Goal: Communication & Community: Share content

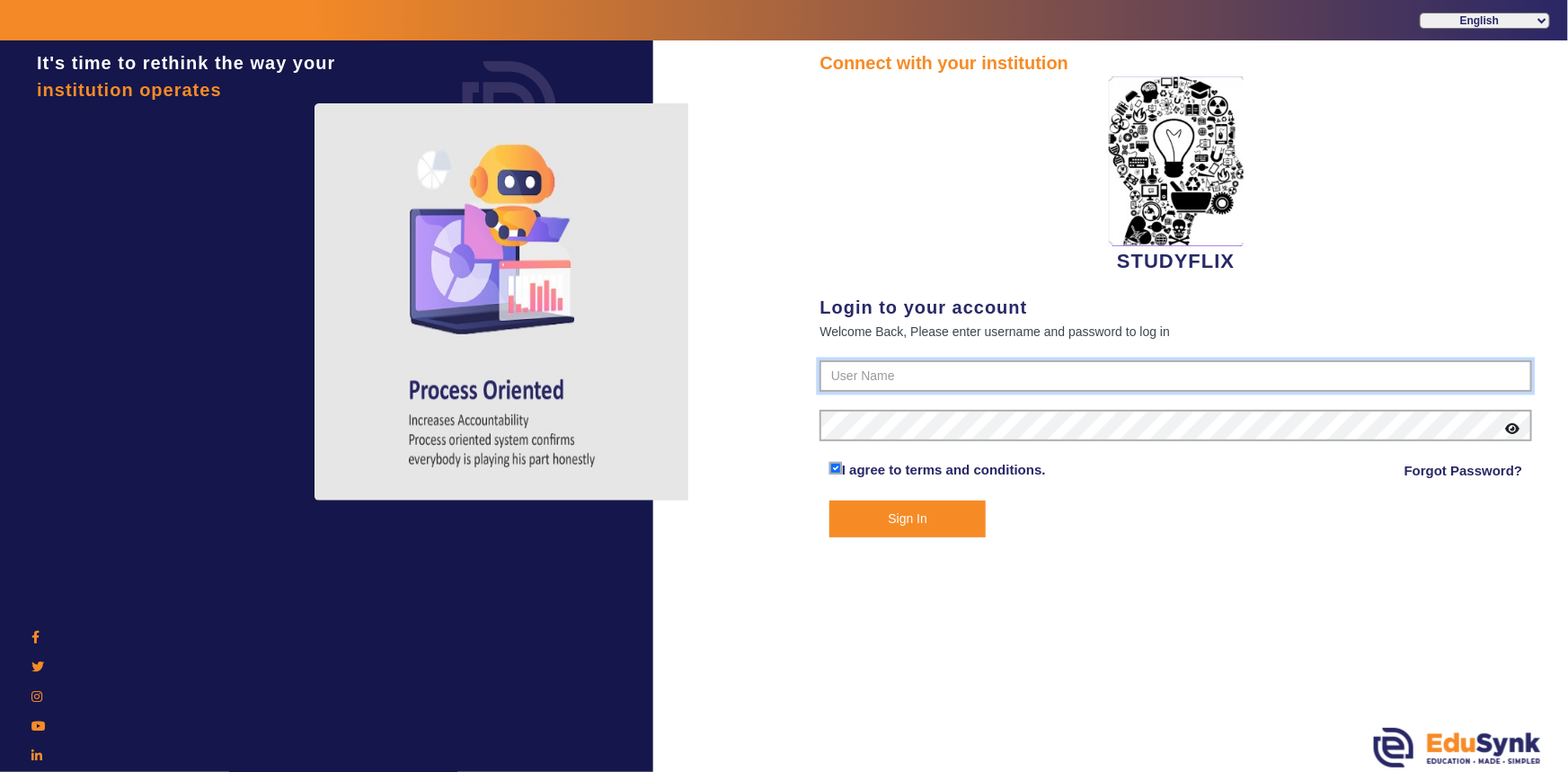
type input "6354922771"
click at [875, 517] on button "Sign In" at bounding box center [908, 518] width 157 height 37
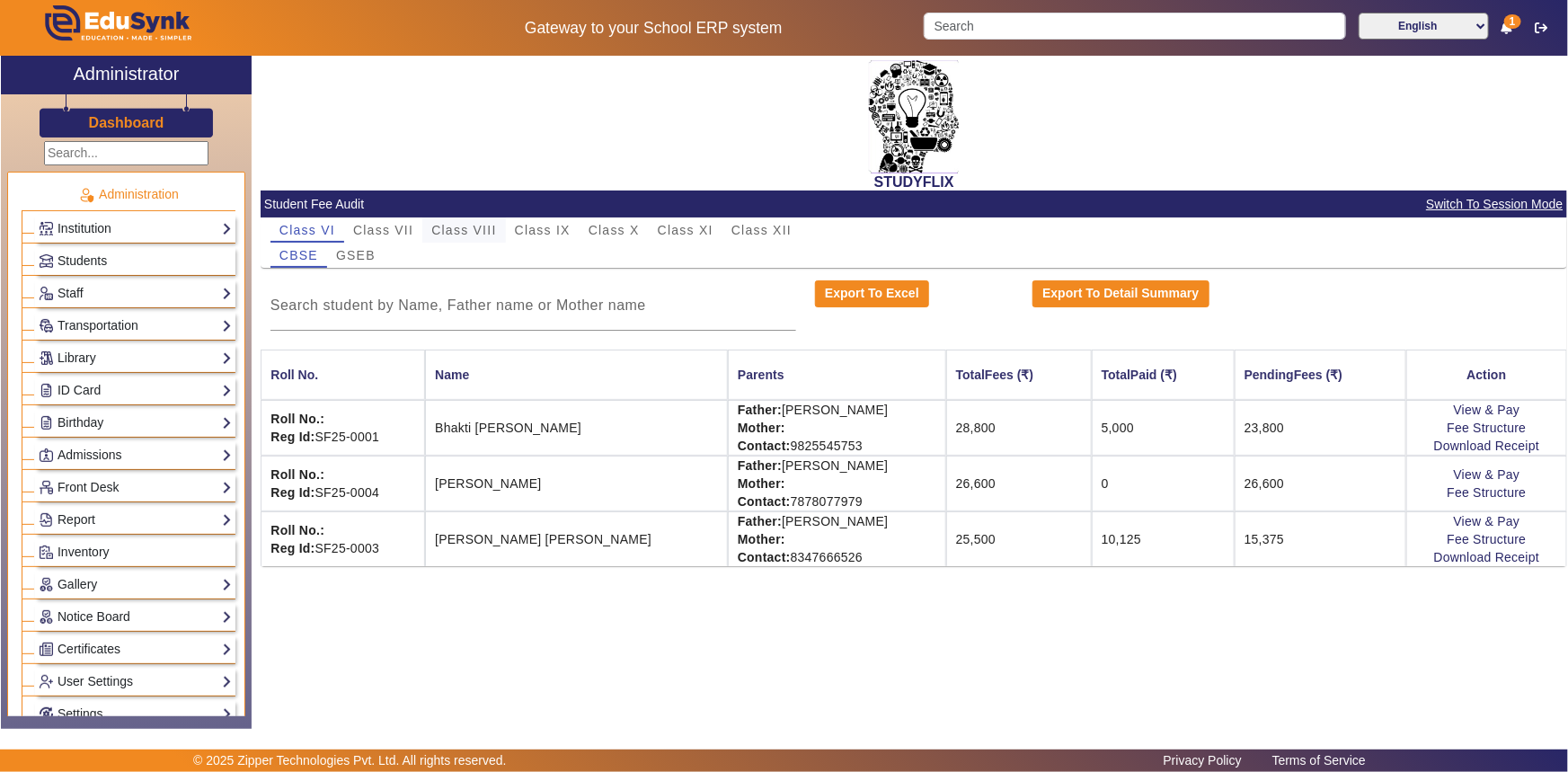
click at [496, 229] on span "Class VIII" at bounding box center [463, 229] width 64 height 13
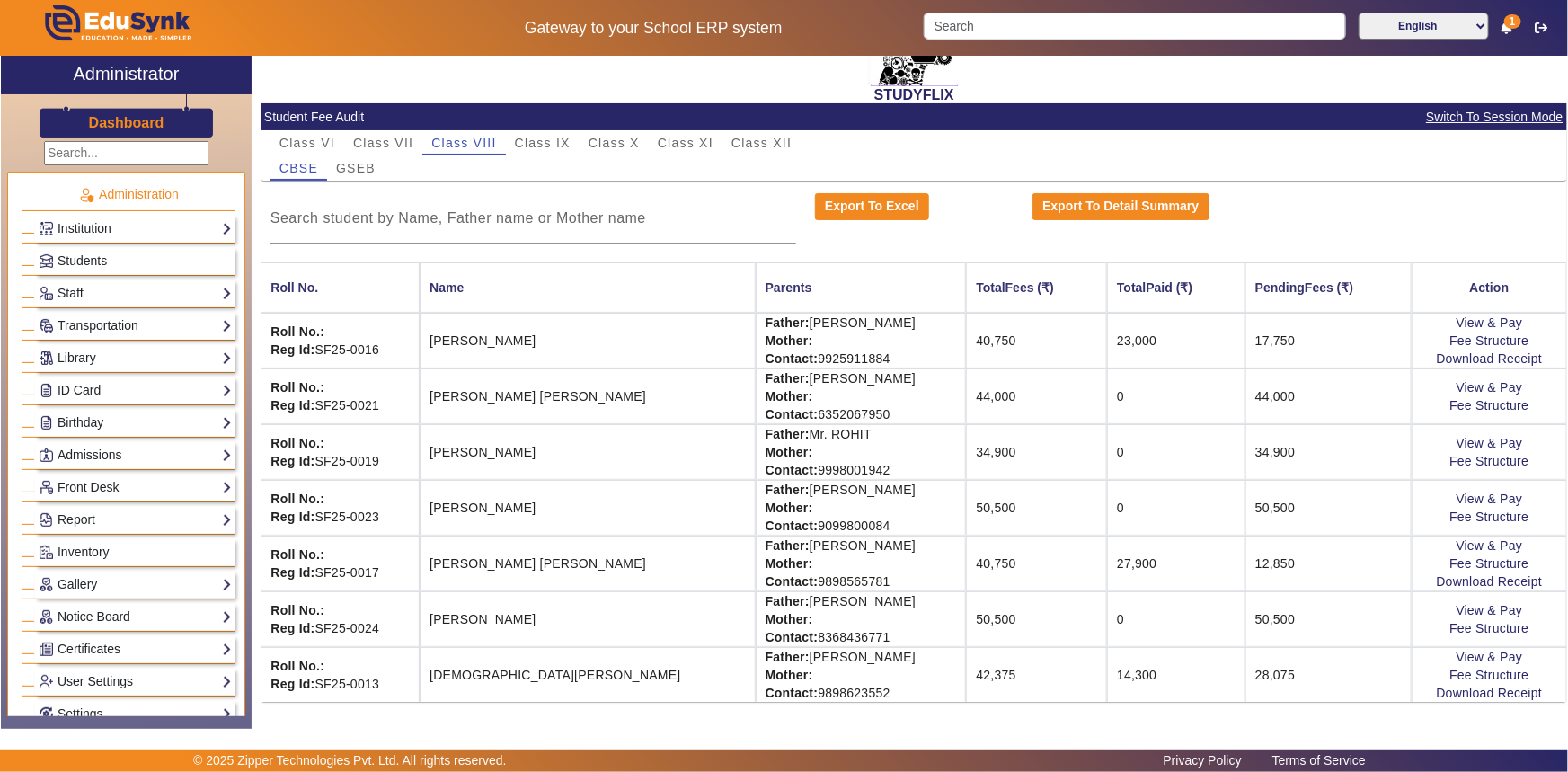
scroll to position [89, 0]
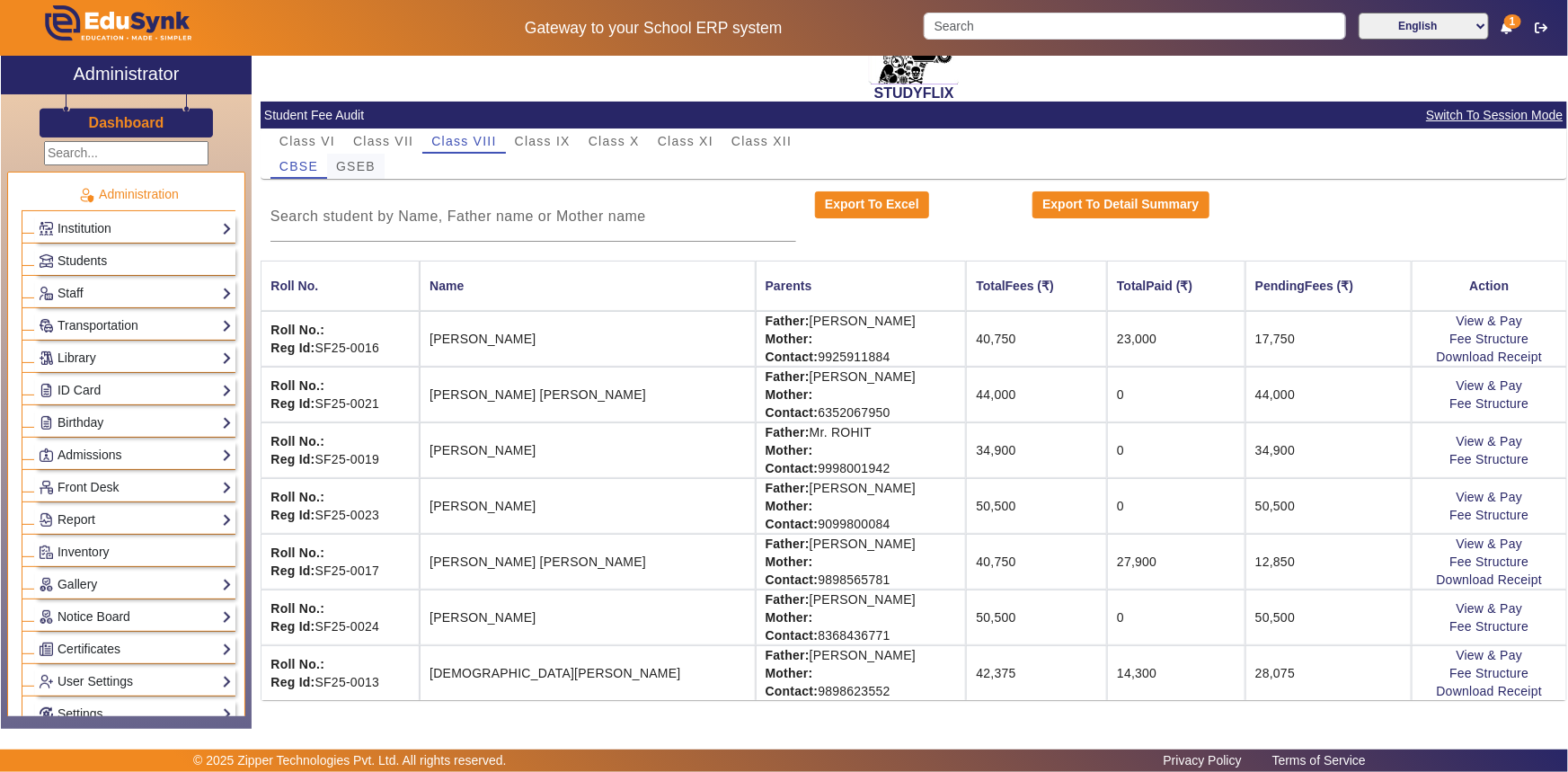
click at [354, 169] on span "GSEB" at bounding box center [356, 166] width 40 height 13
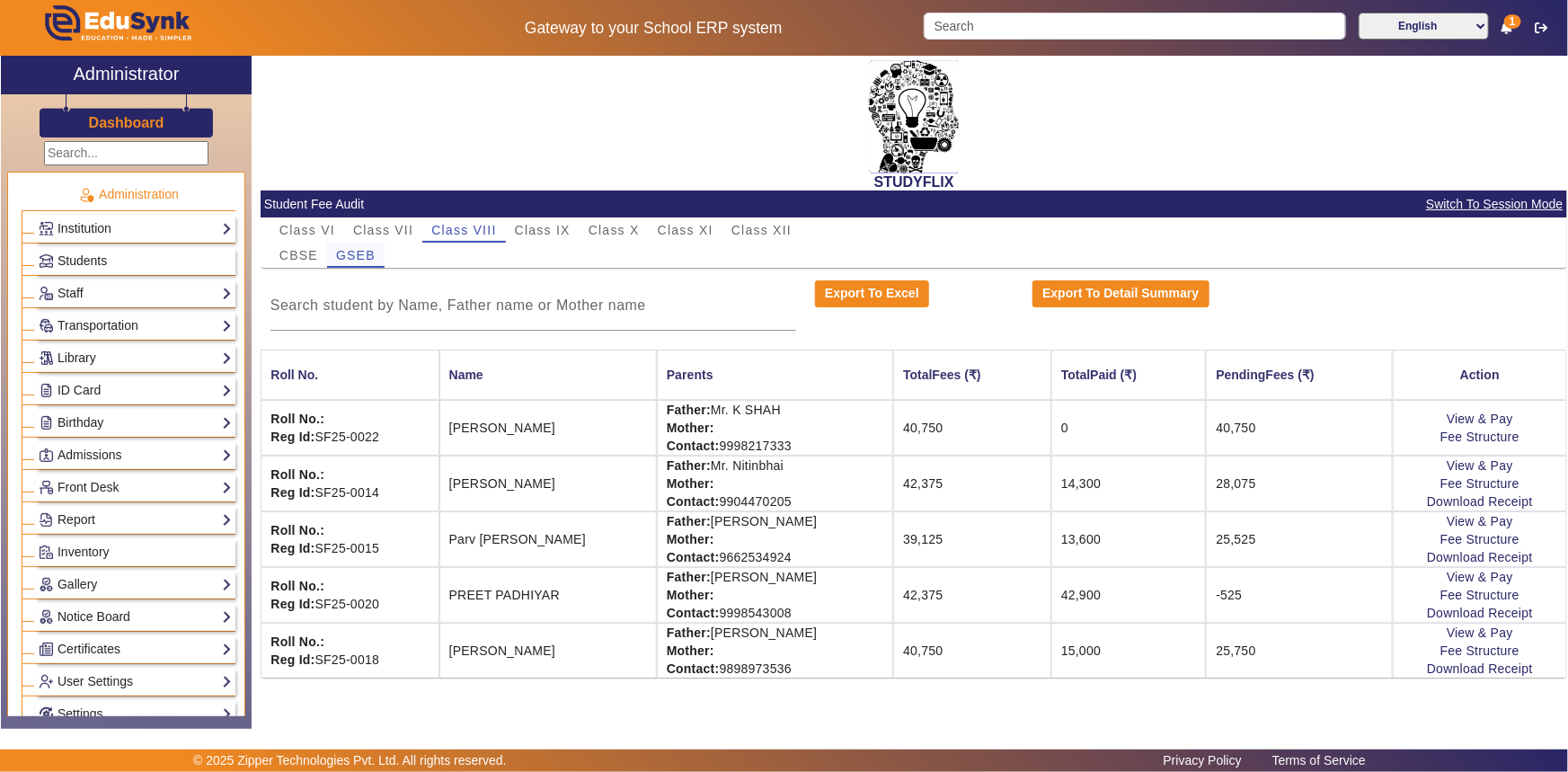
scroll to position [0, 0]
click at [628, 232] on span "Class X" at bounding box center [614, 229] width 51 height 13
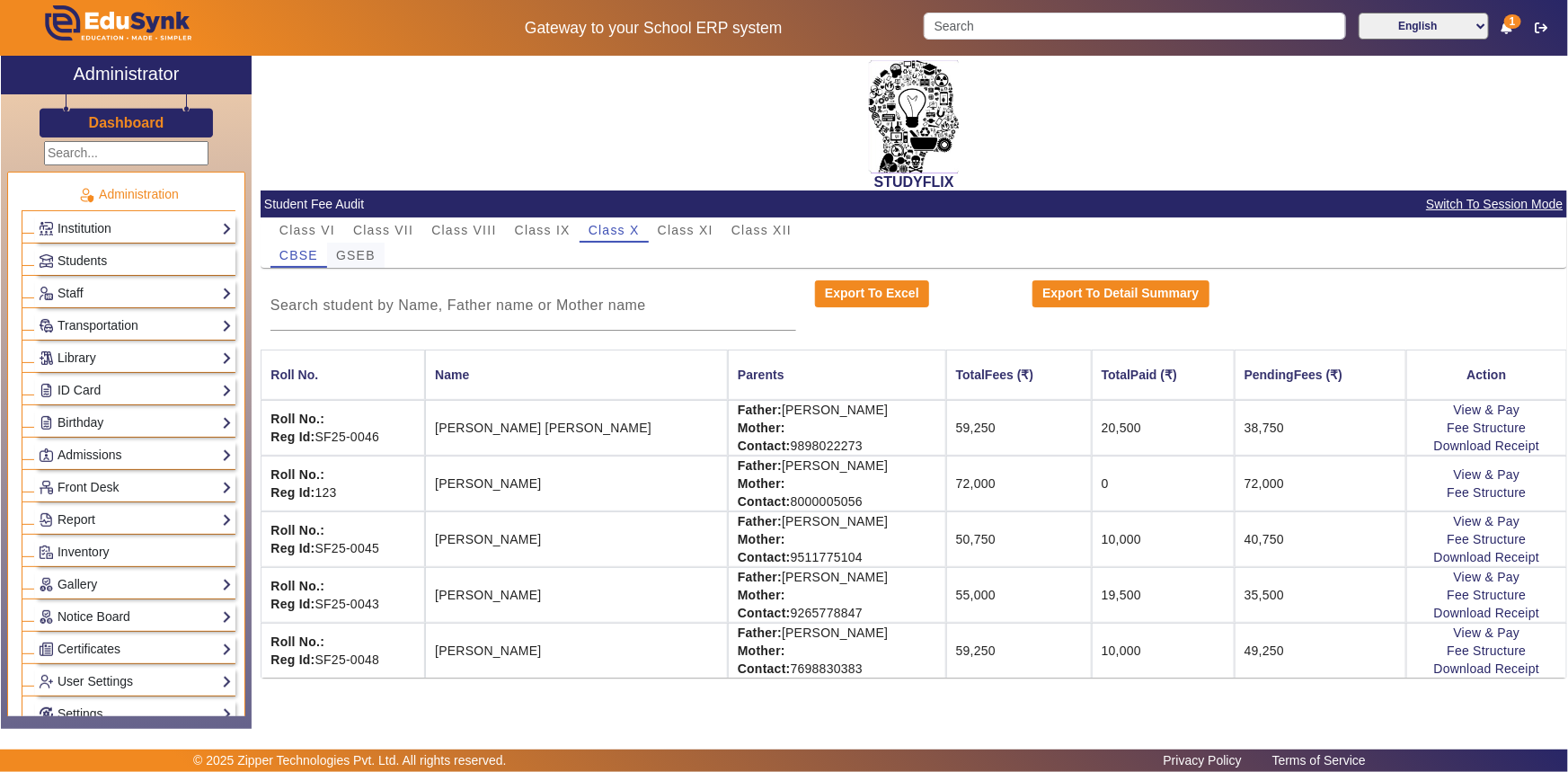
click at [343, 260] on span "GSEB" at bounding box center [356, 255] width 40 height 13
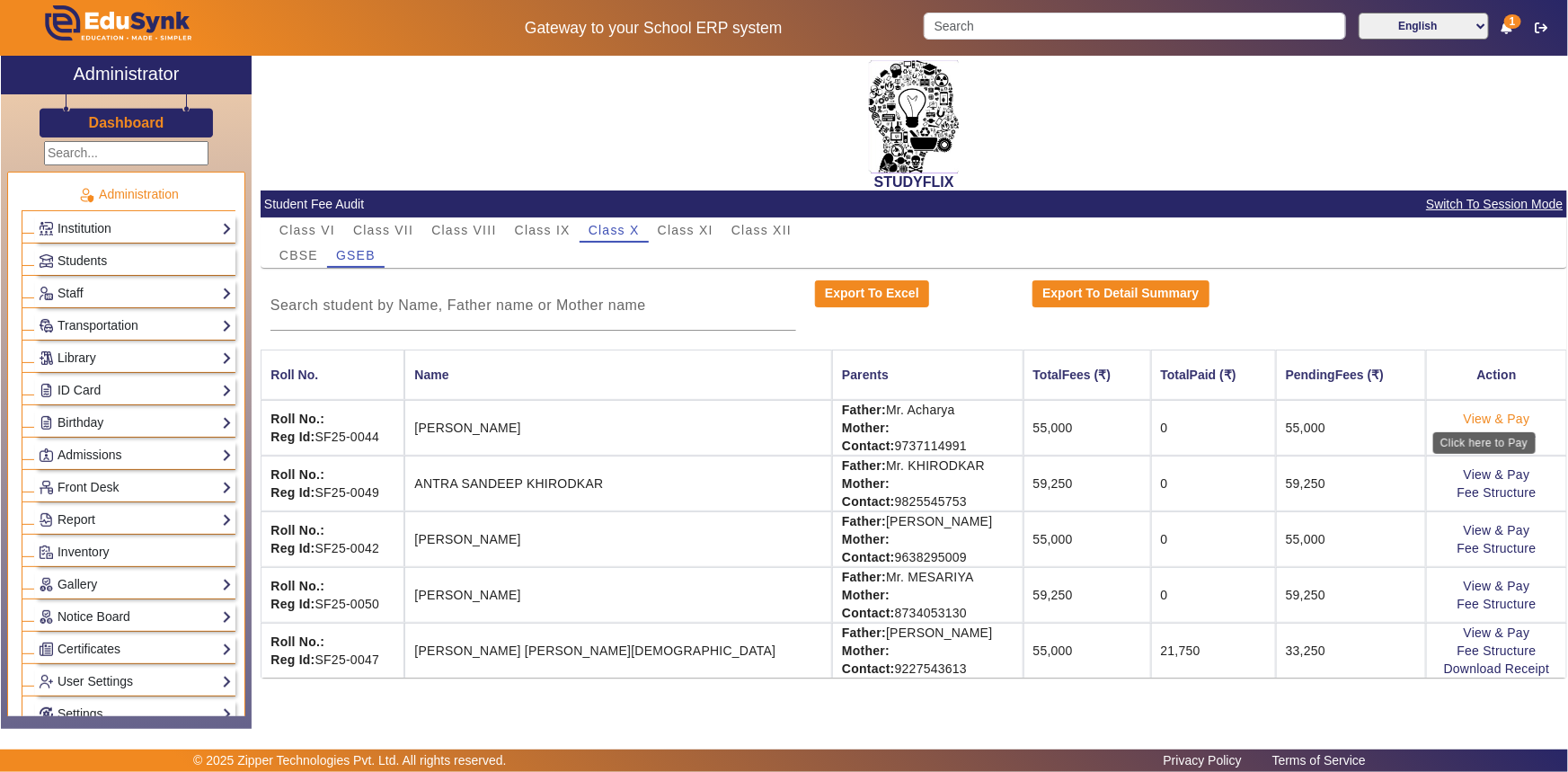
click at [1480, 421] on link "View & Pay" at bounding box center [1497, 418] width 66 height 15
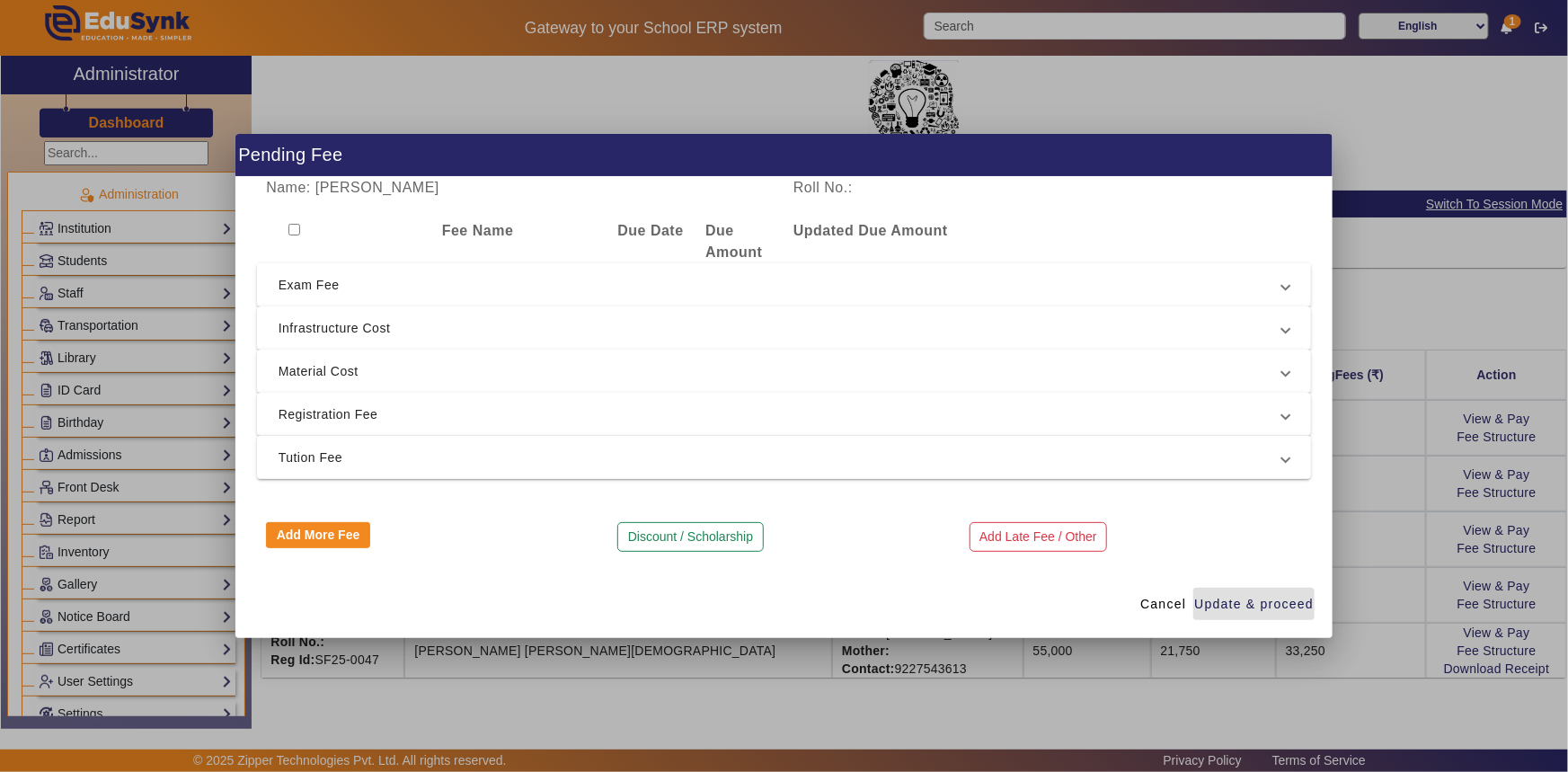
click at [331, 460] on span "Tution Fee" at bounding box center [781, 458] width 1004 height 22
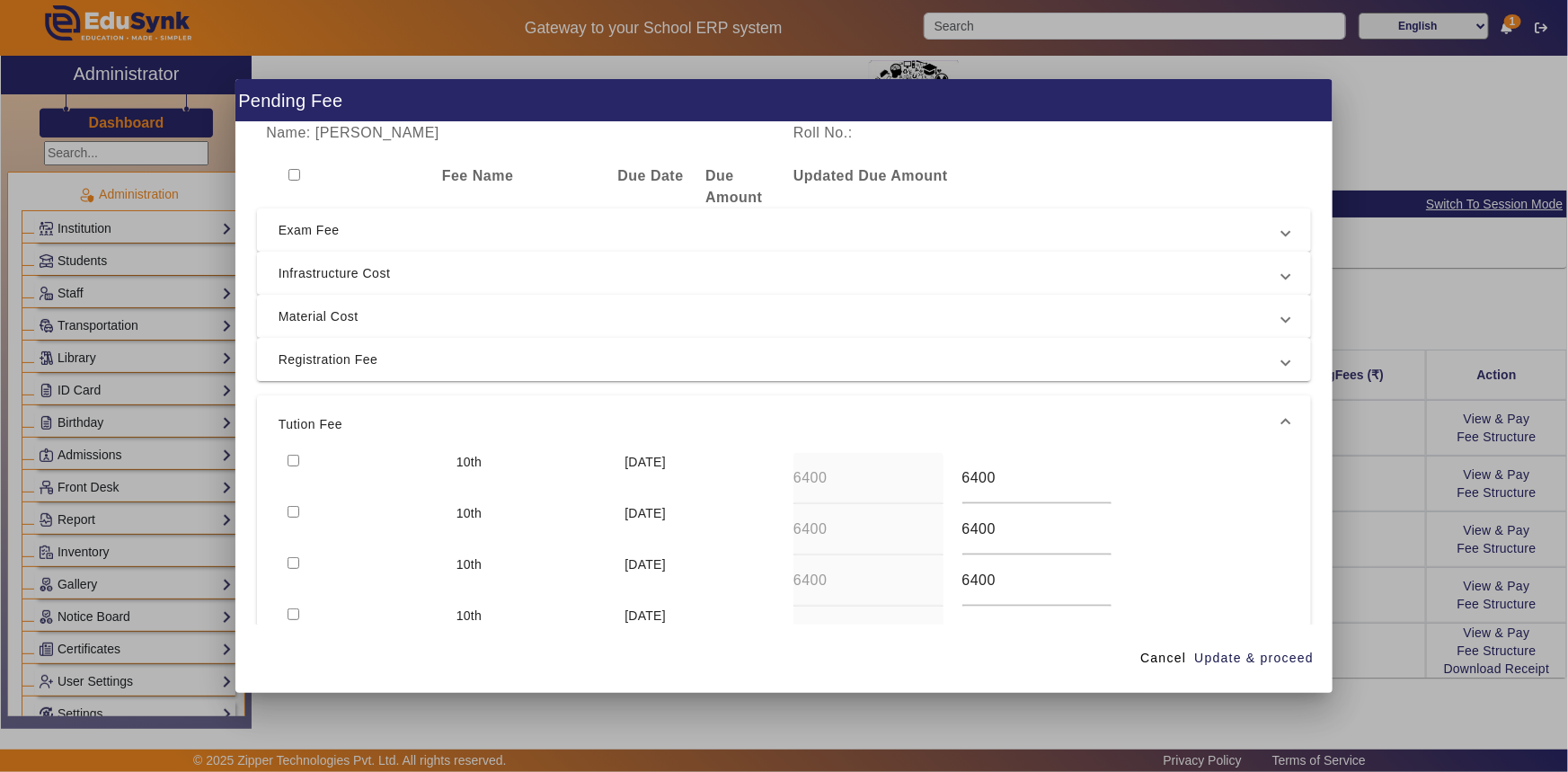
click at [300, 458] on div at bounding box center [363, 478] width 169 height 51
click at [295, 455] on input "checkbox" at bounding box center [294, 461] width 12 height 12
checkbox input "true"
click at [314, 374] on mat-expansion-panel-header "Registration Fee" at bounding box center [784, 360] width 1055 height 43
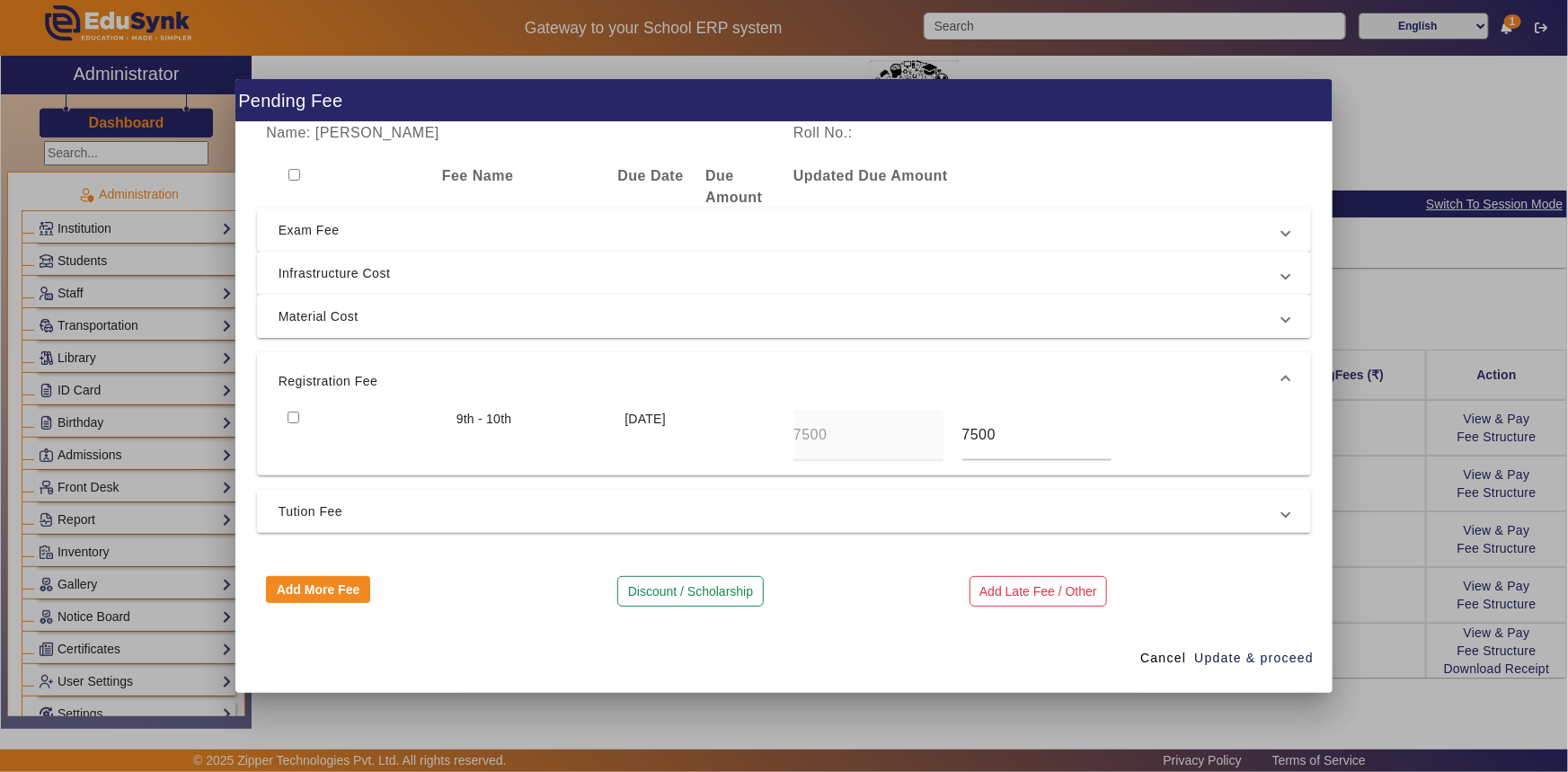
click at [297, 418] on input "checkbox" at bounding box center [294, 417] width 12 height 12
checkbox input "true"
click at [1220, 661] on span "Update & proceed" at bounding box center [1254, 657] width 120 height 19
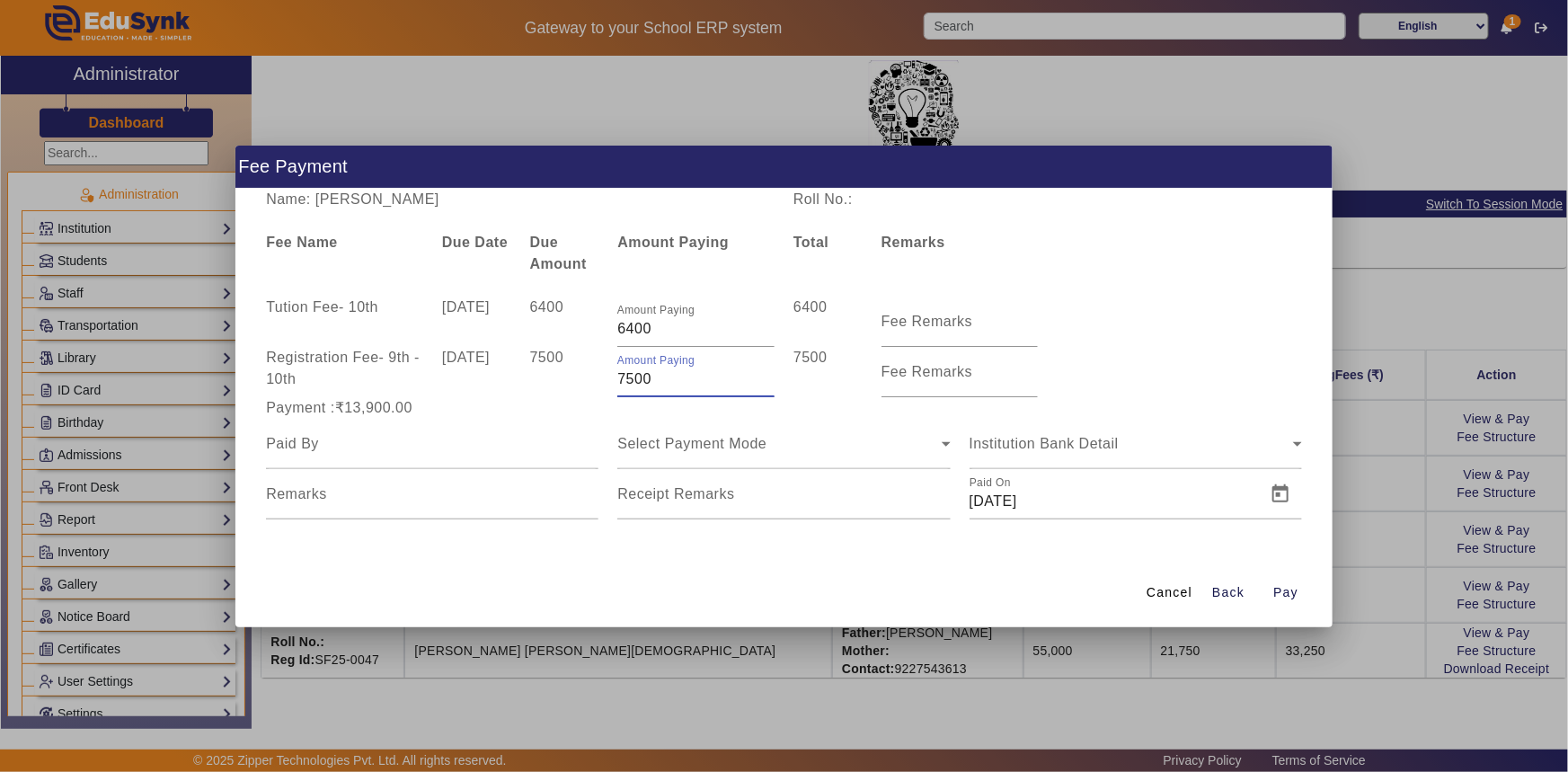
drag, startPoint x: 627, startPoint y: 382, endPoint x: 615, endPoint y: 386, distance: 12.6
click at [615, 386] on div "Amount Paying 7500" at bounding box center [696, 372] width 176 height 50
type input "4500"
click at [602, 391] on div "7500" at bounding box center [564, 372] width 88 height 50
drag, startPoint x: 628, startPoint y: 328, endPoint x: 671, endPoint y: 331, distance: 43.1
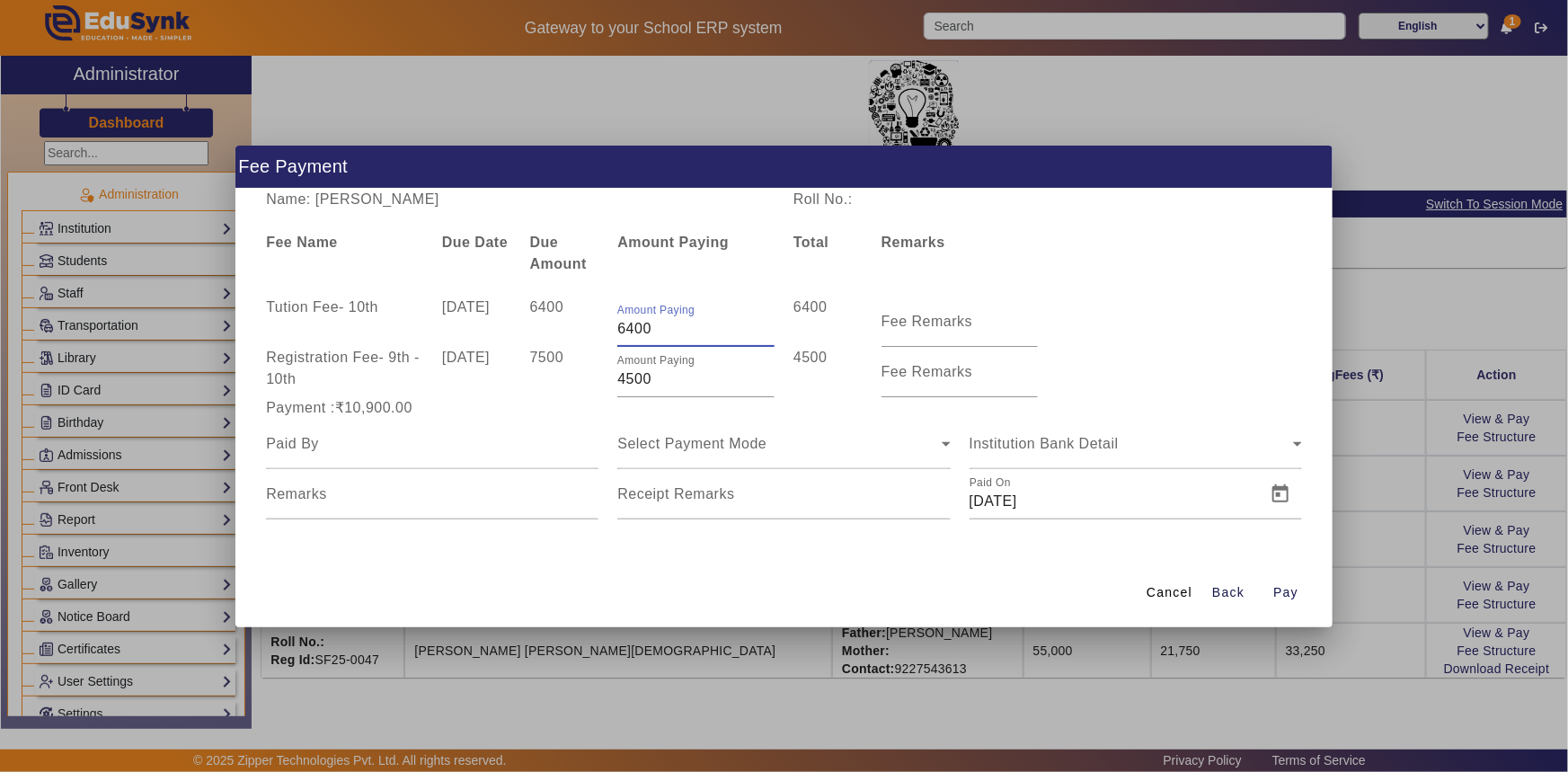
click at [671, 331] on input "6400" at bounding box center [696, 329] width 157 height 22
type input "6000"
drag, startPoint x: 629, startPoint y: 378, endPoint x: 670, endPoint y: 374, distance: 41.2
click at [670, 374] on input "4500" at bounding box center [696, 380] width 157 height 22
type input "4000"
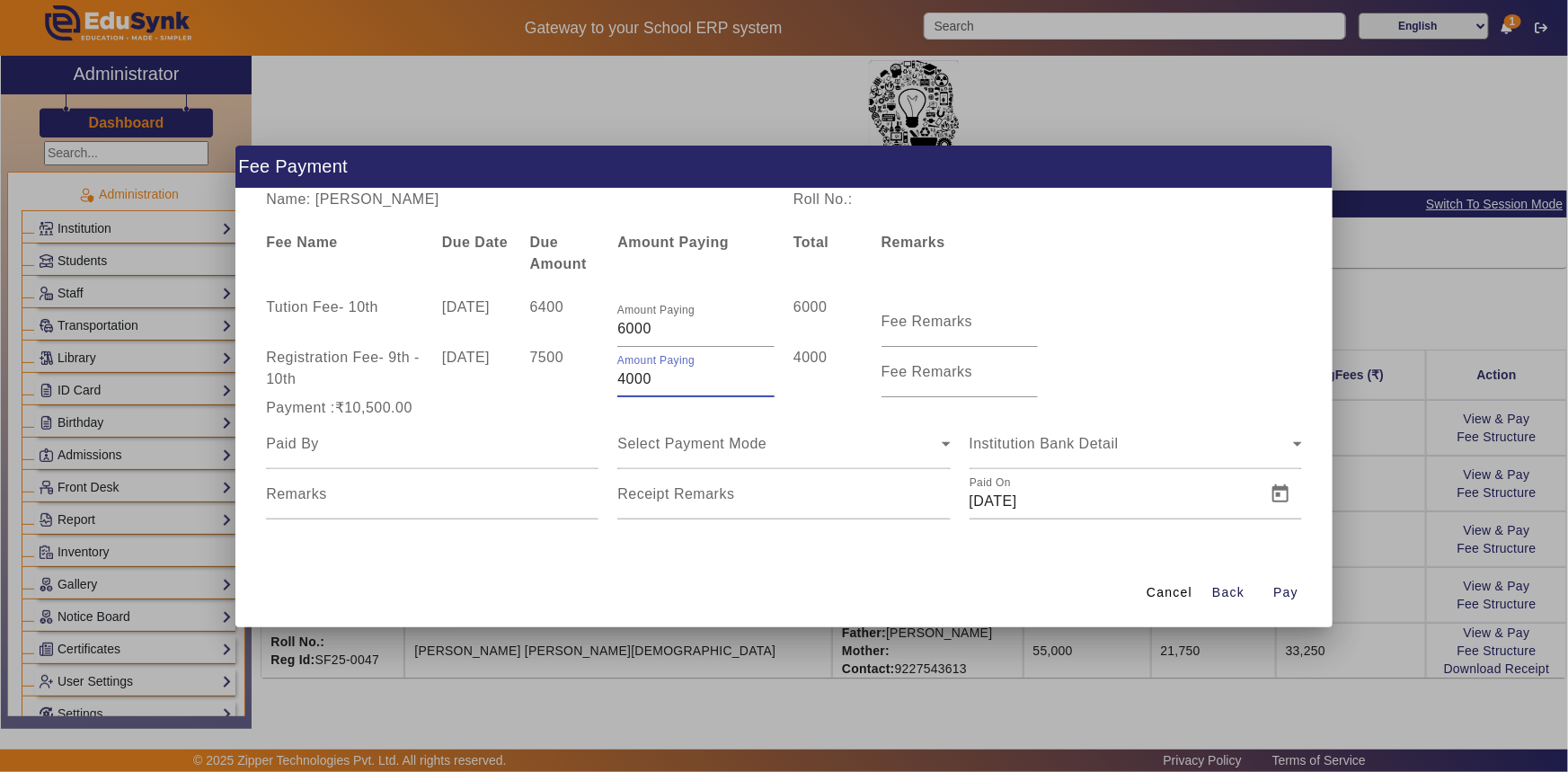
click at [589, 412] on div "Payment :₹10,500.00" at bounding box center [432, 408] width 351 height 22
drag, startPoint x: 360, startPoint y: 197, endPoint x: 434, endPoint y: 203, distance: 74.2
click at [434, 203] on div "Name: [PERSON_NAME]" at bounding box center [521, 200] width 528 height 22
copy div "Acharya"
click at [314, 441] on input at bounding box center [432, 444] width 332 height 22
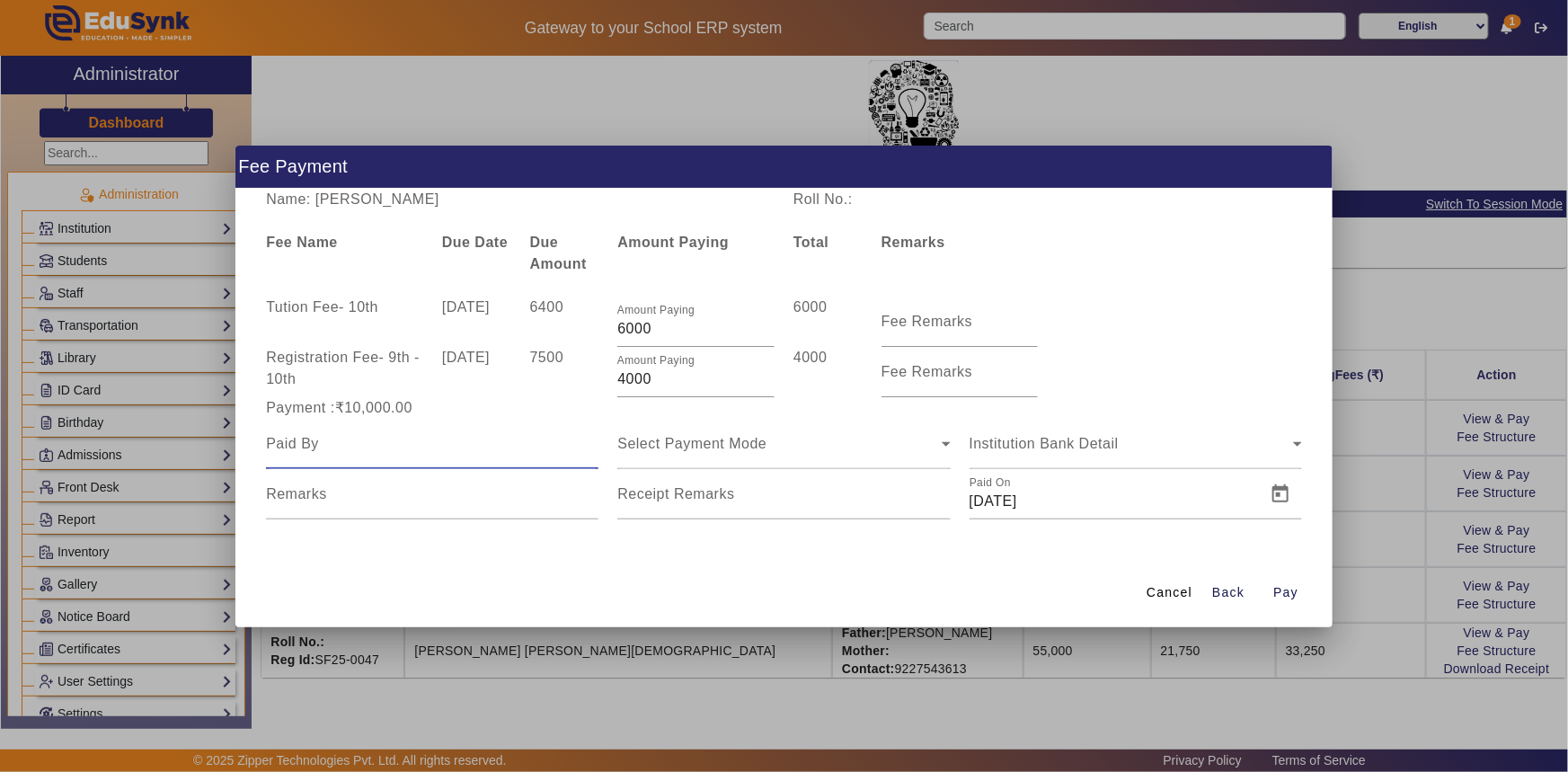
paste input "Acharya"
click at [266, 442] on input "Acharya" at bounding box center [432, 444] width 332 height 22
type input "[PERSON_NAME]"
click at [665, 453] on div "Select Payment Mode" at bounding box center [779, 444] width 323 height 22
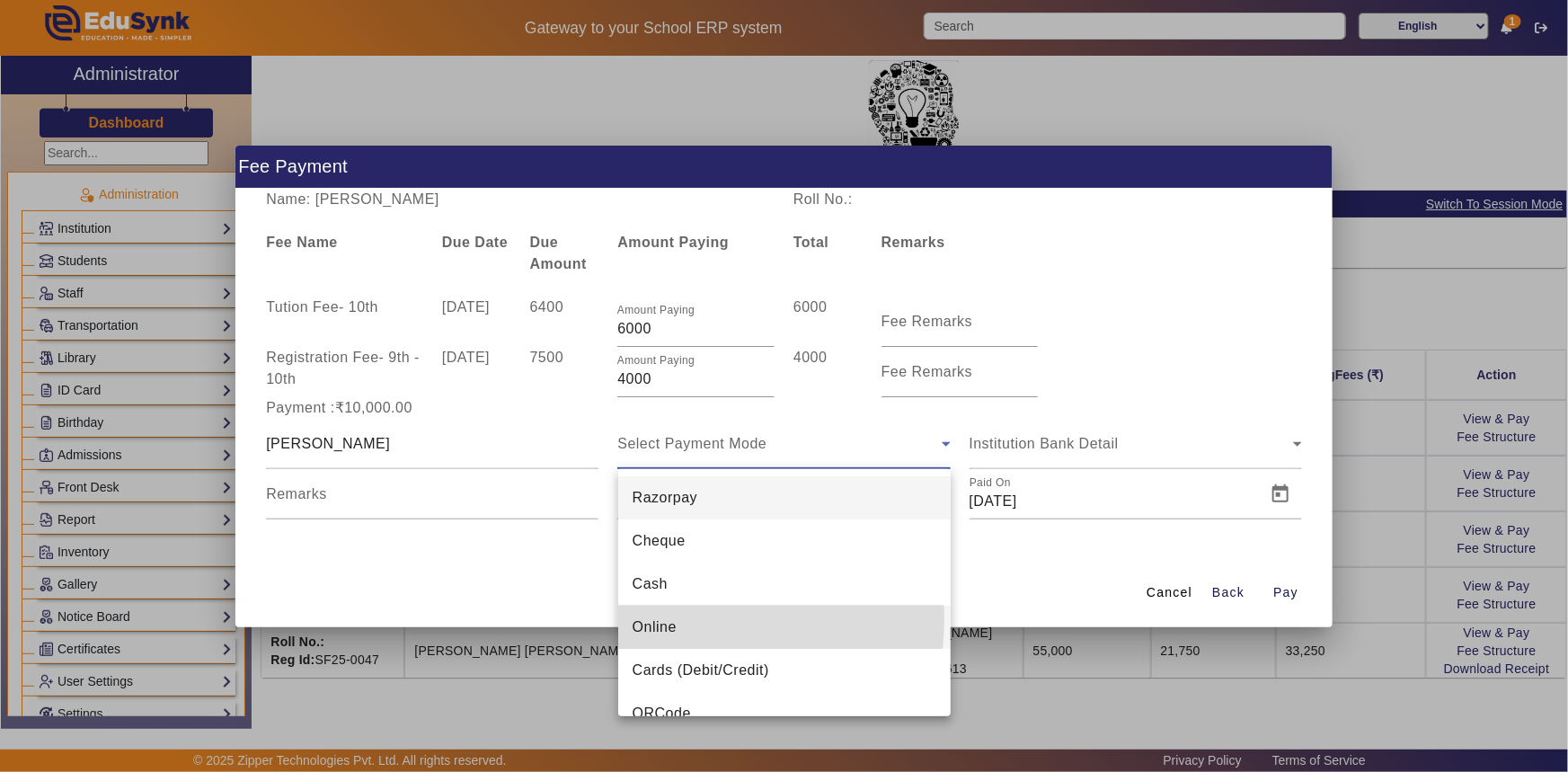
click at [661, 618] on span "Online" at bounding box center [654, 628] width 44 height 22
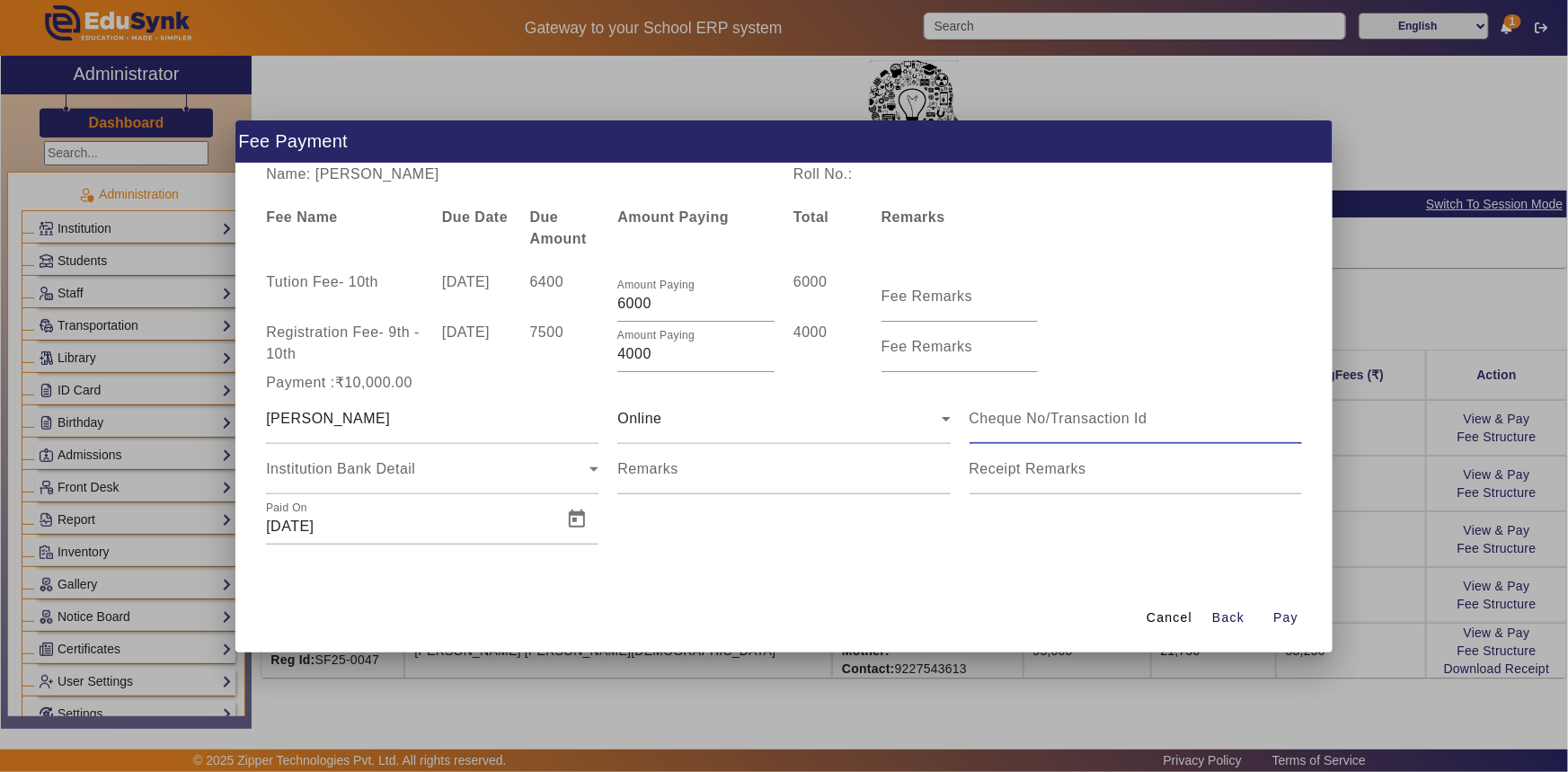
click at [1092, 426] on input at bounding box center [1136, 419] width 332 height 22
type input "321910068218"
click at [592, 521] on span "Open calendar" at bounding box center [577, 520] width 44 height 43
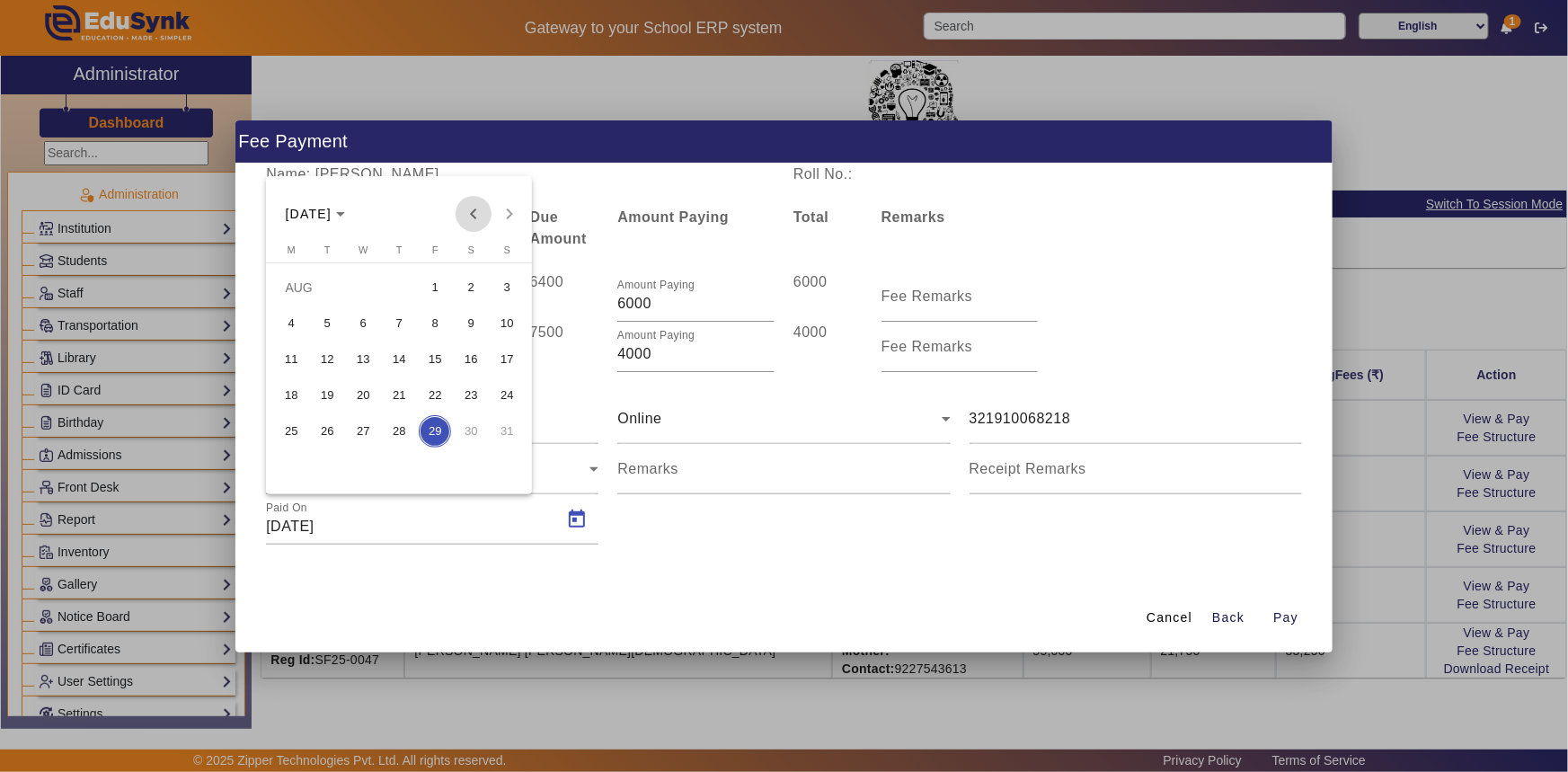
click at [467, 219] on span "Previous month" at bounding box center [474, 214] width 36 height 36
click at [467, 329] on span "7" at bounding box center [471, 323] width 33 height 33
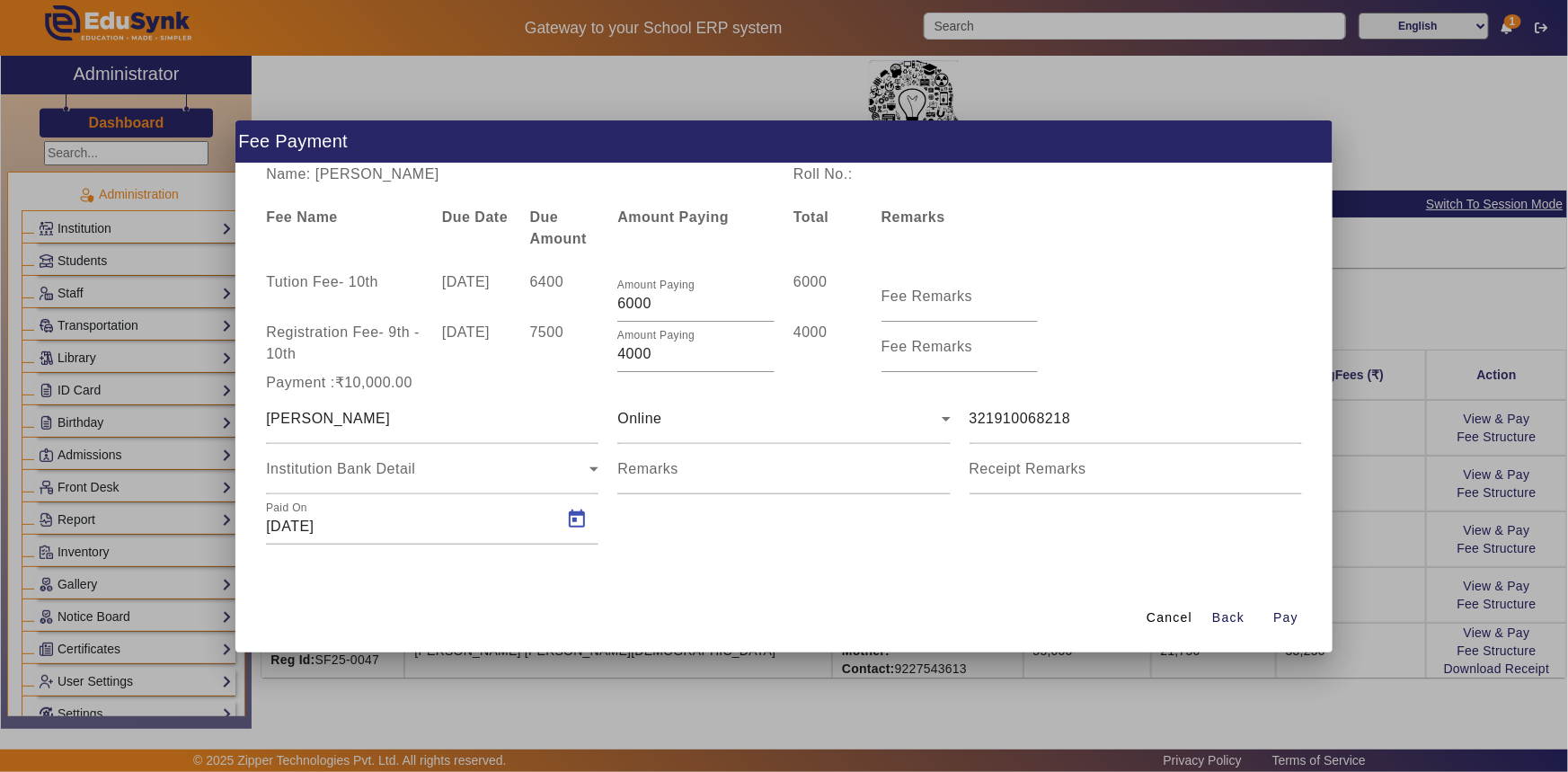
type input "[DATE]"
click at [1289, 610] on span "Pay" at bounding box center [1285, 617] width 25 height 19
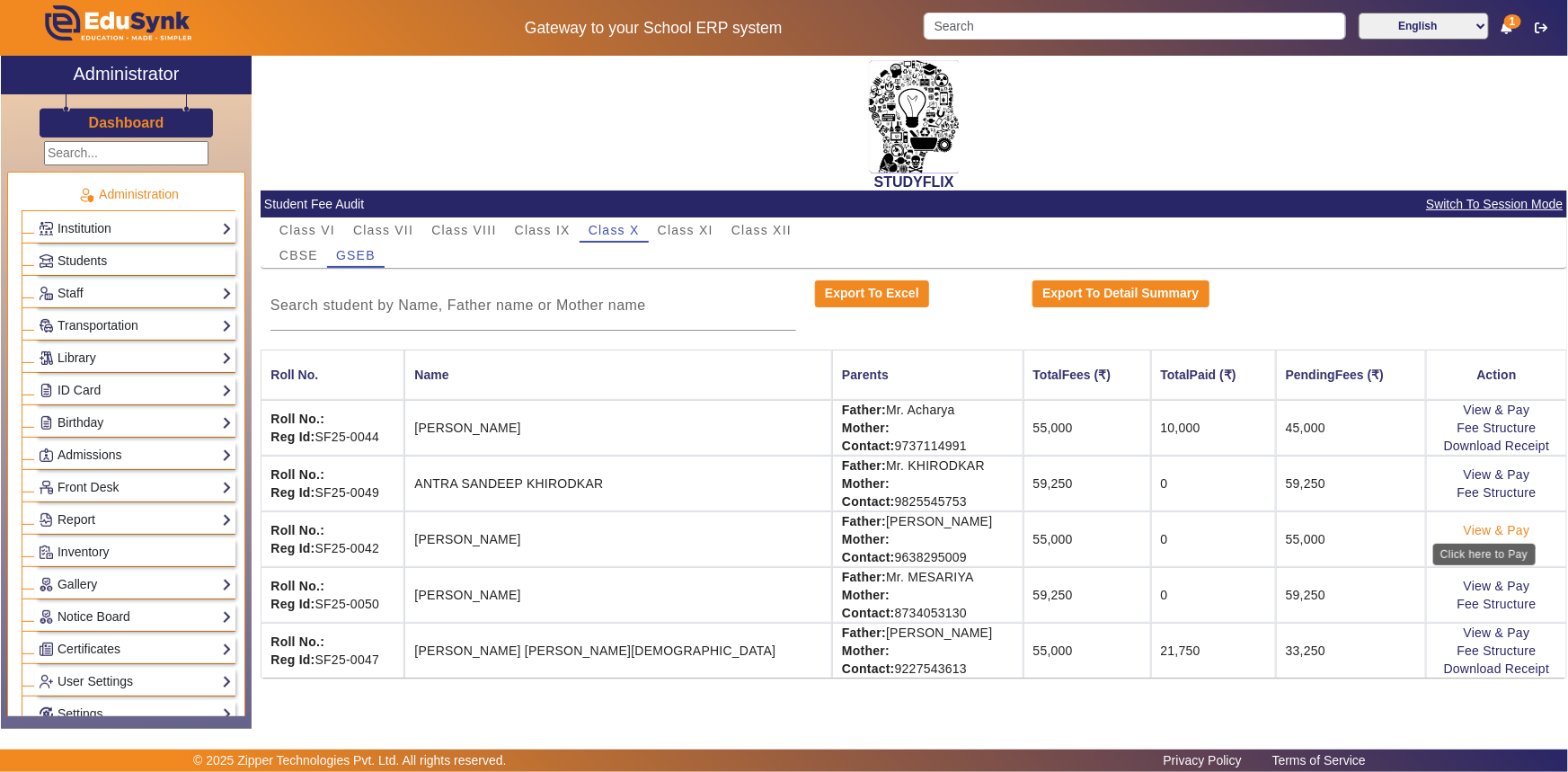
click at [1471, 530] on link "View & Pay" at bounding box center [1497, 530] width 66 height 15
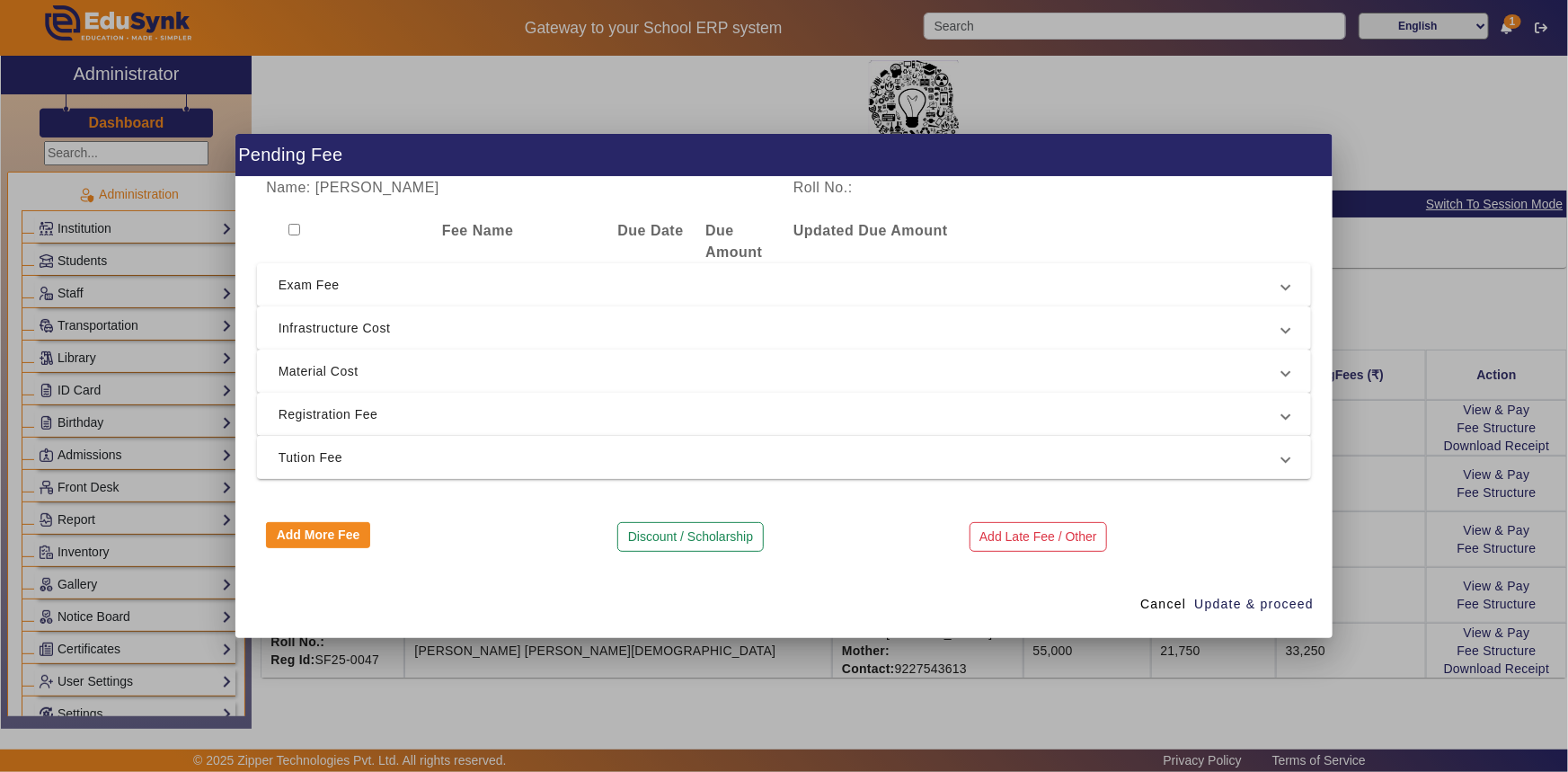
click at [354, 449] on span "Tution Fee" at bounding box center [781, 458] width 1004 height 22
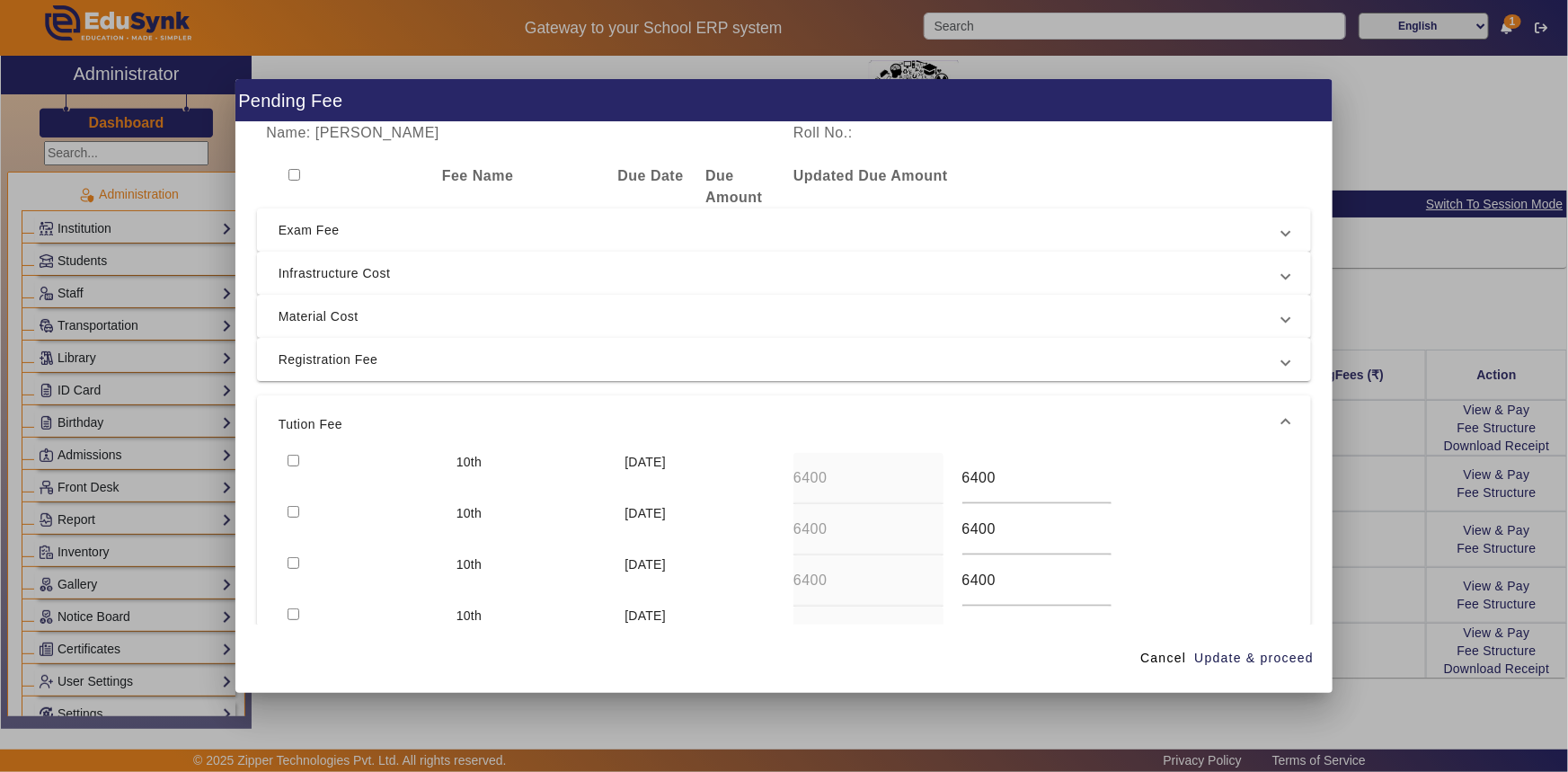
click at [293, 509] on input "checkbox" at bounding box center [294, 512] width 12 height 12
checkbox input "true"
click at [297, 455] on input "checkbox" at bounding box center [294, 461] width 12 height 12
checkbox input "true"
click at [312, 351] on span "Registration Fee" at bounding box center [781, 360] width 1004 height 22
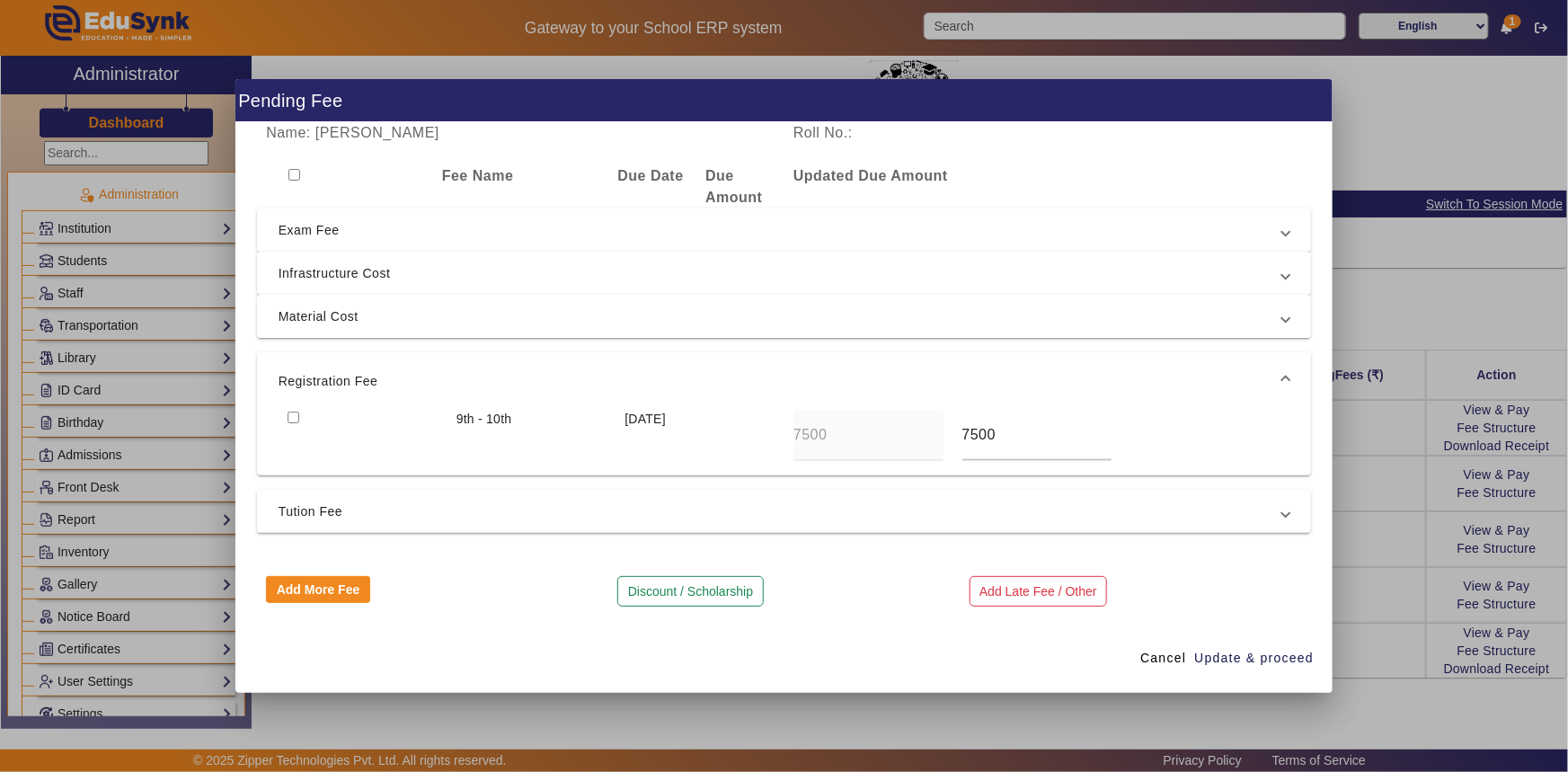
click at [295, 416] on input "checkbox" at bounding box center [294, 417] width 12 height 12
checkbox input "true"
click at [1237, 655] on span "Update & proceed" at bounding box center [1254, 657] width 120 height 19
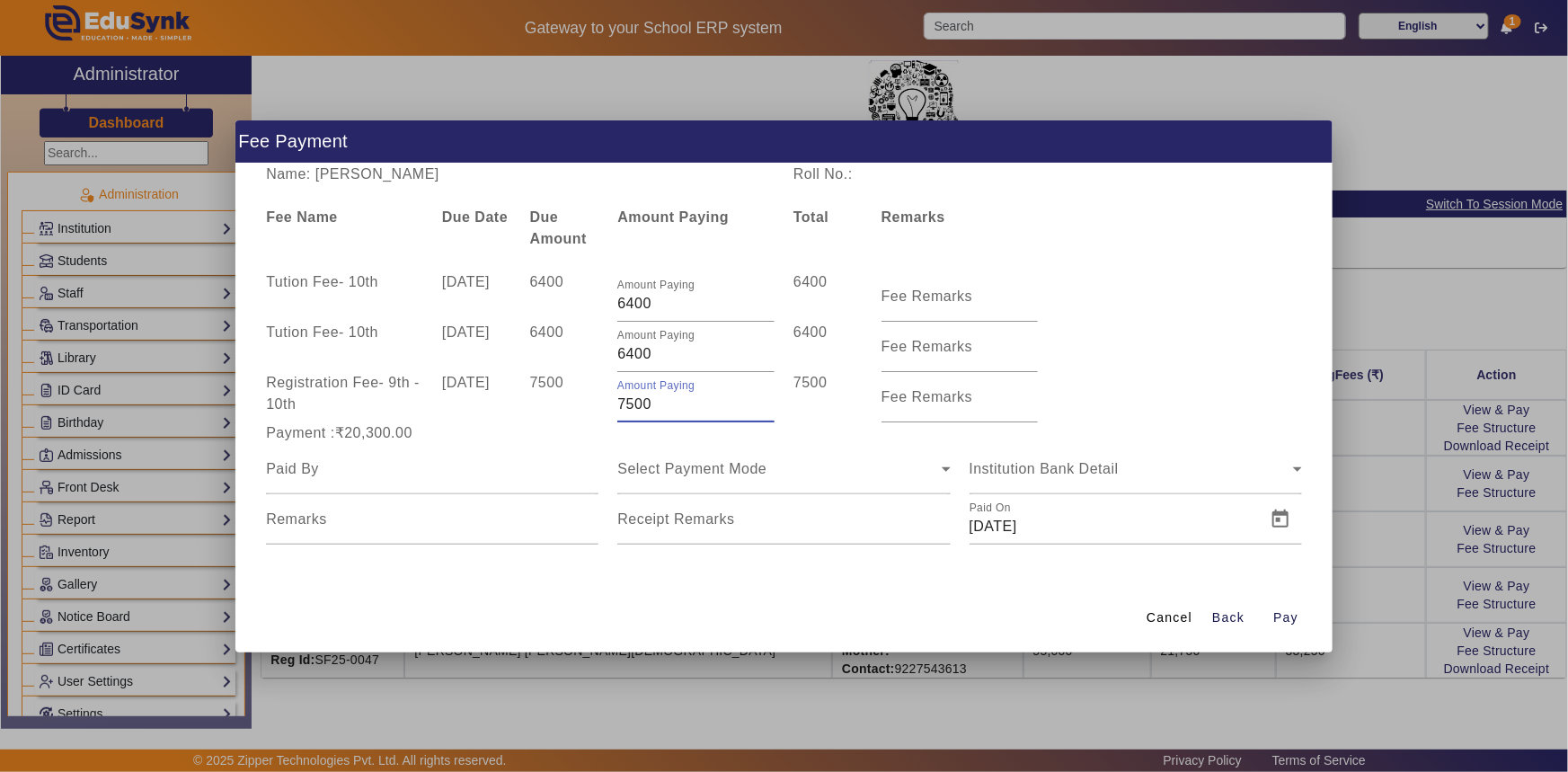
click at [618, 406] on input "7500" at bounding box center [696, 404] width 157 height 22
click at [606, 438] on div "Payment :₹19,300.00" at bounding box center [432, 433] width 351 height 22
click at [638, 354] on input "6400" at bounding box center [696, 354] width 157 height 22
click at [635, 354] on input "6400" at bounding box center [696, 354] width 157 height 22
drag, startPoint x: 638, startPoint y: 402, endPoint x: 656, endPoint y: 400, distance: 18.1
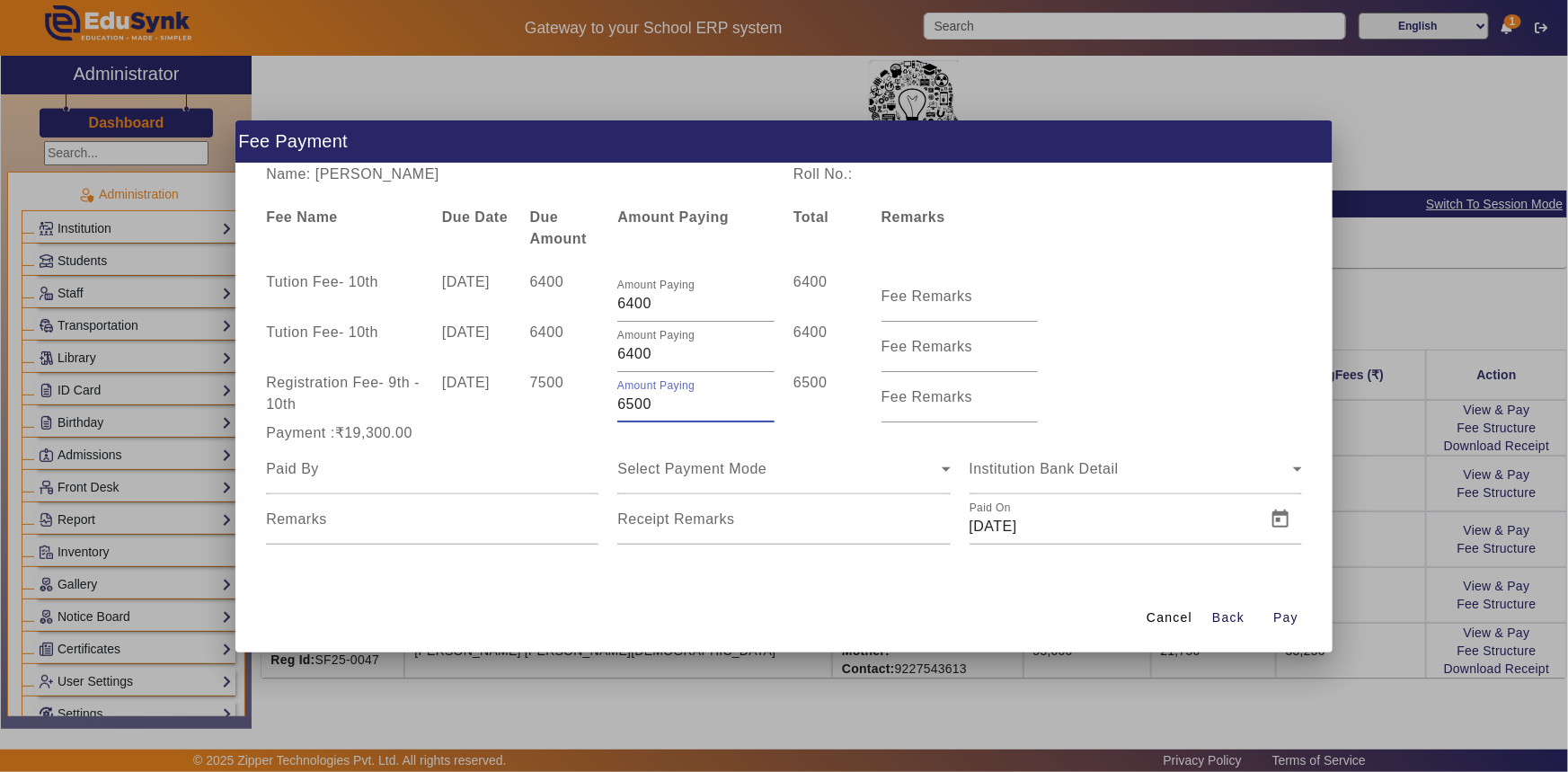
click at [656, 400] on input "6500" at bounding box center [696, 404] width 157 height 22
type input "6575"
click at [1082, 321] on div "Tution Fee - 10th [DATE] 6400 Amount Paying 6400 6400 Fee Remarks" at bounding box center [784, 346] width 1055 height 50
click at [341, 471] on input at bounding box center [432, 470] width 332 height 22
click at [318, 469] on input at bounding box center [432, 470] width 332 height 22
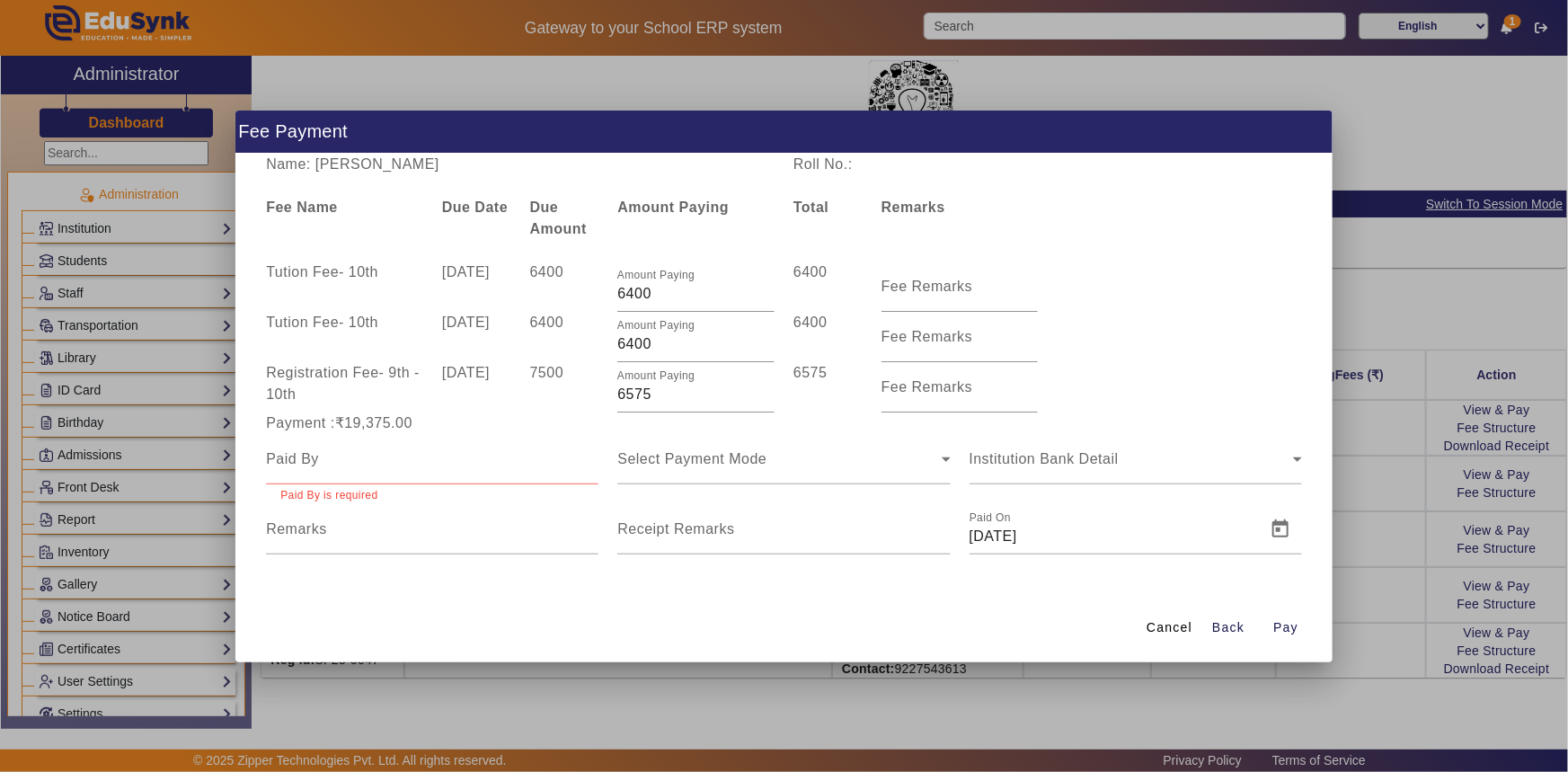
drag, startPoint x: 384, startPoint y: 175, endPoint x: 445, endPoint y: 170, distance: 61.2
click at [445, 170] on div "Name: [PERSON_NAME]" at bounding box center [521, 164] width 528 height 22
drag, startPoint x: 383, startPoint y: 161, endPoint x: 448, endPoint y: 161, distance: 65.0
click at [448, 161] on div "Name: [PERSON_NAME]" at bounding box center [521, 164] width 528 height 22
copy div "[PERSON_NAME]"
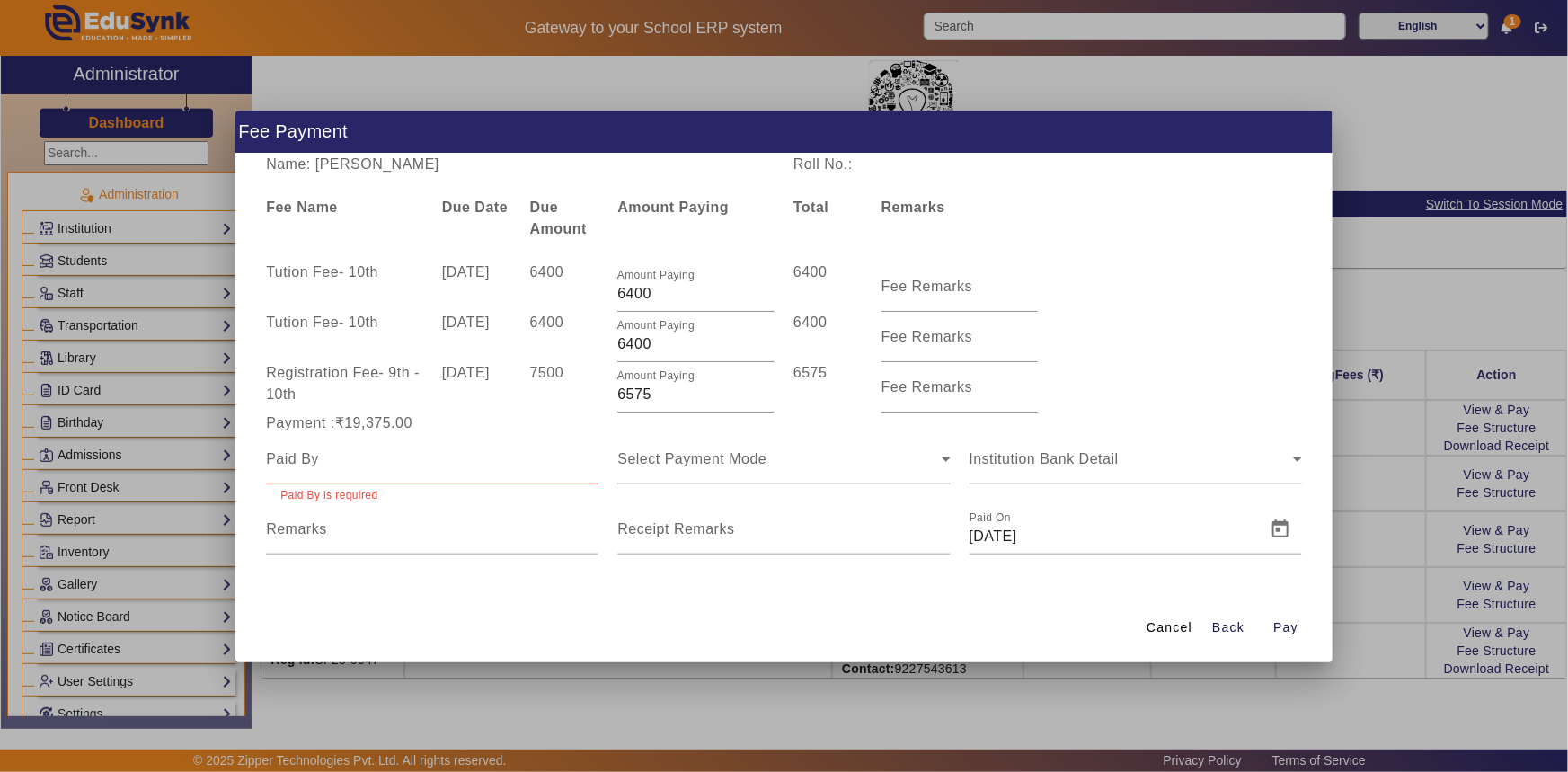
click at [361, 470] on div at bounding box center [432, 459] width 332 height 50
paste input "[PERSON_NAME]"
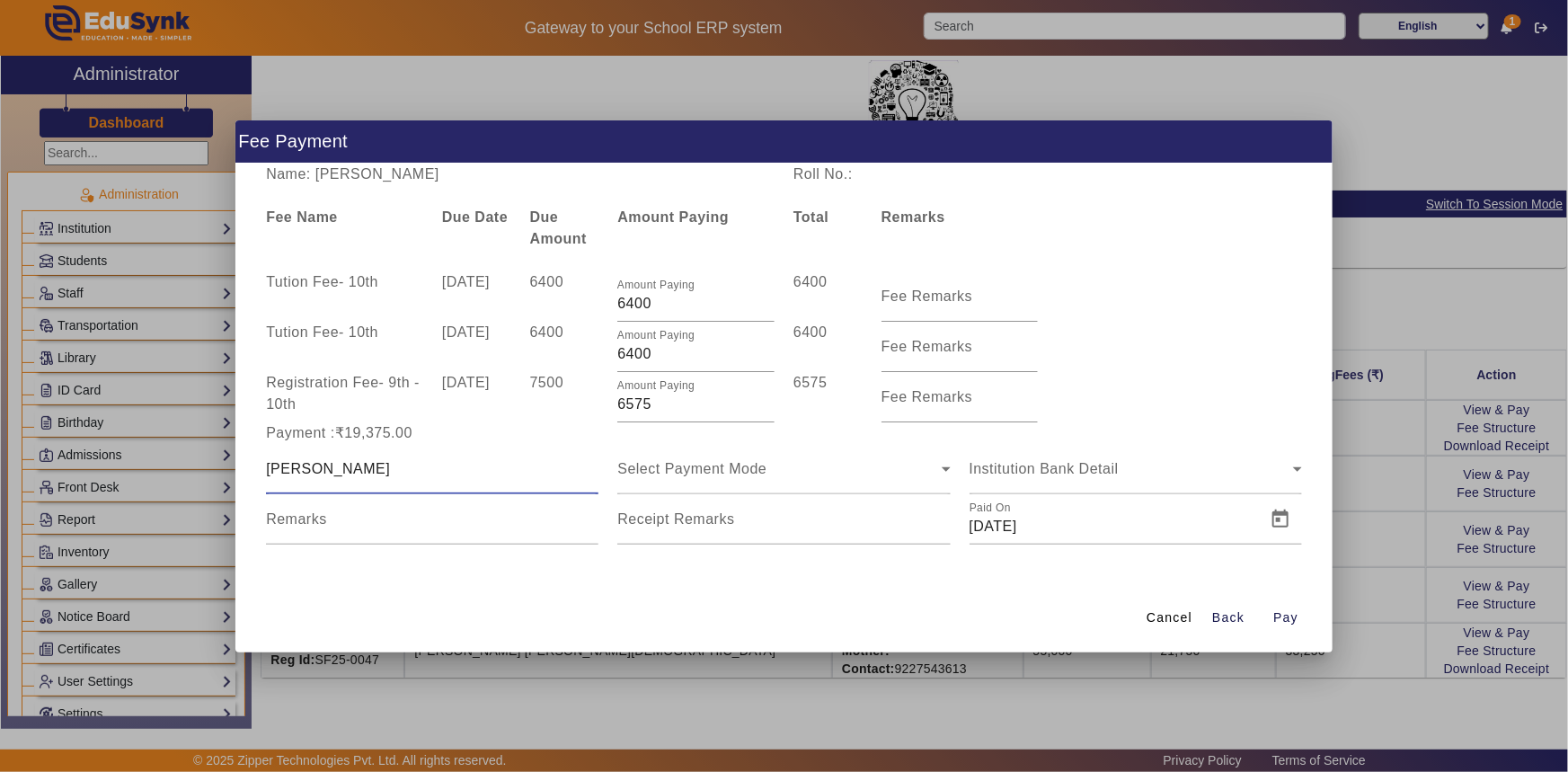
click at [271, 472] on input "[PERSON_NAME]" at bounding box center [432, 470] width 332 height 22
type input "Viral [PERSON_NAME]"
click at [667, 468] on span "Select Payment Mode" at bounding box center [692, 468] width 149 height 15
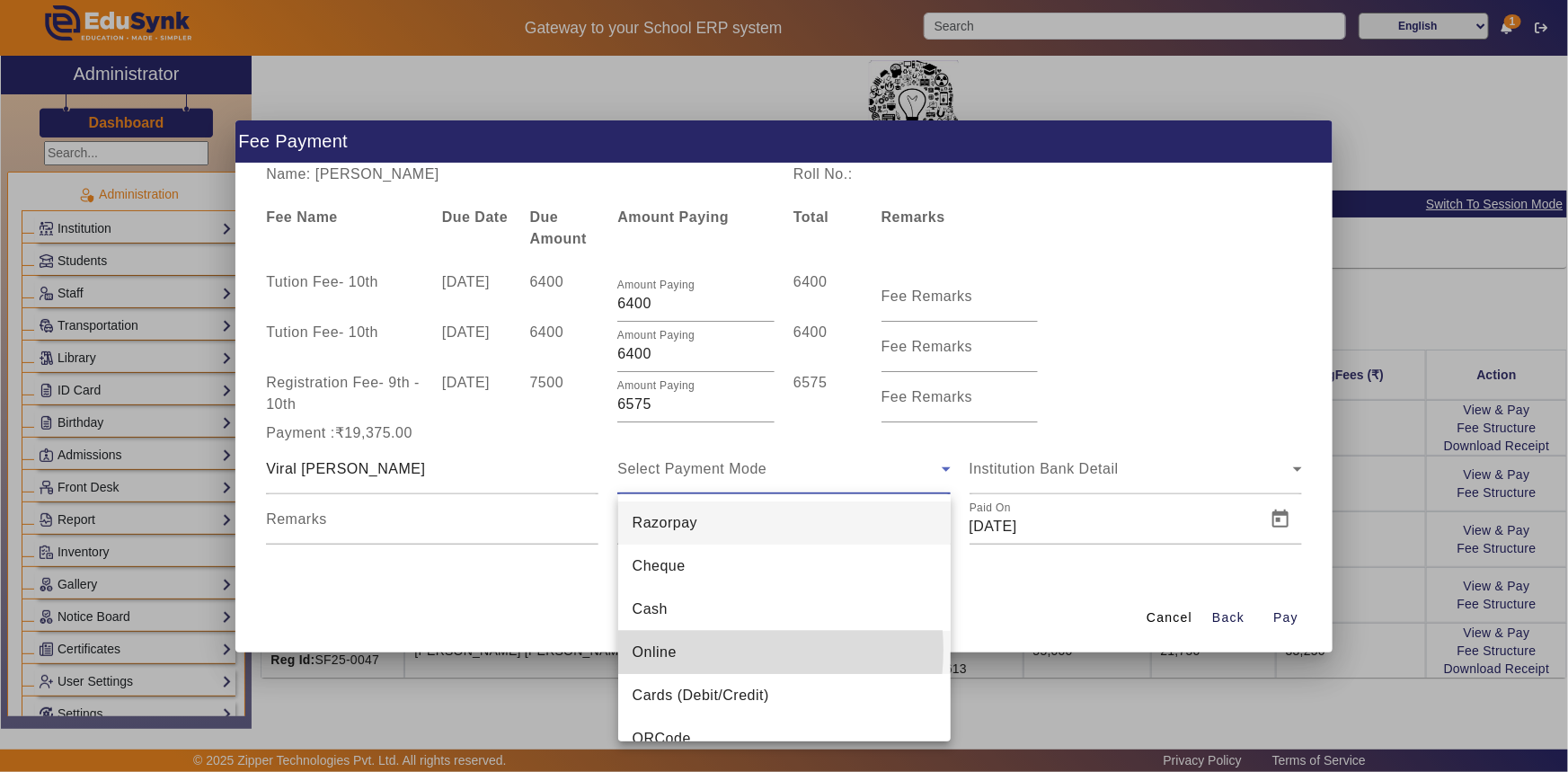
click at [695, 649] on mat-option "Online" at bounding box center [784, 652] width 332 height 43
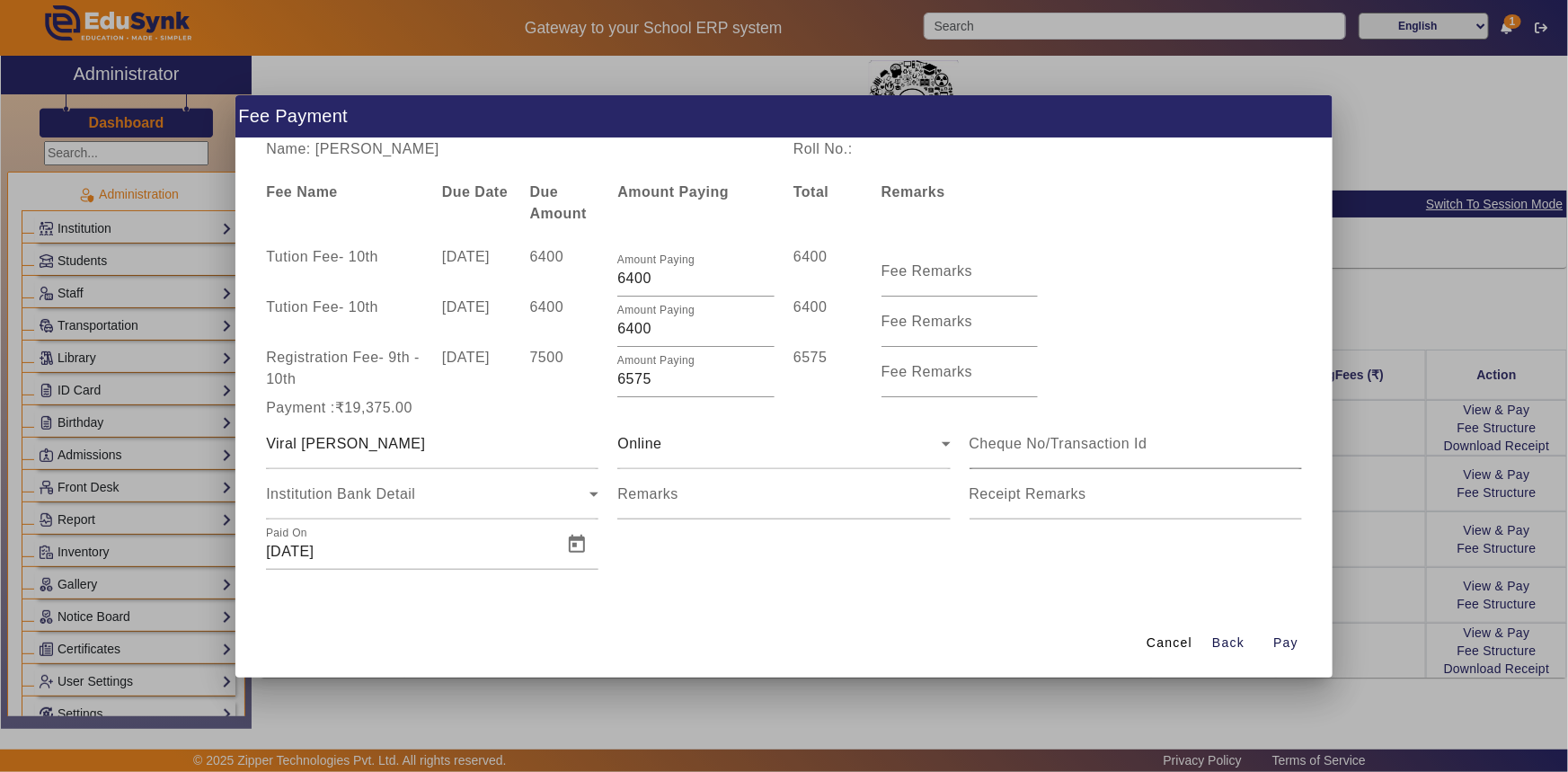
click at [1013, 430] on div at bounding box center [1136, 444] width 332 height 50
click at [1013, 440] on input at bounding box center [1136, 444] width 332 height 22
type input "515859933125"
click at [597, 539] on span "Open calendar" at bounding box center [577, 545] width 44 height 43
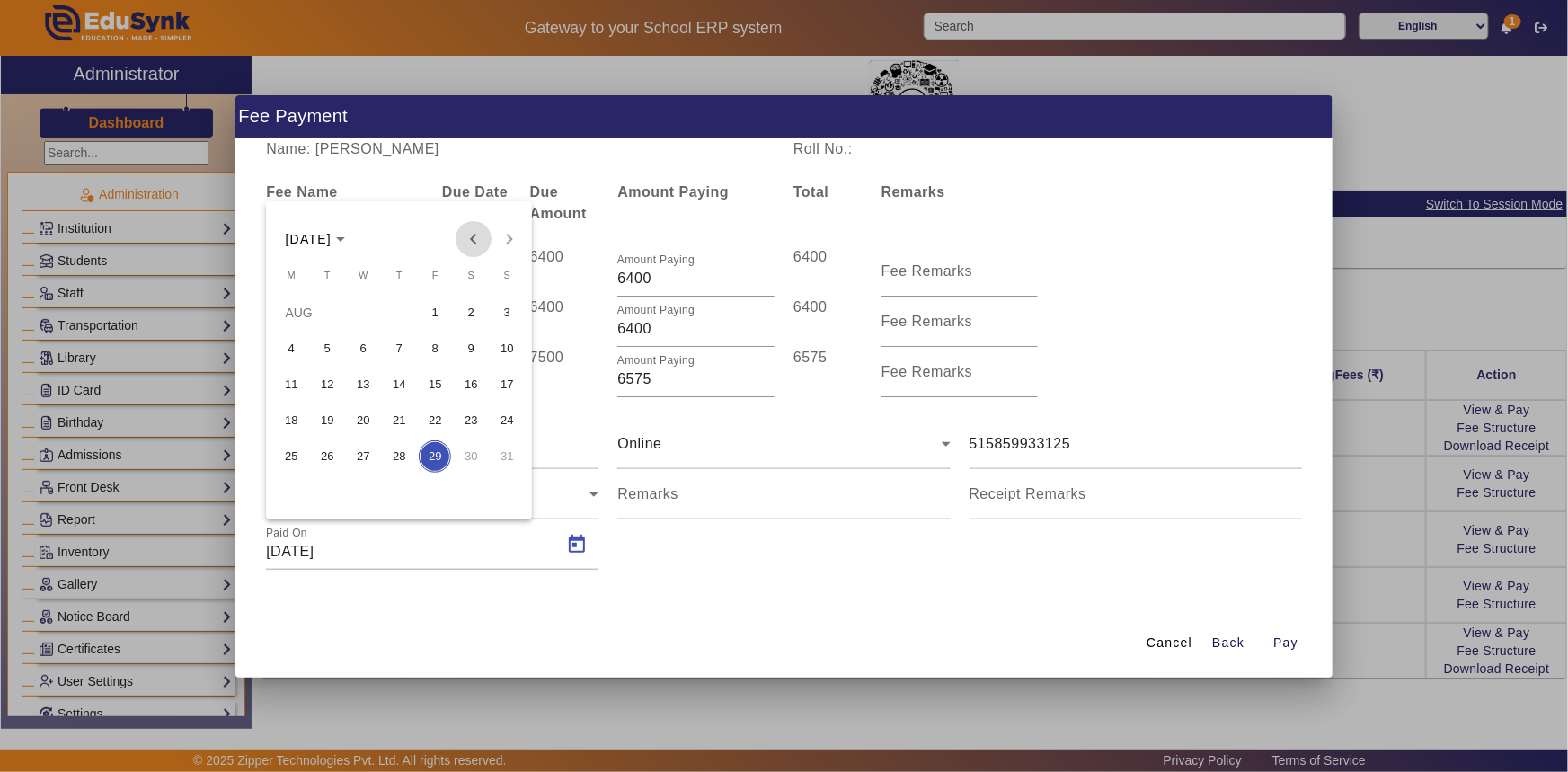
click at [479, 241] on span "Previous month" at bounding box center [474, 239] width 36 height 36
click at [473, 348] on span "7" at bounding box center [471, 348] width 33 height 33
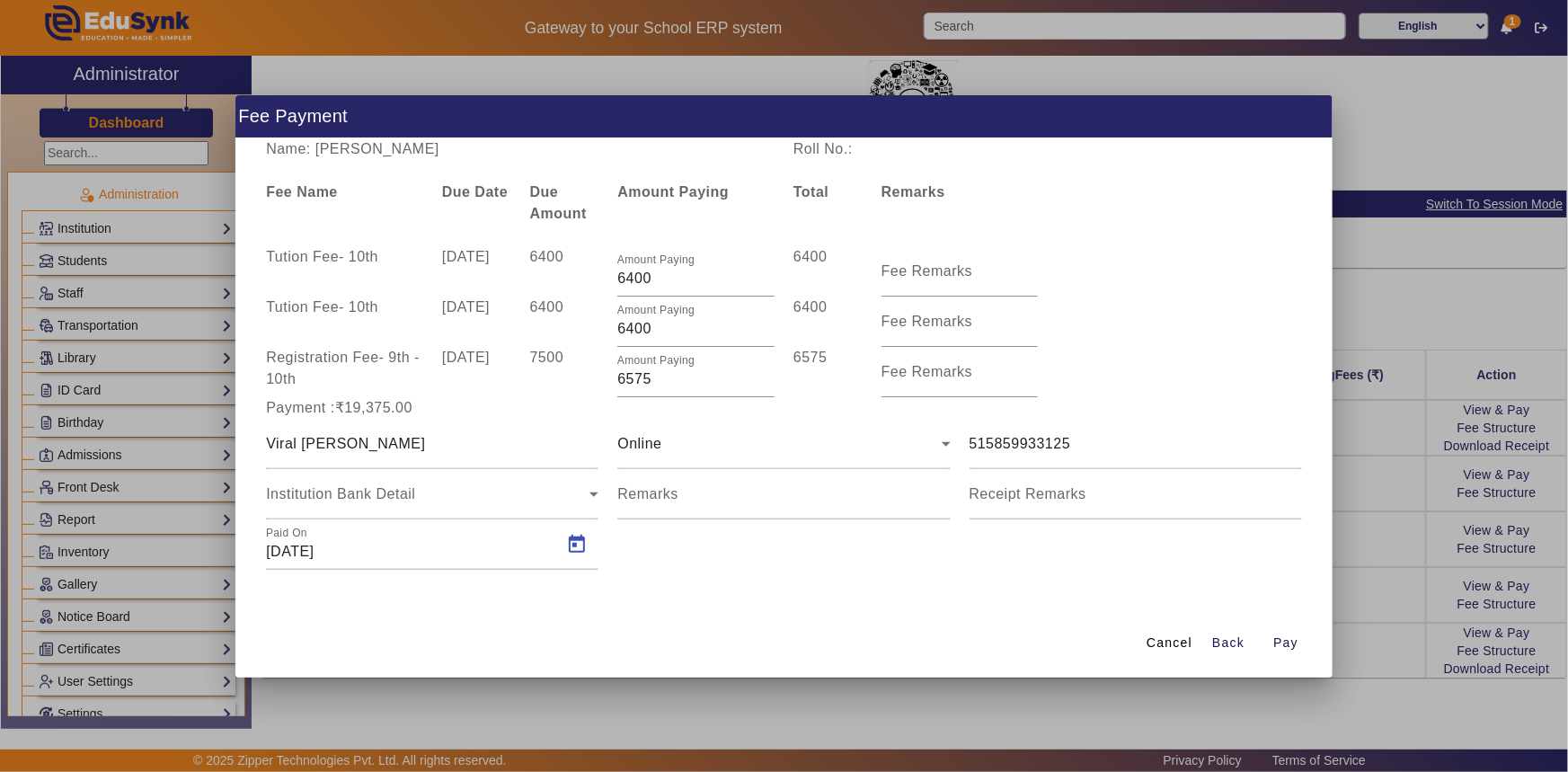
type input "[DATE]"
click at [1272, 643] on span "button" at bounding box center [1286, 643] width 57 height 43
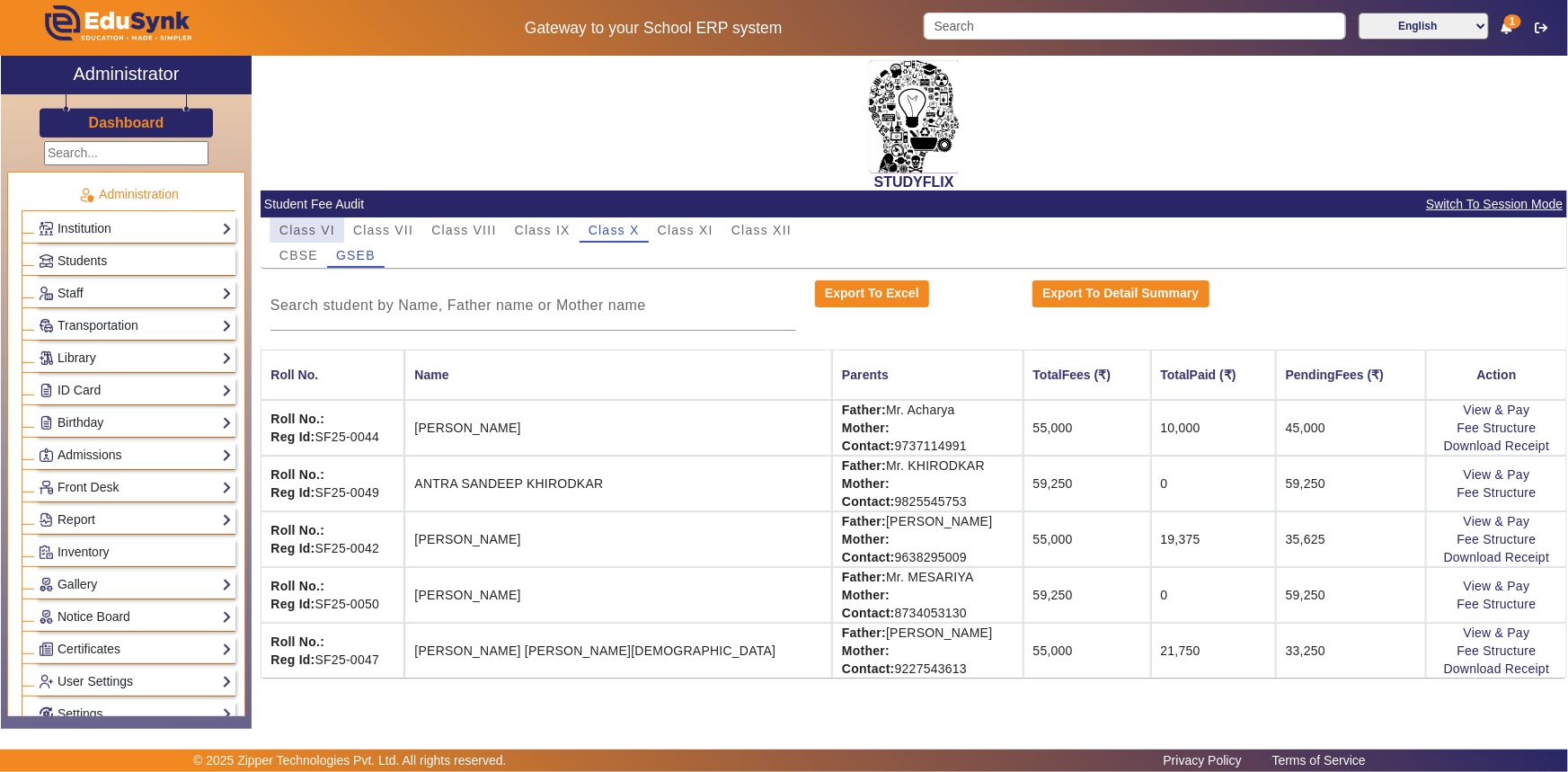
click at [321, 221] on span "Class VI" at bounding box center [307, 229] width 55 height 25
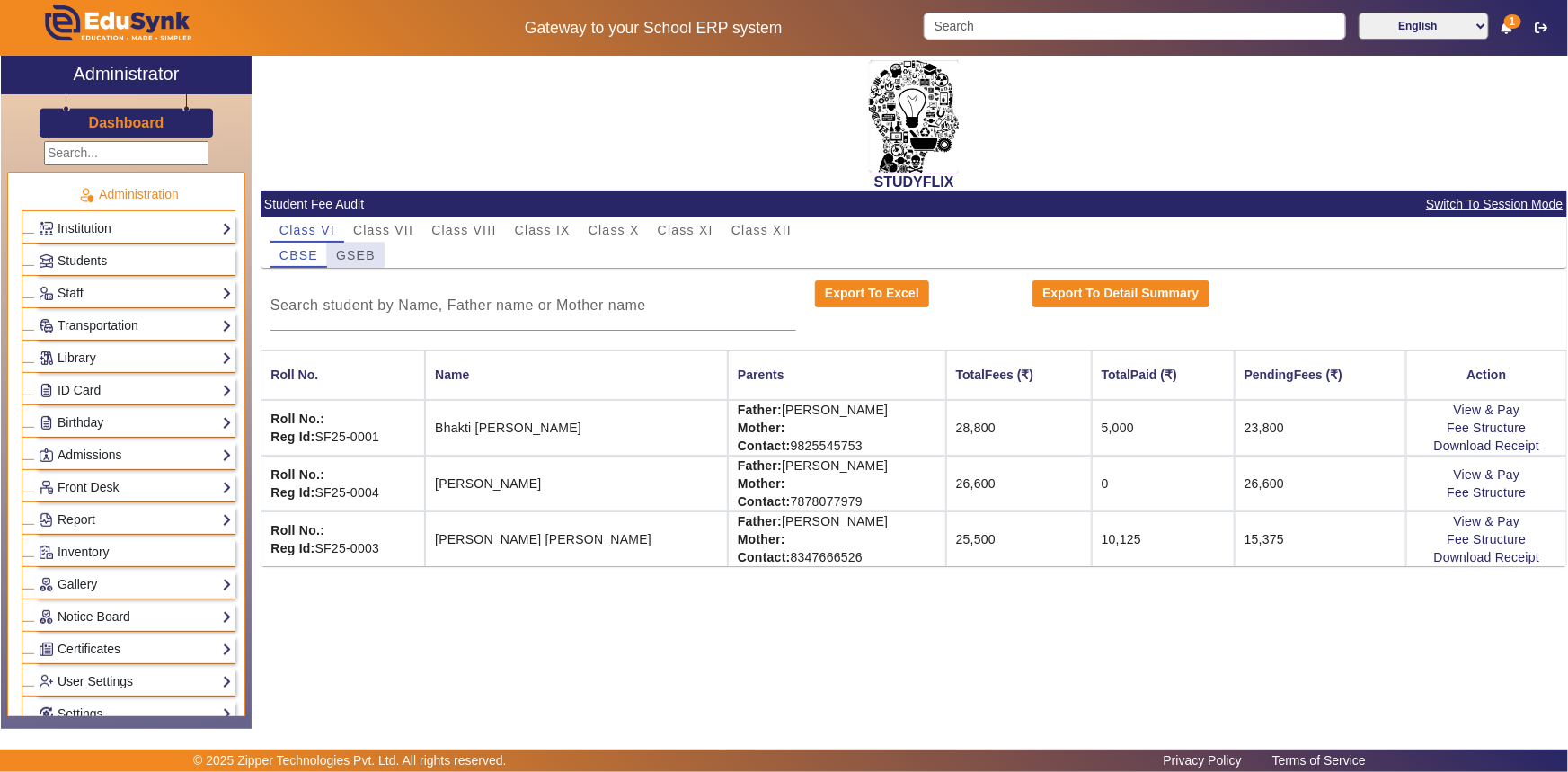
click at [350, 252] on span "GSEB" at bounding box center [356, 255] width 40 height 13
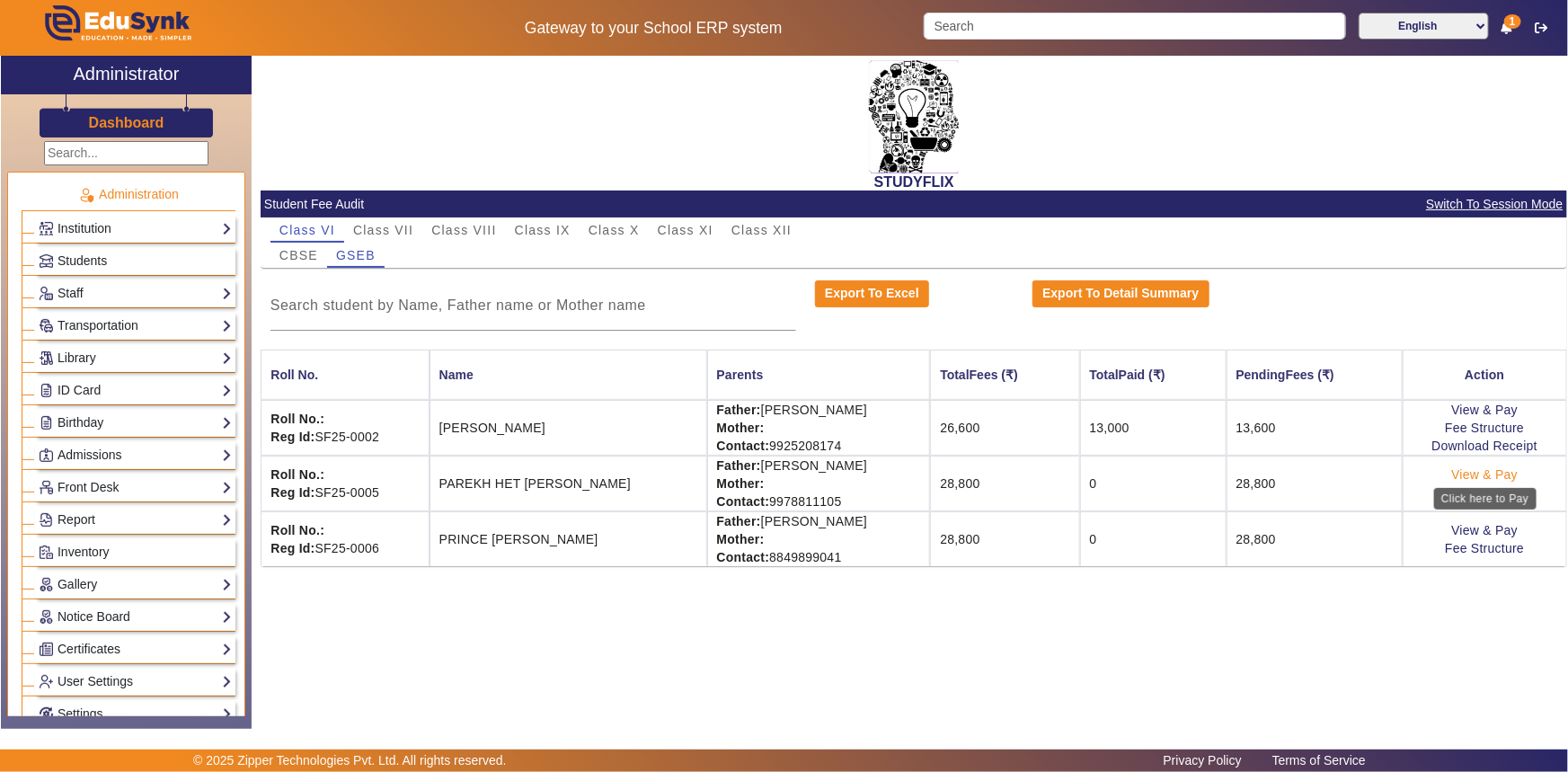
click at [1473, 476] on link "View & Pay" at bounding box center [1484, 474] width 66 height 15
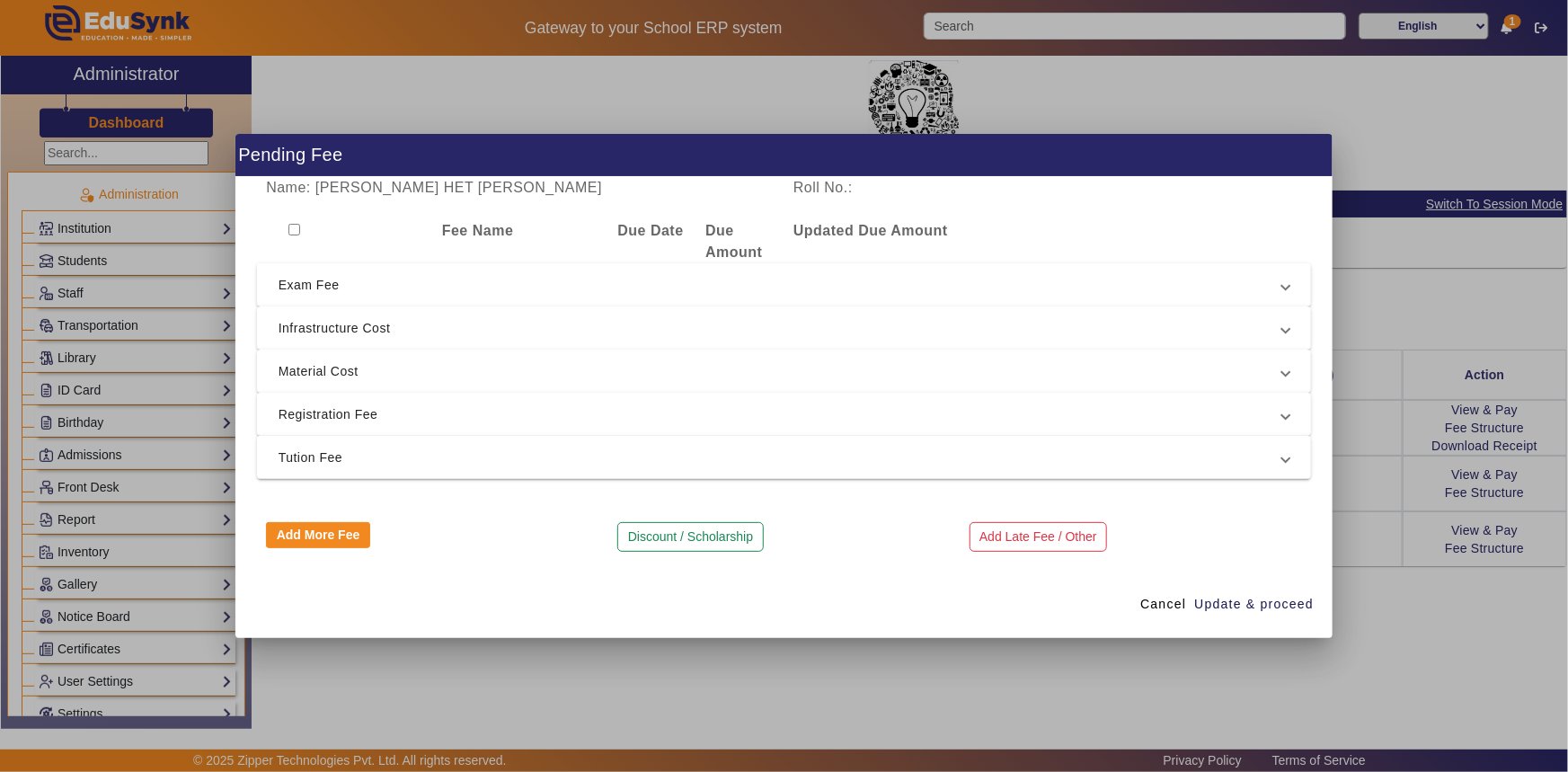
click at [319, 416] on span "Registration Fee" at bounding box center [781, 414] width 1004 height 22
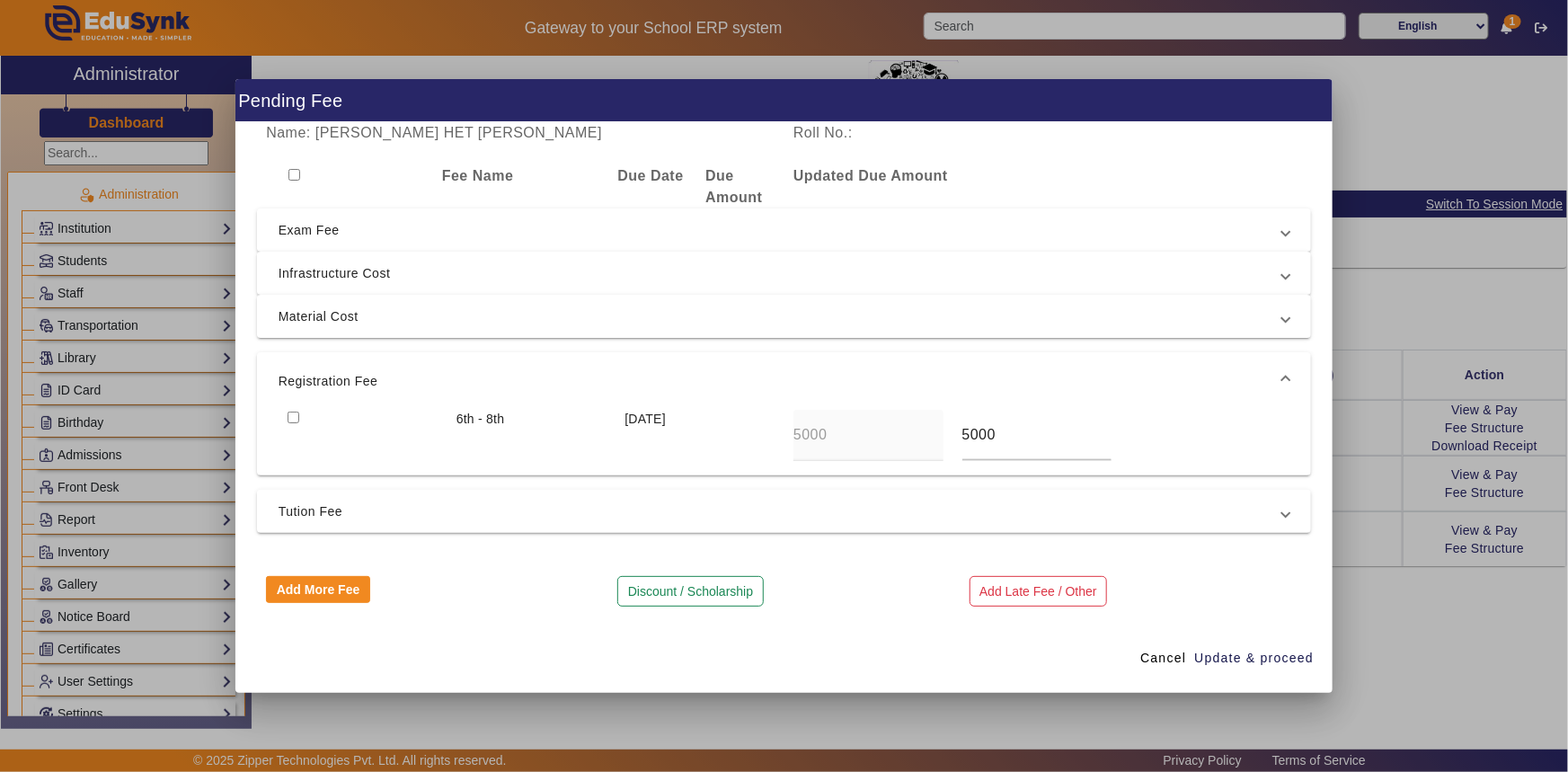
click at [292, 417] on input "checkbox" at bounding box center [294, 417] width 12 height 12
checkbox input "true"
click at [294, 511] on span "Tution Fee" at bounding box center [781, 511] width 1004 height 22
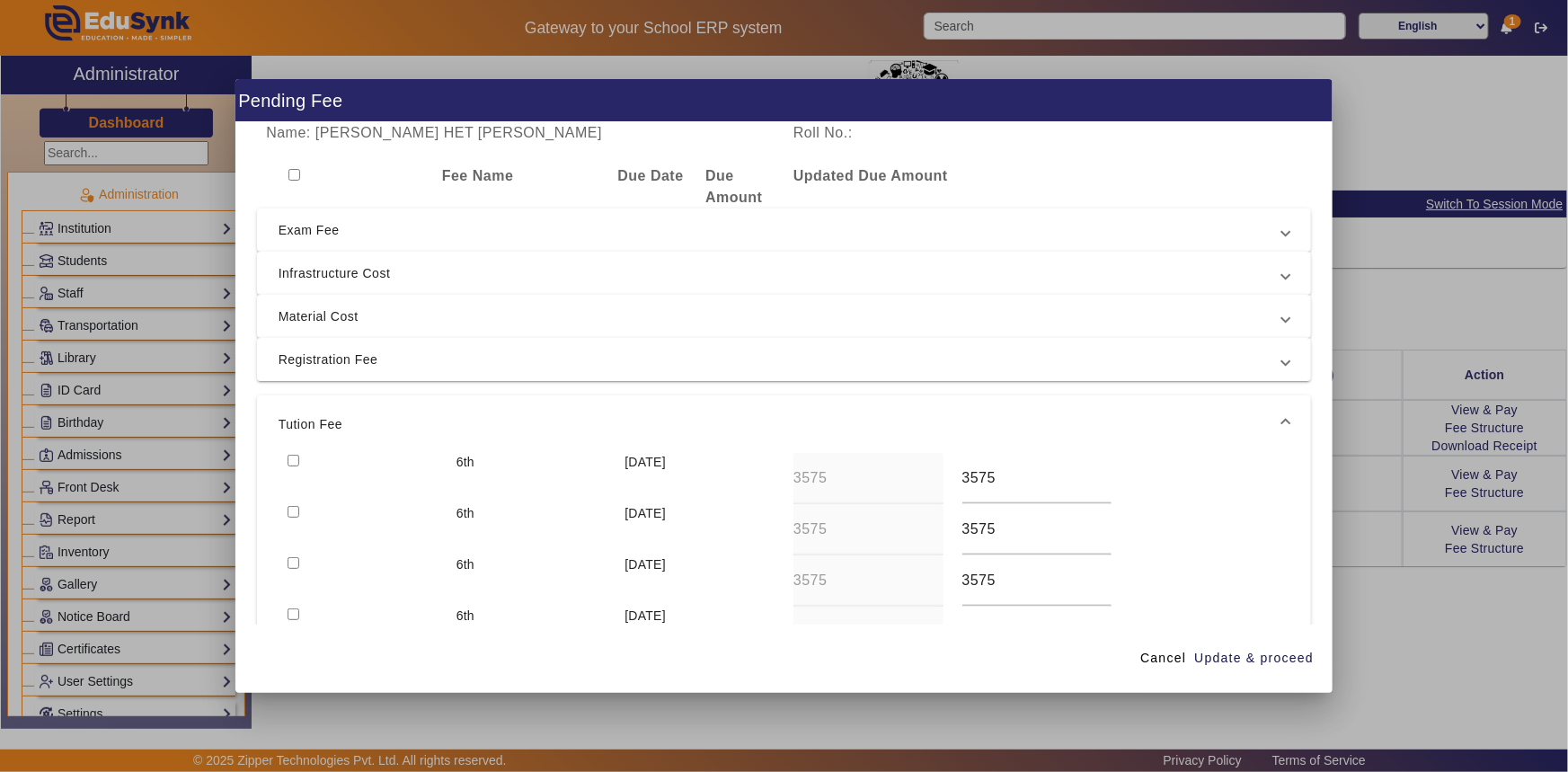
click at [297, 508] on input "checkbox" at bounding box center [294, 512] width 12 height 12
checkbox input "true"
click at [292, 461] on input "checkbox" at bounding box center [294, 461] width 12 height 12
checkbox input "true"
click at [1258, 651] on span "Update & proceed" at bounding box center [1254, 657] width 120 height 19
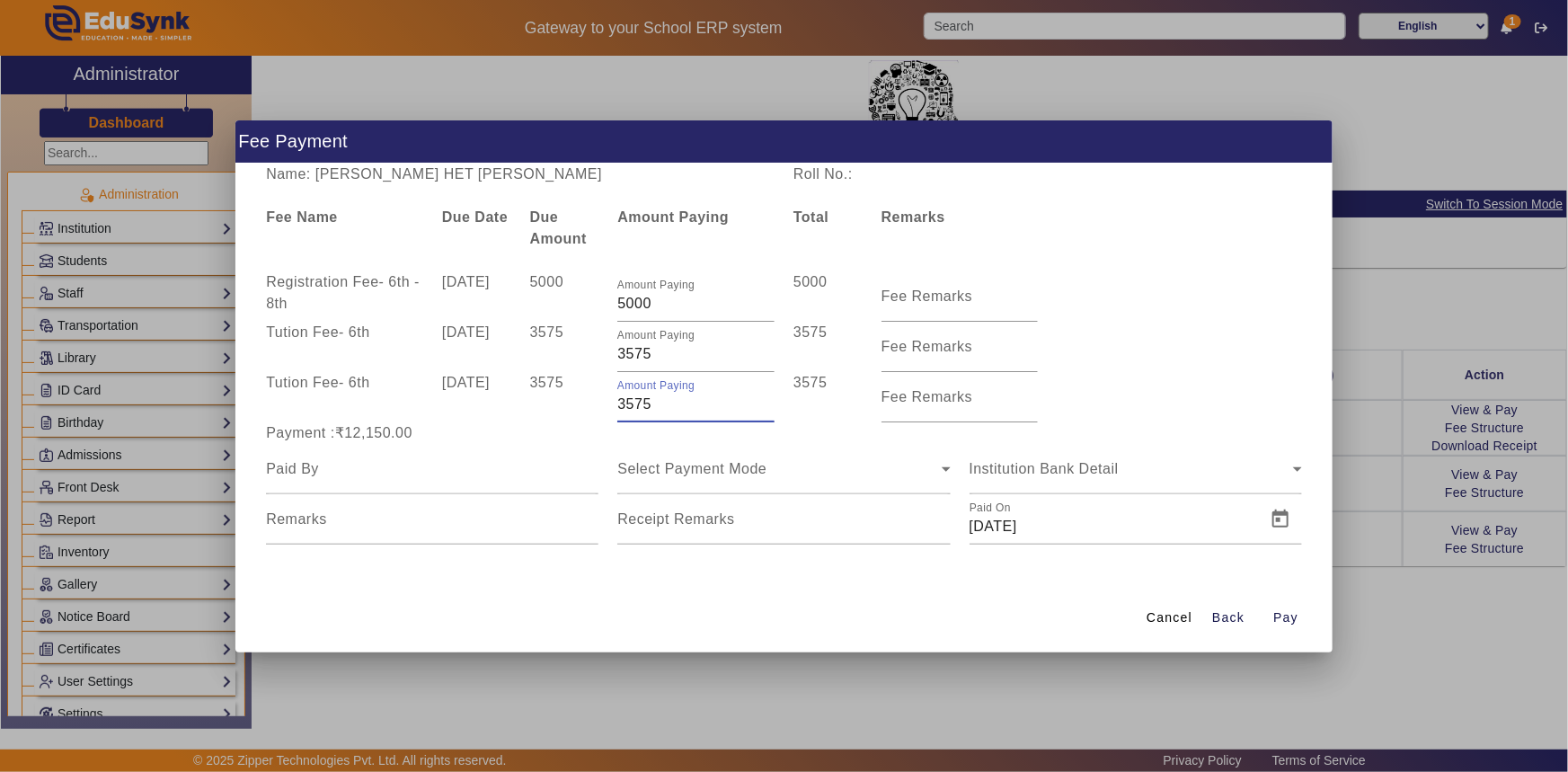
drag, startPoint x: 627, startPoint y: 409, endPoint x: 612, endPoint y: 411, distance: 15.1
click at [612, 411] on div "Amount Paying 3575" at bounding box center [696, 396] width 176 height 50
click at [601, 430] on div "Payment :₹10,150.00" at bounding box center [432, 433] width 351 height 22
click at [628, 406] on input "1575" at bounding box center [696, 404] width 157 height 22
type input "1975"
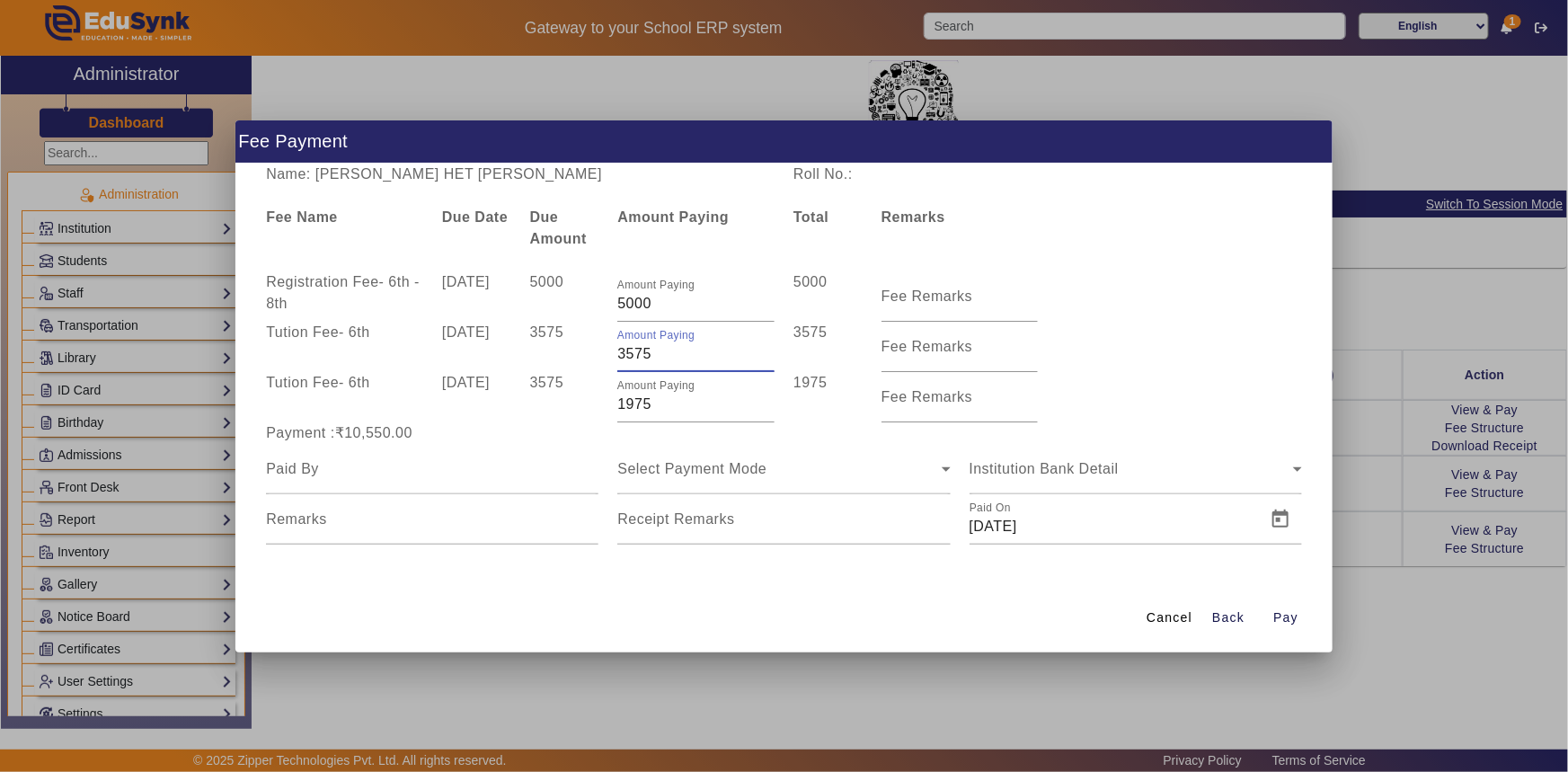
click at [626, 352] on input "3575" at bounding box center [696, 354] width 157 height 22
type input "3975"
click at [558, 410] on div "3575" at bounding box center [564, 396] width 88 height 50
click at [420, 482] on div at bounding box center [432, 469] width 332 height 50
type input "[PERSON_NAME]"
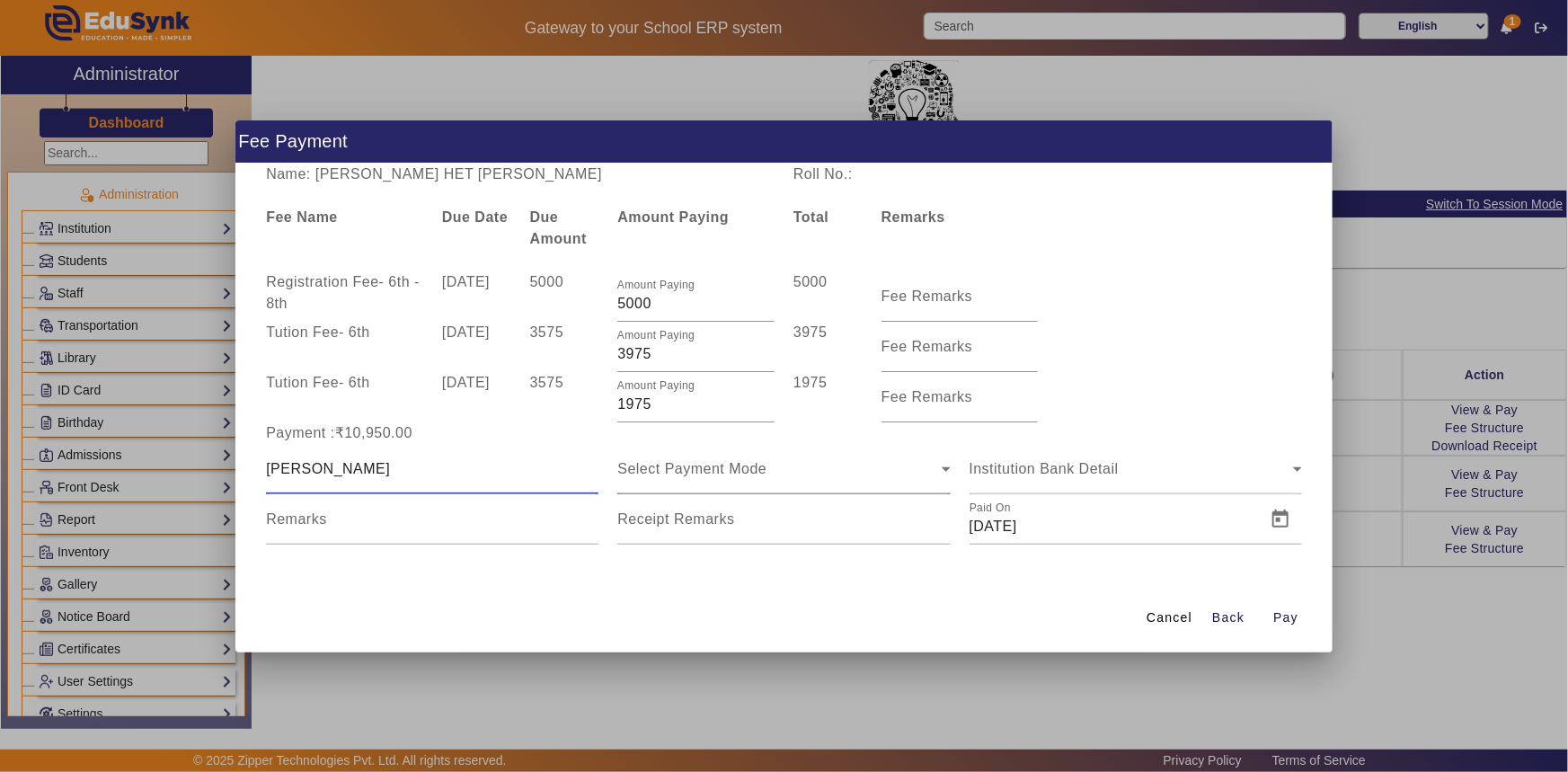
click at [652, 470] on span "Select Payment Mode" at bounding box center [692, 468] width 149 height 15
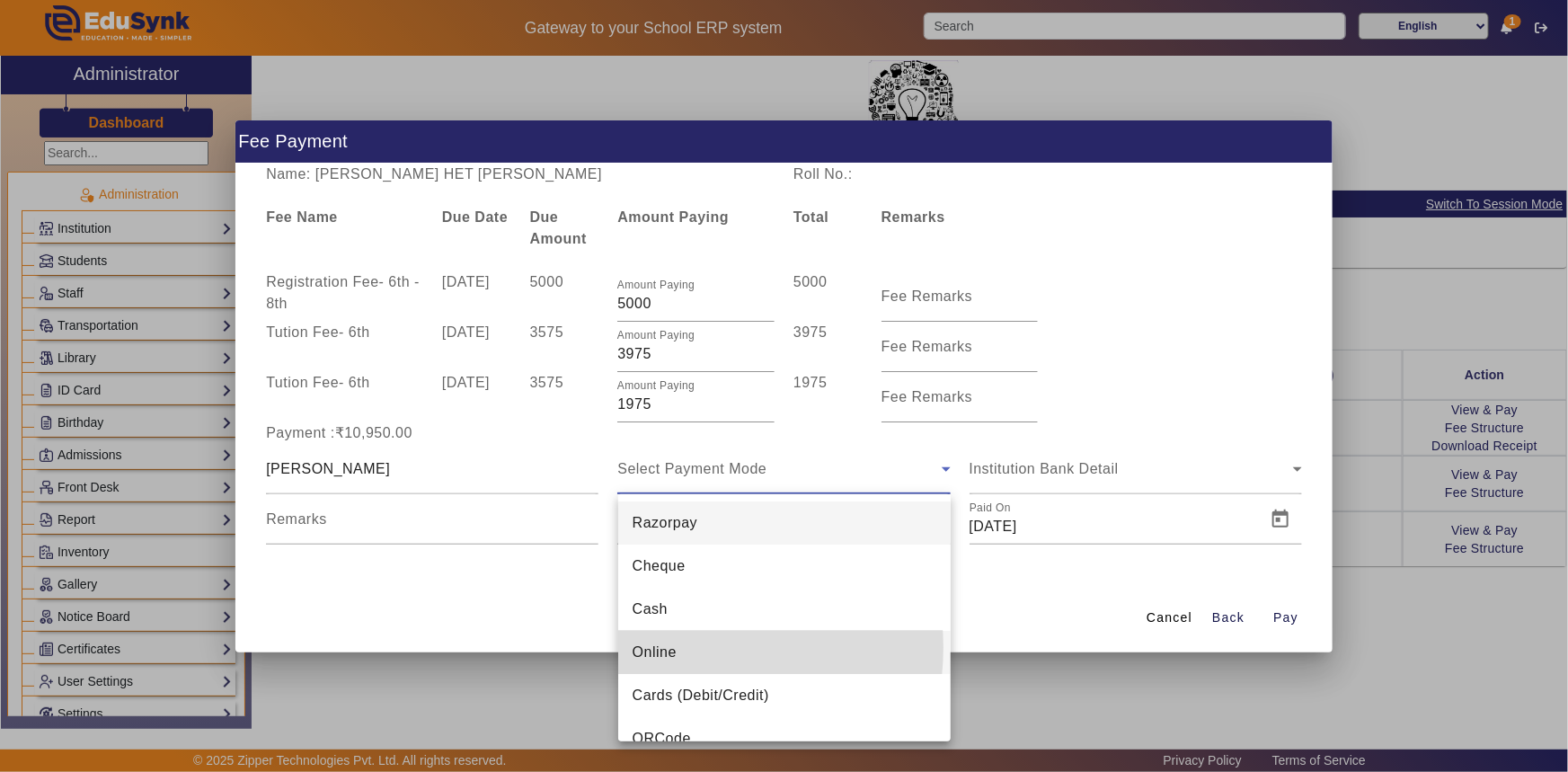
click at [677, 647] on mat-option "Online" at bounding box center [784, 652] width 332 height 43
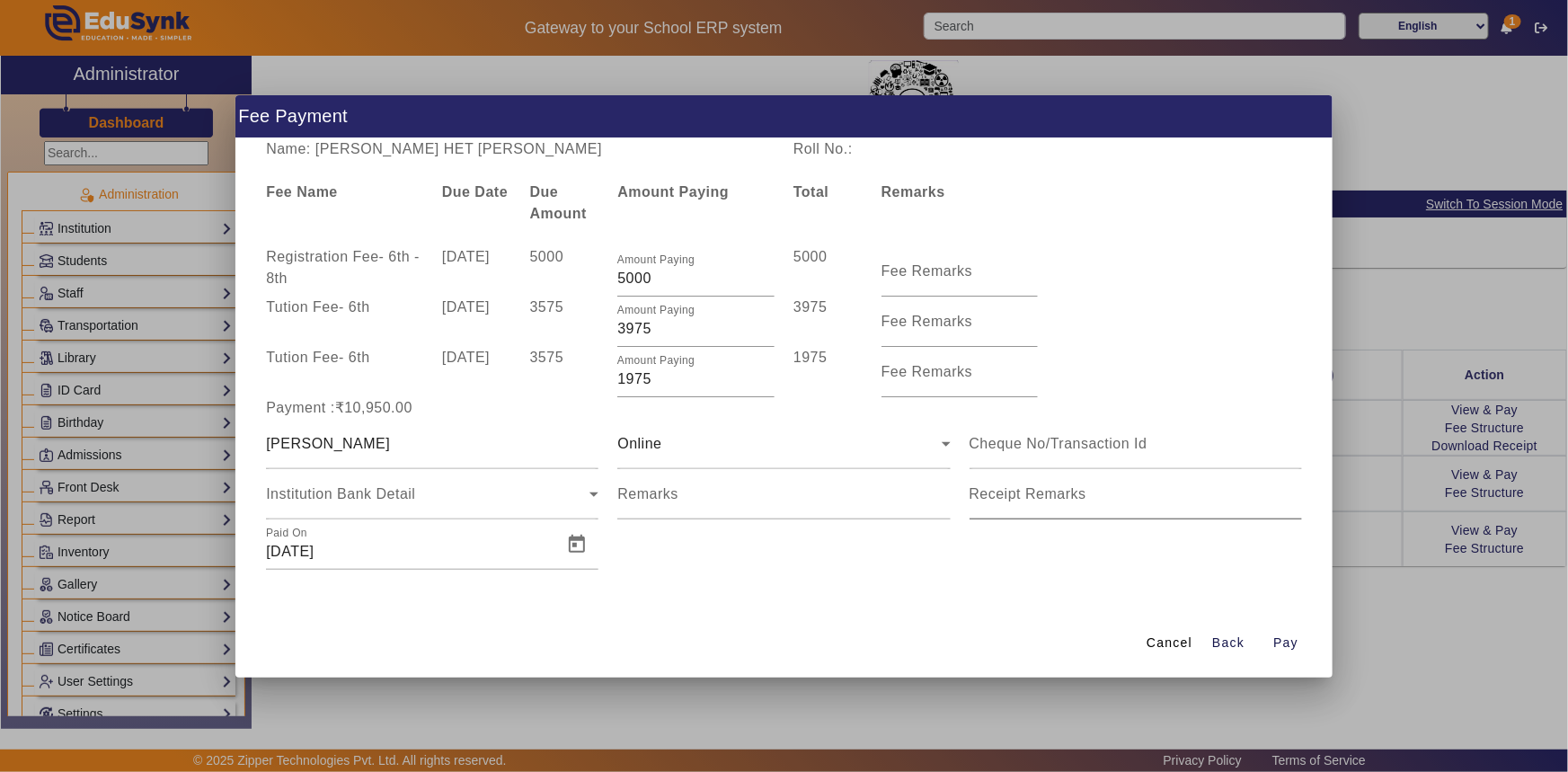
click at [1023, 470] on div "Receipt Remarks" at bounding box center [1136, 494] width 332 height 50
click at [1029, 454] on input at bounding box center [1136, 444] width 332 height 22
click at [1058, 449] on input "552395446693" at bounding box center [1136, 444] width 332 height 22
click at [1061, 450] on input "552395446693" at bounding box center [1136, 444] width 332 height 22
type input "552395446603"
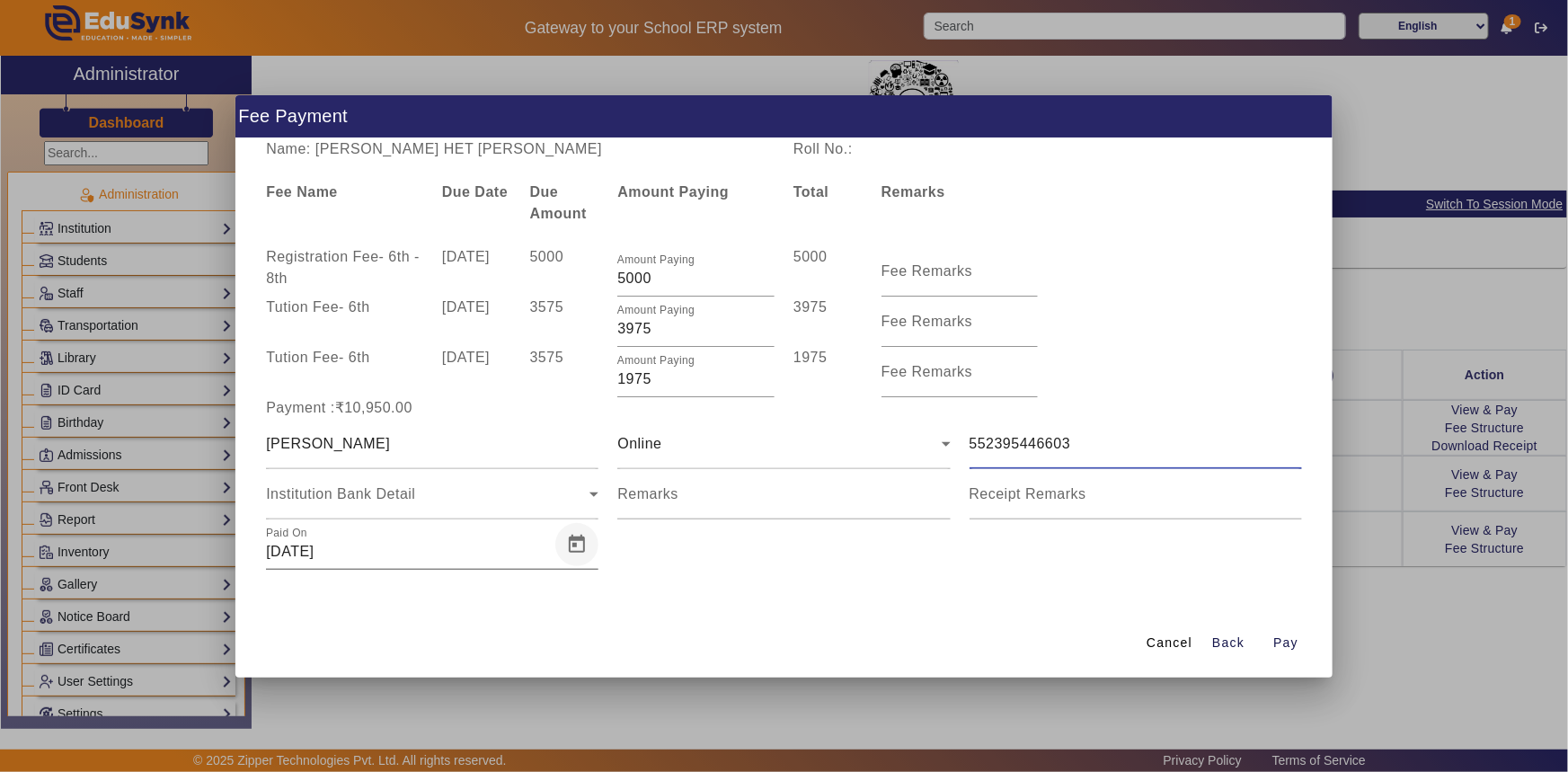
click at [584, 545] on span "Open calendar" at bounding box center [577, 545] width 44 height 43
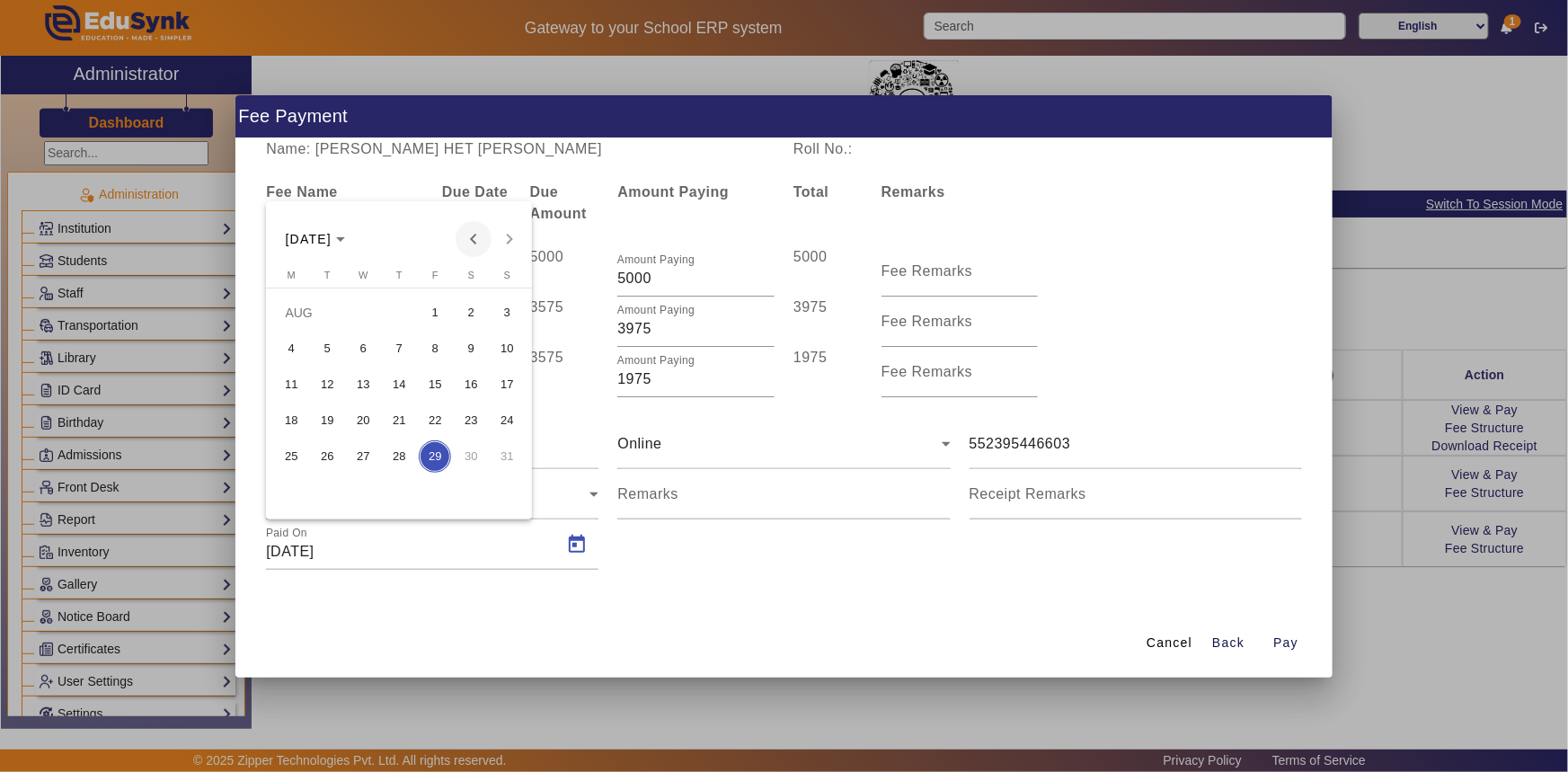
click at [475, 240] on span "Previous month" at bounding box center [474, 239] width 36 height 36
click at [469, 344] on span "7" at bounding box center [471, 348] width 33 height 33
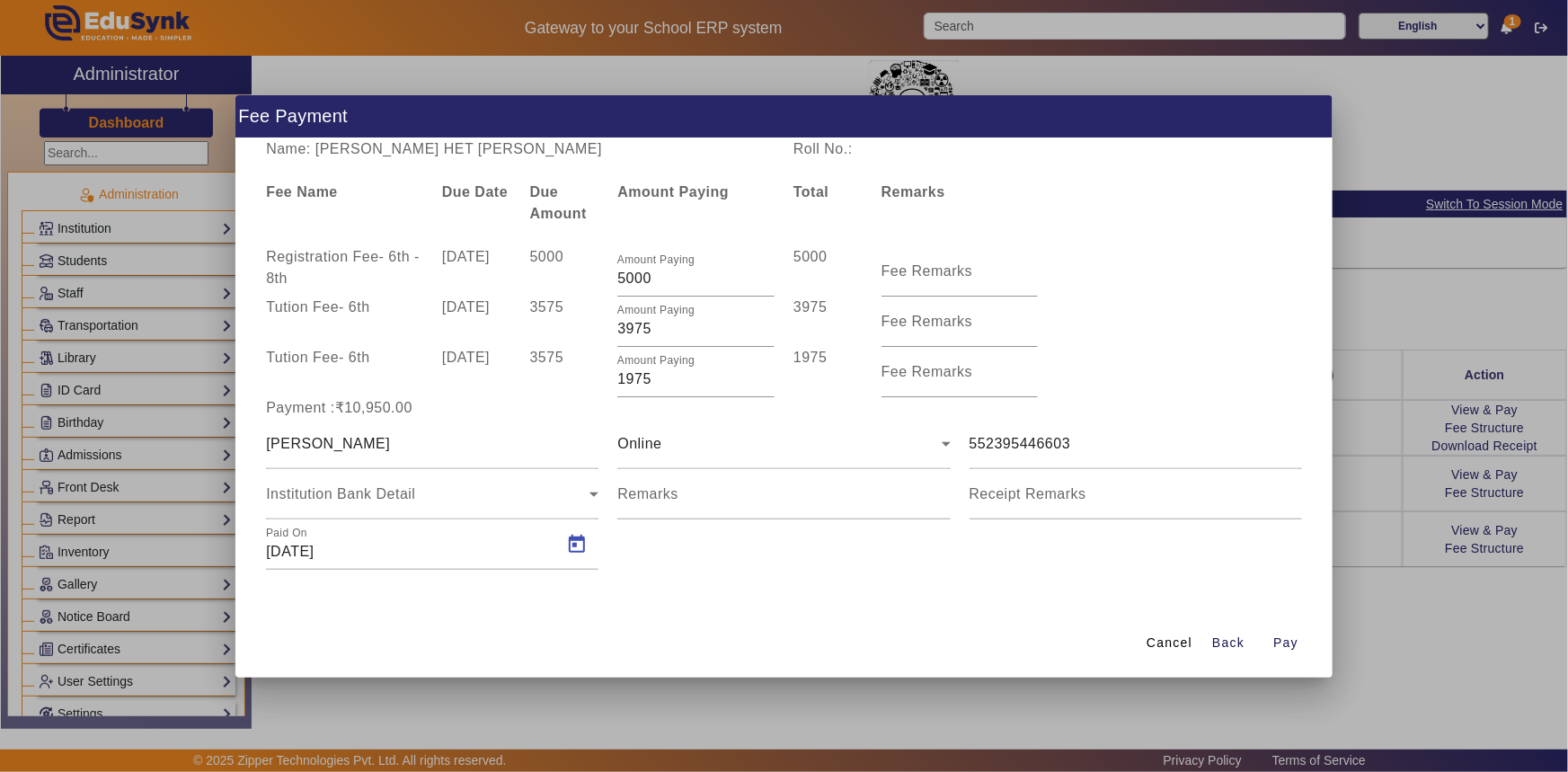
type input "[DATE]"
click at [1280, 643] on span "Pay" at bounding box center [1285, 643] width 25 height 19
drag, startPoint x: 624, startPoint y: 379, endPoint x: 609, endPoint y: 379, distance: 15.0
click at [609, 379] on div "Amount Paying 1975" at bounding box center [696, 372] width 176 height 50
type input "2975"
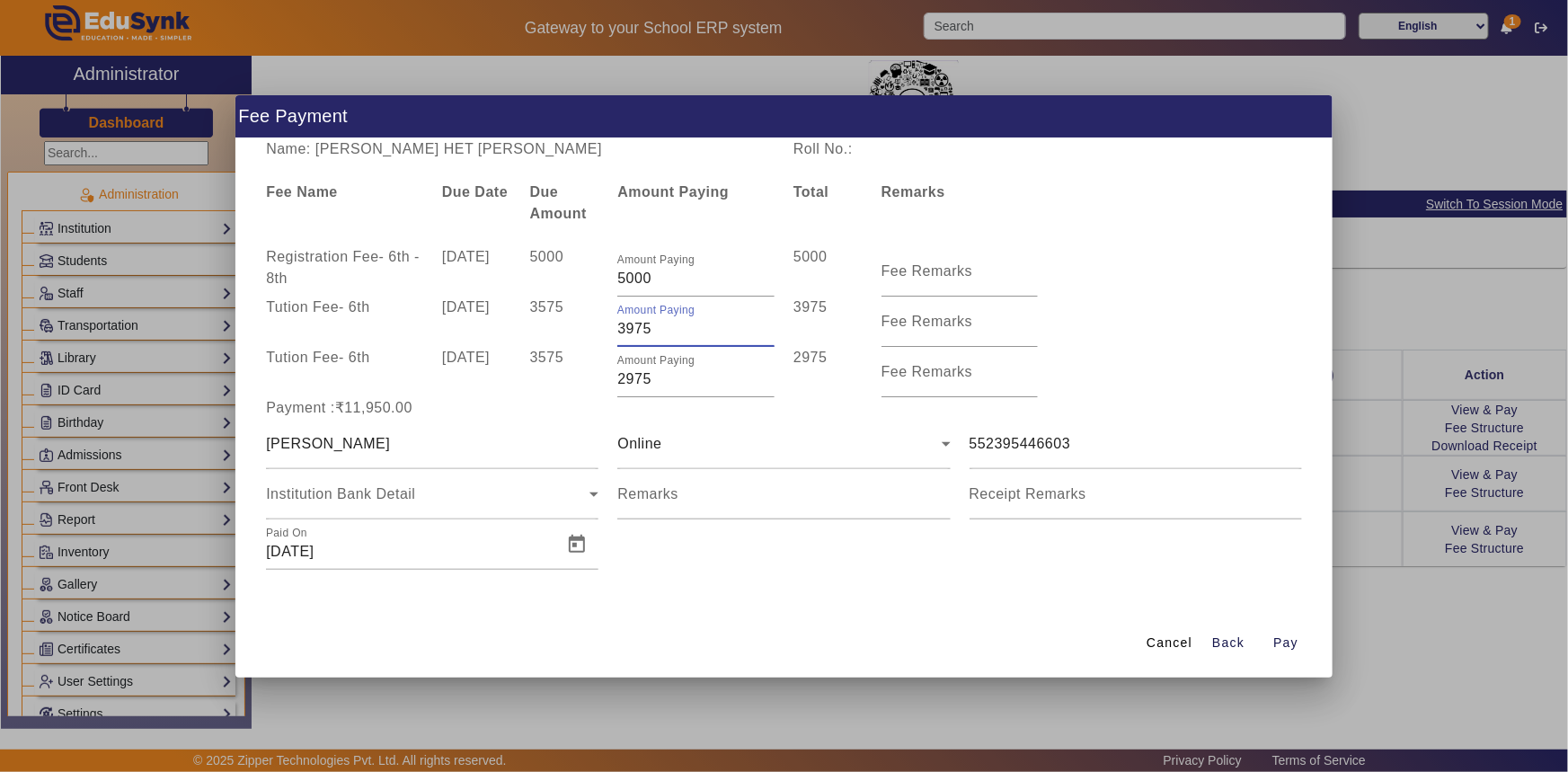
click at [626, 332] on input "3975" at bounding box center [696, 329] width 157 height 22
type input "3475"
click at [711, 470] on div "Remarks" at bounding box center [784, 494] width 332 height 50
click at [620, 381] on input "2975" at bounding box center [696, 380] width 157 height 22
click at [606, 397] on div "Payment :₹11,450.00" at bounding box center [432, 408] width 351 height 22
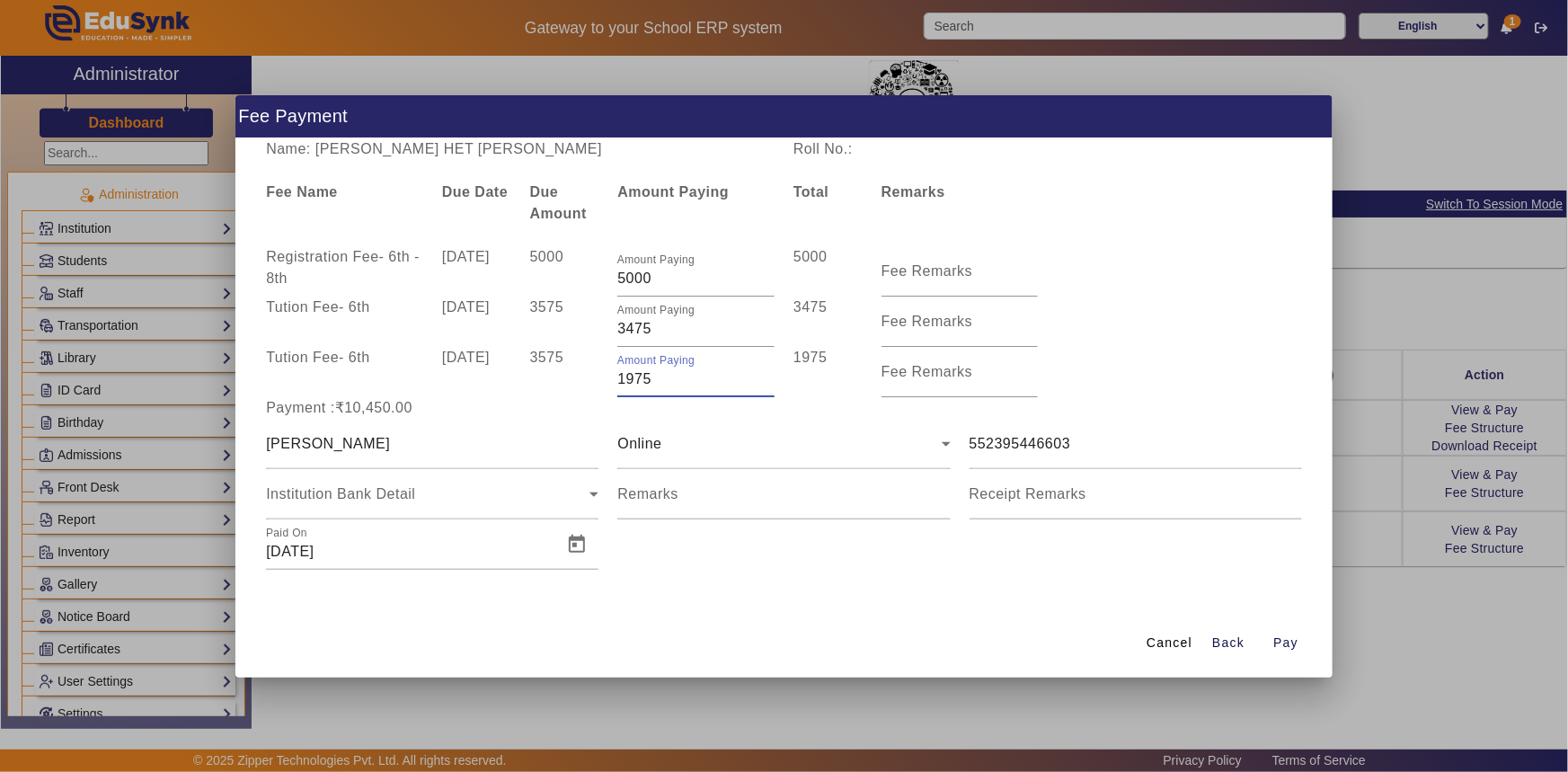
drag, startPoint x: 635, startPoint y: 378, endPoint x: 613, endPoint y: 378, distance: 22.0
click at [614, 378] on div "Amount Paying 1975" at bounding box center [696, 372] width 176 height 50
click at [620, 417] on div "Payment :₹10,850.00" at bounding box center [784, 408] width 1055 height 22
click at [631, 382] on input "2375" at bounding box center [696, 380] width 157 height 22
type input "2475"
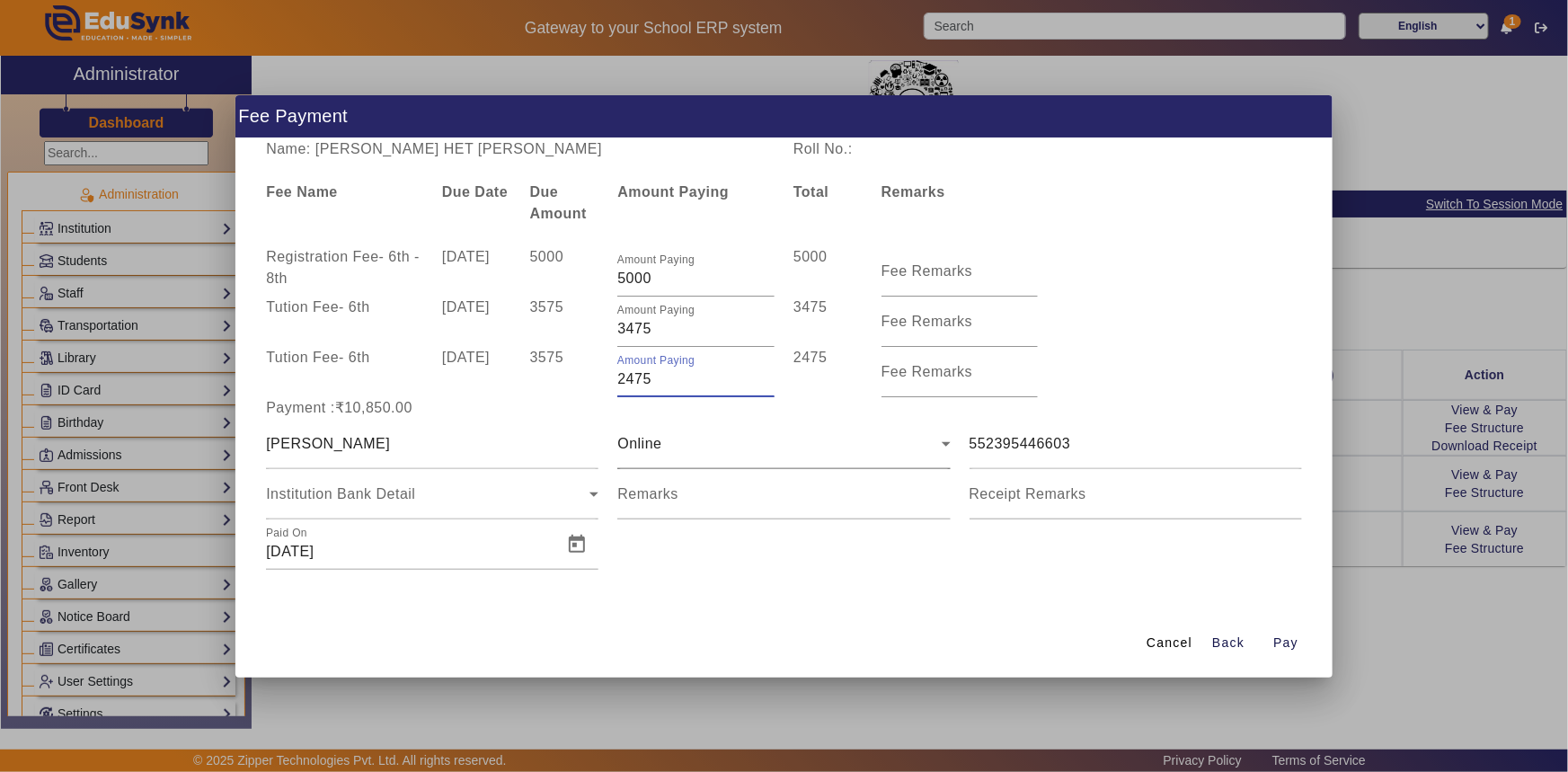
click at [717, 434] on div "Online" at bounding box center [779, 444] width 323 height 22
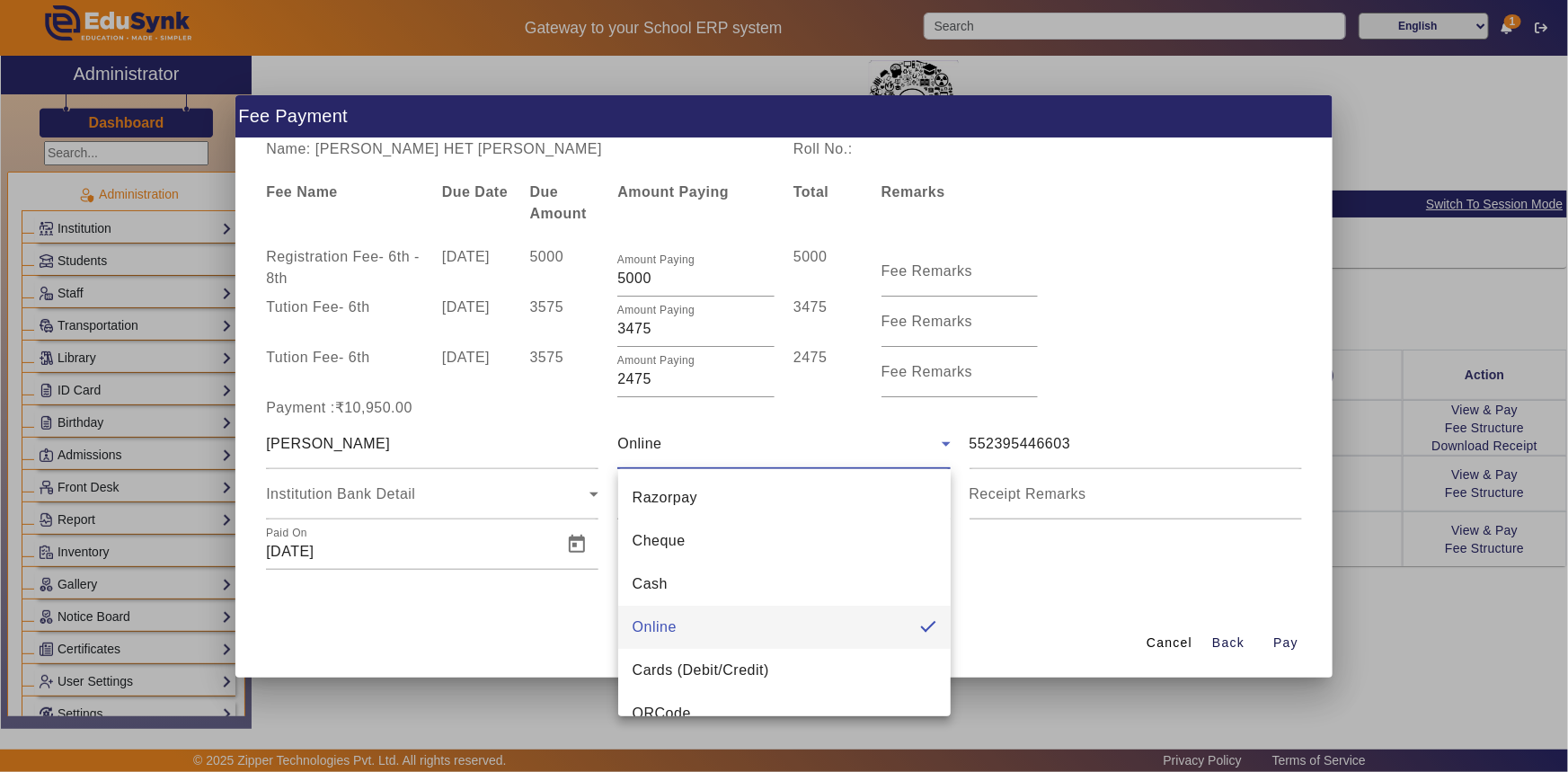
click at [1102, 351] on div at bounding box center [784, 386] width 1568 height 772
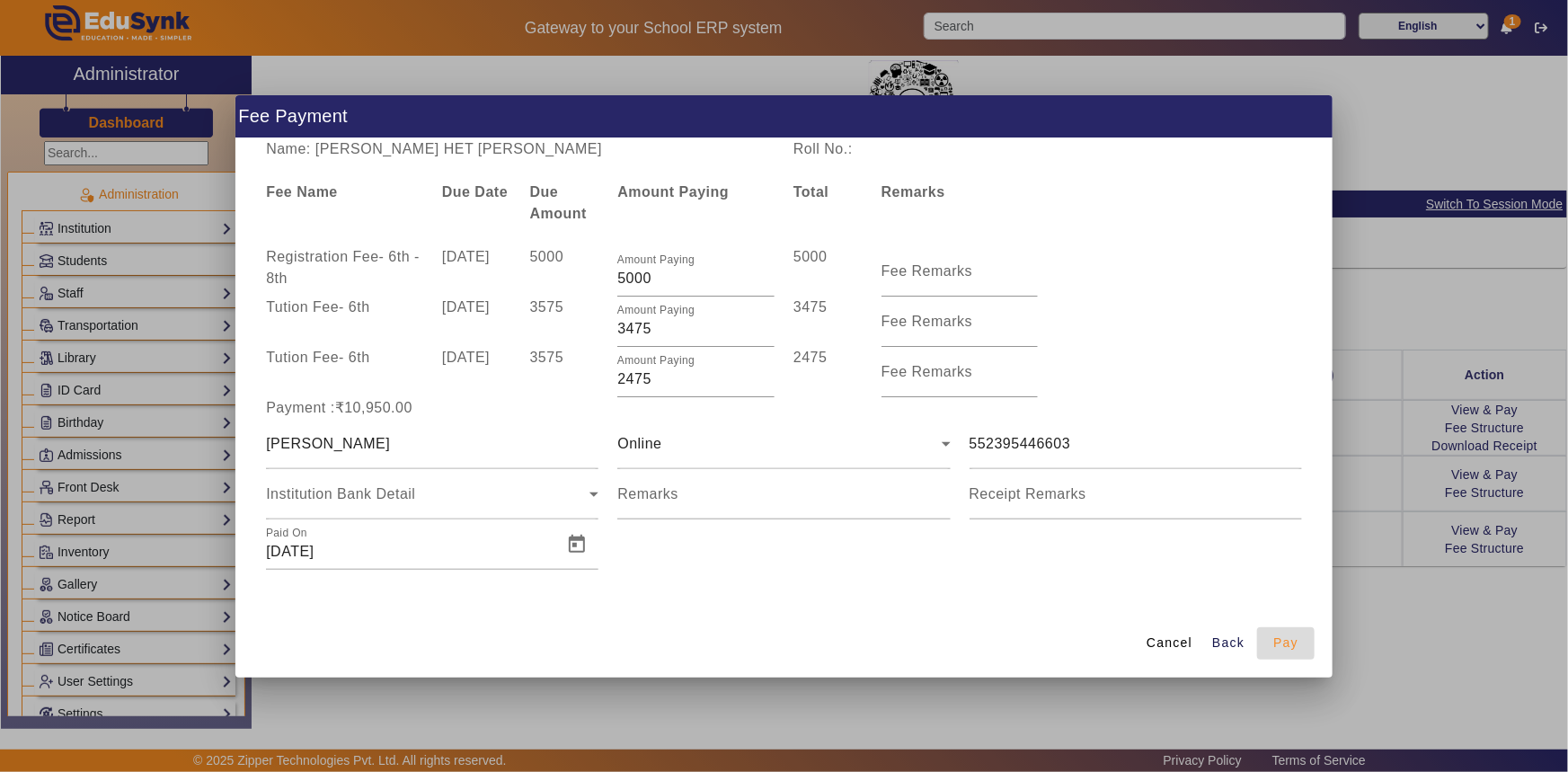
click at [1275, 638] on span "Pay" at bounding box center [1285, 643] width 25 height 19
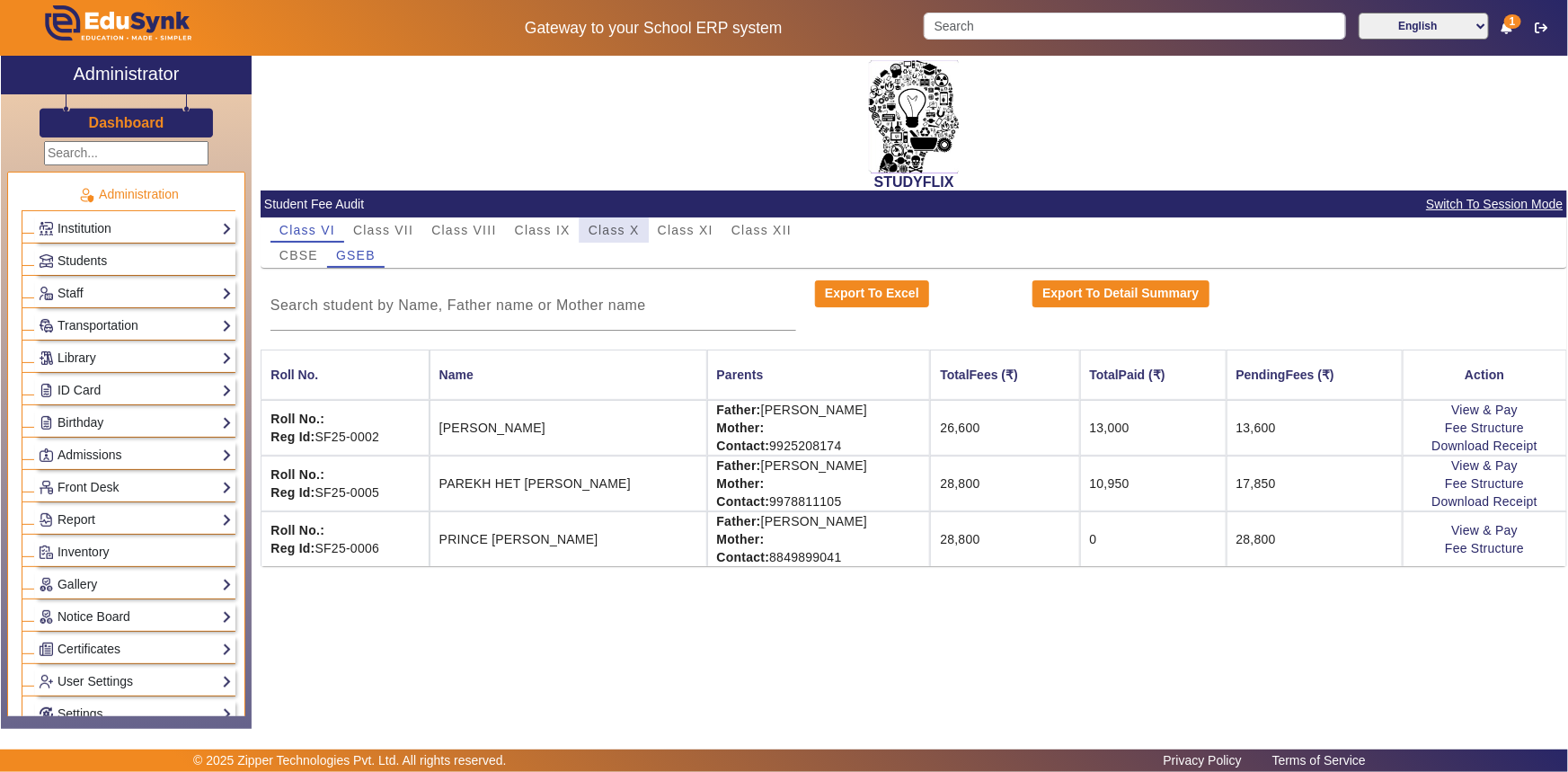
click at [606, 238] on span "Class X" at bounding box center [614, 229] width 51 height 25
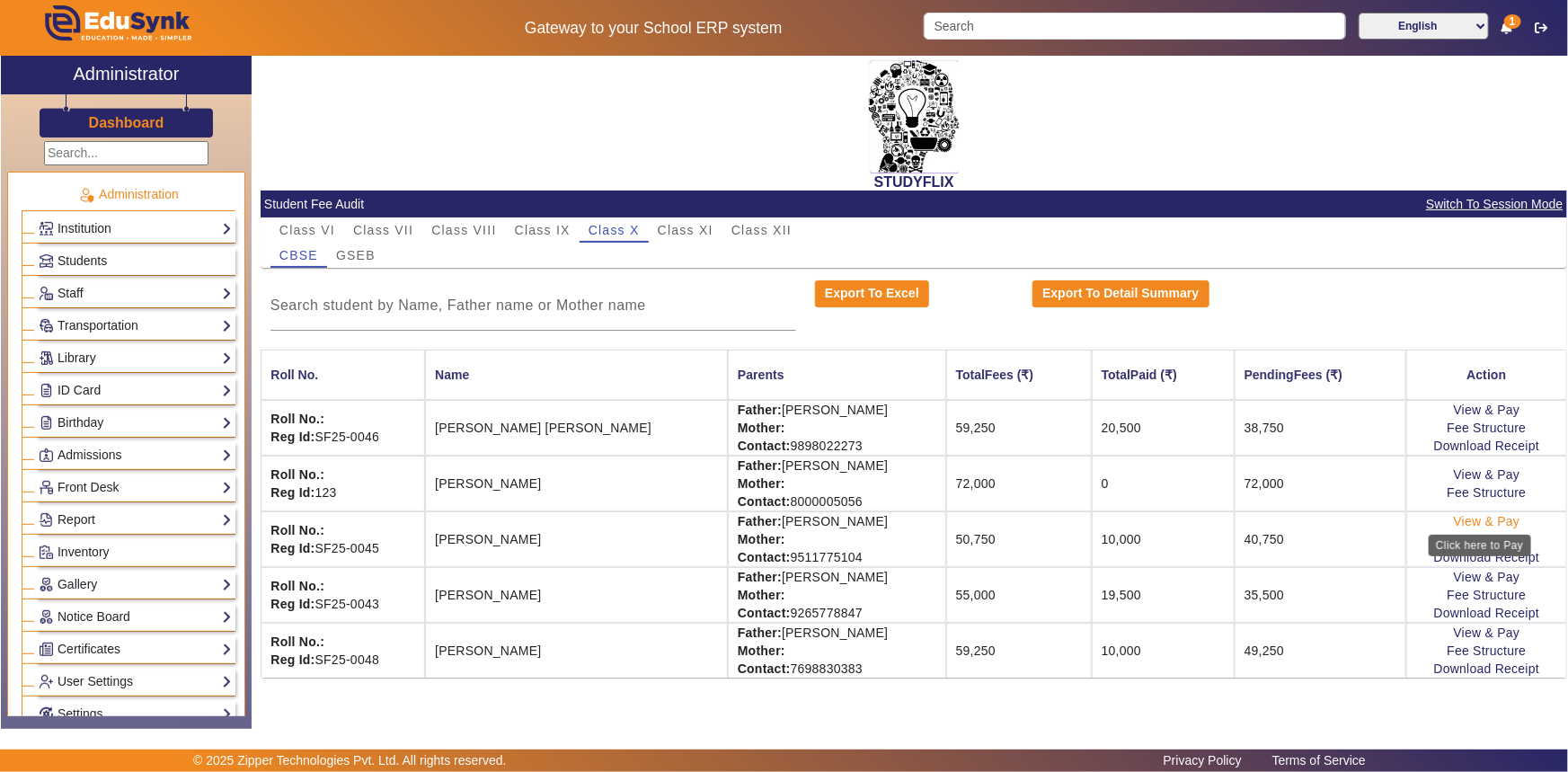
click at [1473, 521] on link "View & Pay" at bounding box center [1487, 521] width 66 height 15
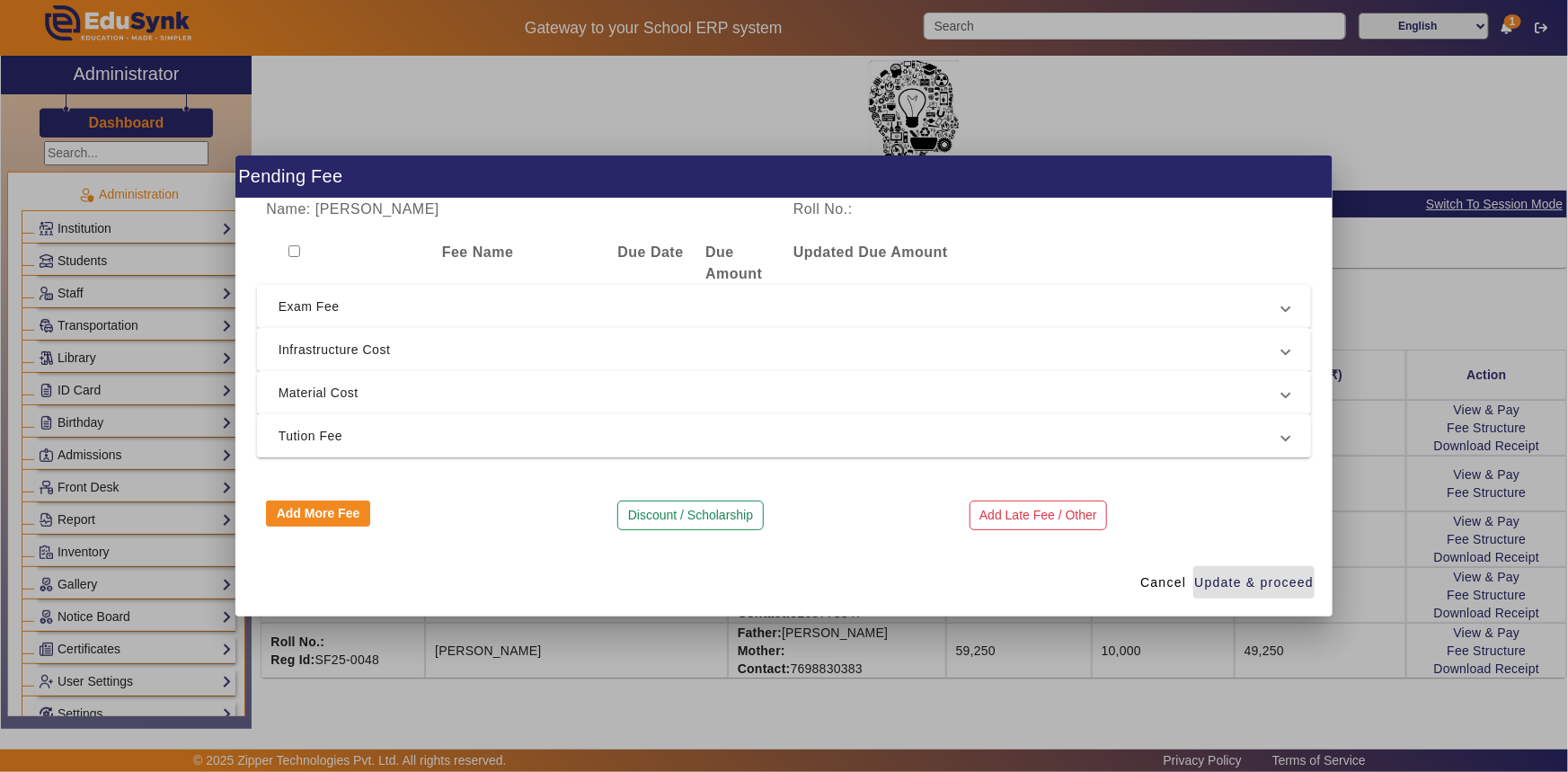
click at [353, 433] on span "Tution Fee" at bounding box center [781, 436] width 1004 height 22
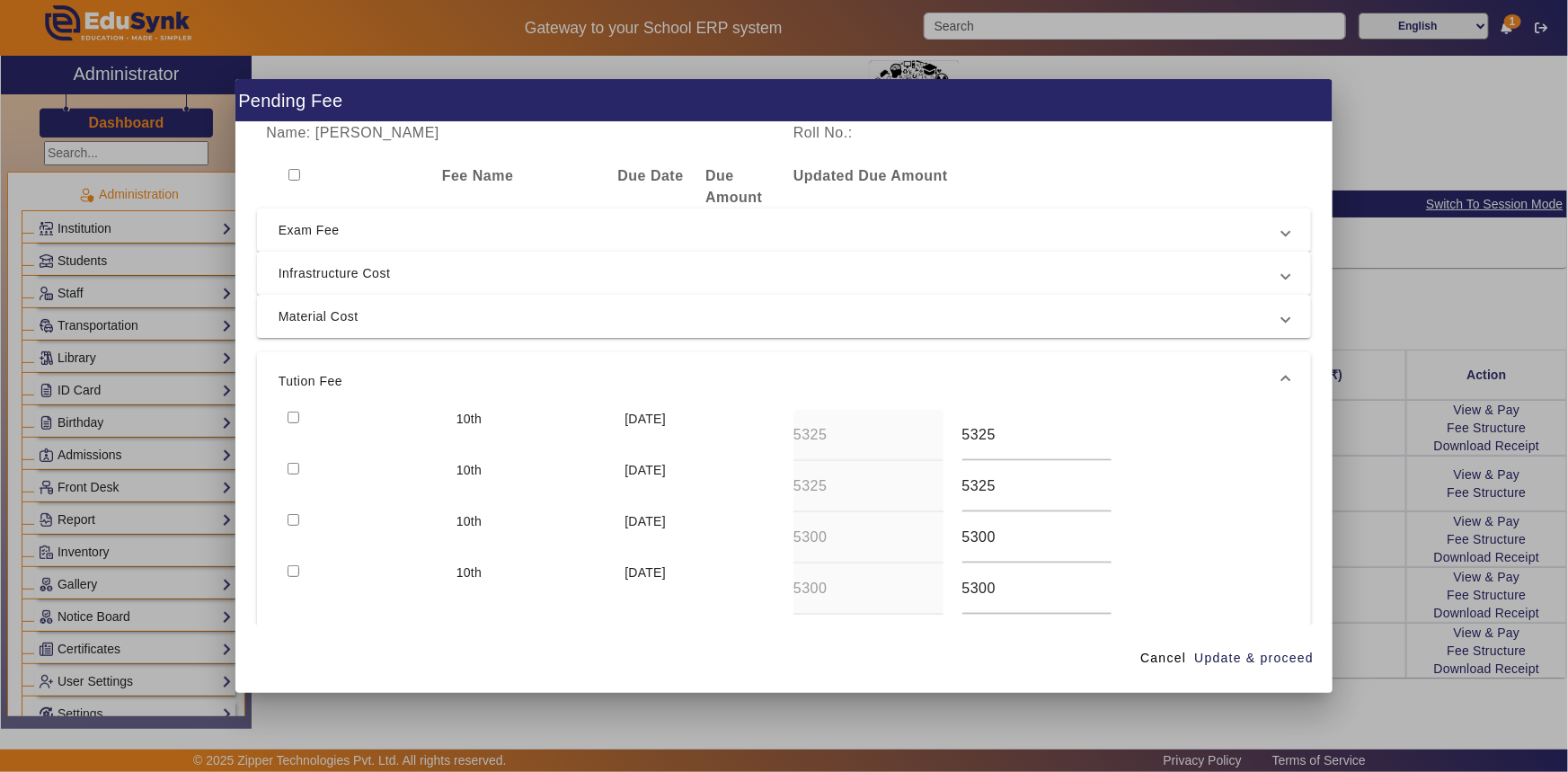
click at [293, 472] on input "checkbox" at bounding box center [294, 469] width 12 height 12
checkbox input "true"
click at [292, 416] on input "checkbox" at bounding box center [294, 417] width 12 height 12
checkbox input "true"
click at [1276, 661] on span "Update & proceed" at bounding box center [1254, 657] width 120 height 19
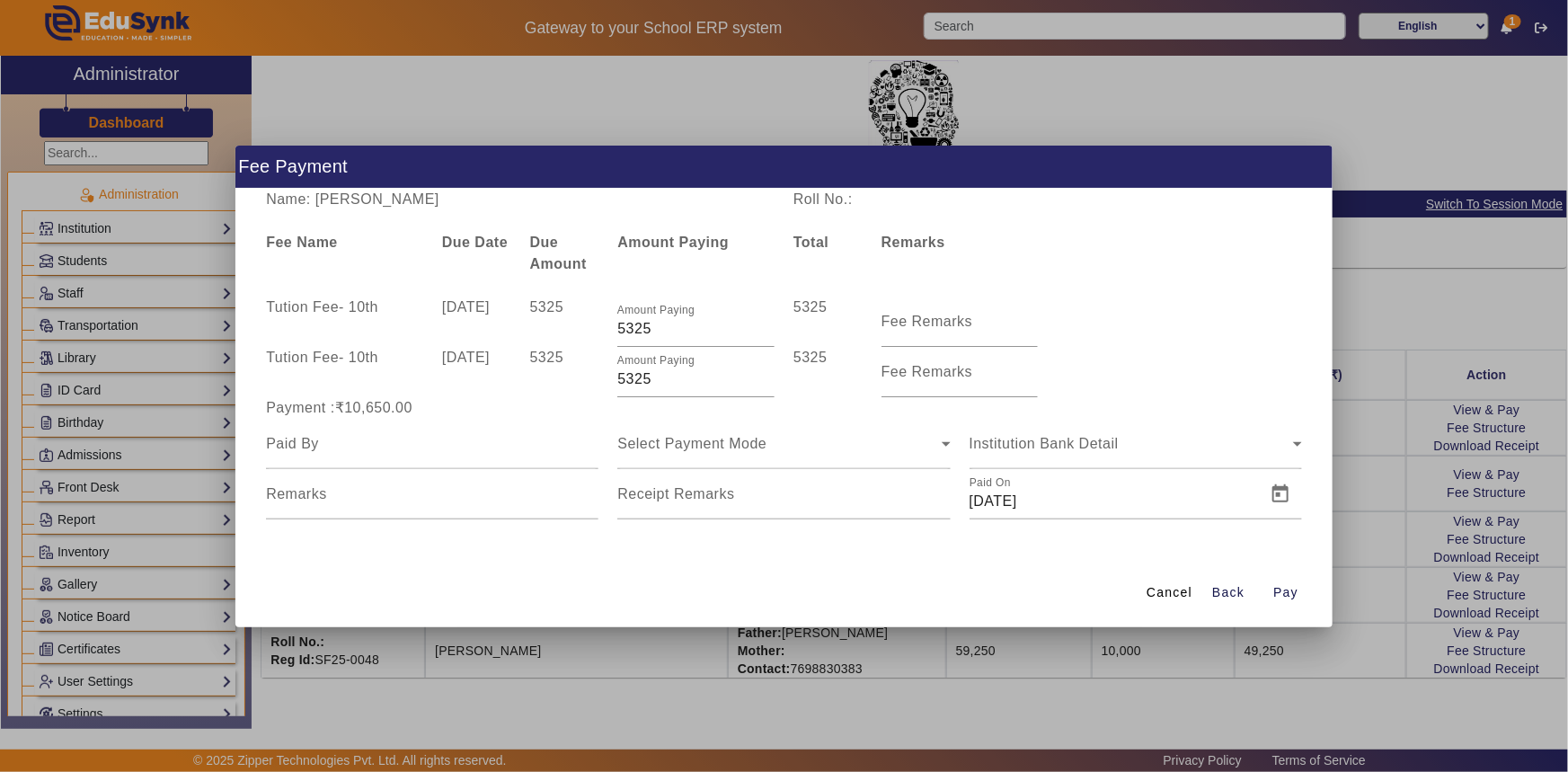
drag, startPoint x: 361, startPoint y: 201, endPoint x: 477, endPoint y: 202, distance: 116.0
click at [477, 202] on div "Name: [PERSON_NAME]" at bounding box center [521, 200] width 528 height 22
copy div "[PERSON_NAME]"
click at [355, 440] on input at bounding box center [432, 444] width 332 height 22
paste input "[PERSON_NAME]"
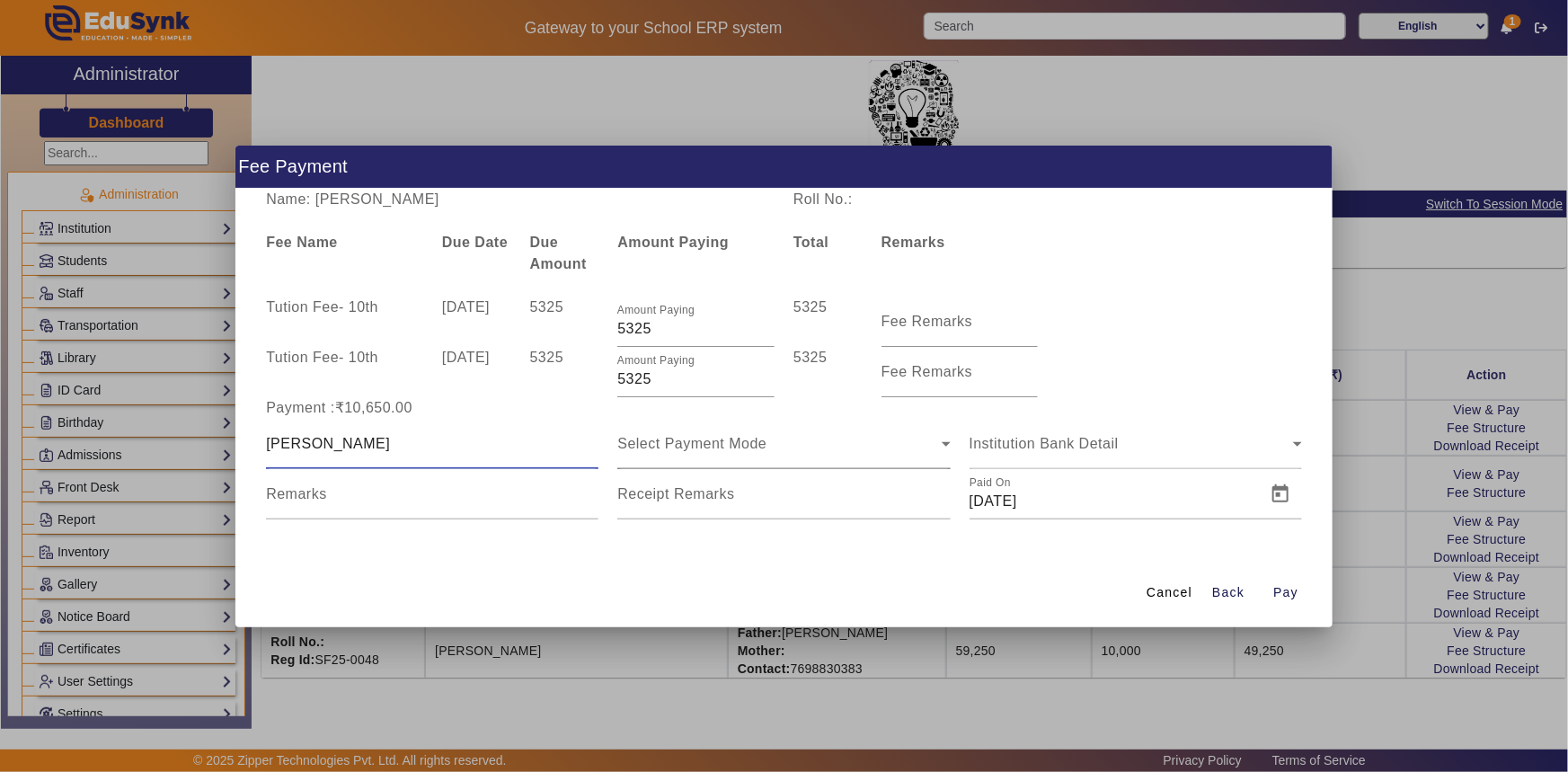
type input "[PERSON_NAME]"
click at [653, 455] on div "Select Payment Mode" at bounding box center [784, 444] width 332 height 50
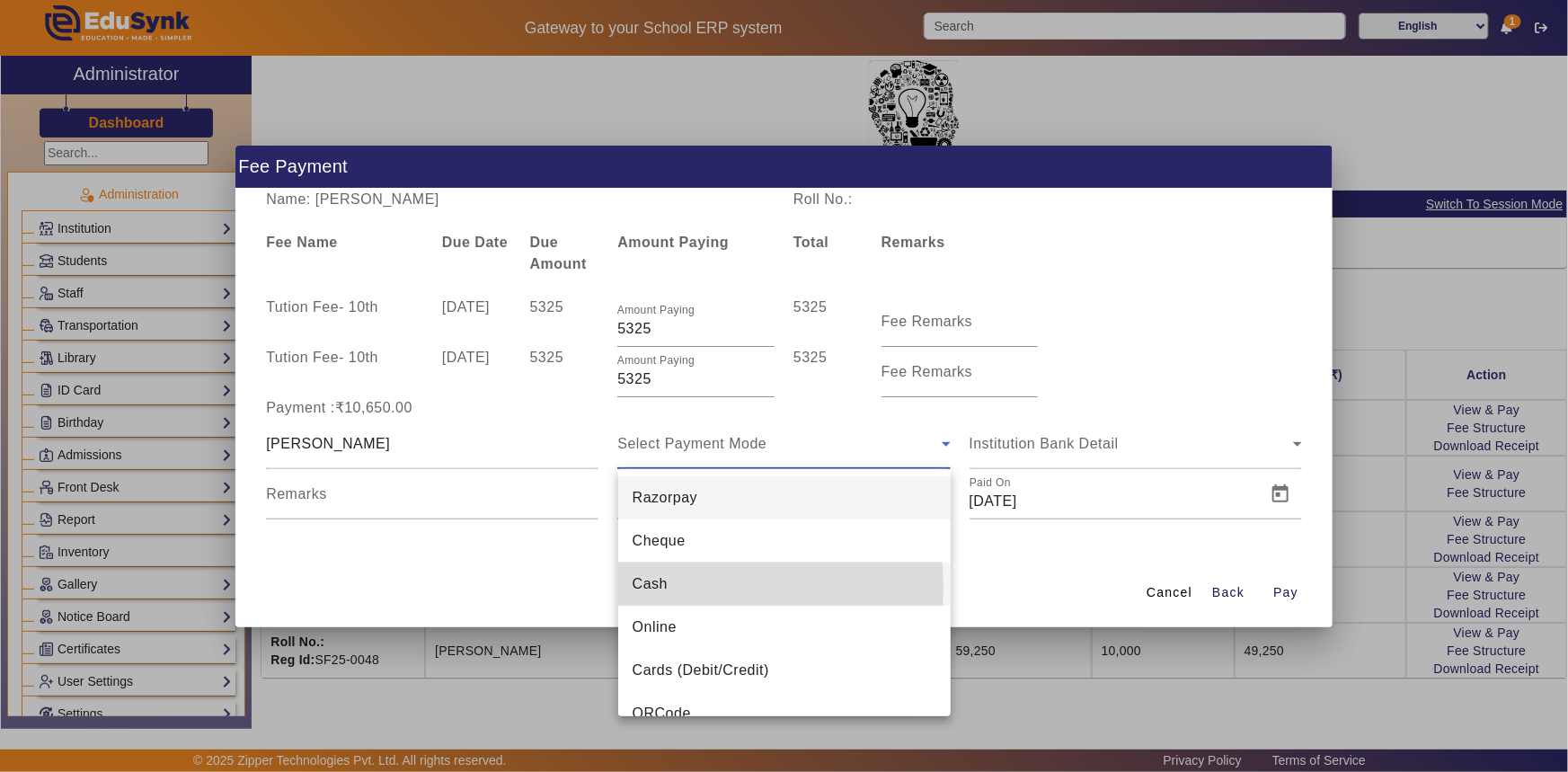
click at [668, 587] on mat-option "Cash" at bounding box center [784, 584] width 332 height 43
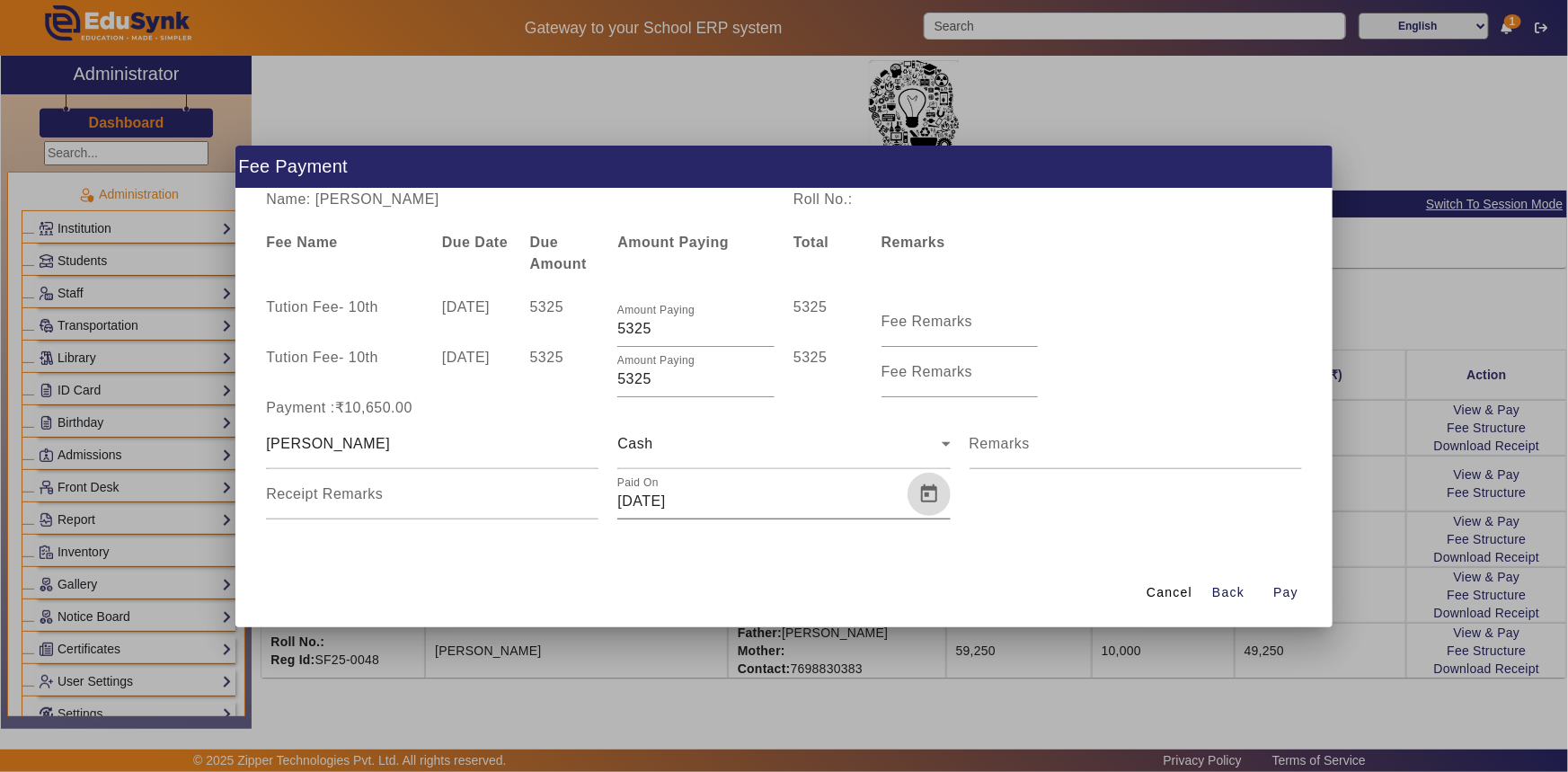
click at [929, 499] on span "Open calendar" at bounding box center [929, 494] width 44 height 43
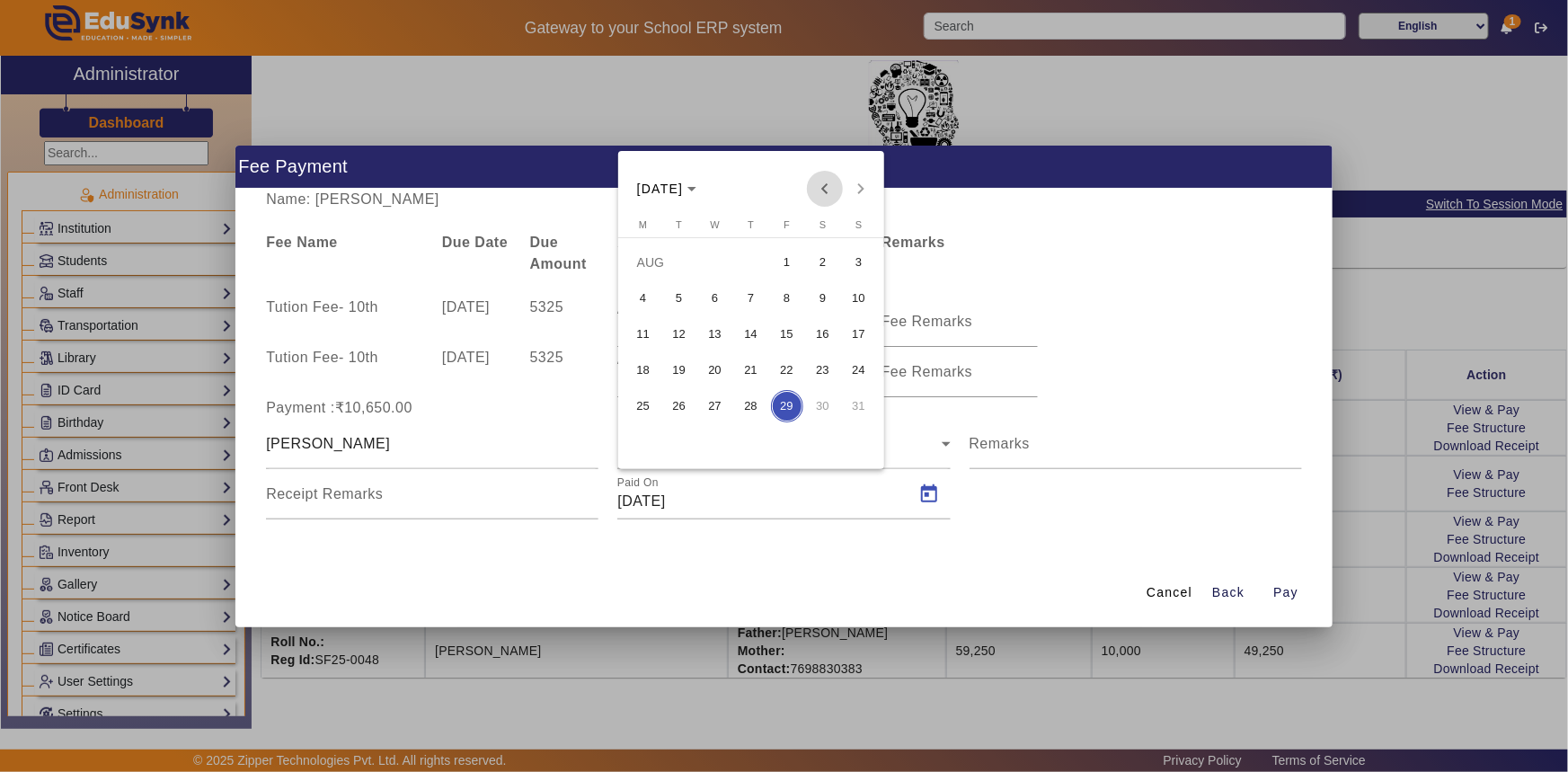
click at [826, 193] on span "Previous month" at bounding box center [825, 189] width 36 height 36
click at [825, 301] on span "7" at bounding box center [823, 298] width 33 height 33
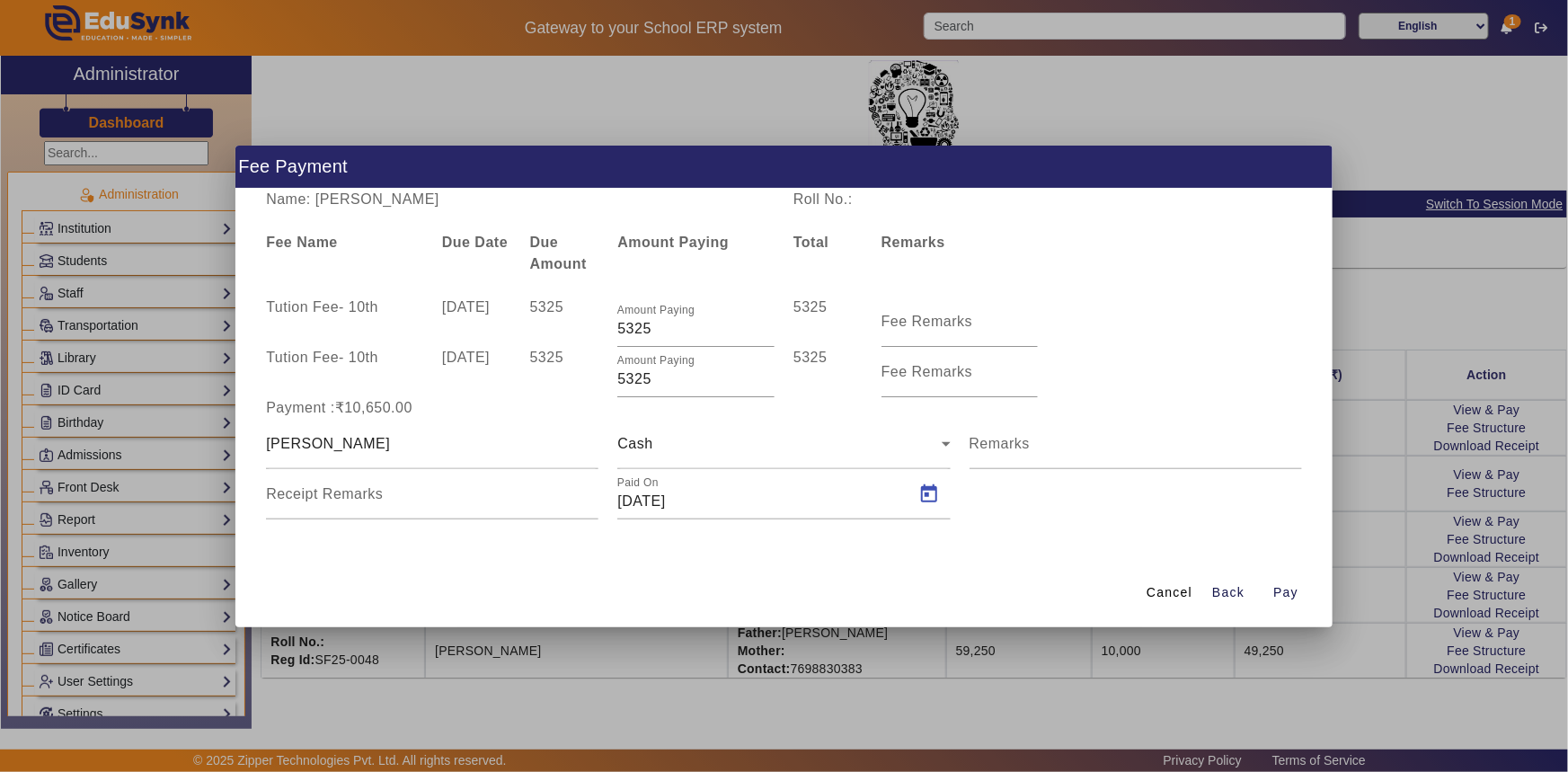
type input "[DATE]"
drag, startPoint x: 629, startPoint y: 381, endPoint x: 663, endPoint y: 386, distance: 34.4
click at [663, 386] on input "5325" at bounding box center [696, 380] width 157 height 22
type input "5000"
drag, startPoint x: 626, startPoint y: 328, endPoint x: 667, endPoint y: 328, distance: 41.0
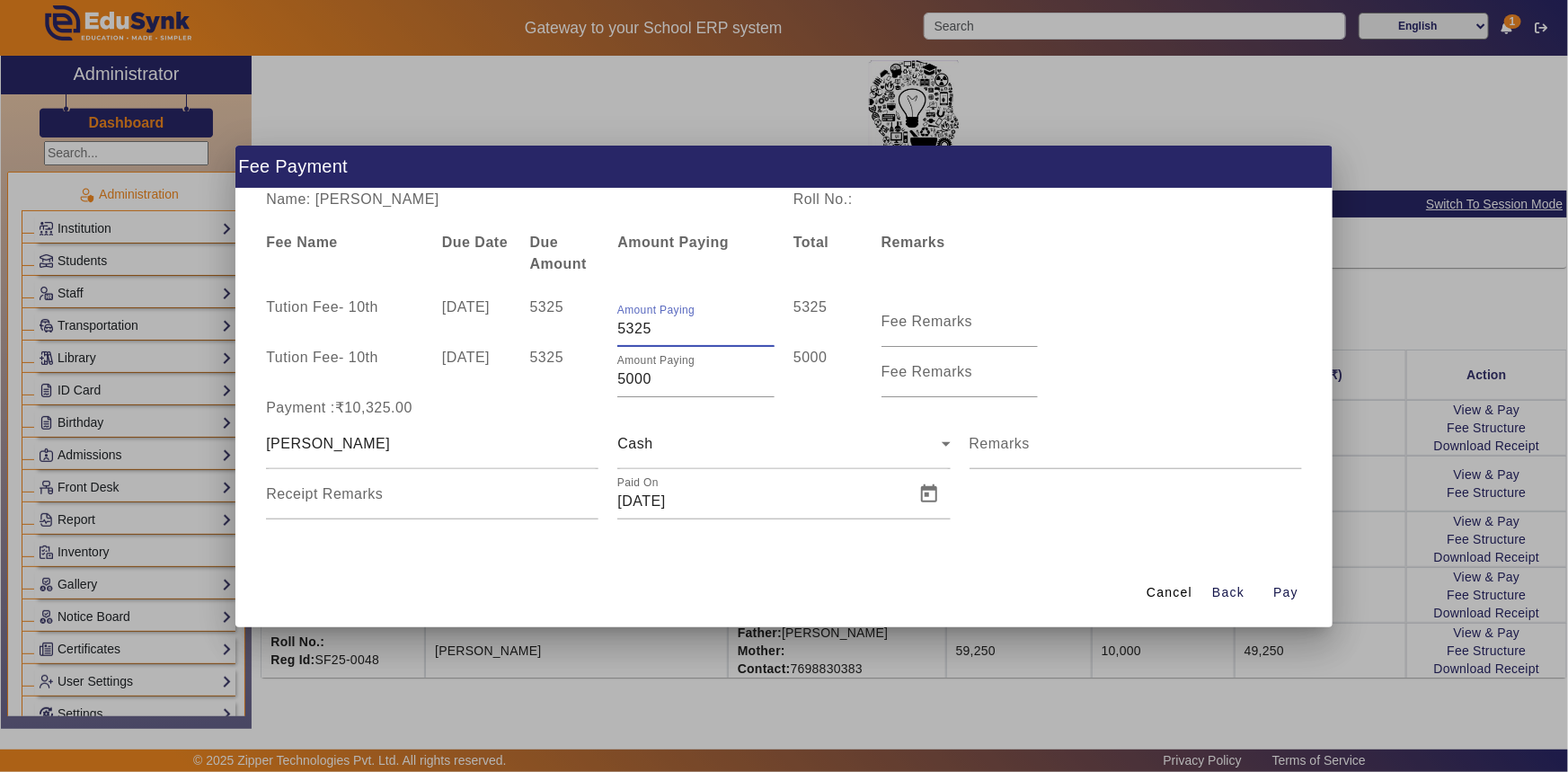
click at [667, 328] on input "5325" at bounding box center [696, 329] width 157 height 22
type input "5000"
click at [1280, 588] on span "Pay" at bounding box center [1285, 592] width 25 height 19
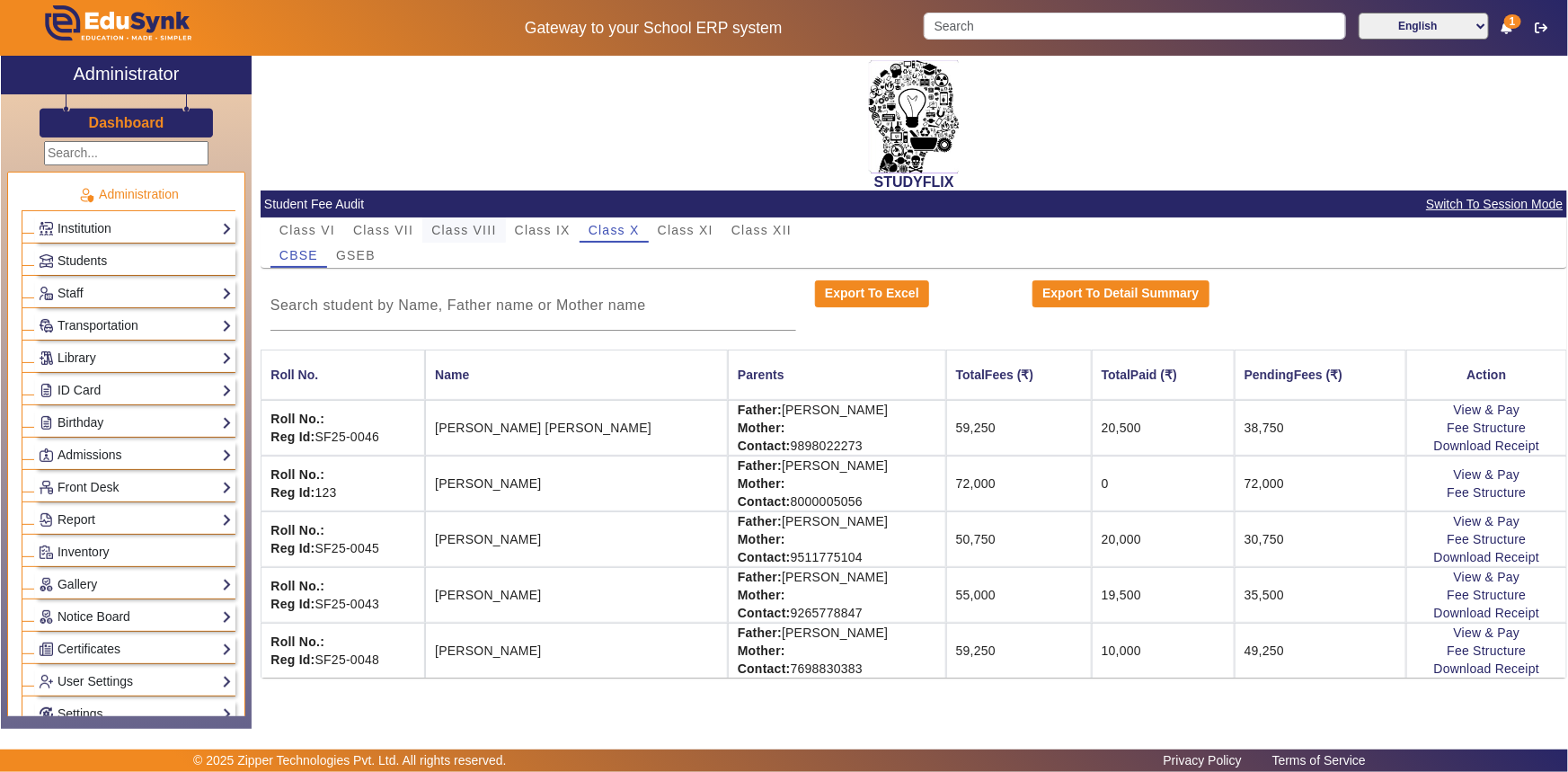
click at [453, 228] on span "Class VIII" at bounding box center [463, 229] width 64 height 13
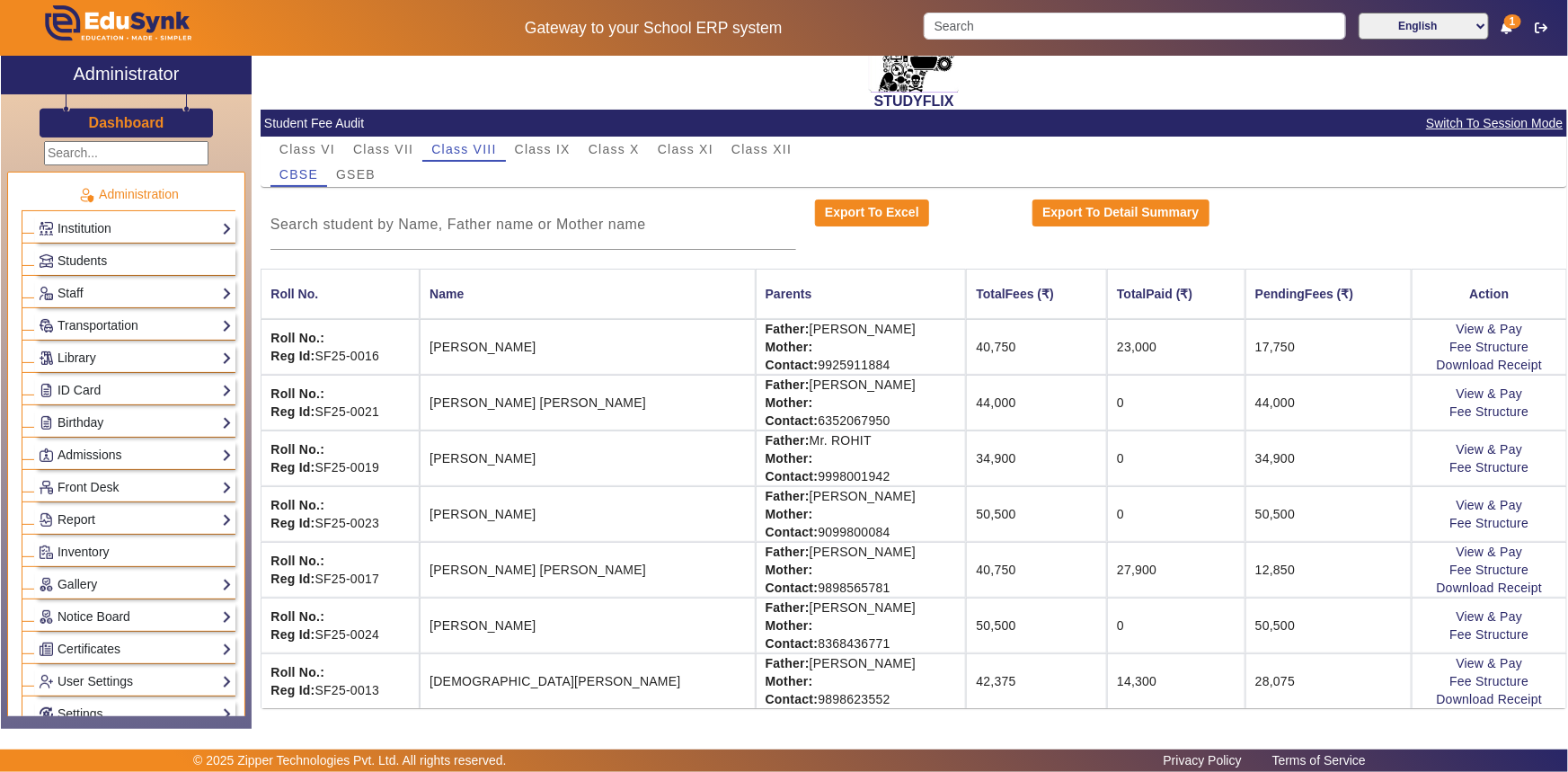
scroll to position [89, 0]
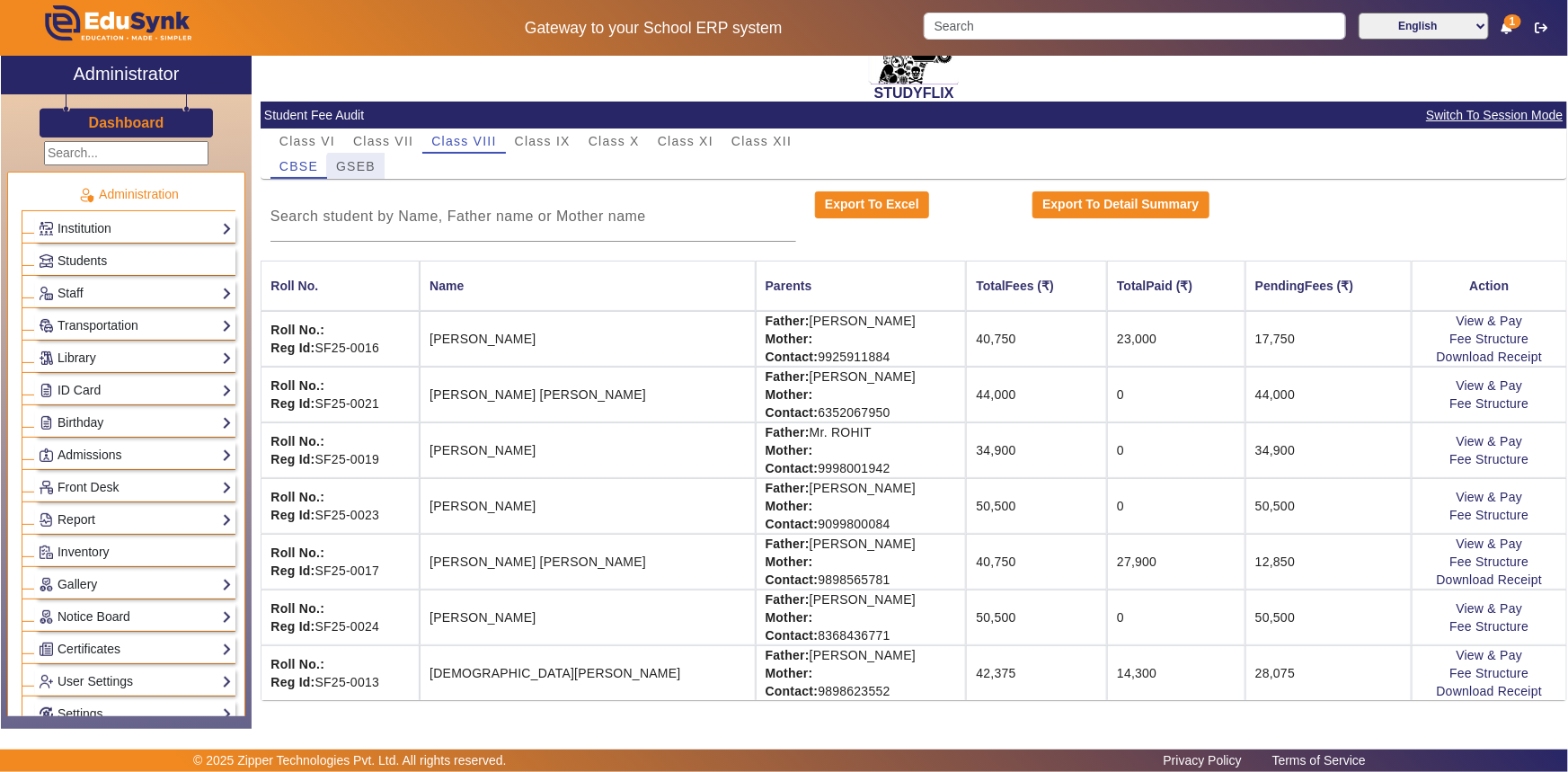
drag, startPoint x: 357, startPoint y: 171, endPoint x: 355, endPoint y: 189, distance: 18.1
click at [355, 189] on mat-card-content "Class VI Class VII Class VIII Class IX Class X Class XI Class XII CBSE GSEB Exp…" at bounding box center [915, 414] width 1307 height 571
click at [348, 162] on span "GSEB" at bounding box center [356, 166] width 40 height 13
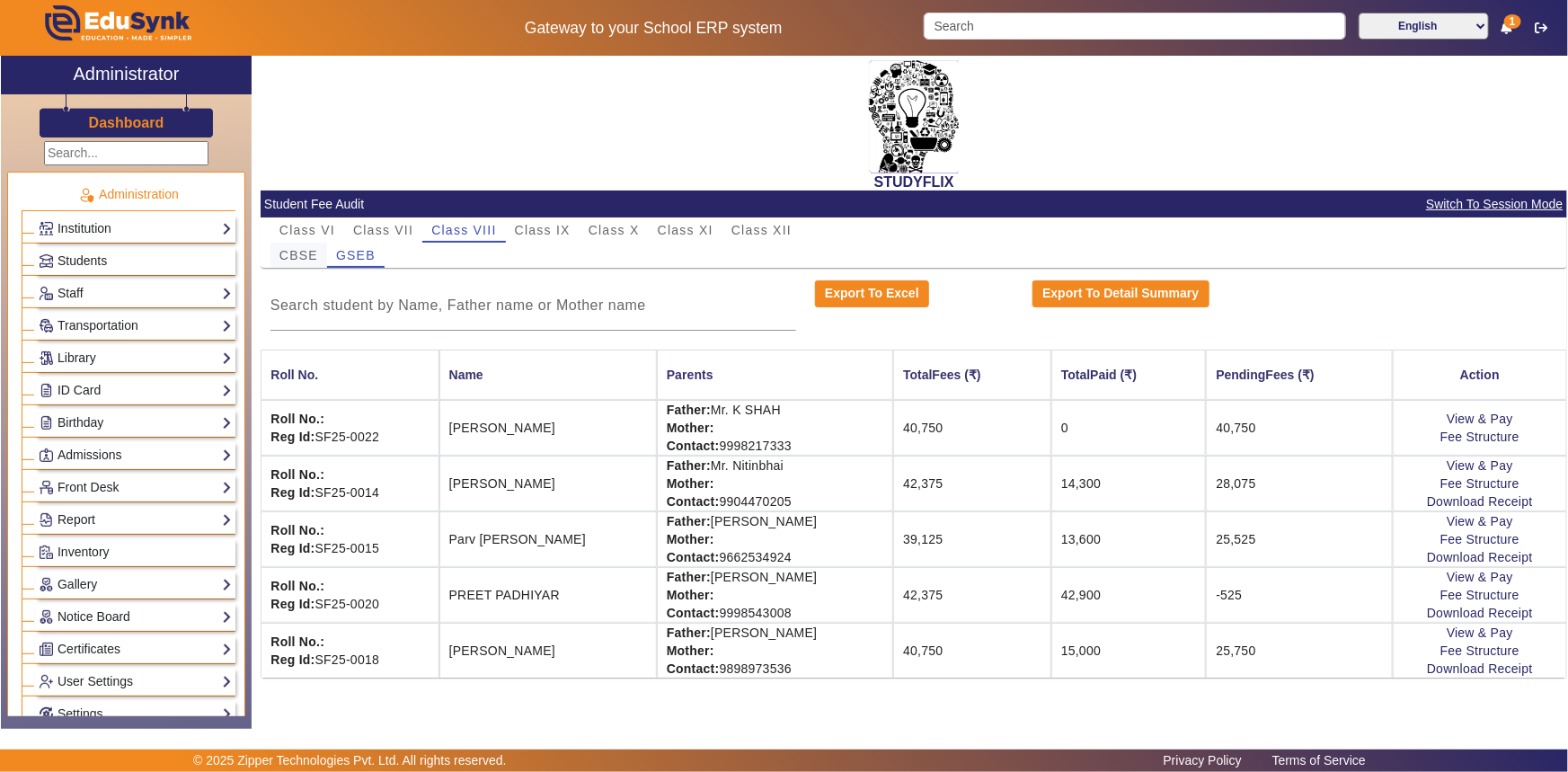
click at [309, 252] on span "CBSE" at bounding box center [299, 255] width 39 height 13
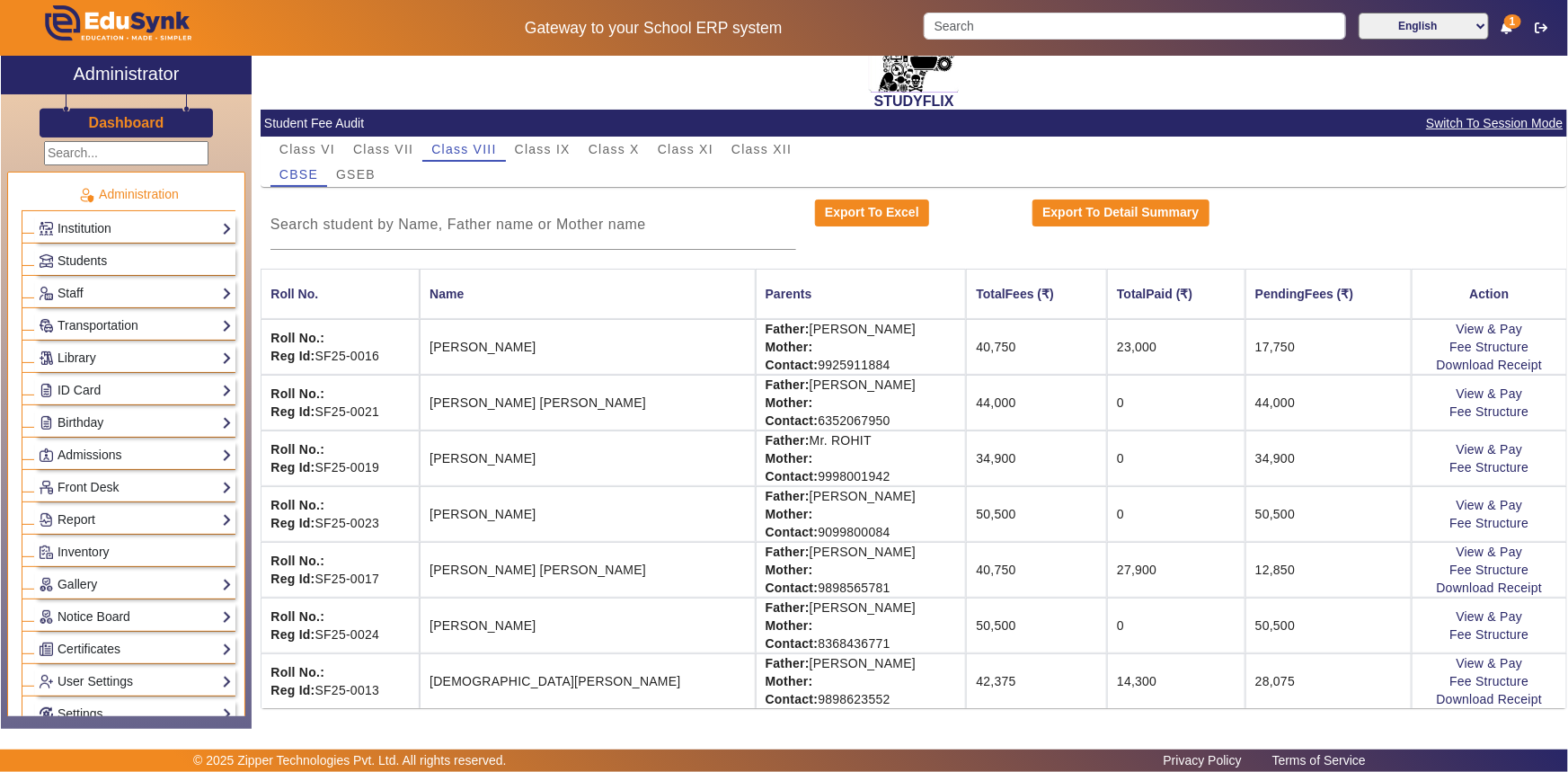
scroll to position [89, 0]
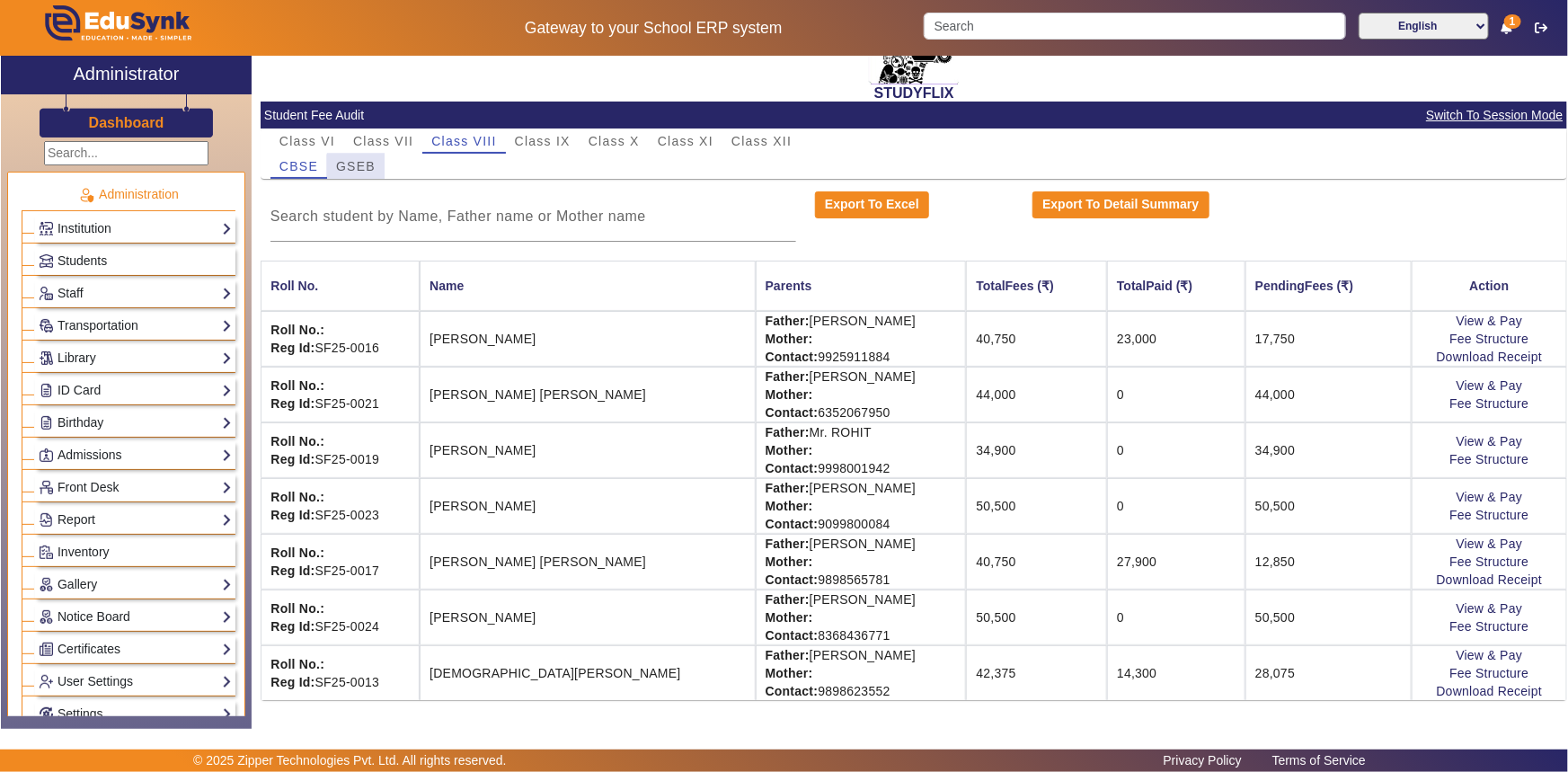
click at [365, 169] on span "GSEB" at bounding box center [356, 166] width 40 height 13
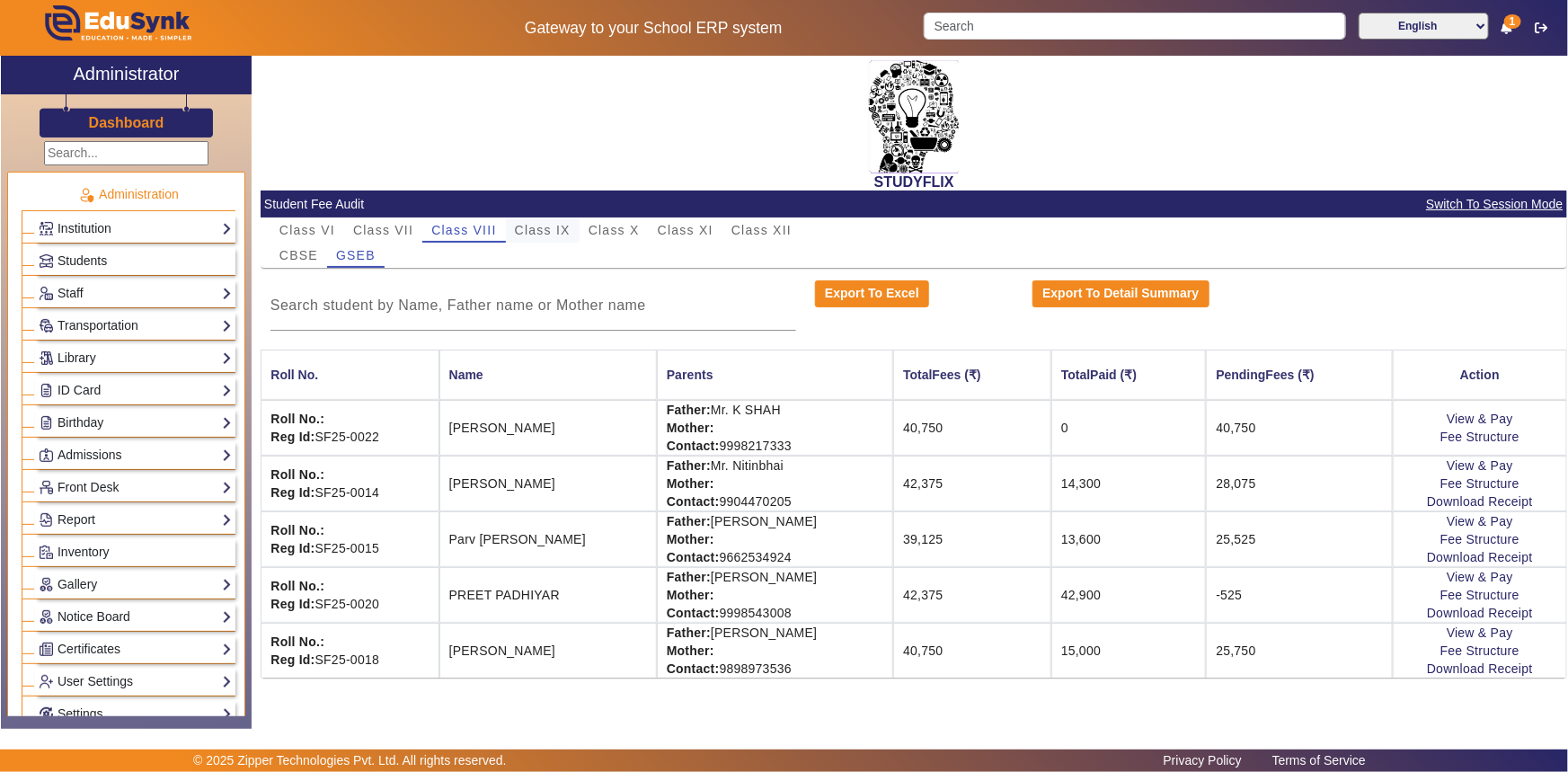
click at [525, 222] on span "Class IX" at bounding box center [543, 229] width 55 height 25
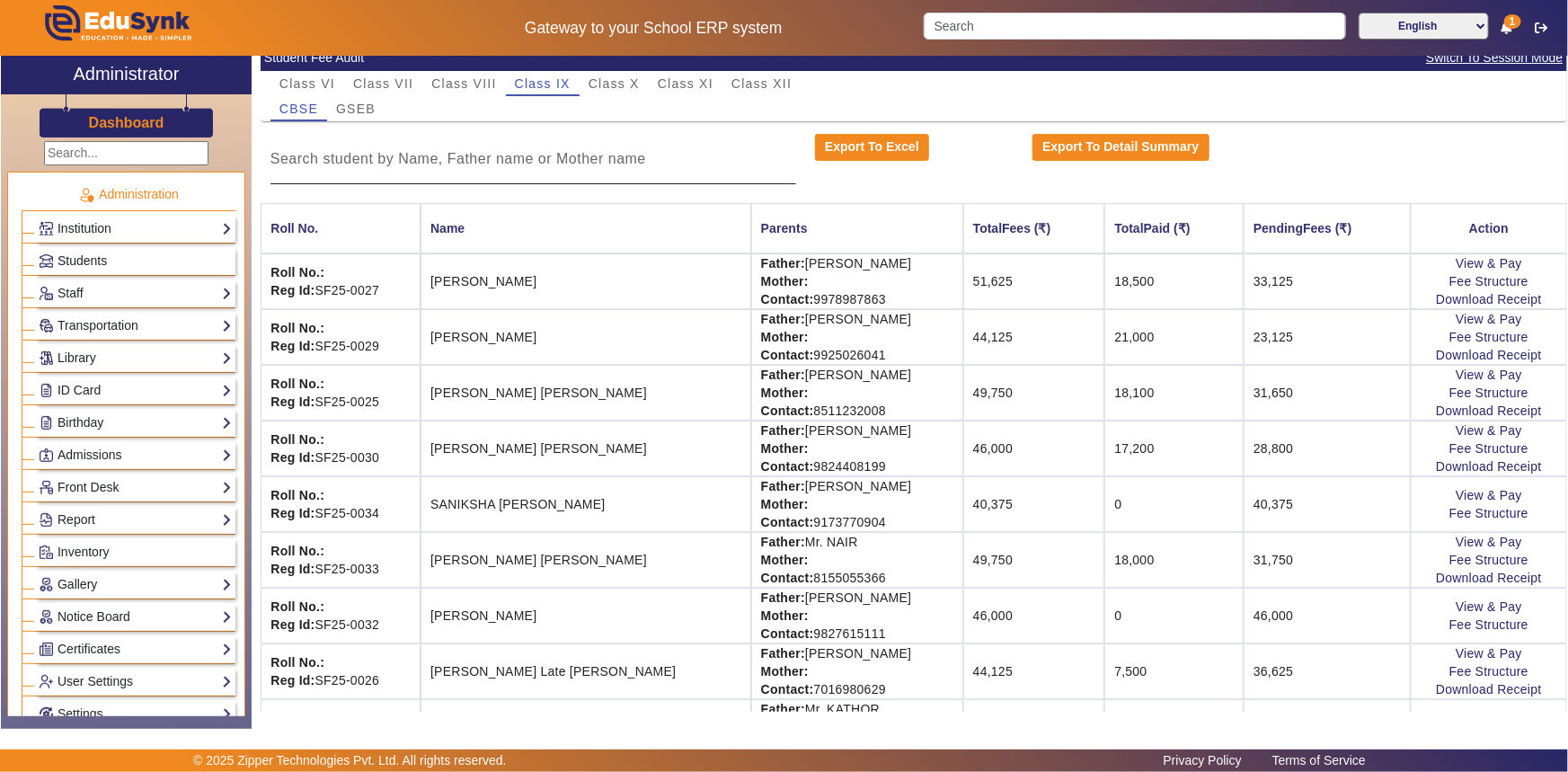
scroll to position [118, 0]
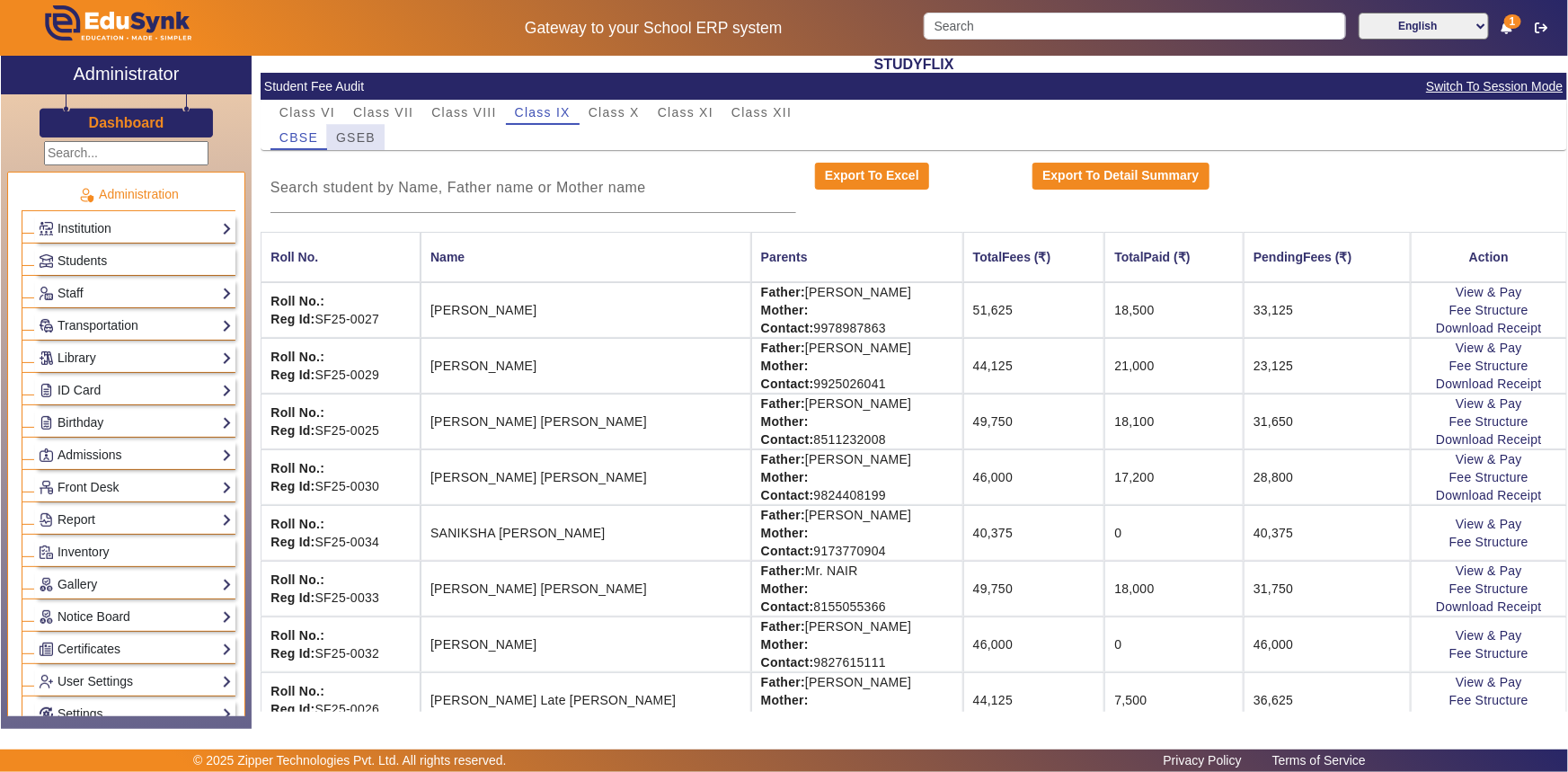
click at [354, 136] on span "GSEB" at bounding box center [356, 137] width 40 height 13
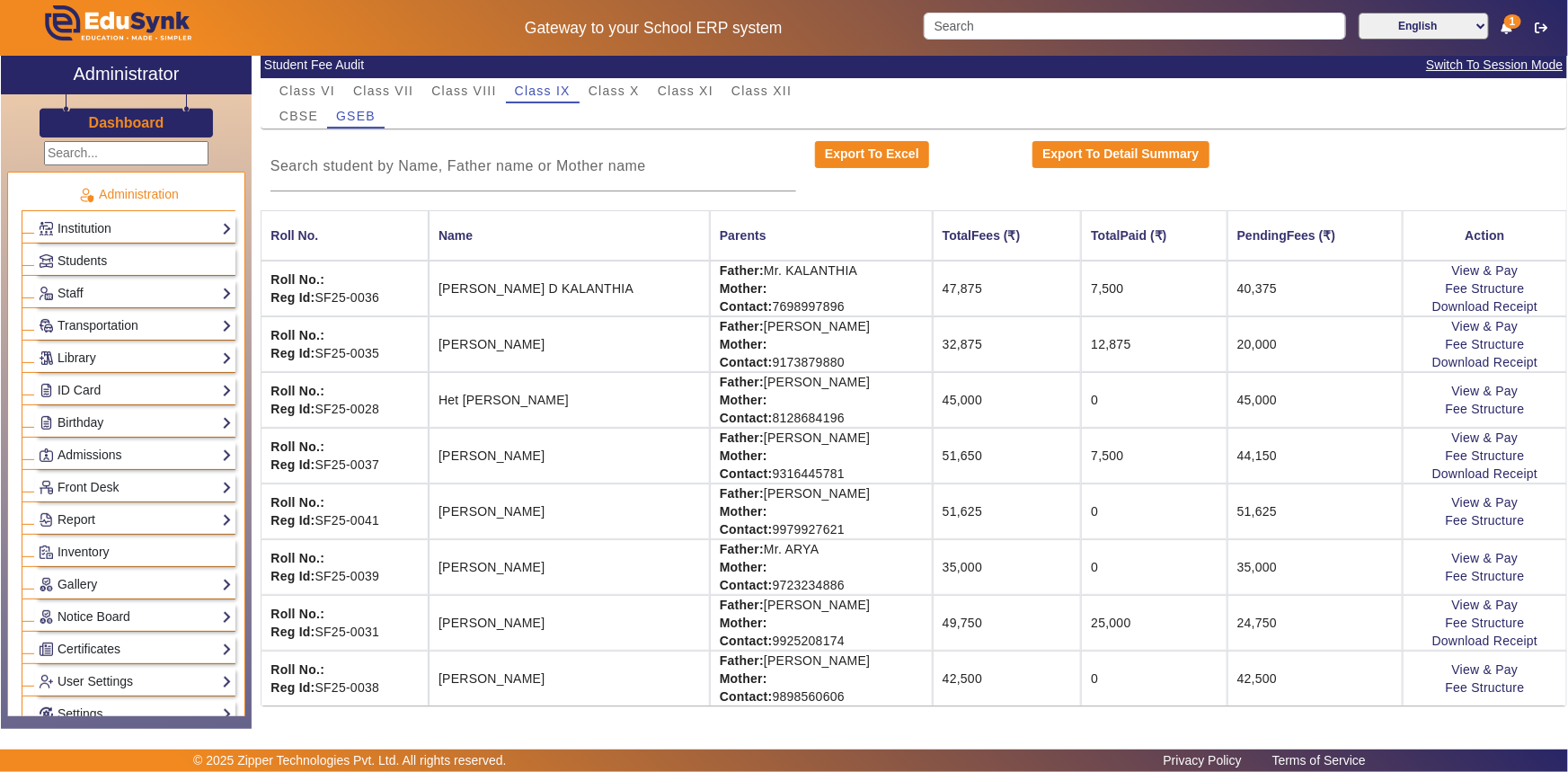
scroll to position [143, 0]
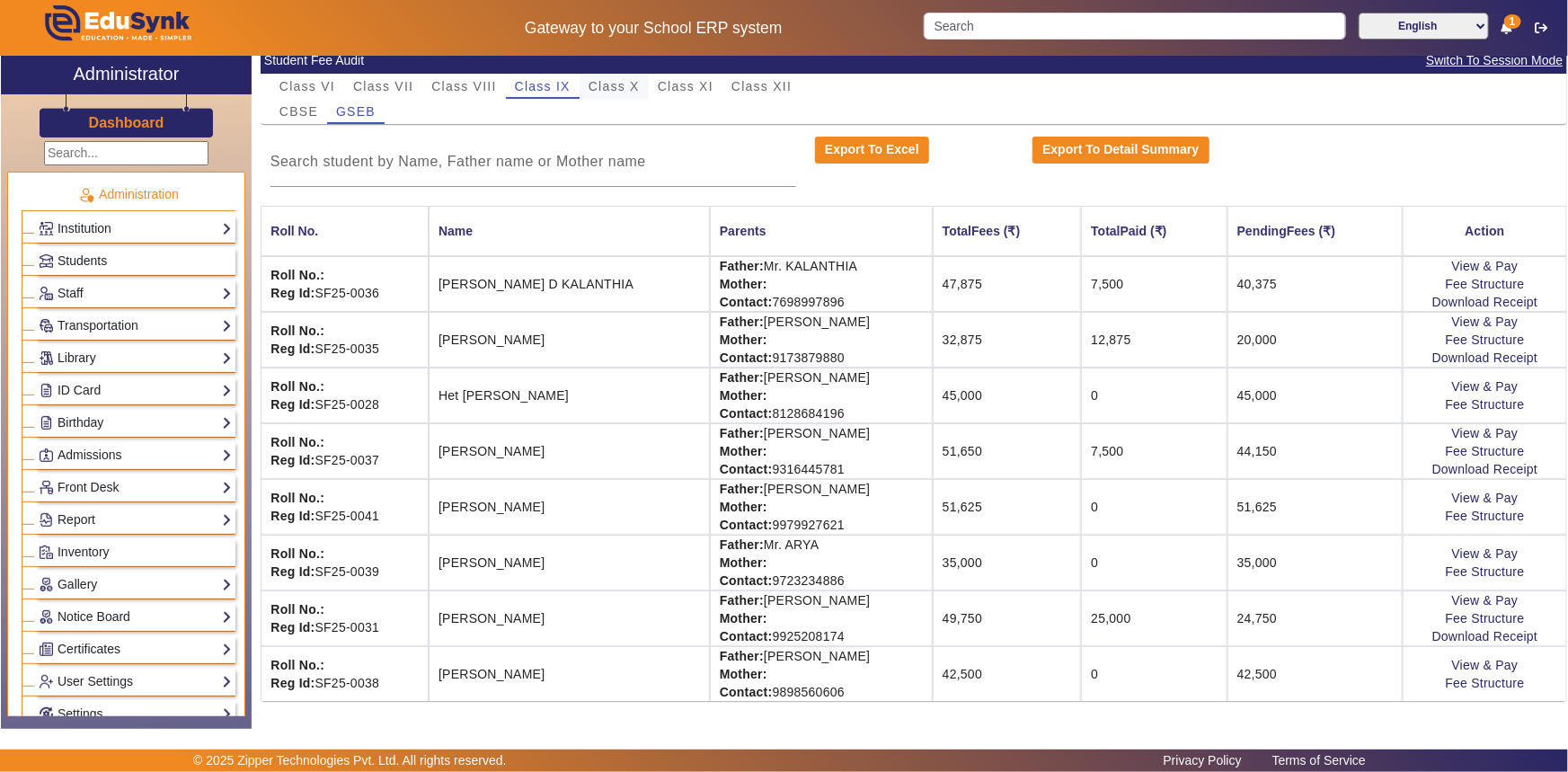
click at [606, 80] on span "Class X" at bounding box center [614, 86] width 51 height 13
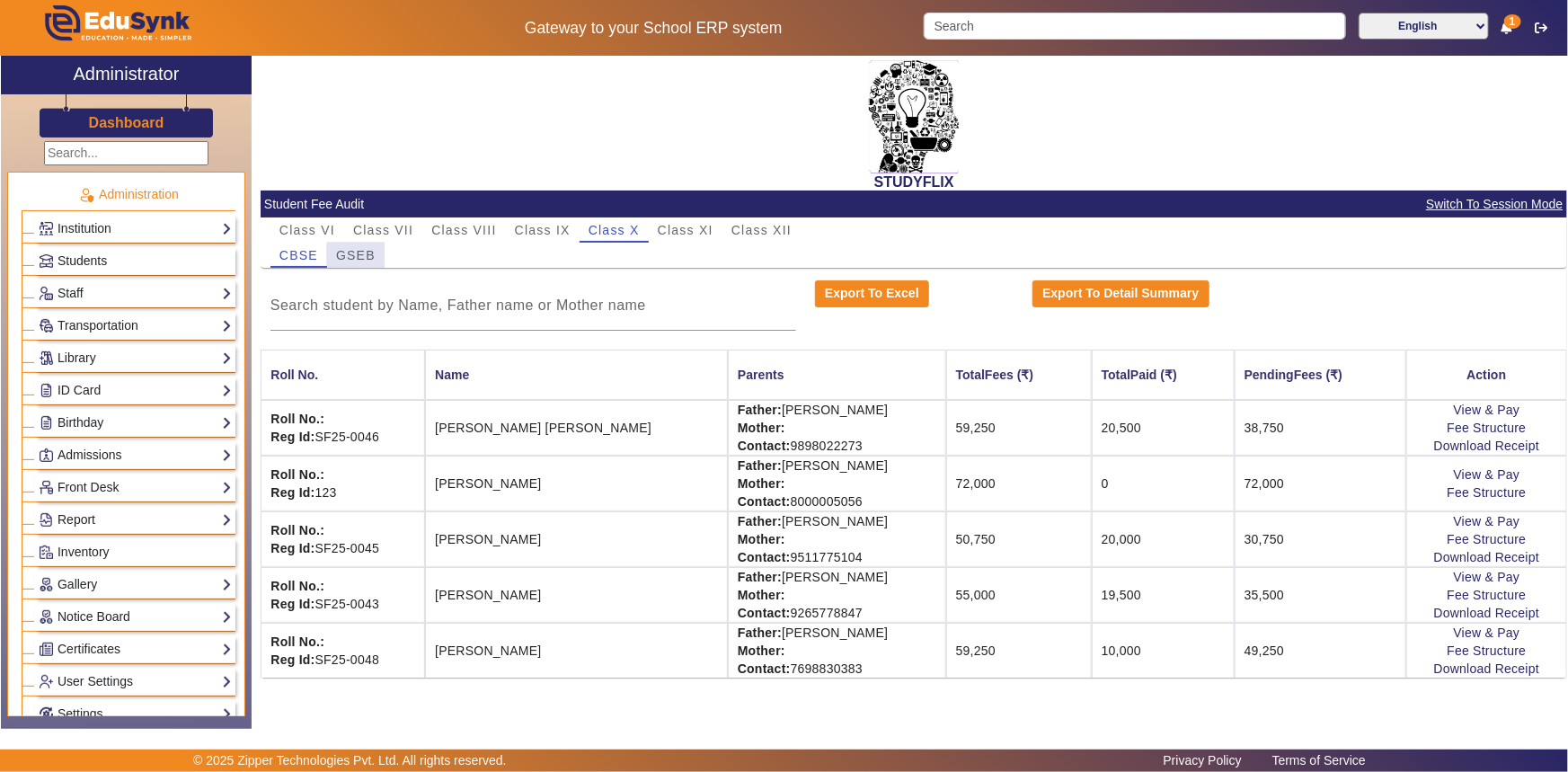
click at [361, 256] on span "GSEB" at bounding box center [356, 255] width 40 height 13
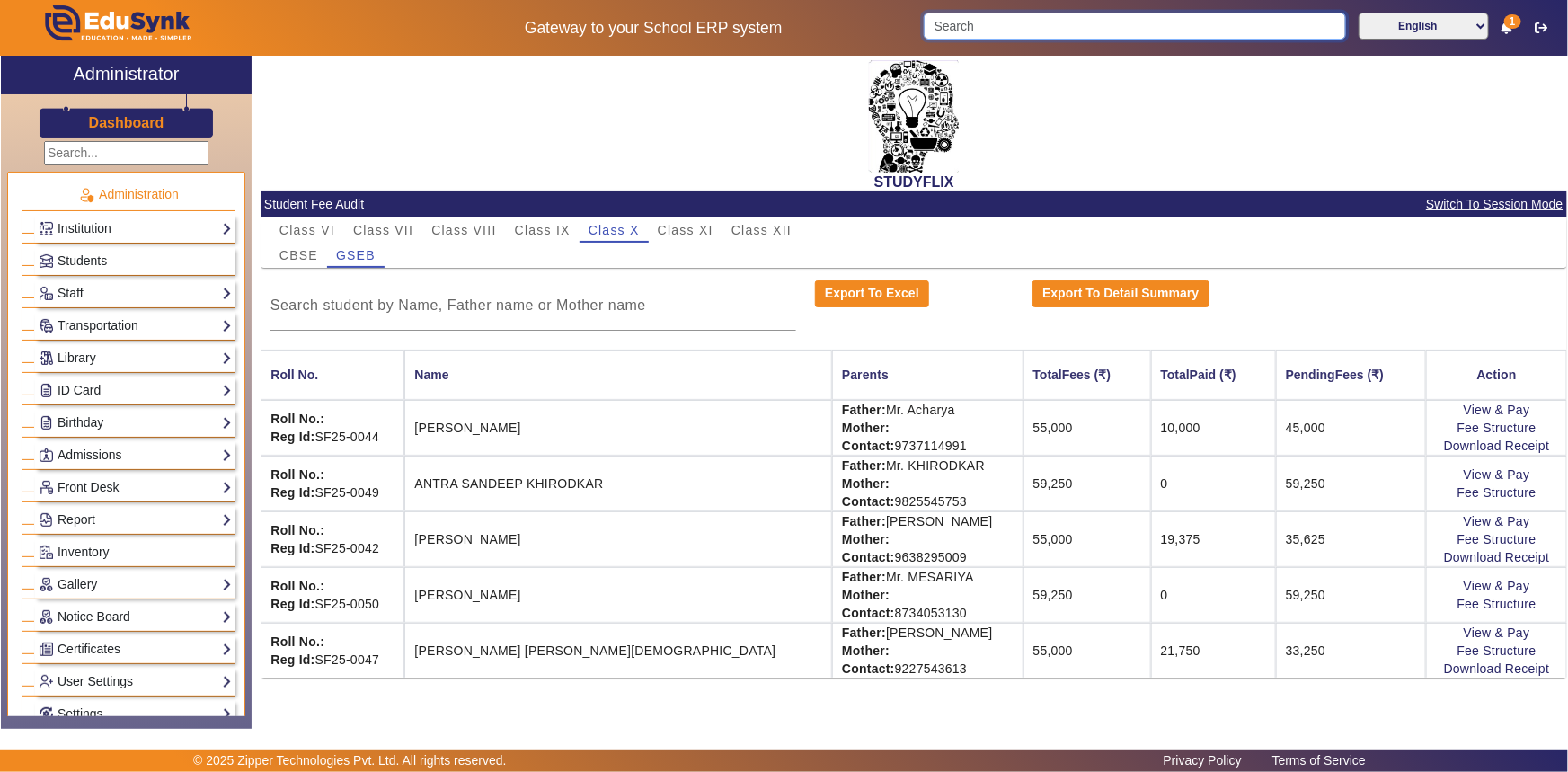
click at [998, 25] on input "Search" at bounding box center [1135, 26] width 421 height 27
type input "9687603889"
click button "submit" at bounding box center [1346, 26] width 2 height 27
click at [390, 230] on span "Class VII" at bounding box center [383, 229] width 60 height 13
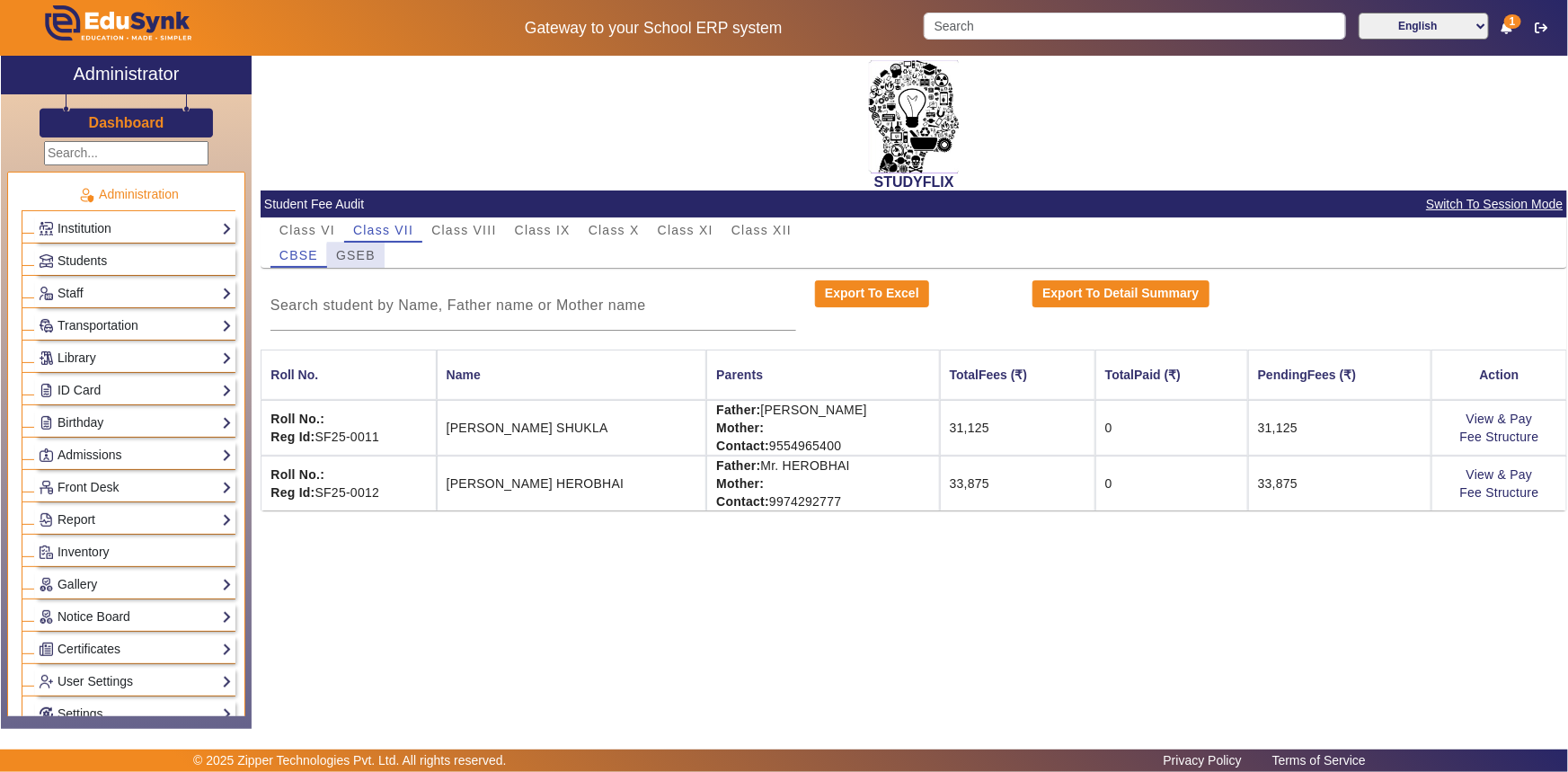
click at [374, 261] on span "GSEB" at bounding box center [356, 255] width 40 height 13
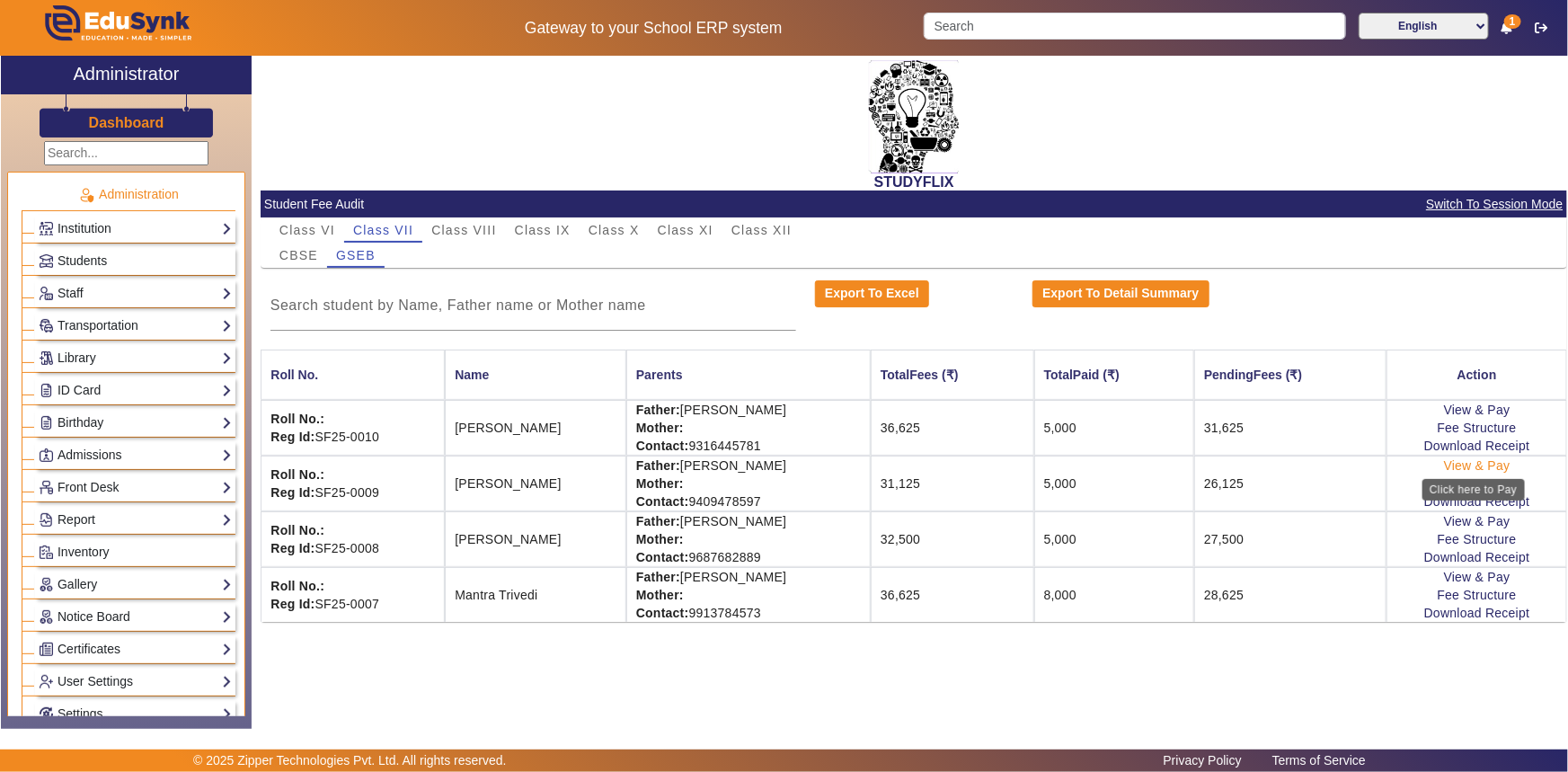
click at [1466, 470] on link "View & Pay" at bounding box center [1477, 466] width 66 height 15
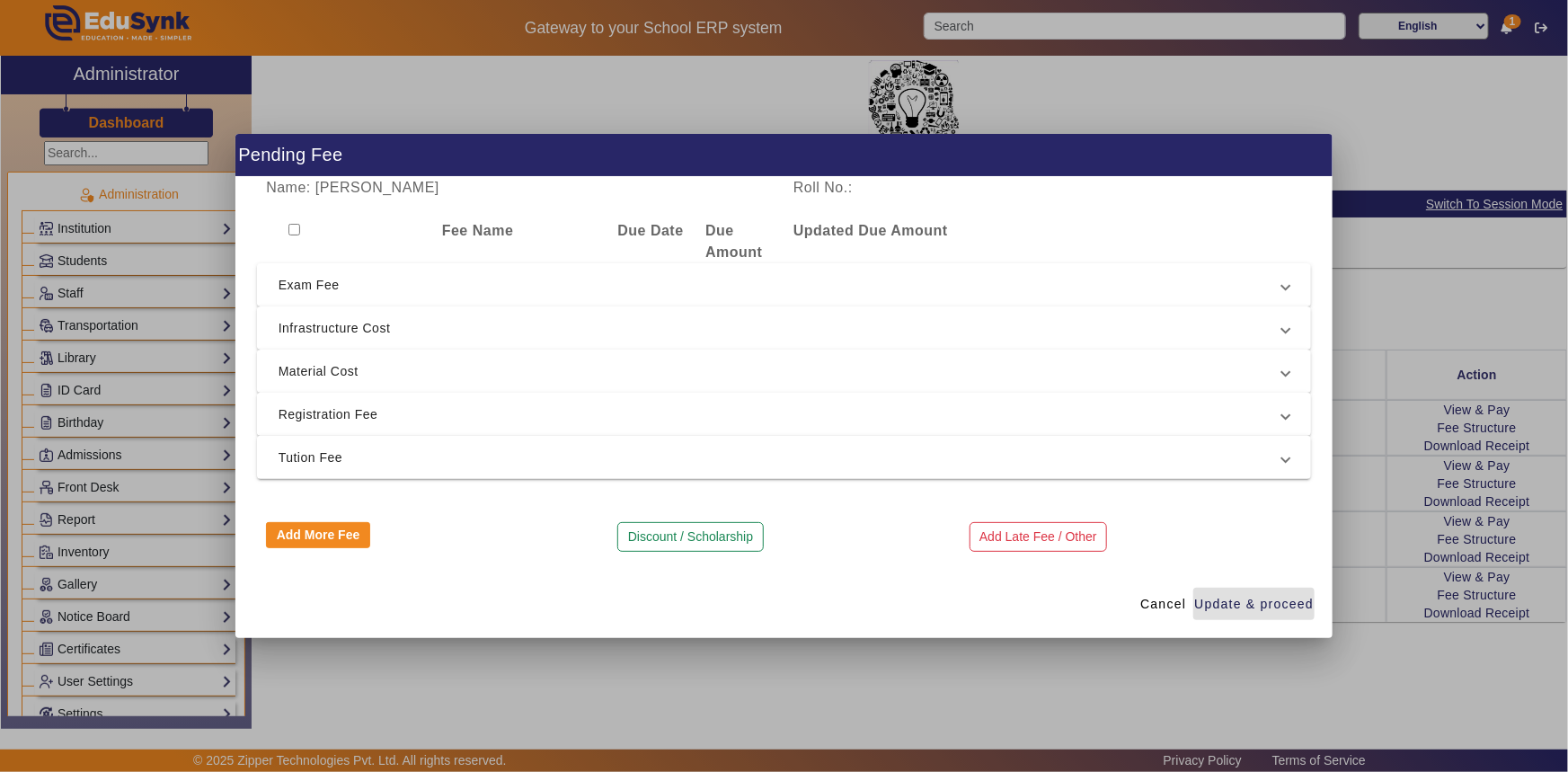
click at [311, 407] on span "Registration Fee" at bounding box center [781, 414] width 1004 height 22
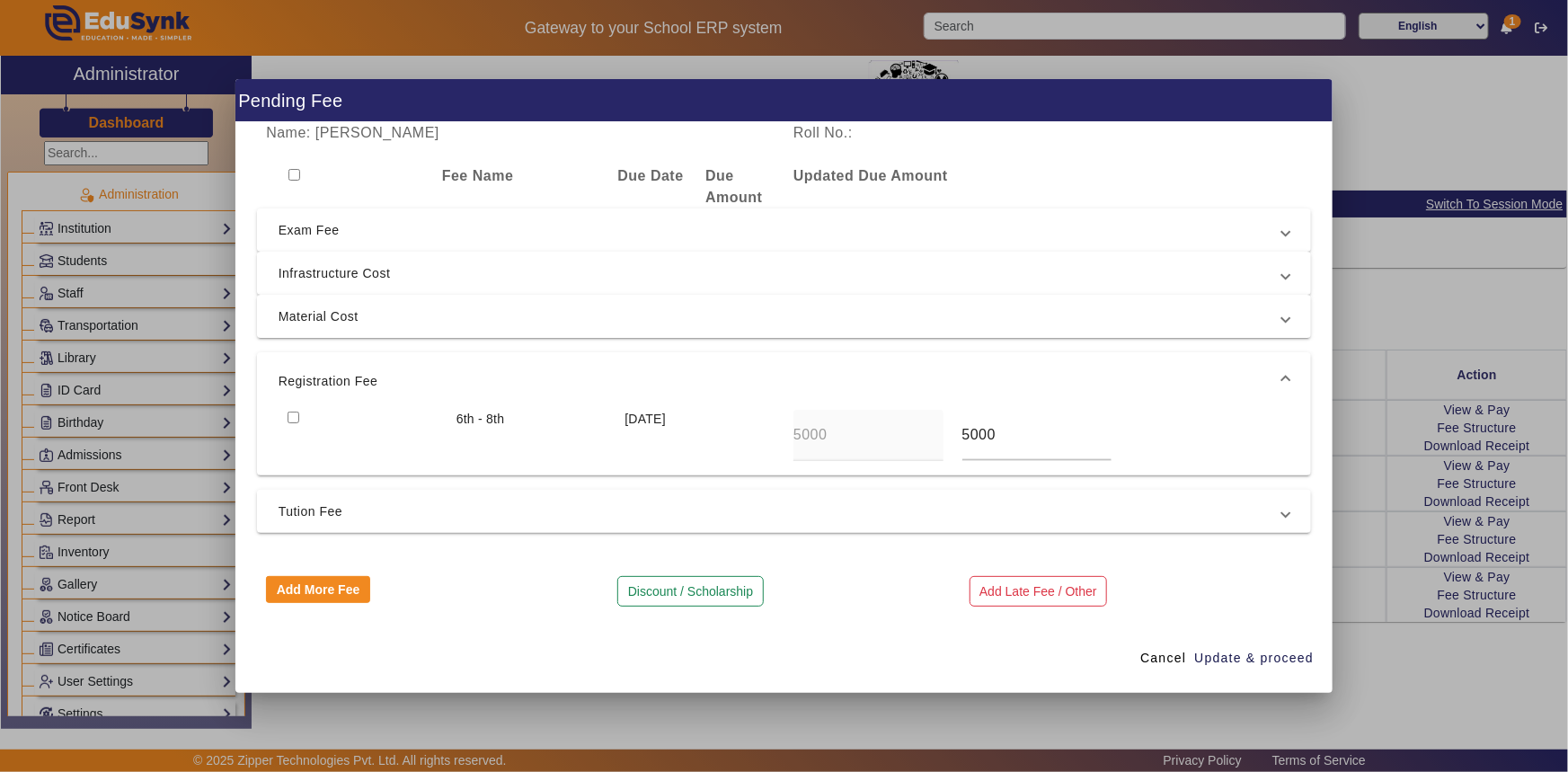
click at [292, 412] on input "checkbox" at bounding box center [294, 417] width 12 height 12
checkbox input "true"
click at [1248, 662] on span "Update & proceed" at bounding box center [1254, 657] width 120 height 19
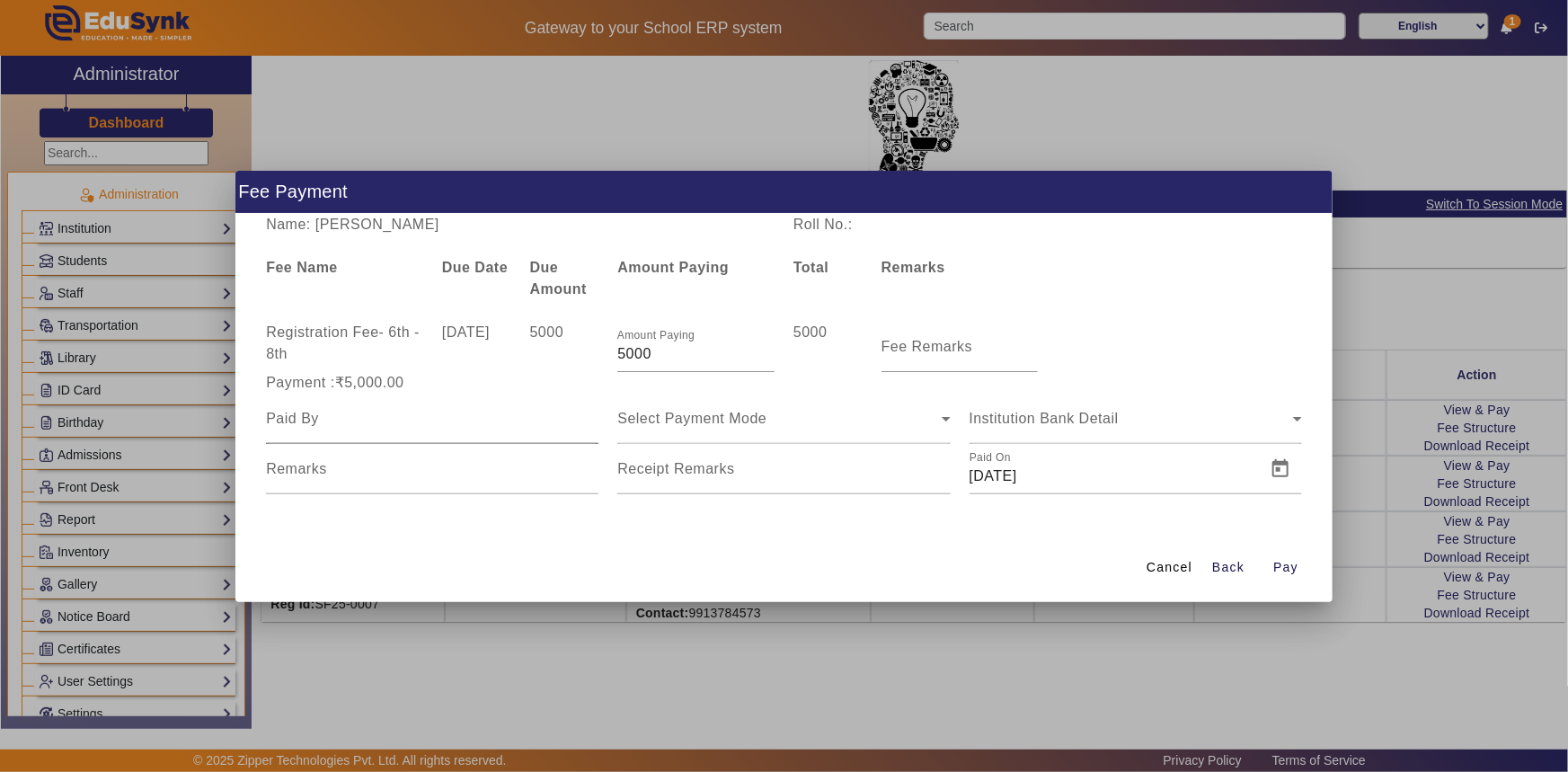
click at [359, 438] on div at bounding box center [432, 418] width 332 height 50
click at [348, 424] on input at bounding box center [432, 419] width 332 height 22
type input "Mahendra bhai parmar"
click at [634, 421] on span "Select Payment Mode" at bounding box center [692, 417] width 149 height 15
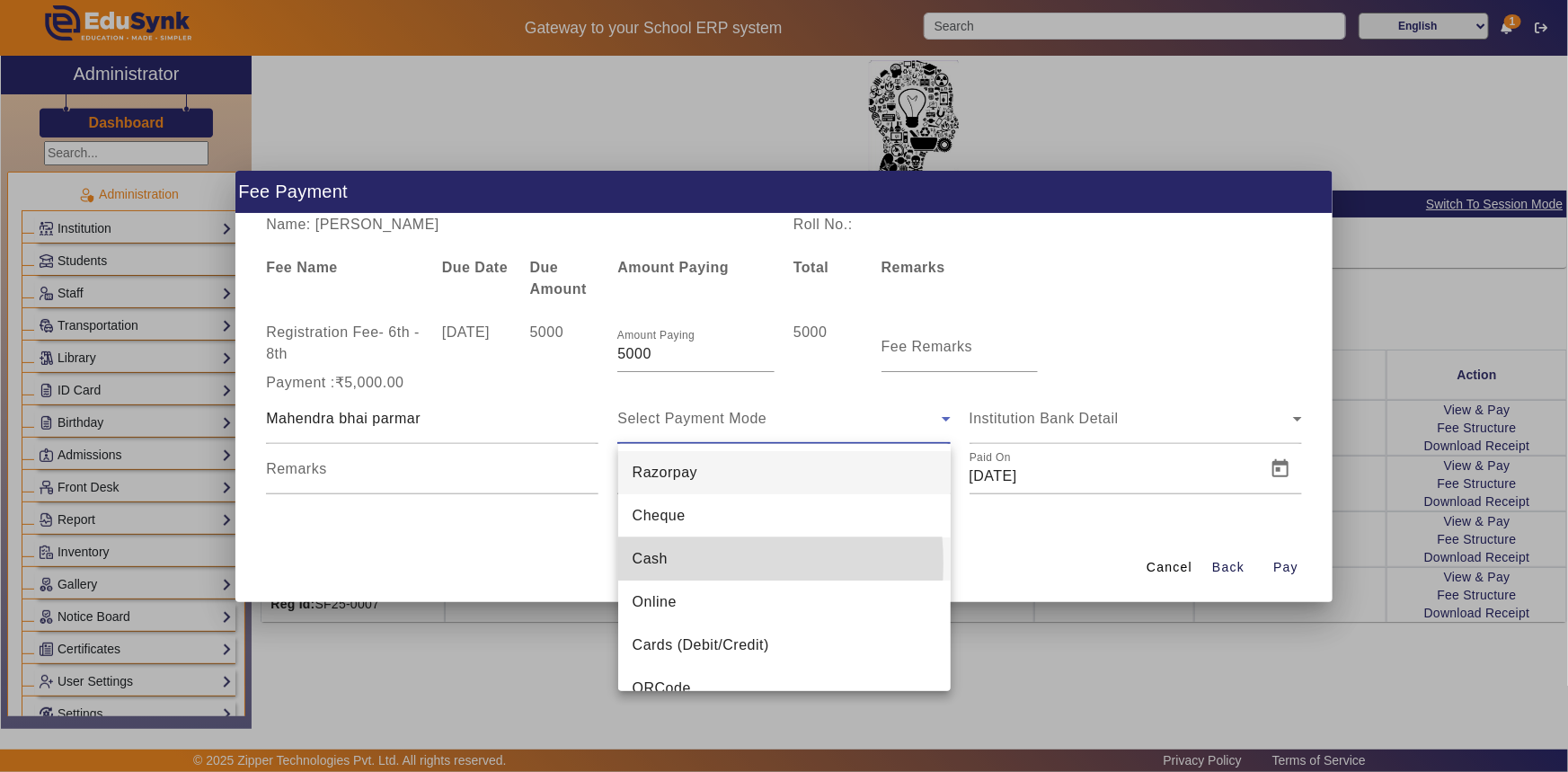
click at [649, 563] on span "Cash" at bounding box center [650, 559] width 35 height 22
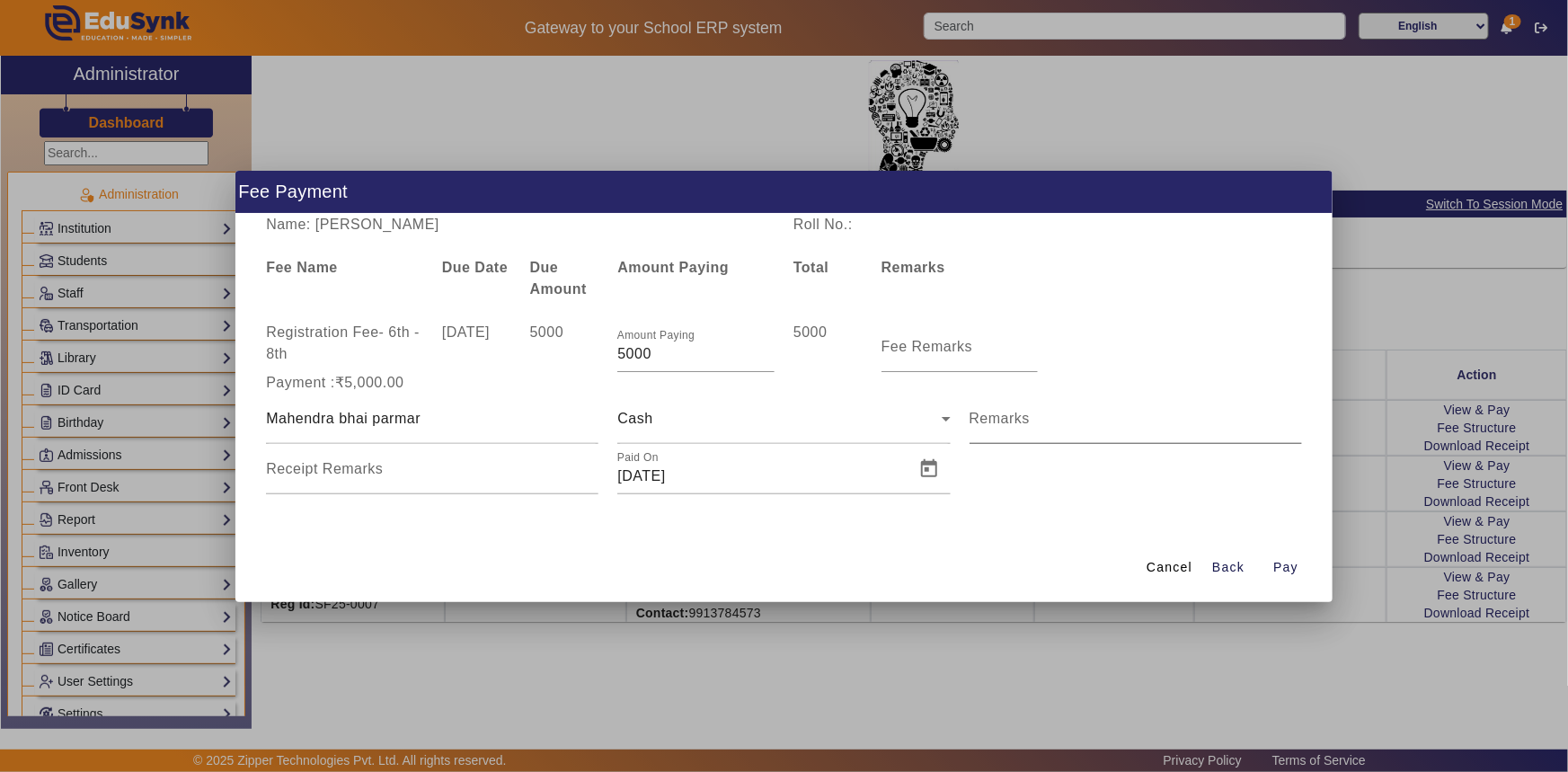
click at [982, 424] on mat-label "Remarks" at bounding box center [1001, 417] width 61 height 15
click at [982, 424] on input "Remarks" at bounding box center [1136, 426] width 332 height 22
click at [920, 472] on span "Open calendar" at bounding box center [929, 470] width 44 height 43
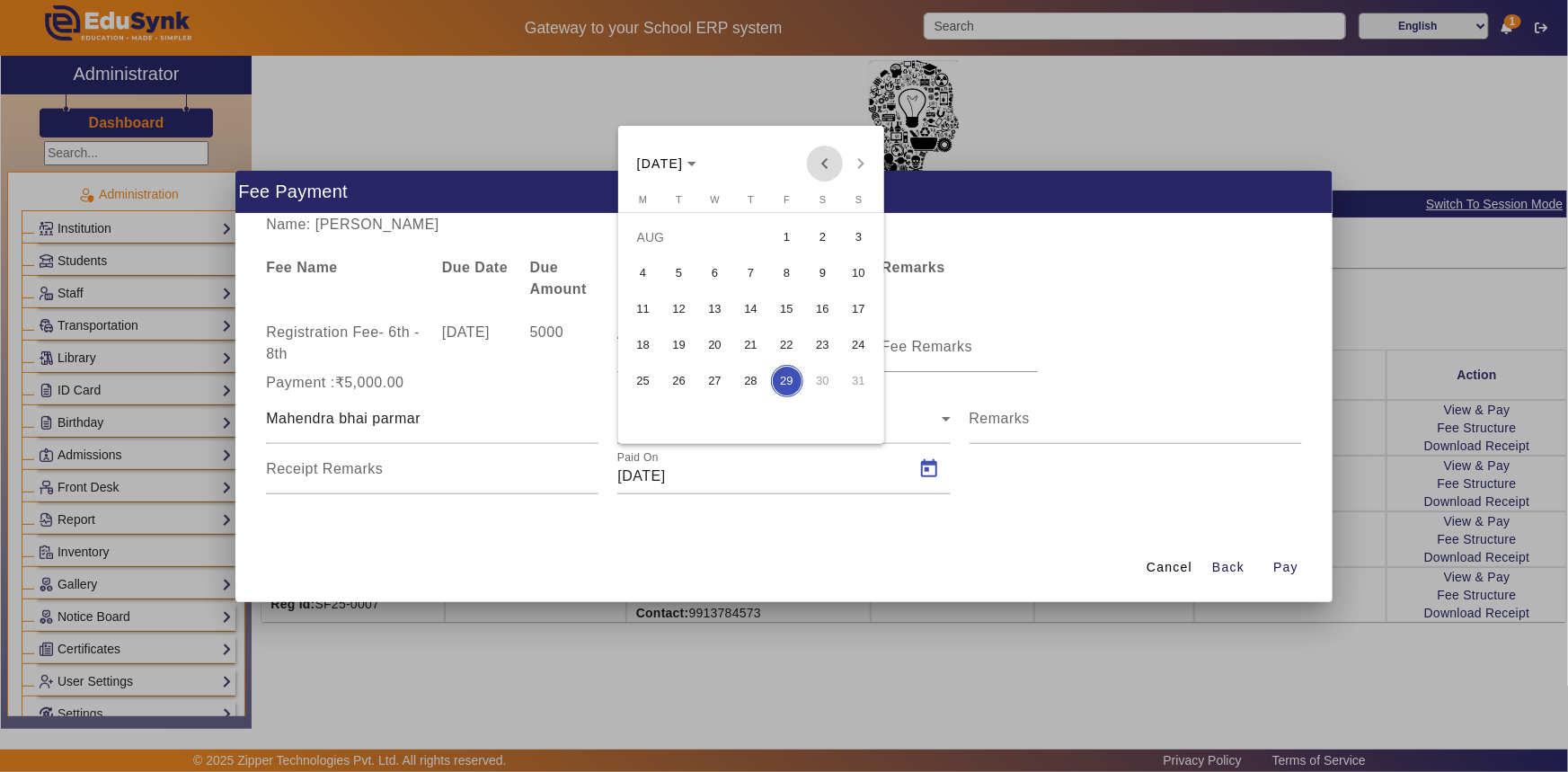
click at [815, 163] on span "Previous month" at bounding box center [825, 163] width 36 height 36
click at [814, 300] on span "14" at bounding box center [823, 308] width 33 height 33
type input "[DATE]"
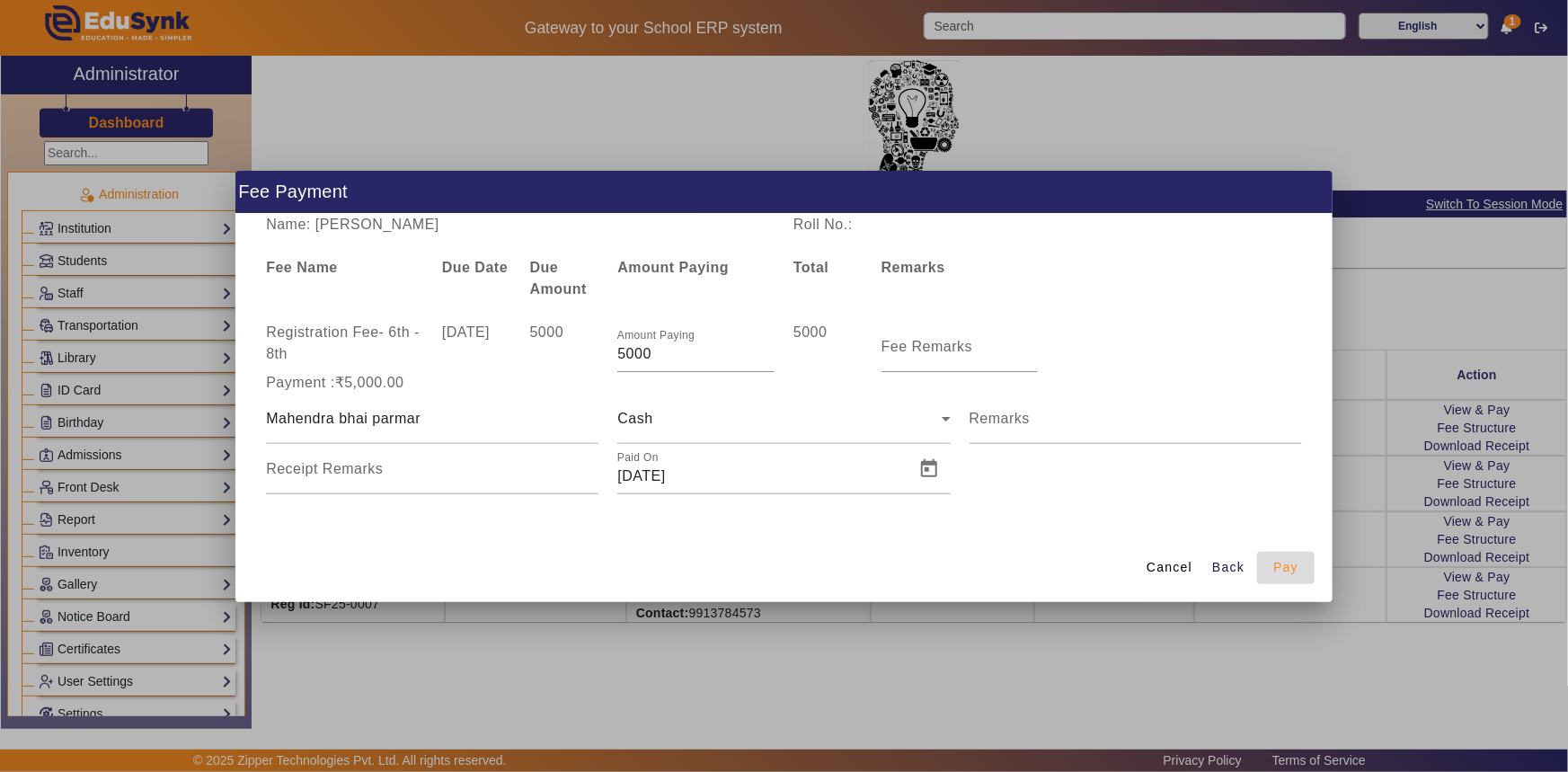
click at [1276, 560] on span "Pay" at bounding box center [1285, 567] width 25 height 19
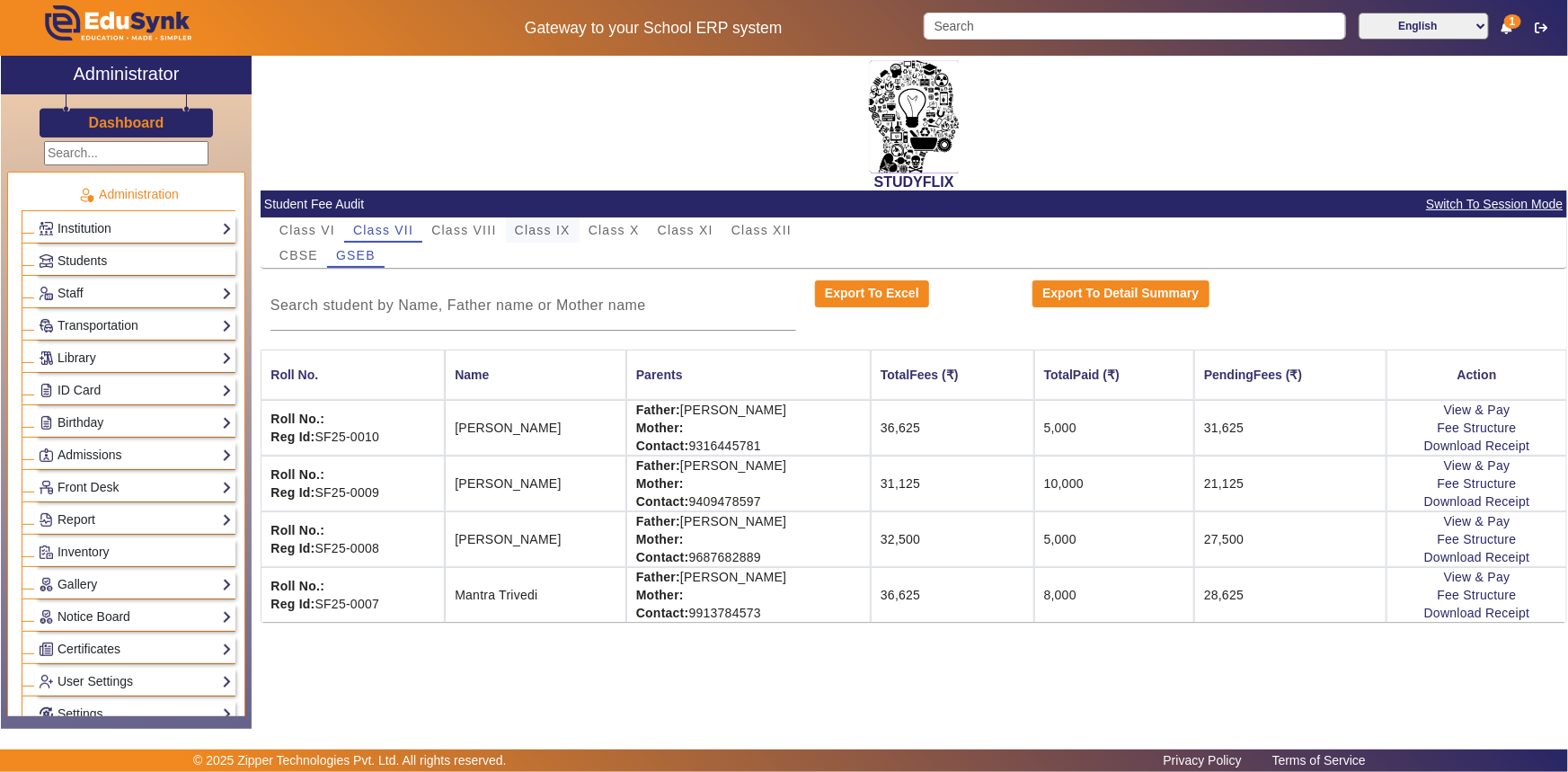
click at [547, 228] on span "Class IX" at bounding box center [543, 229] width 55 height 13
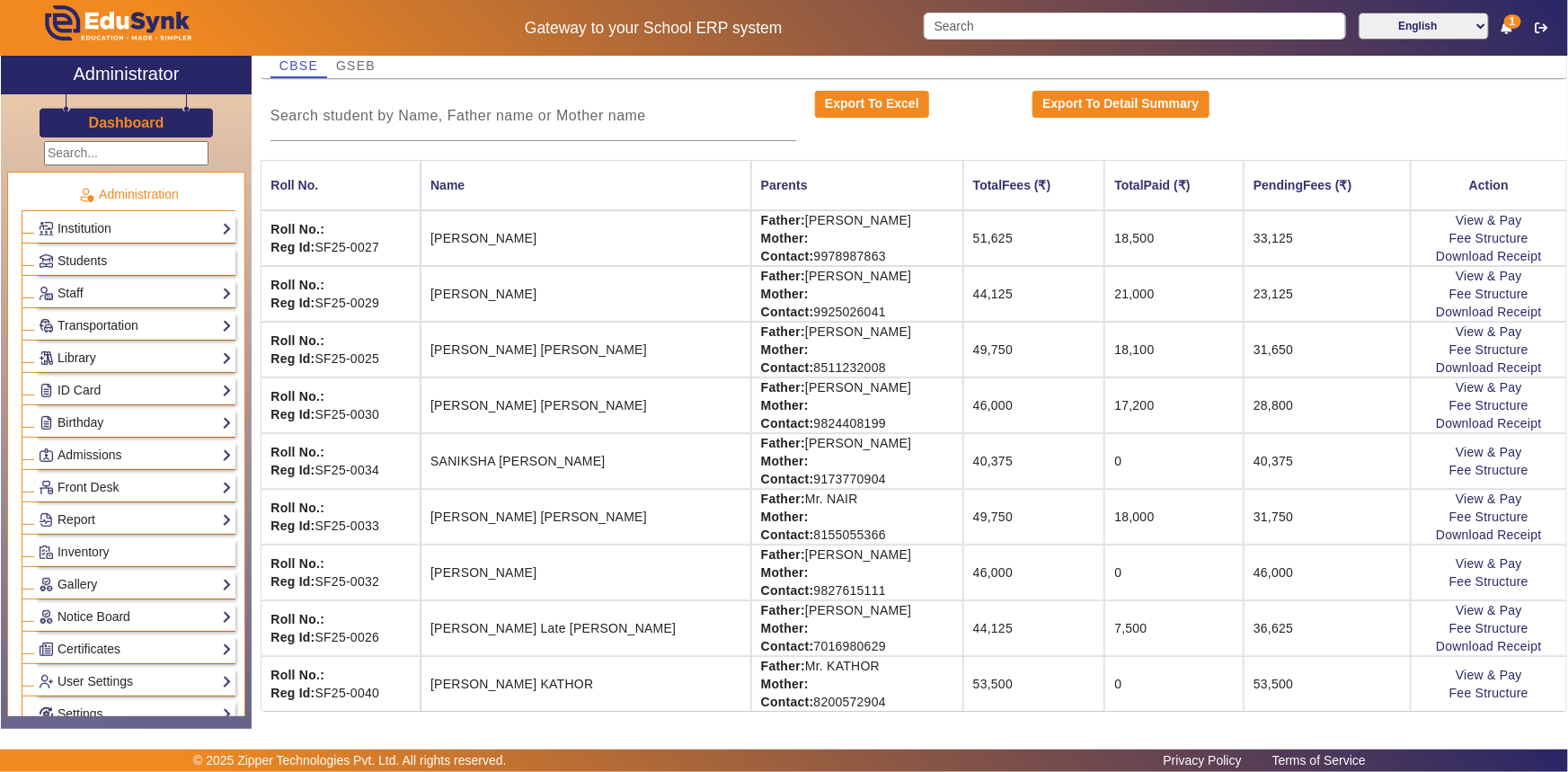
scroll to position [200, 0]
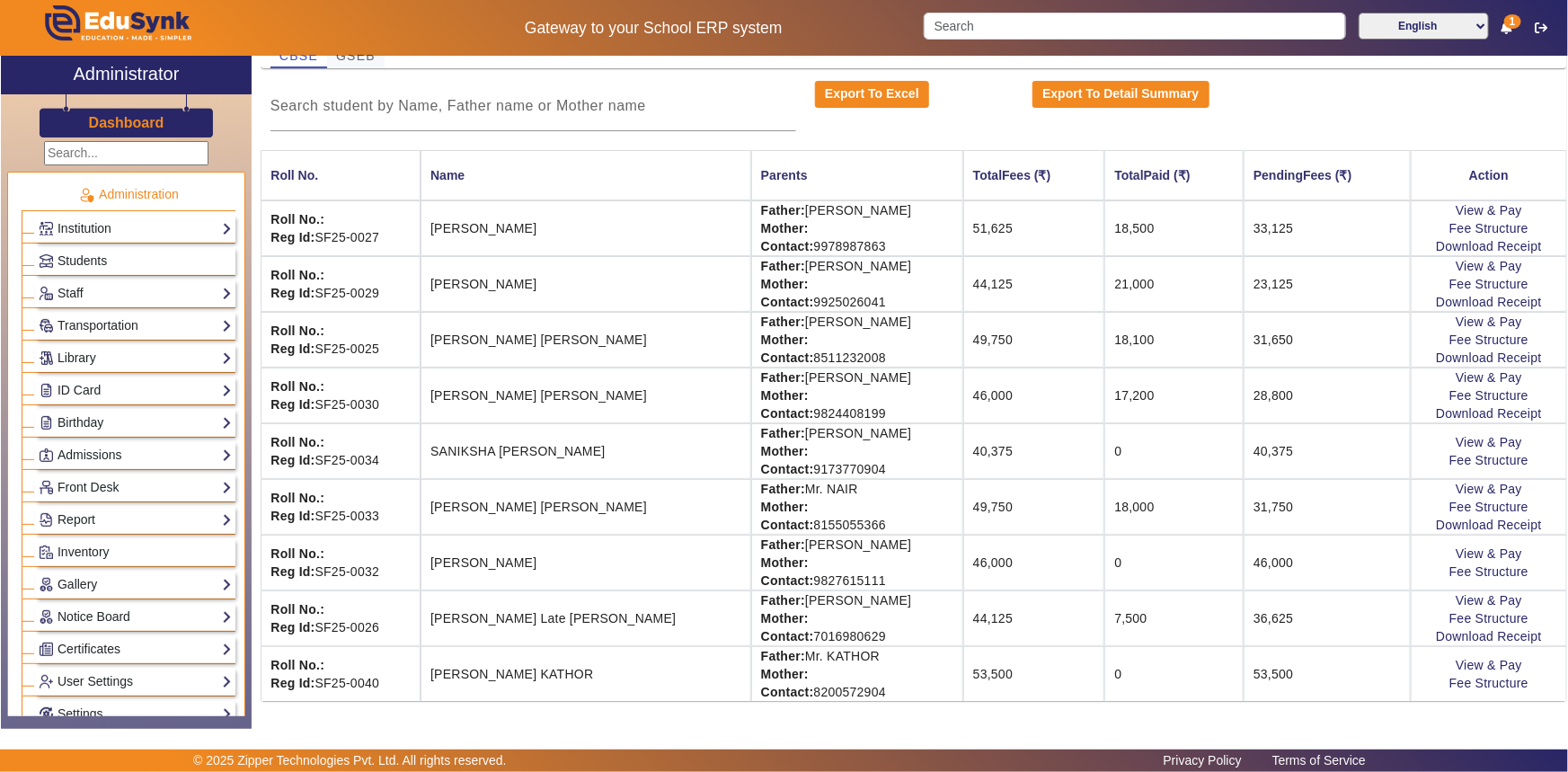
click at [354, 54] on span "GSEB" at bounding box center [356, 55] width 40 height 13
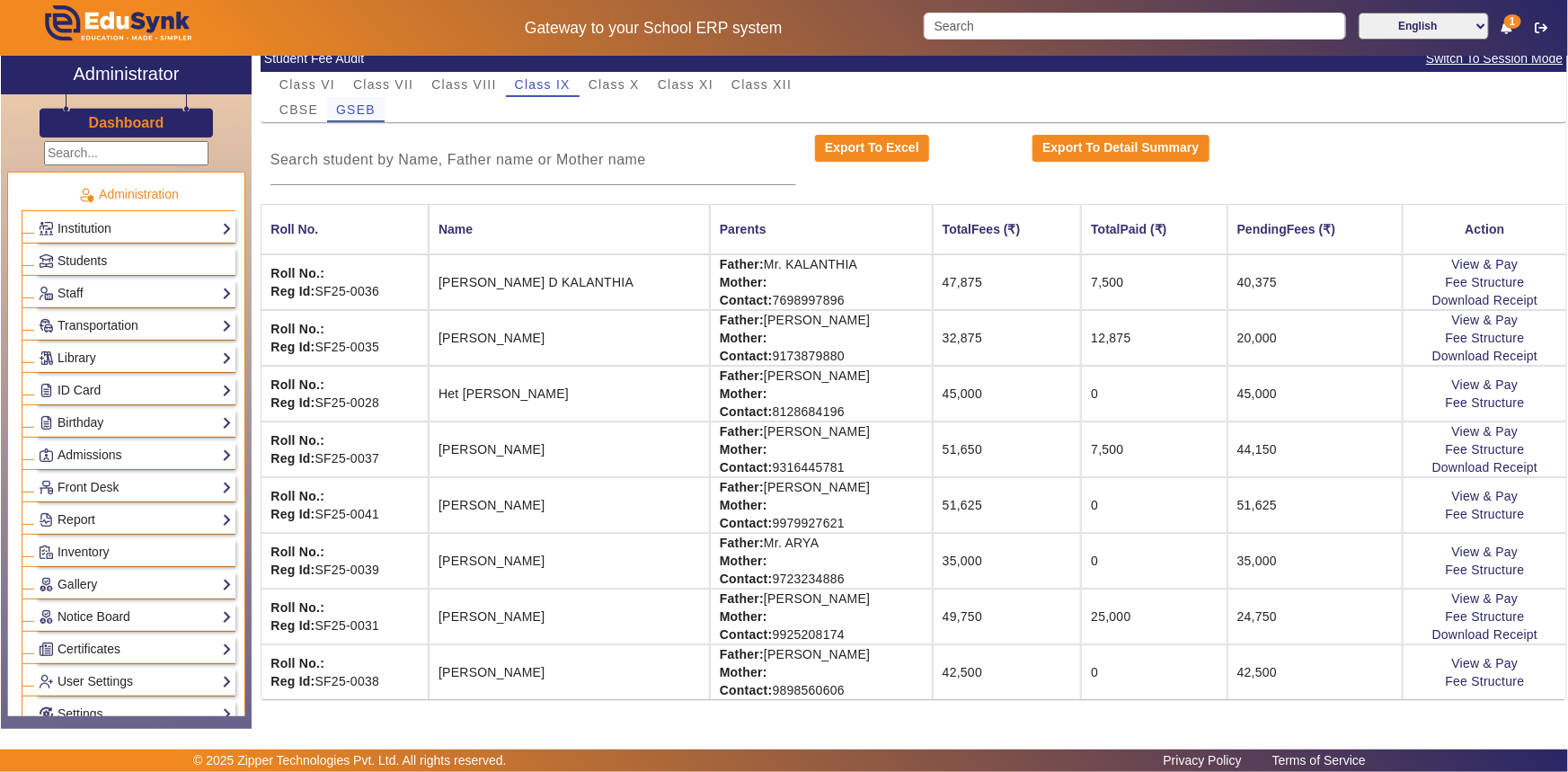
scroll to position [143, 0]
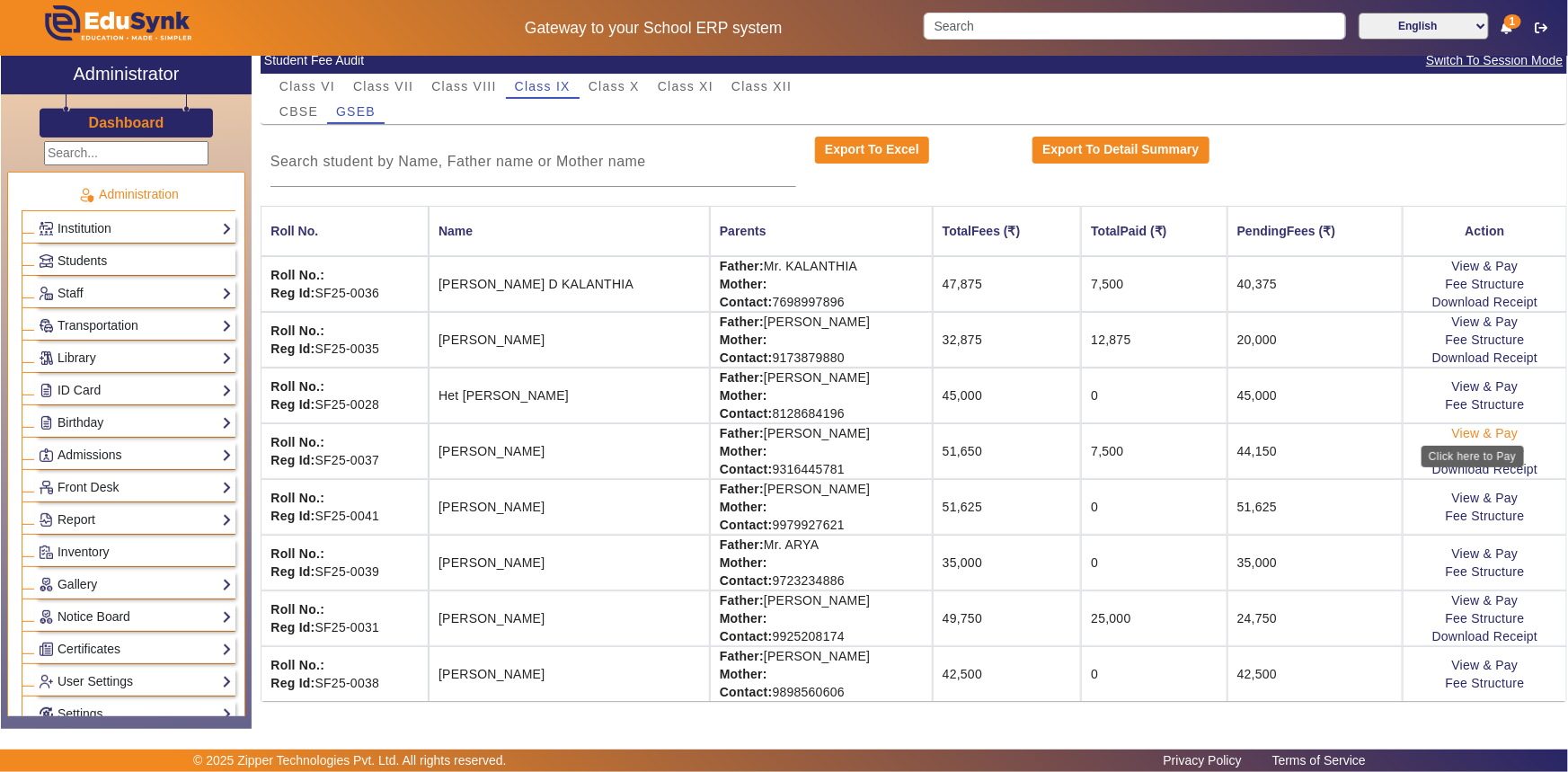
click at [1490, 431] on link "View & Pay" at bounding box center [1485, 433] width 66 height 15
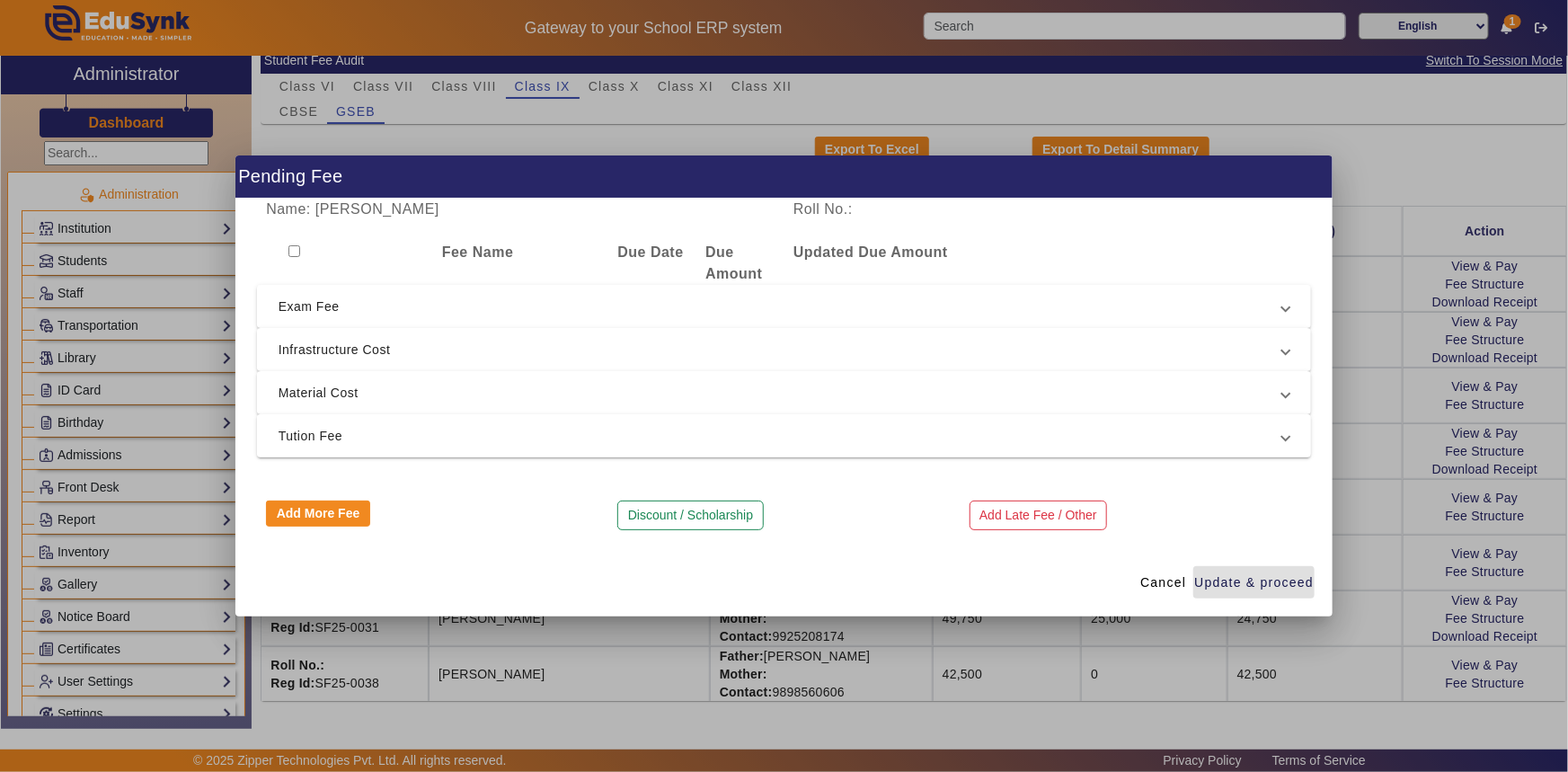
click at [323, 430] on span "Tution Fee" at bounding box center [781, 436] width 1004 height 22
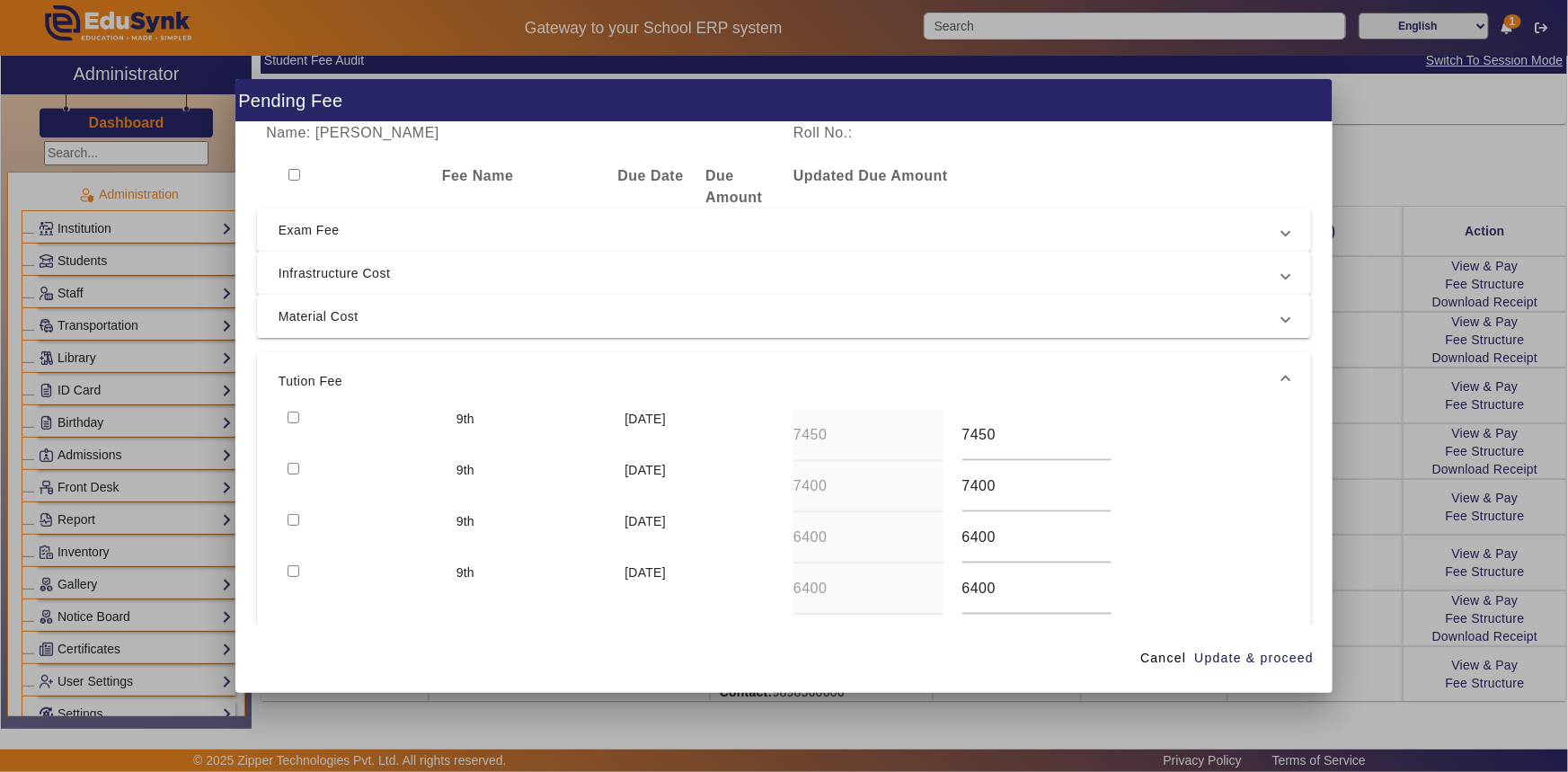
click at [313, 419] on div at bounding box center [363, 436] width 169 height 51
click at [297, 414] on input "checkbox" at bounding box center [294, 417] width 12 height 12
checkbox input "true"
click at [1270, 659] on span "Update & proceed" at bounding box center [1254, 657] width 120 height 19
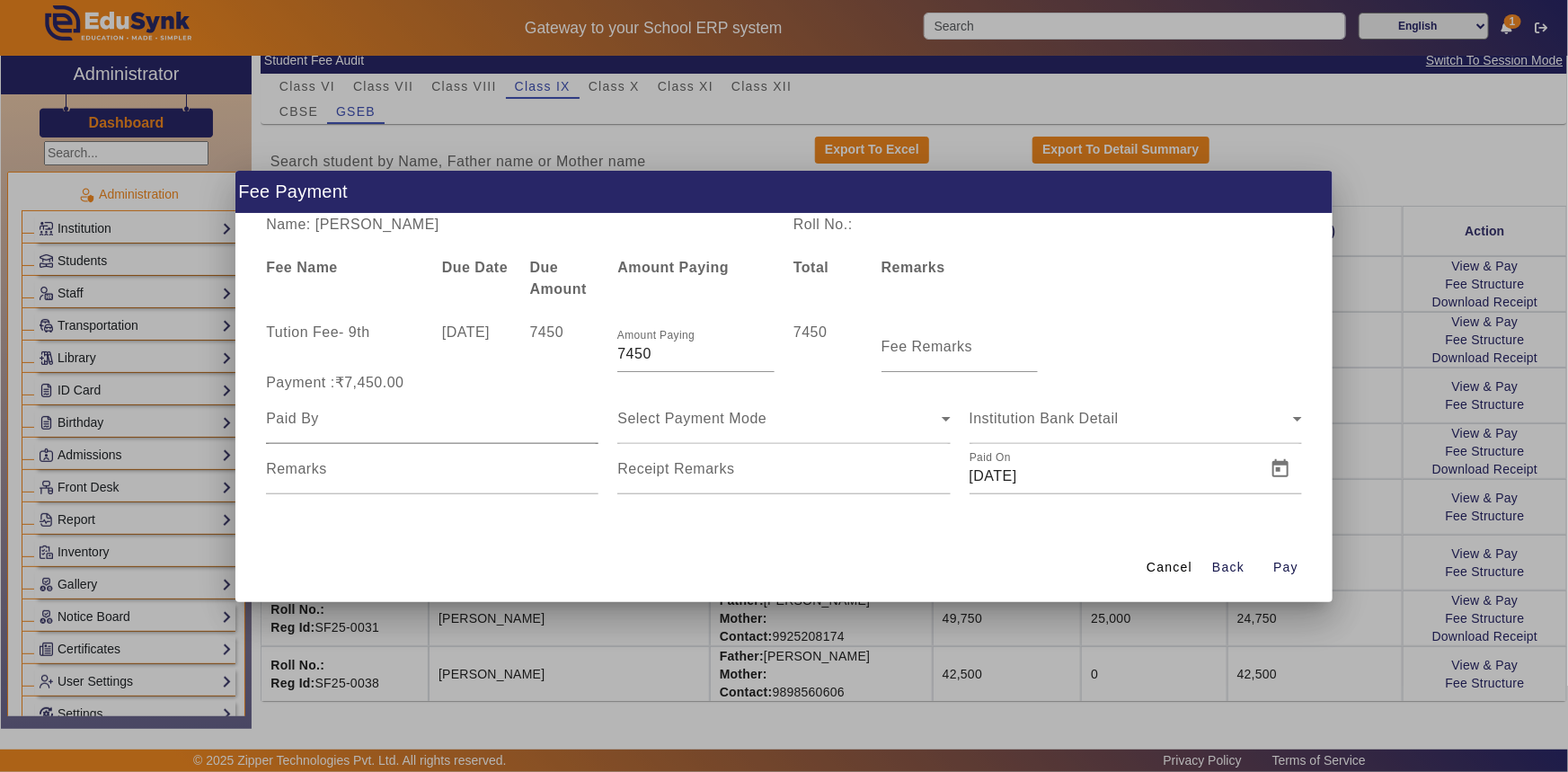
click at [386, 418] on input at bounding box center [432, 419] width 332 height 22
type input "[PERSON_NAME]"
click at [673, 428] on div "Select Payment Mode" at bounding box center [779, 419] width 323 height 22
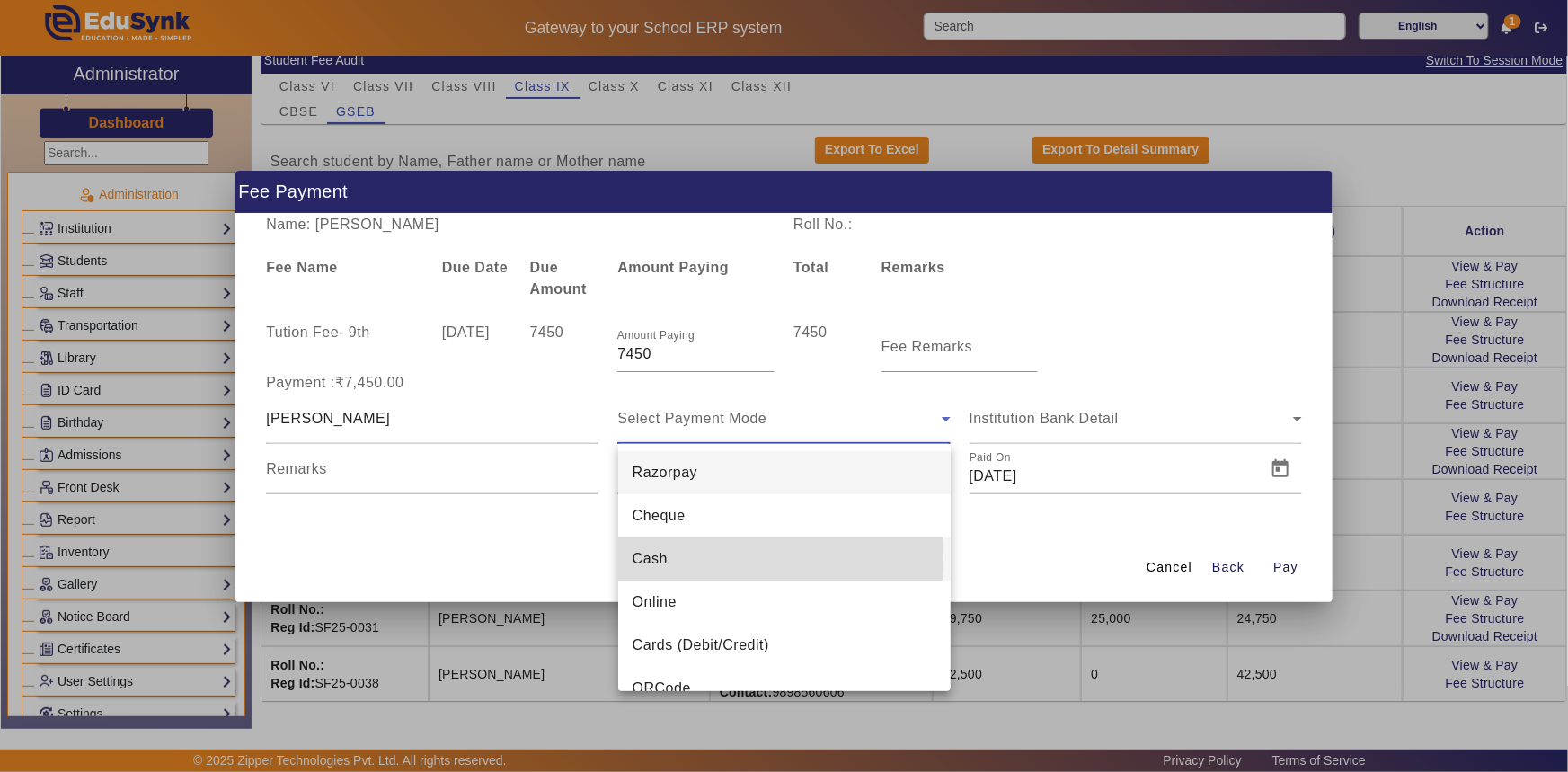
click at [656, 558] on span "Cash" at bounding box center [650, 559] width 35 height 22
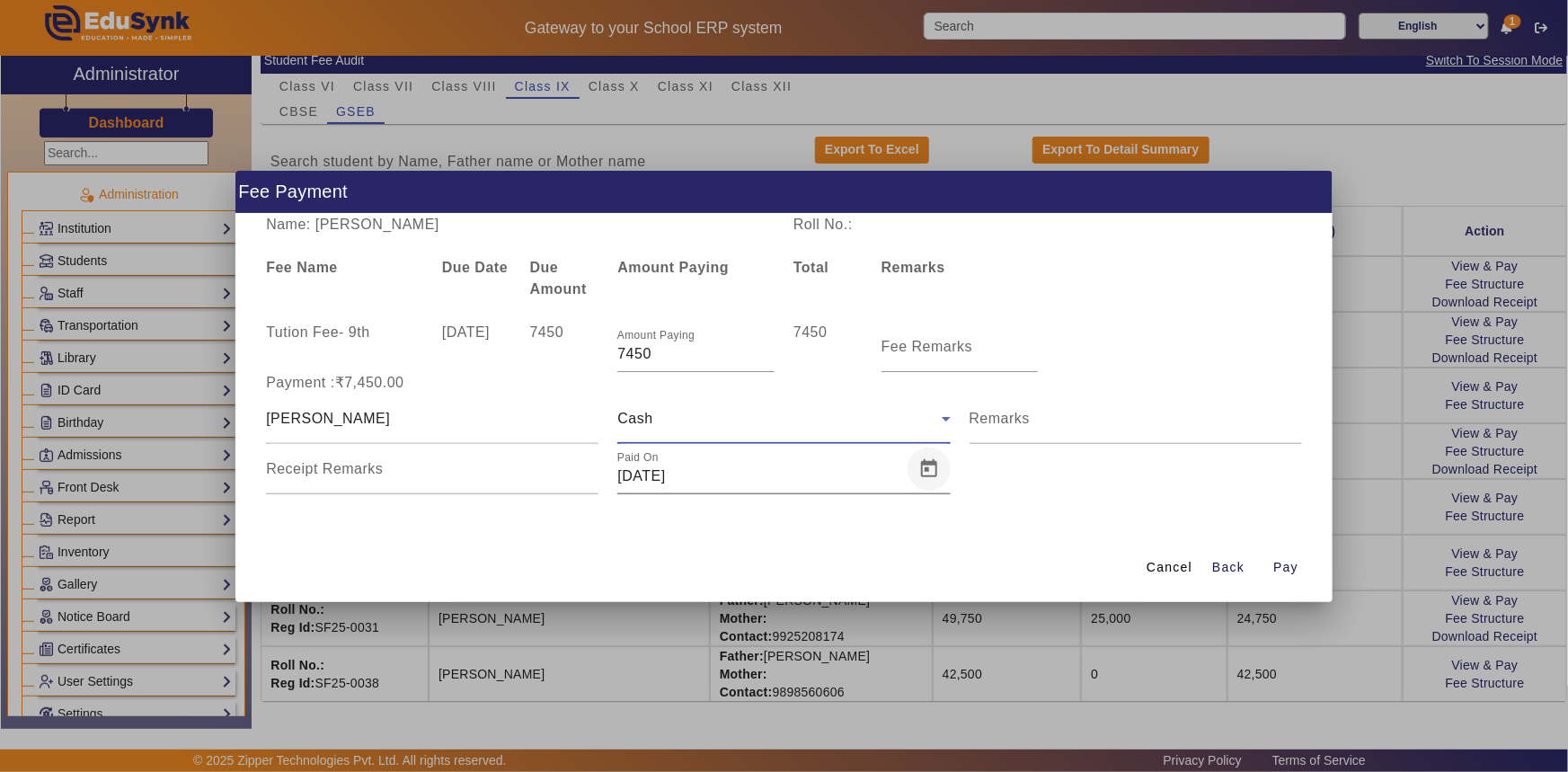
click at [934, 468] on span "Open calendar" at bounding box center [929, 470] width 44 height 43
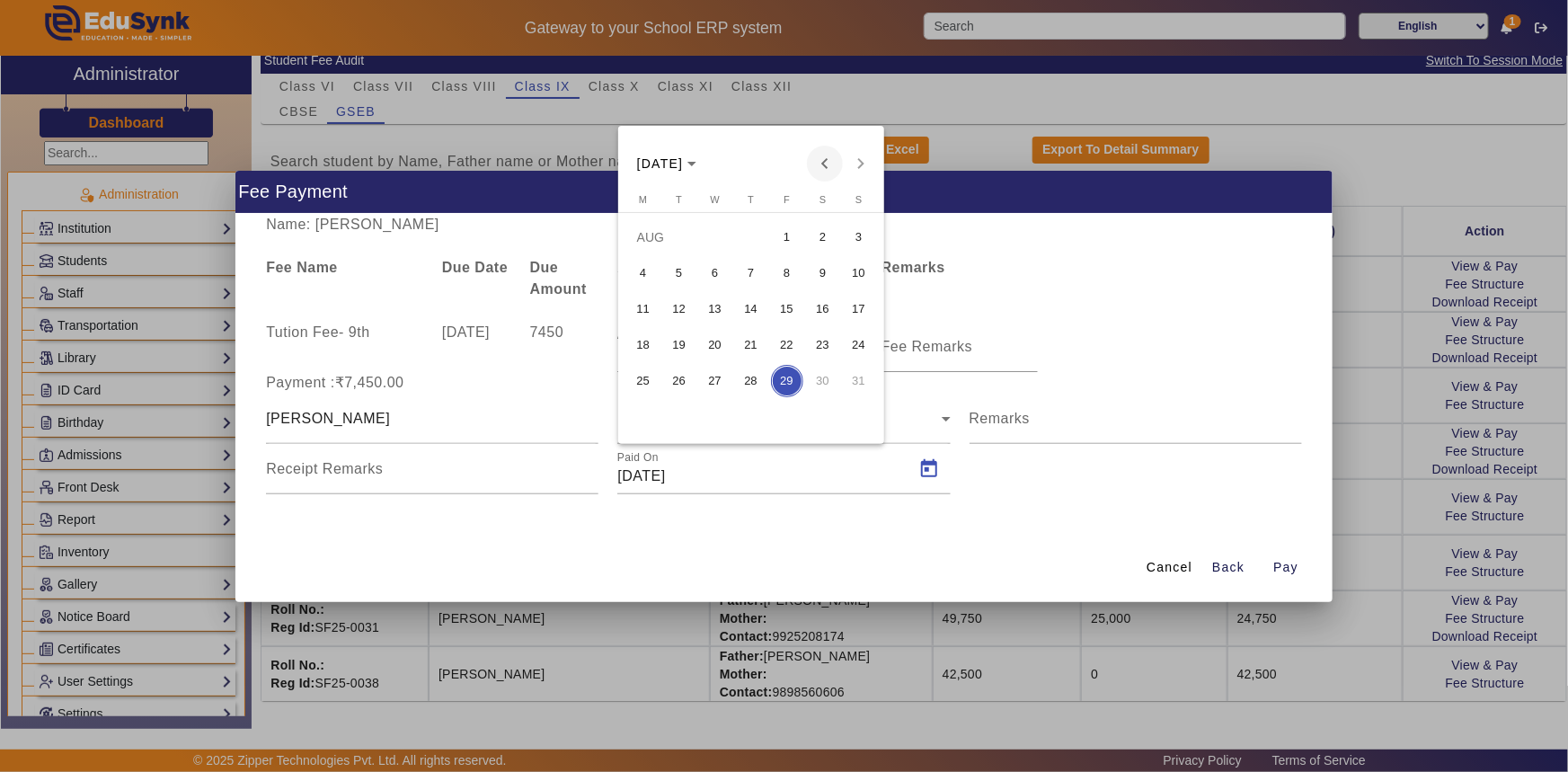
click at [829, 171] on span "Previous month" at bounding box center [825, 163] width 36 height 36
click at [815, 318] on span "14" at bounding box center [823, 308] width 33 height 33
type input "[DATE]"
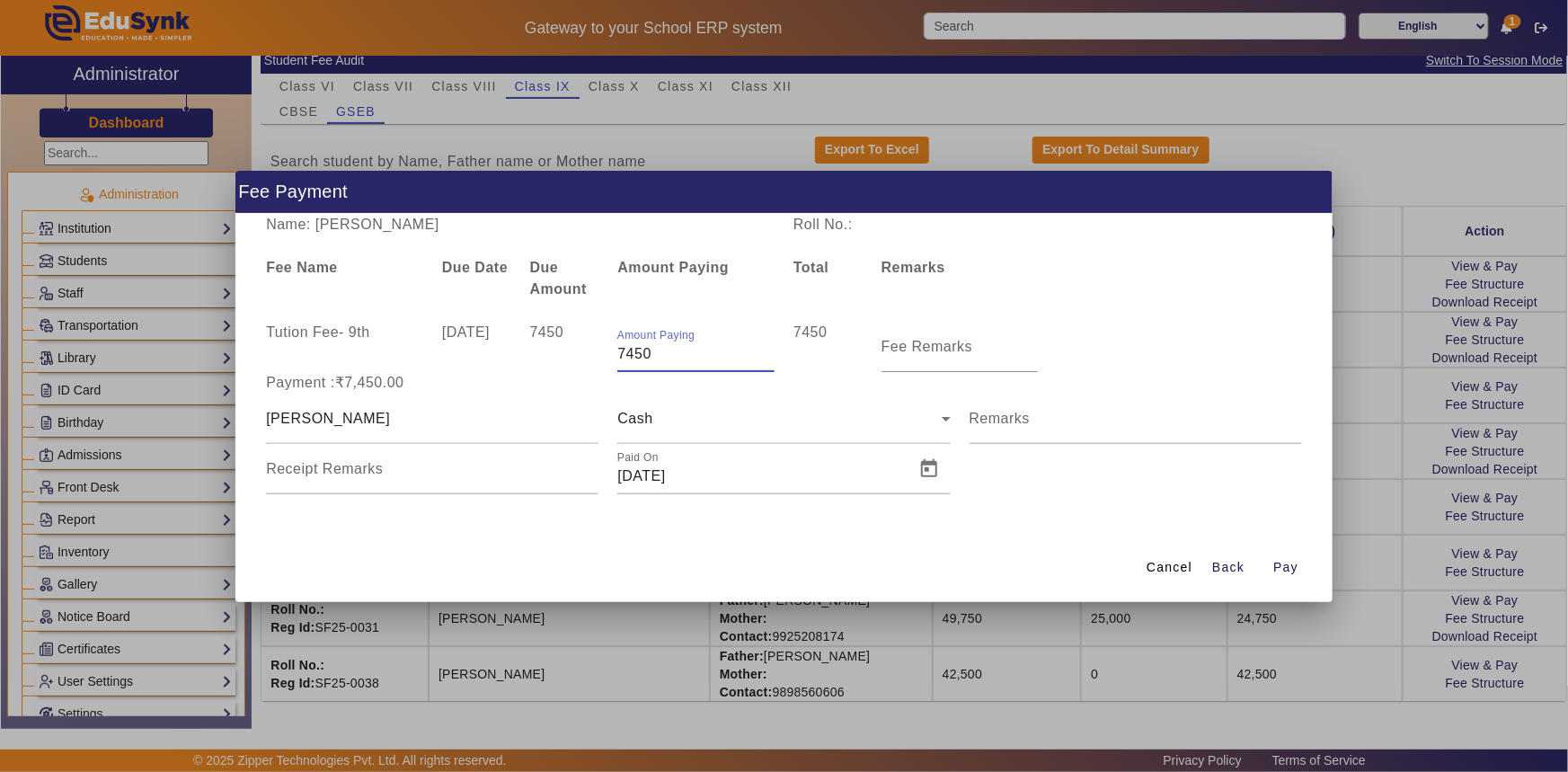
drag, startPoint x: 626, startPoint y: 351, endPoint x: 660, endPoint y: 360, distance: 35.2
click at [660, 360] on input "7450" at bounding box center [696, 354] width 157 height 22
type input "7000"
click at [1273, 565] on span "Pay" at bounding box center [1285, 567] width 25 height 19
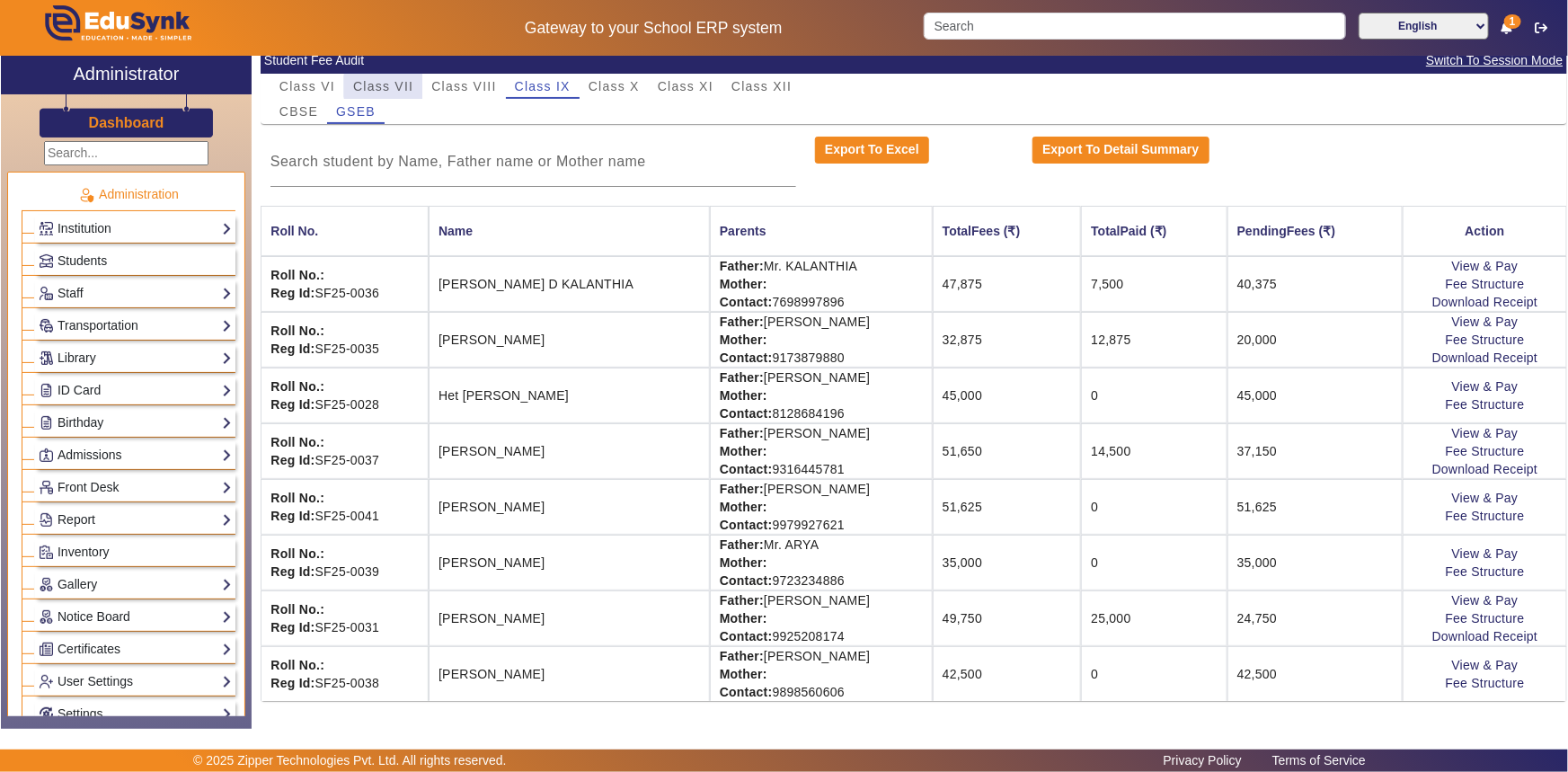
click at [394, 85] on span "Class VII" at bounding box center [383, 86] width 60 height 13
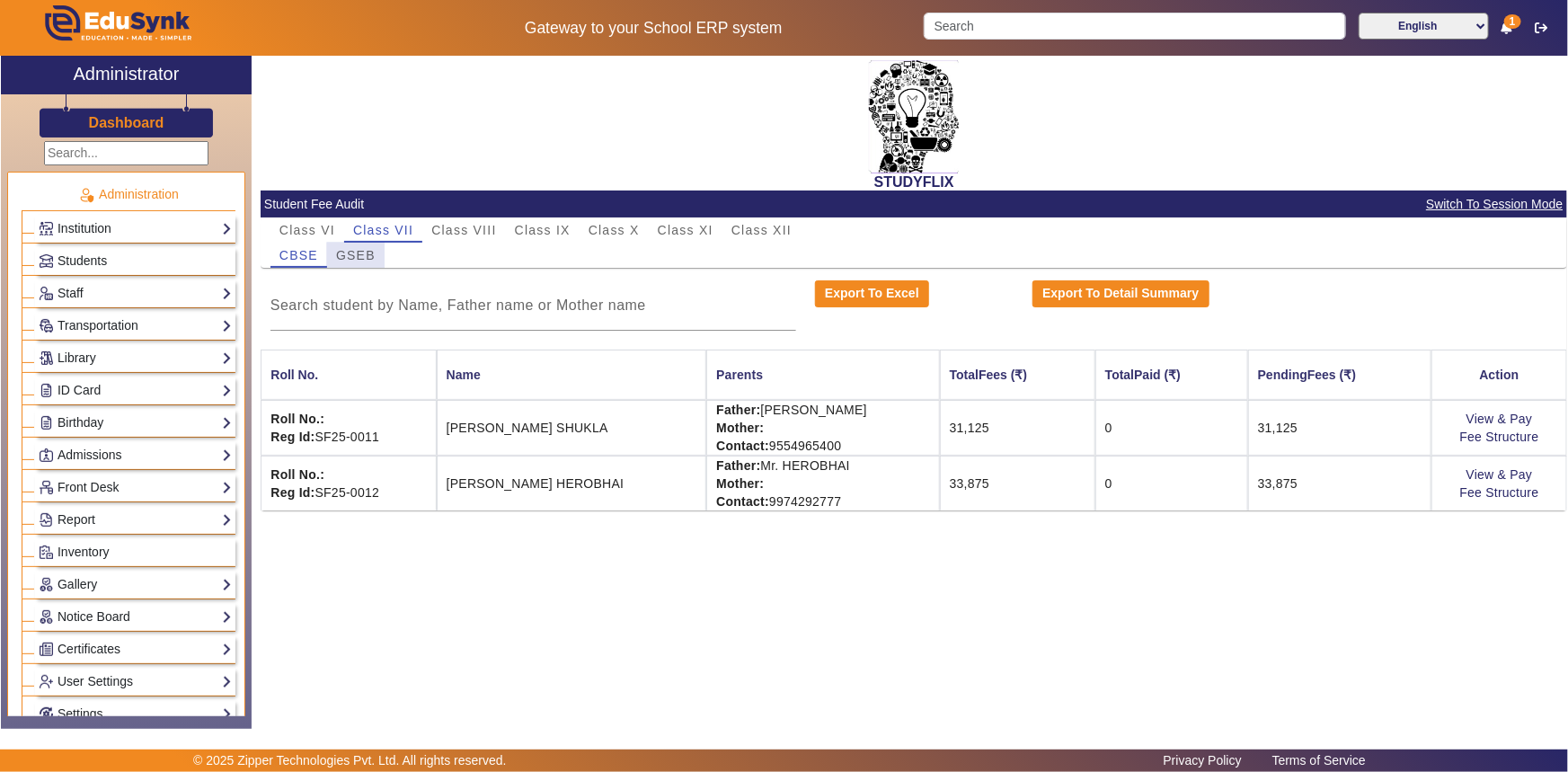
click at [361, 254] on span "GSEB" at bounding box center [356, 255] width 40 height 13
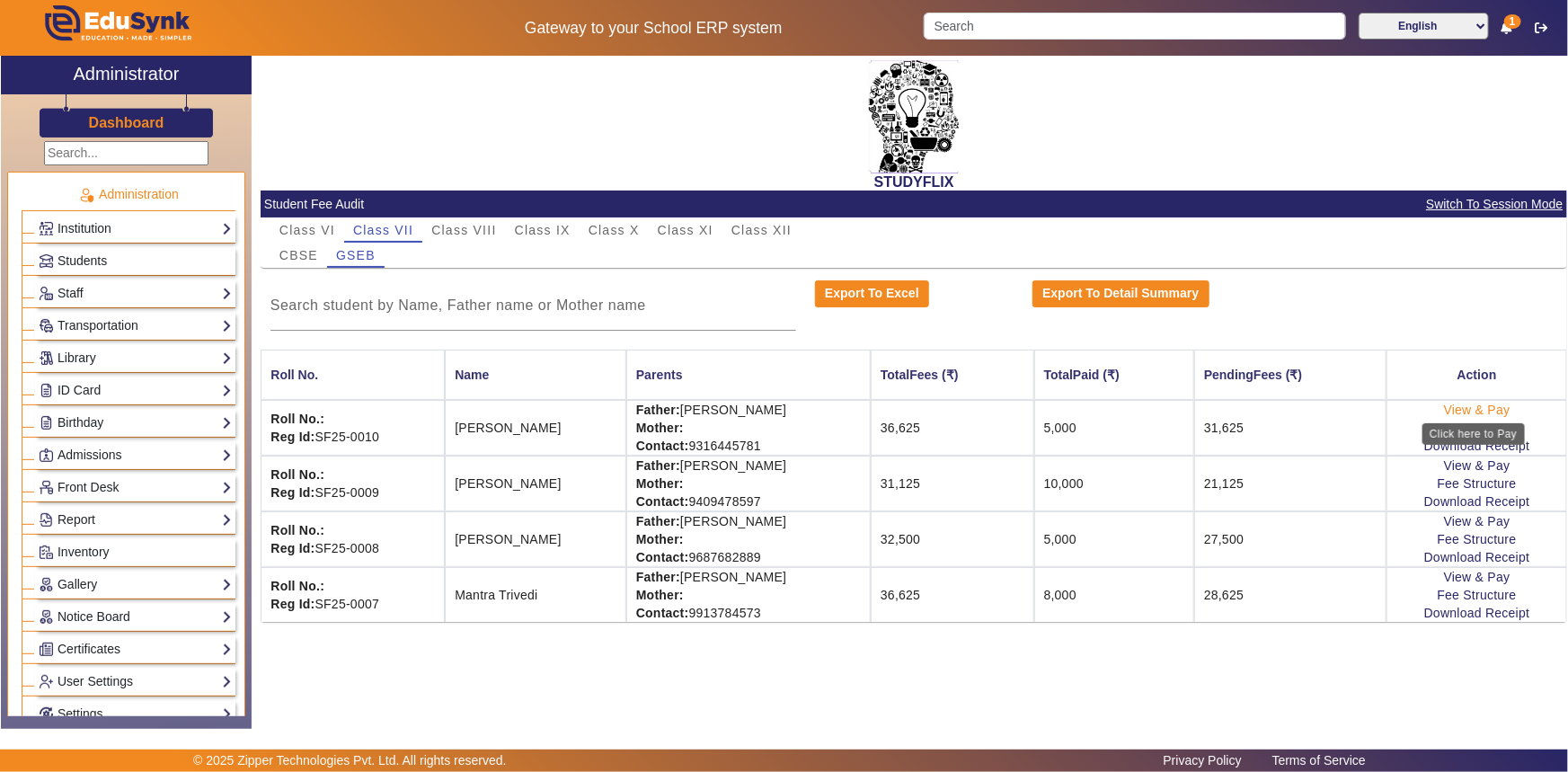
click at [1499, 410] on link "View & Pay" at bounding box center [1477, 409] width 66 height 15
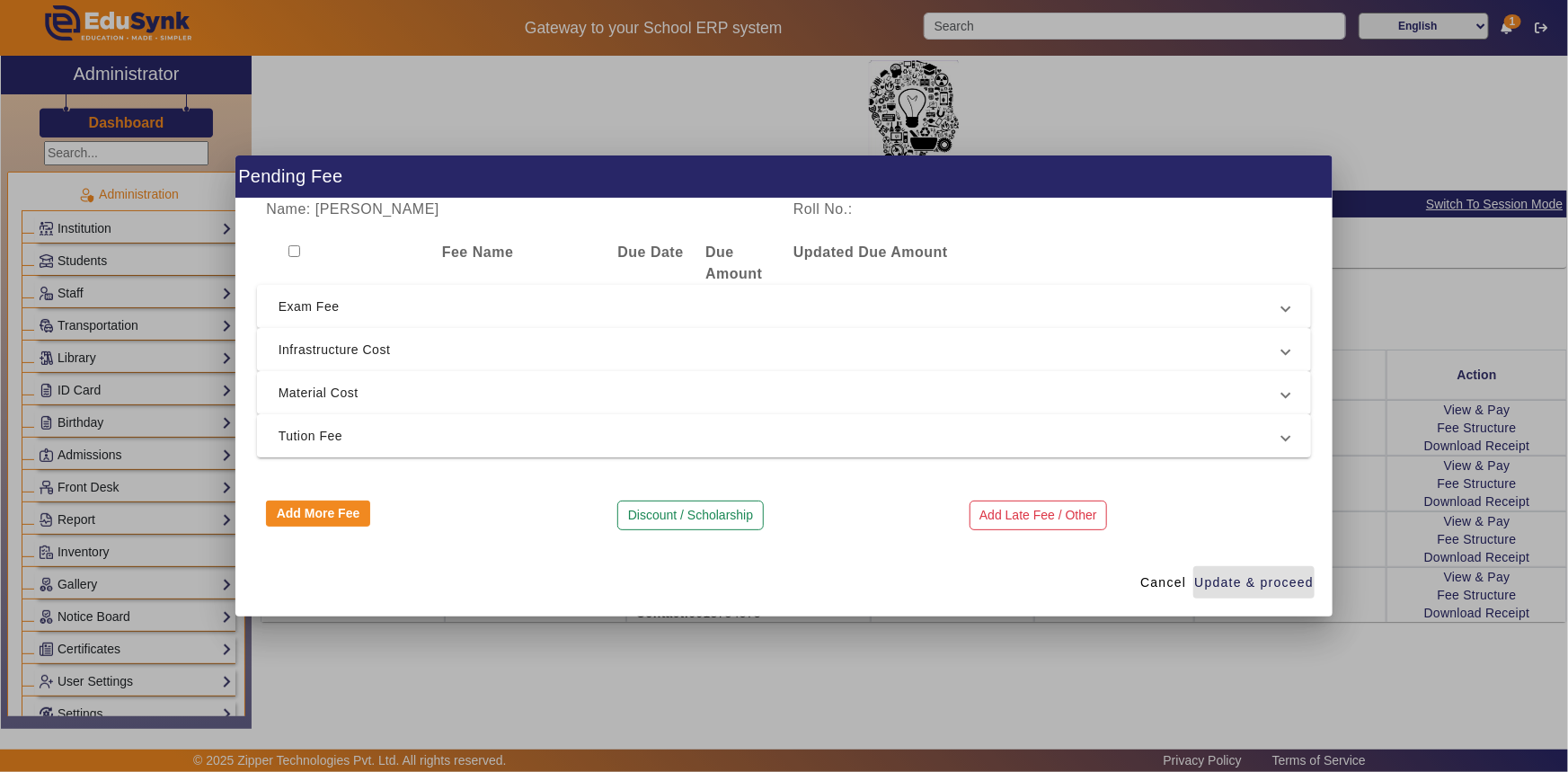
click at [297, 426] on span "Tution Fee" at bounding box center [781, 436] width 1004 height 22
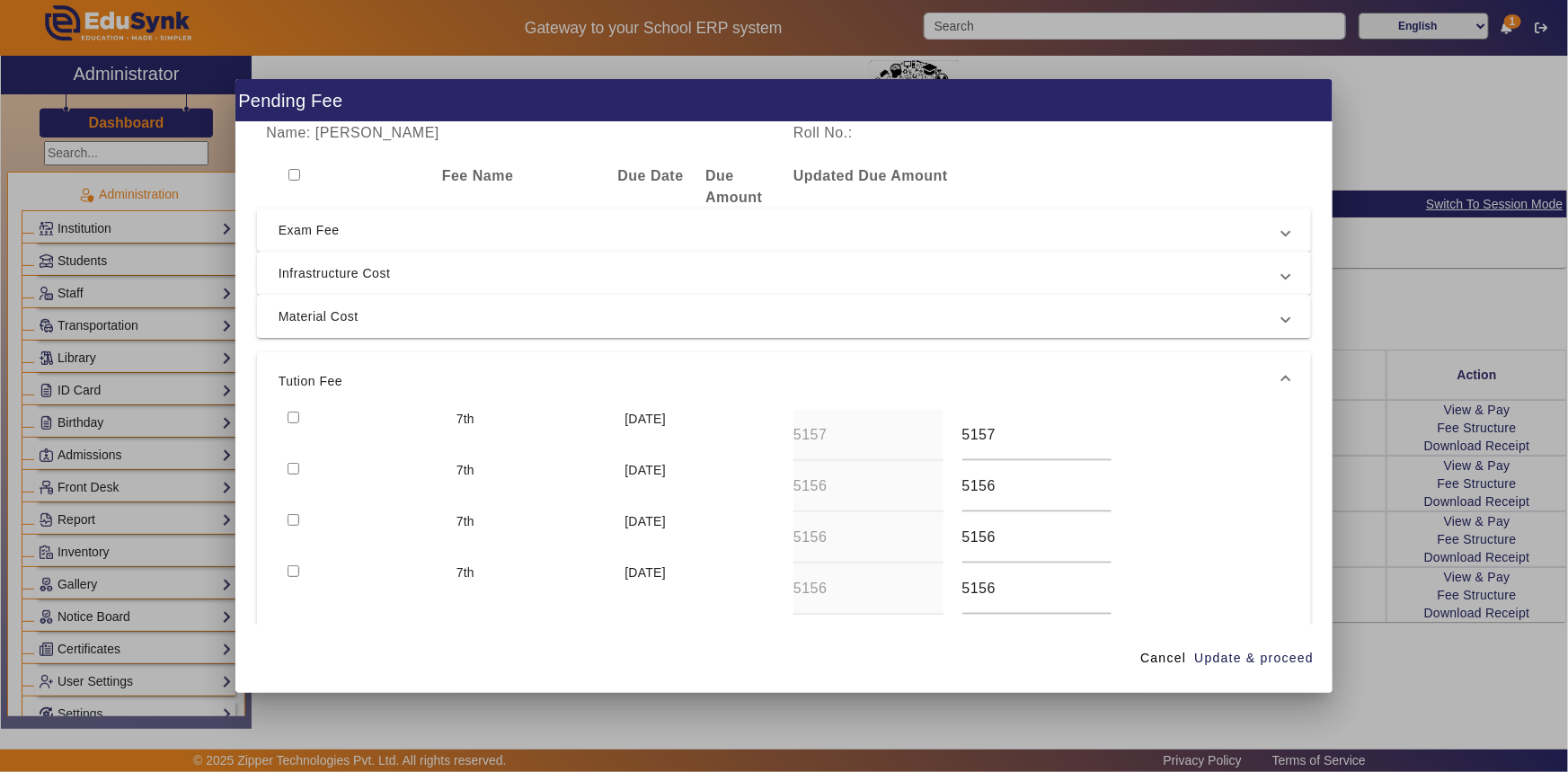
click at [290, 421] on input "checkbox" at bounding box center [294, 417] width 12 height 12
checkbox input "true"
click at [1250, 656] on span "Update & proceed" at bounding box center [1254, 657] width 120 height 19
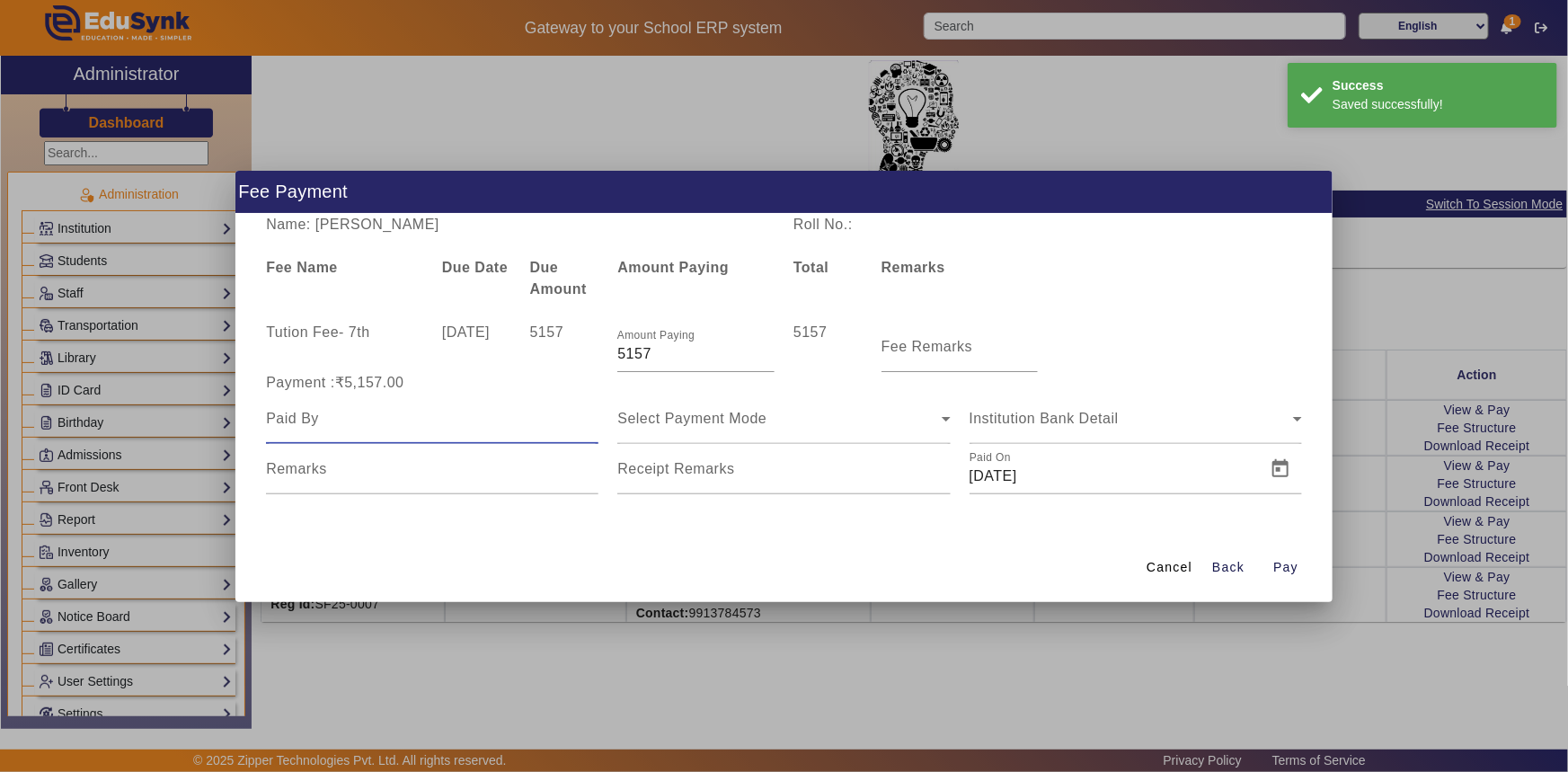
click at [412, 429] on input at bounding box center [432, 419] width 332 height 22
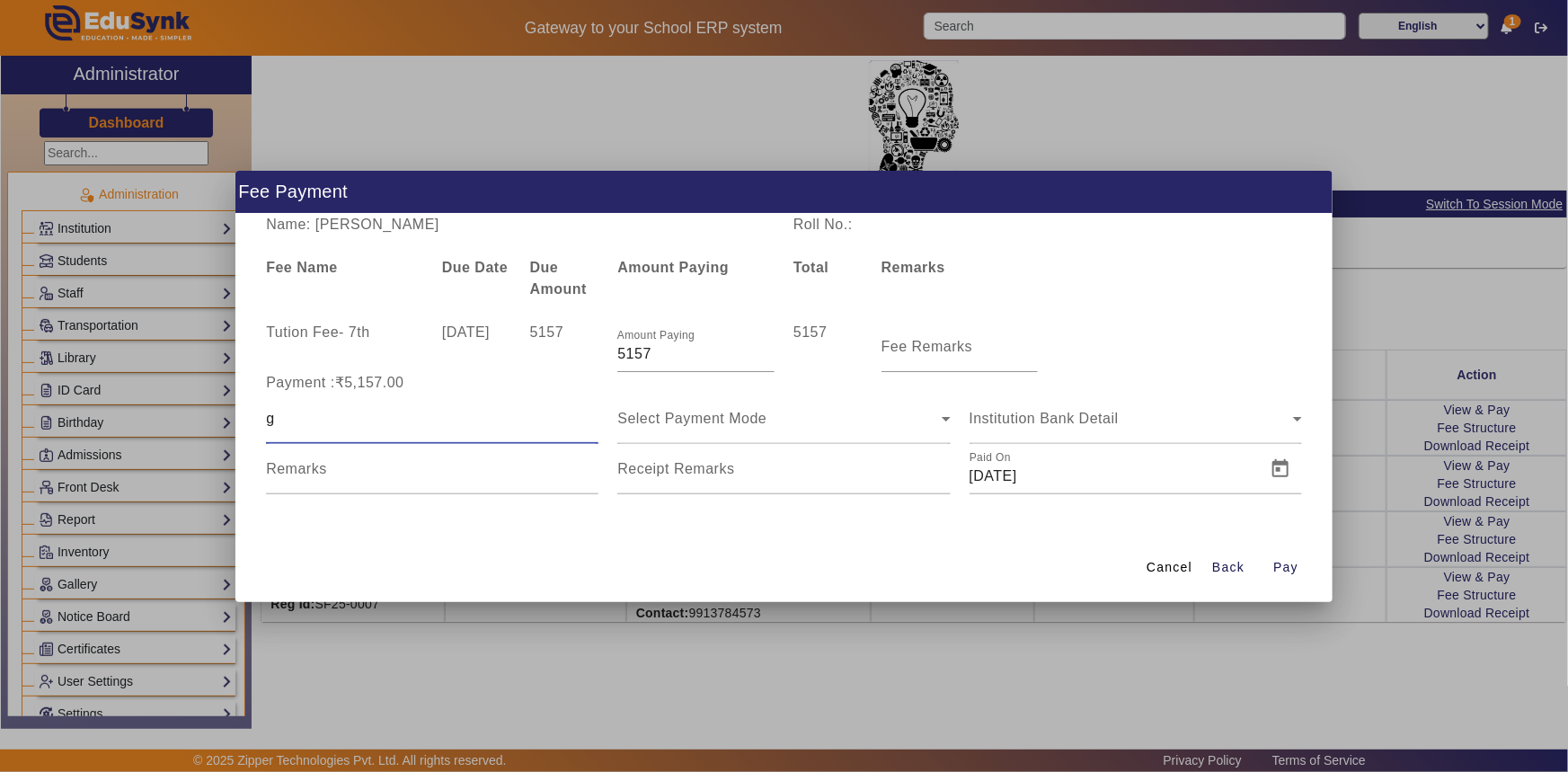
type input "[PERSON_NAME]"
click at [756, 432] on div "Select Payment Mode" at bounding box center [784, 418] width 332 height 50
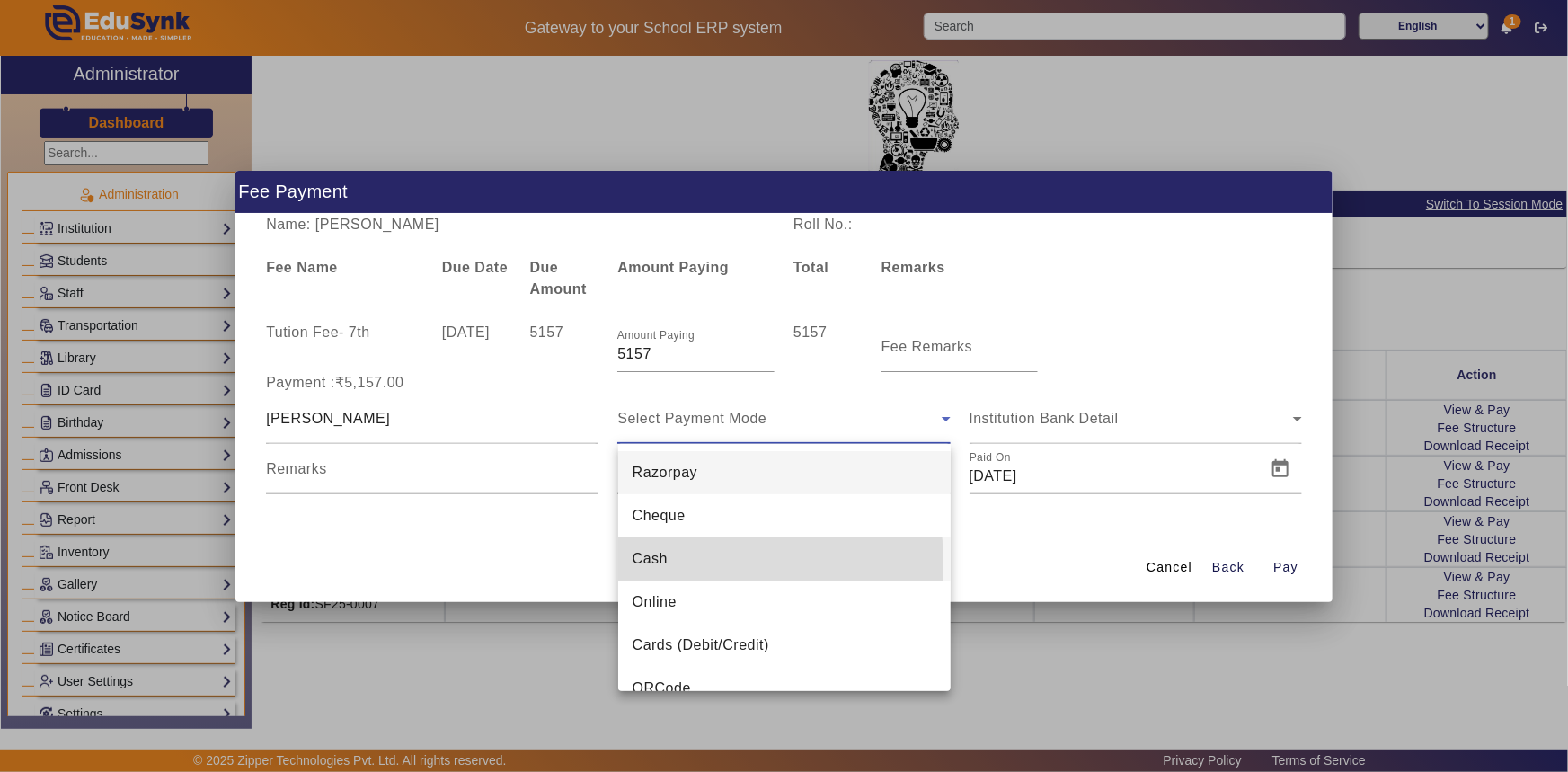
click at [676, 561] on mat-option "Cash" at bounding box center [784, 559] width 332 height 43
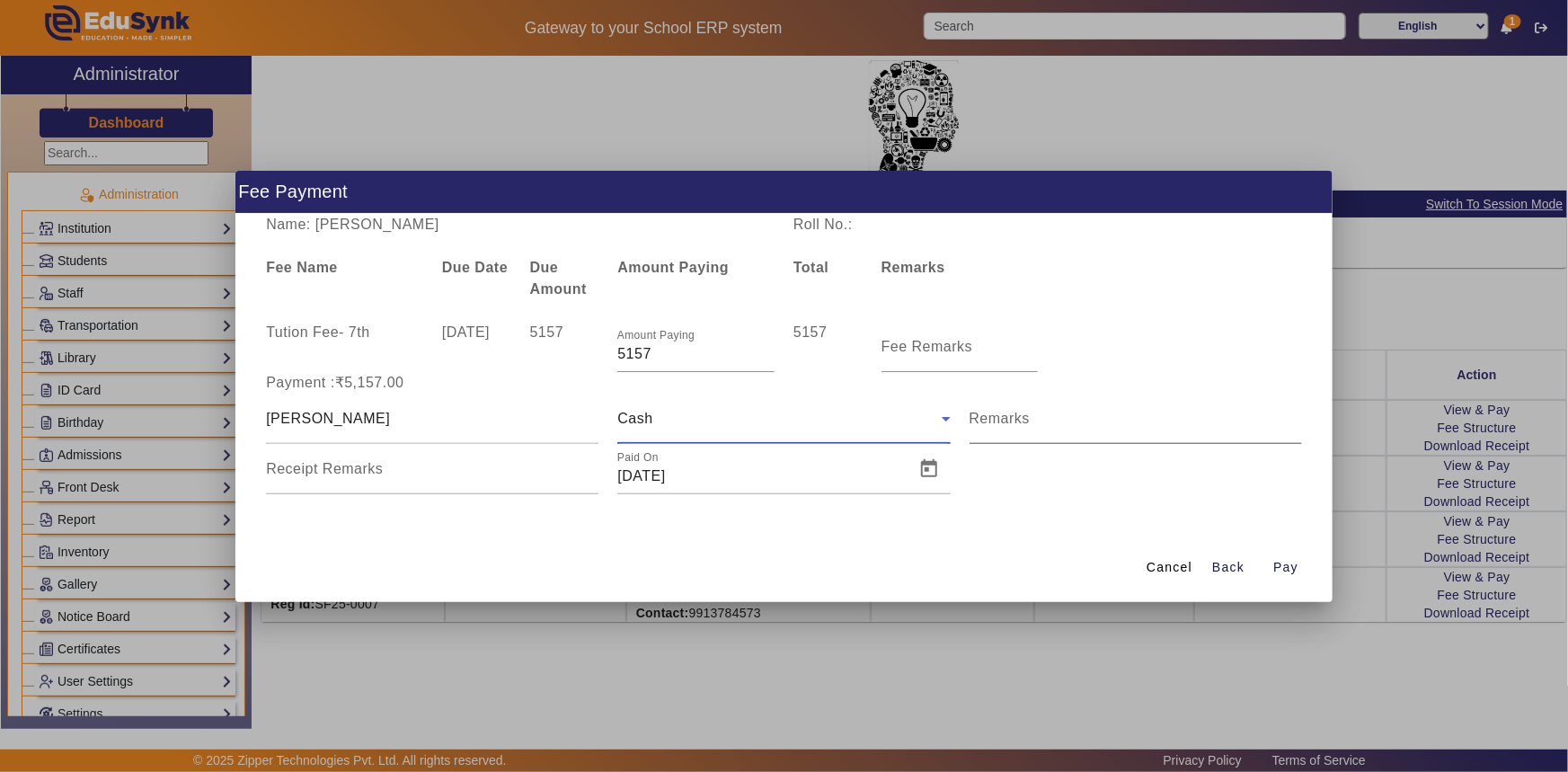
click at [1015, 417] on mat-label "Remarks" at bounding box center [1001, 417] width 61 height 15
click at [1015, 417] on input "Remarks" at bounding box center [1136, 426] width 332 height 22
click at [931, 472] on span "Open calendar" at bounding box center [929, 470] width 44 height 43
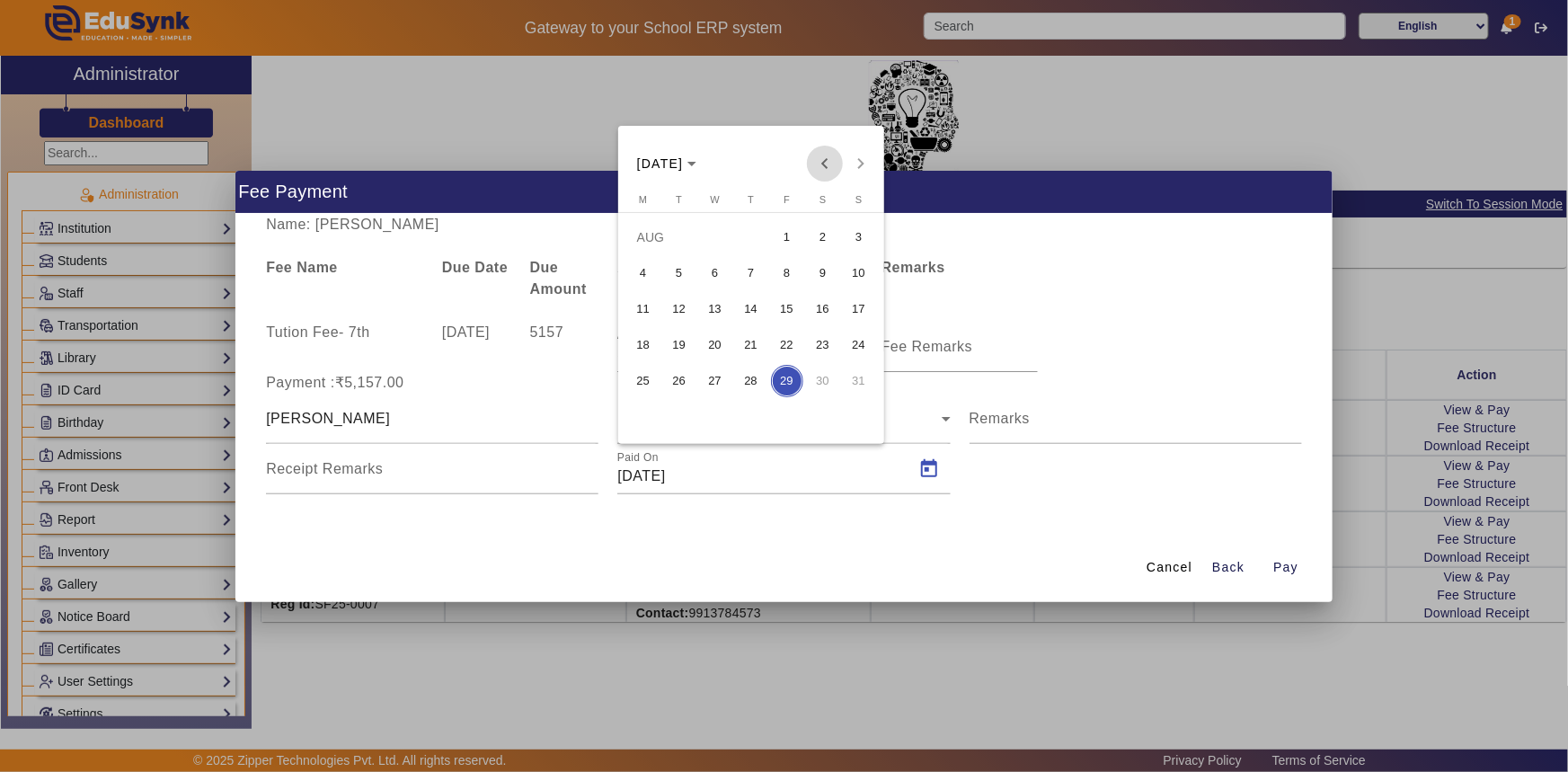
click at [826, 158] on span "Previous month" at bounding box center [825, 163] width 36 height 36
click at [826, 157] on span "Previous month" at bounding box center [825, 163] width 36 height 36
click at [818, 301] on span "14" at bounding box center [823, 308] width 33 height 33
type input "[DATE]"
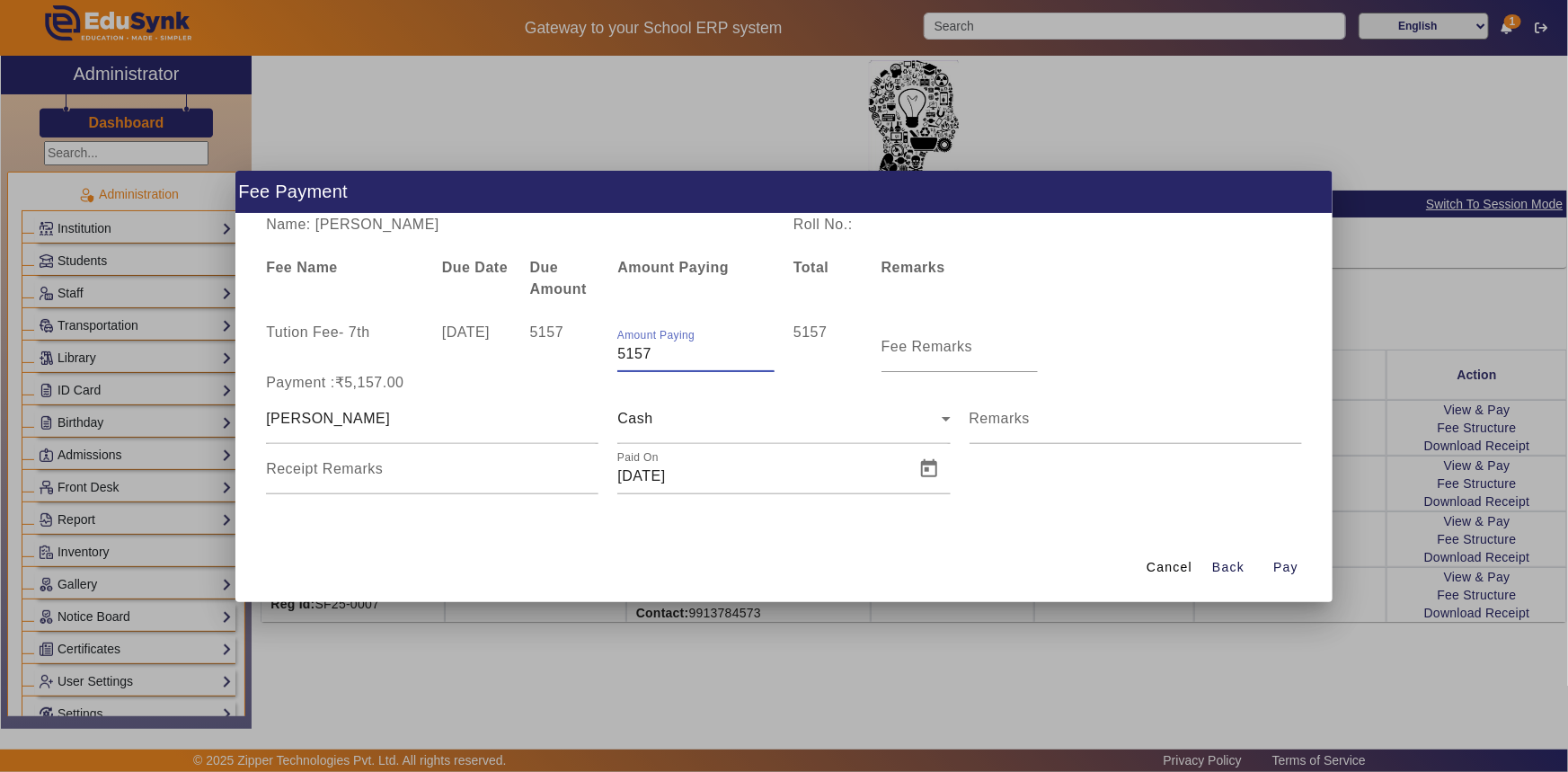
drag, startPoint x: 628, startPoint y: 354, endPoint x: 658, endPoint y: 356, distance: 30.1
click at [658, 356] on input "5157" at bounding box center [696, 354] width 157 height 22
type input "5000"
click at [1276, 569] on span "Pay" at bounding box center [1285, 567] width 25 height 19
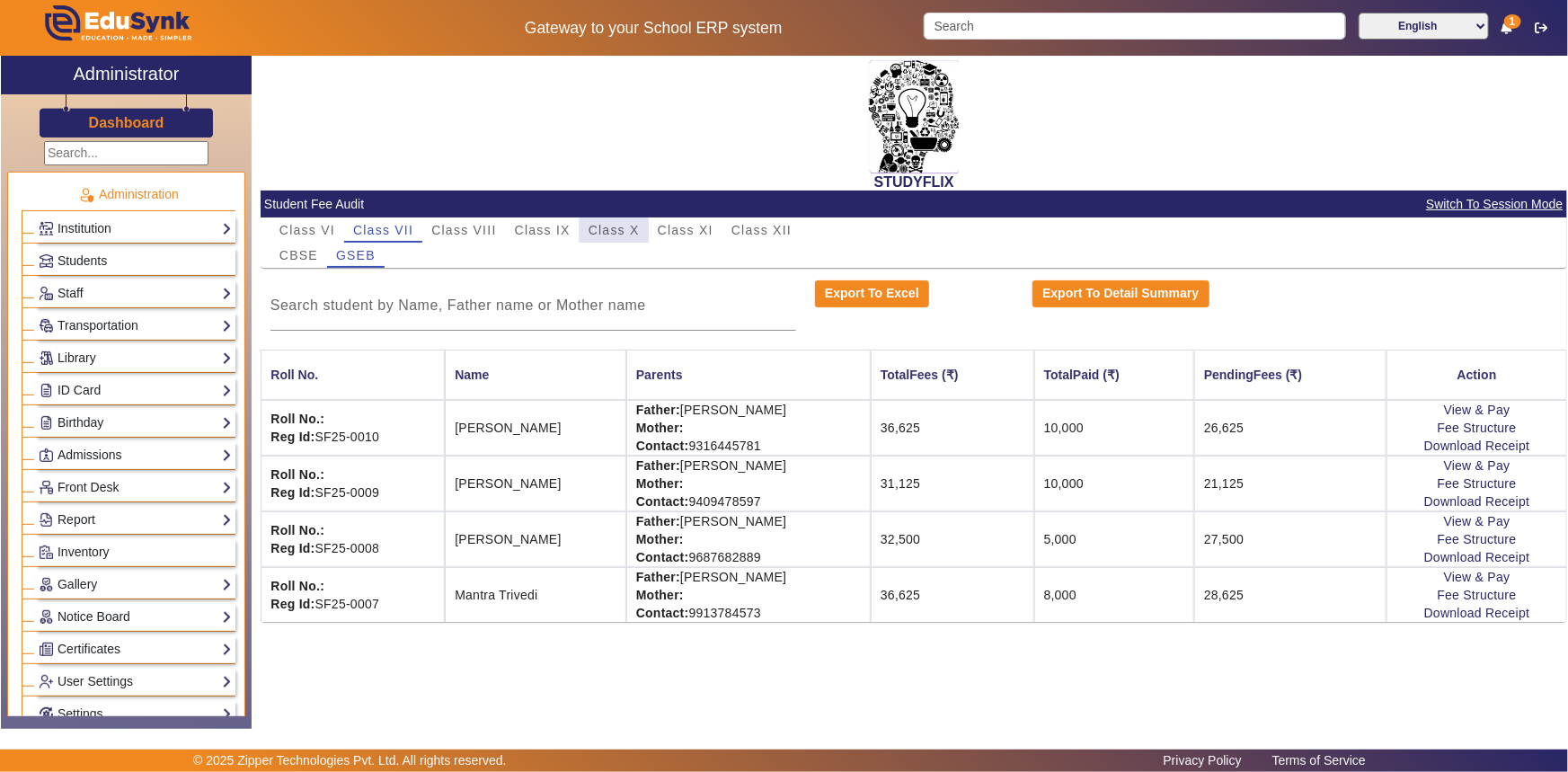
click at [604, 230] on span "Class X" at bounding box center [614, 229] width 51 height 13
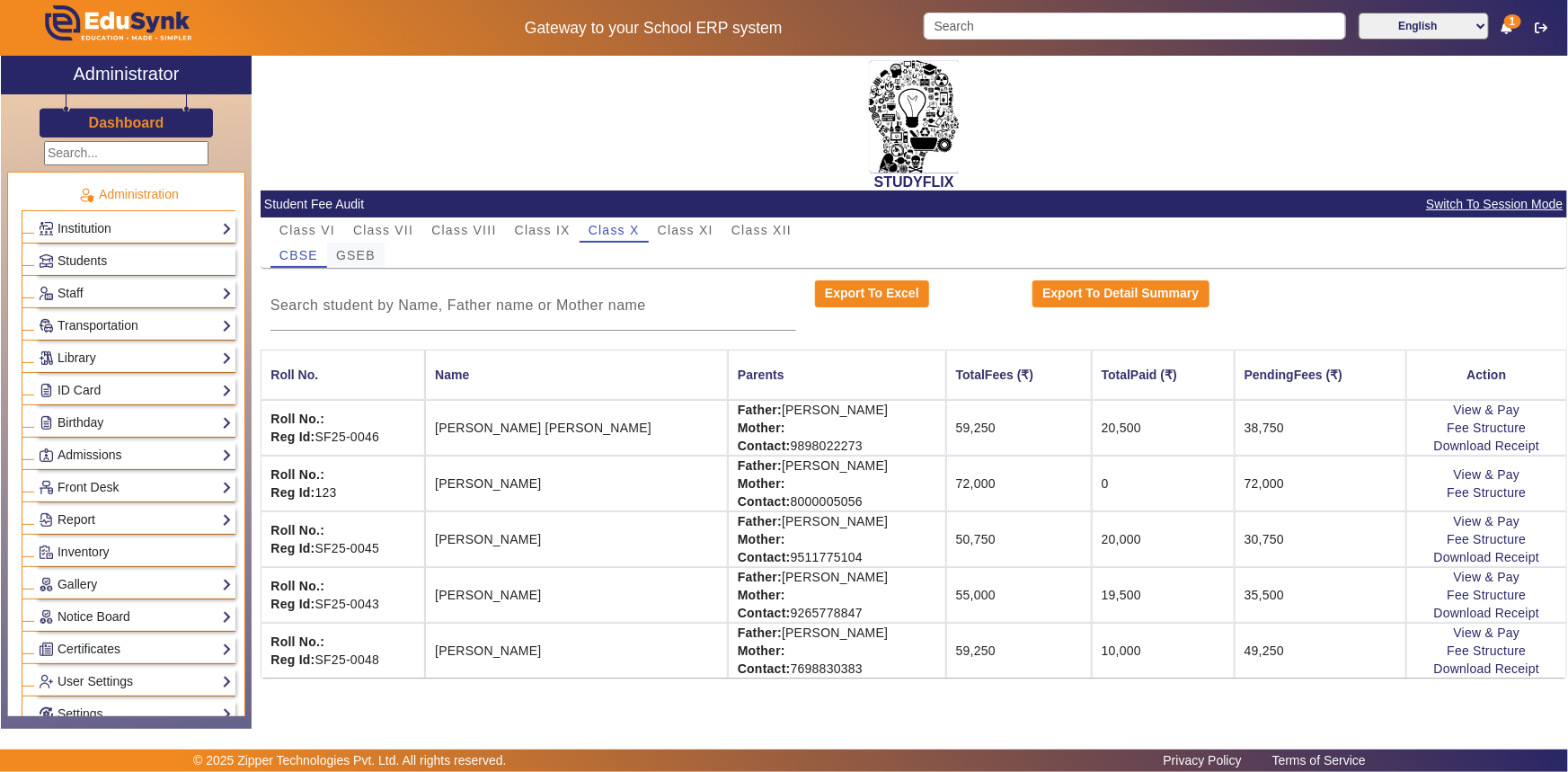
click at [366, 251] on span "GSEB" at bounding box center [356, 255] width 40 height 13
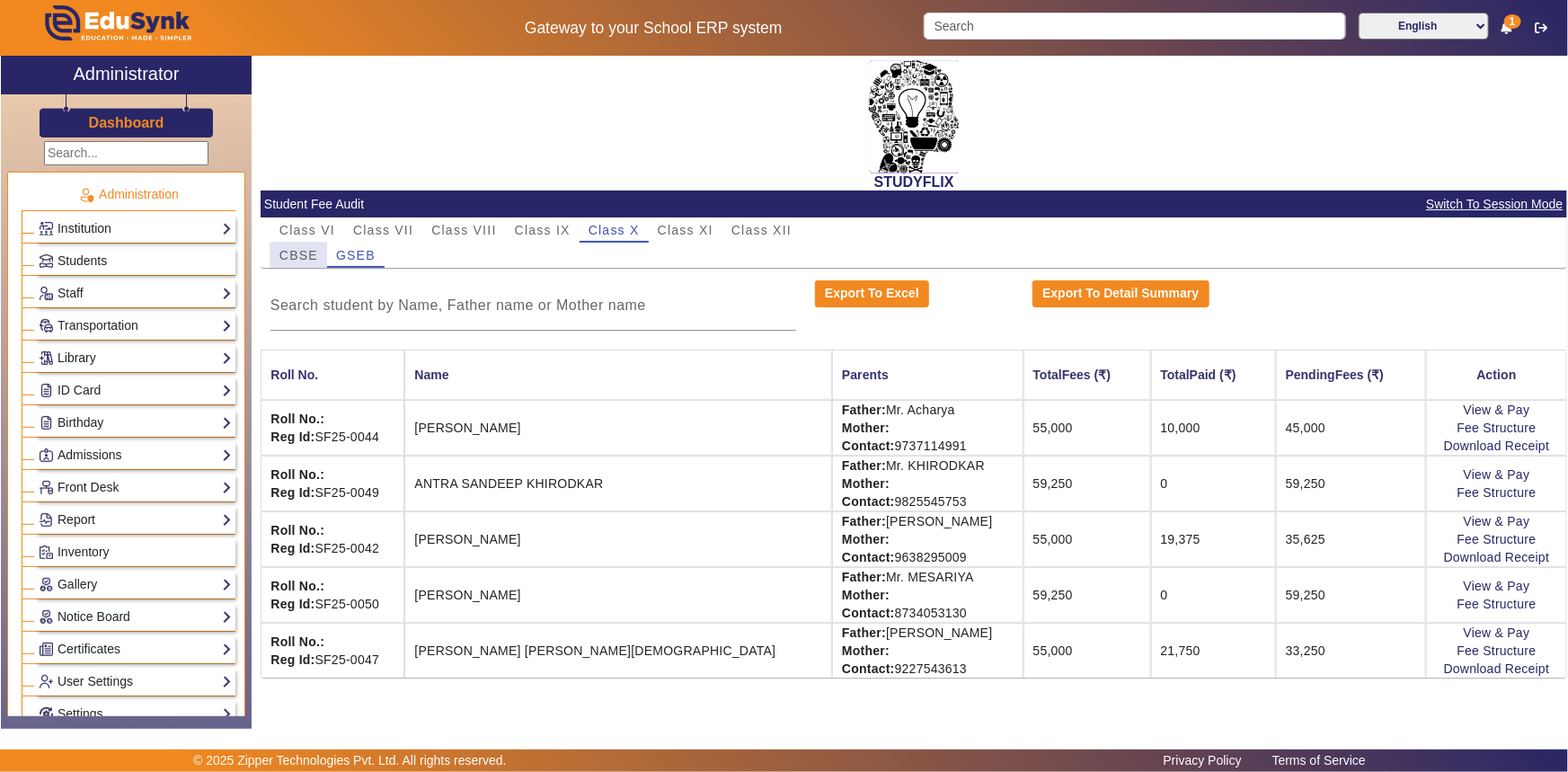
click at [301, 252] on span "CBSE" at bounding box center [299, 255] width 39 height 13
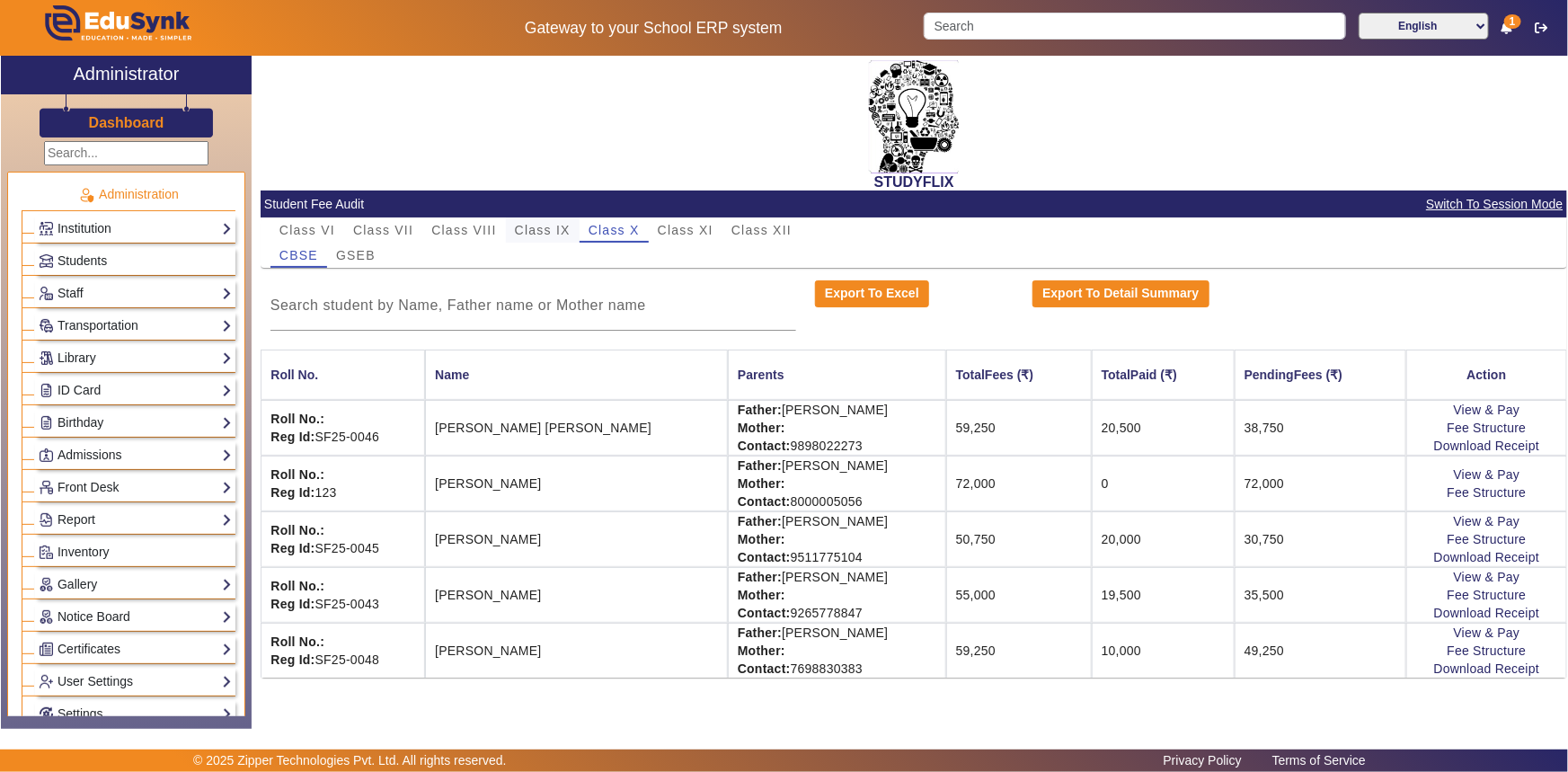
click at [533, 228] on span "Class IX" at bounding box center [543, 229] width 55 height 13
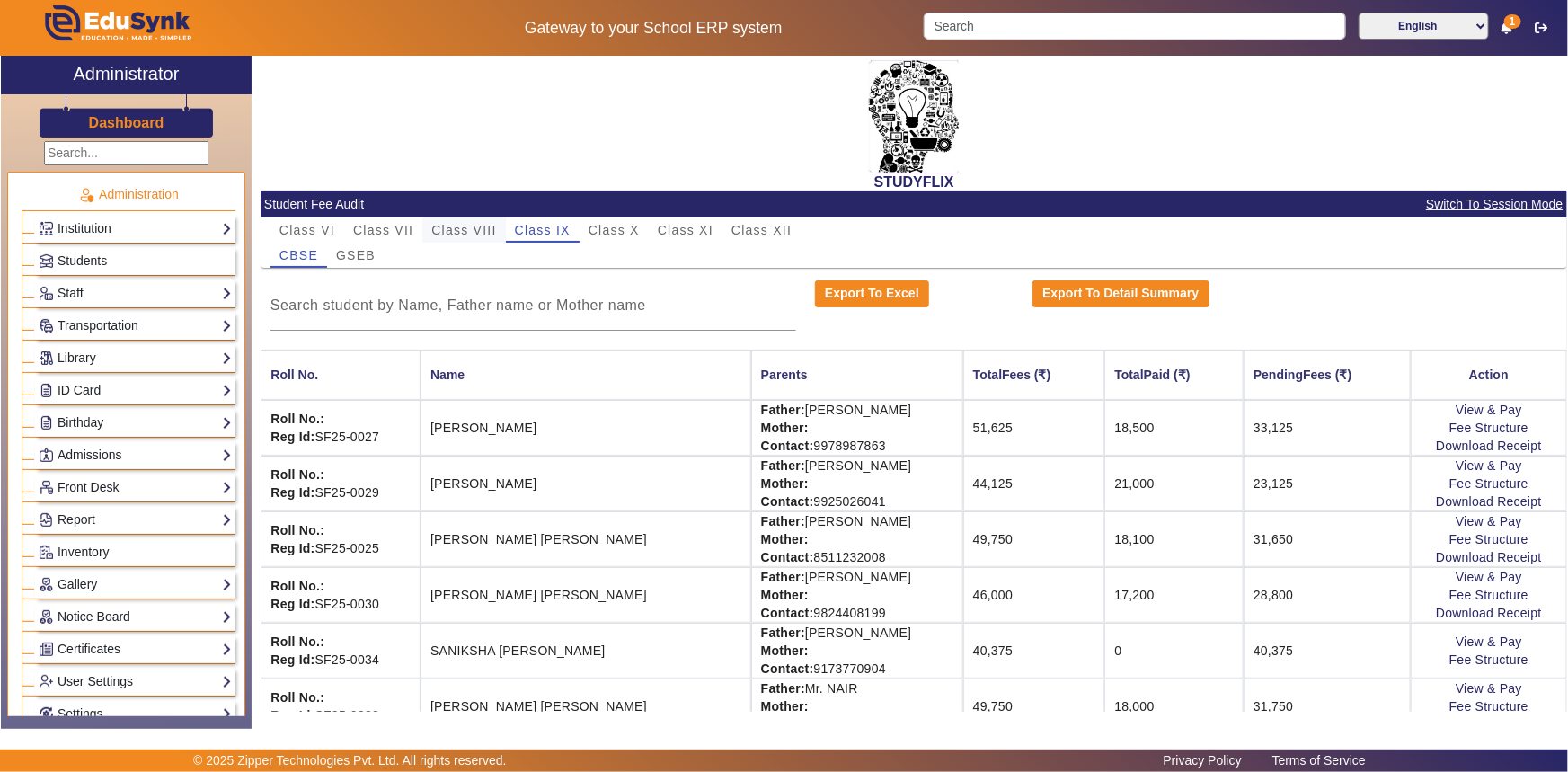
click at [470, 225] on span "Class VIII" at bounding box center [463, 229] width 64 height 13
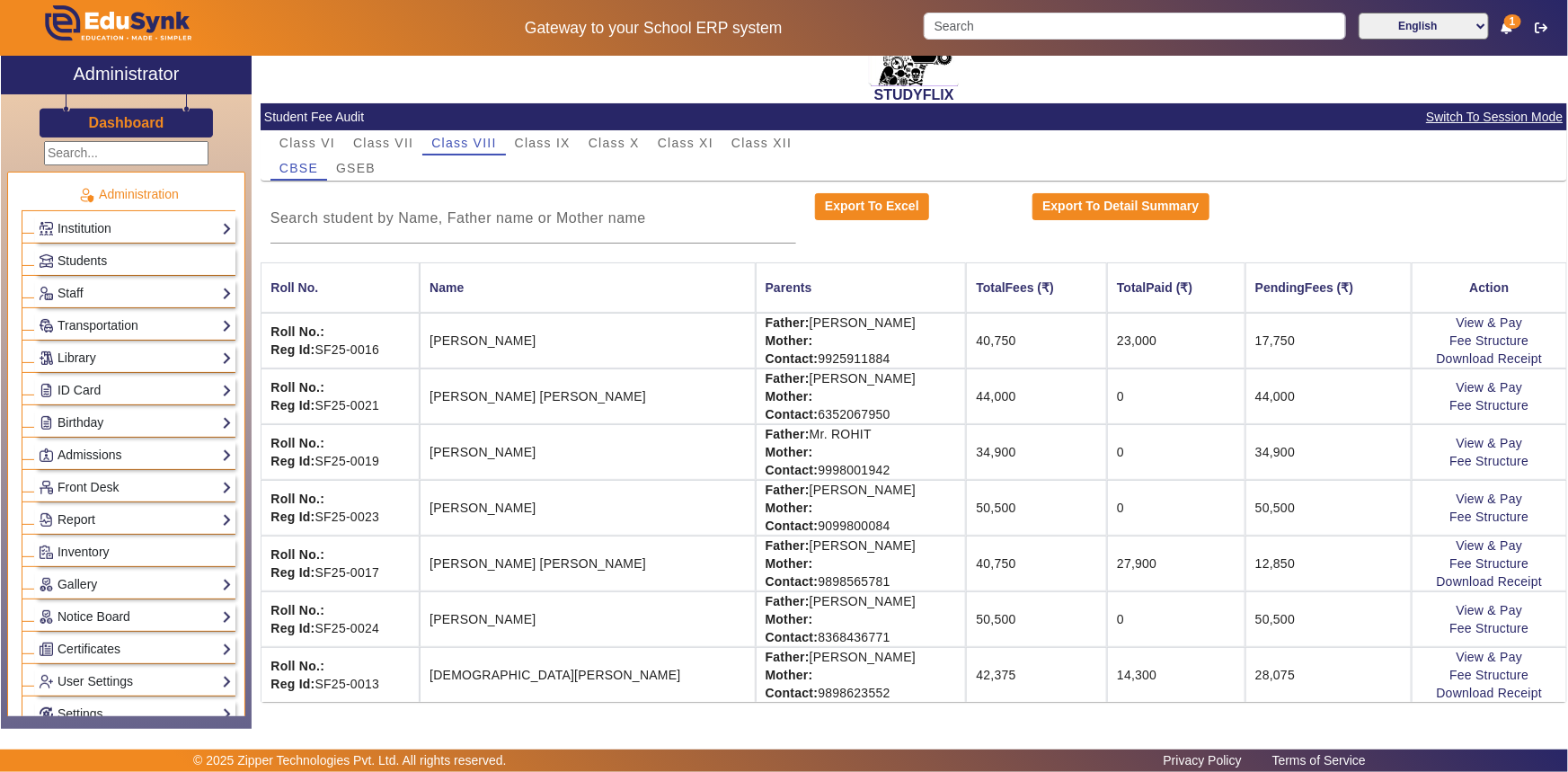
scroll to position [89, 0]
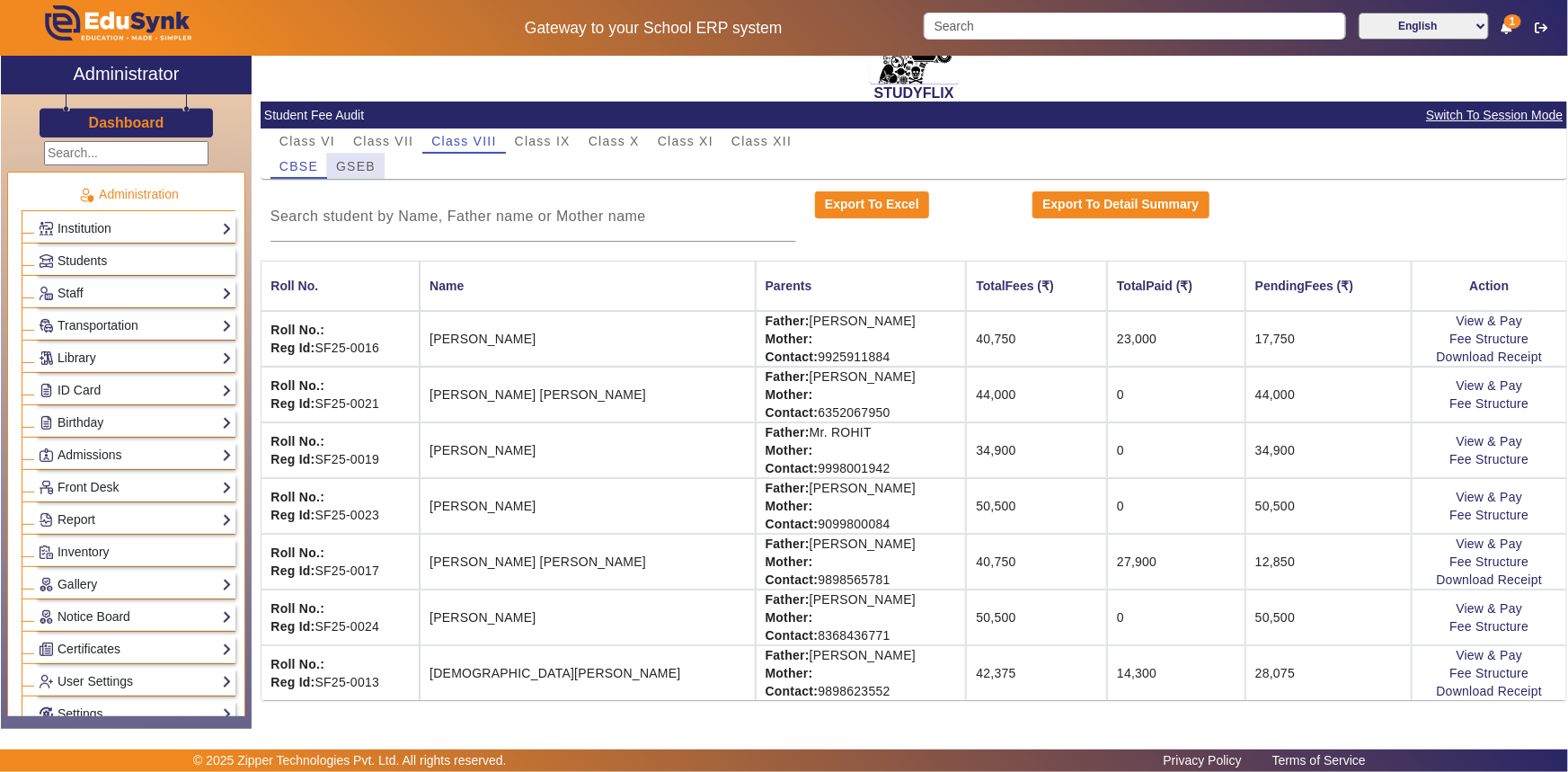
click at [350, 162] on span "GSEB" at bounding box center [356, 166] width 40 height 13
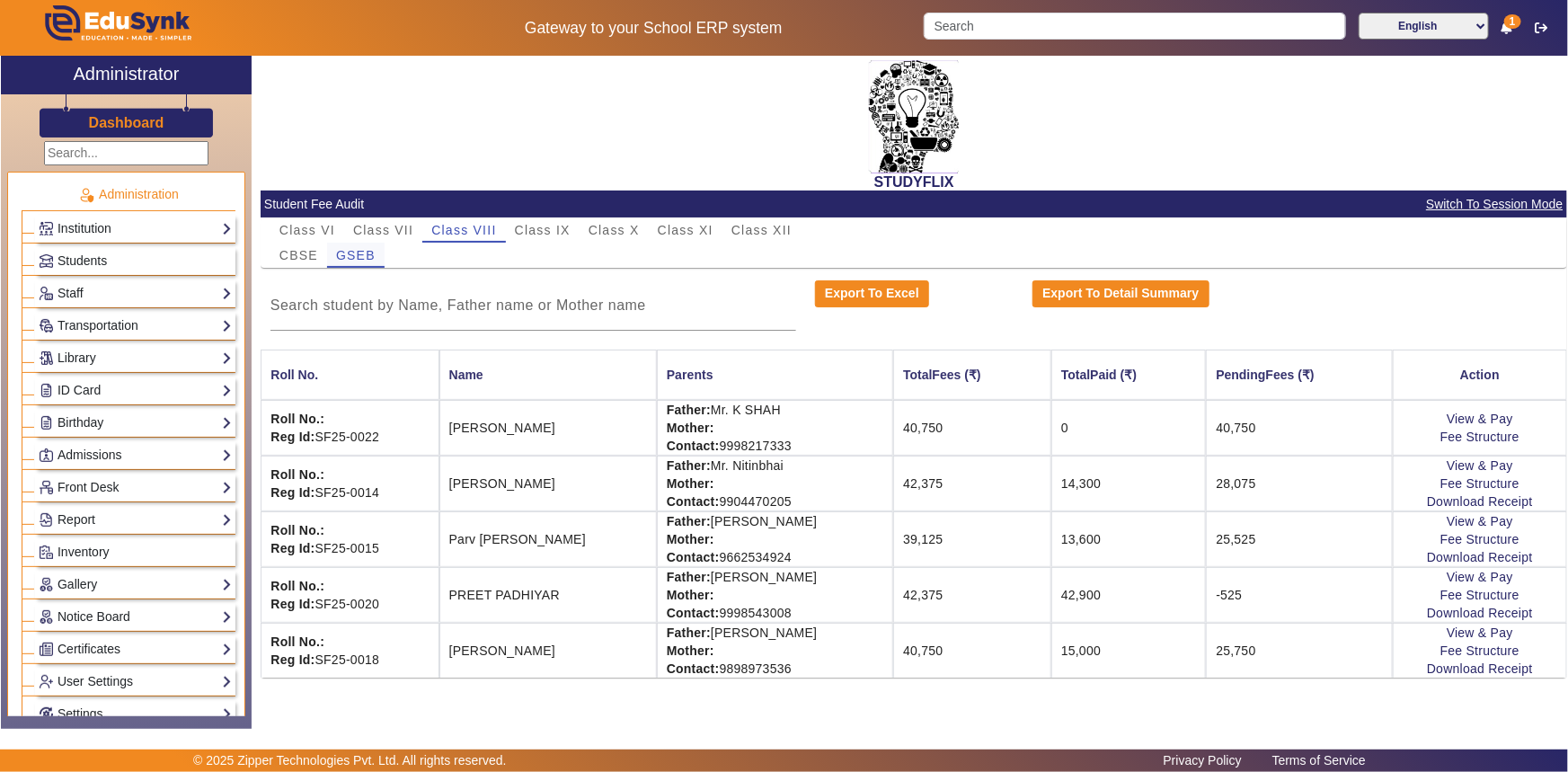
scroll to position [0, 0]
click at [299, 252] on span "CBSE" at bounding box center [299, 255] width 39 height 13
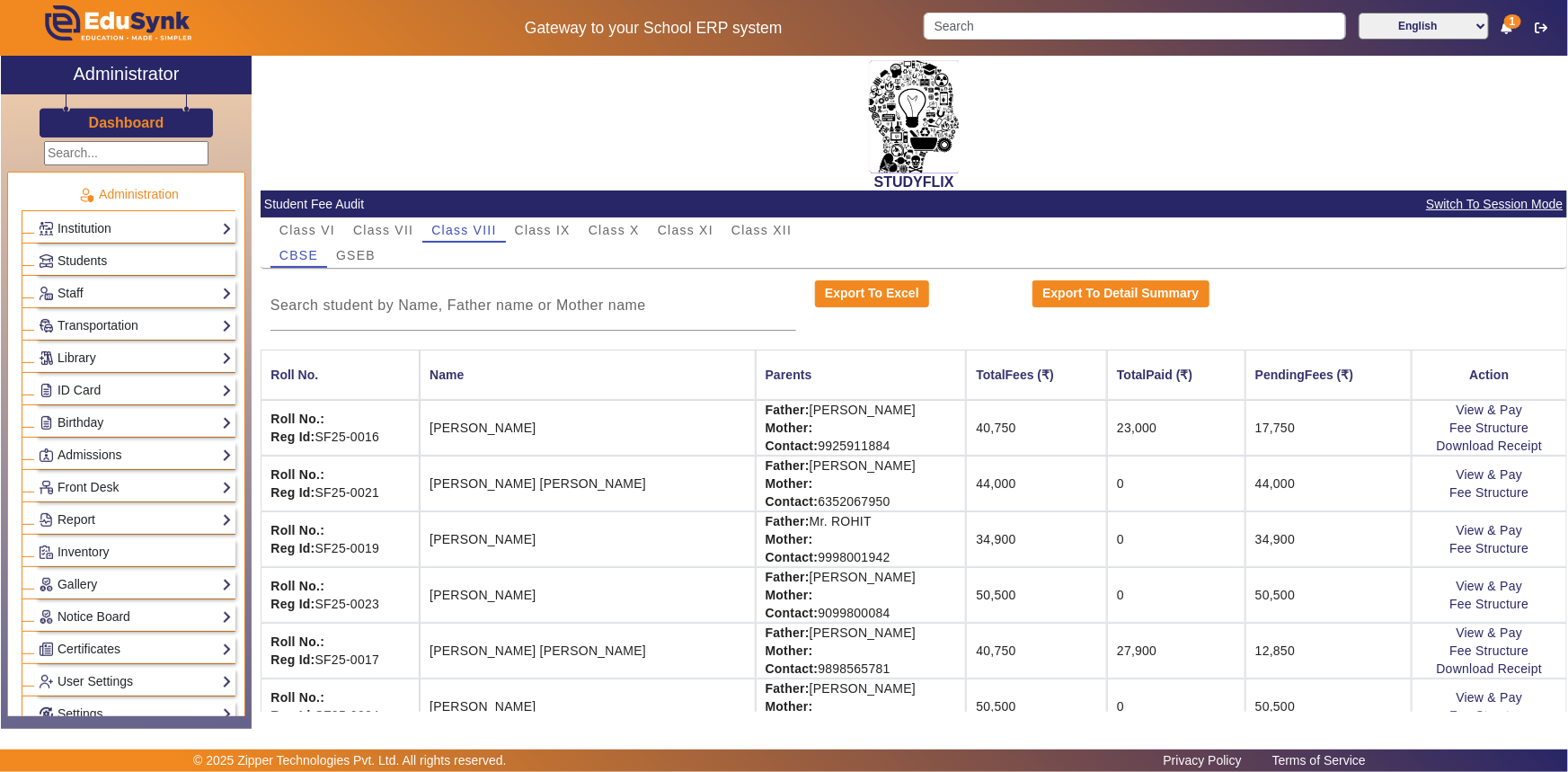
scroll to position [81, 0]
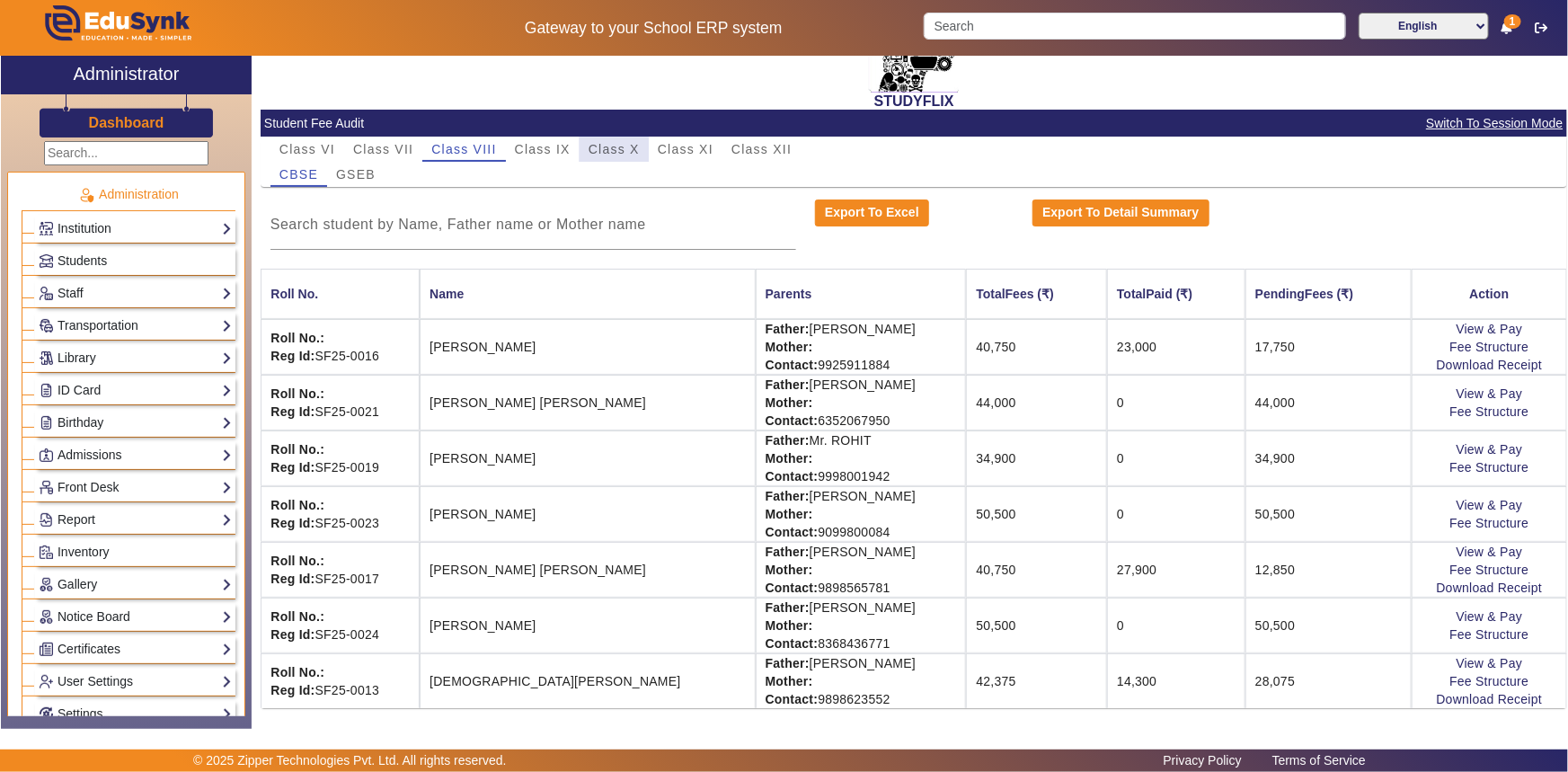
click at [598, 152] on span "Class X" at bounding box center [614, 149] width 51 height 13
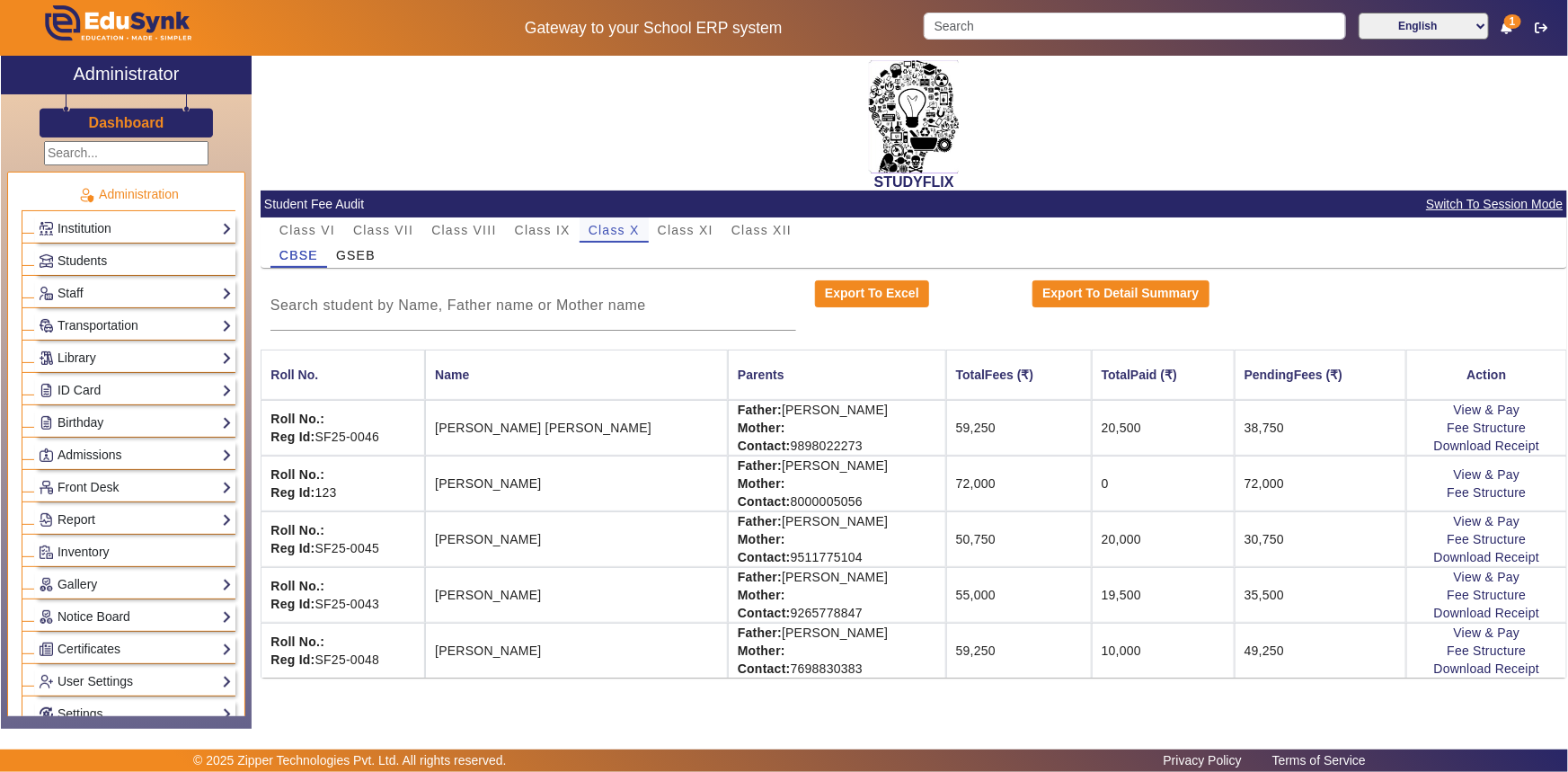
scroll to position [0, 0]
click at [360, 259] on span "GSEB" at bounding box center [356, 255] width 40 height 13
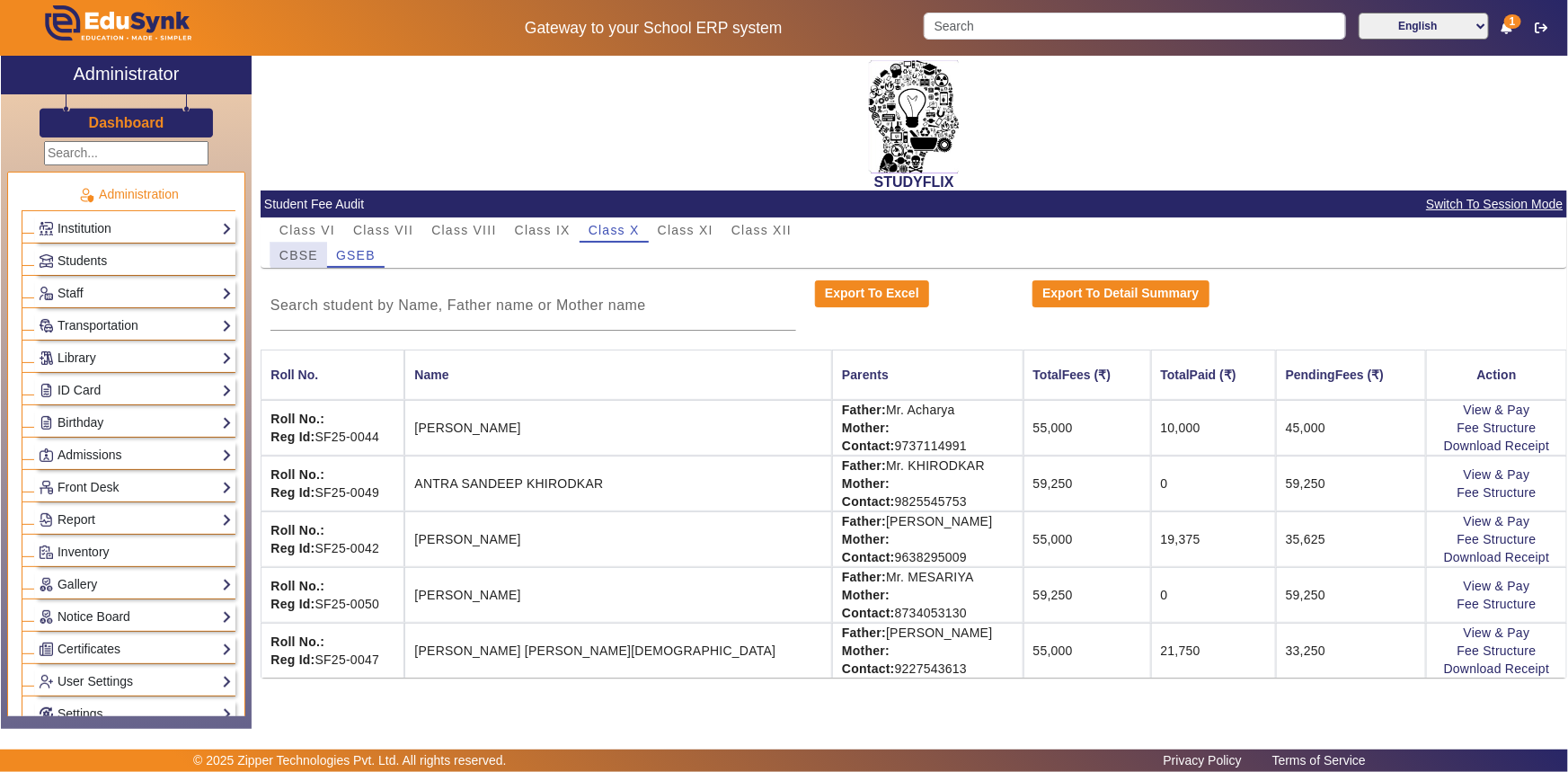
click at [305, 249] on span "CBSE" at bounding box center [299, 255] width 39 height 13
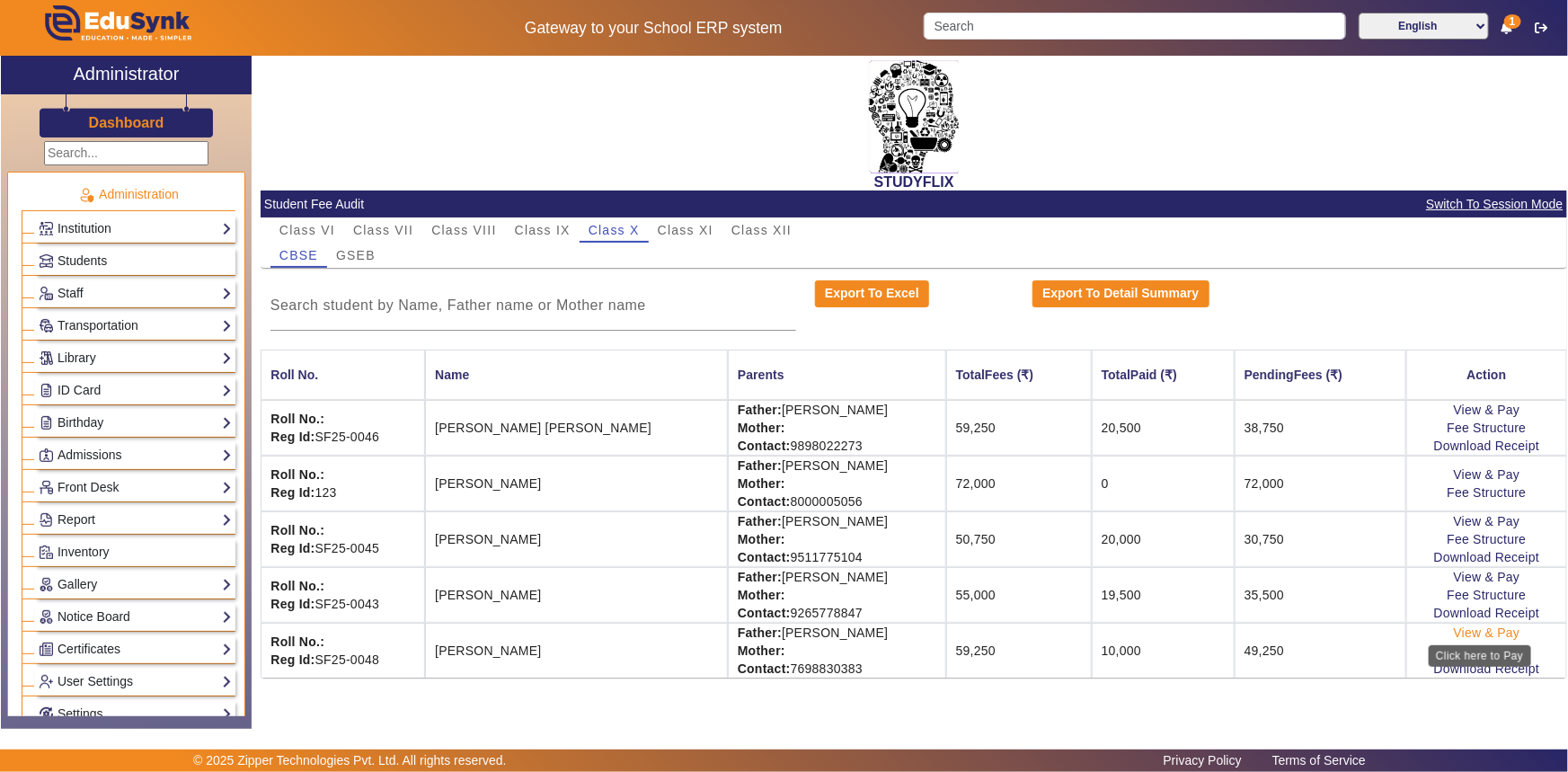
click at [1492, 629] on link "View & Pay" at bounding box center [1487, 633] width 66 height 15
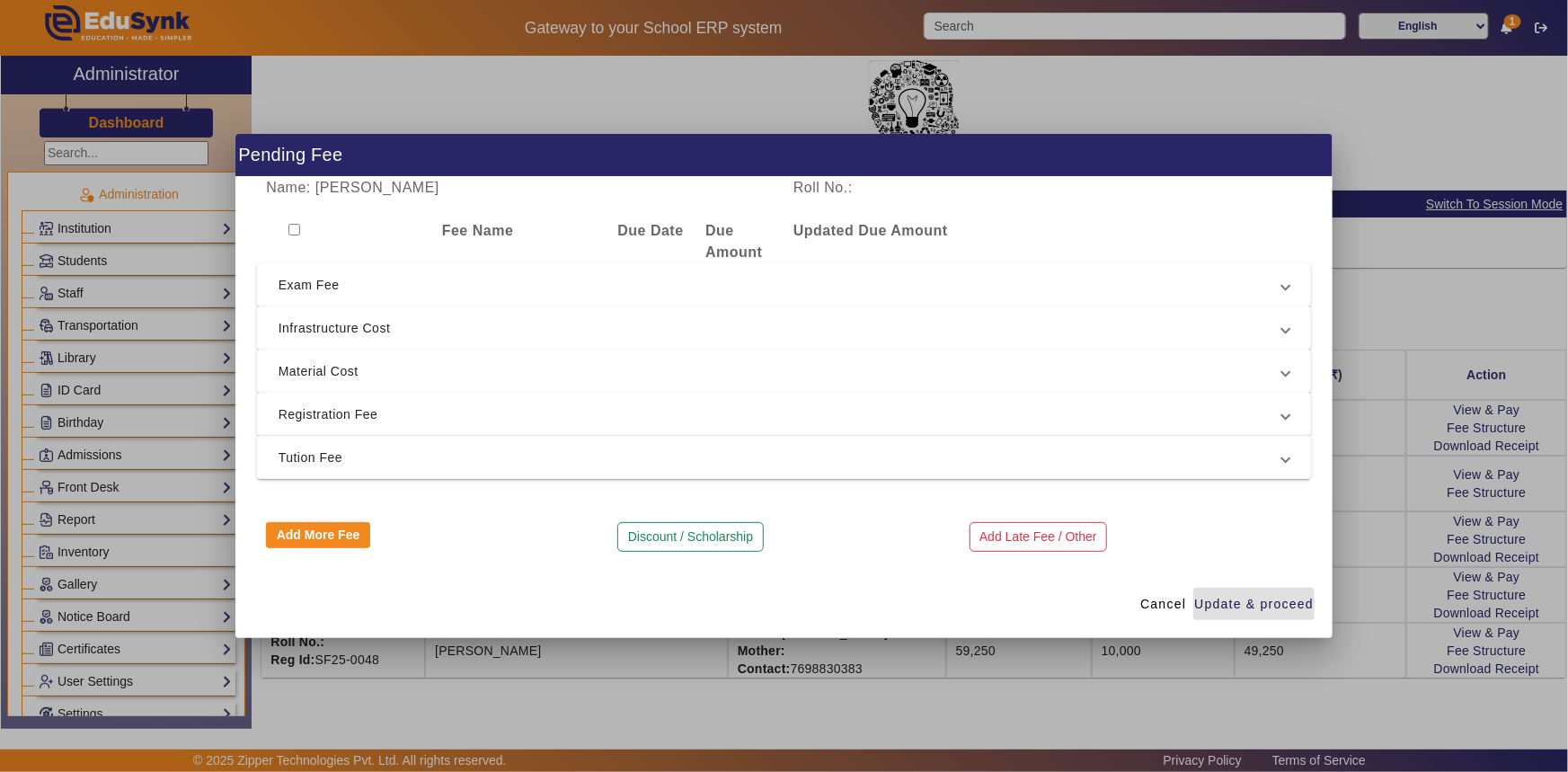
click at [388, 448] on span "Tution Fee" at bounding box center [781, 458] width 1004 height 22
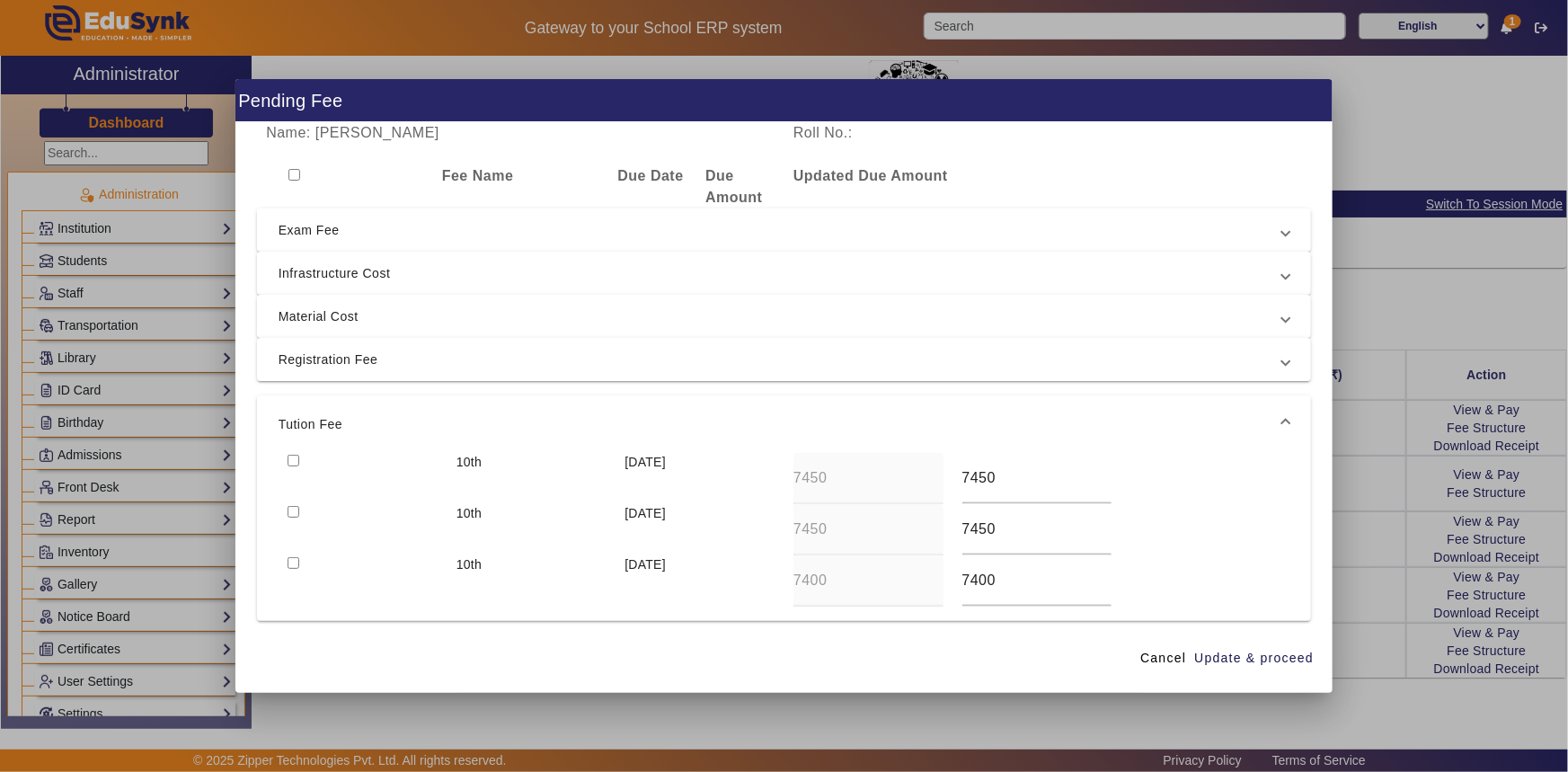
click at [289, 455] on input "checkbox" at bounding box center [294, 461] width 12 height 12
checkbox input "true"
click at [323, 359] on span "Registration Fee" at bounding box center [781, 360] width 1004 height 22
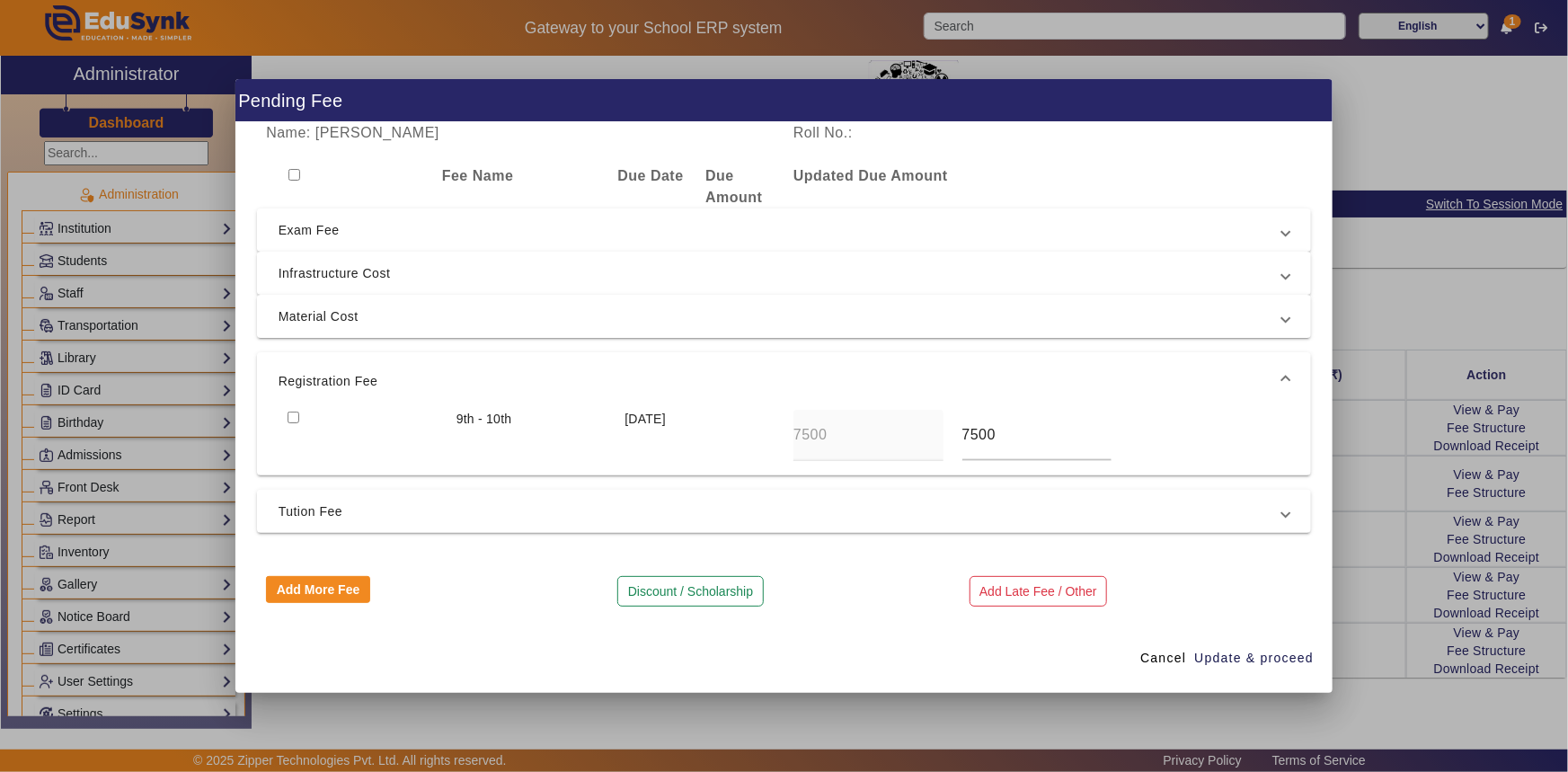
click at [294, 420] on input "checkbox" at bounding box center [294, 417] width 12 height 12
checkbox input "true"
click at [293, 318] on span "Material Cost" at bounding box center [781, 316] width 1004 height 22
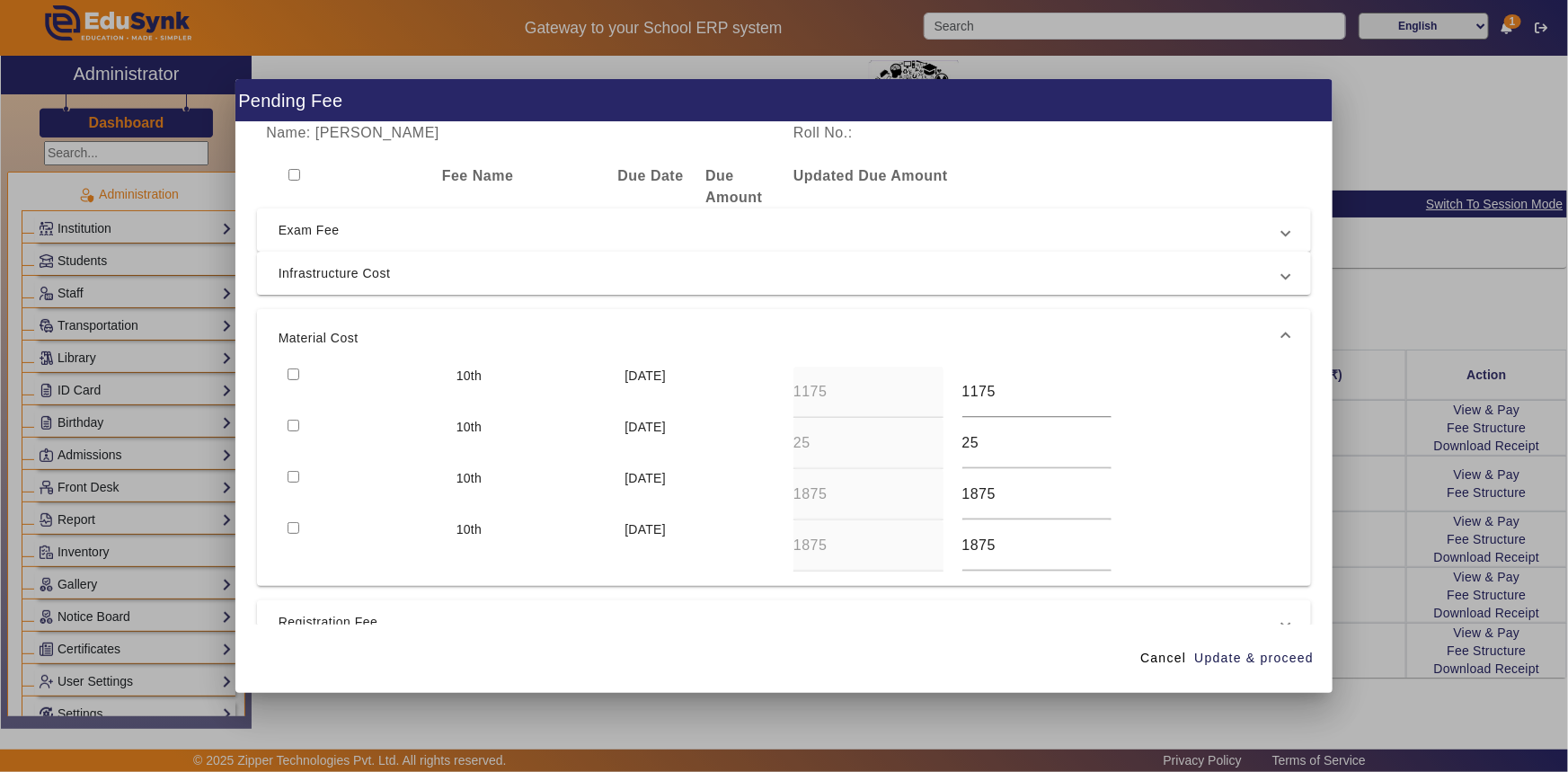
click at [297, 372] on input "checkbox" at bounding box center [294, 375] width 12 height 12
checkbox input "true"
click at [302, 239] on span "Exam Fee" at bounding box center [781, 230] width 1004 height 22
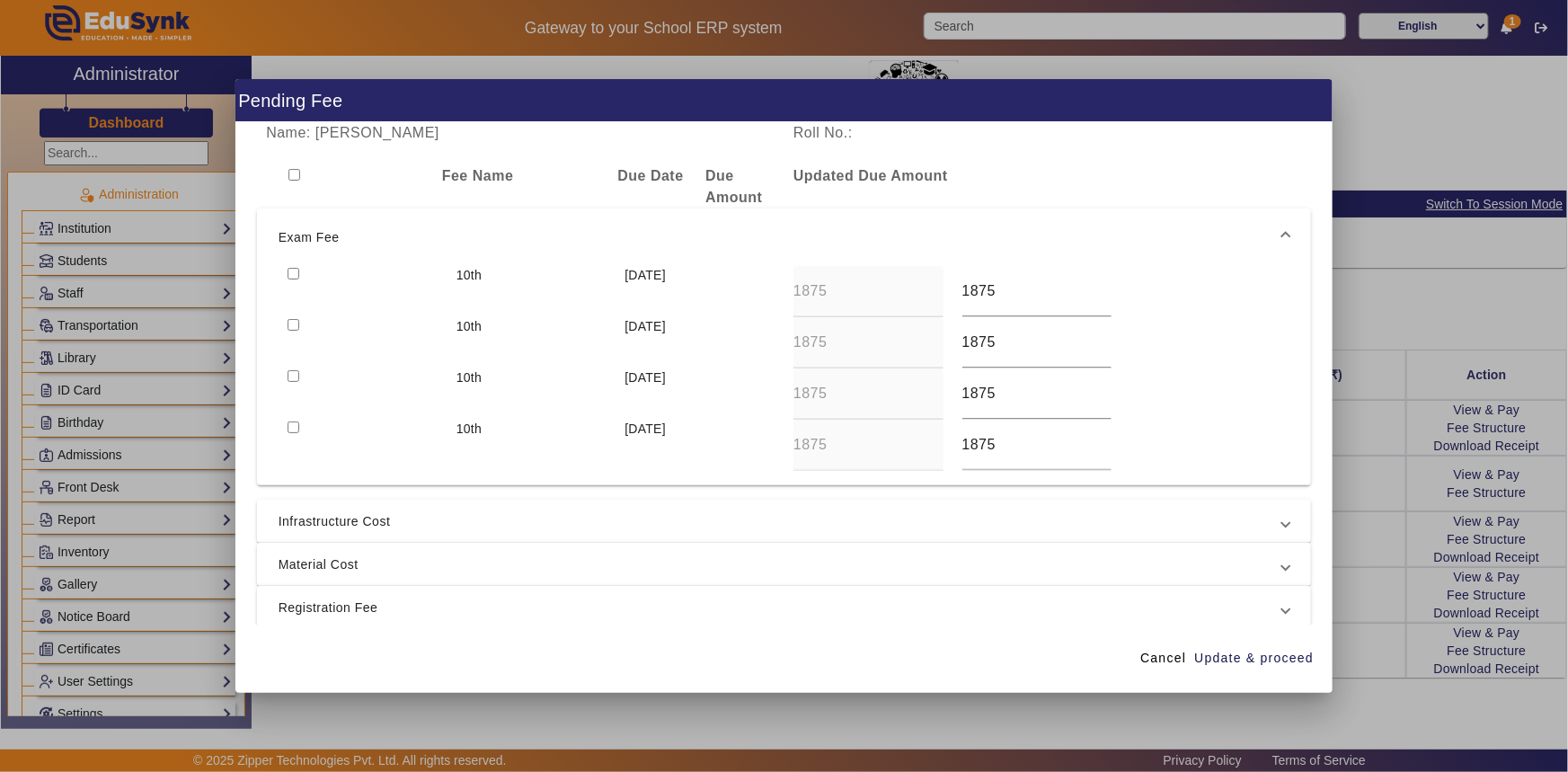
click at [297, 323] on input "checkbox" at bounding box center [294, 325] width 12 height 12
checkbox input "true"
click at [291, 272] on input "checkbox" at bounding box center [294, 274] width 12 height 12
checkbox input "true"
click at [1224, 655] on span "Update & proceed" at bounding box center [1254, 657] width 120 height 19
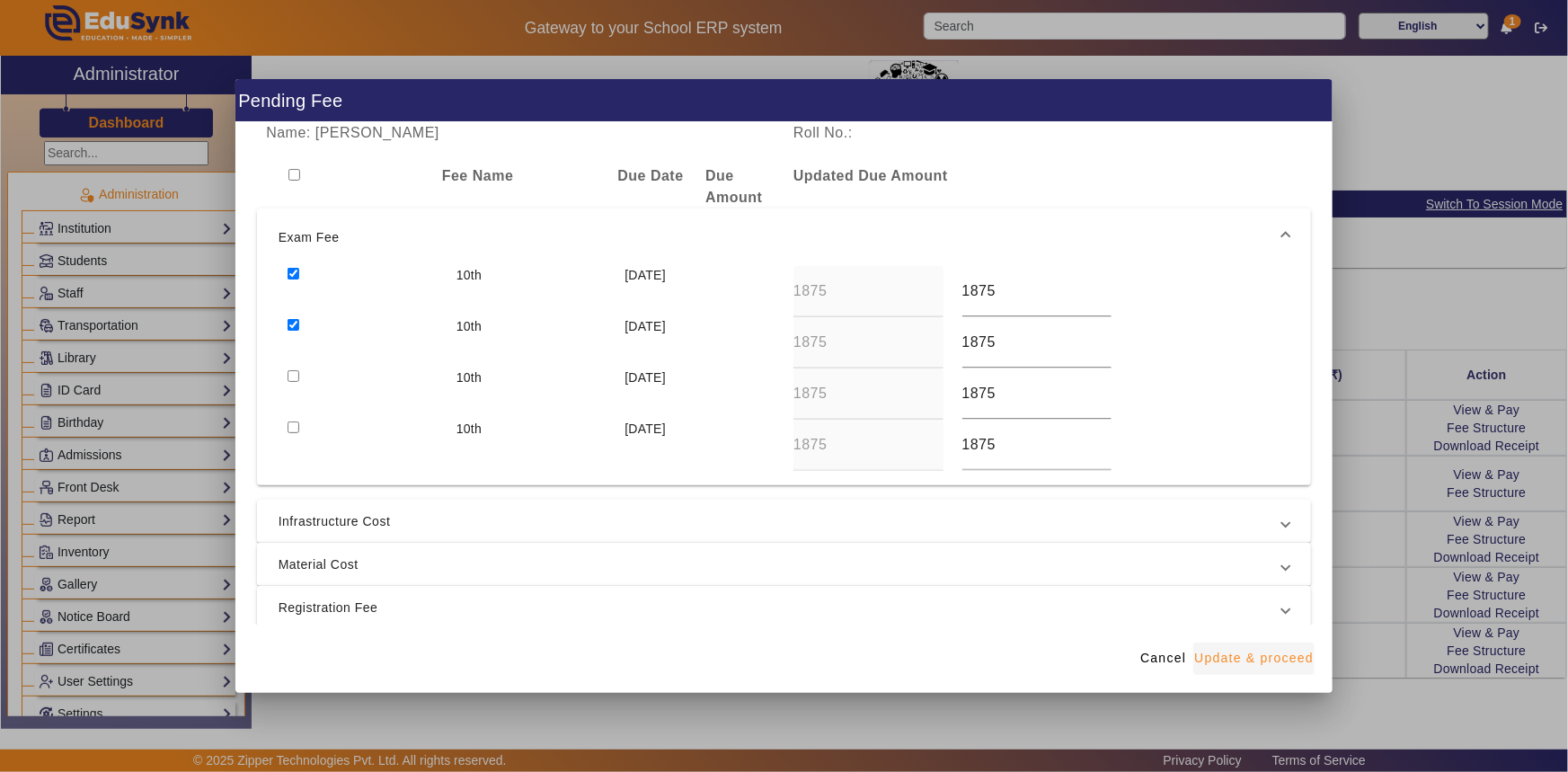
type input "1875"
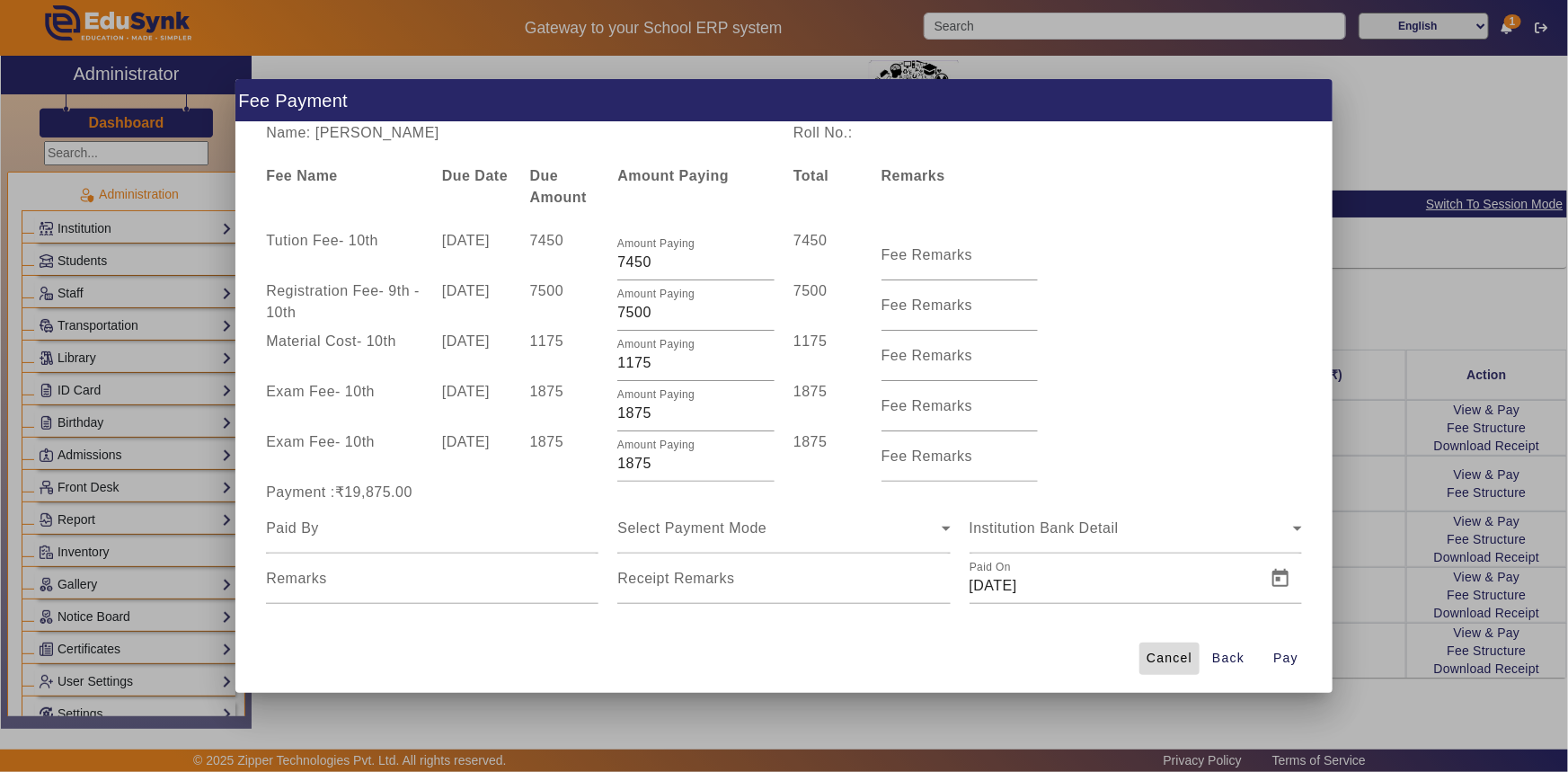
click at [1162, 657] on span "Cancel" at bounding box center [1170, 657] width 45 height 19
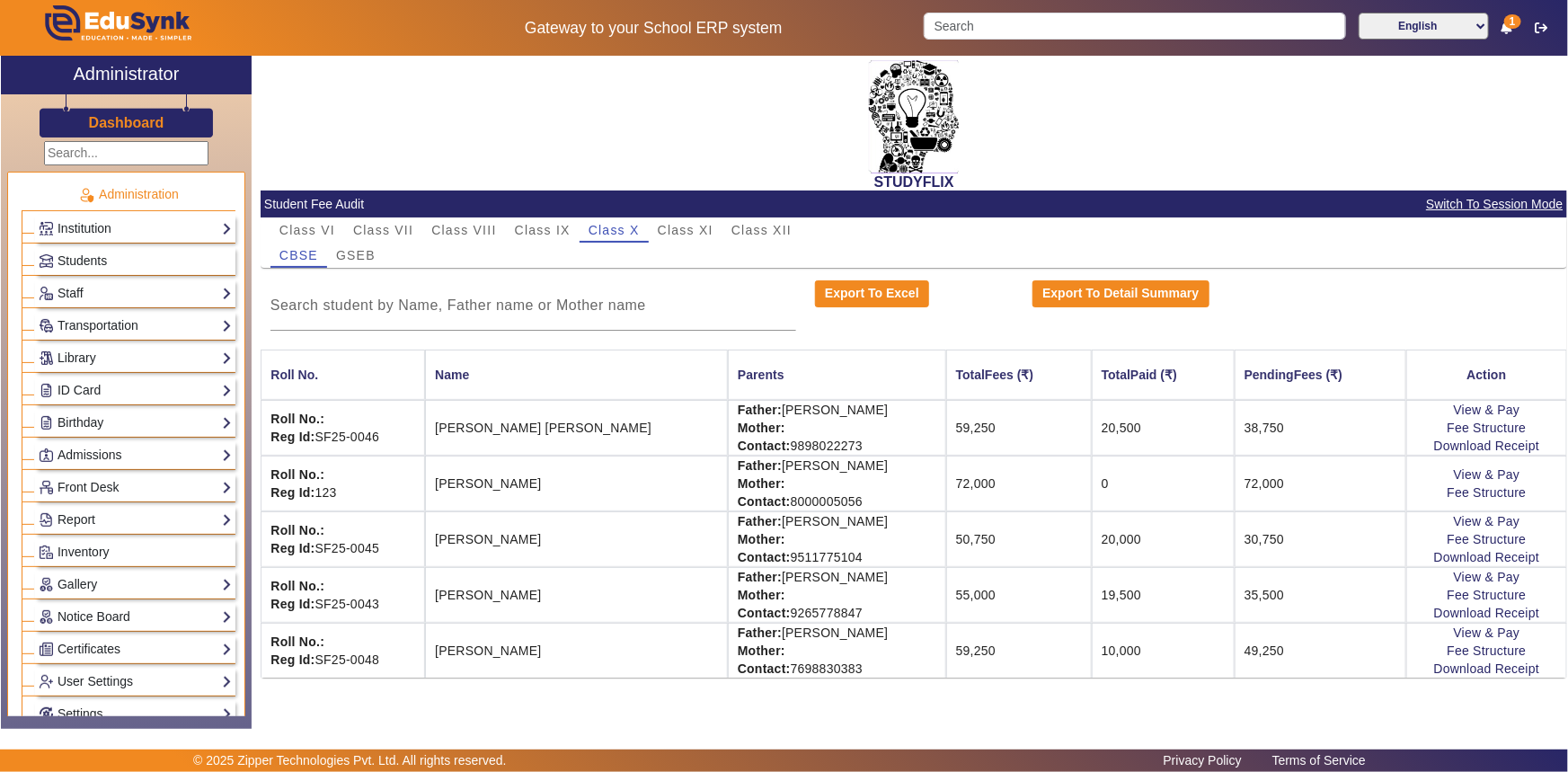
click at [1130, 186] on h2 "STUDYFLIX" at bounding box center [915, 181] width 1307 height 17
click at [1498, 635] on link "View & Pay" at bounding box center [1487, 633] width 66 height 15
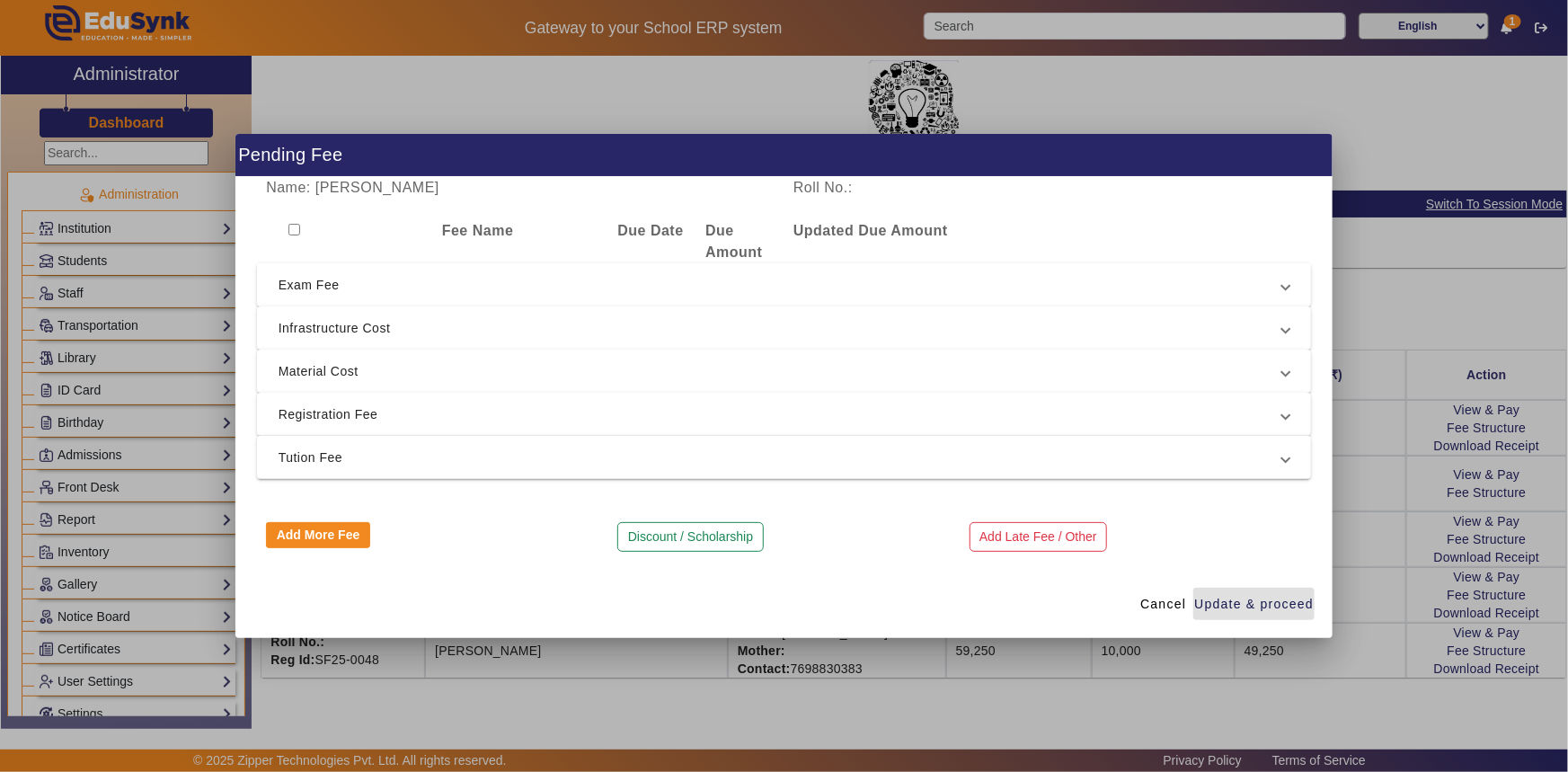
click at [365, 292] on span "Exam Fee" at bounding box center [781, 285] width 1004 height 22
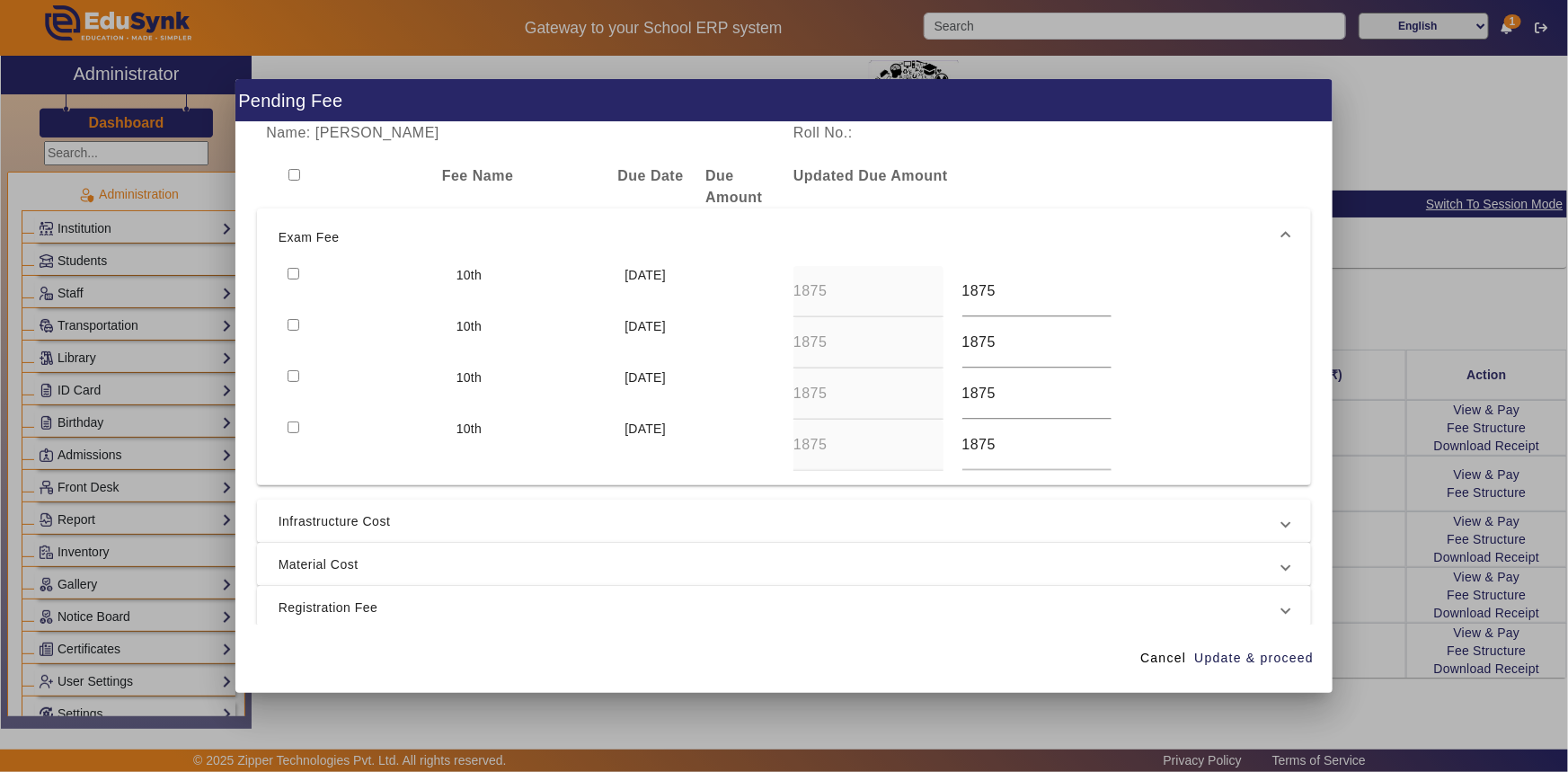
click at [291, 330] on input "checkbox" at bounding box center [294, 325] width 12 height 12
checkbox input "true"
click at [298, 272] on input "checkbox" at bounding box center [294, 274] width 12 height 12
checkbox input "true"
click at [309, 517] on span "Infrastructure Cost" at bounding box center [781, 521] width 1004 height 22
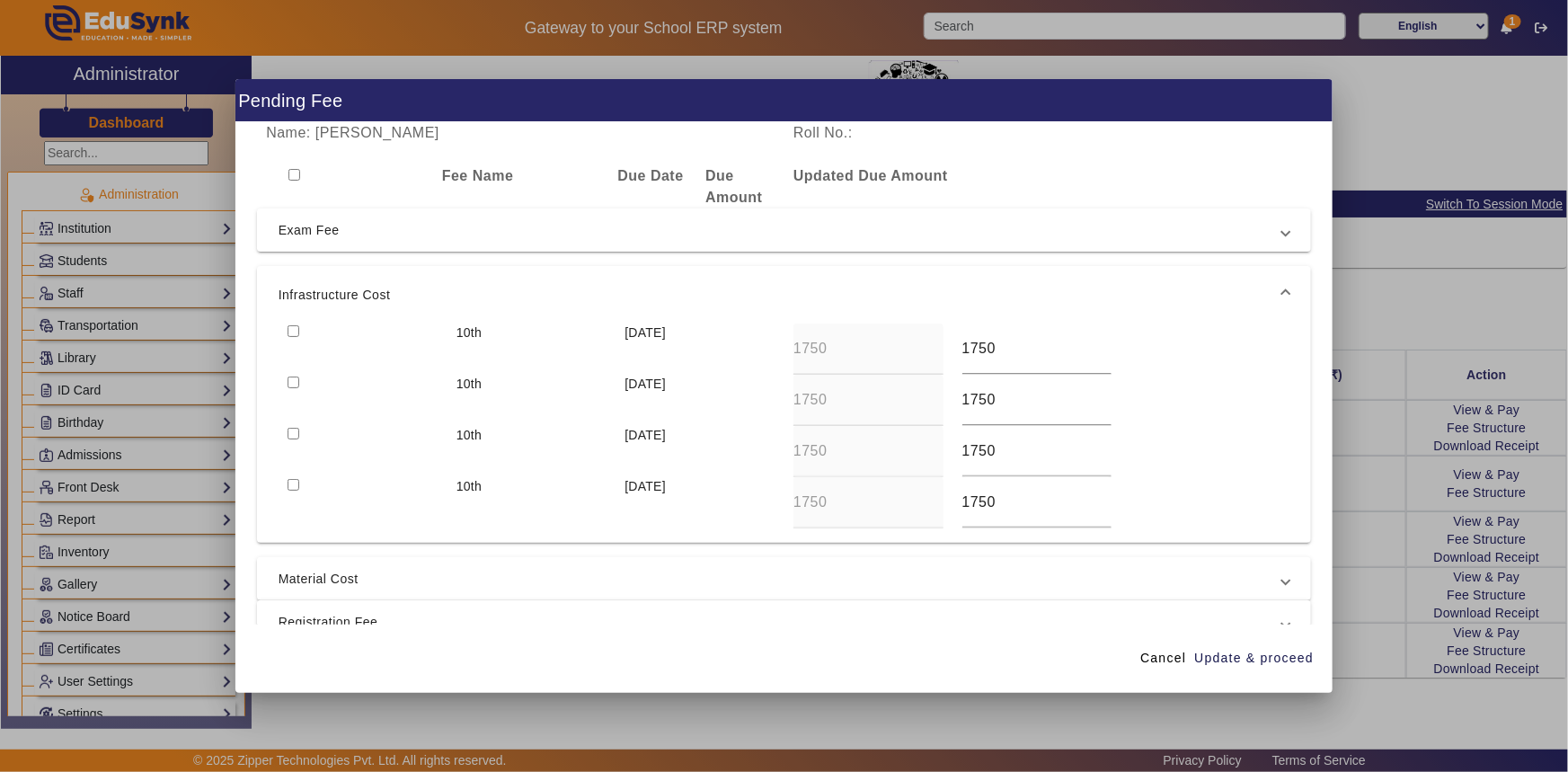
click at [297, 386] on input "checkbox" at bounding box center [294, 383] width 12 height 12
checkbox input "true"
click at [292, 333] on input "checkbox" at bounding box center [294, 331] width 12 height 12
checkbox input "true"
click at [302, 578] on span "Material Cost" at bounding box center [781, 579] width 1004 height 22
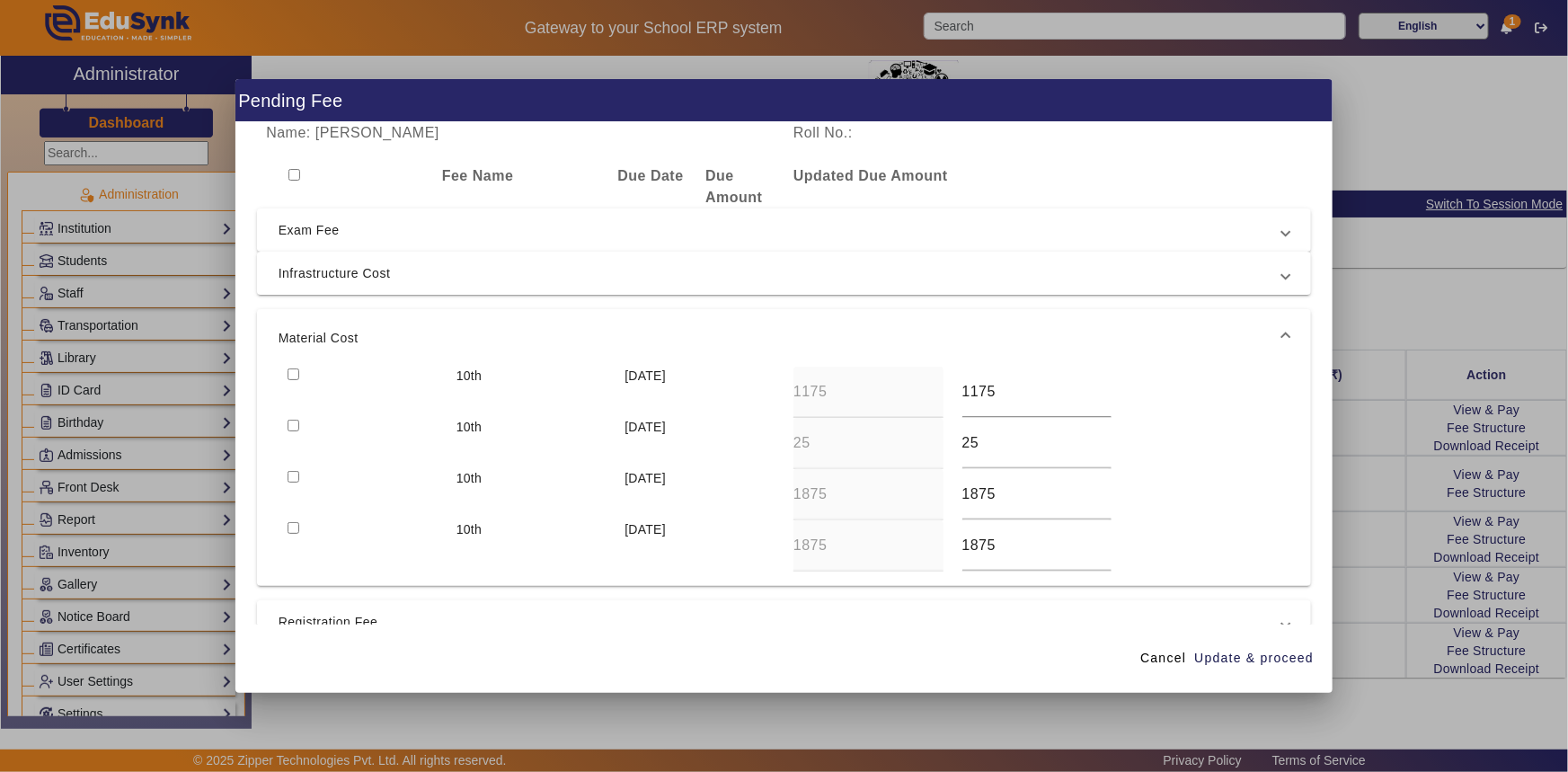
click at [292, 421] on input "checkbox" at bounding box center [294, 426] width 12 height 12
checkbox input "true"
click at [293, 476] on input "checkbox" at bounding box center [294, 476] width 12 height 12
click at [293, 472] on input "checkbox" at bounding box center [294, 476] width 12 height 12
checkbox input "false"
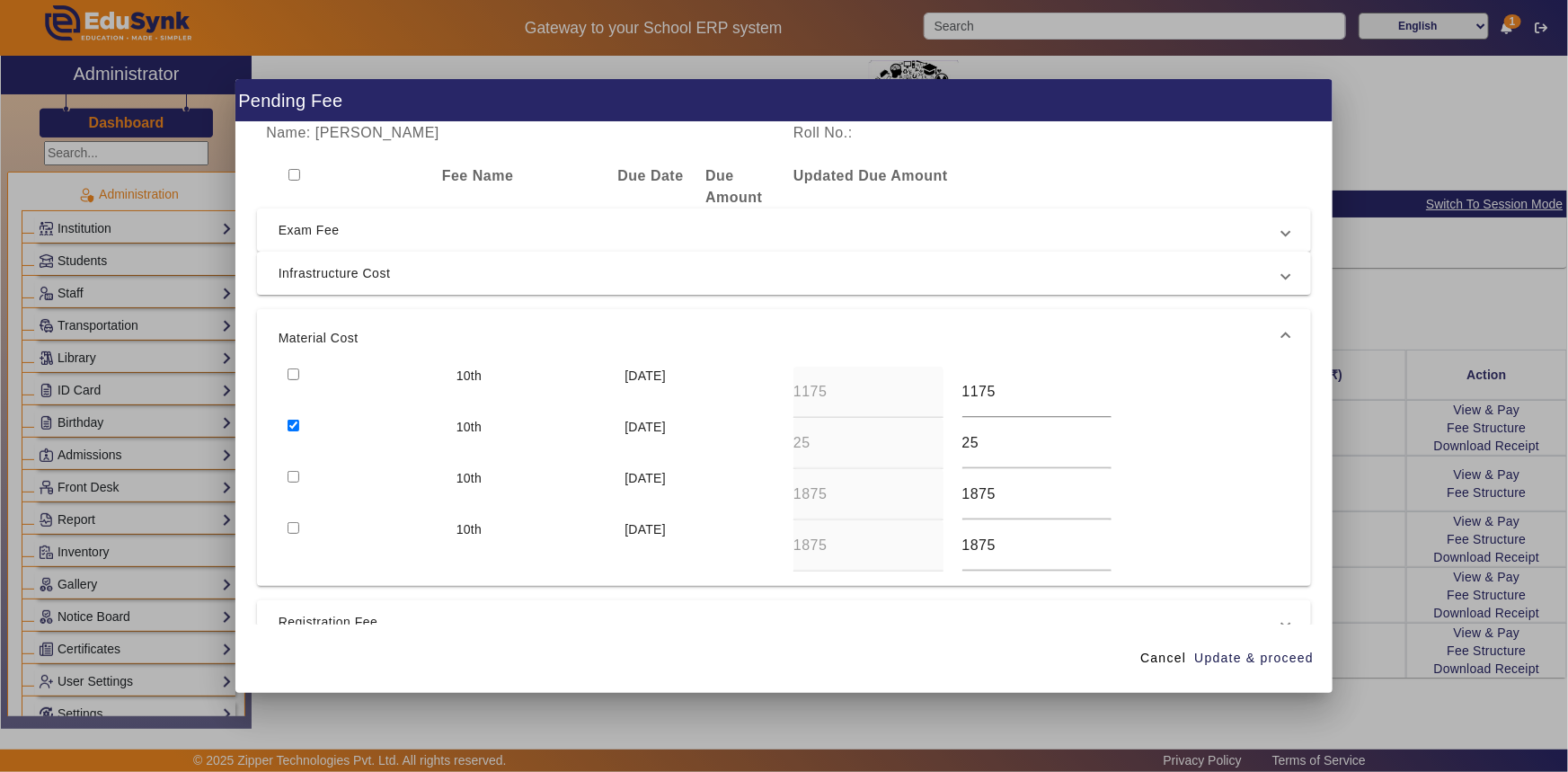
click at [292, 372] on input "checkbox" at bounding box center [294, 375] width 12 height 12
checkbox input "true"
click at [318, 616] on span "Registration Fee" at bounding box center [781, 622] width 1004 height 22
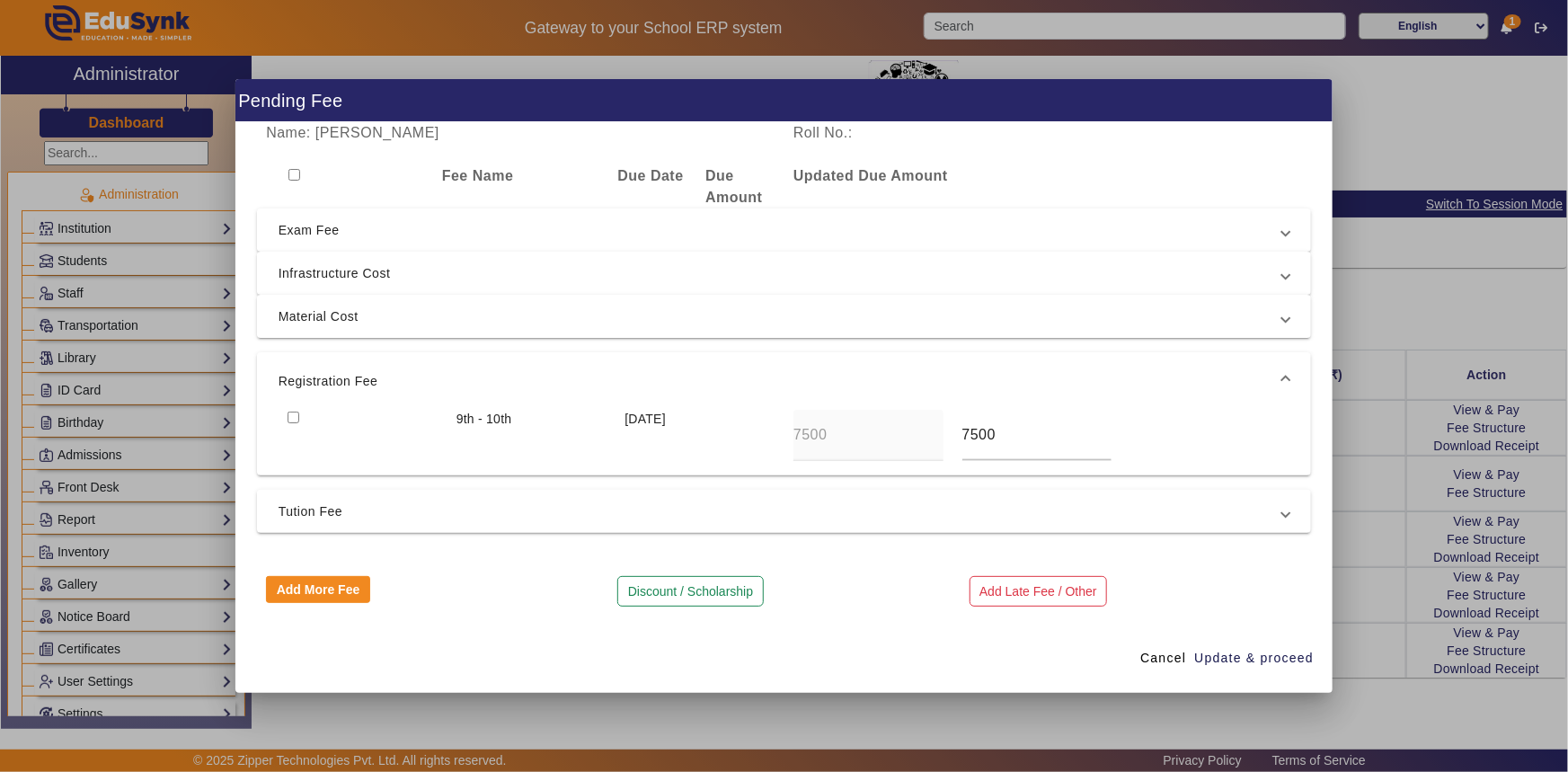
click at [296, 416] on input "checkbox" at bounding box center [294, 417] width 12 height 12
checkbox input "true"
click at [294, 509] on span "Tution Fee" at bounding box center [781, 511] width 1004 height 22
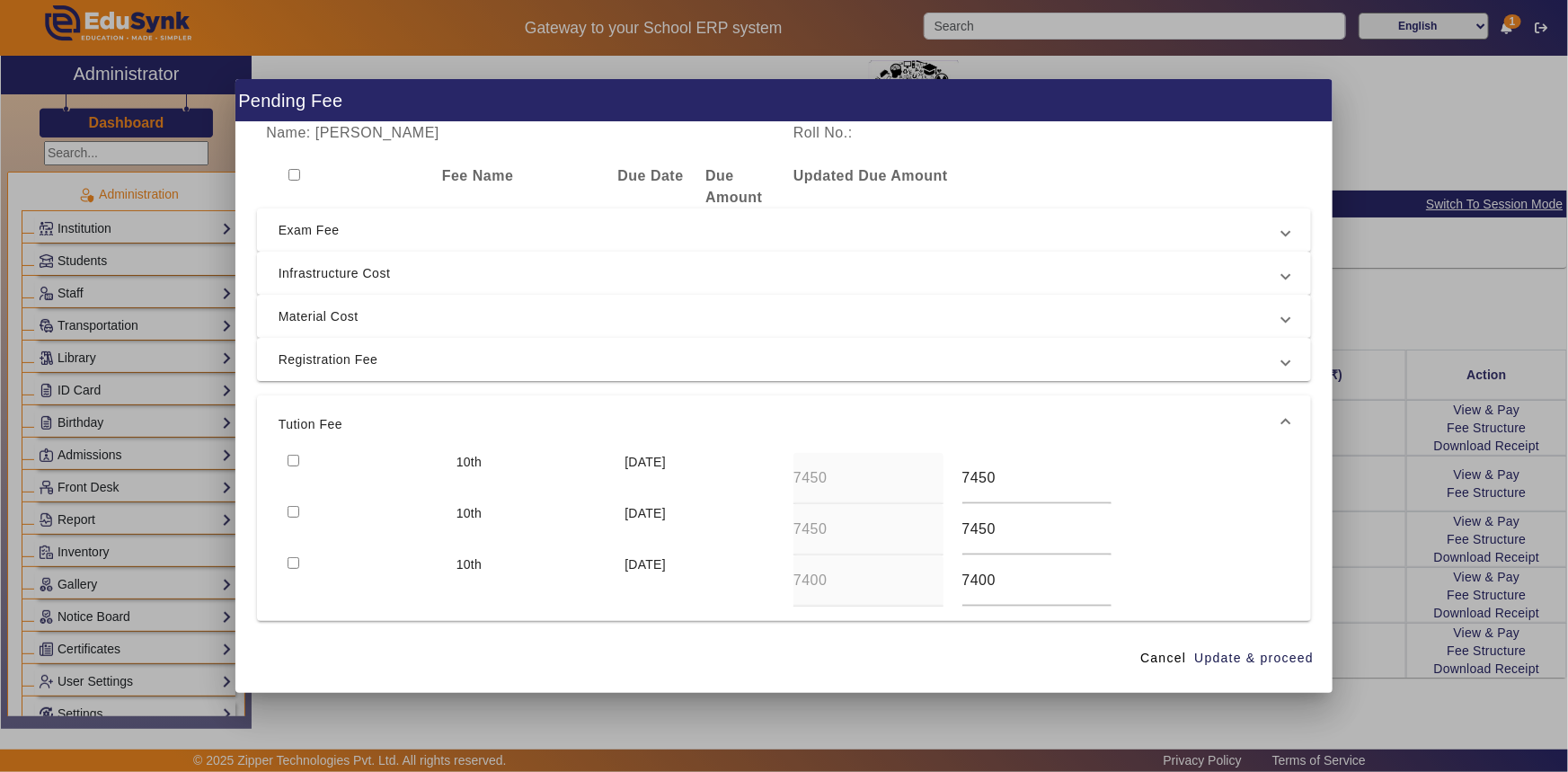
click at [300, 460] on div at bounding box center [363, 478] width 169 height 51
click at [292, 460] on input "checkbox" at bounding box center [294, 461] width 12 height 12
checkbox input "true"
click at [1230, 654] on span "Update & proceed" at bounding box center [1254, 657] width 120 height 19
type input "1875"
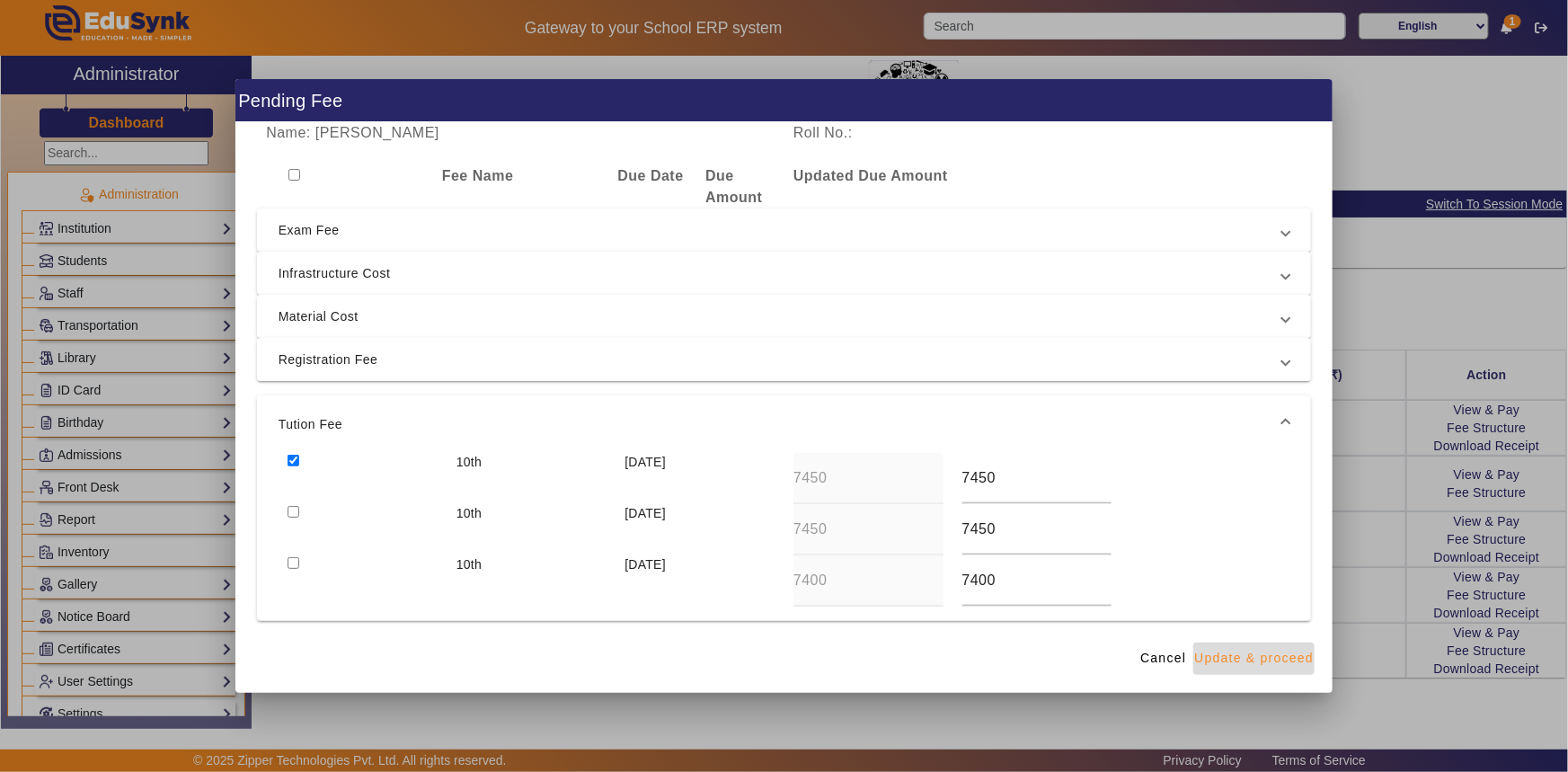
type input "1875"
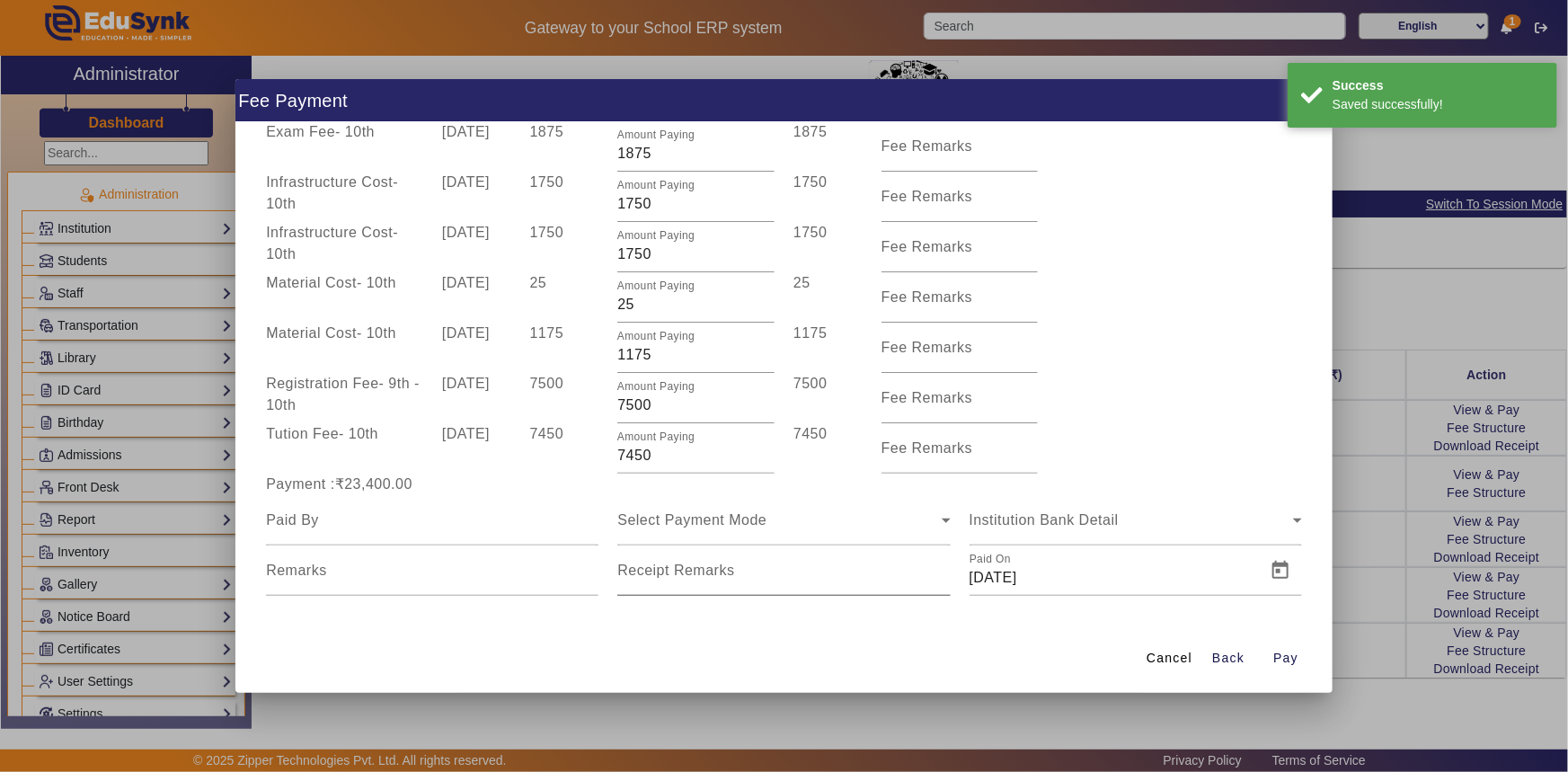
scroll to position [171, 0]
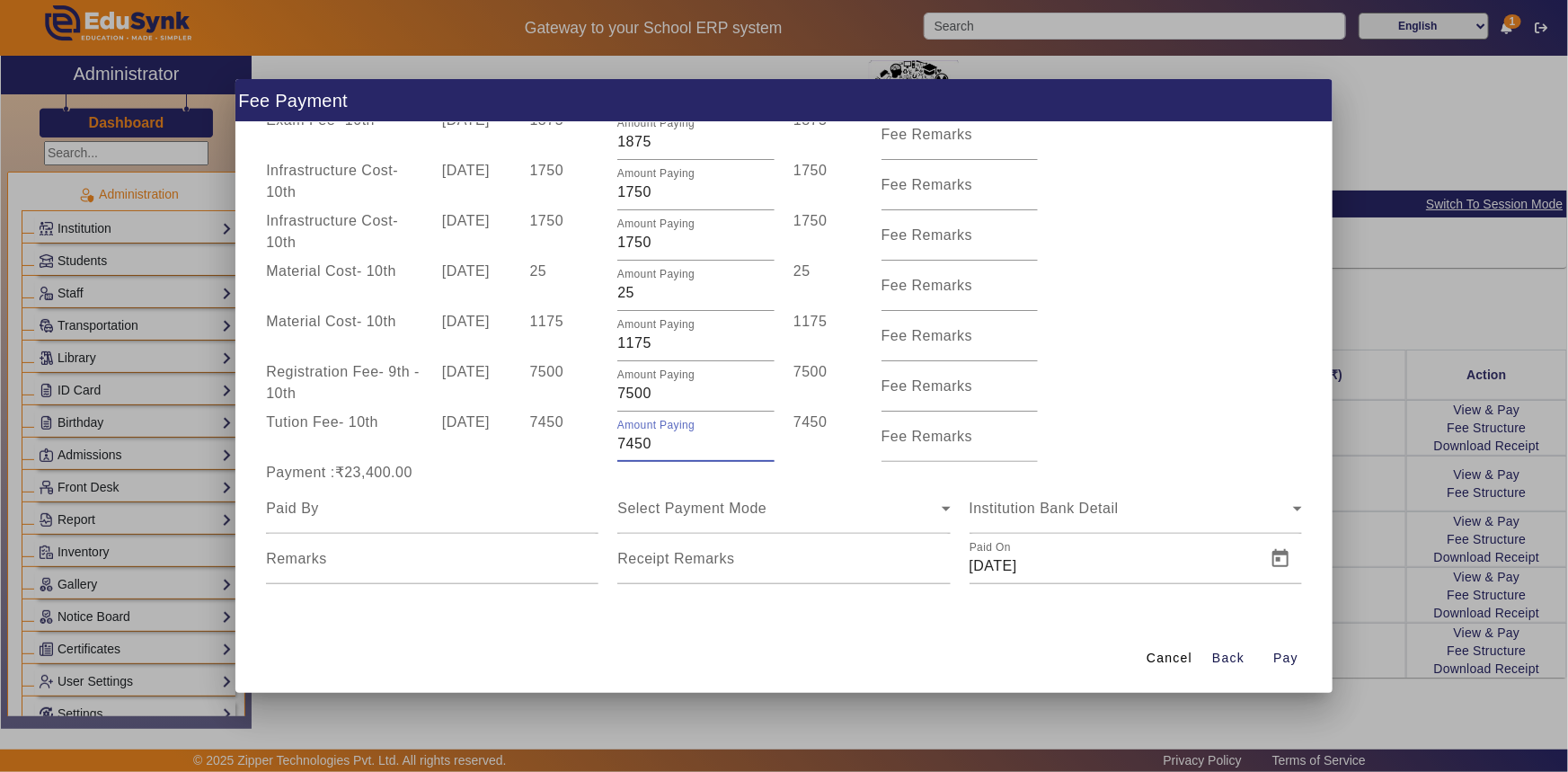
drag, startPoint x: 618, startPoint y: 446, endPoint x: 657, endPoint y: 449, distance: 39.1
click at [657, 449] on input "7450" at bounding box center [696, 444] width 157 height 22
click at [587, 478] on div "Payment :₹23,400.00" at bounding box center [432, 472] width 351 height 22
drag, startPoint x: 633, startPoint y: 445, endPoint x: 648, endPoint y: 445, distance: 15.0
click at [648, 445] on input "4000" at bounding box center [696, 444] width 157 height 22
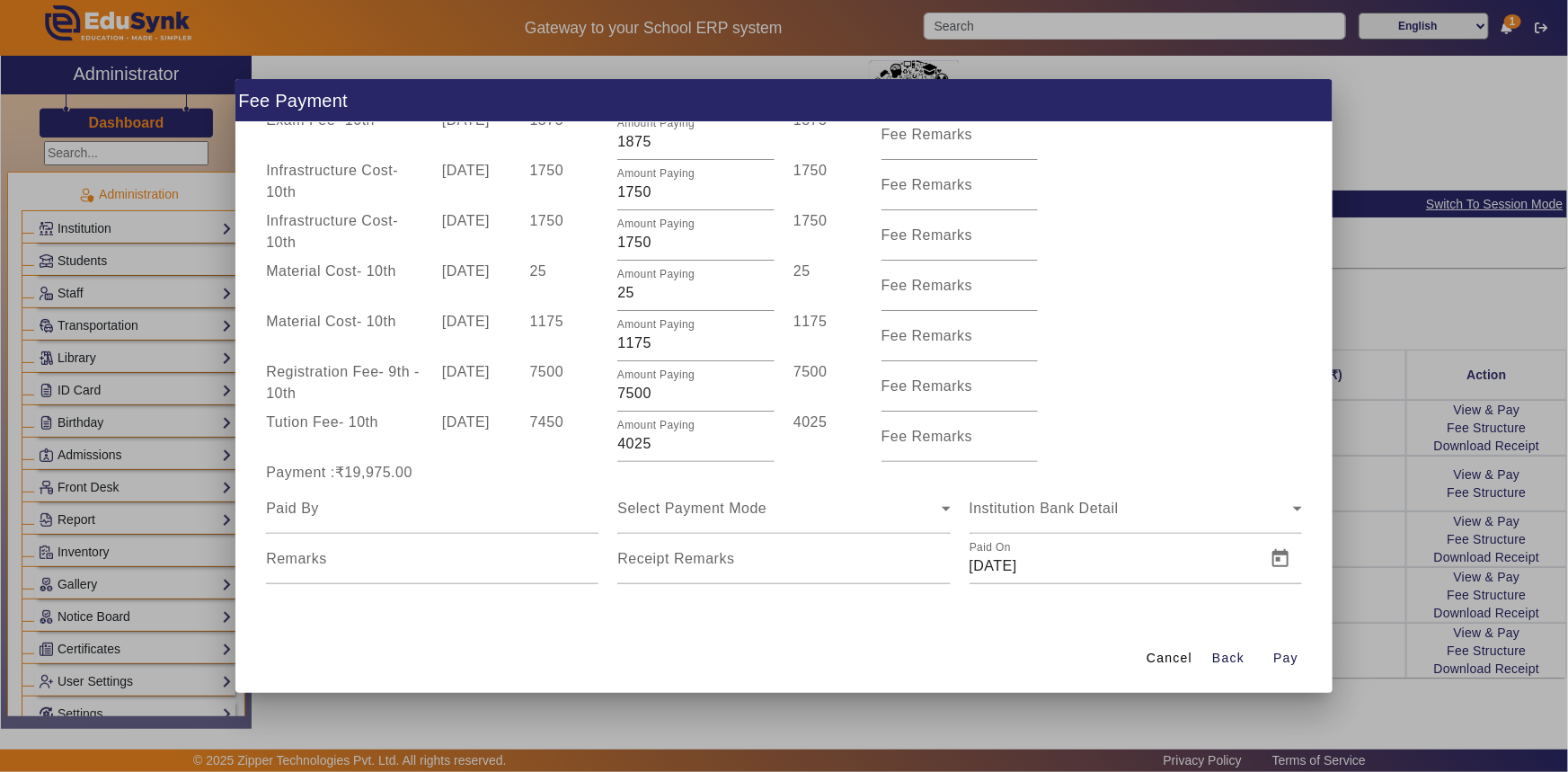
click at [620, 467] on div "Payment :₹19,975.00" at bounding box center [784, 472] width 1055 height 22
drag, startPoint x: 635, startPoint y: 443, endPoint x: 656, endPoint y: 446, distance: 21.2
click at [656, 446] on input "4025" at bounding box center [696, 444] width 157 height 22
type input "4050"
click at [575, 476] on div "Payment :₹19,975.00" at bounding box center [432, 472] width 351 height 22
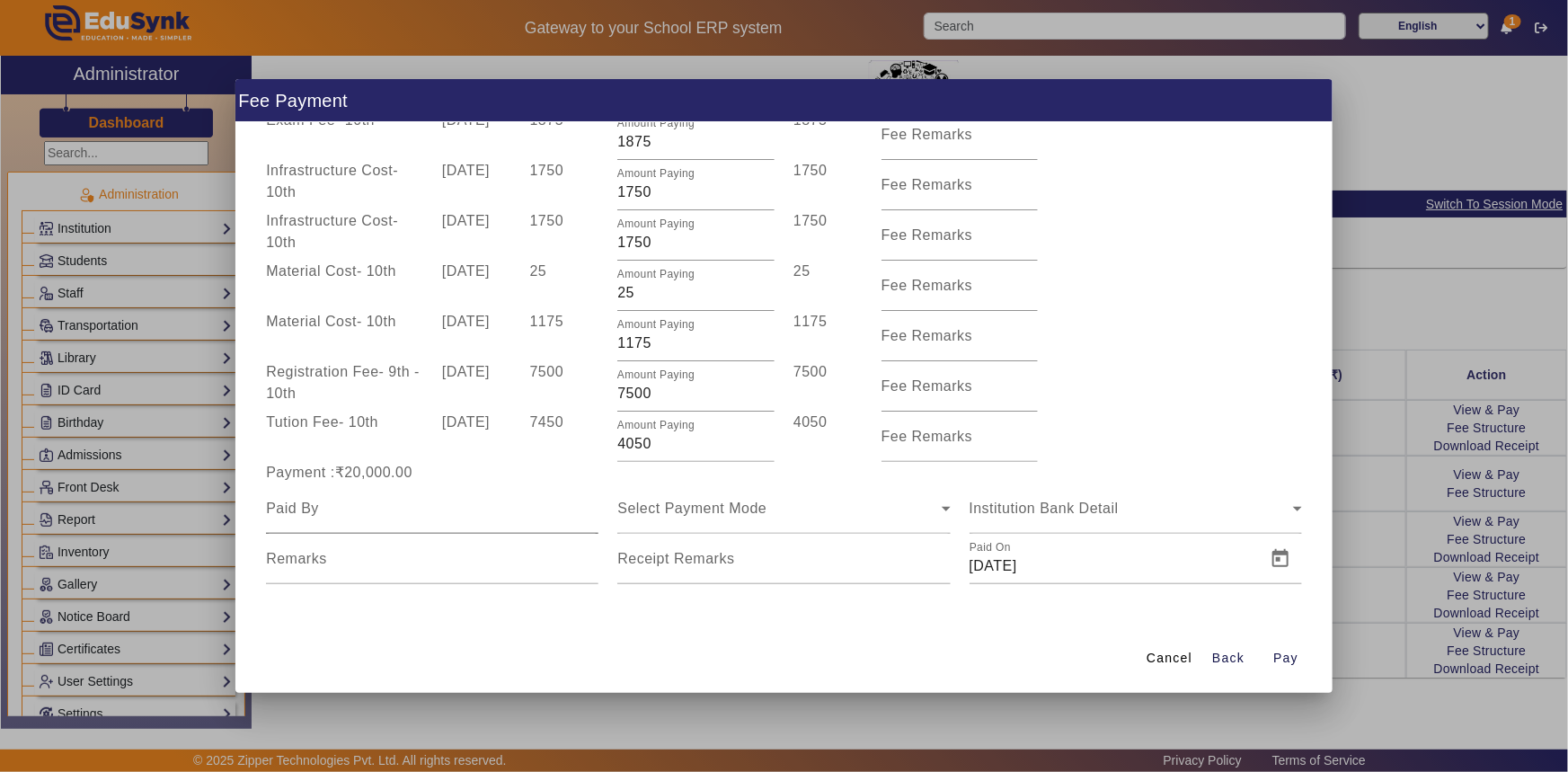
click at [452, 512] on input at bounding box center [432, 509] width 332 height 22
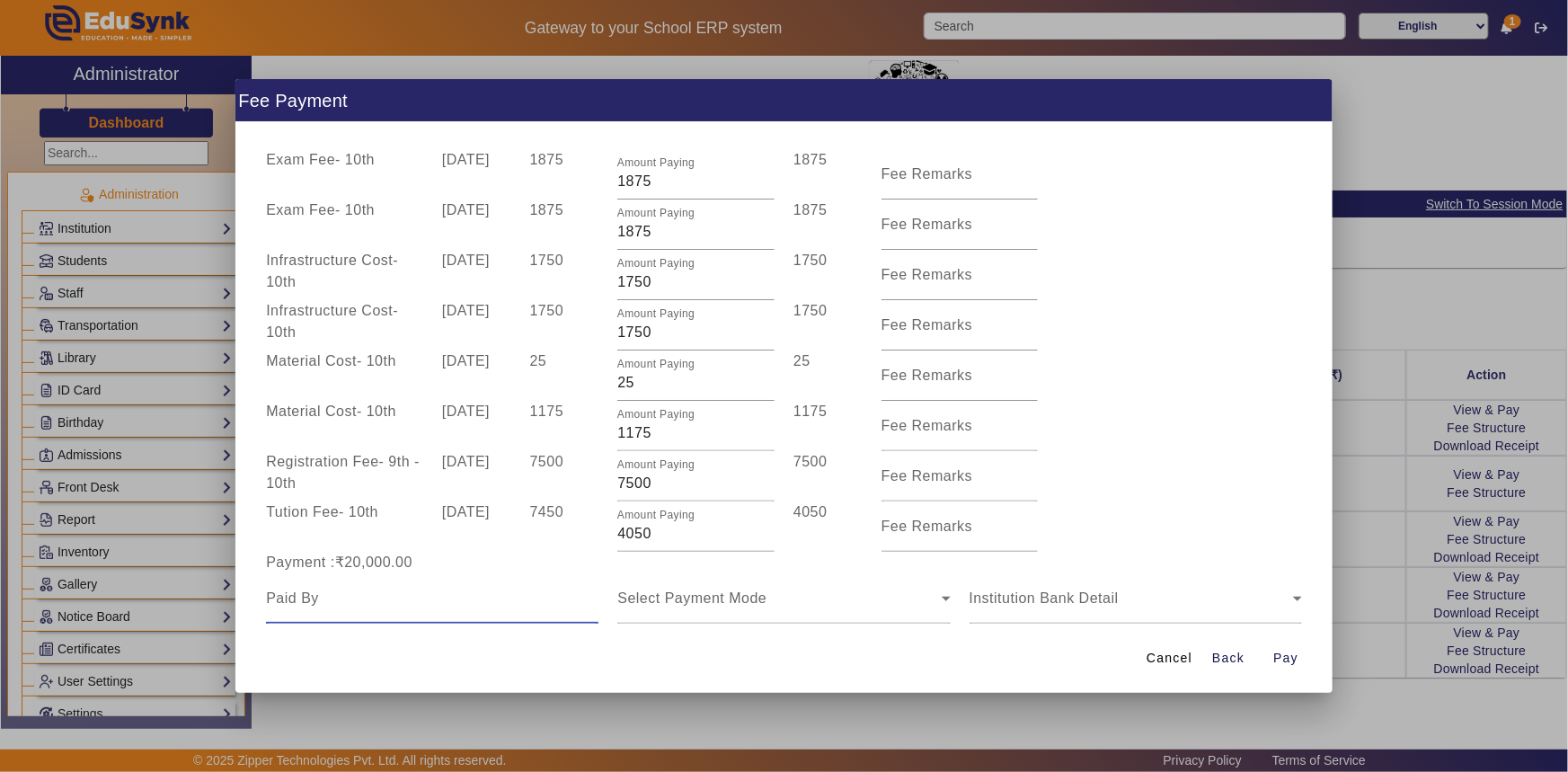
scroll to position [0, 0]
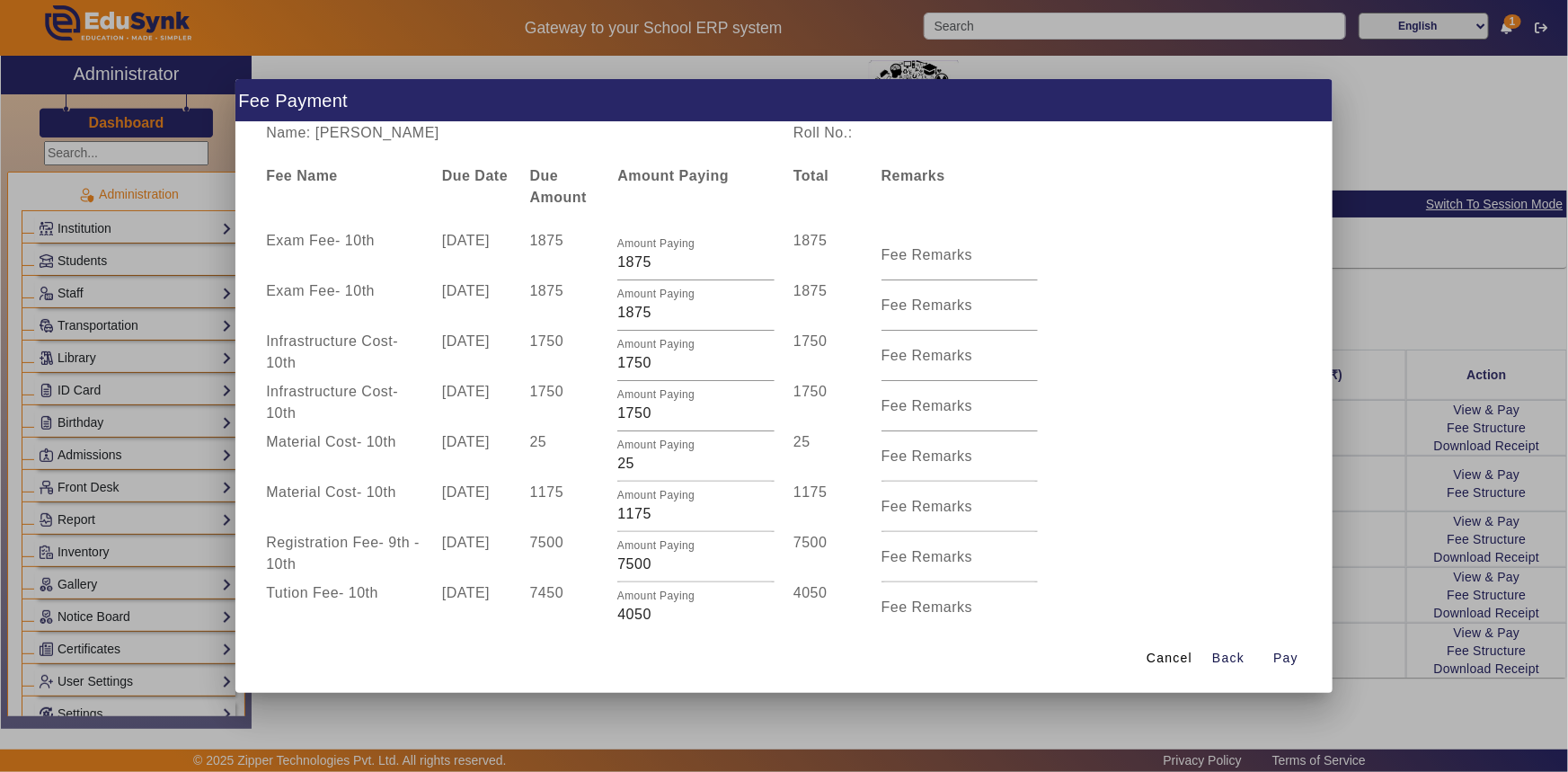
drag, startPoint x: 384, startPoint y: 131, endPoint x: 461, endPoint y: 139, distance: 77.4
click at [461, 139] on div "Name: [PERSON_NAME]" at bounding box center [521, 133] width 528 height 22
copy div "SOLANKI"
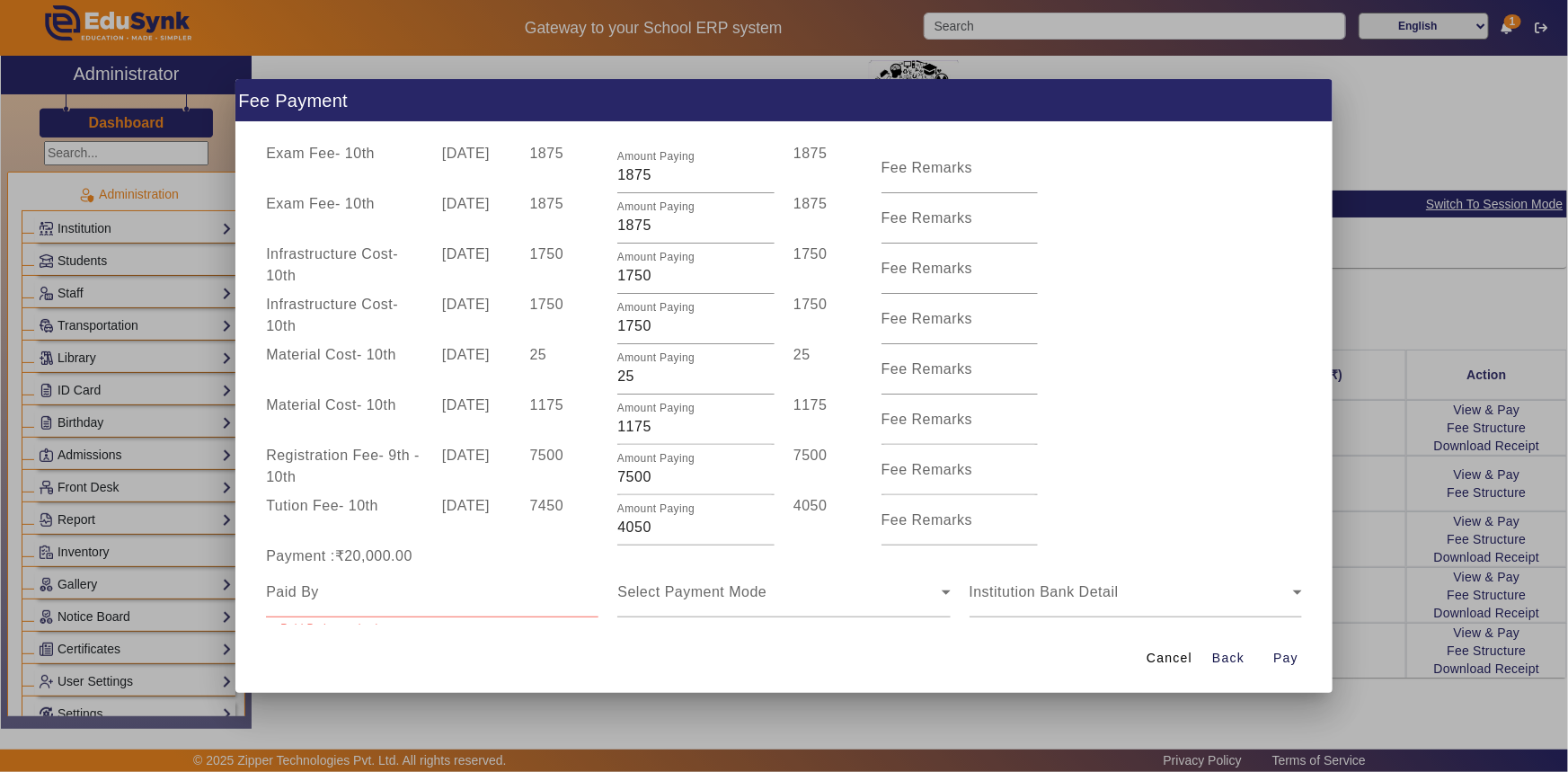
scroll to position [190, 0]
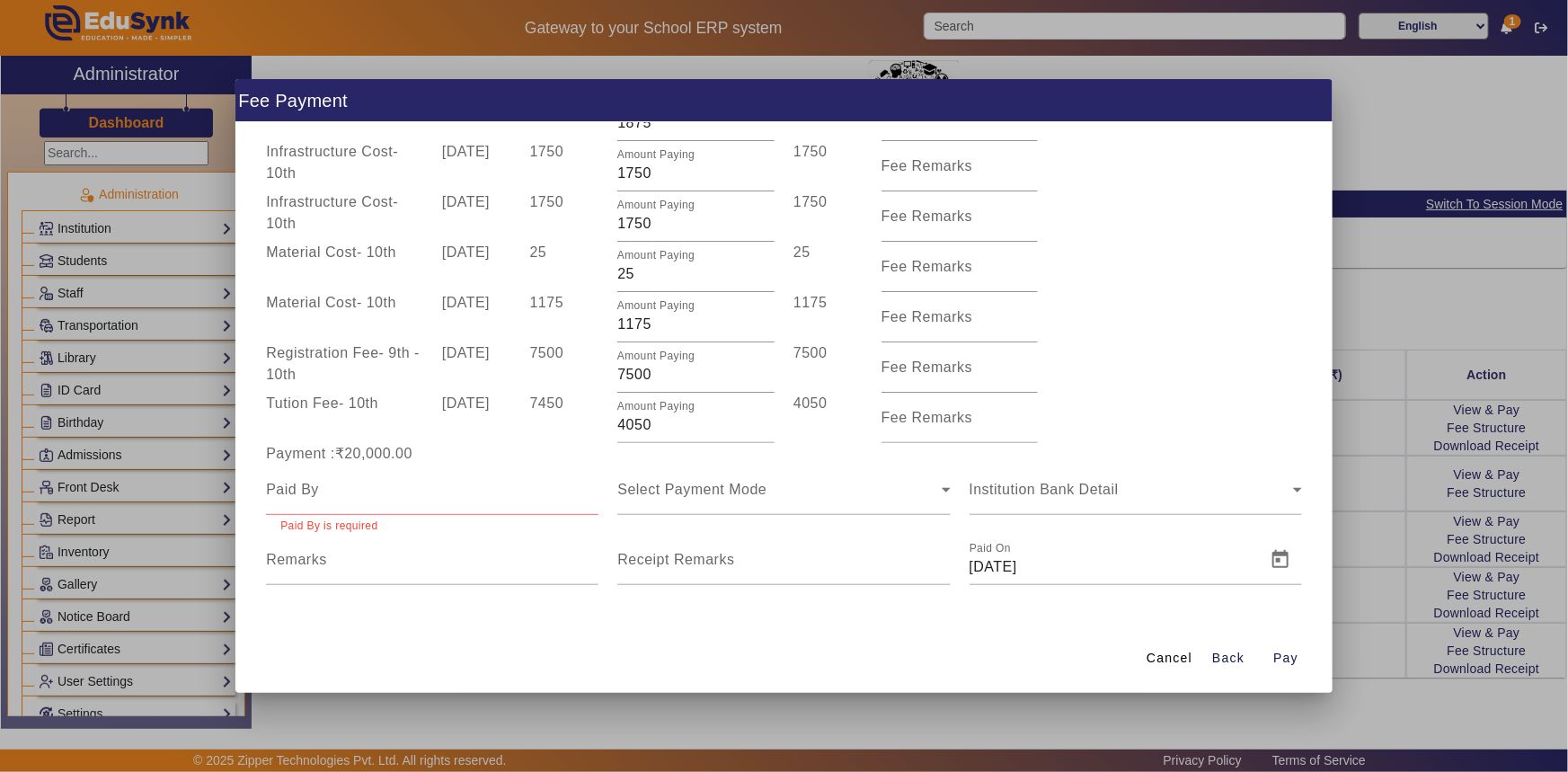
click at [387, 503] on div at bounding box center [432, 489] width 332 height 50
paste input "SOLANKI"
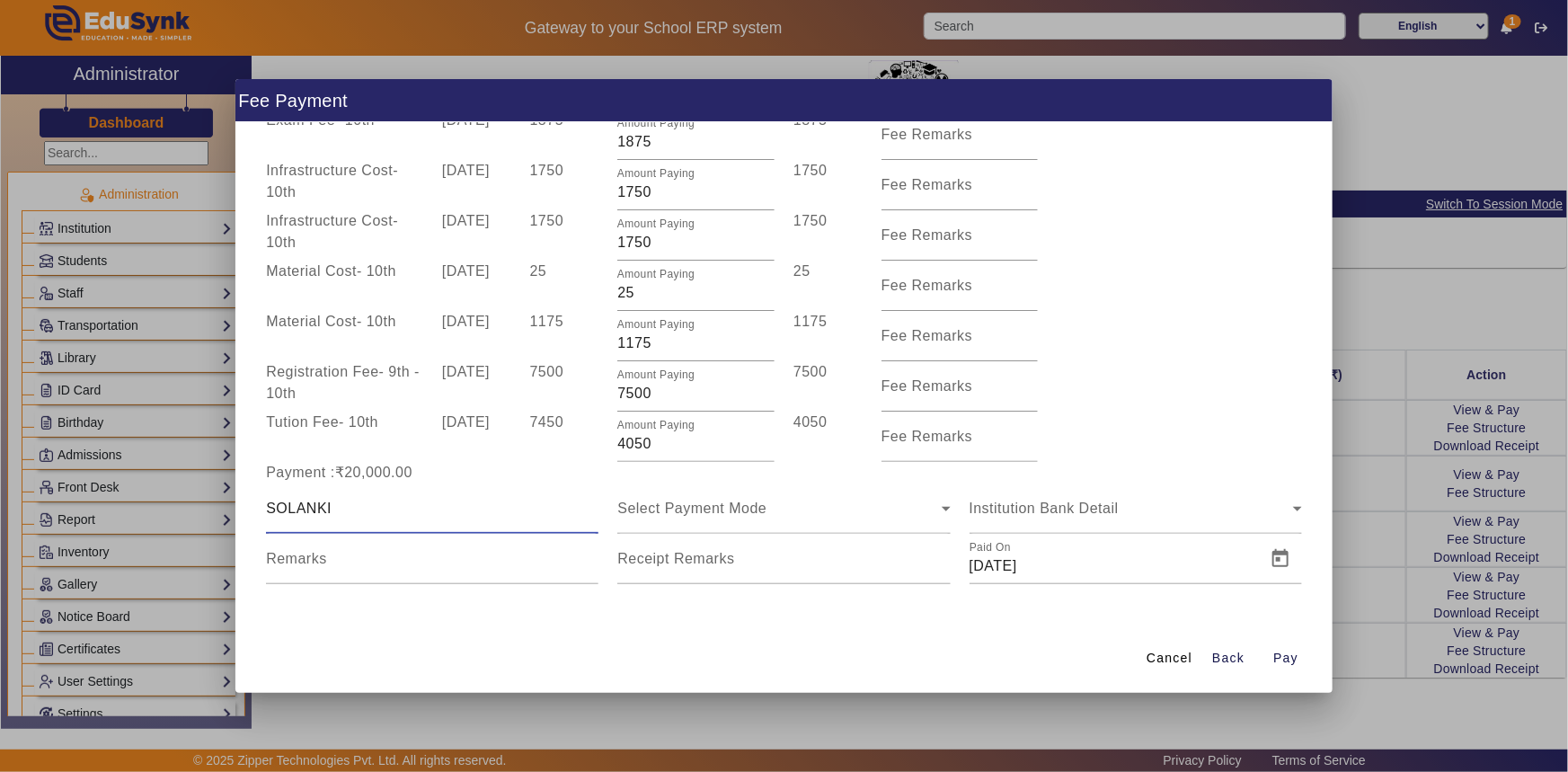
scroll to position [171, 0]
click at [270, 509] on input "SOLANKI" at bounding box center [432, 509] width 332 height 22
type input "[PERSON_NAME]"
click at [724, 512] on span "Select Payment Mode" at bounding box center [692, 507] width 149 height 15
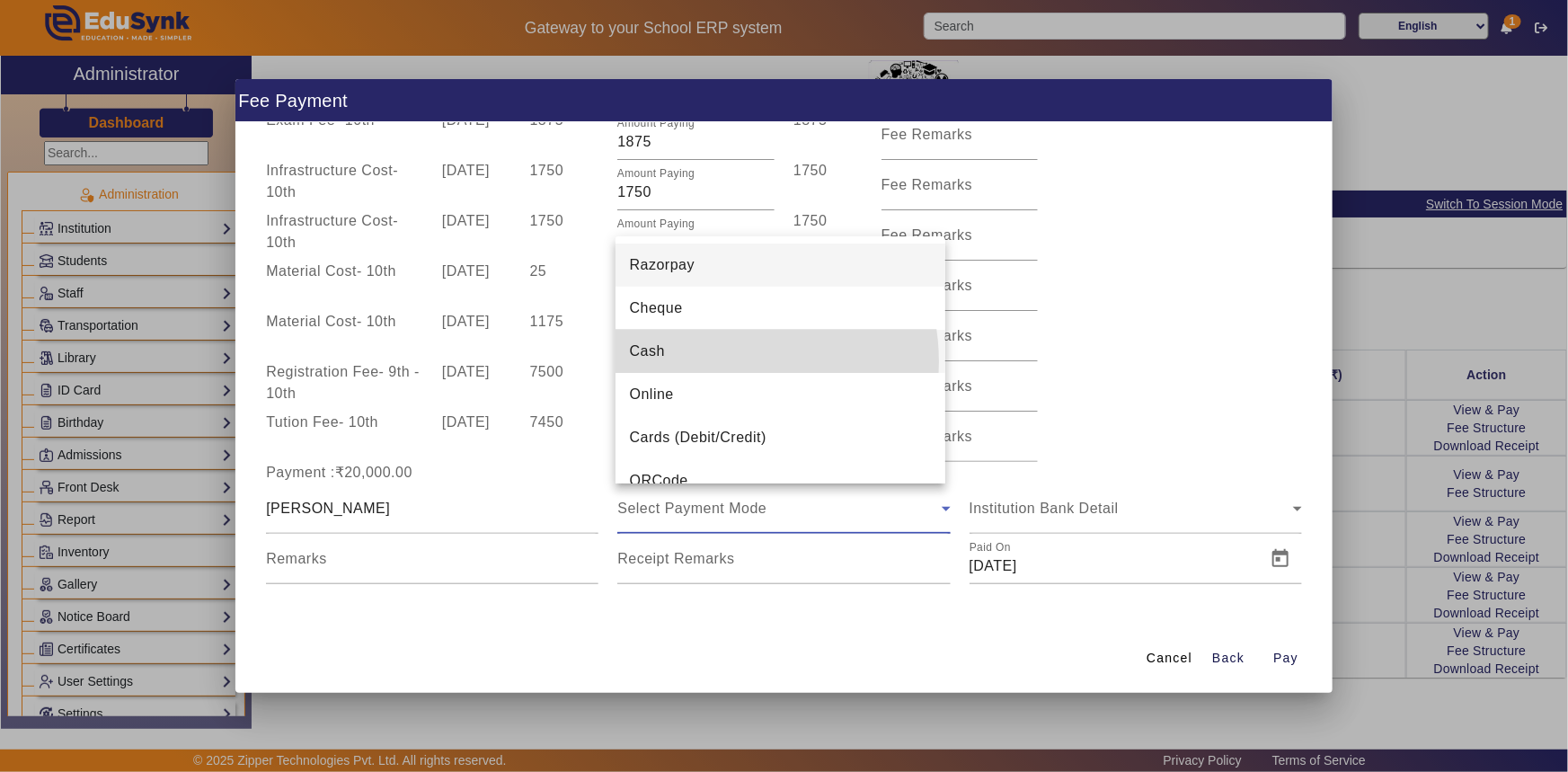
click at [719, 361] on mat-option "Cash" at bounding box center [781, 352] width 330 height 43
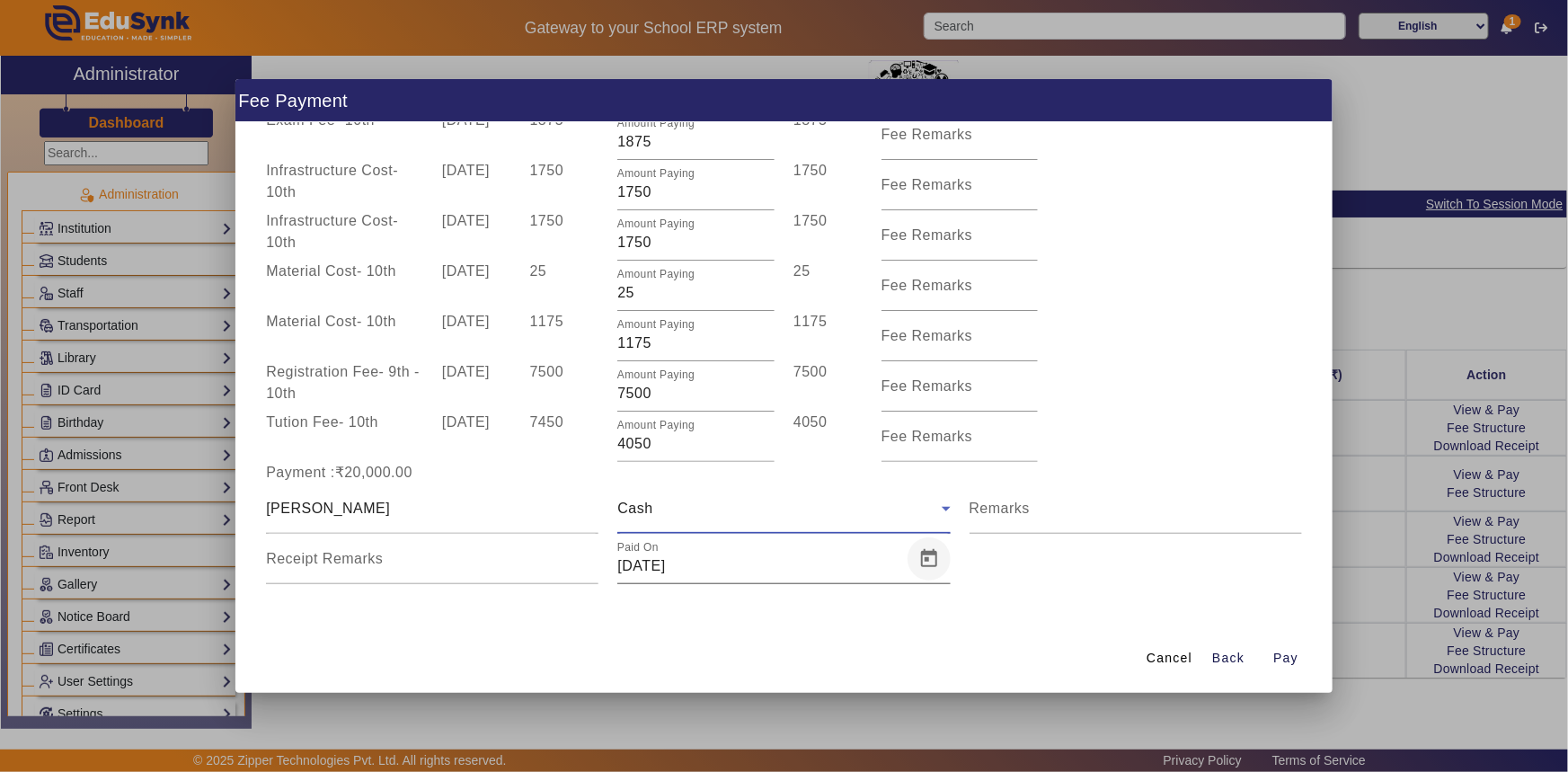
click at [926, 562] on span "Open calendar" at bounding box center [929, 559] width 44 height 43
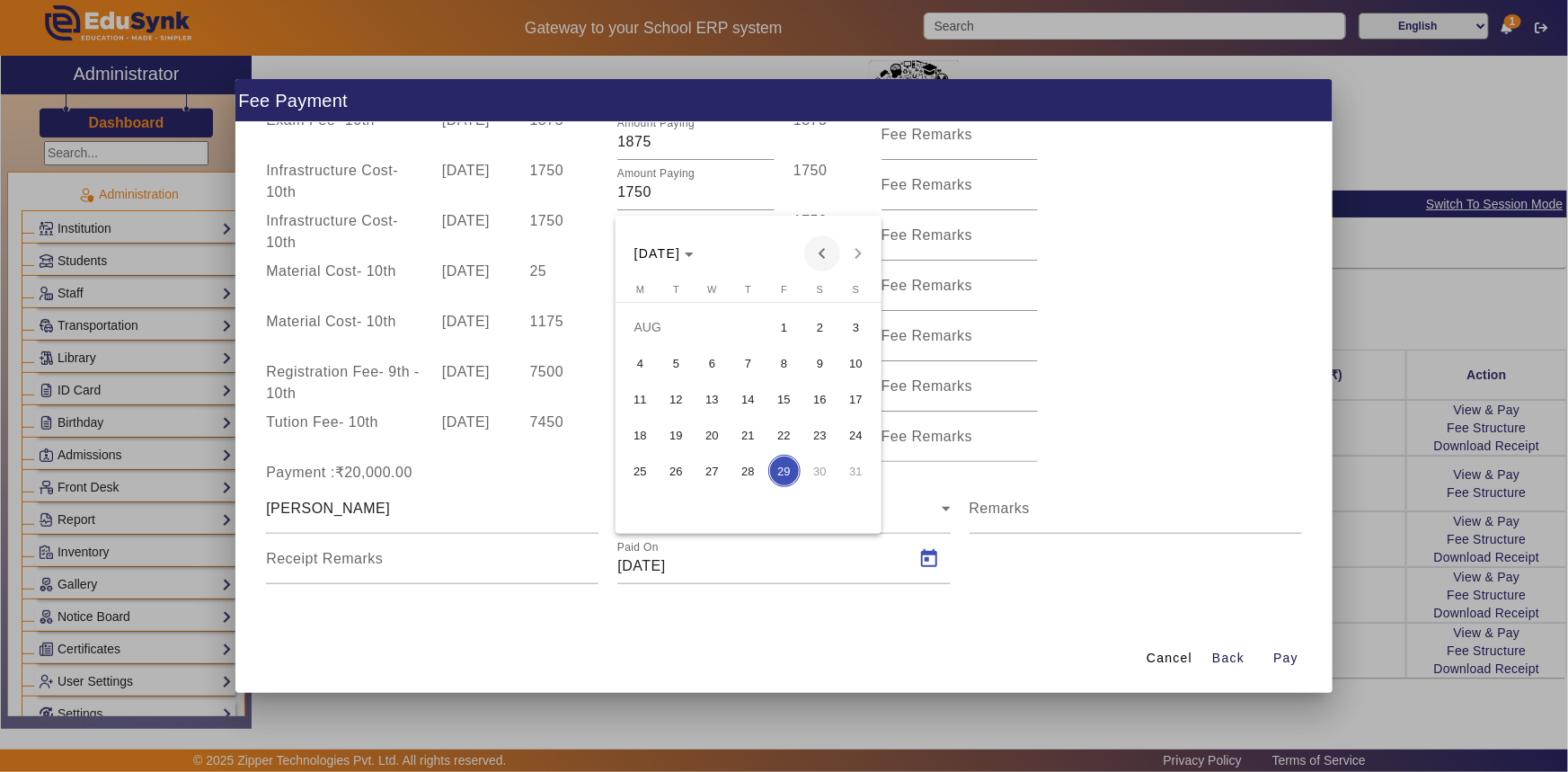
click at [828, 248] on span "Previous month" at bounding box center [823, 253] width 36 height 36
click at [822, 392] on span "14" at bounding box center [821, 398] width 33 height 33
type input "[DATE]"
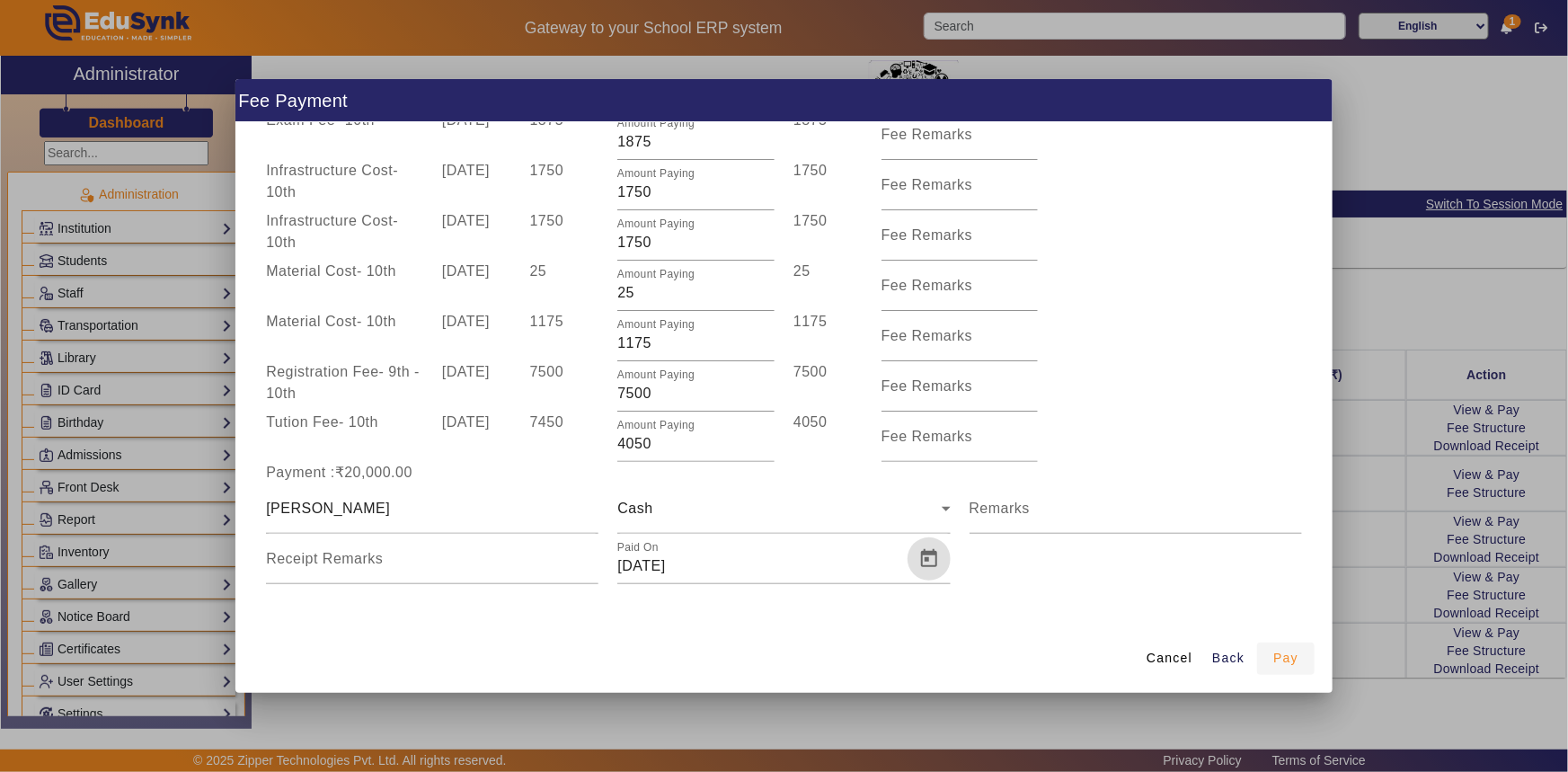
click at [1285, 648] on span "Pay" at bounding box center [1285, 657] width 25 height 19
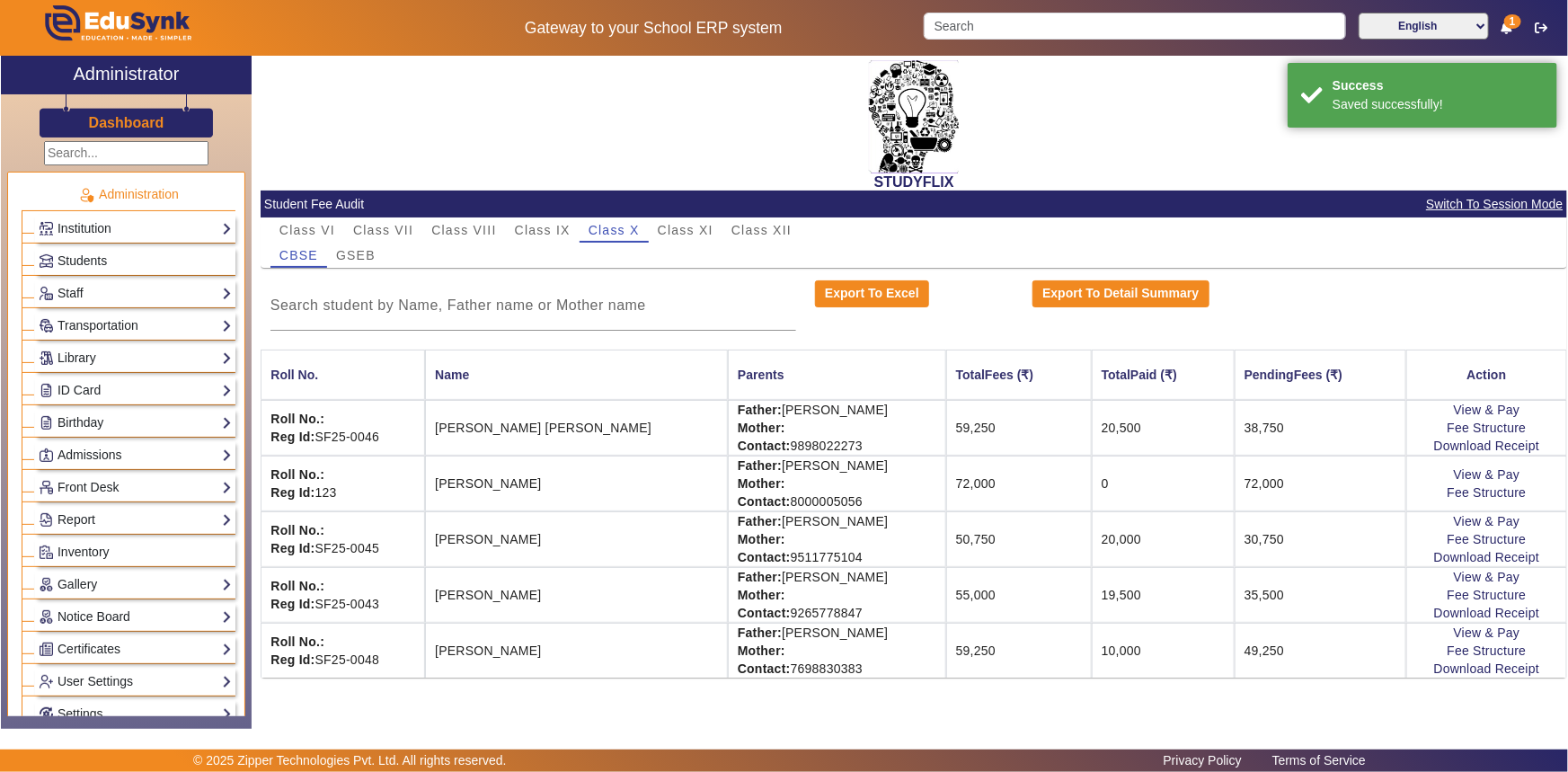
scroll to position [0, 0]
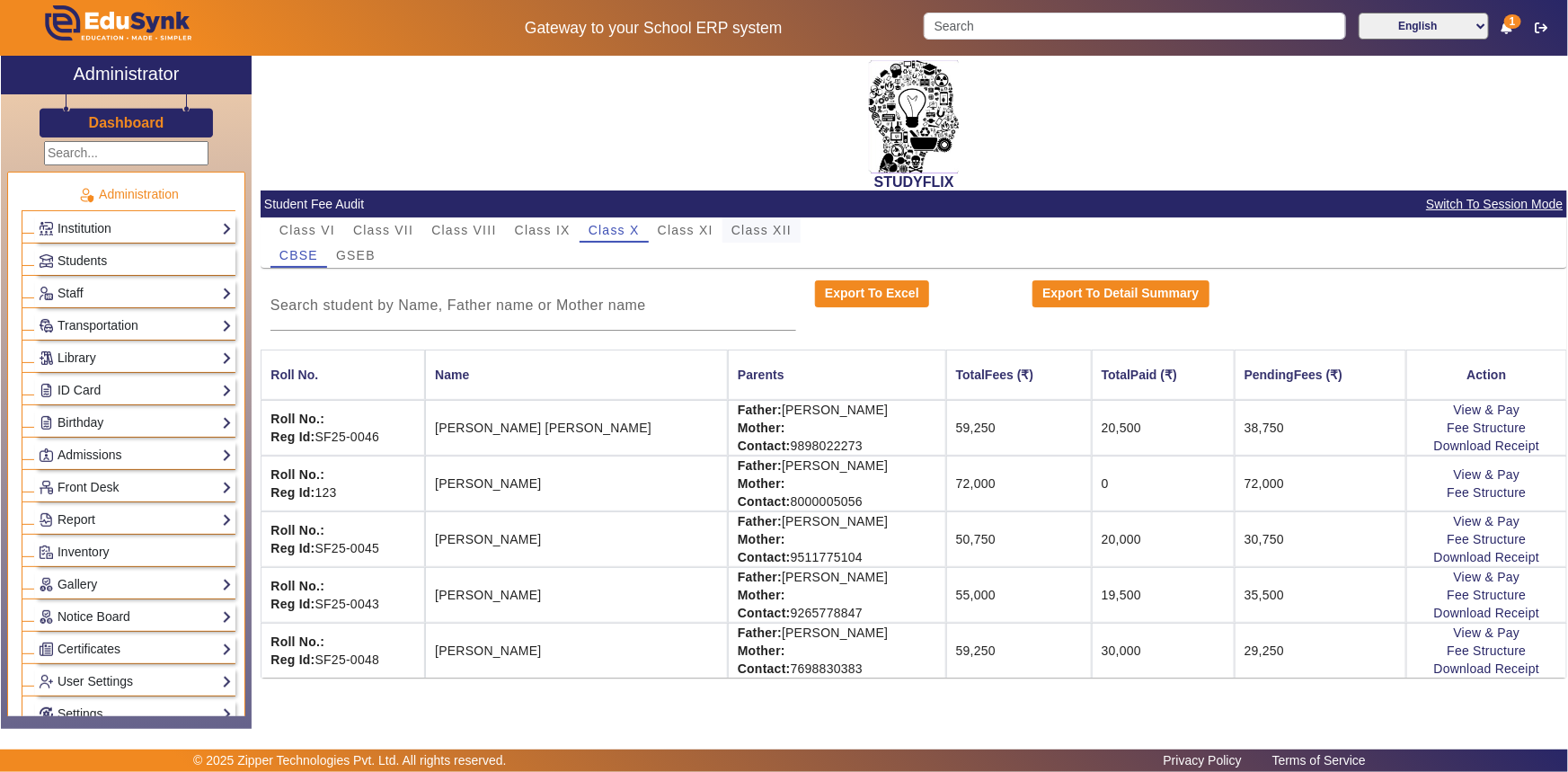
click at [767, 232] on span "Class XII" at bounding box center [761, 229] width 60 height 13
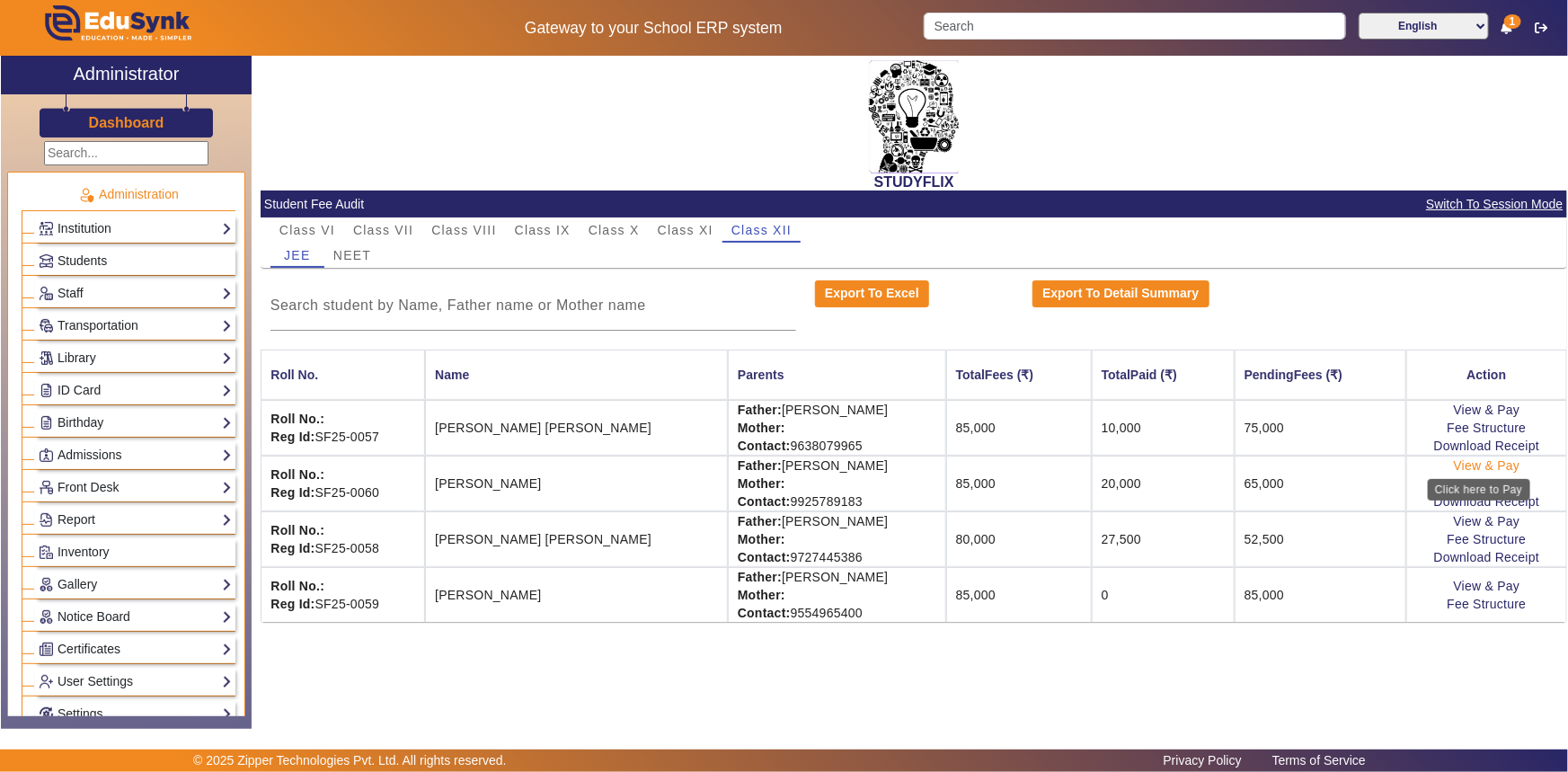
click at [1492, 467] on link "View & Pay" at bounding box center [1487, 466] width 66 height 15
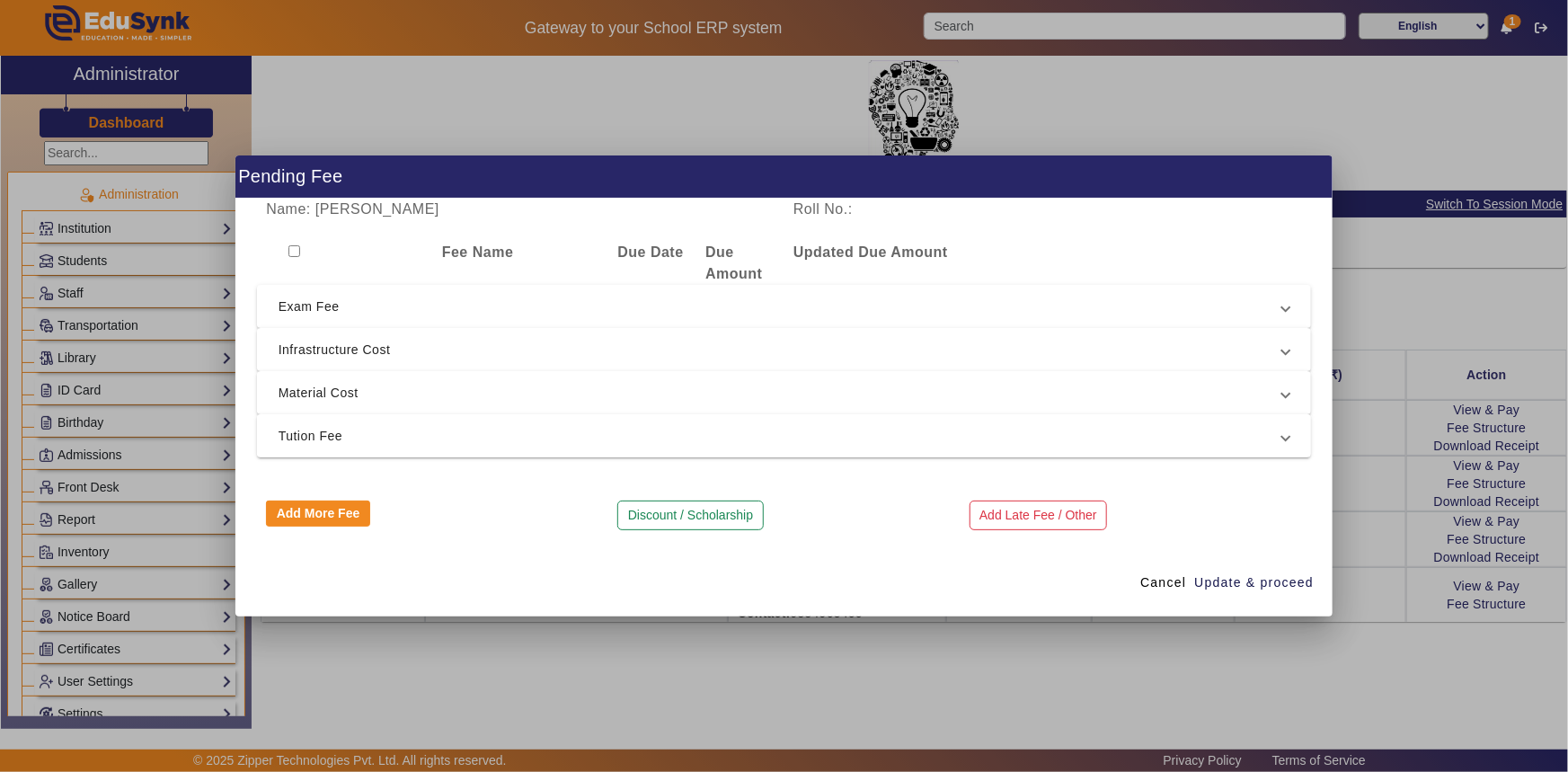
click at [323, 432] on span "Tution Fee" at bounding box center [781, 436] width 1004 height 22
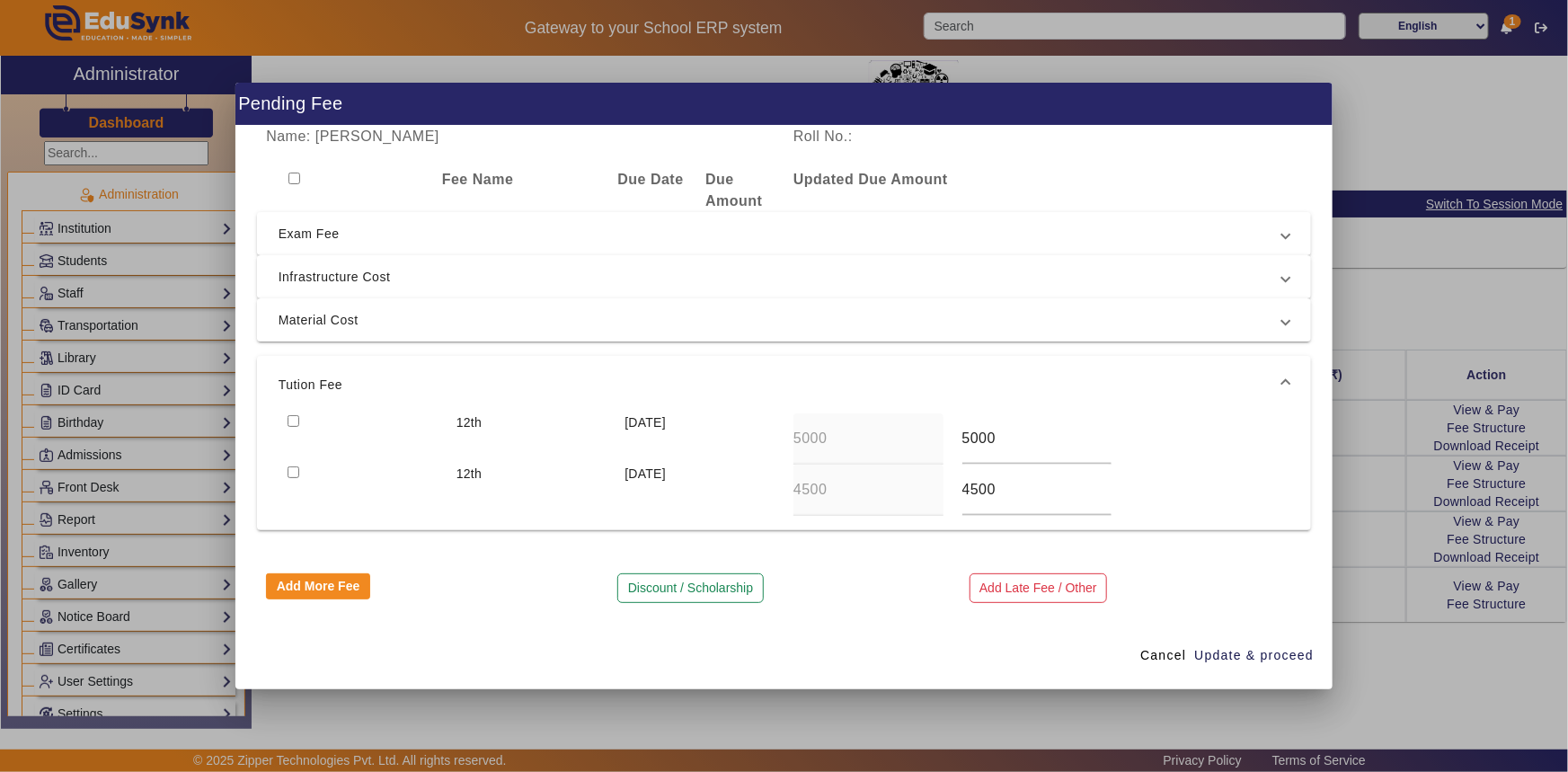
click at [290, 415] on input "checkbox" at bounding box center [294, 421] width 12 height 12
checkbox input "false"
click at [318, 324] on span "Material Cost" at bounding box center [781, 320] width 1004 height 22
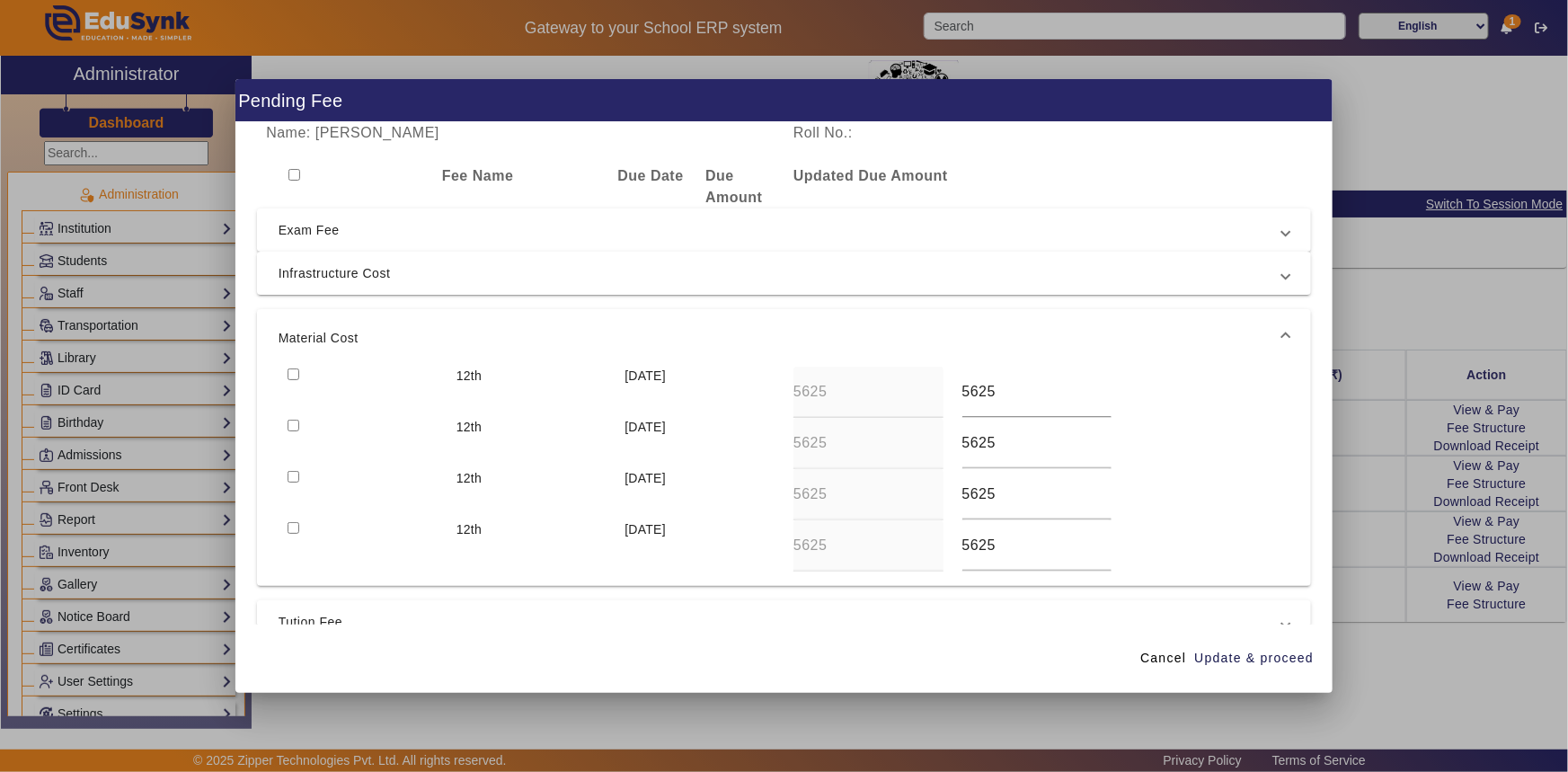
click at [292, 372] on input "checkbox" at bounding box center [294, 375] width 12 height 12
checkbox input "true"
click at [292, 424] on input "checkbox" at bounding box center [294, 426] width 12 height 12
checkbox input "true"
click at [1238, 656] on span "Update & proceed" at bounding box center [1254, 657] width 120 height 19
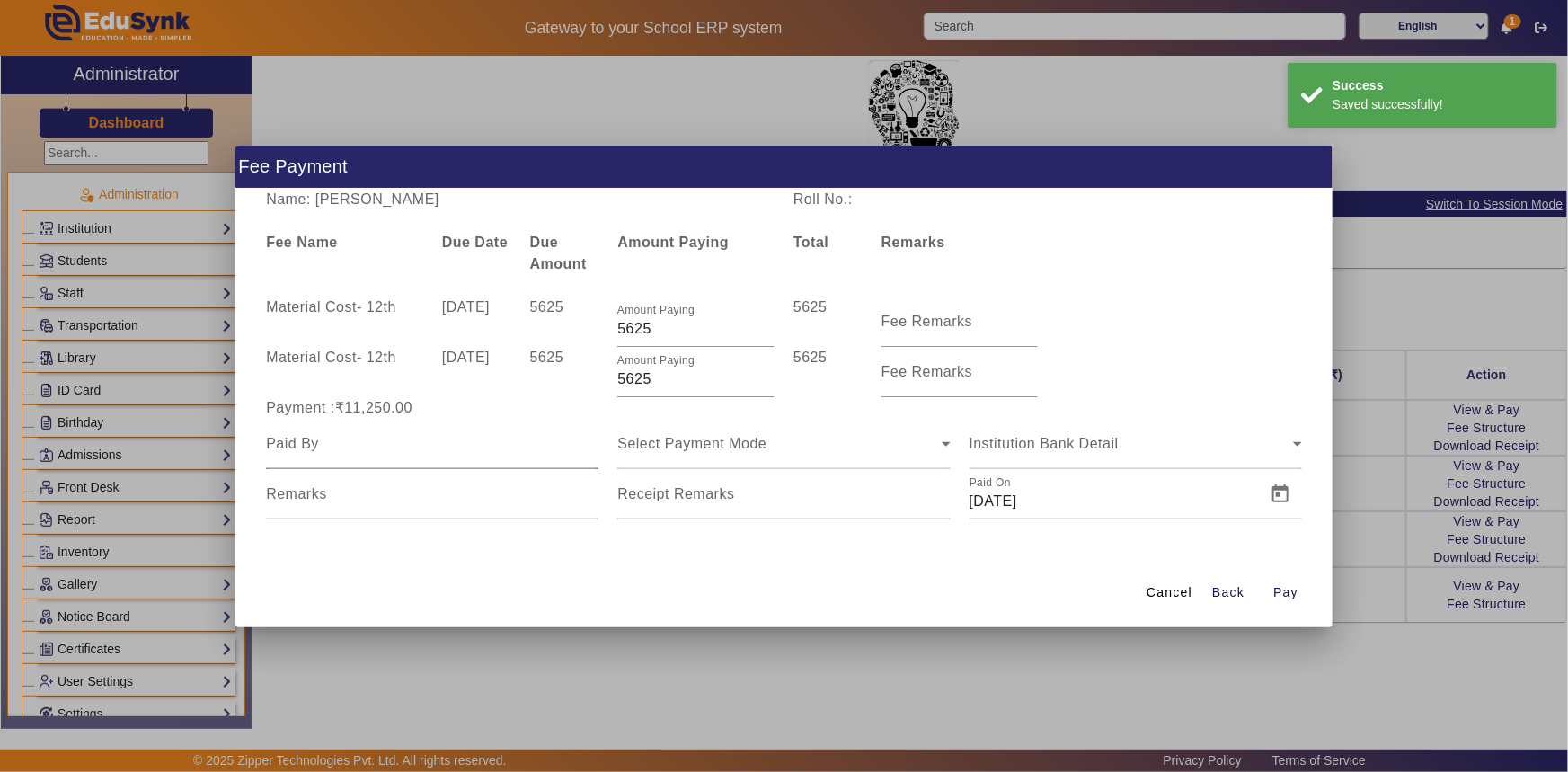
click at [461, 460] on div at bounding box center [432, 444] width 332 height 50
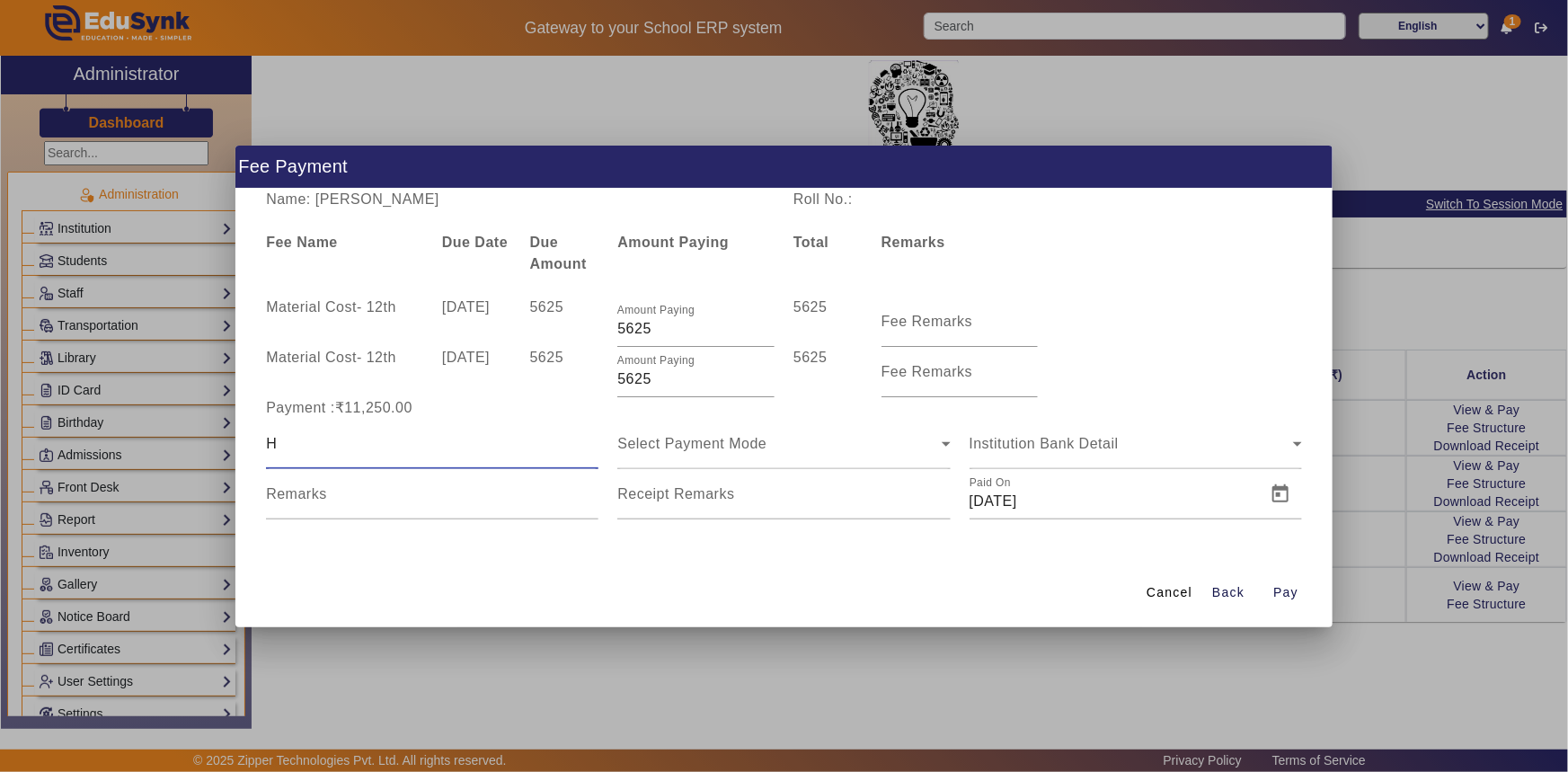
type input "[PERSON_NAME] bhai [PERSON_NAME]"
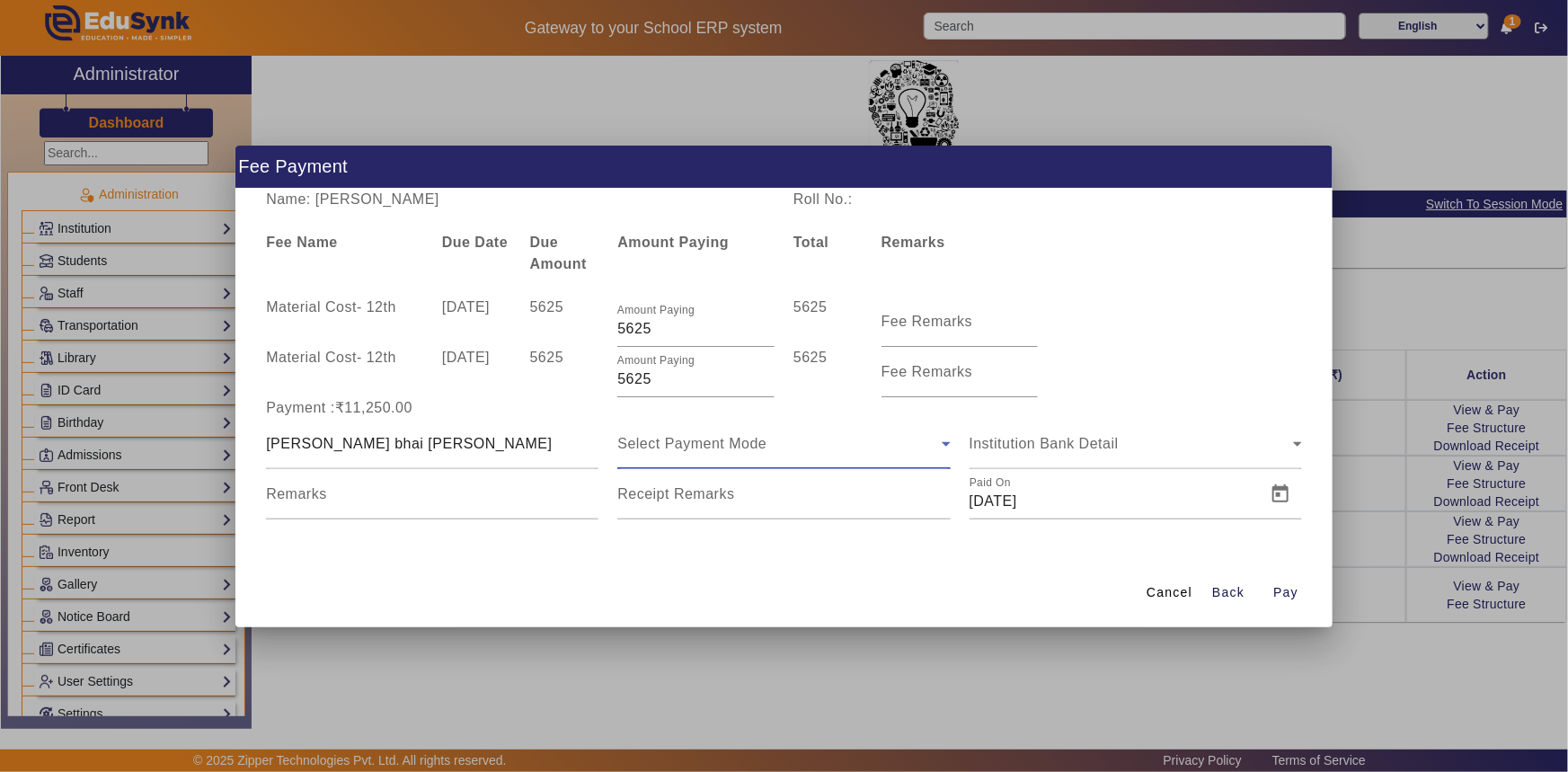
click at [661, 442] on span "Select Payment Mode" at bounding box center [692, 443] width 149 height 15
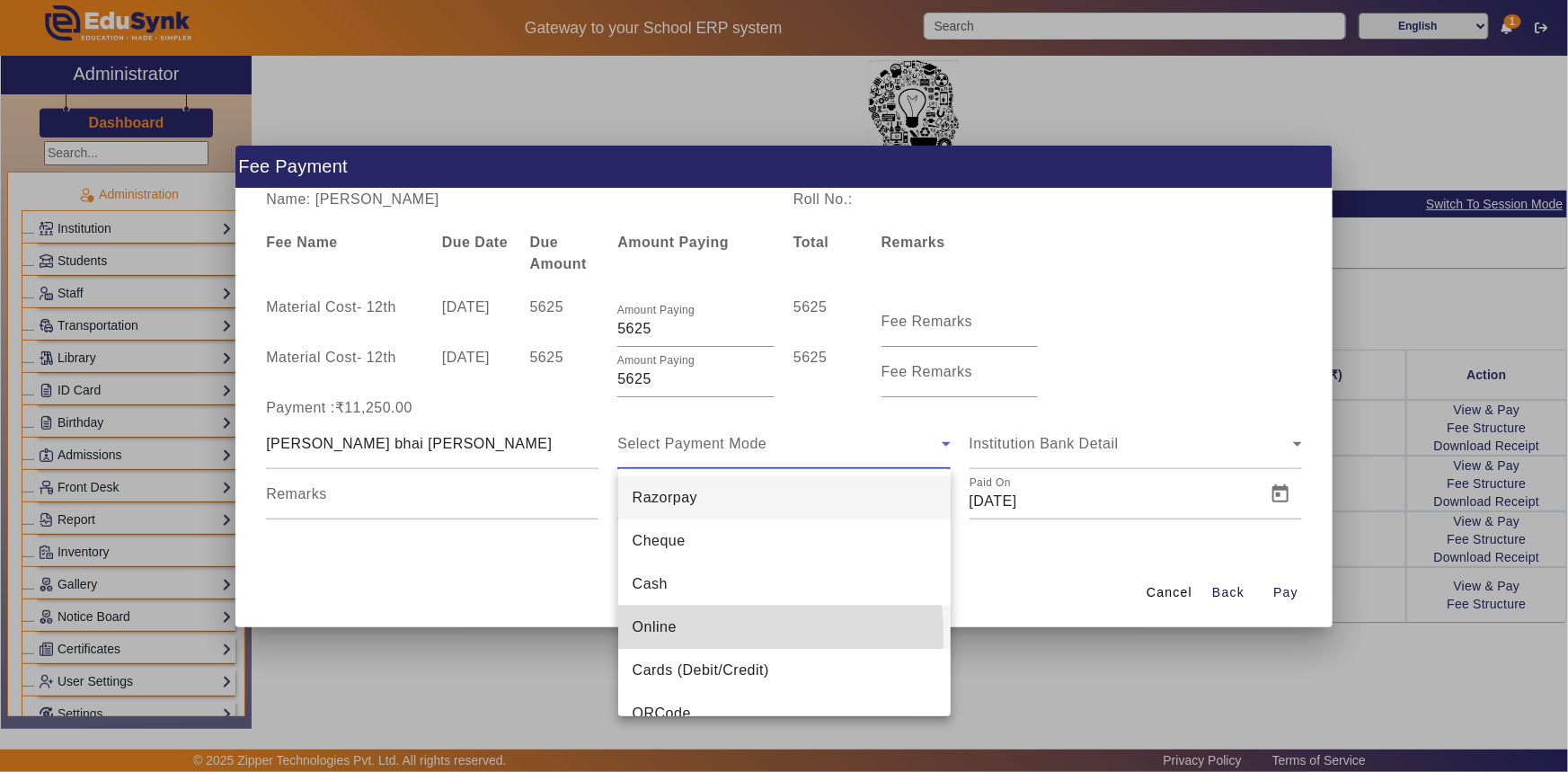
drag, startPoint x: 651, startPoint y: 636, endPoint x: 871, endPoint y: 558, distance: 233.4
click at [652, 636] on span "Online" at bounding box center [654, 628] width 44 height 22
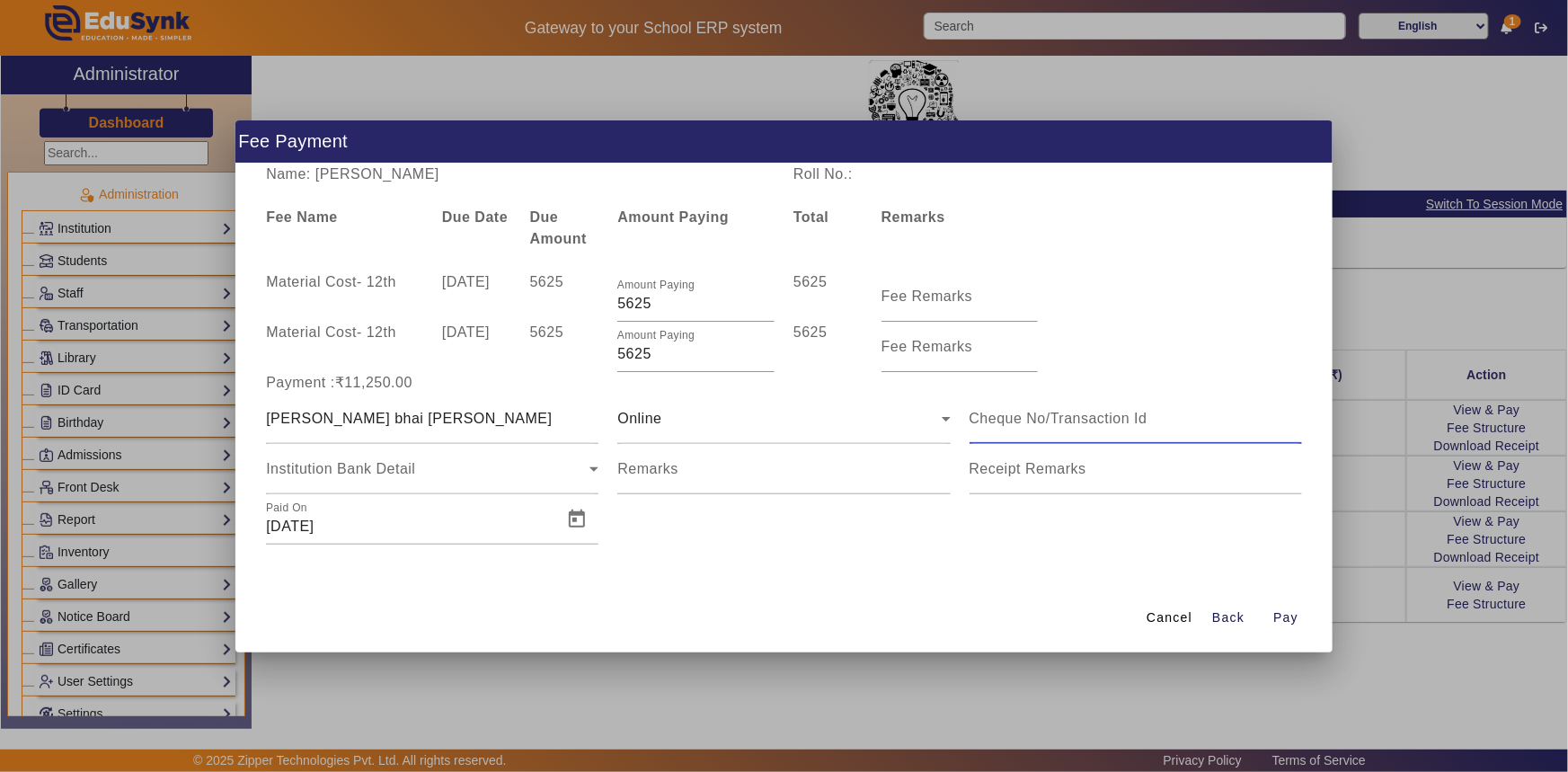
click at [1017, 418] on input at bounding box center [1136, 419] width 332 height 22
type input "202509683602"
click at [598, 515] on span "Open calendar" at bounding box center [577, 520] width 44 height 43
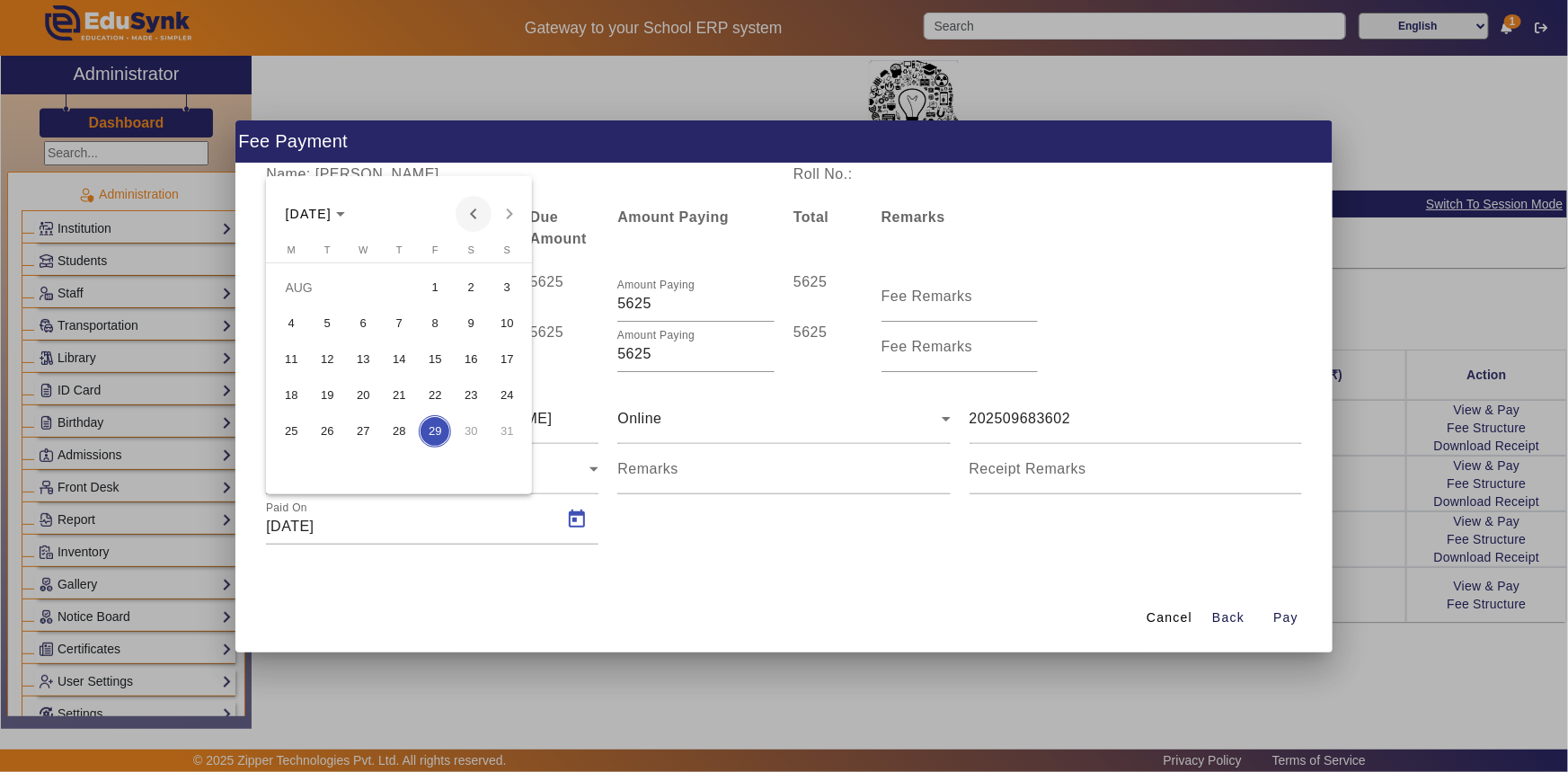
click at [480, 213] on span "Previous month" at bounding box center [474, 214] width 36 height 36
click at [334, 394] on span "17" at bounding box center [327, 395] width 33 height 33
type input "[DATE]"
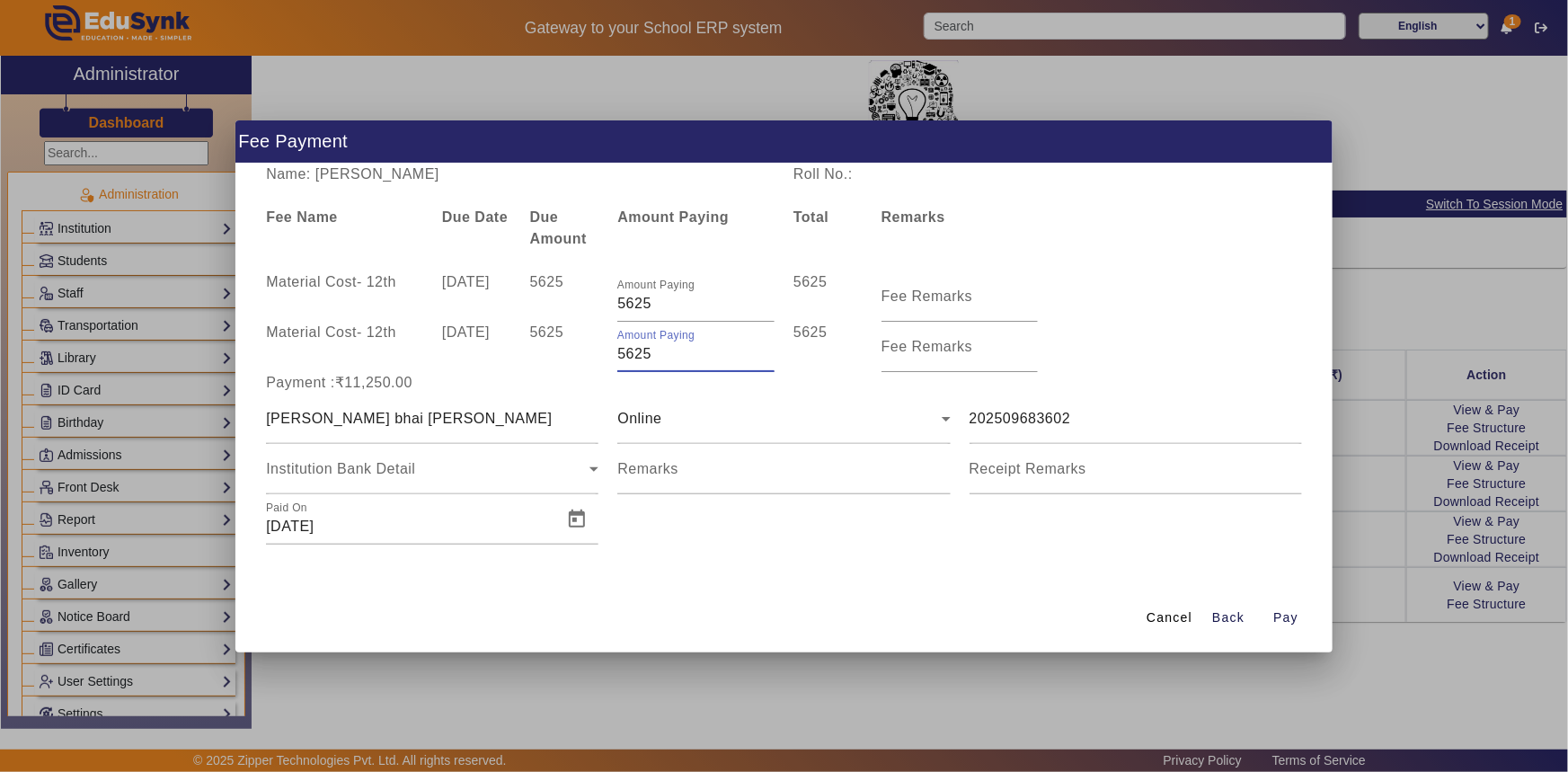
click at [620, 358] on input "5625" at bounding box center [696, 354] width 157 height 22
type input "3625"
click at [1109, 338] on div "Material Cost - 12th [DATE] 5625 Amount Paying 3625 3625 Fee Remarks" at bounding box center [784, 346] width 1055 height 50
click at [1161, 348] on div "Material Cost - 12th [DATE] 5625 Amount Paying 3625 3625 Fee Remarks" at bounding box center [784, 346] width 1055 height 50
click at [615, 301] on div "Amount Paying 5625" at bounding box center [696, 297] width 176 height 50
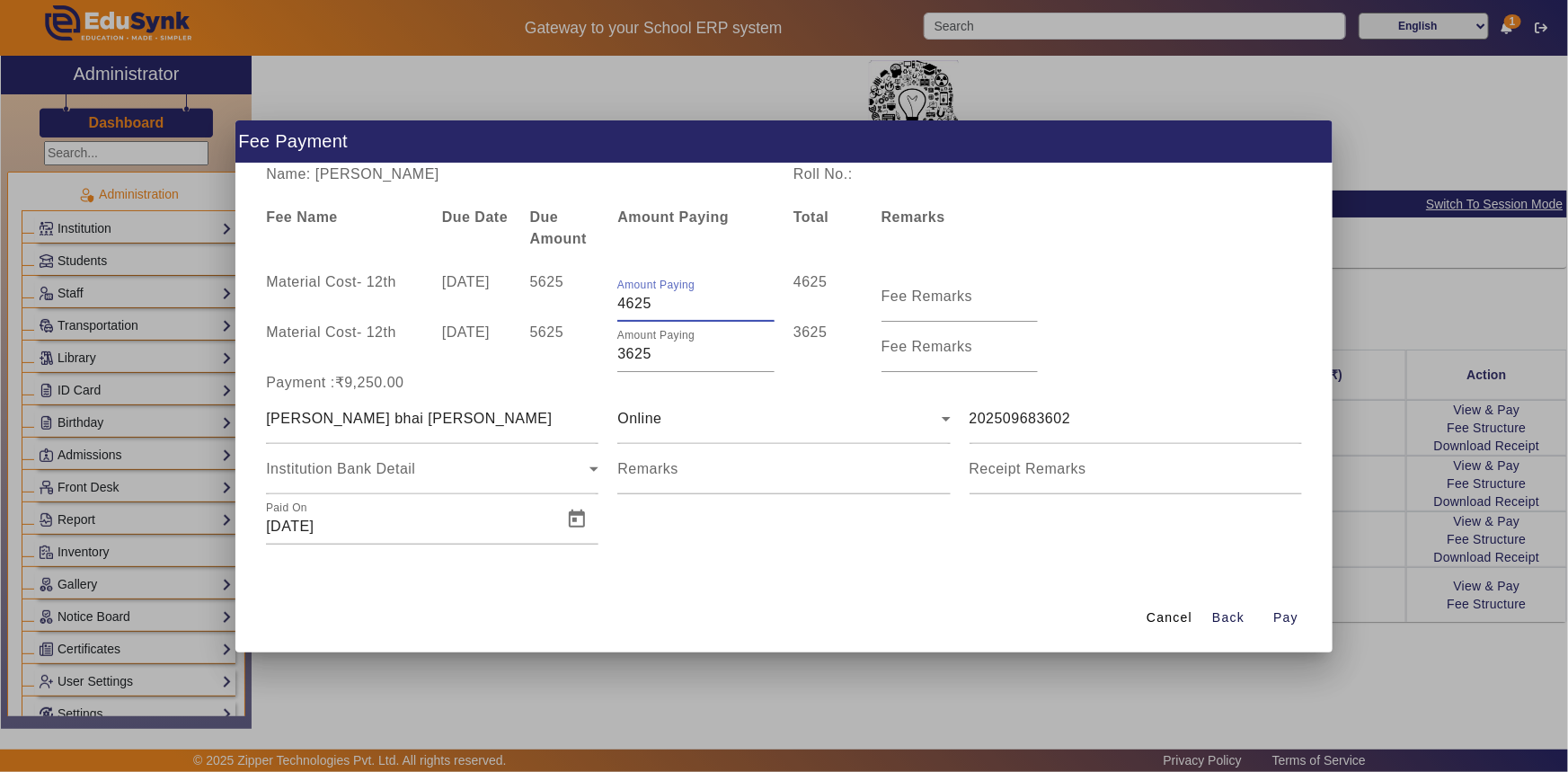
click at [1102, 300] on div "Material Cost - 12th [DATE] 5625 Amount Paying 4625 4625 Fee Remarks" at bounding box center [784, 297] width 1055 height 50
click at [628, 304] on input "4625" at bounding box center [696, 303] width 157 height 22
type input "4925"
drag, startPoint x: 637, startPoint y: 355, endPoint x: 625, endPoint y: 359, distance: 12.6
click at [626, 359] on input "3625" at bounding box center [696, 354] width 157 height 22
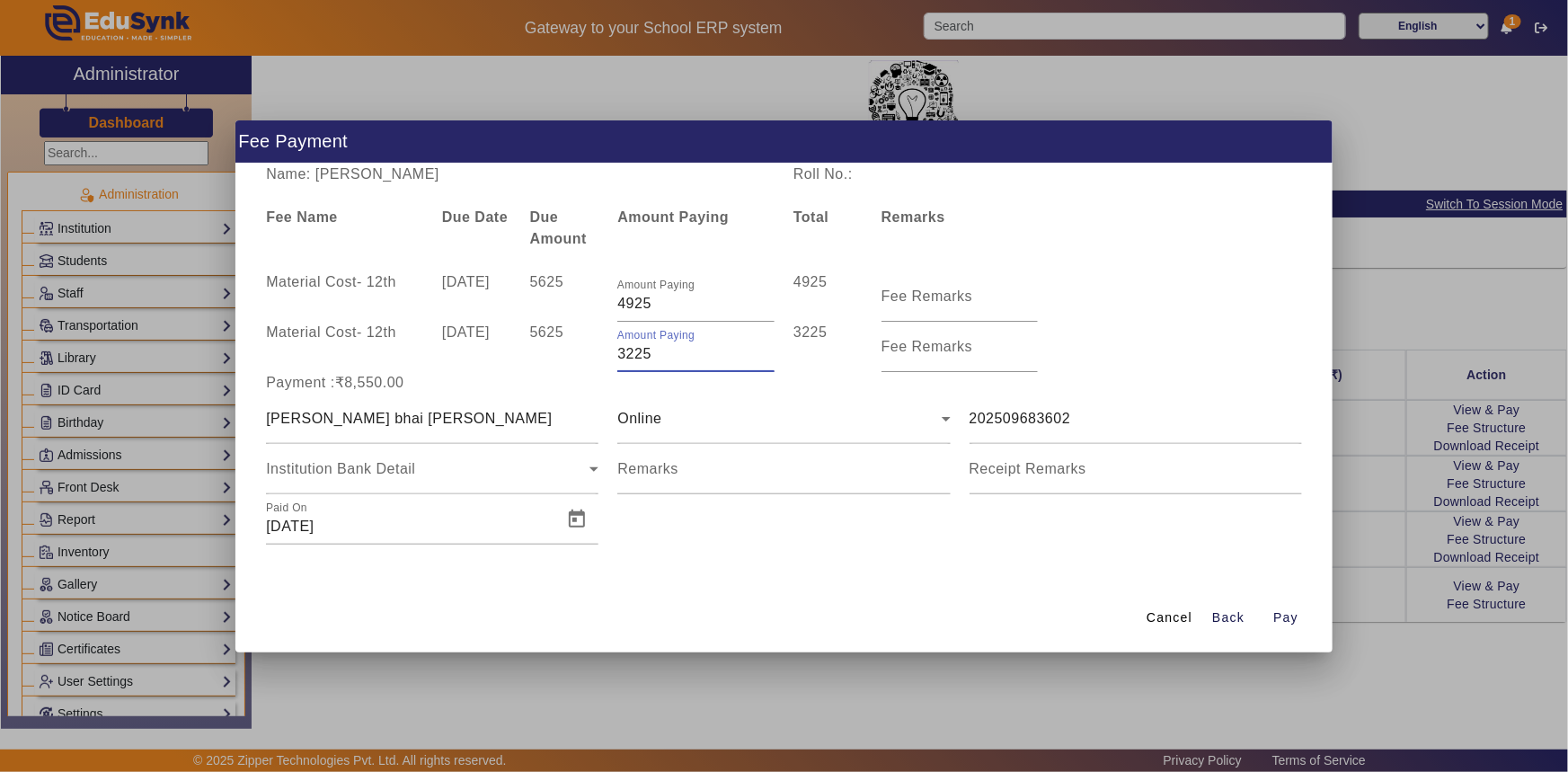
click at [1126, 322] on div "Material Cost - 12th [DATE] 5625 Amount Paying 3225 3225 Fee Remarks" at bounding box center [784, 346] width 1055 height 50
drag, startPoint x: 635, startPoint y: 356, endPoint x: 625, endPoint y: 359, distance: 10.4
click at [625, 359] on input "3225" at bounding box center [696, 354] width 157 height 22
type input "3825"
click at [1146, 325] on div "Material Cost - 12th [DATE] 5625 Amount Paying 3825 3825 Fee Remarks" at bounding box center [784, 346] width 1055 height 50
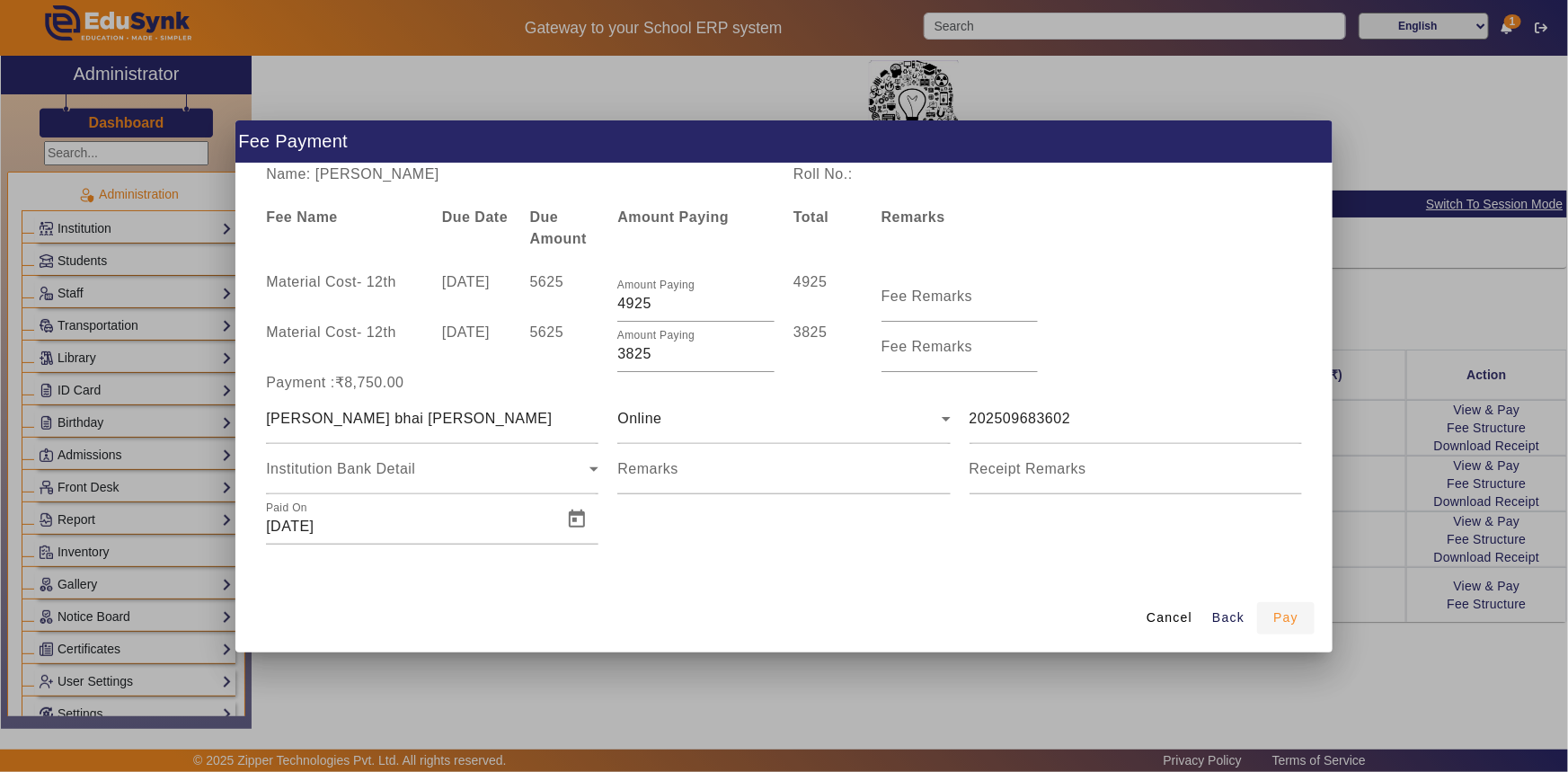
click at [1282, 617] on span "Pay" at bounding box center [1285, 617] width 25 height 19
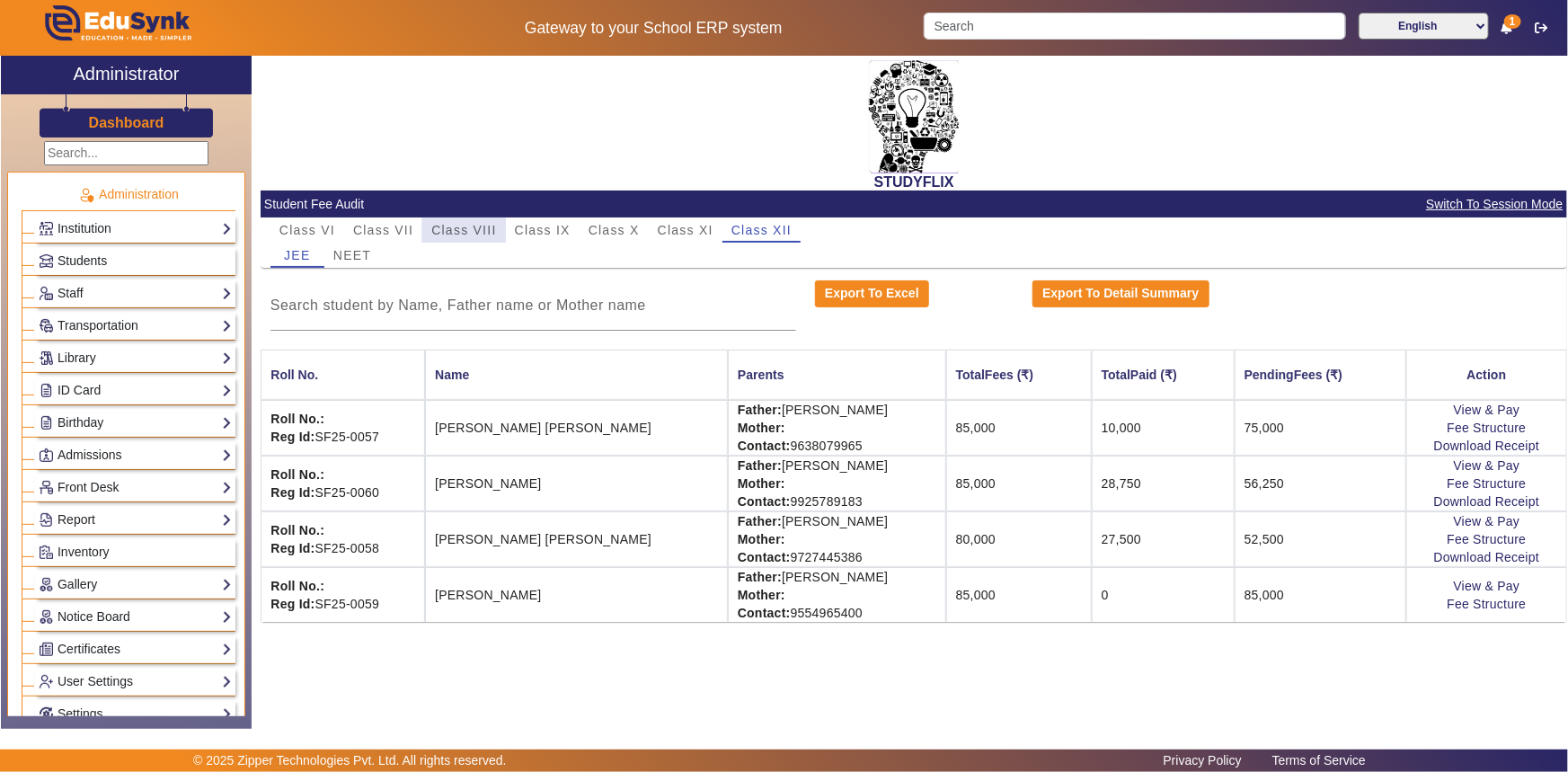
click at [463, 220] on span "Class VIII" at bounding box center [463, 229] width 64 height 25
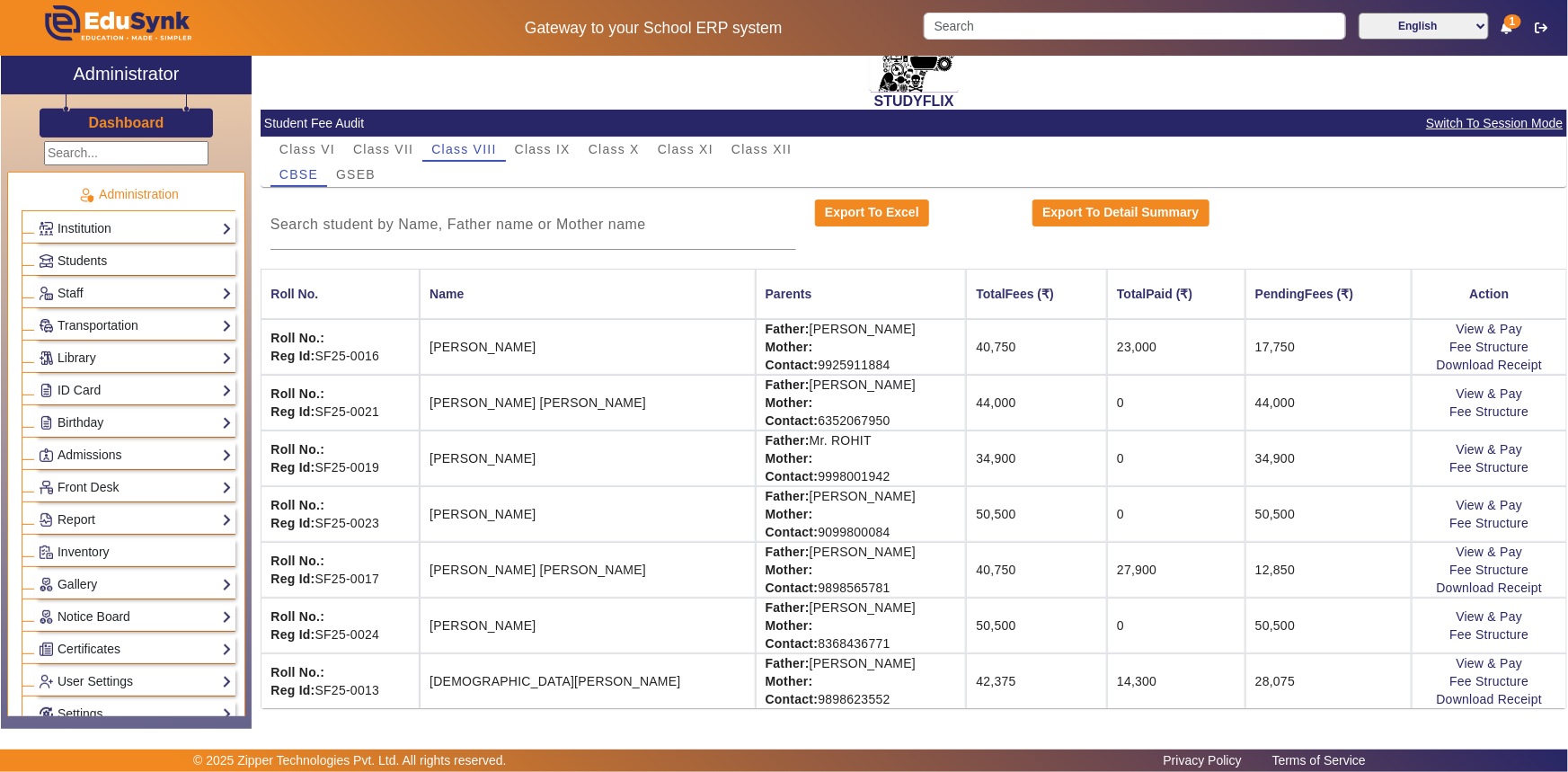
scroll to position [89, 0]
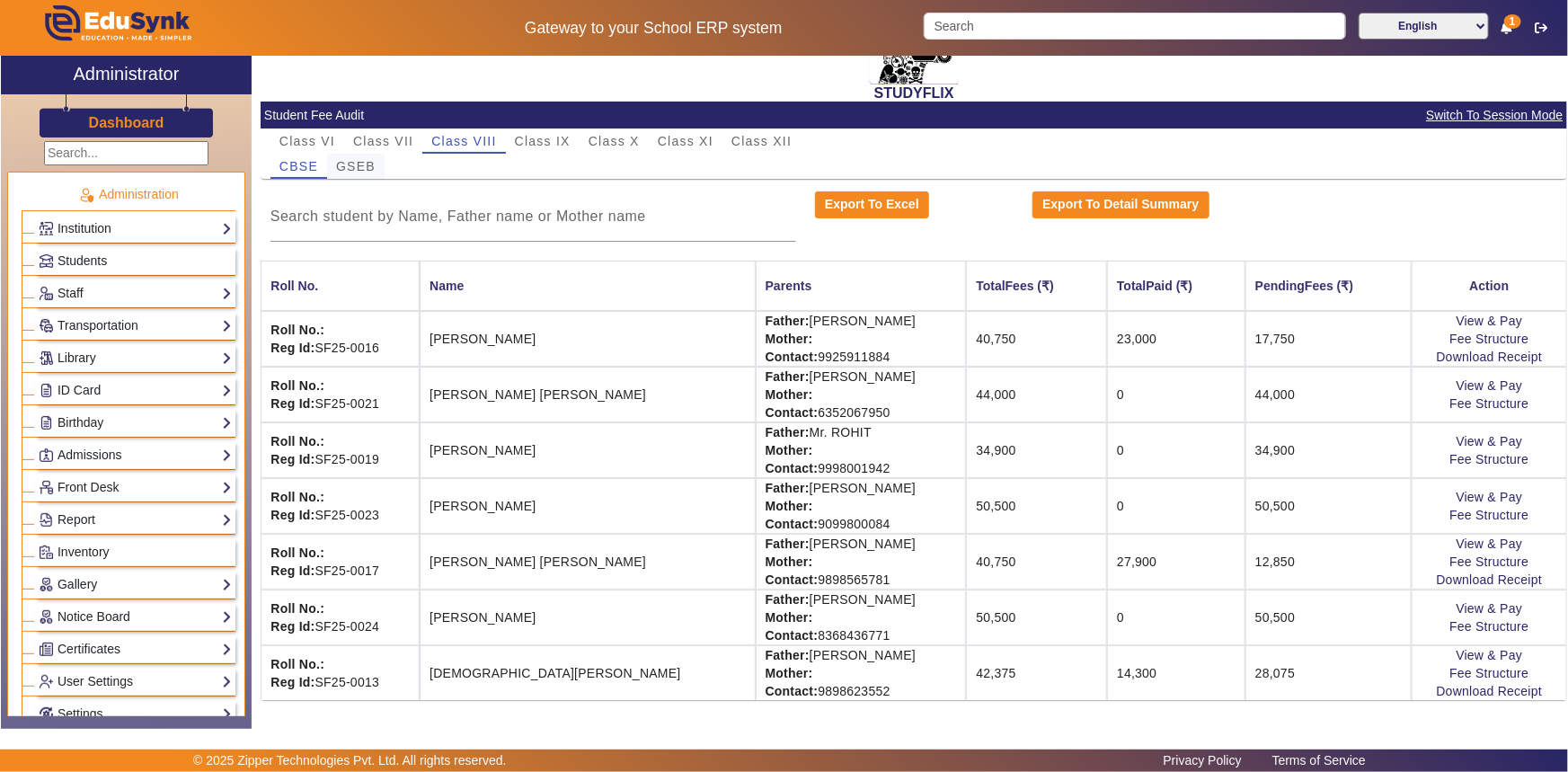
click at [355, 165] on span "GSEB" at bounding box center [356, 166] width 40 height 13
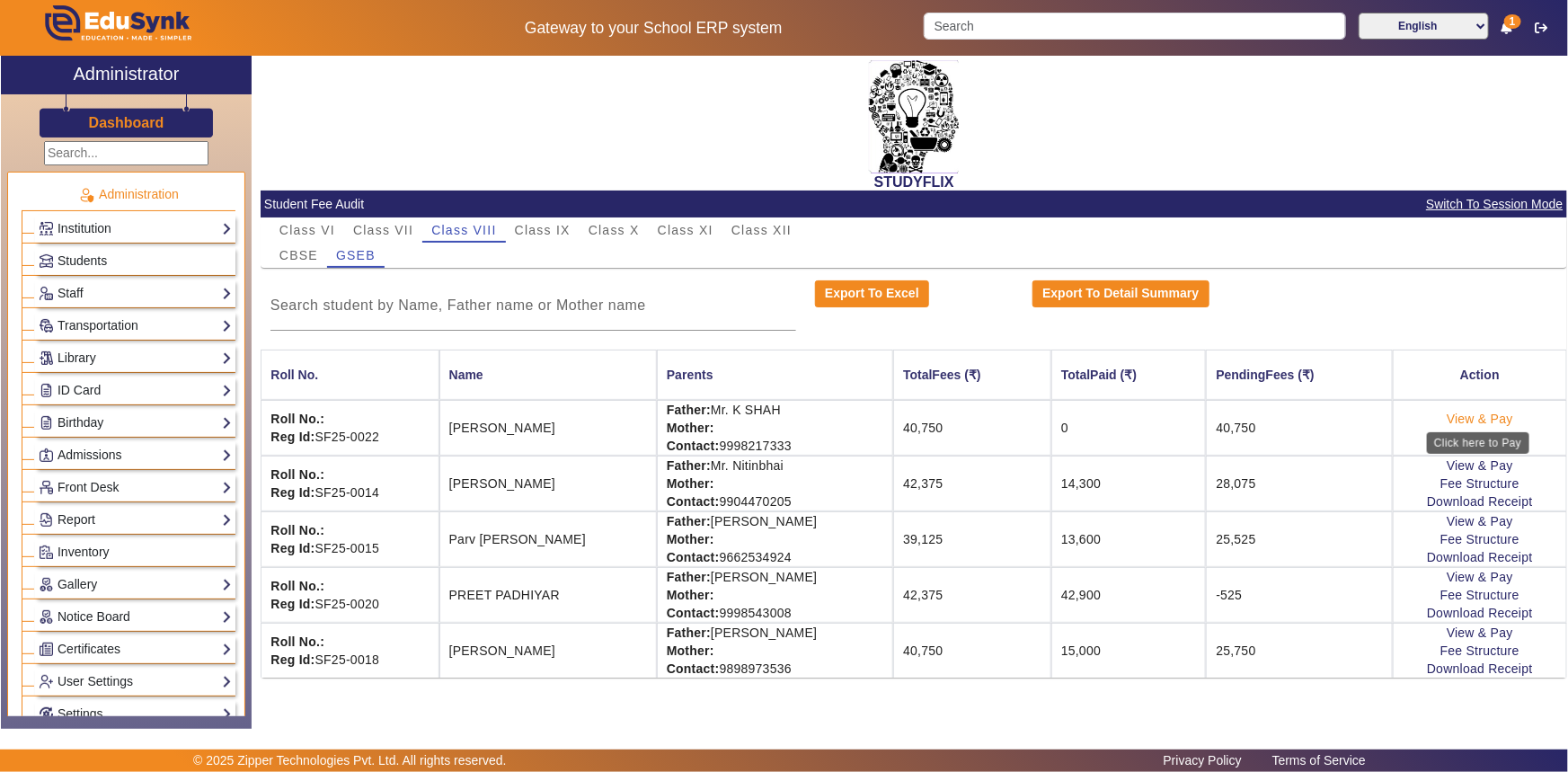
click at [1496, 420] on link "View & Pay" at bounding box center [1480, 418] width 66 height 15
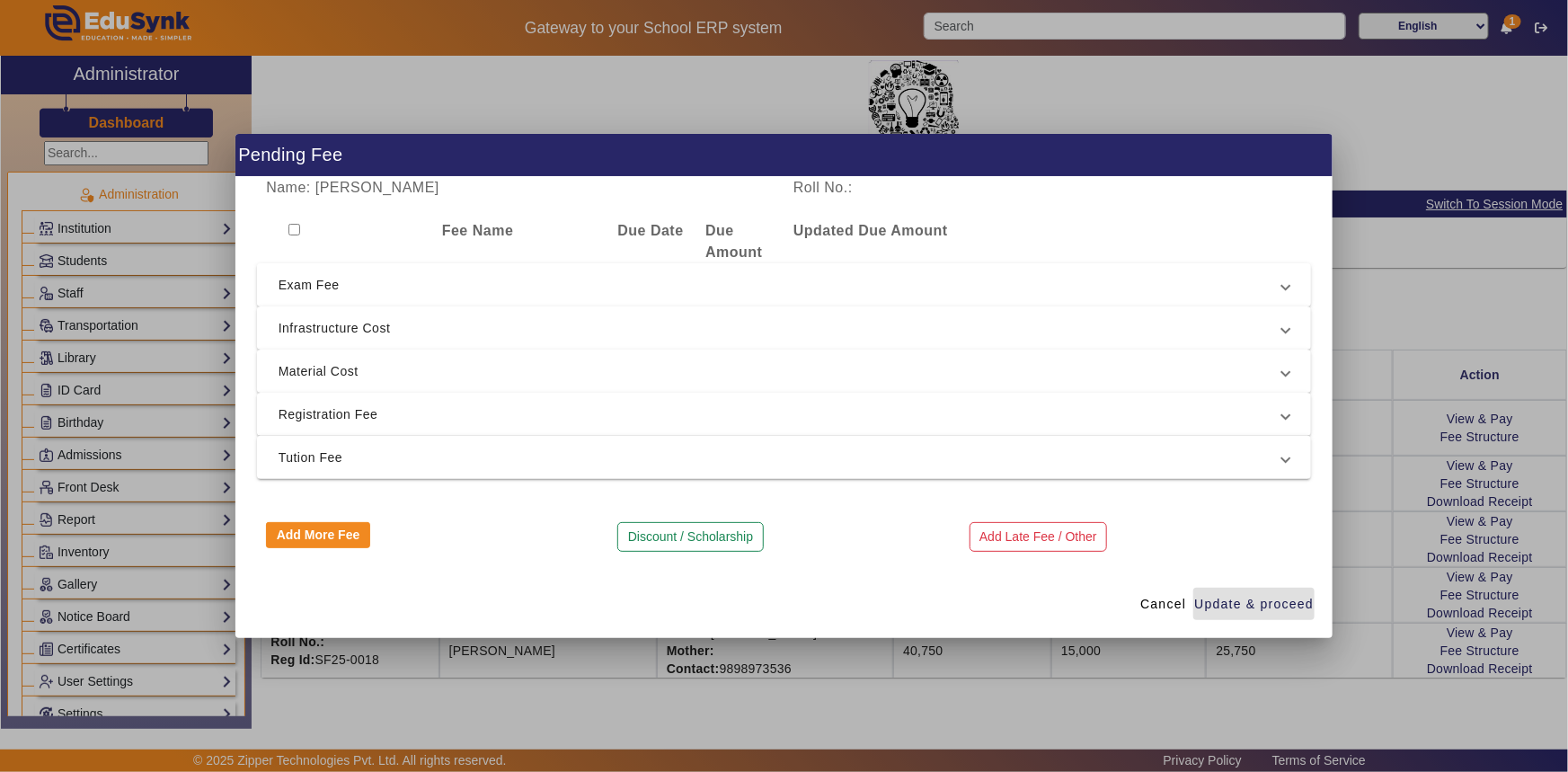
click at [301, 282] on span "Exam Fee" at bounding box center [781, 285] width 1004 height 22
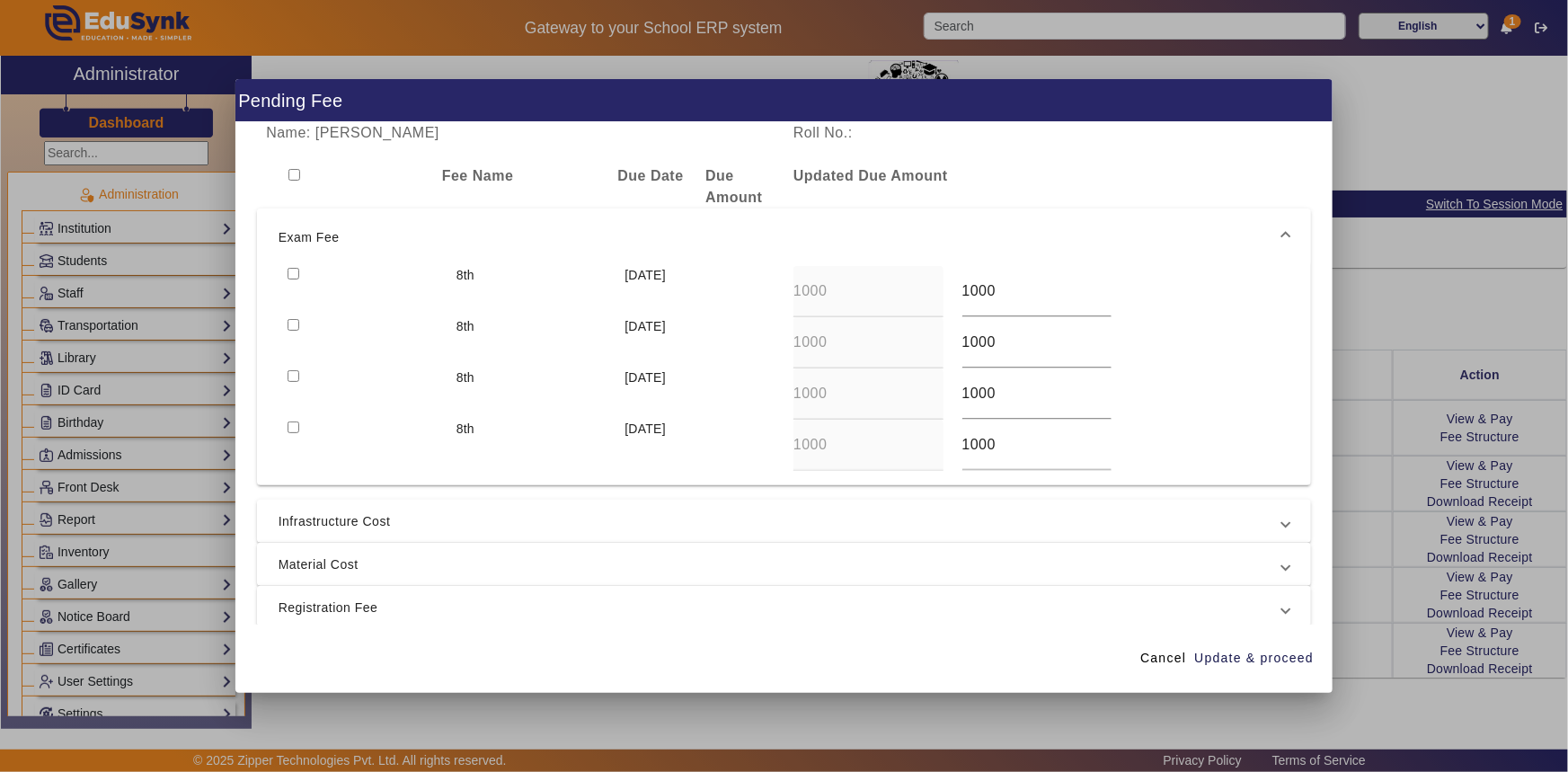
click at [304, 236] on span "Exam Fee" at bounding box center [781, 237] width 1004 height 22
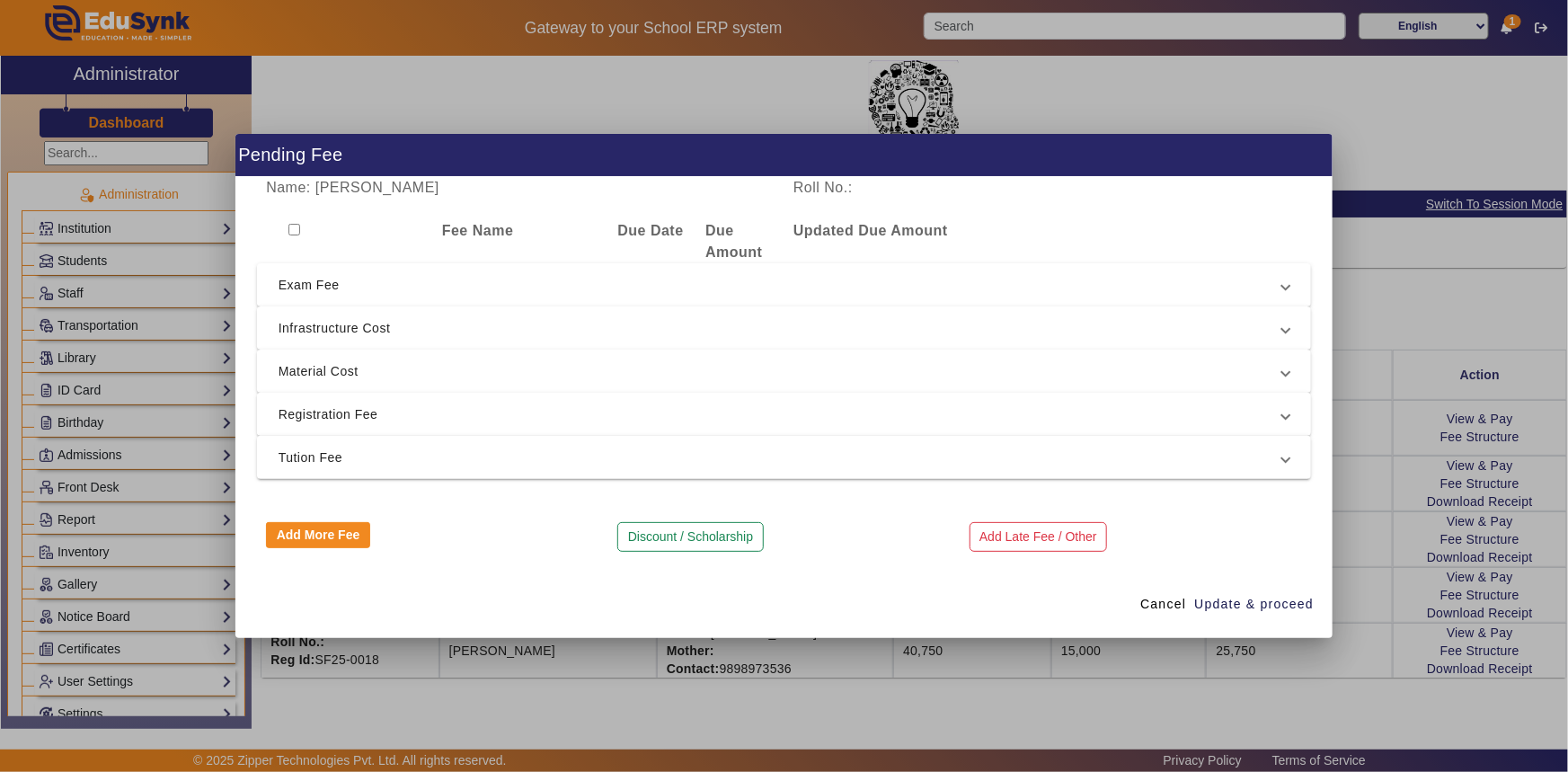
click at [314, 403] on span "Registration Fee" at bounding box center [781, 414] width 1004 height 22
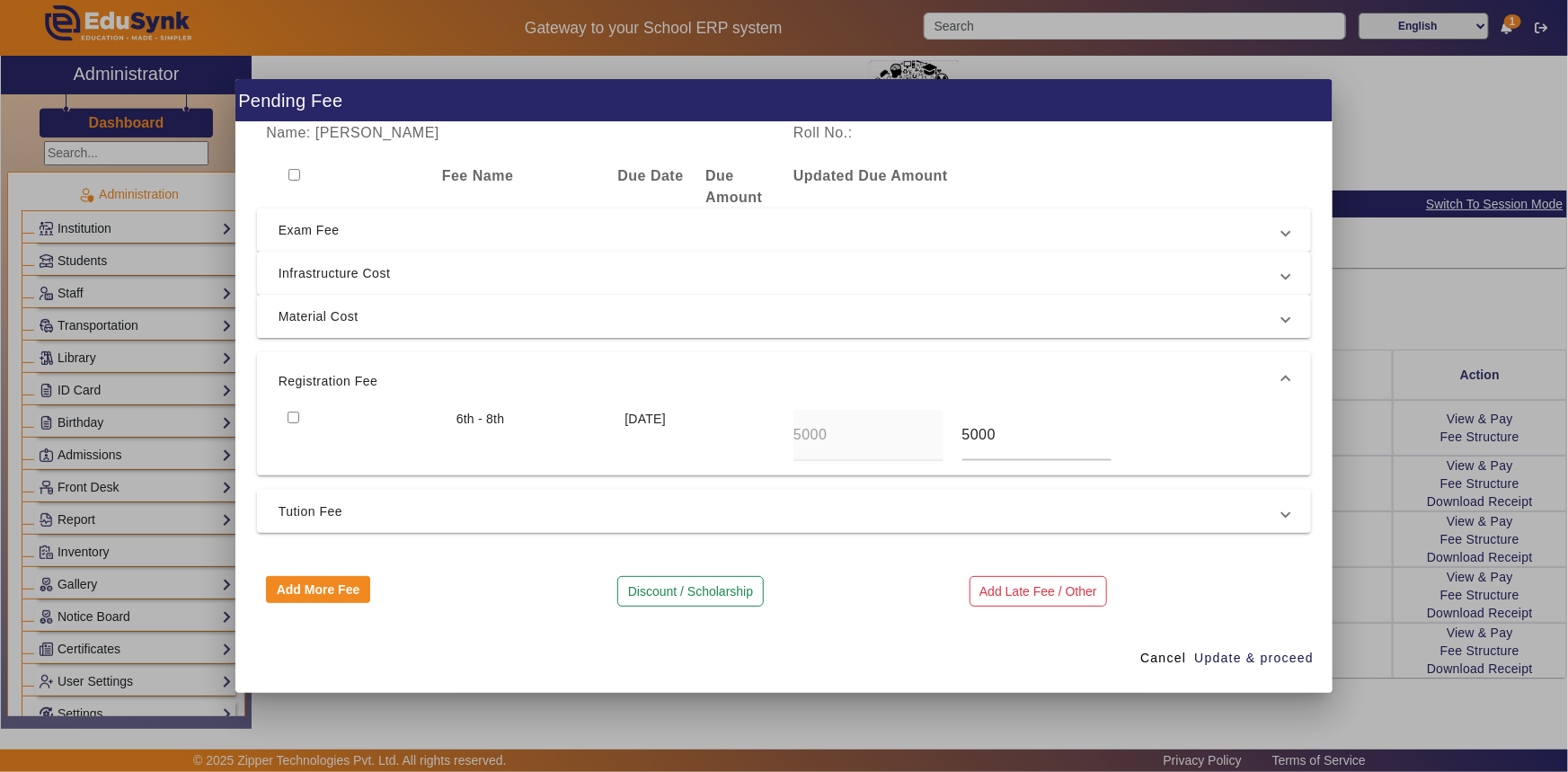
click at [300, 420] on div at bounding box center [363, 436] width 169 height 51
click at [296, 415] on input "checkbox" at bounding box center [294, 417] width 12 height 12
checkbox input "true"
click at [306, 342] on div "Name: [PERSON_NAME] Roll No.: Fee Name Due Date Due Amount Updated Due Amount E…" at bounding box center [784, 373] width 1098 height 501
click at [300, 511] on span "Tution Fee" at bounding box center [781, 511] width 1004 height 22
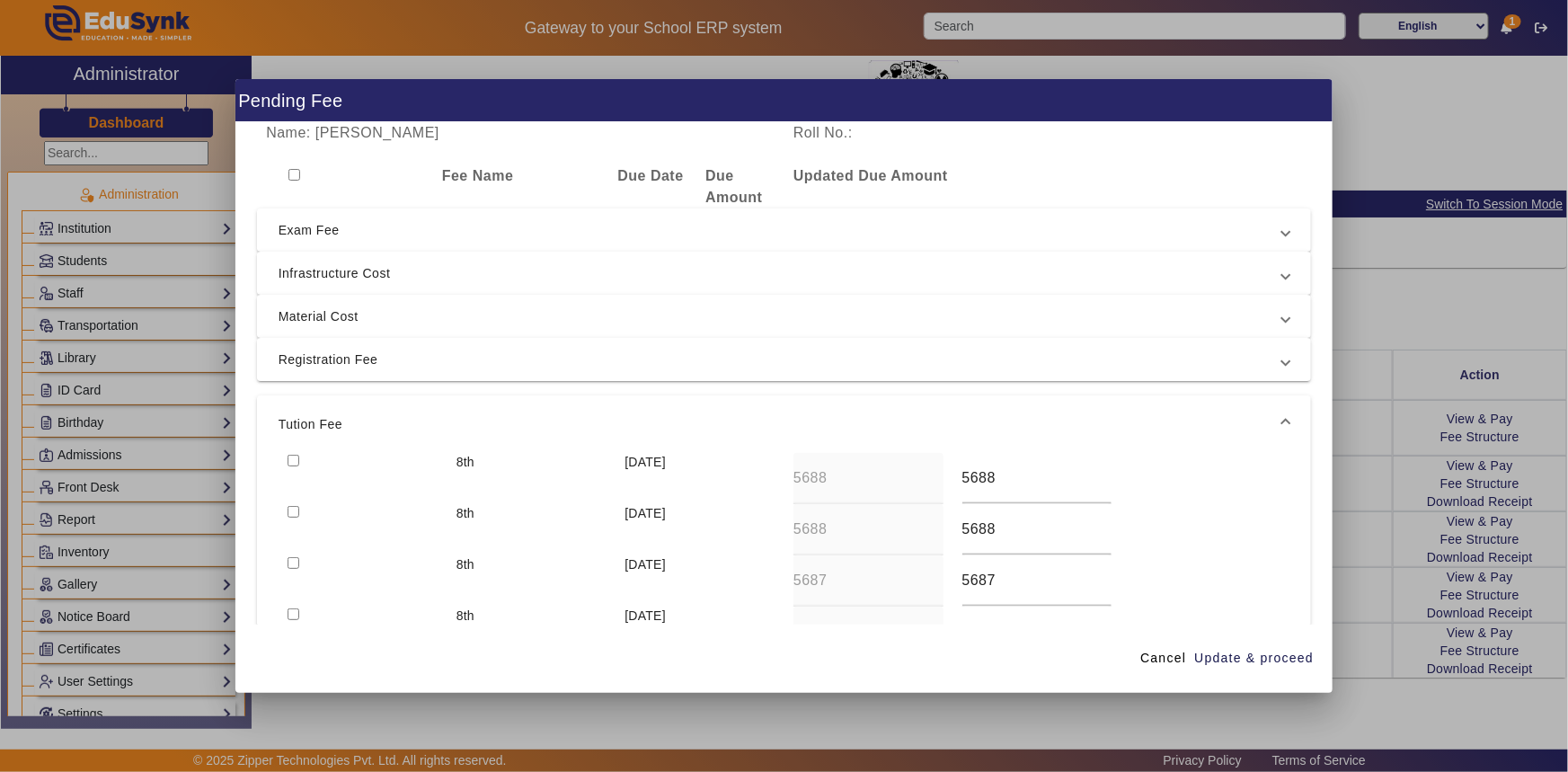
click at [291, 457] on input "checkbox" at bounding box center [294, 461] width 12 height 12
checkbox input "true"
click at [1271, 666] on span "Update & proceed" at bounding box center [1254, 657] width 120 height 19
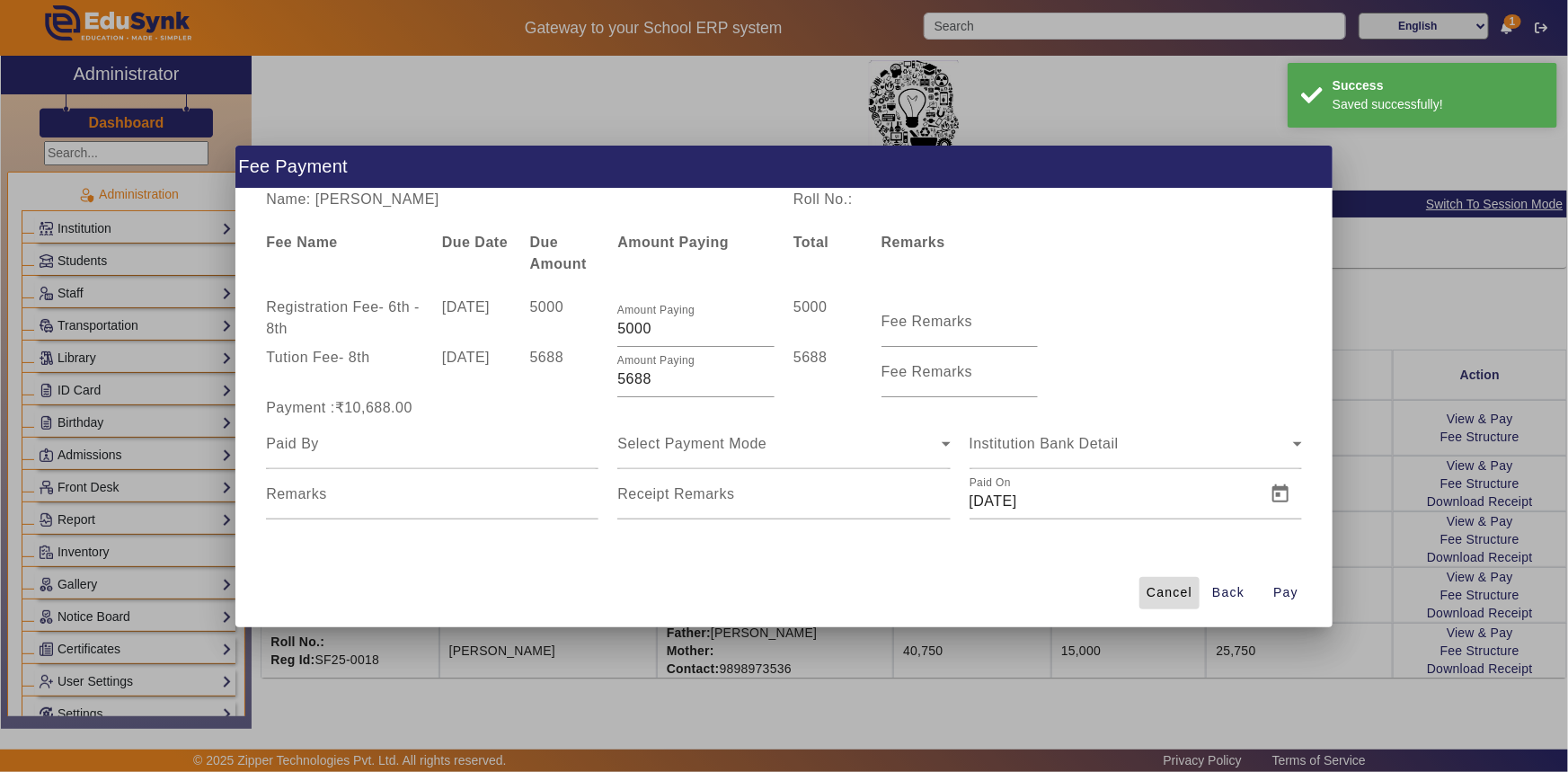
click at [1150, 594] on span "Cancel" at bounding box center [1170, 592] width 45 height 19
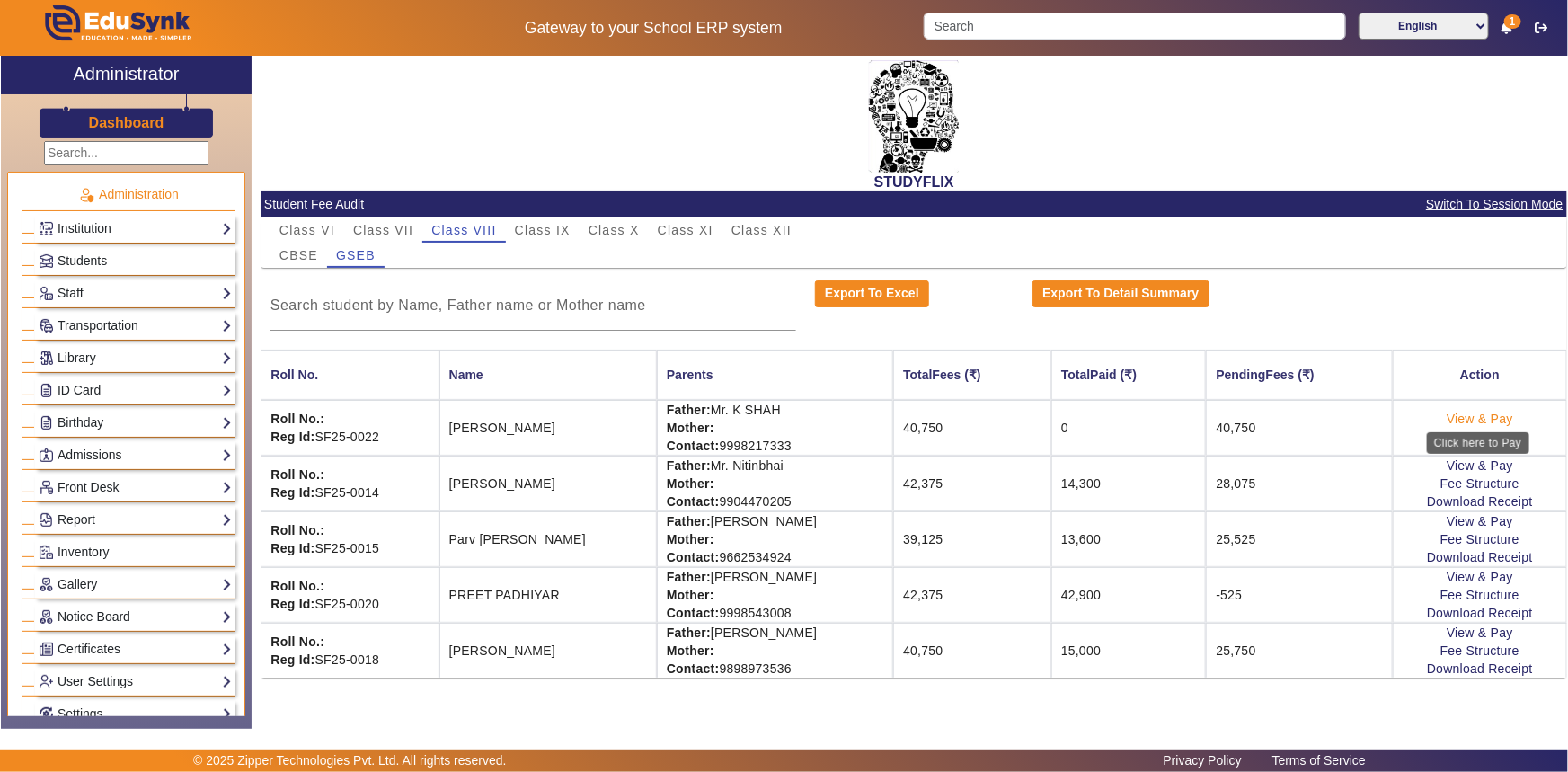
click at [1488, 419] on link "View & Pay" at bounding box center [1480, 418] width 66 height 15
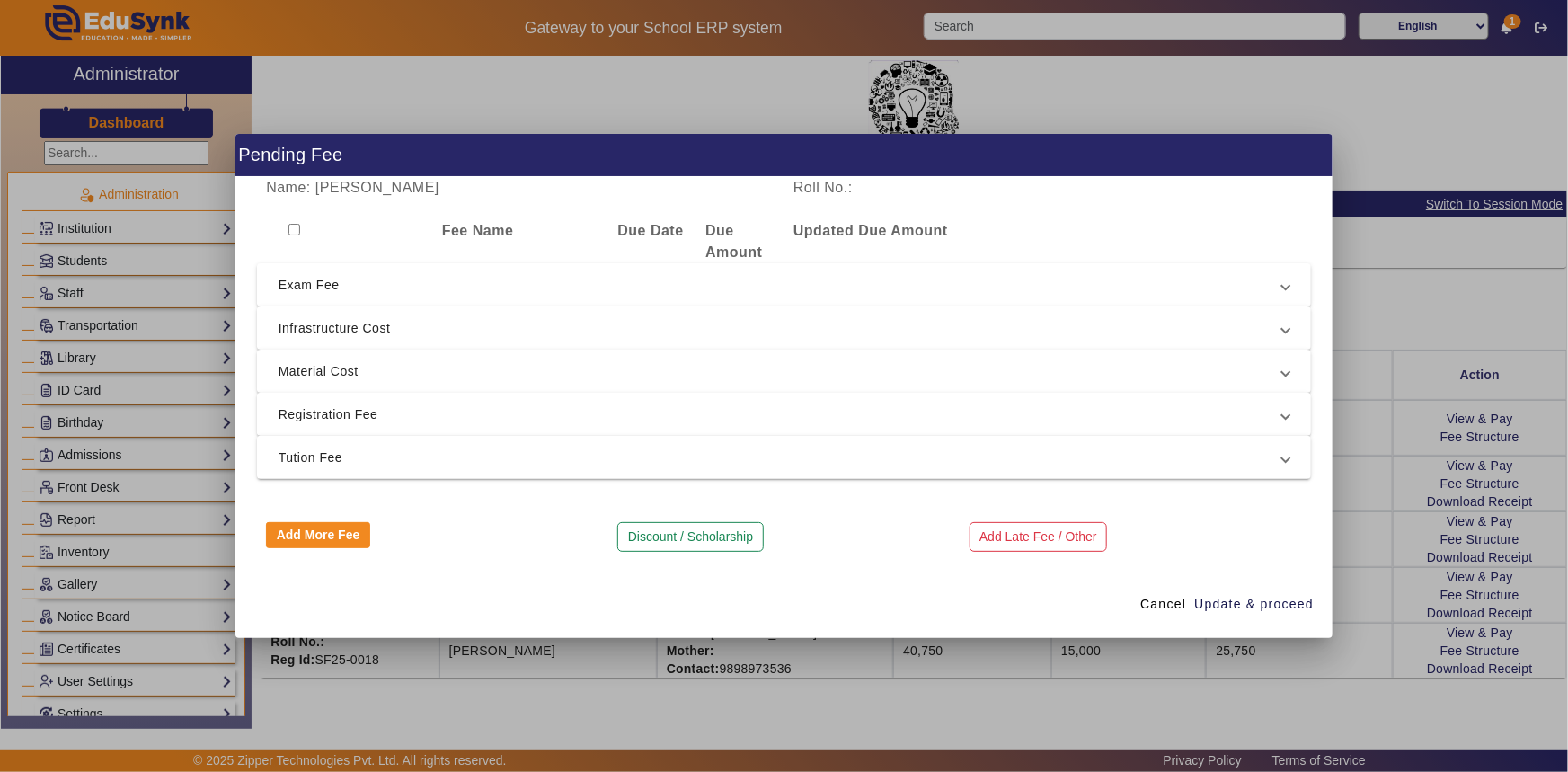
click at [351, 412] on span "Registration Fee" at bounding box center [781, 414] width 1004 height 22
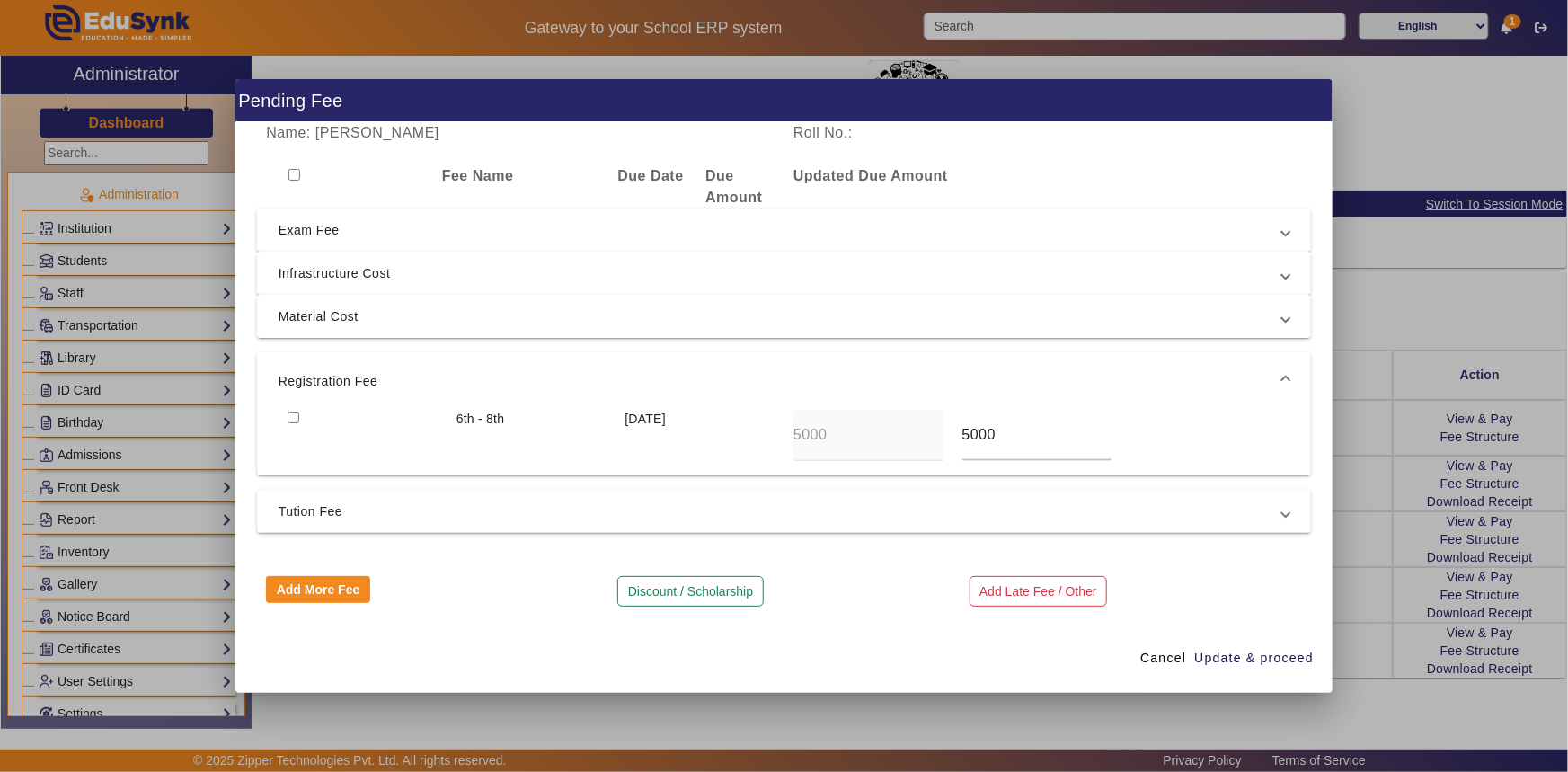
click at [291, 415] on input "checkbox" at bounding box center [294, 417] width 12 height 12
checkbox input "true"
click at [318, 516] on span "Tution Fee" at bounding box center [781, 511] width 1004 height 22
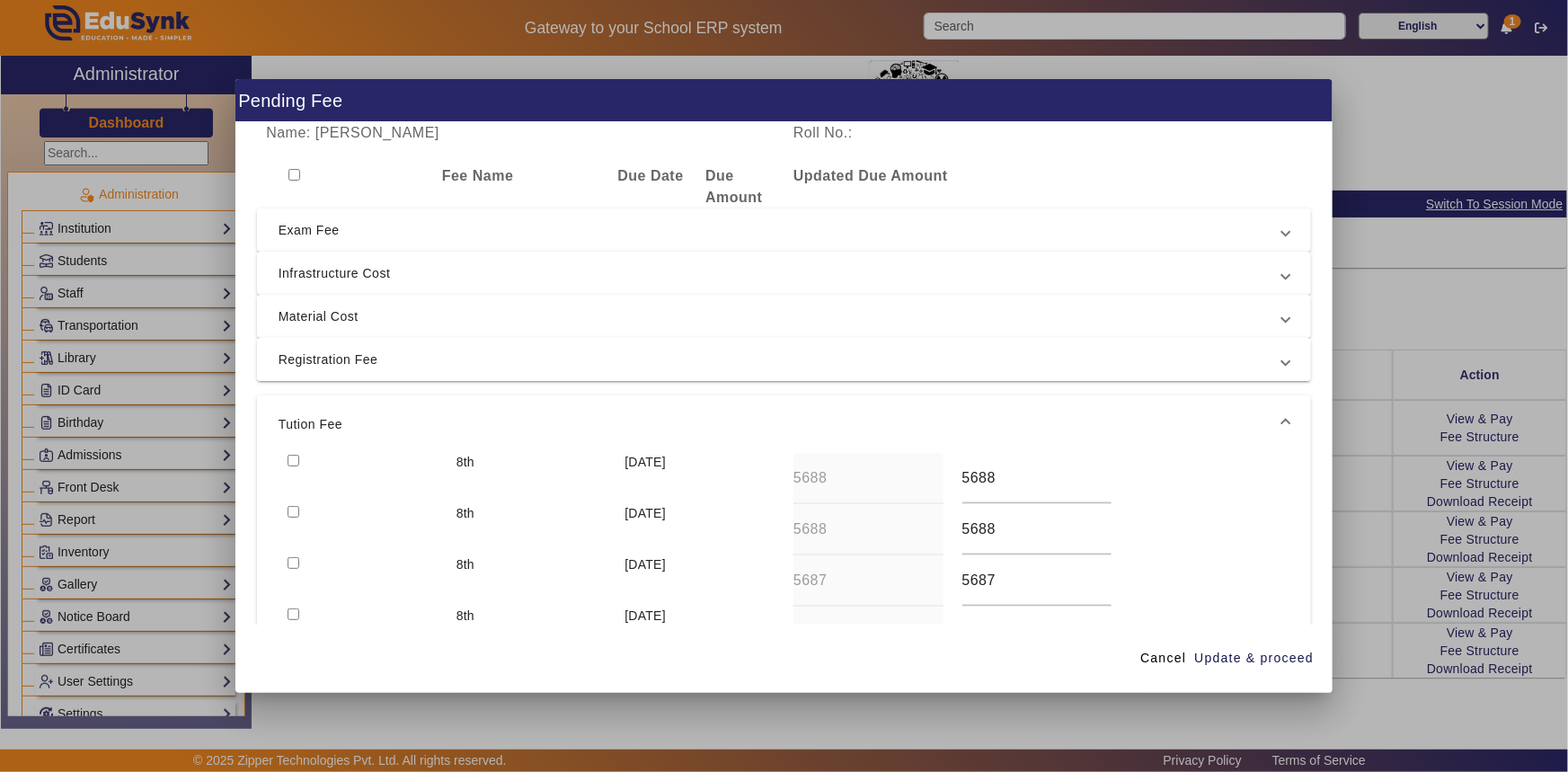
click at [296, 508] on input "checkbox" at bounding box center [294, 512] width 12 height 12
checkbox input "true"
click at [297, 458] on input "checkbox" at bounding box center [294, 461] width 12 height 12
checkbox input "true"
click at [1253, 658] on span "Update & proceed" at bounding box center [1254, 657] width 120 height 19
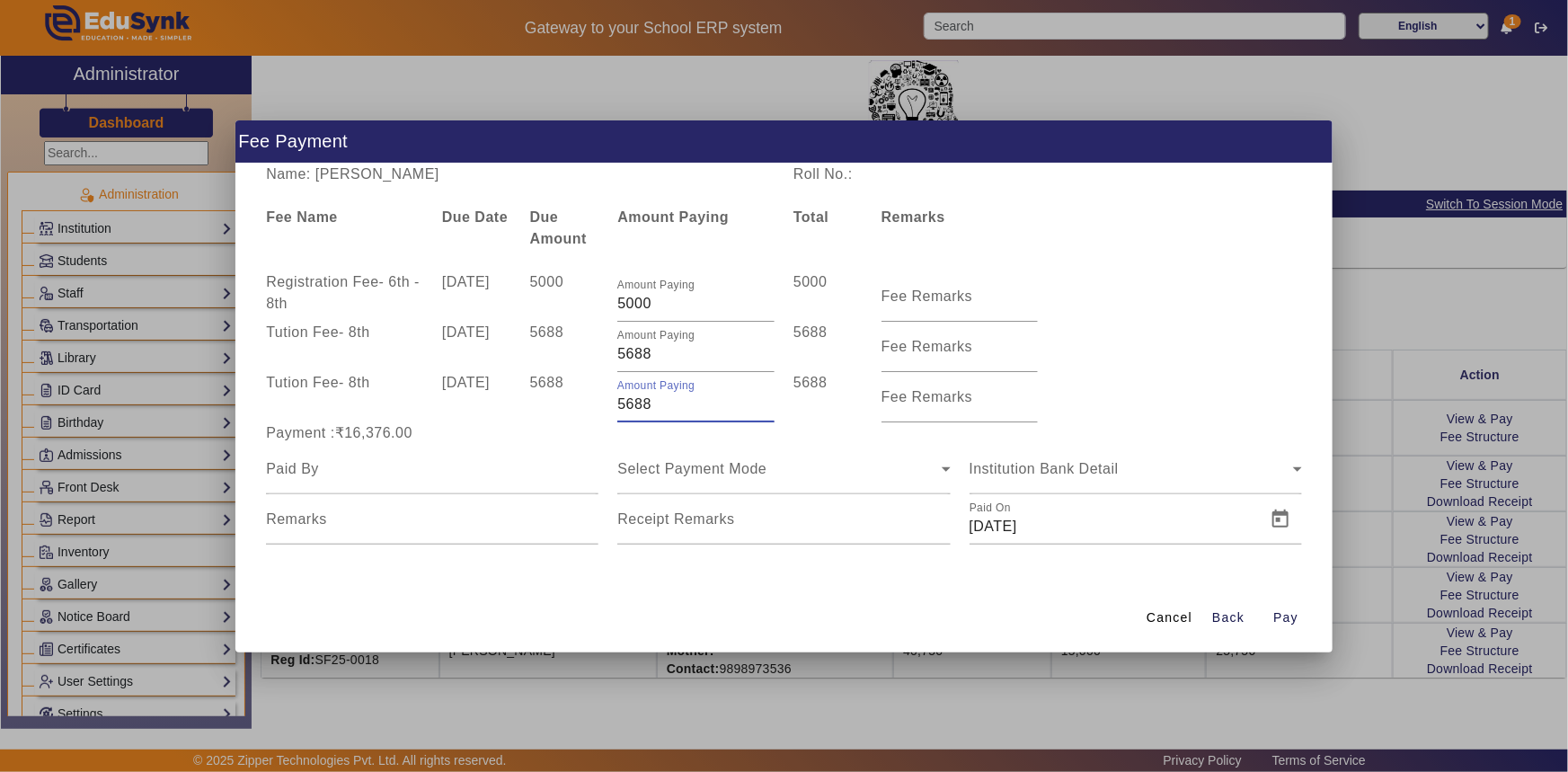
drag, startPoint x: 627, startPoint y: 404, endPoint x: 659, endPoint y: 403, distance: 32.0
click at [659, 403] on input "5688" at bounding box center [696, 404] width 157 height 22
type input "5000"
drag, startPoint x: 625, startPoint y: 351, endPoint x: 665, endPoint y: 357, distance: 40.4
click at [665, 357] on input "5688" at bounding box center [696, 354] width 157 height 22
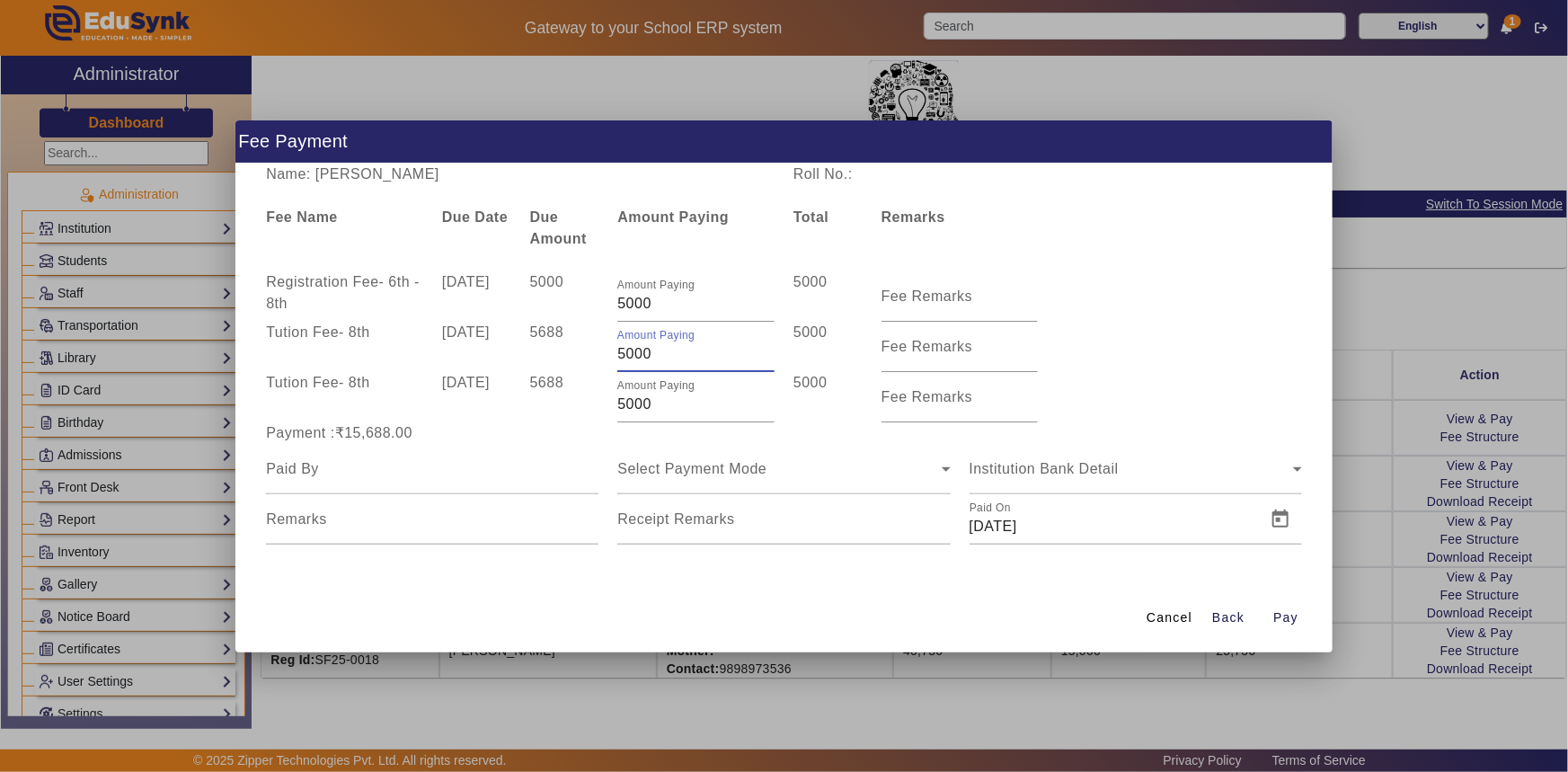
type input "5000"
click at [1115, 286] on div "Registration Fee - 6th - 8th [DATE] 5000 Amount Paying 5000 5000 Fee Remarks" at bounding box center [784, 297] width 1055 height 50
click at [386, 482] on div at bounding box center [432, 469] width 332 height 50
type input "[PERSON_NAME]"
click at [719, 469] on span "Select Payment Mode" at bounding box center [692, 468] width 149 height 15
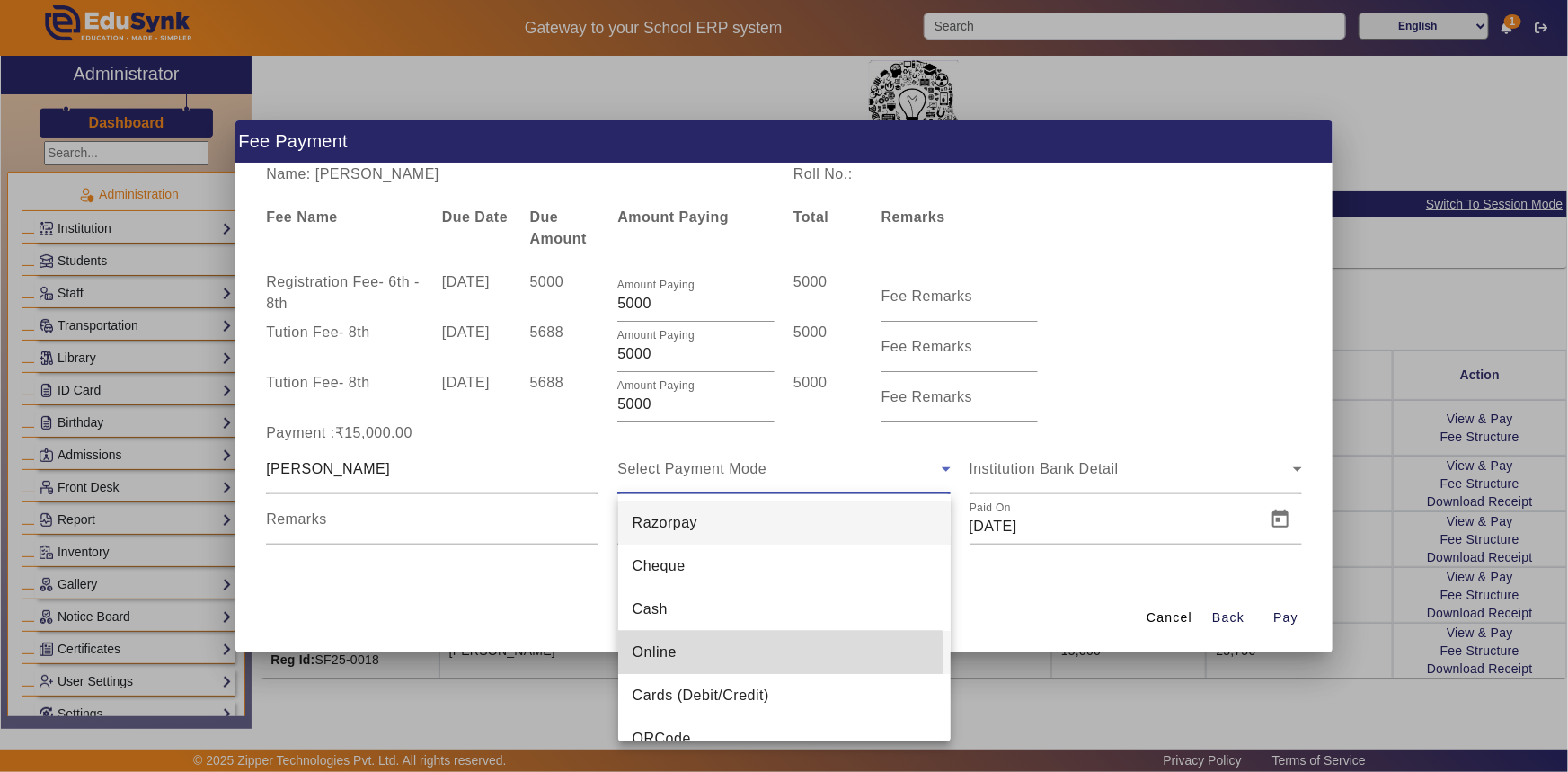
click at [663, 653] on span "Online" at bounding box center [654, 652] width 44 height 22
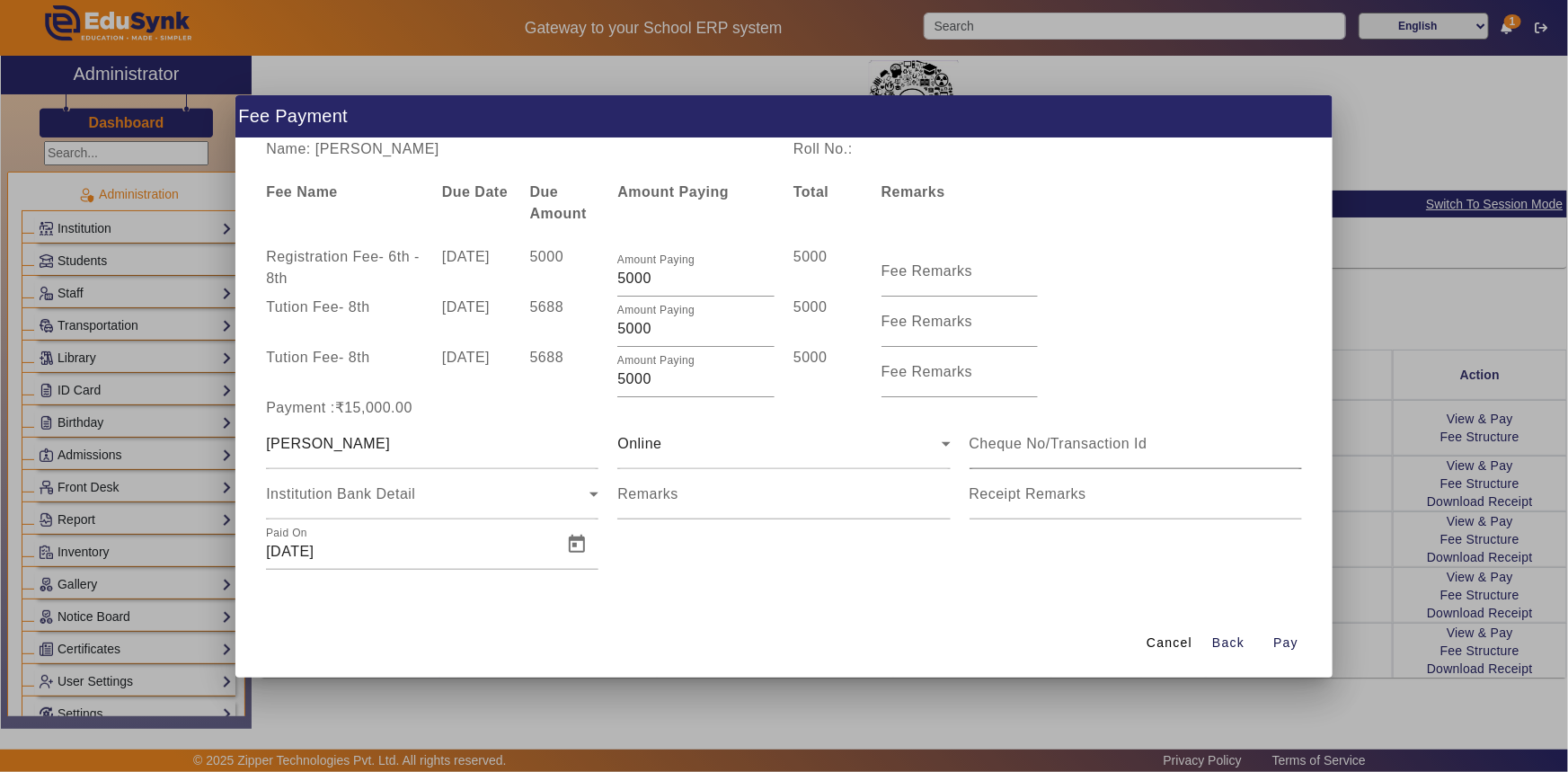
click at [1047, 456] on div at bounding box center [1136, 444] width 332 height 50
type input "[CREDIT_CARD_NUMBER]"
click at [578, 539] on span "Open calendar" at bounding box center [577, 545] width 44 height 43
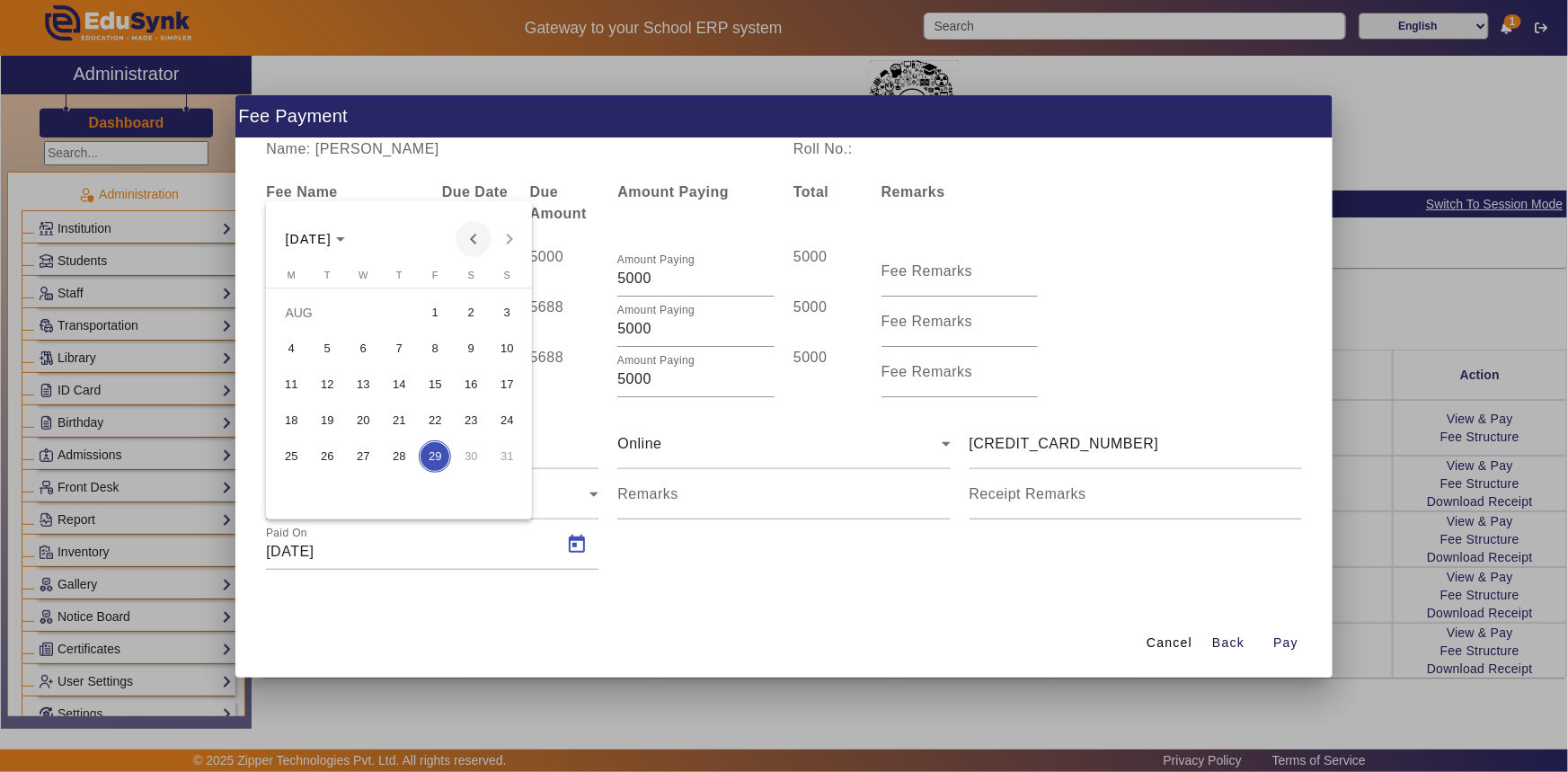
click at [478, 234] on span "Previous month" at bounding box center [474, 239] width 36 height 36
click at [355, 337] on span "2" at bounding box center [363, 348] width 33 height 33
type input "[DATE]"
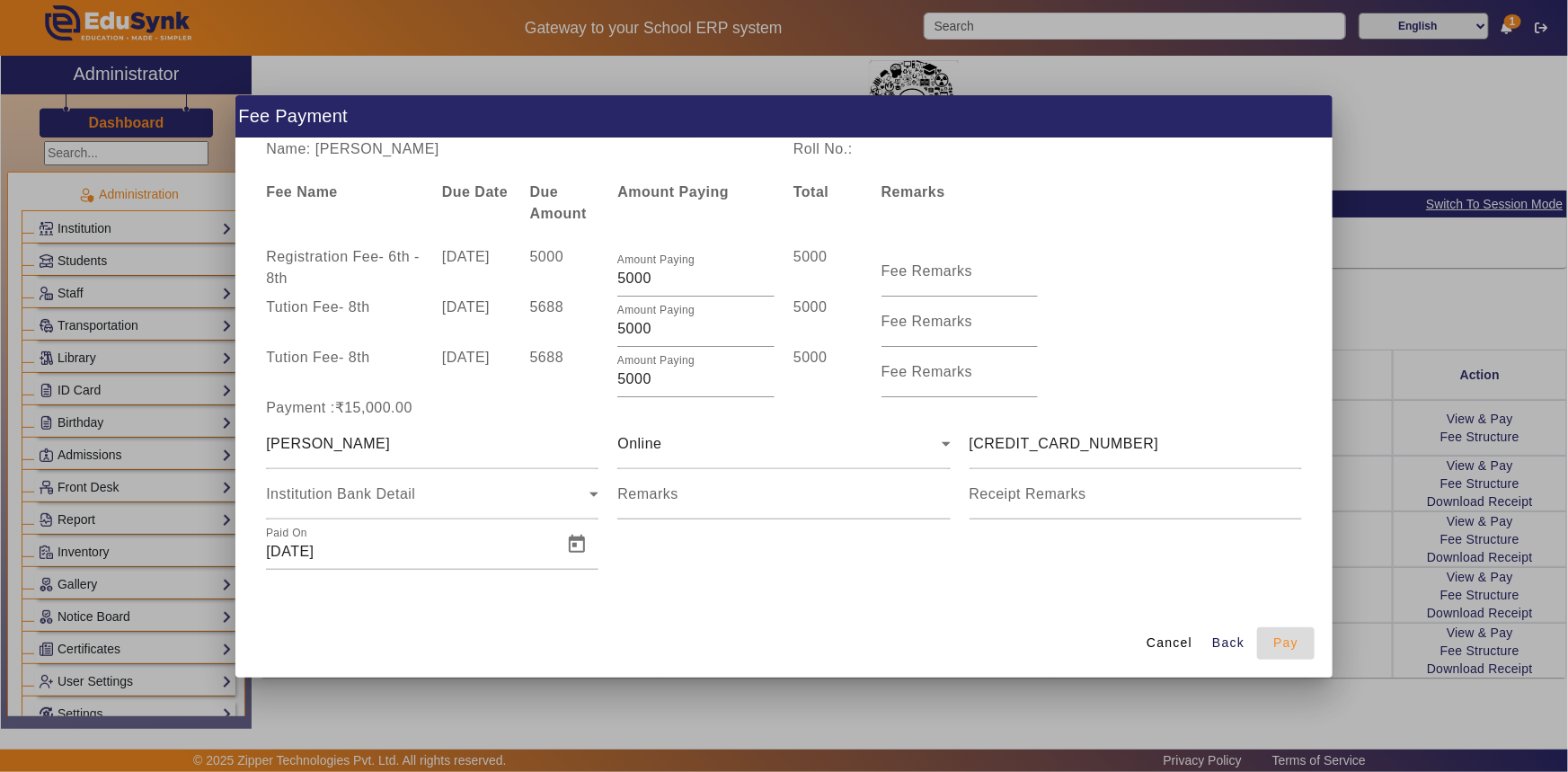
click at [1282, 647] on span "Pay" at bounding box center [1285, 643] width 25 height 19
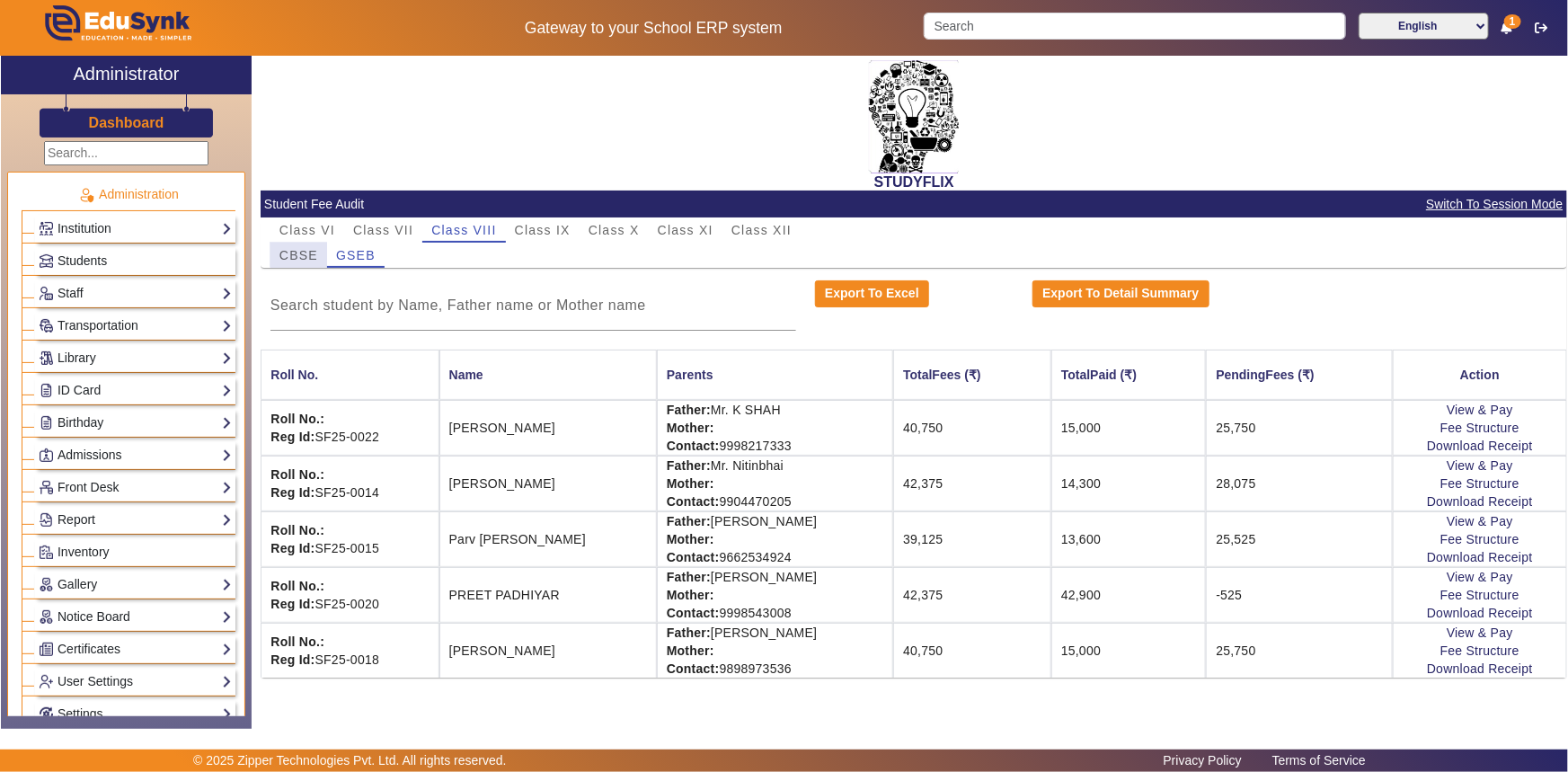
click at [313, 251] on span "CBSE" at bounding box center [299, 255] width 39 height 13
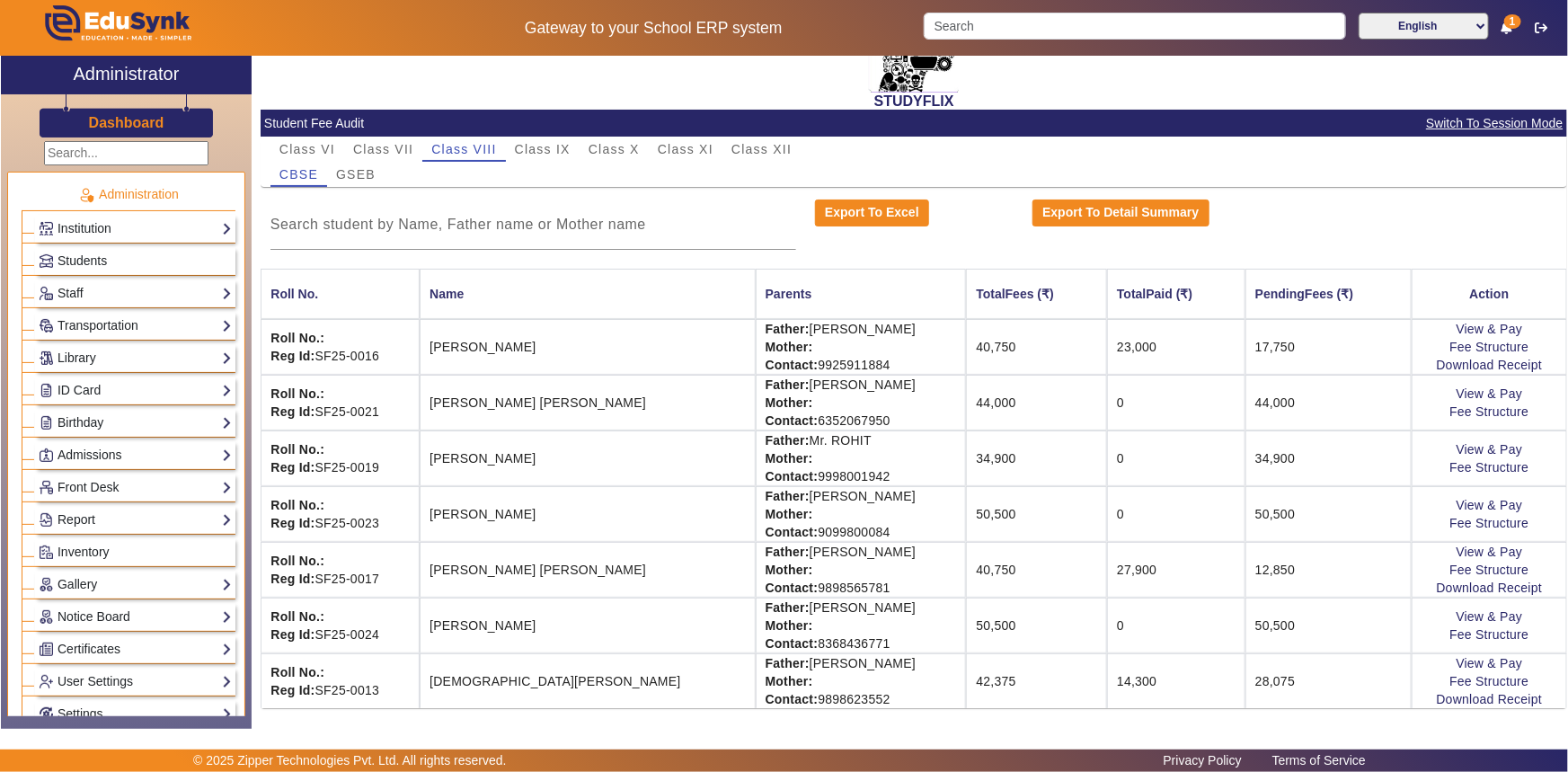
scroll to position [89, 0]
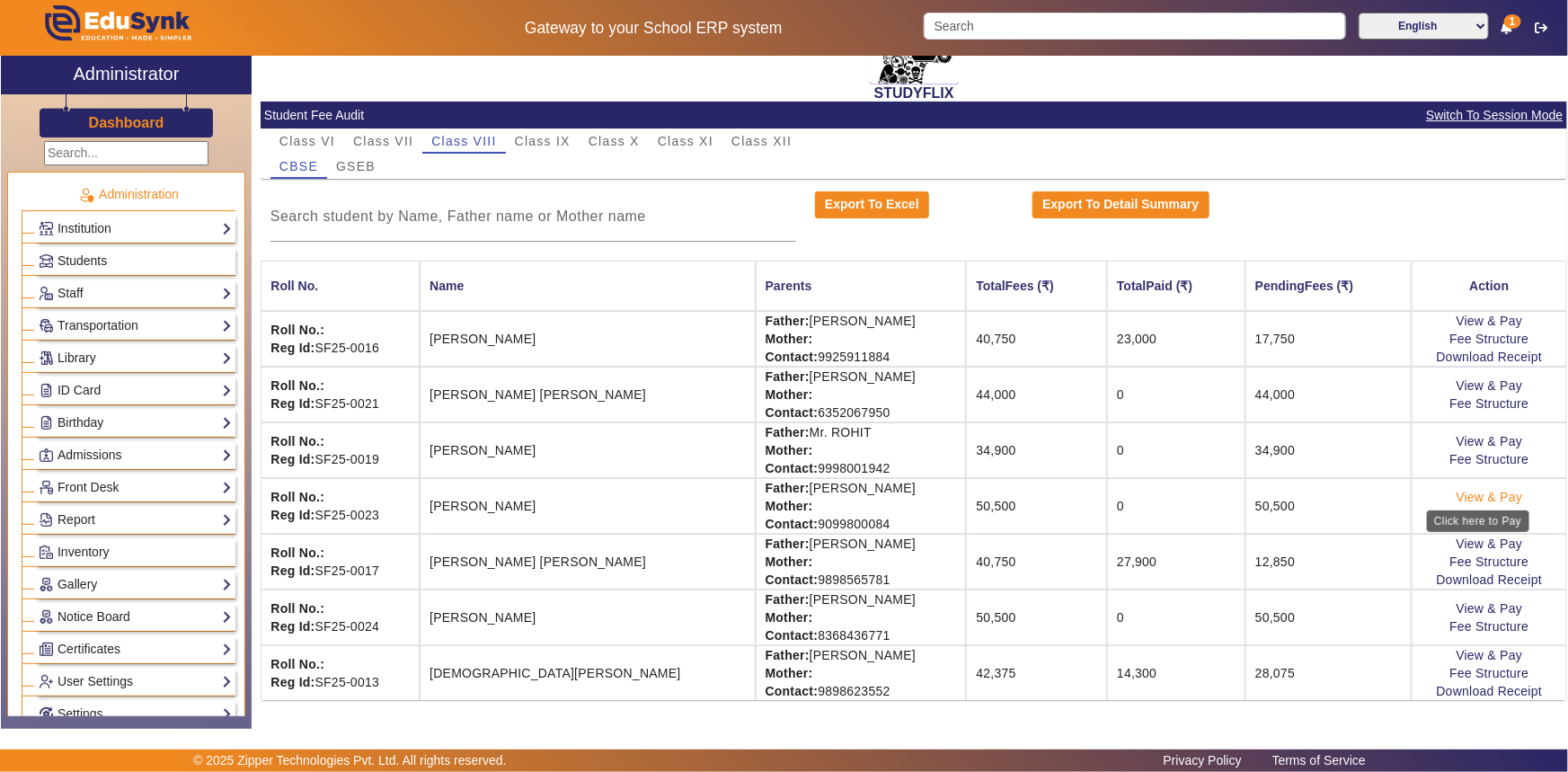
click at [1499, 492] on link "View & Pay" at bounding box center [1490, 496] width 66 height 15
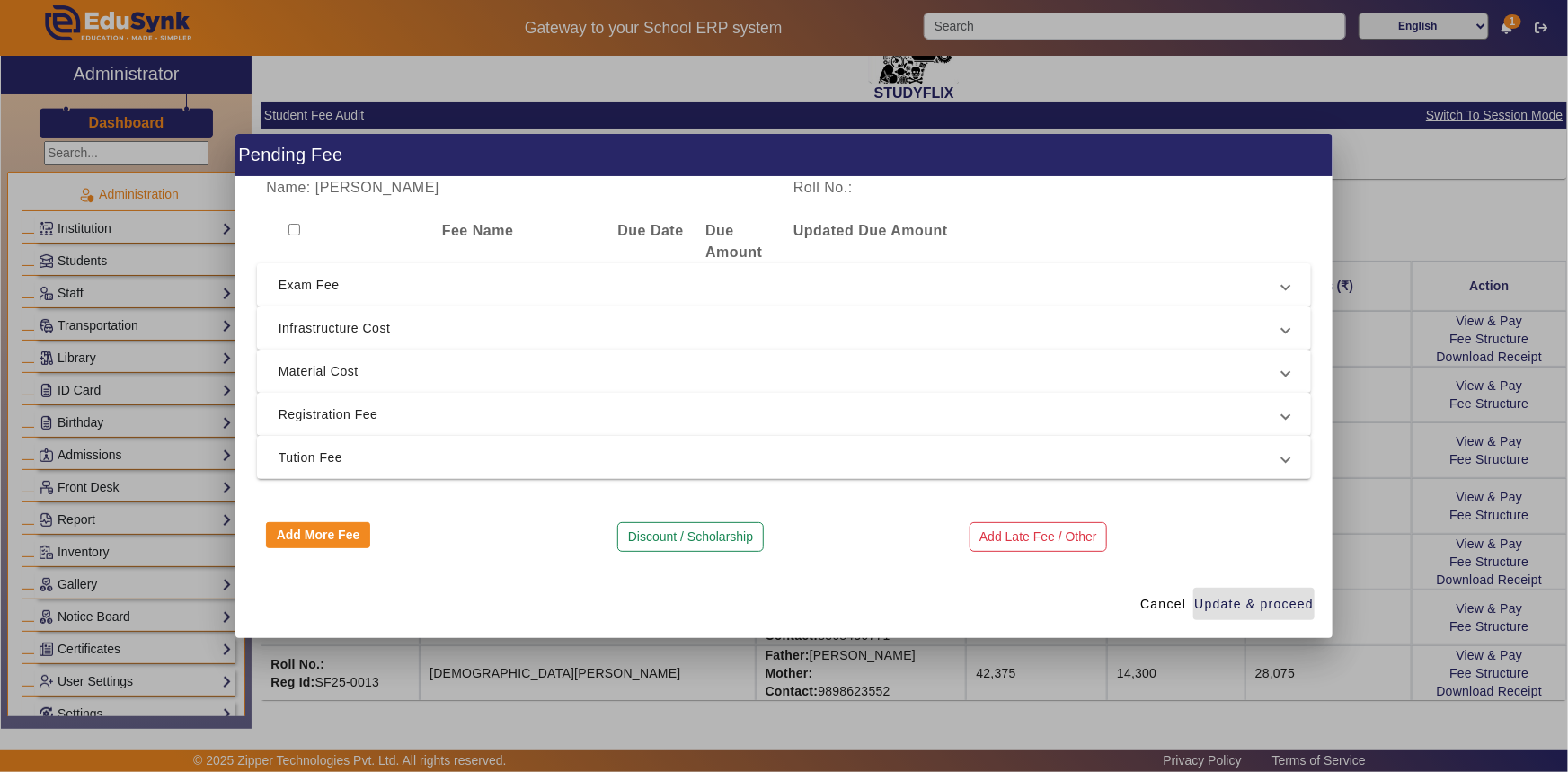
click at [380, 408] on span "Registration Fee" at bounding box center [781, 414] width 1004 height 22
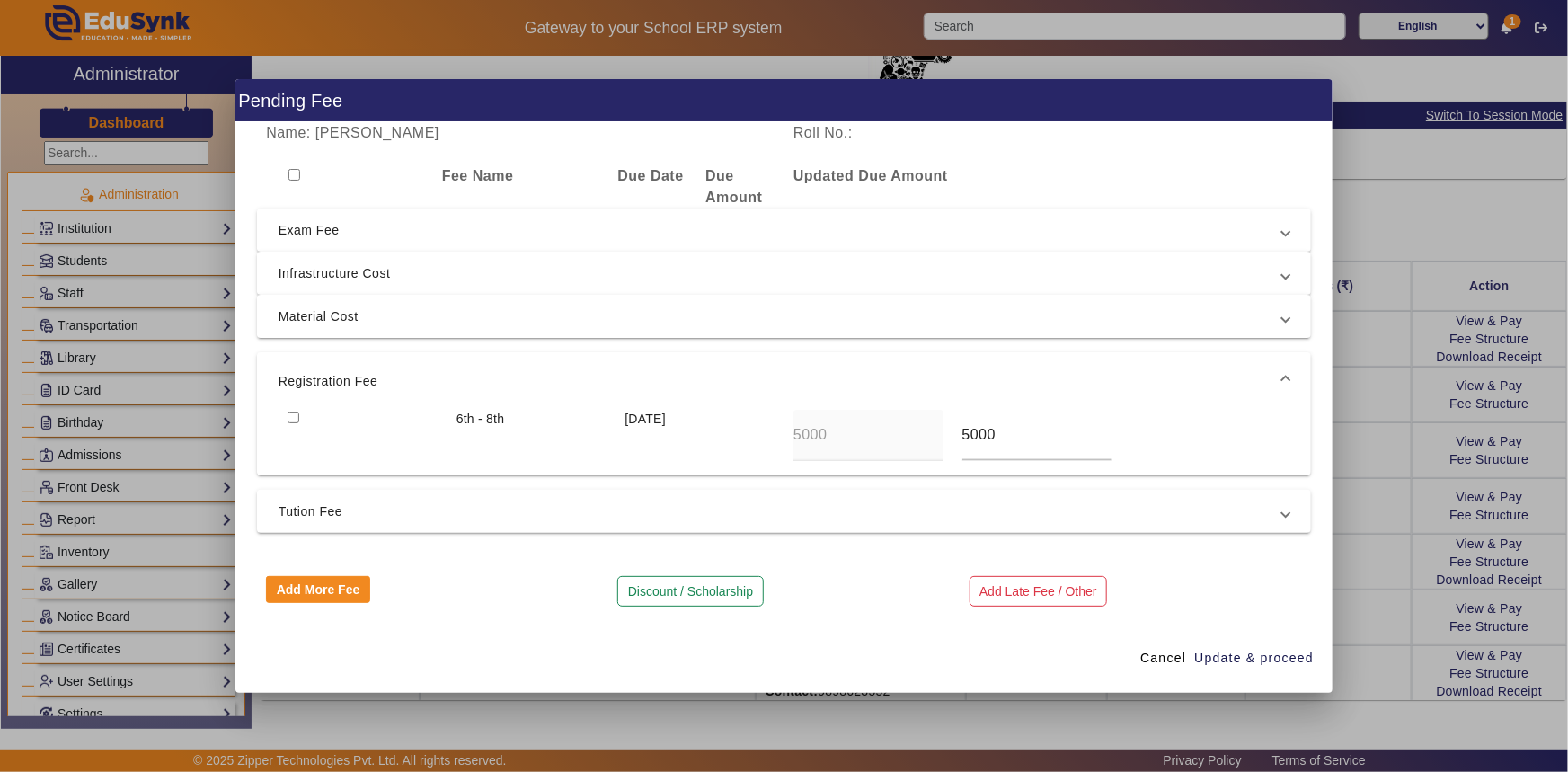
click at [291, 417] on input "checkbox" at bounding box center [294, 417] width 12 height 12
checkbox input "true"
click at [320, 523] on mat-expansion-panel-header "Tution Fee" at bounding box center [784, 511] width 1055 height 43
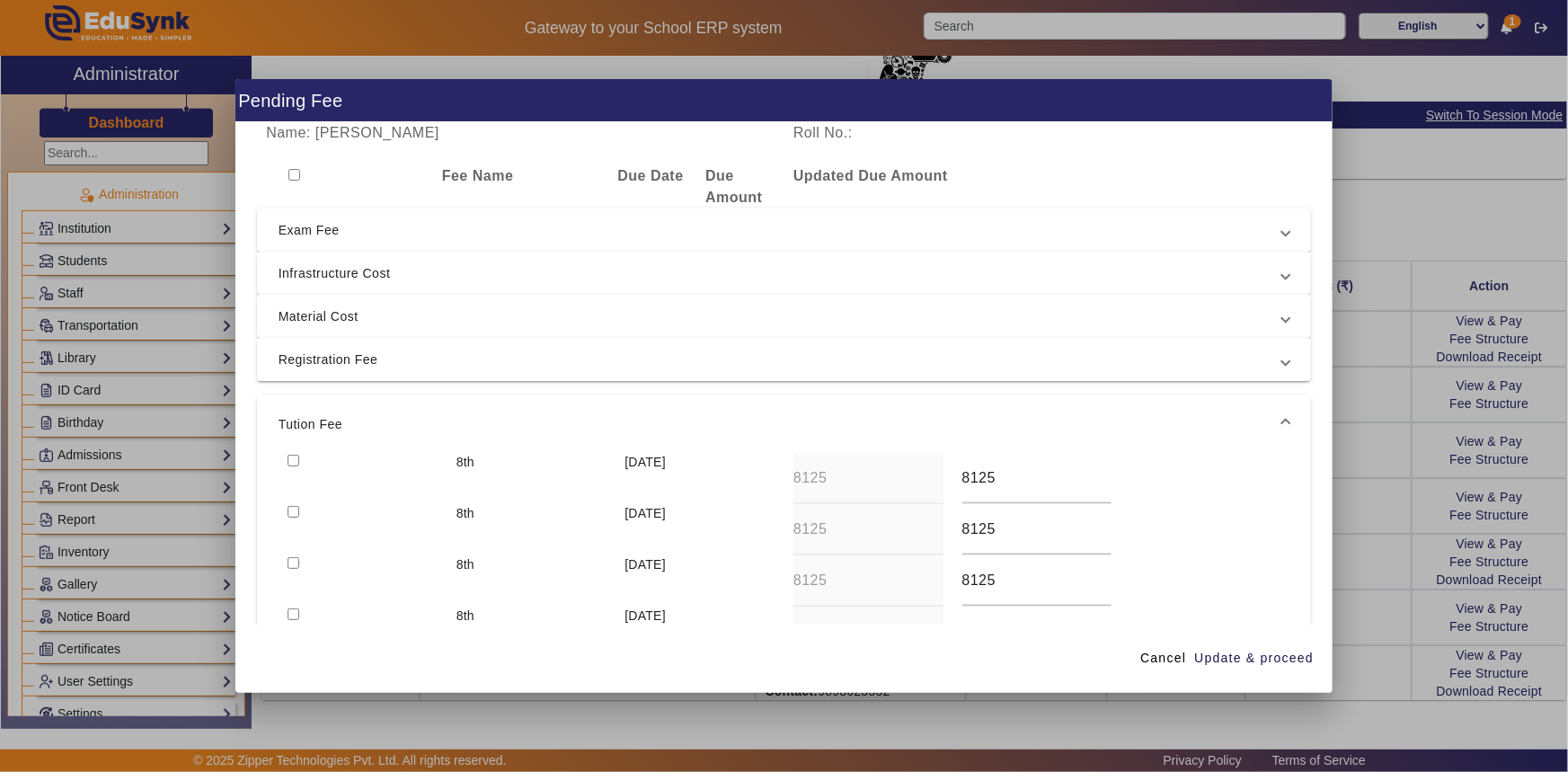
click at [295, 458] on input "checkbox" at bounding box center [294, 461] width 12 height 12
checkbox input "true"
click at [348, 310] on span "Material Cost" at bounding box center [781, 316] width 1004 height 22
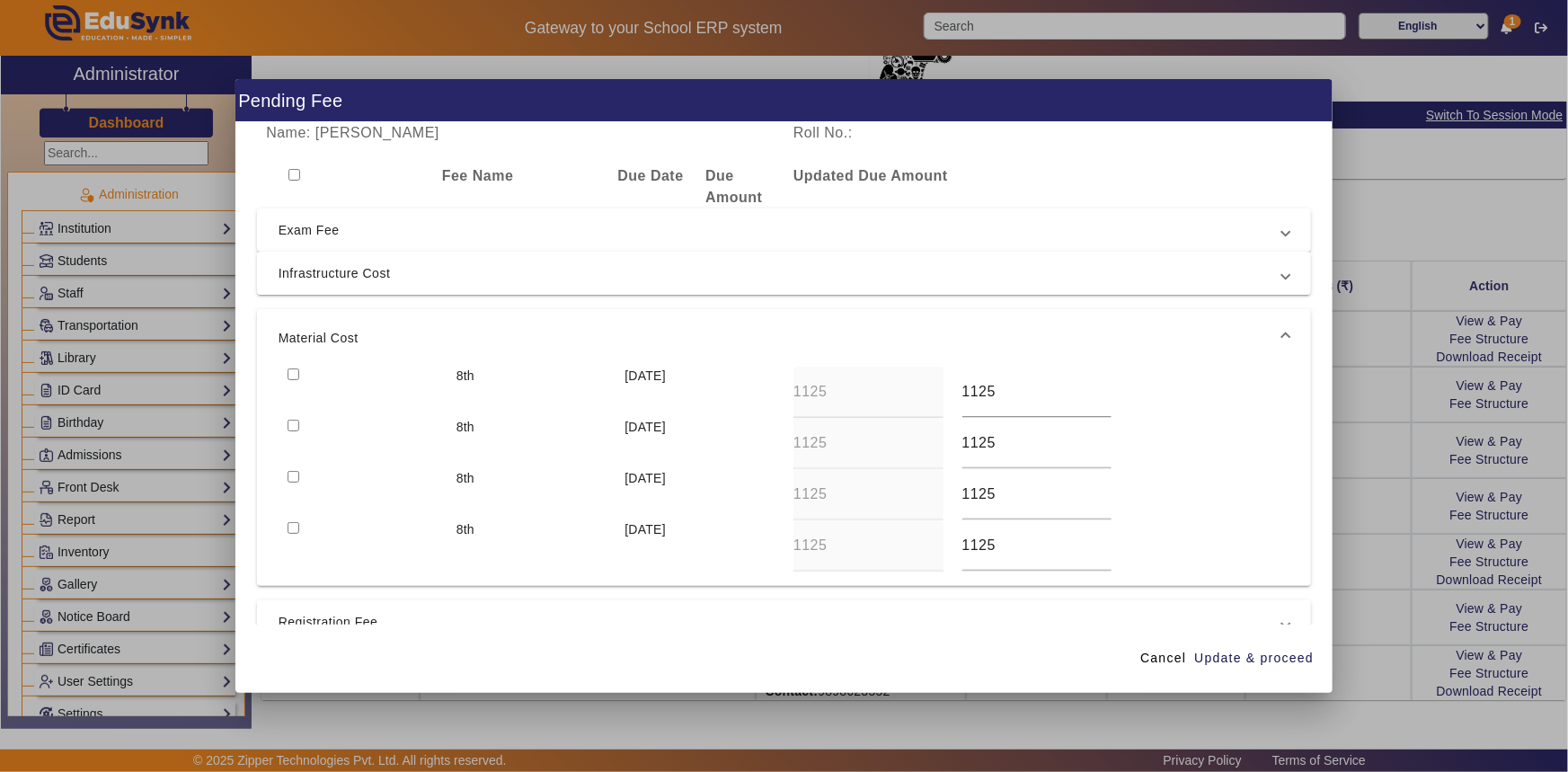
click at [293, 371] on input "checkbox" at bounding box center [294, 375] width 12 height 12
checkbox input "true"
click at [1237, 661] on span "Update & proceed" at bounding box center [1254, 657] width 120 height 19
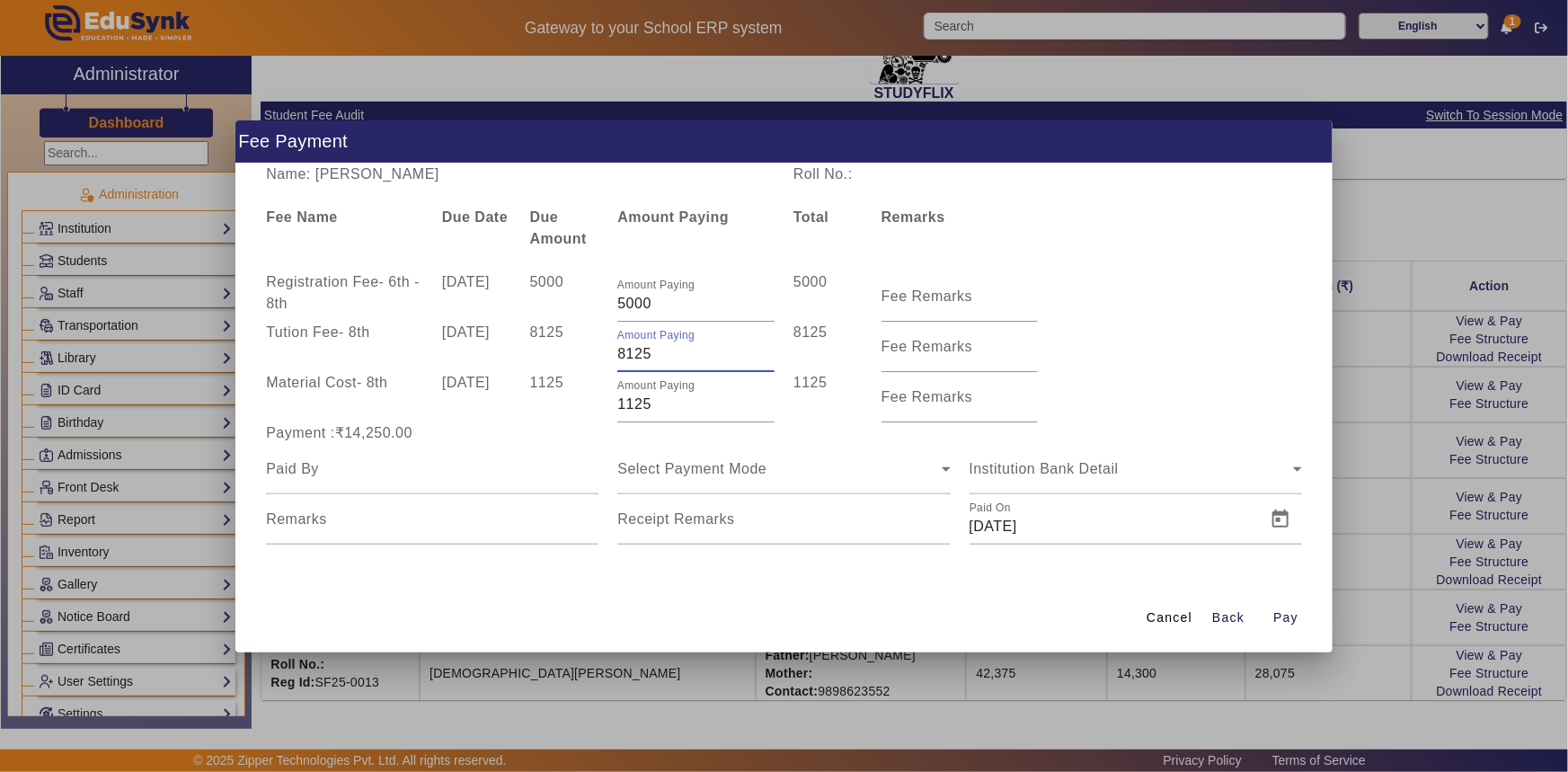
drag, startPoint x: 628, startPoint y: 355, endPoint x: 687, endPoint y: 352, distance: 59.1
click at [687, 352] on input "8125" at bounding box center [696, 354] width 157 height 22
type input "8000"
drag, startPoint x: 625, startPoint y: 404, endPoint x: 677, endPoint y: 405, distance: 52.0
click at [677, 405] on input "1125" at bounding box center [696, 404] width 157 height 22
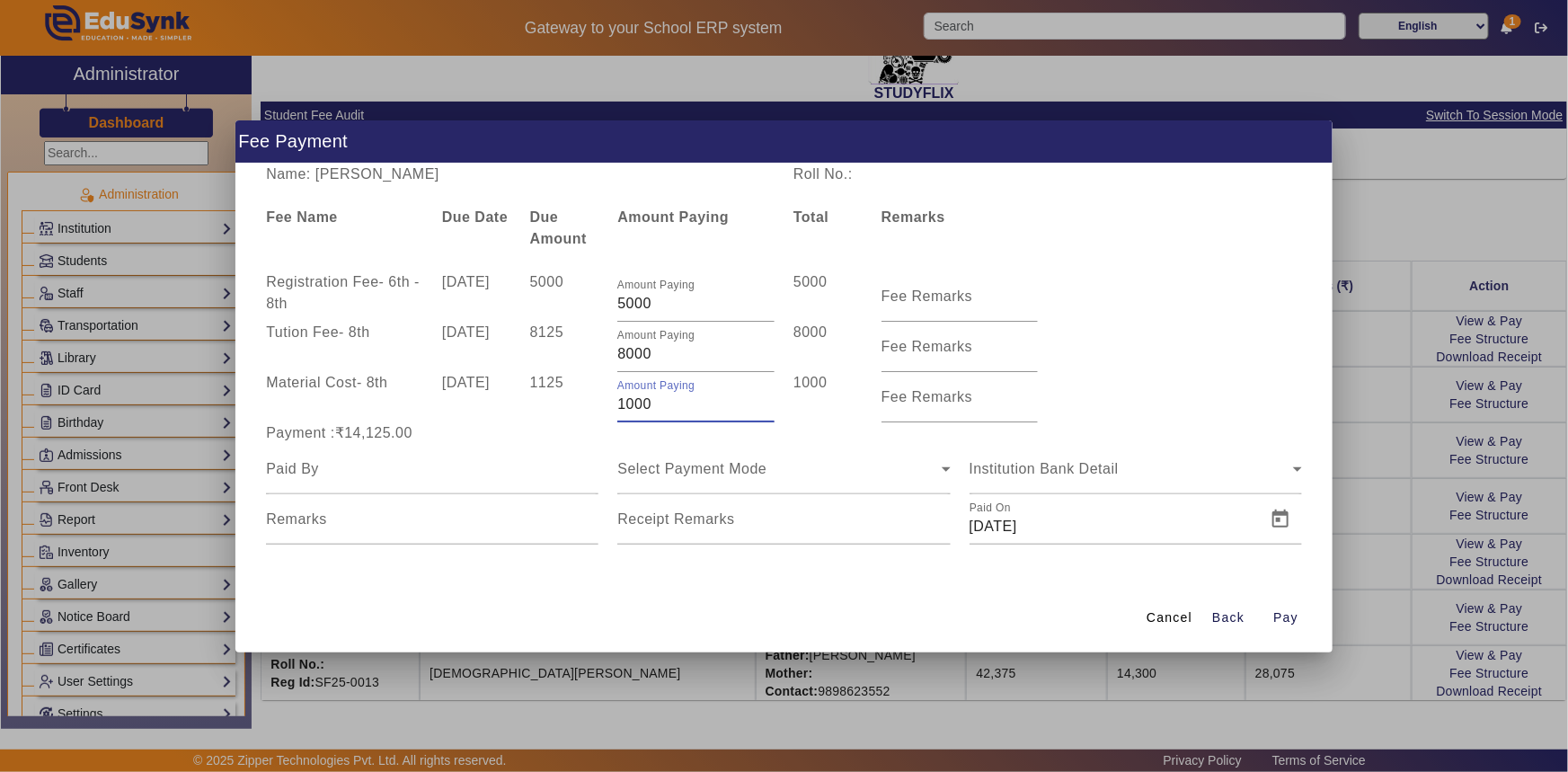
type input "1000"
click at [1213, 426] on div "Payment :₹14,000.00" at bounding box center [784, 433] width 1055 height 22
click at [432, 485] on div at bounding box center [432, 469] width 332 height 50
click at [344, 472] on input "[PERSON_NAME]" at bounding box center [432, 470] width 332 height 22
type input "[PERSON_NAME]"
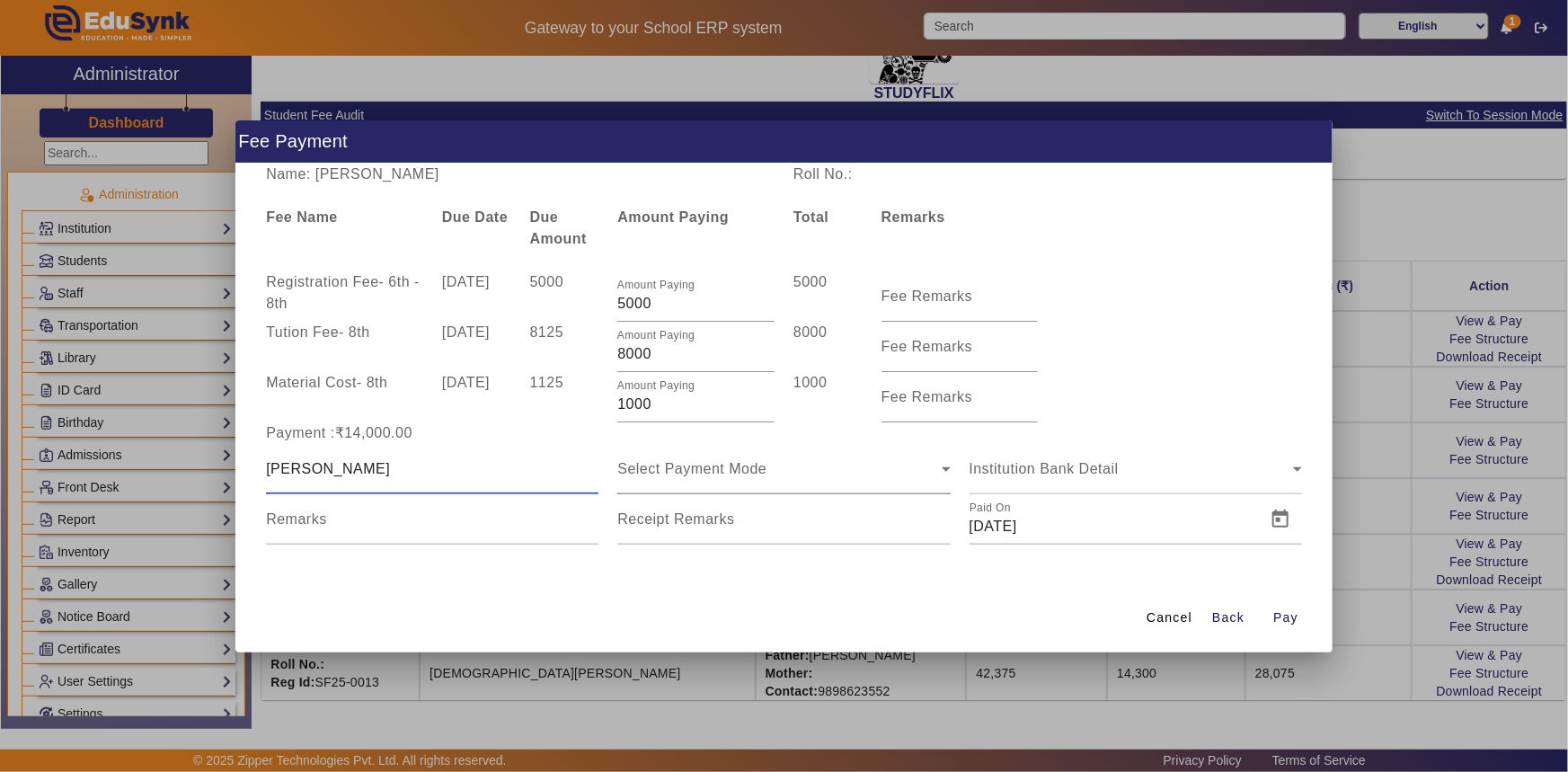
click at [638, 478] on div "Select Payment Mode" at bounding box center [779, 470] width 323 height 22
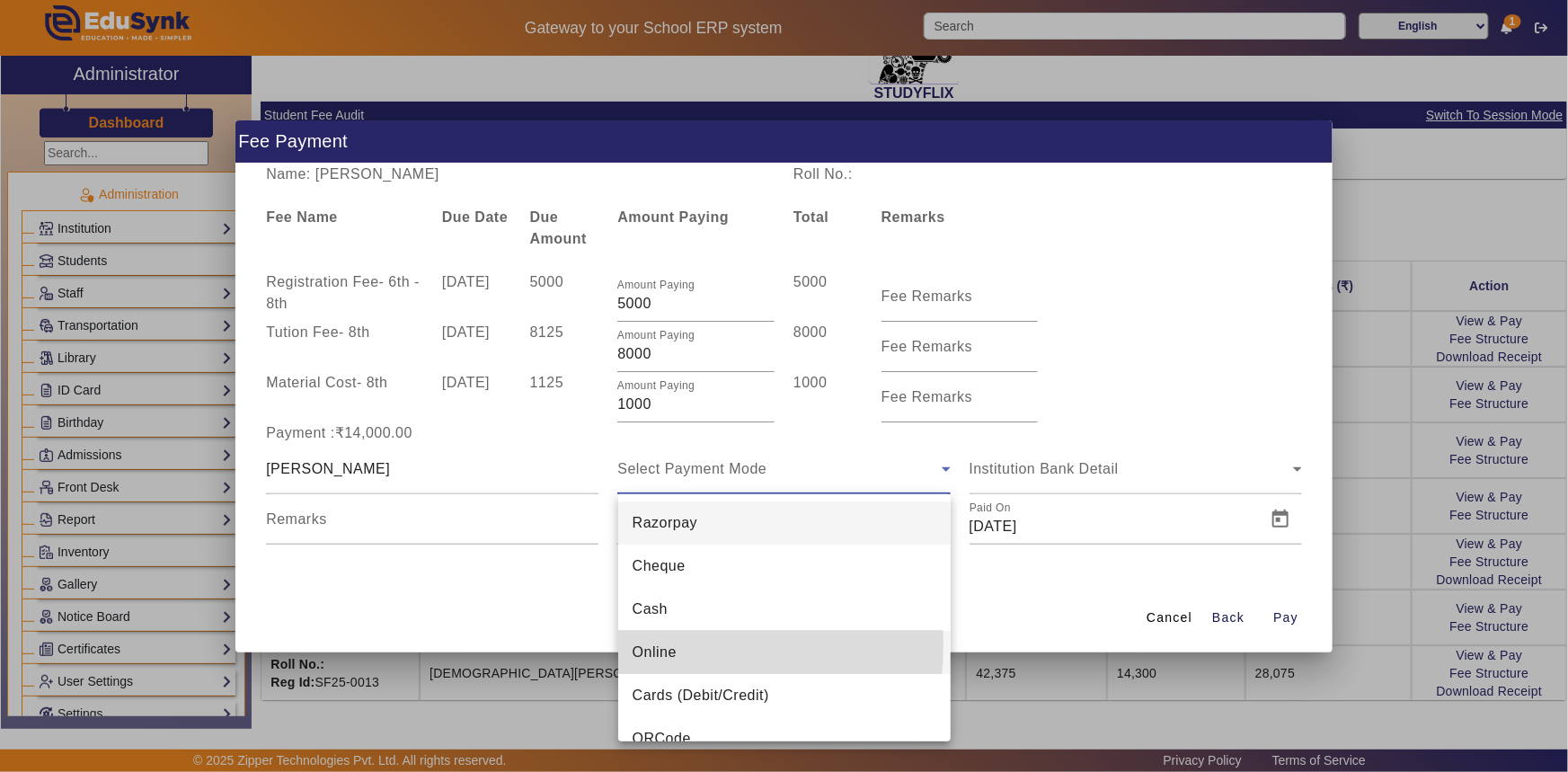
click at [647, 644] on span "Online" at bounding box center [654, 652] width 44 height 22
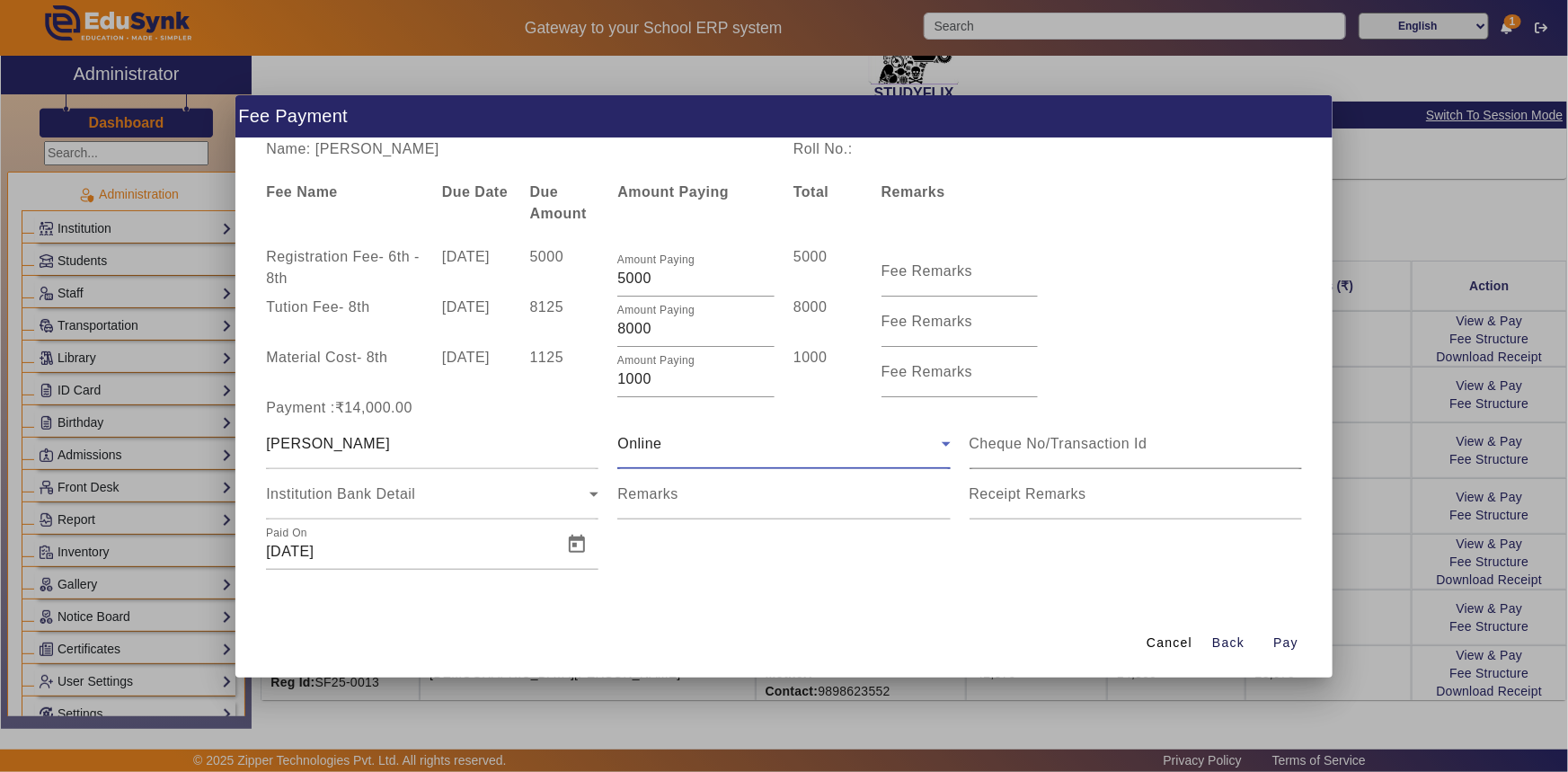
click at [1061, 454] on input at bounding box center [1136, 444] width 332 height 22
type input "517703623495"
click at [575, 543] on span "Open calendar" at bounding box center [577, 545] width 44 height 43
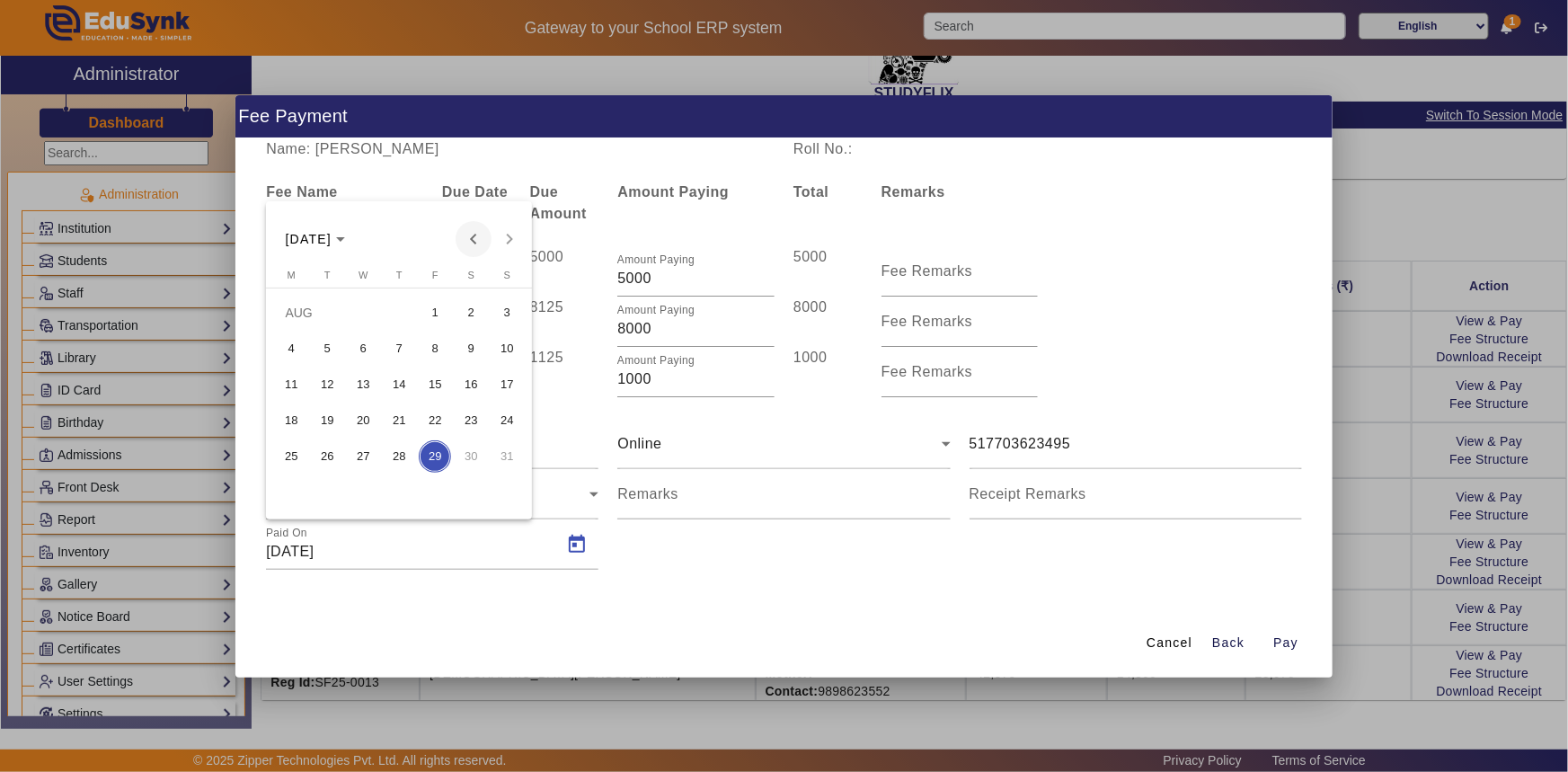
click at [471, 231] on span "Previous month" at bounding box center [474, 239] width 36 height 36
click at [403, 449] on span "26" at bounding box center [398, 456] width 33 height 33
type input "[DATE]"
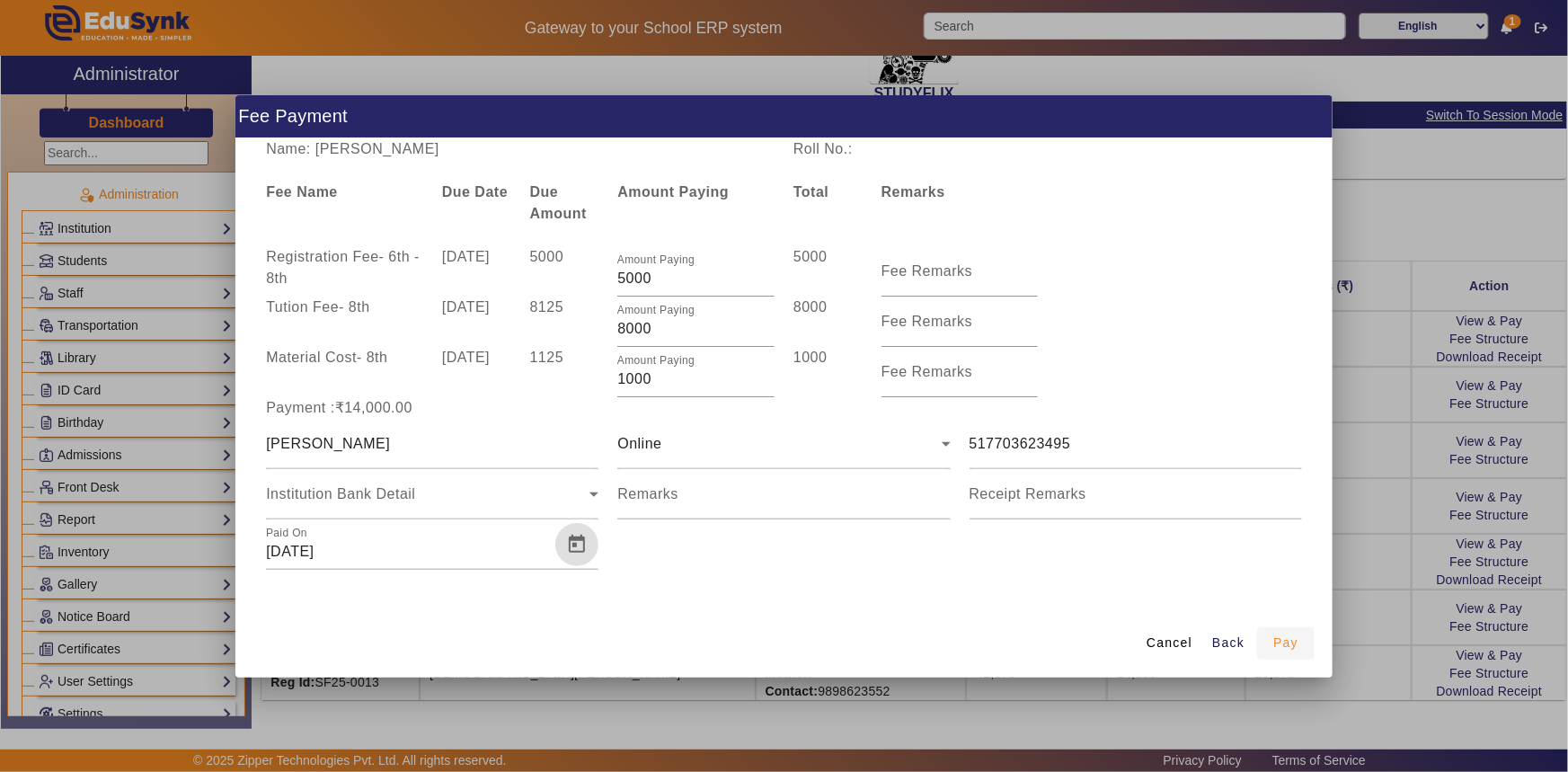
click at [1285, 642] on span "Pay" at bounding box center [1285, 643] width 25 height 19
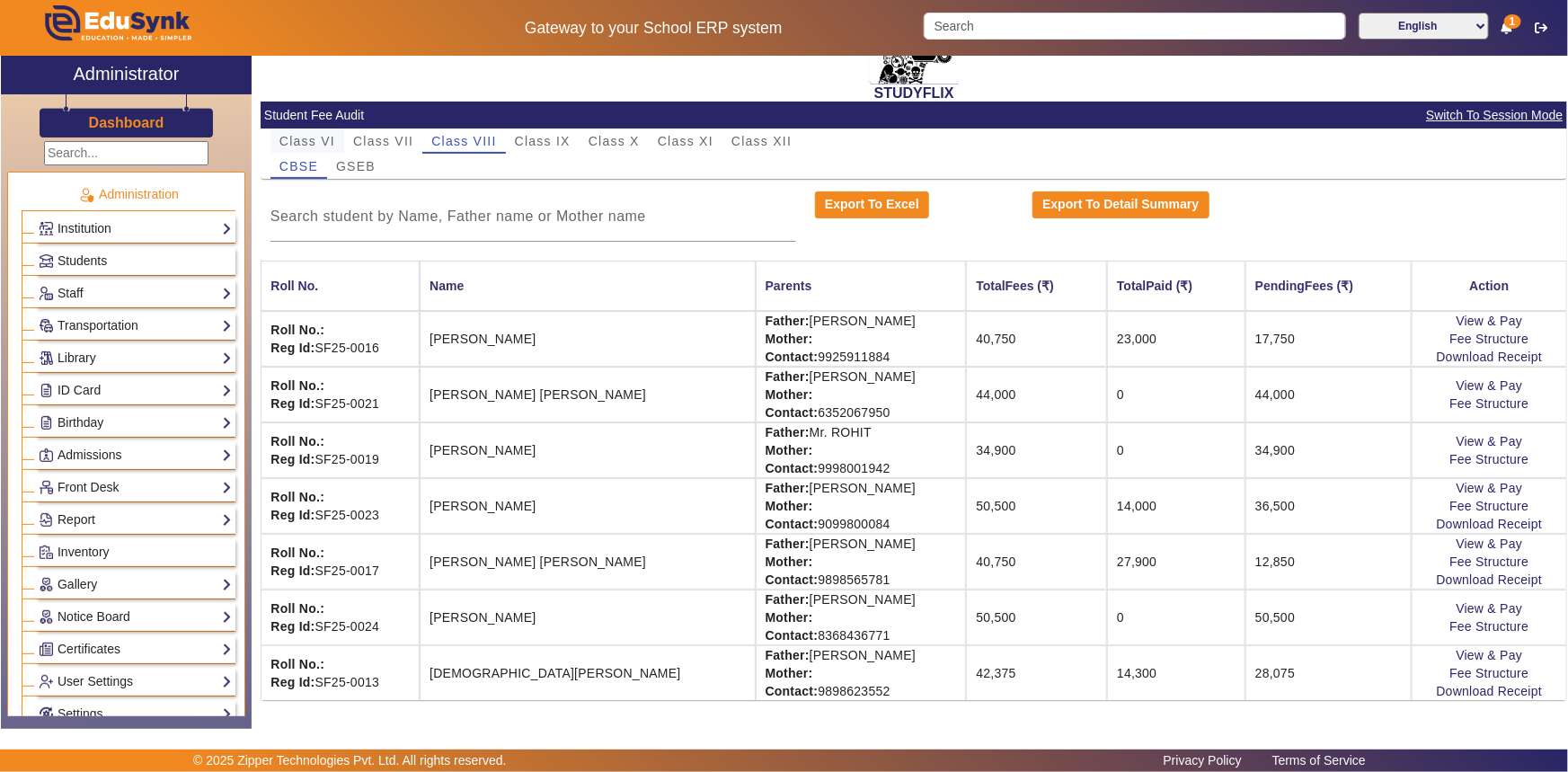
click at [302, 143] on span "Class VI" at bounding box center [307, 140] width 55 height 13
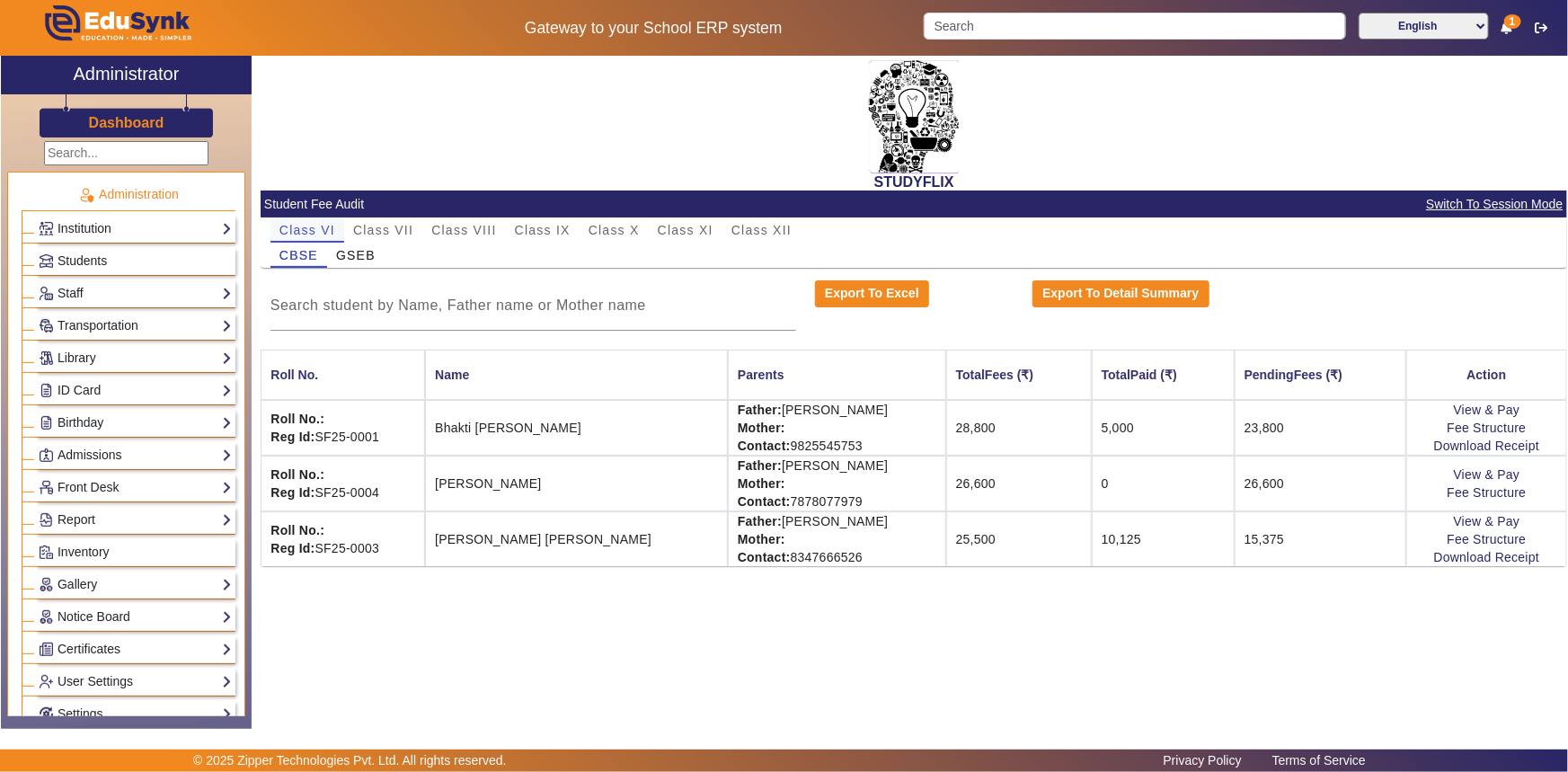
scroll to position [0, 0]
click at [1492, 474] on link "View & Pay" at bounding box center [1487, 474] width 66 height 15
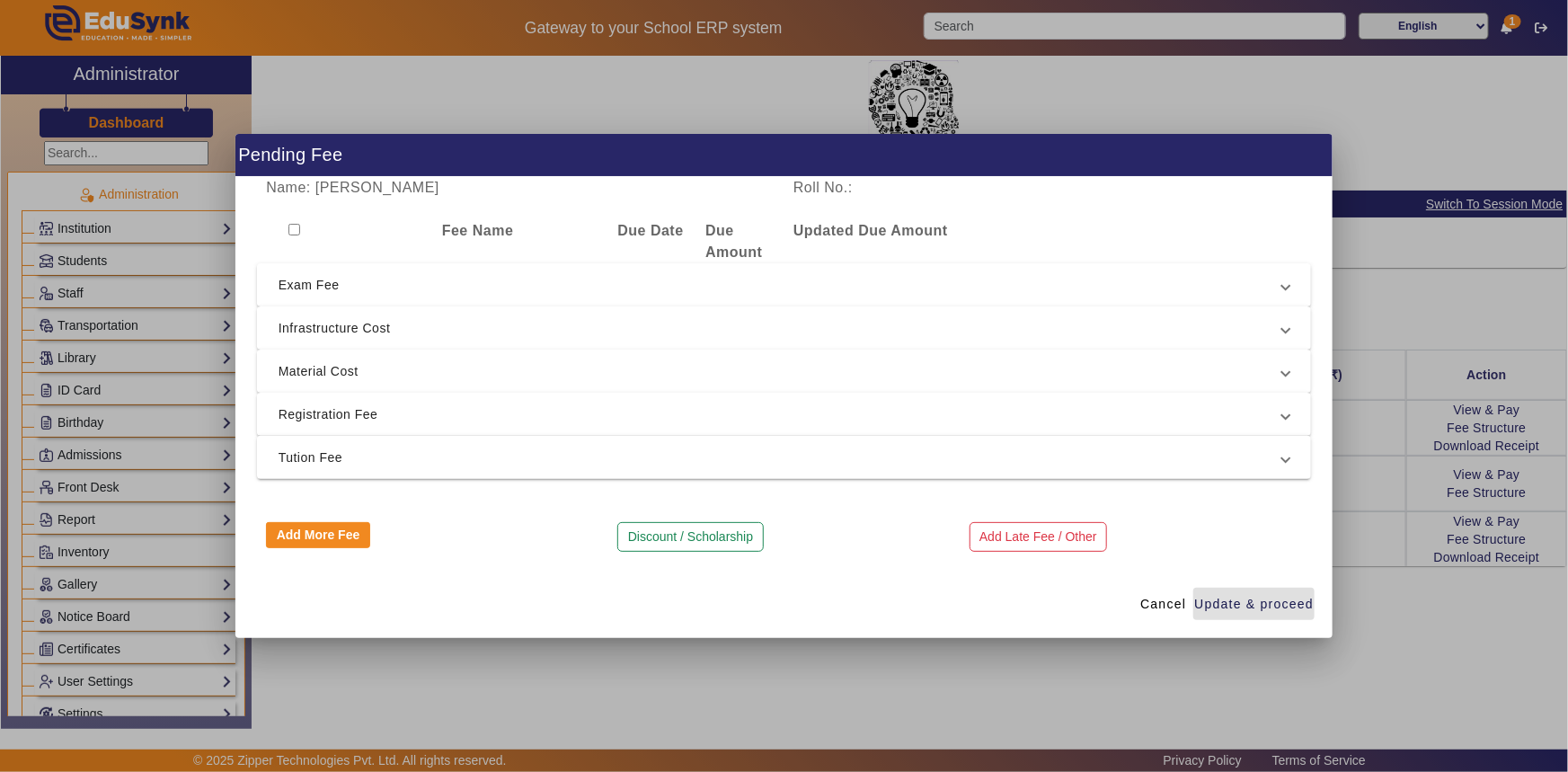
click at [1193, 588] on button "Update & proceed" at bounding box center [1254, 604] width 122 height 33
click at [1176, 608] on span "Cancel" at bounding box center [1164, 604] width 45 height 19
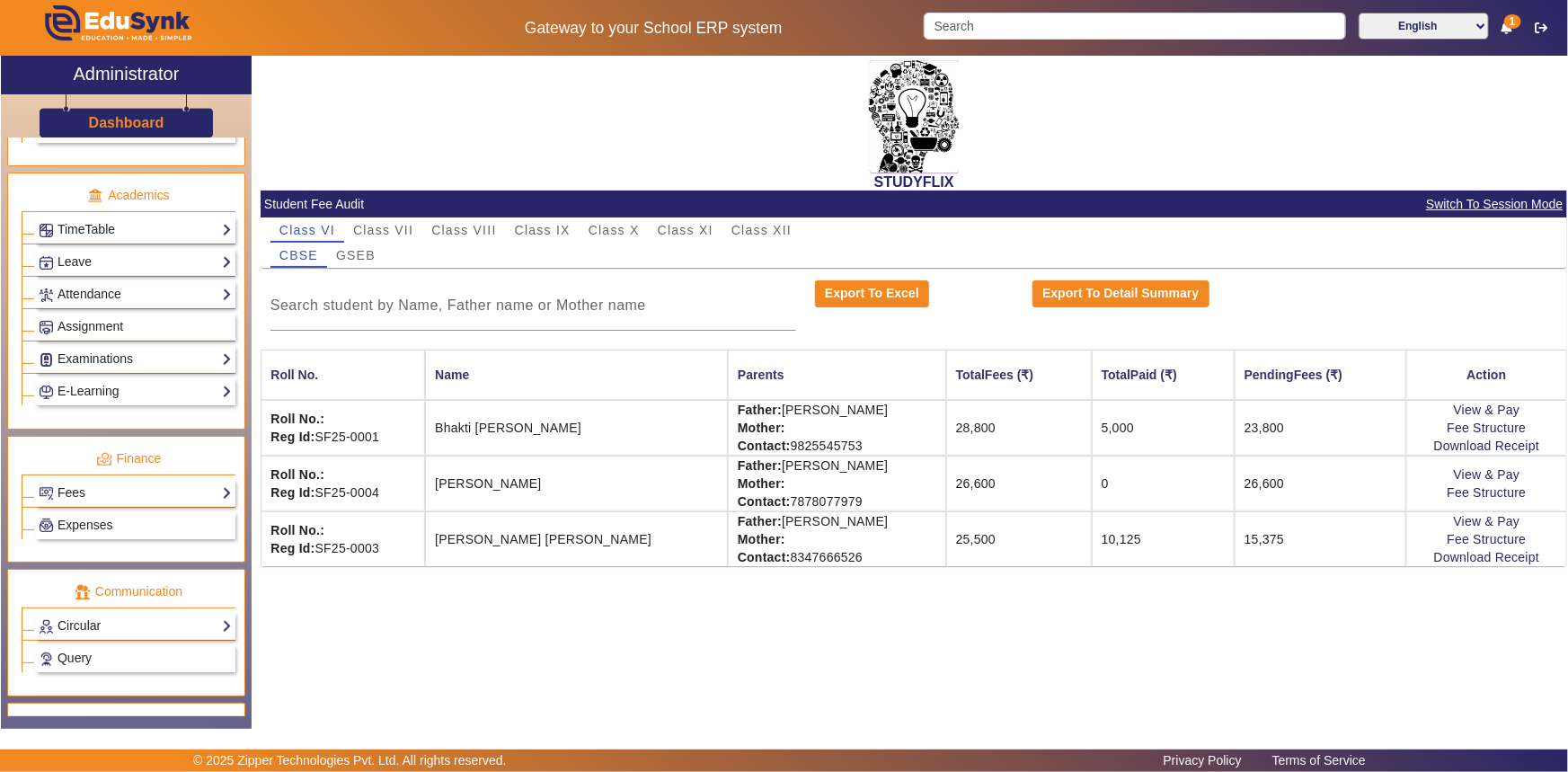
scroll to position [730, 0]
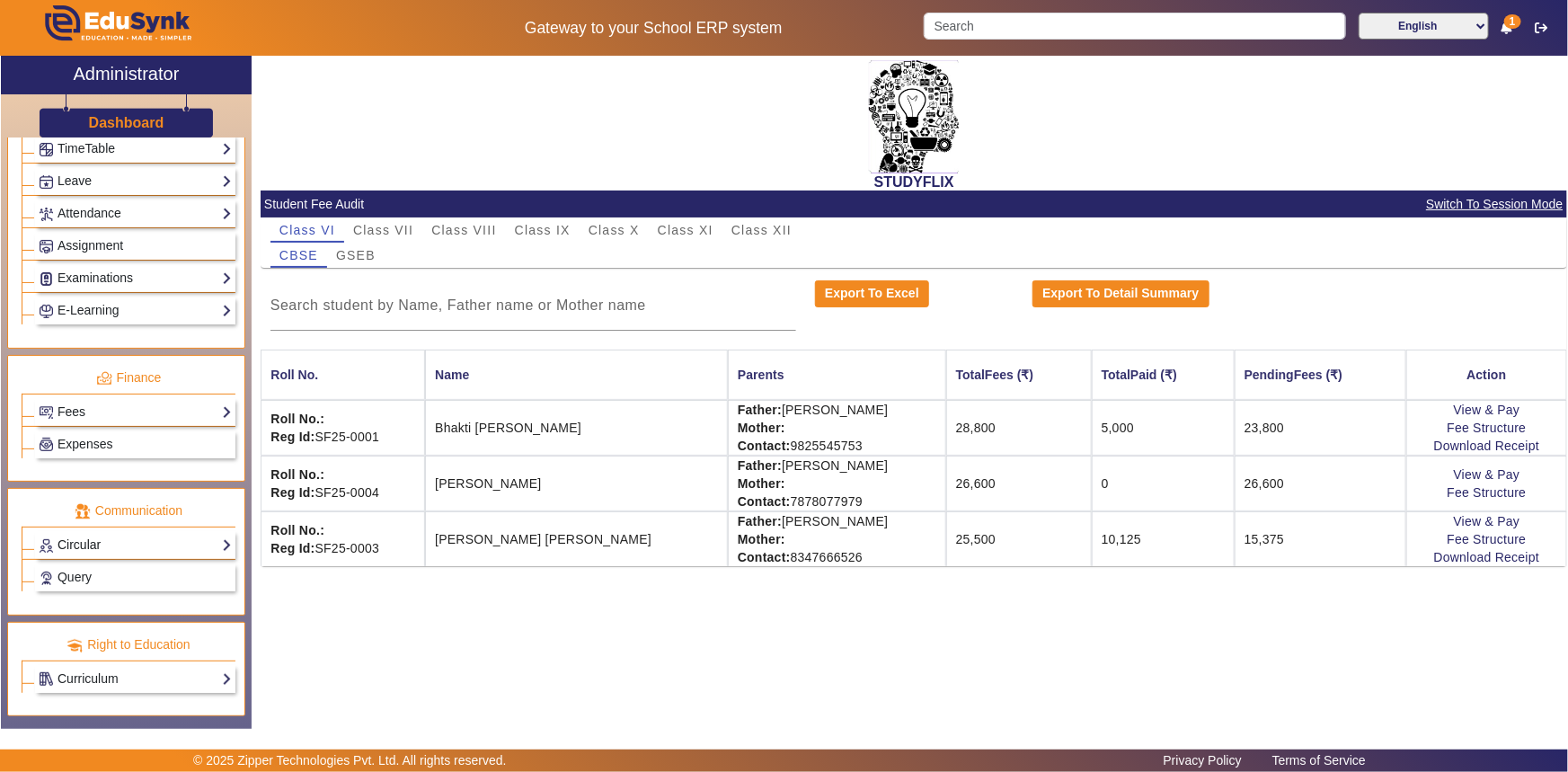
click at [86, 550] on link "Circular" at bounding box center [134, 545] width 193 height 21
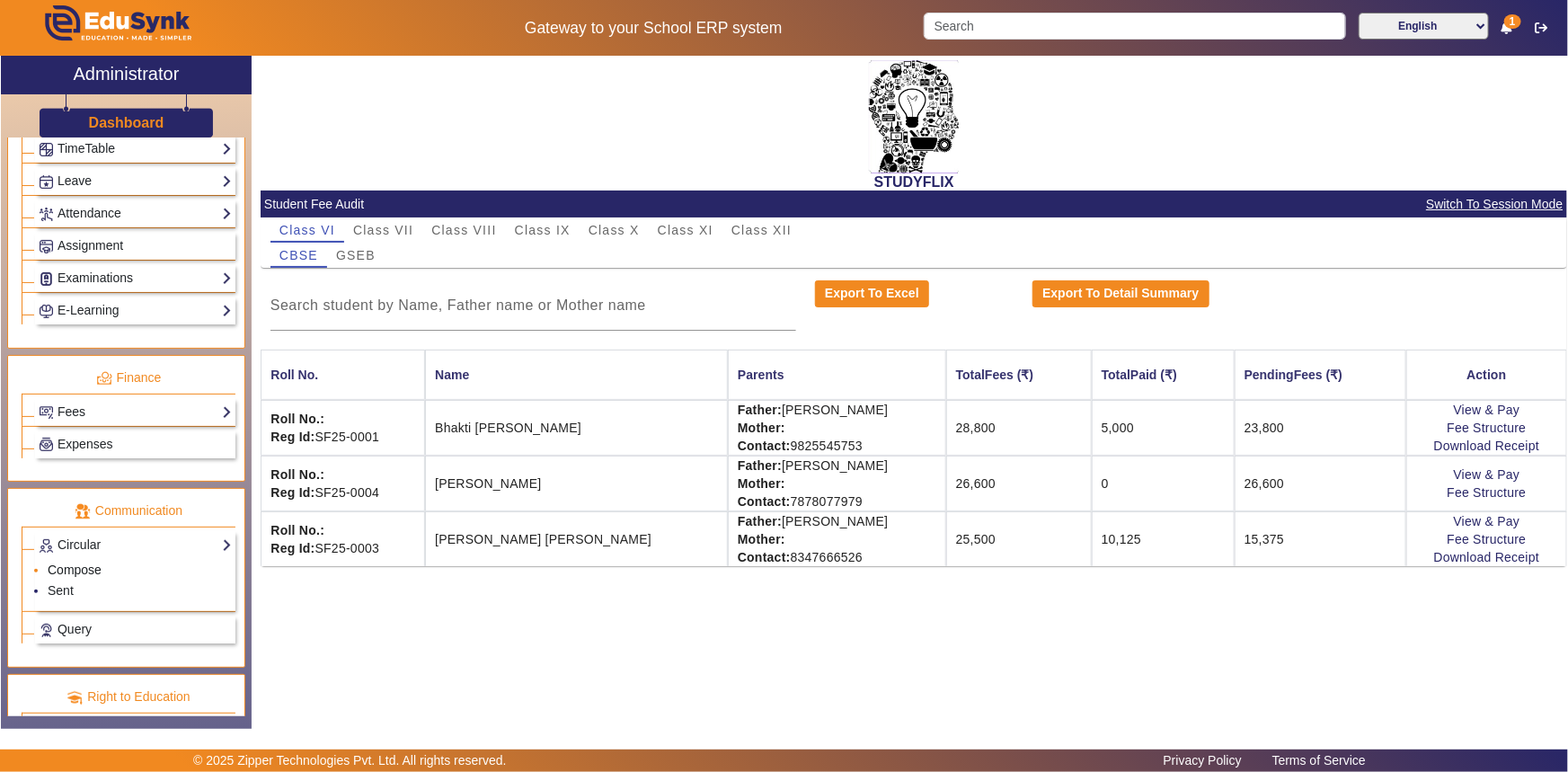
click at [79, 572] on link "Compose" at bounding box center [74, 569] width 54 height 15
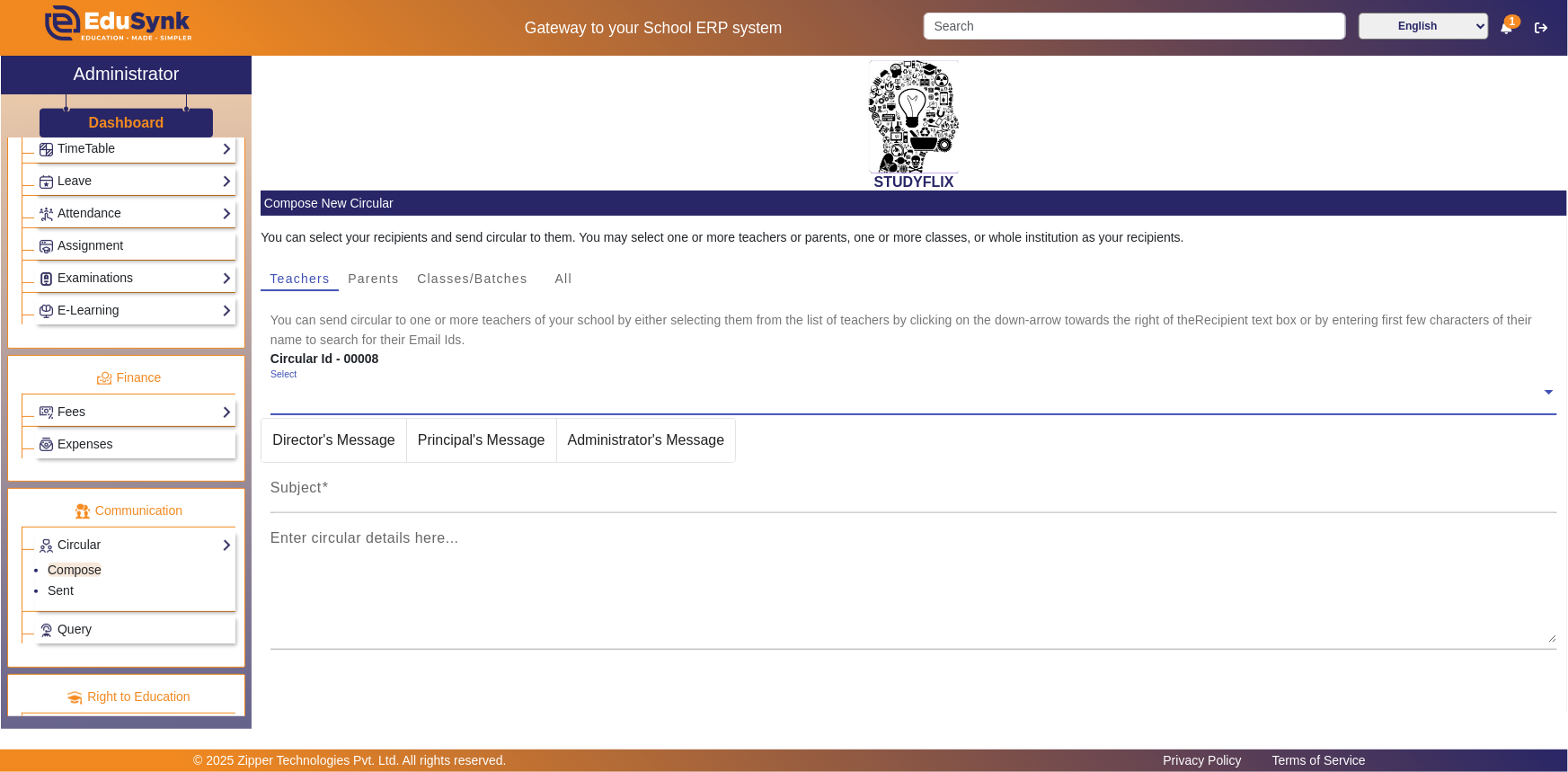
click at [460, 288] on span "Classes/Batches" at bounding box center [473, 278] width 111 height 25
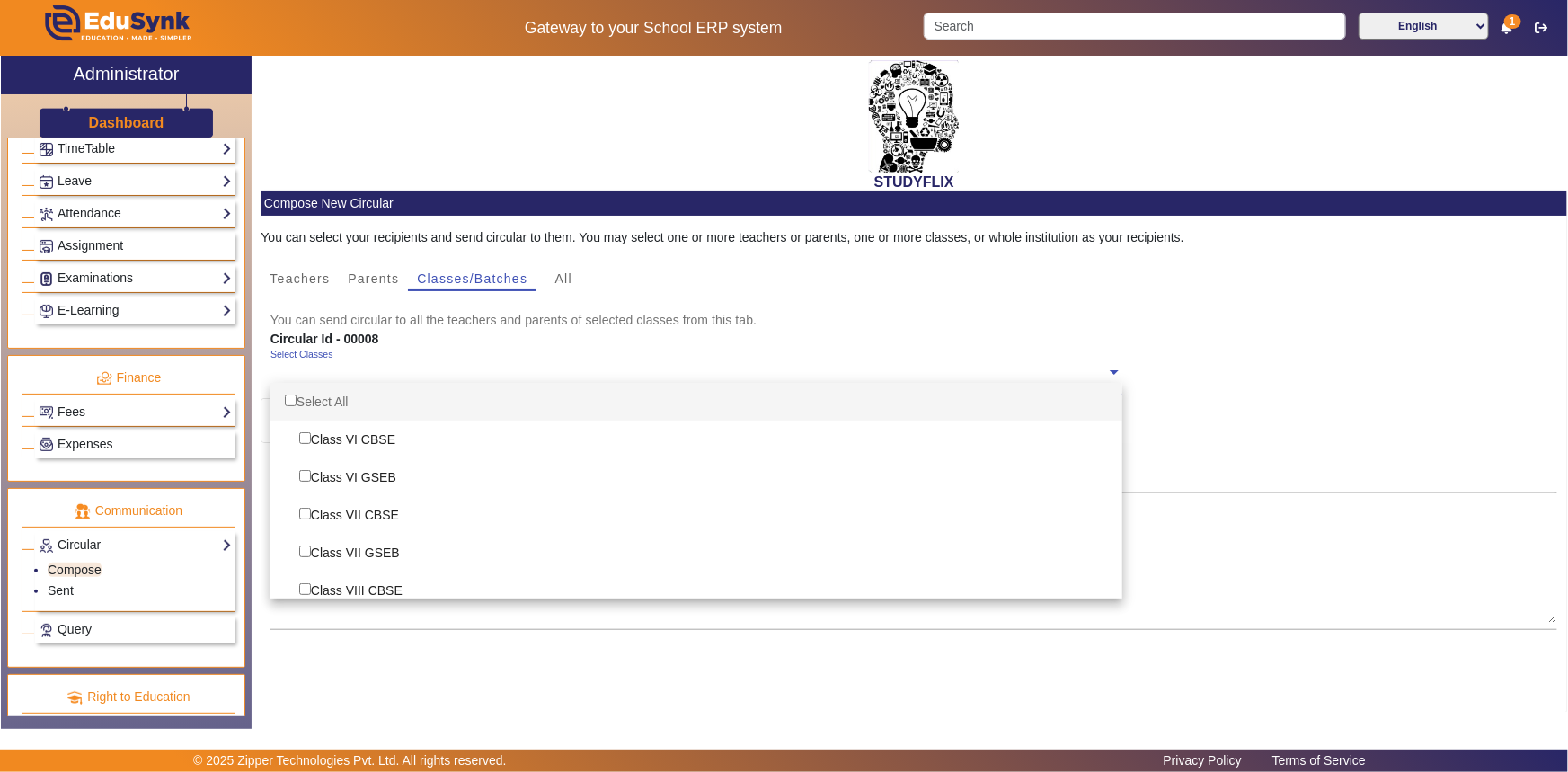
click at [334, 381] on div "Select Classes" at bounding box center [688, 368] width 835 height 39
click at [311, 408] on div "Select All" at bounding box center [697, 401] width 852 height 38
checkbox input "true"
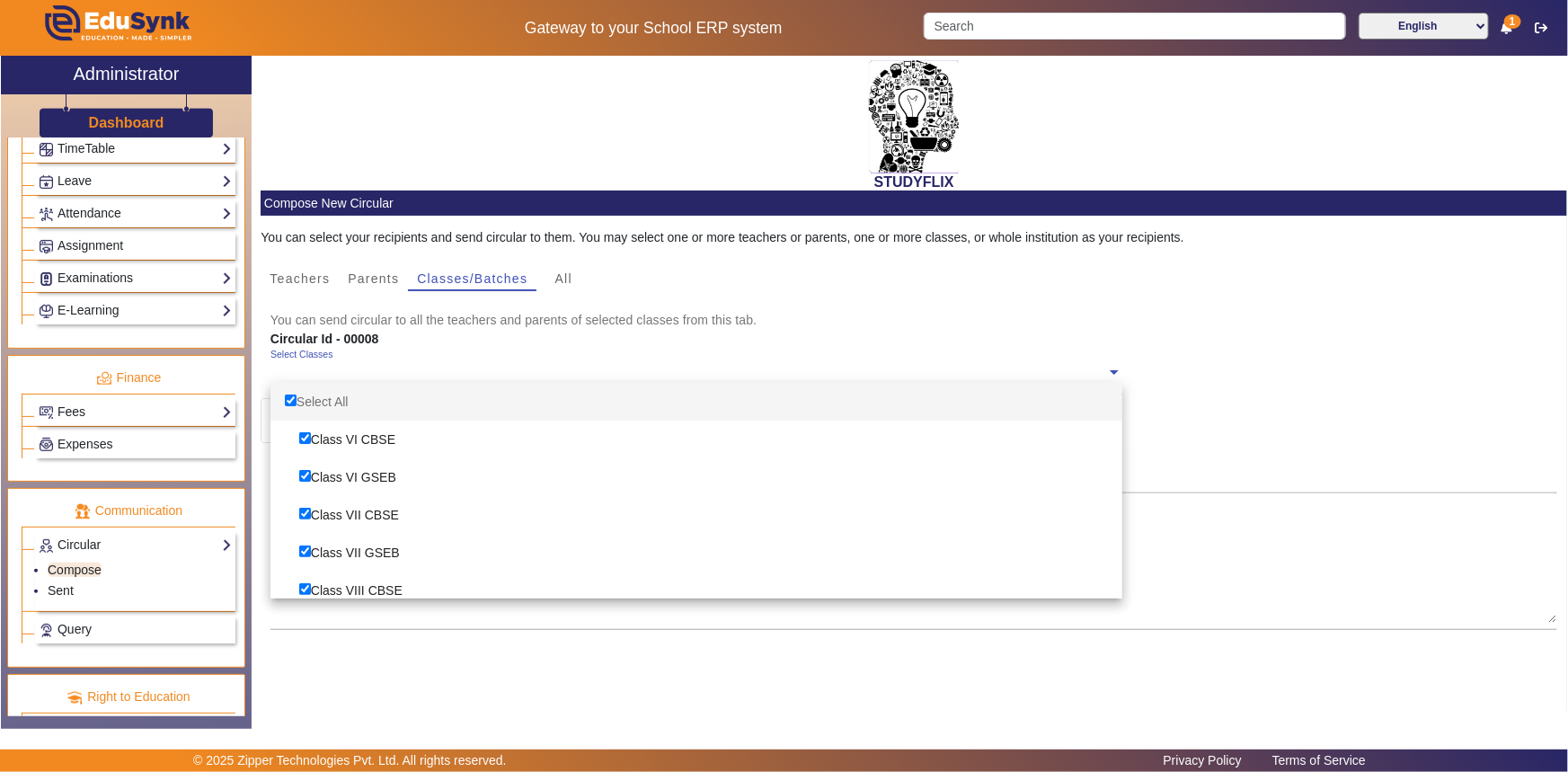
checkbox input "true"
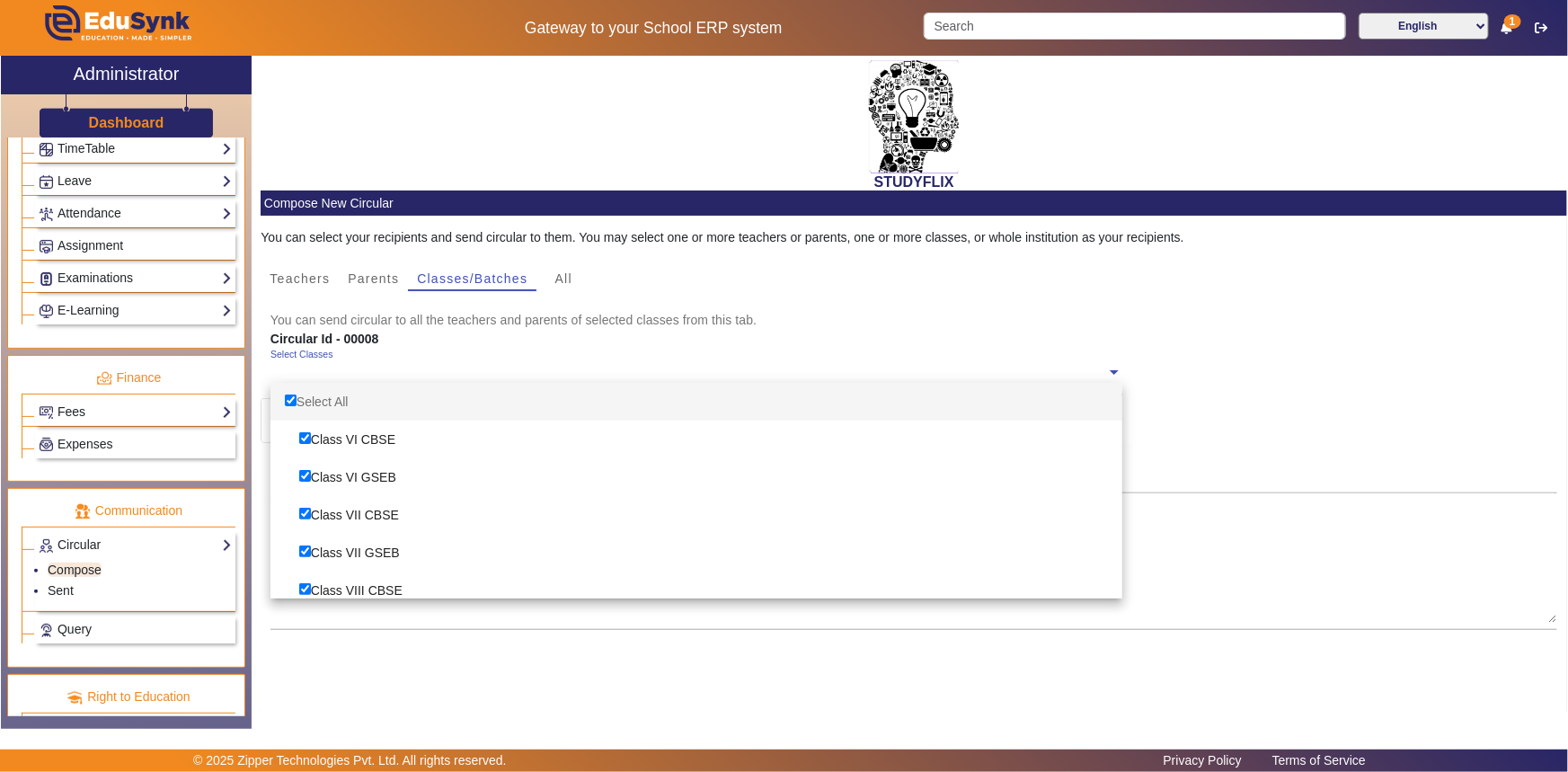
checkbox input "true"
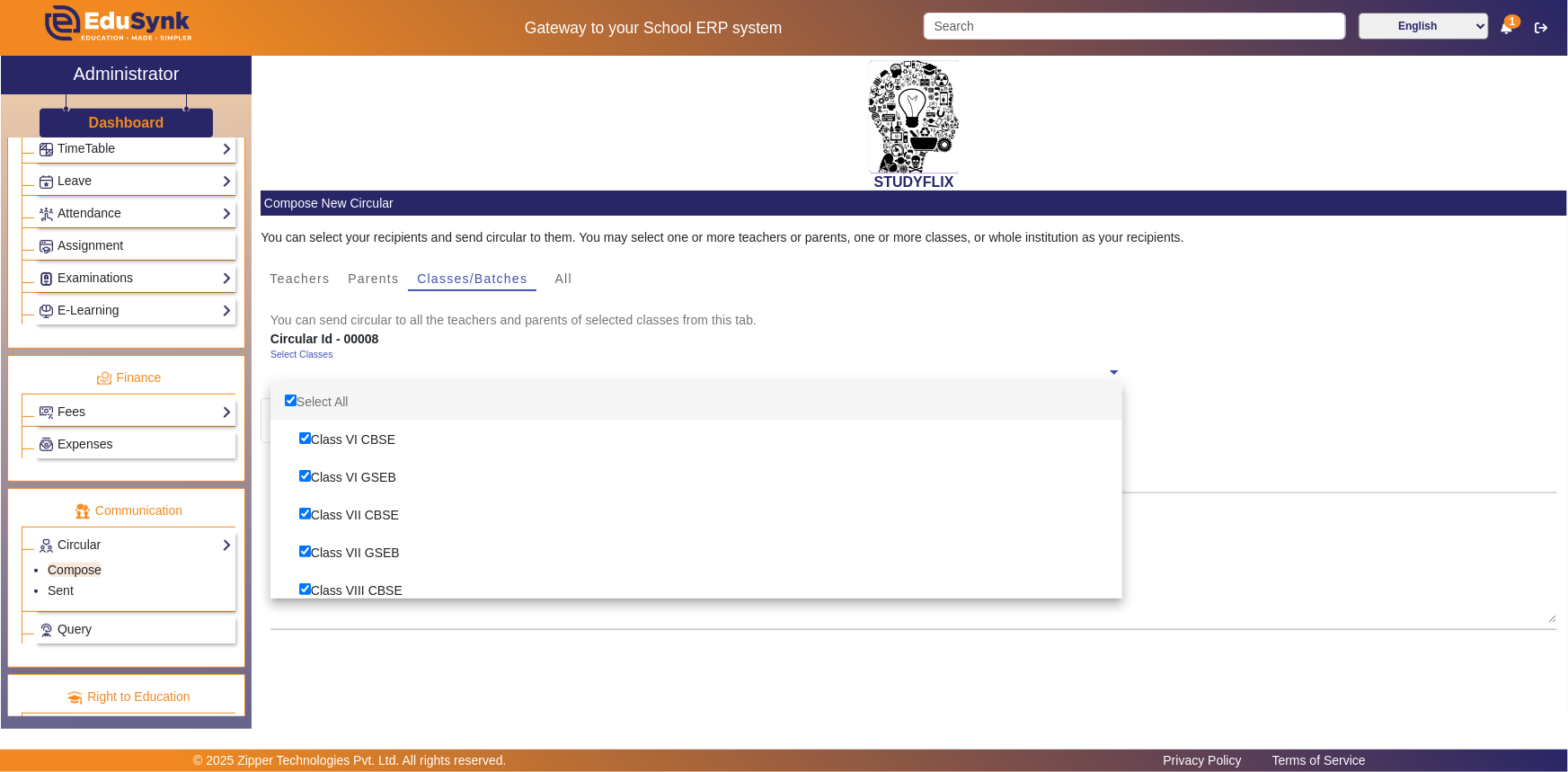
checkbox input "true"
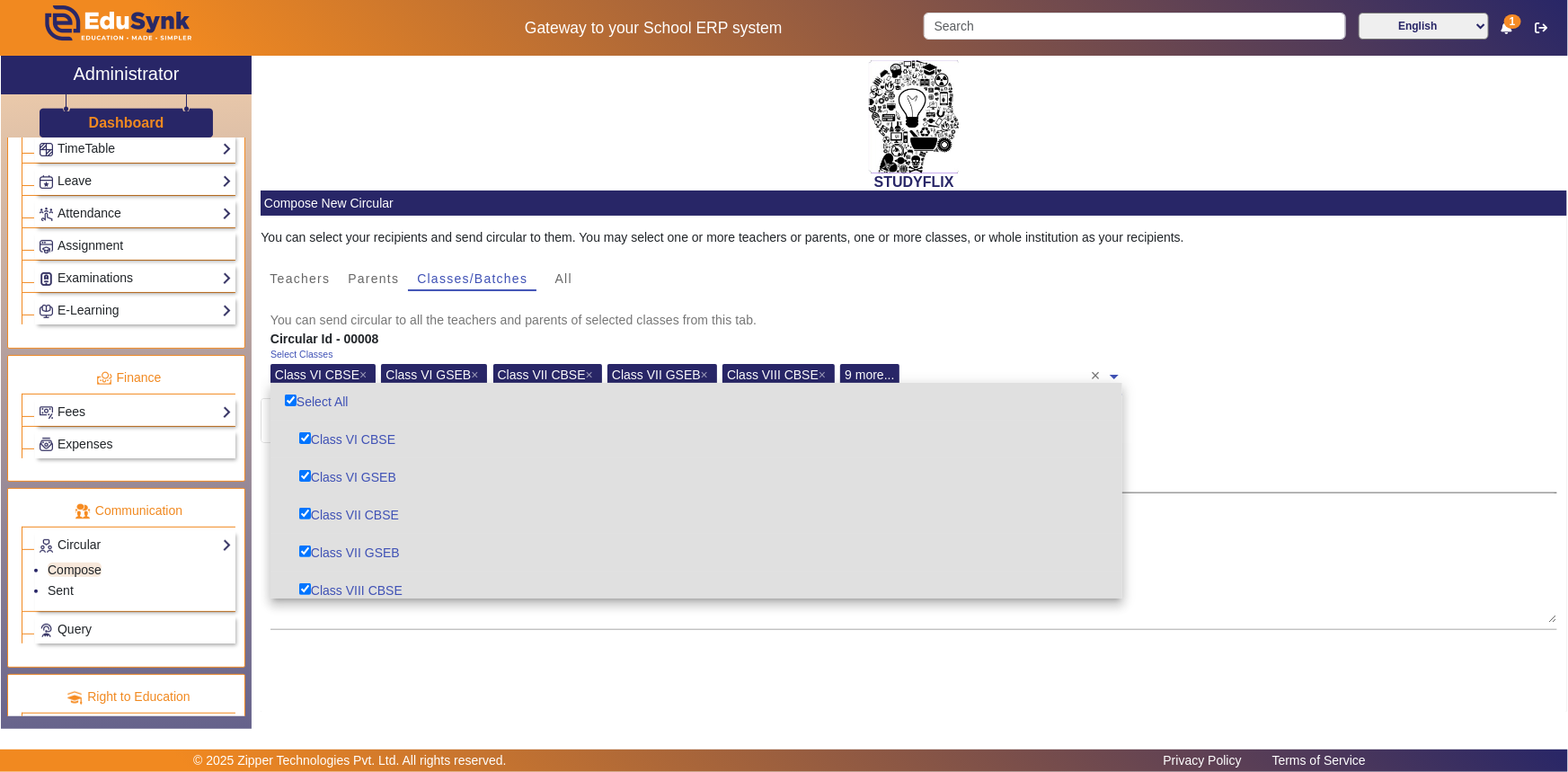
click at [1188, 443] on div "Subject" at bounding box center [915, 468] width 1288 height 50
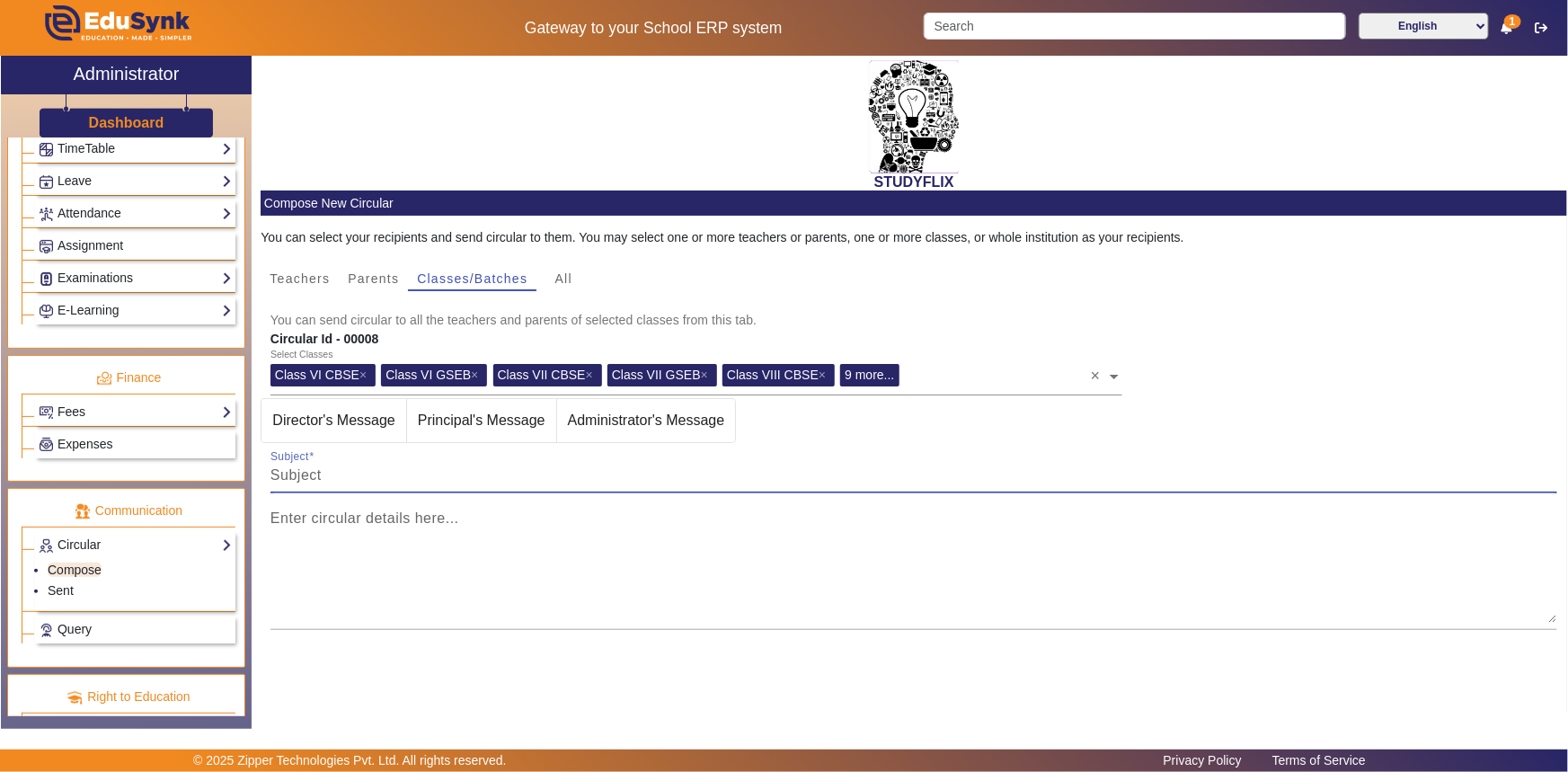
click at [379, 467] on input "Subject" at bounding box center [915, 475] width 1288 height 22
click at [351, 513] on mat-label "Enter circular details here..." at bounding box center [365, 517] width 189 height 15
click at [351, 515] on textarea "Enter circular details here..." at bounding box center [915, 568] width 1288 height 108
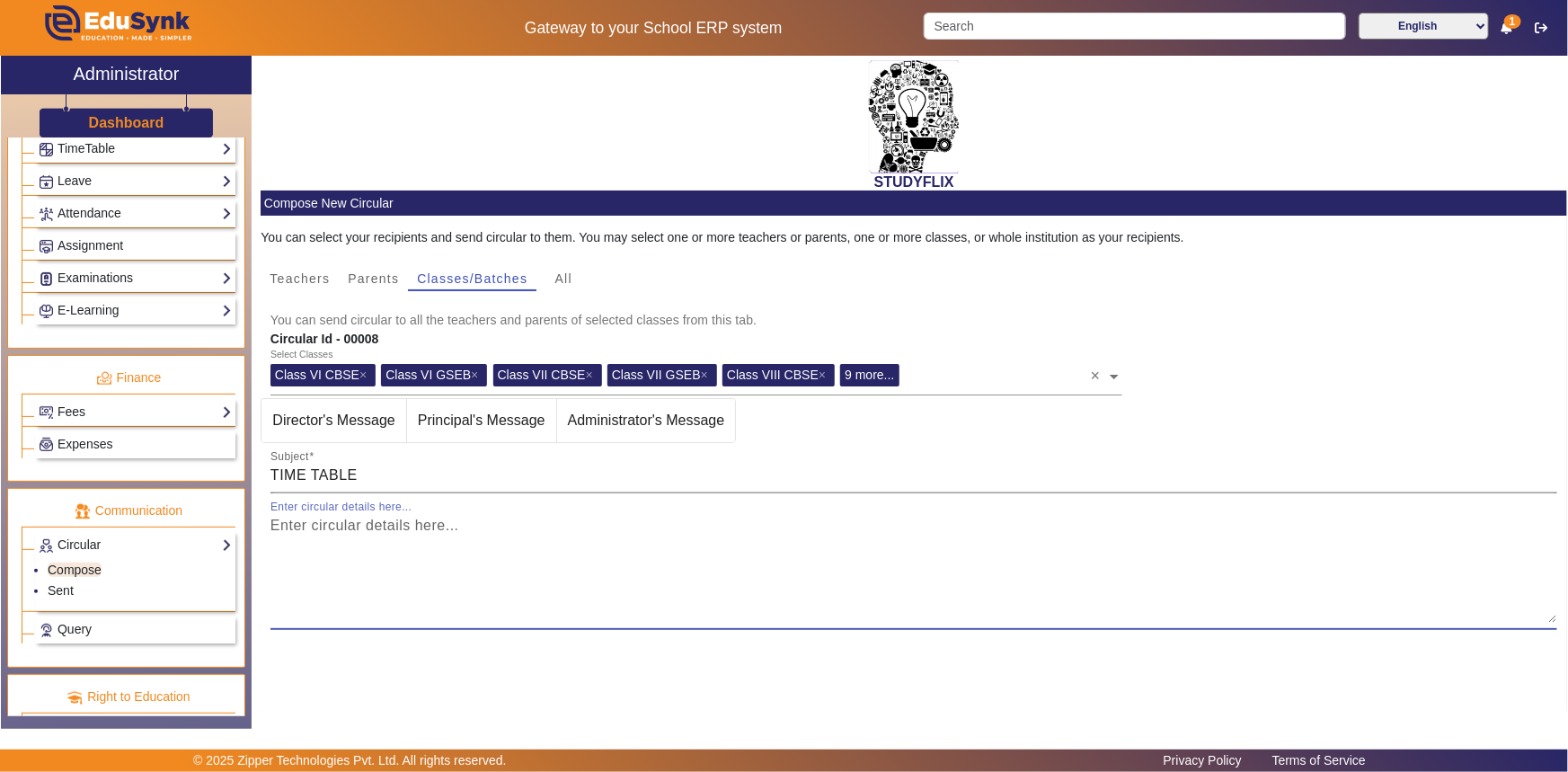
click at [369, 477] on input "TIME TABLE" at bounding box center [915, 475] width 1288 height 22
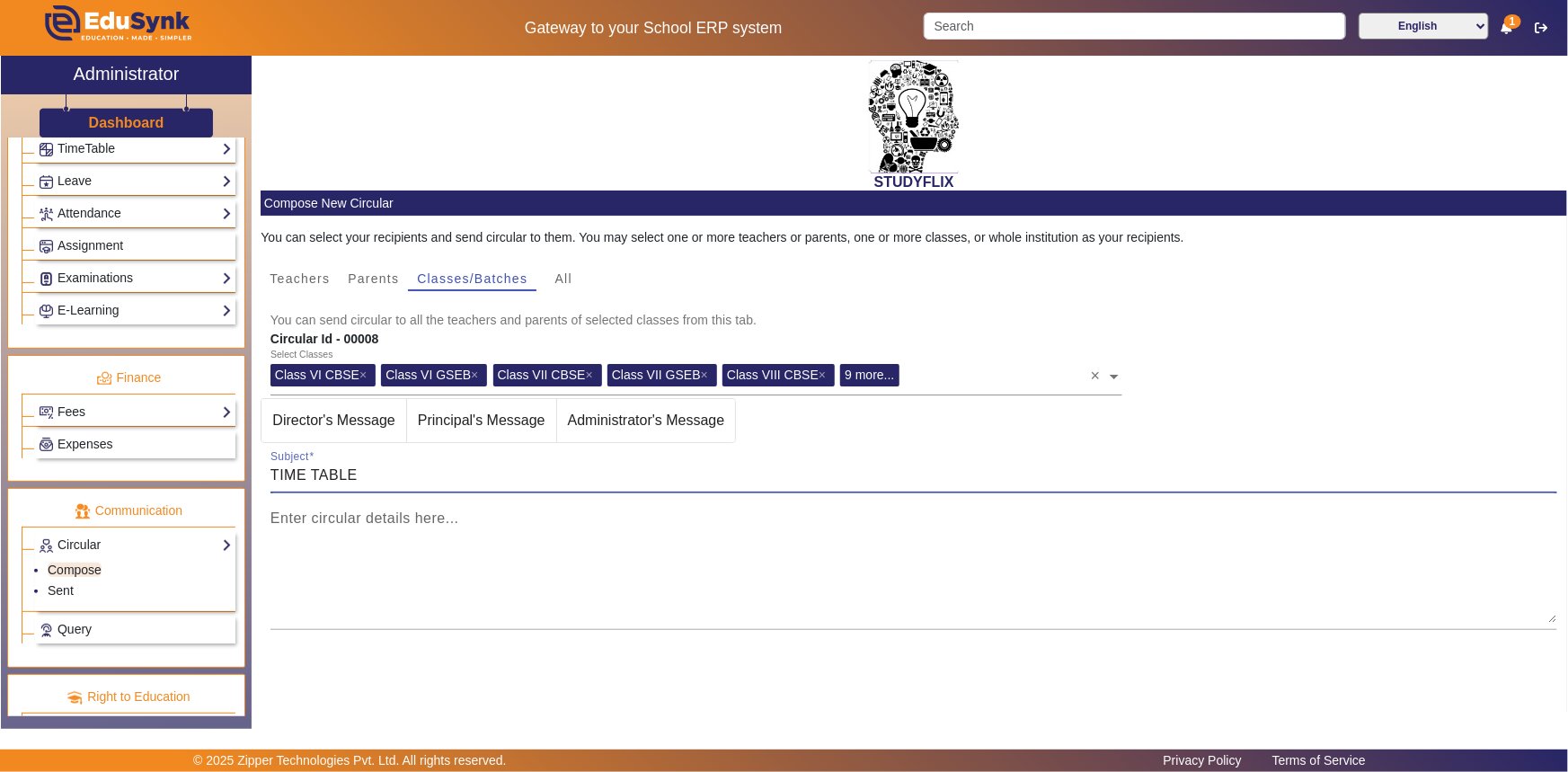
click at [369, 477] on input "TIME TABLE" at bounding box center [915, 475] width 1288 height 22
type input "TIME TABLE [DATE]"
drag, startPoint x: 357, startPoint y: 476, endPoint x: 251, endPoint y: 472, distance: 106.1
click at [252, 472] on div "STUDYFLIX Compose New Circular You can select your recipients and send circular…" at bounding box center [910, 384] width 1316 height 656
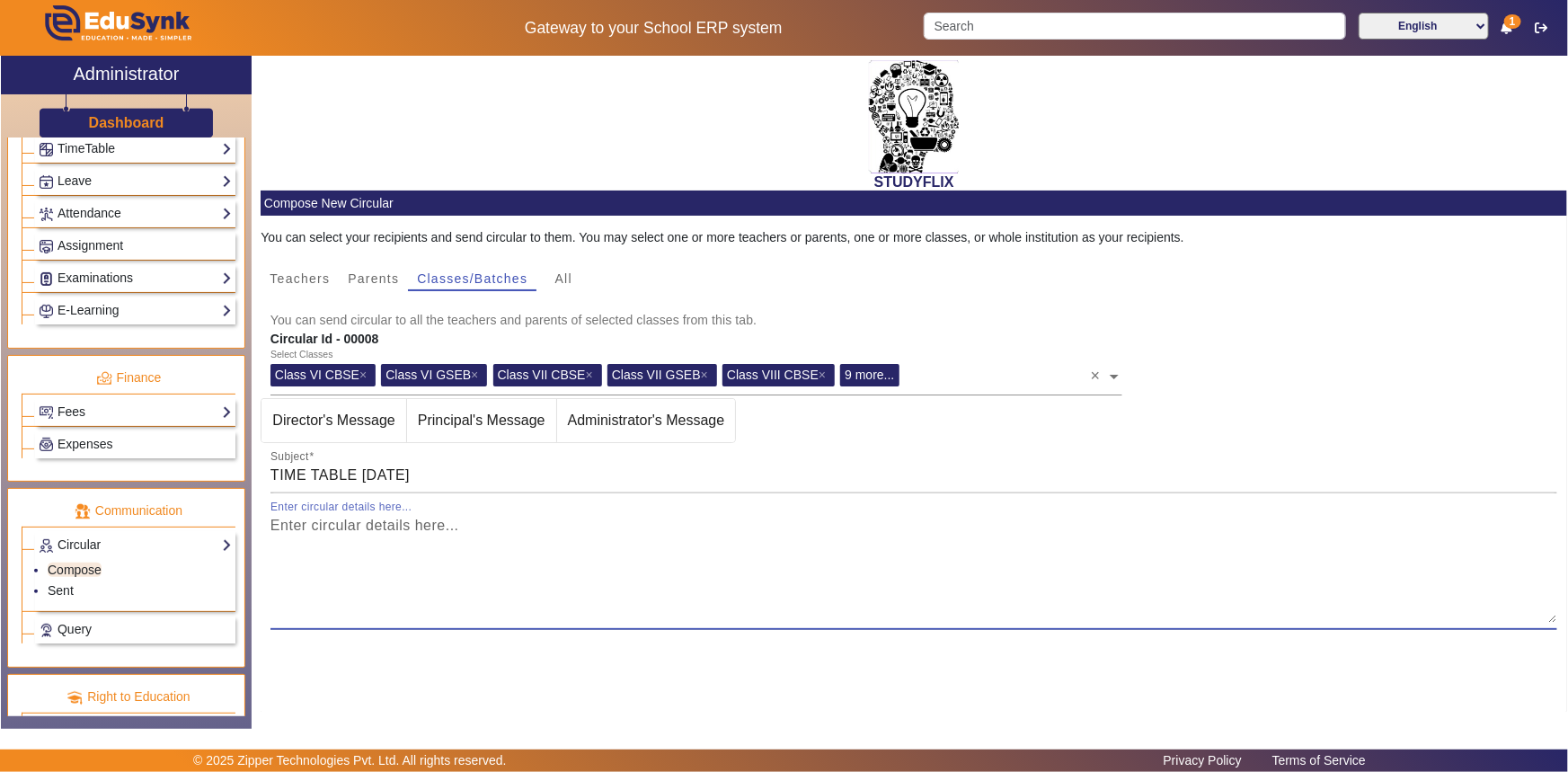
click at [311, 539] on textarea "Enter circular details here..." at bounding box center [915, 568] width 1288 height 108
paste textarea "TIME TABLE"
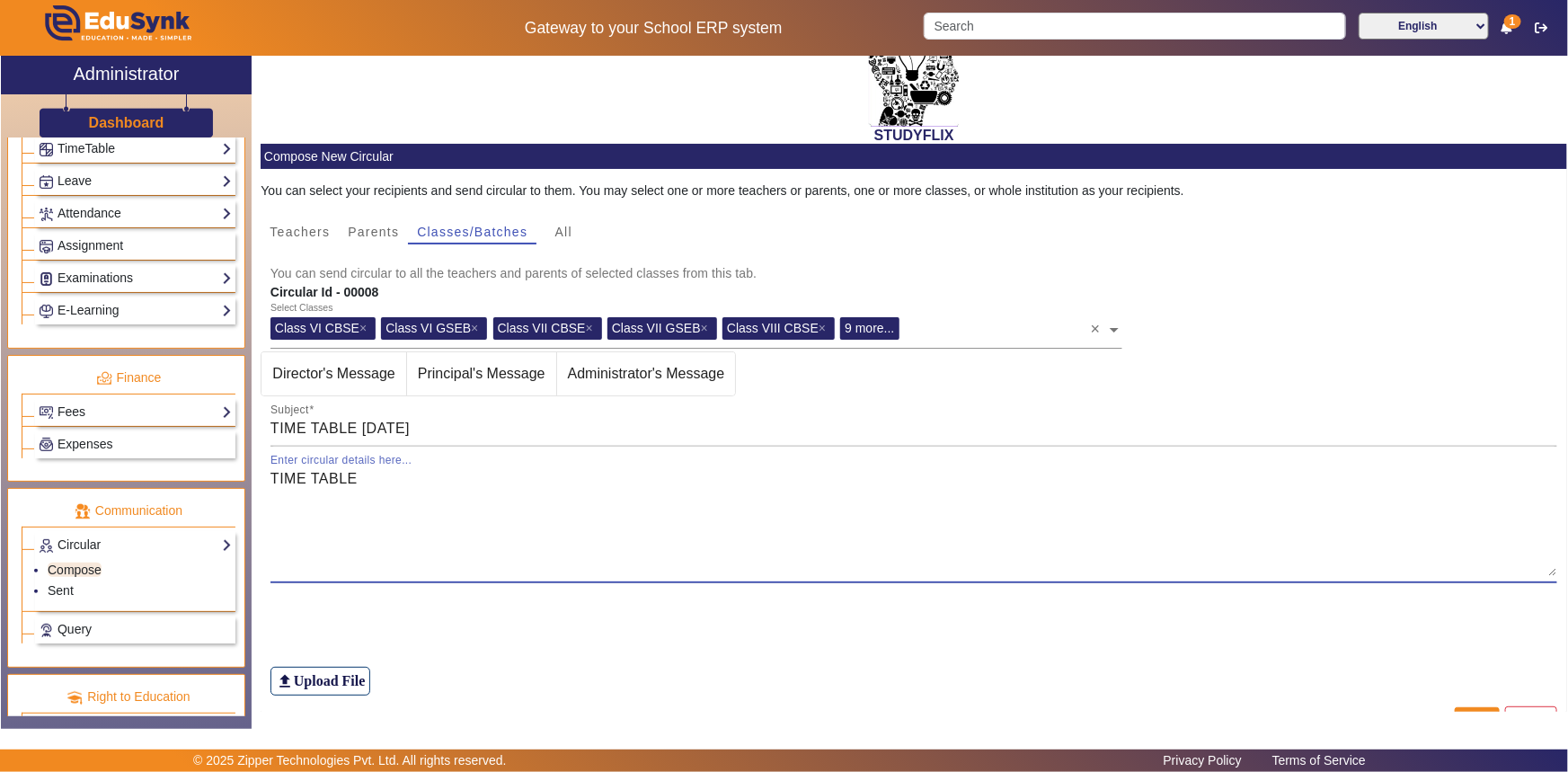
scroll to position [89, 0]
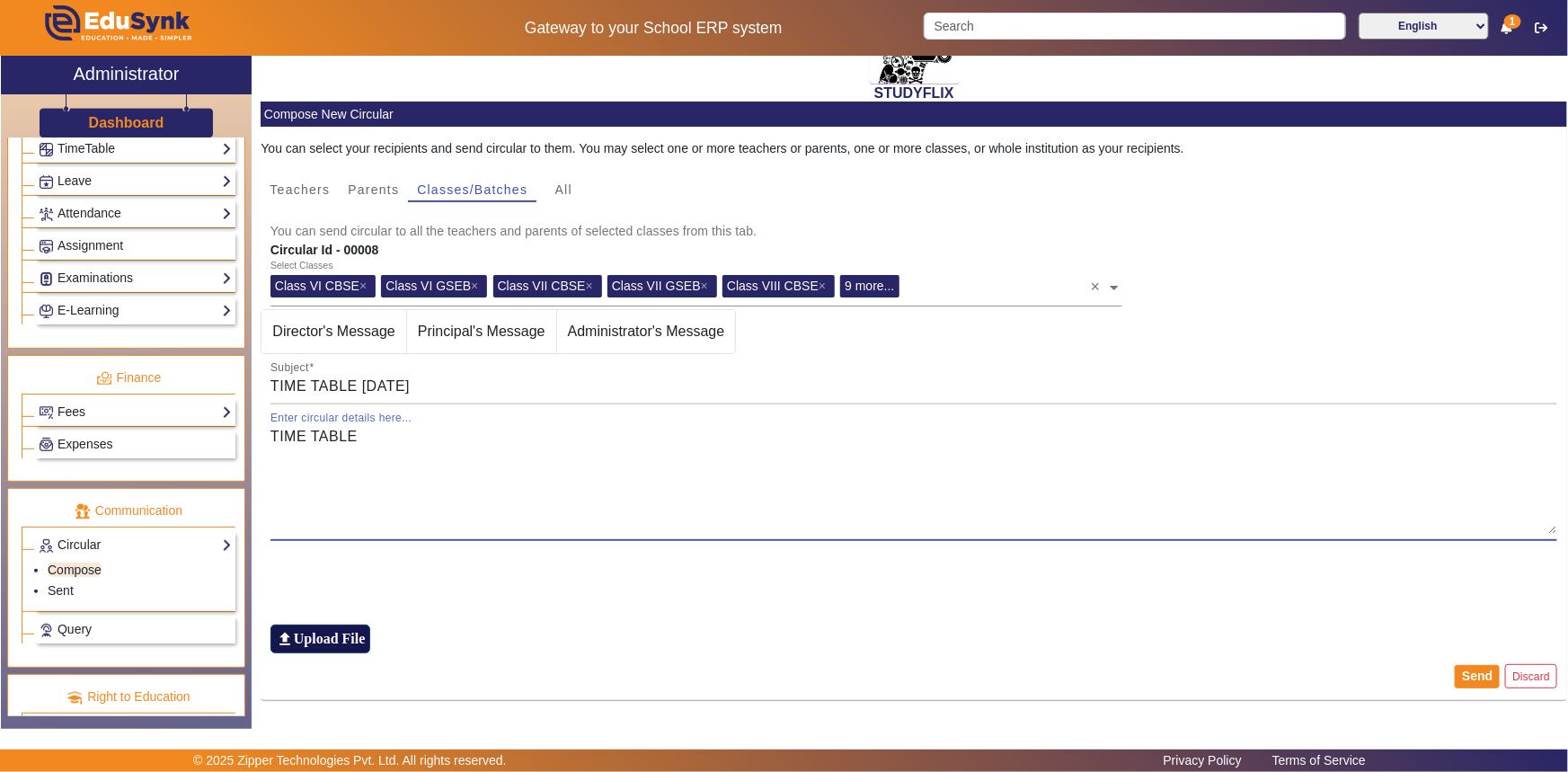
type textarea "TIME TABLE"
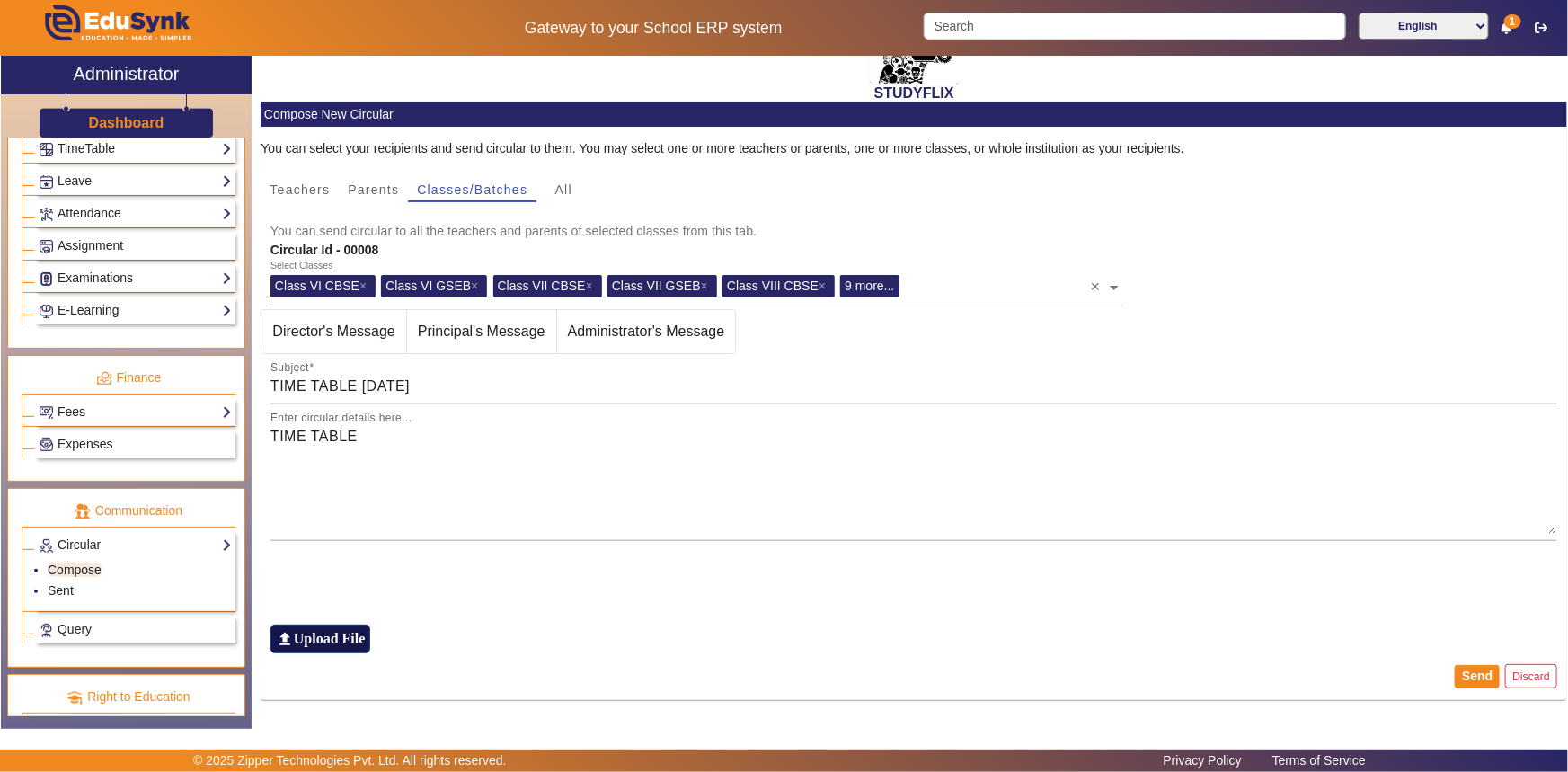
click at [325, 636] on h6 "Upload File" at bounding box center [329, 638] width 72 height 17
click at [0, 0] on input "file_upload Upload File" at bounding box center [0, 0] width 0 height 0
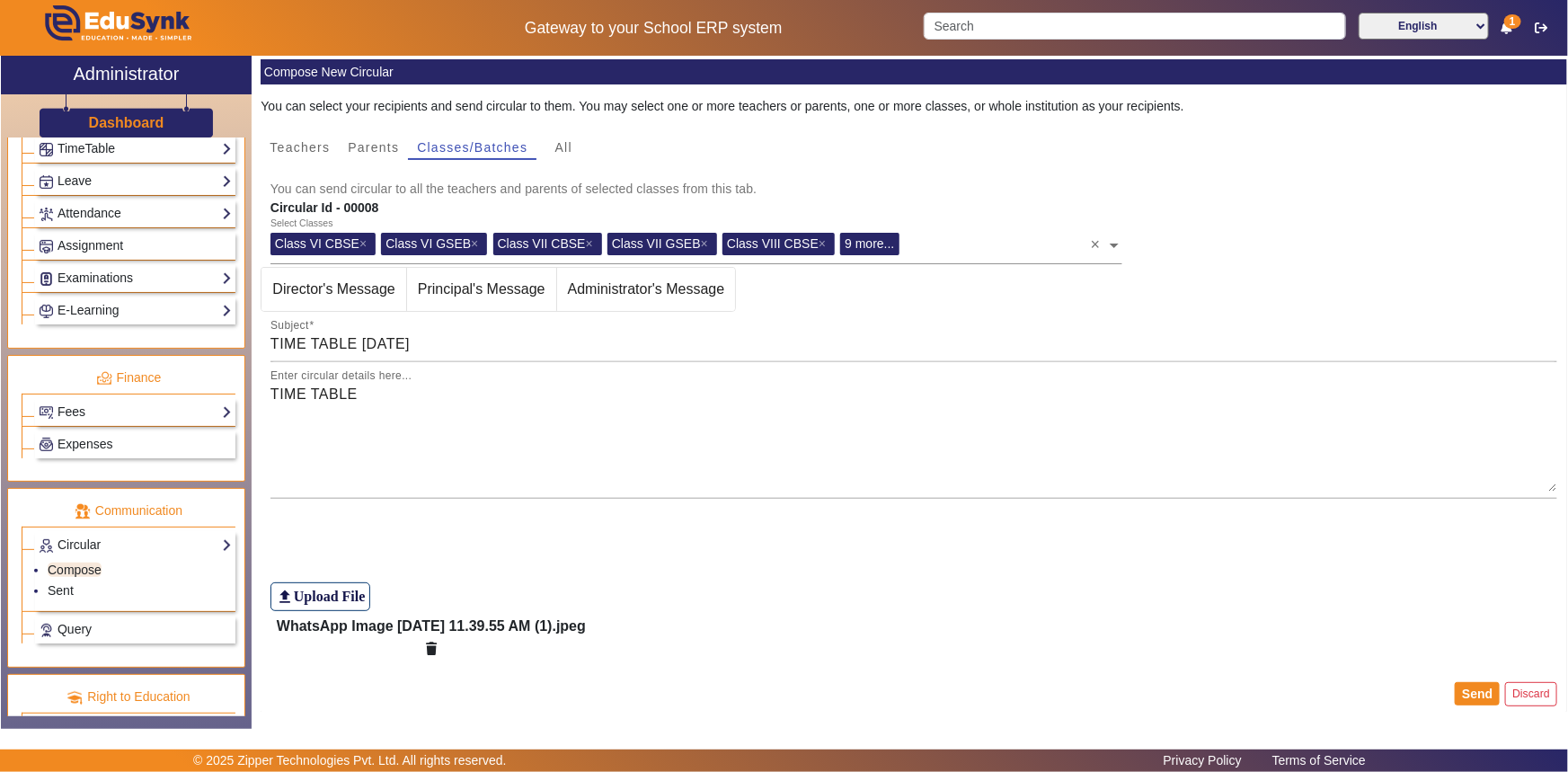
scroll to position [148, 0]
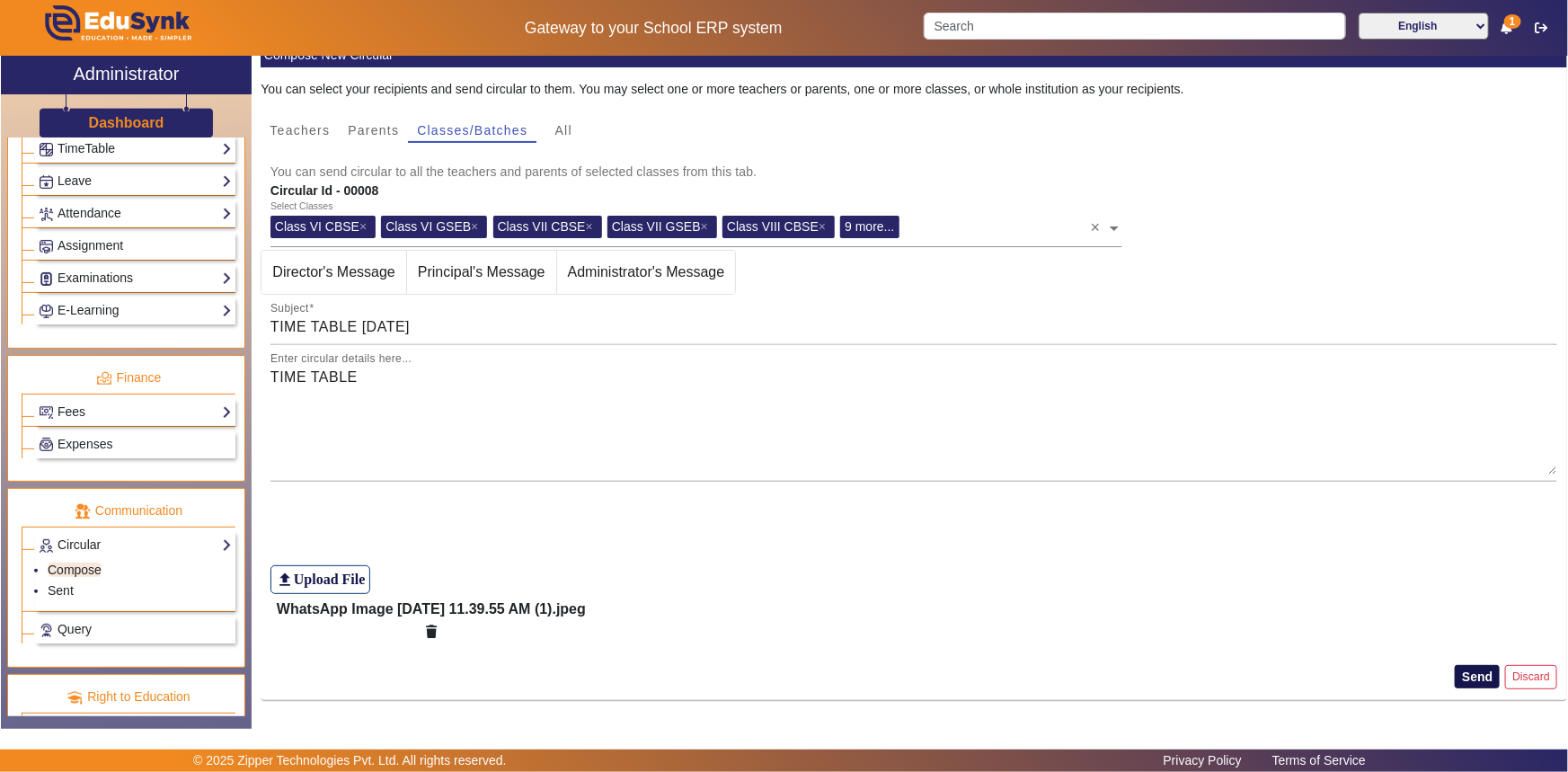
click at [1460, 674] on button "Send" at bounding box center [1477, 677] width 44 height 24
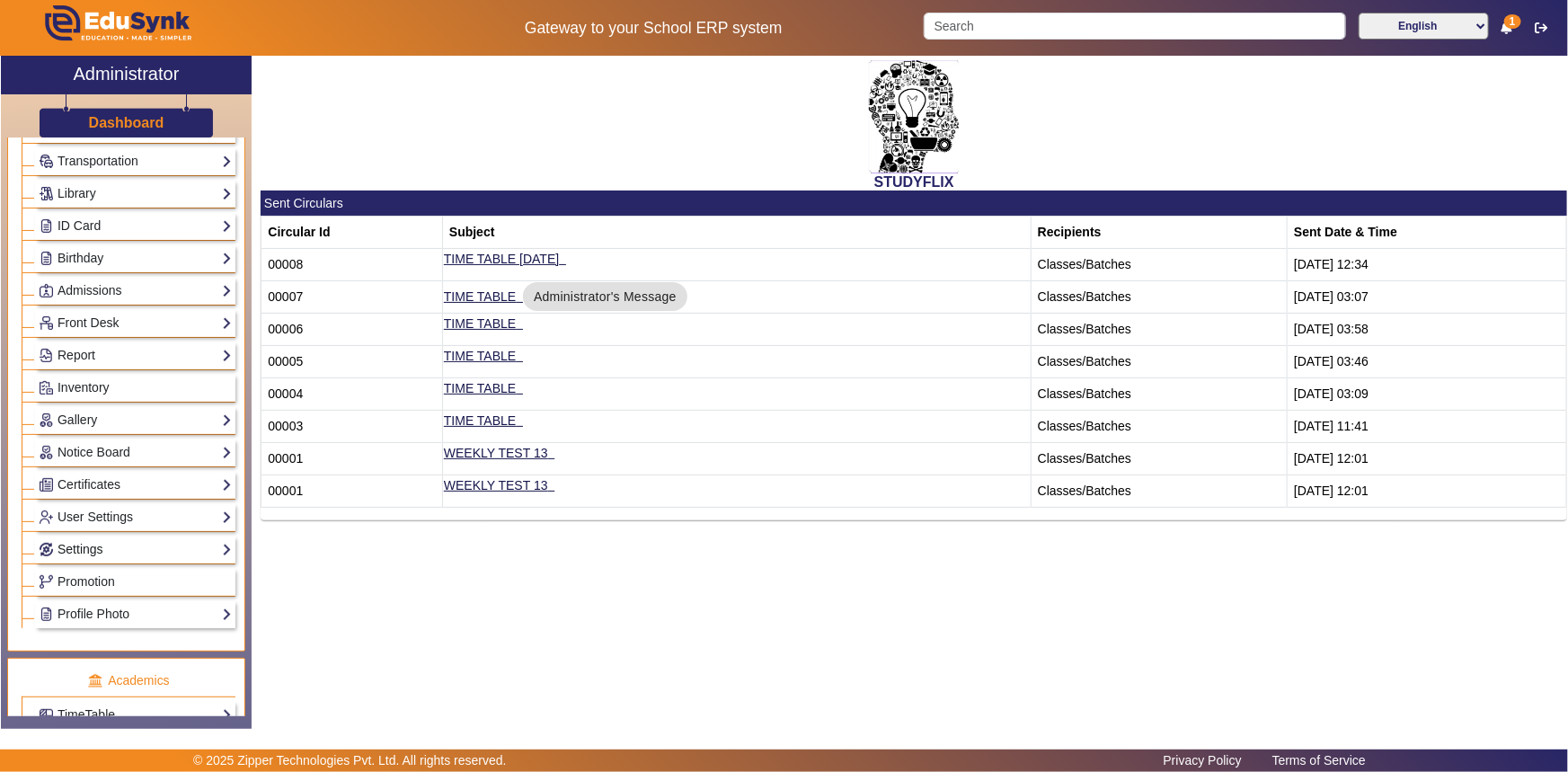
scroll to position [159, 0]
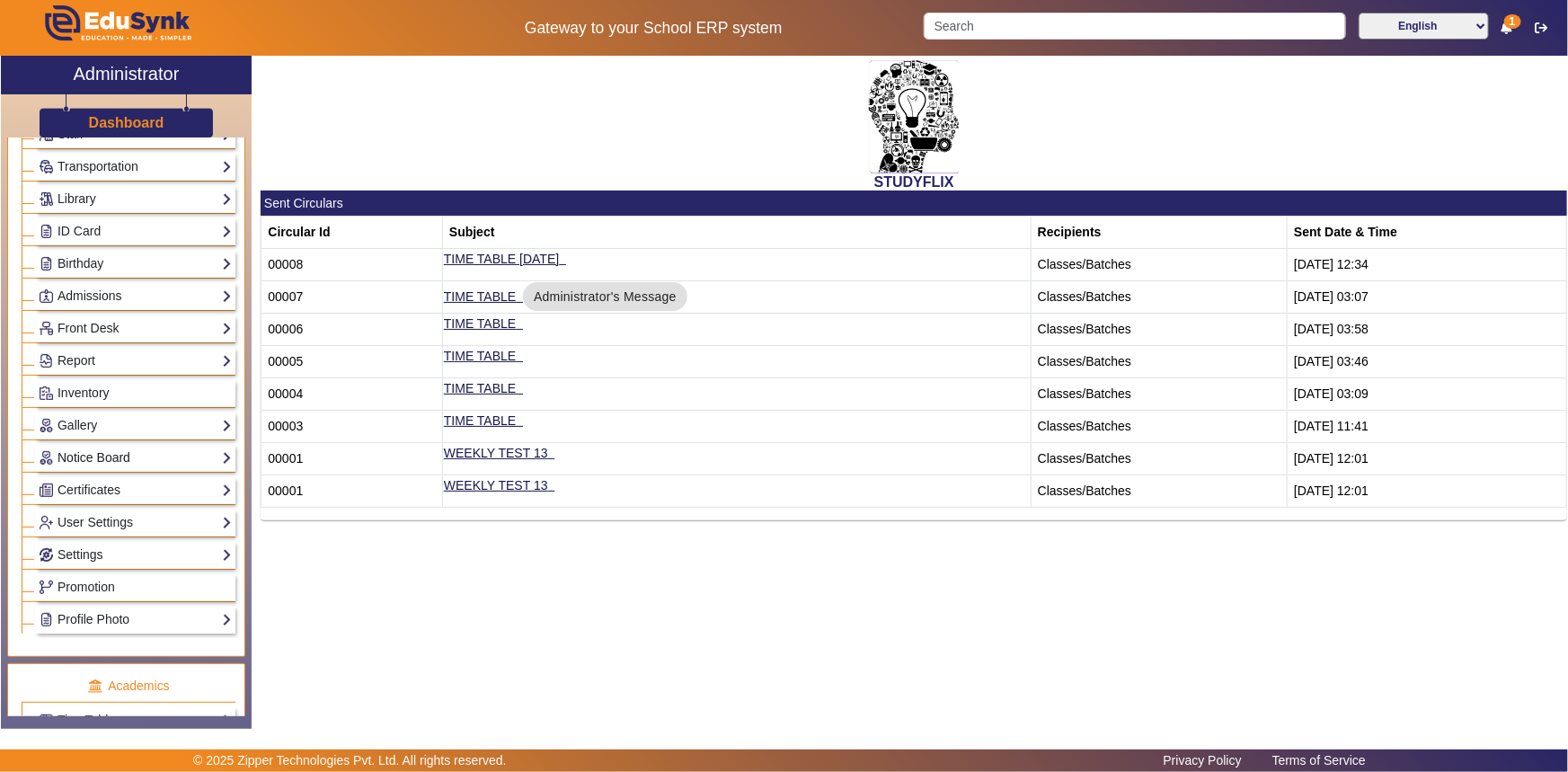
click at [117, 449] on link "Notice Board" at bounding box center [134, 458] width 193 height 21
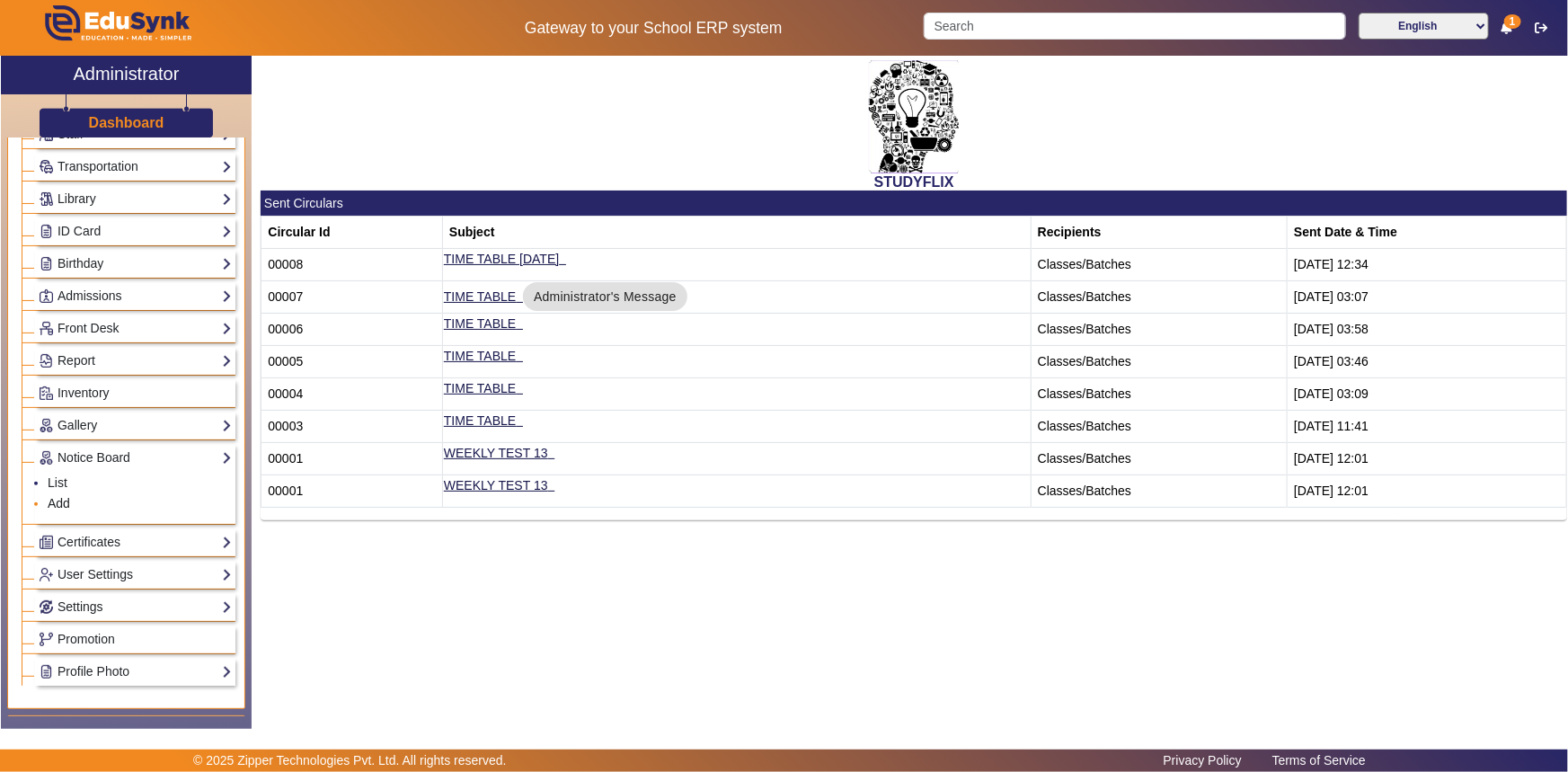
click at [47, 504] on link "Add" at bounding box center [58, 503] width 23 height 15
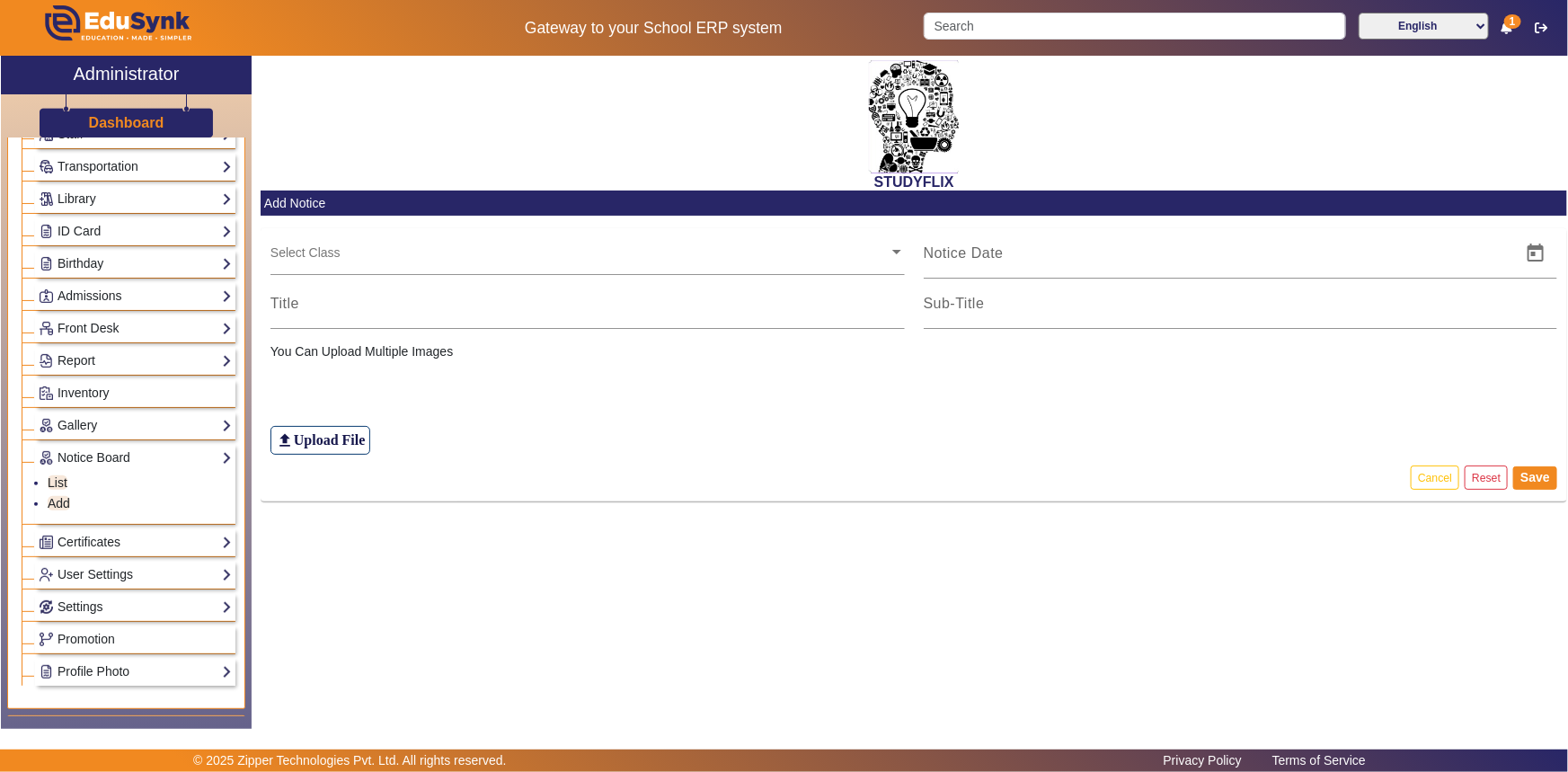
click at [323, 252] on input "text" at bounding box center [579, 251] width 618 height 17
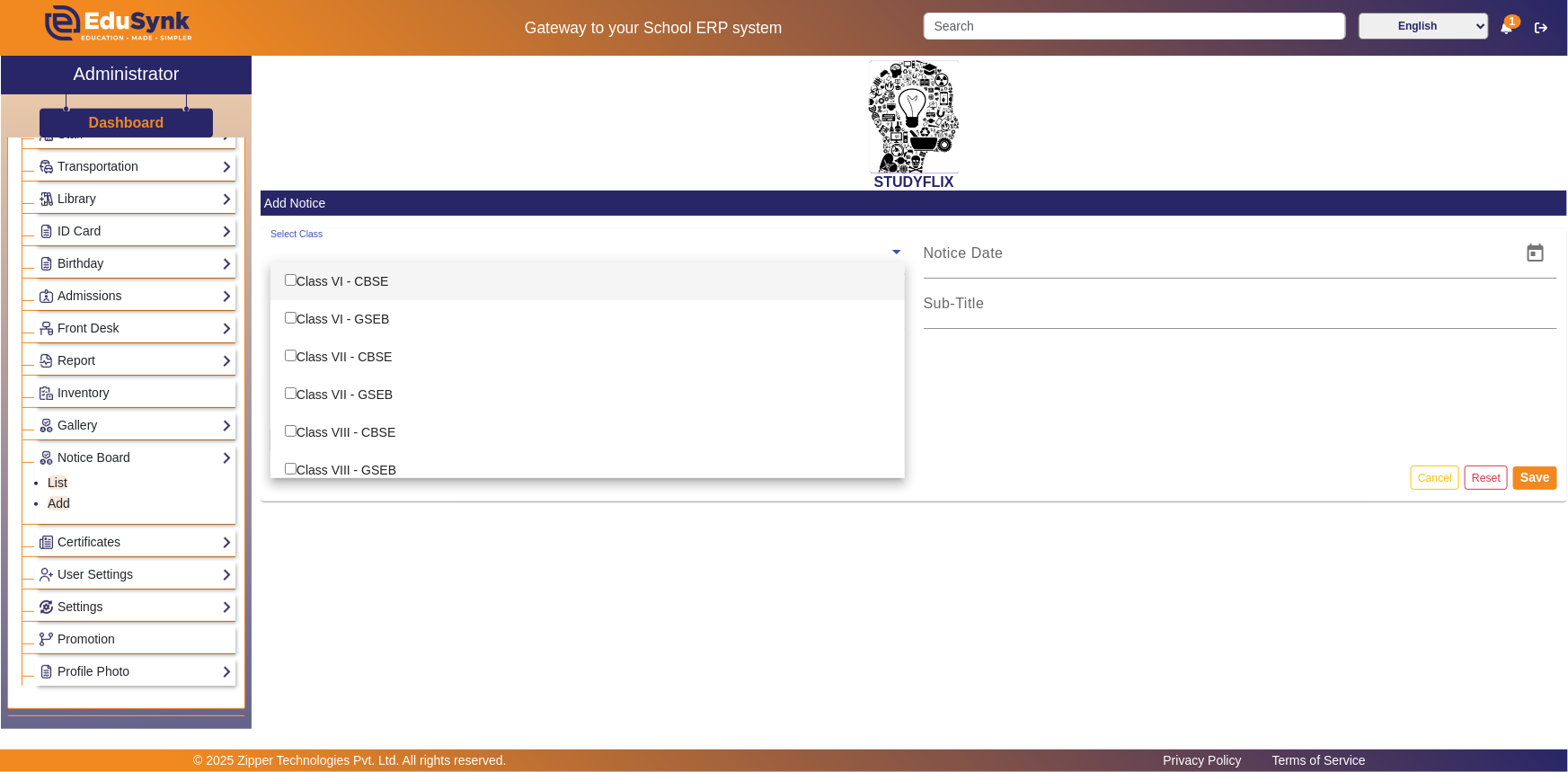
click at [314, 278] on div "Class VI - CBSE" at bounding box center [588, 281] width 635 height 38
checkbox input "true"
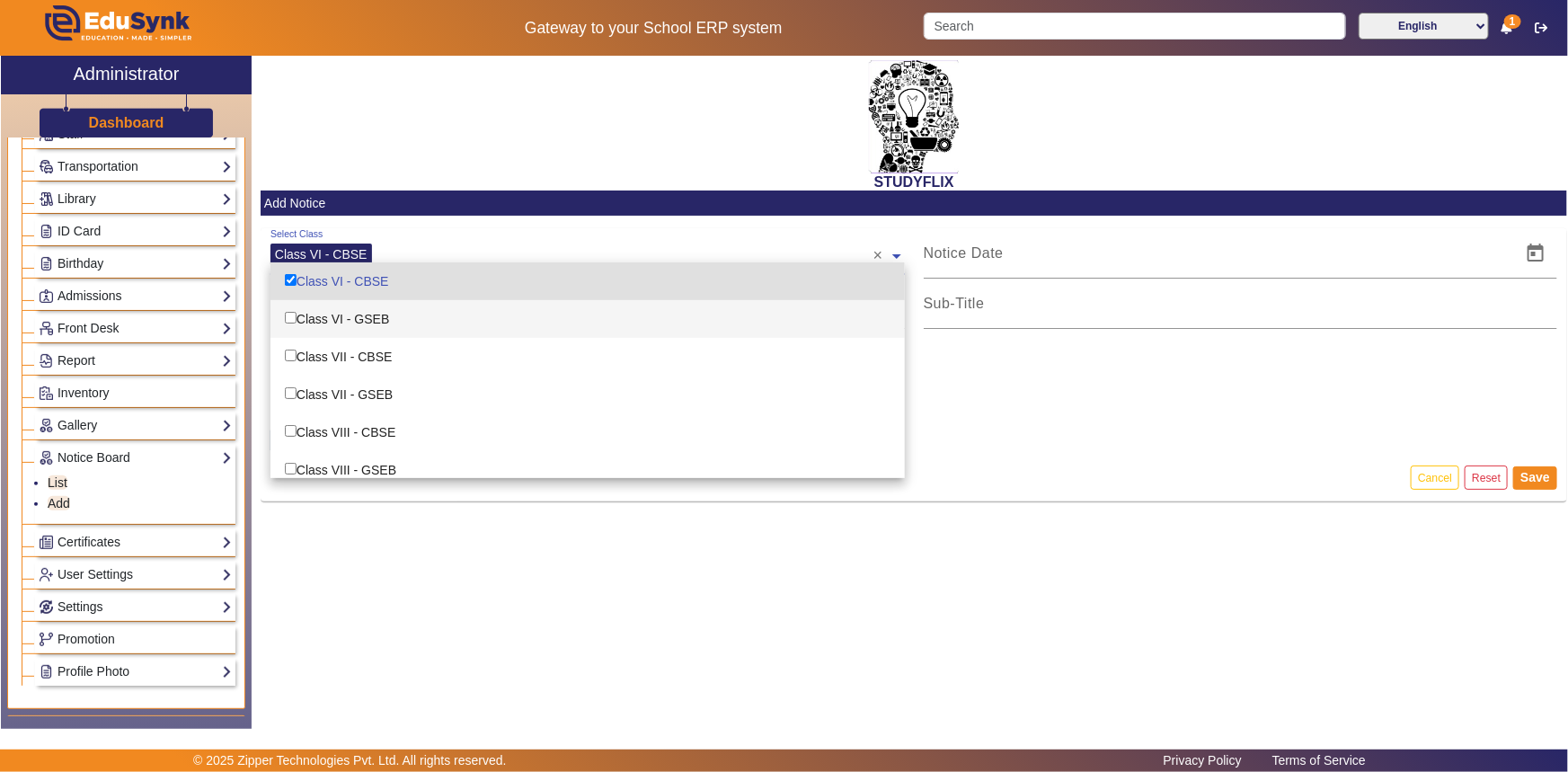
click at [298, 328] on div "Class VI - GSEB" at bounding box center [588, 319] width 635 height 38
checkbox input "true"
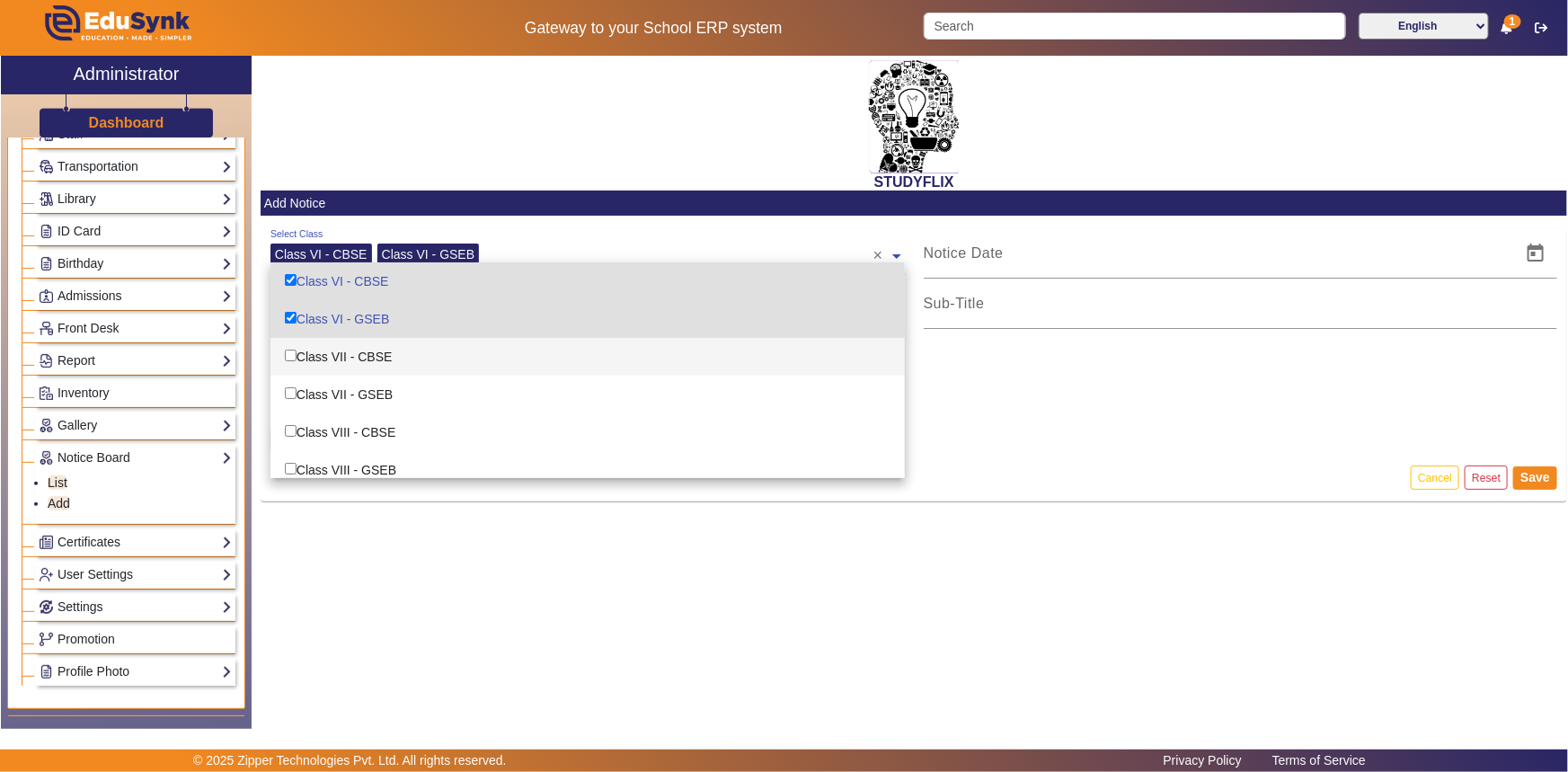
click at [303, 352] on div "Class VII - CBSE" at bounding box center [588, 357] width 635 height 38
checkbox input "true"
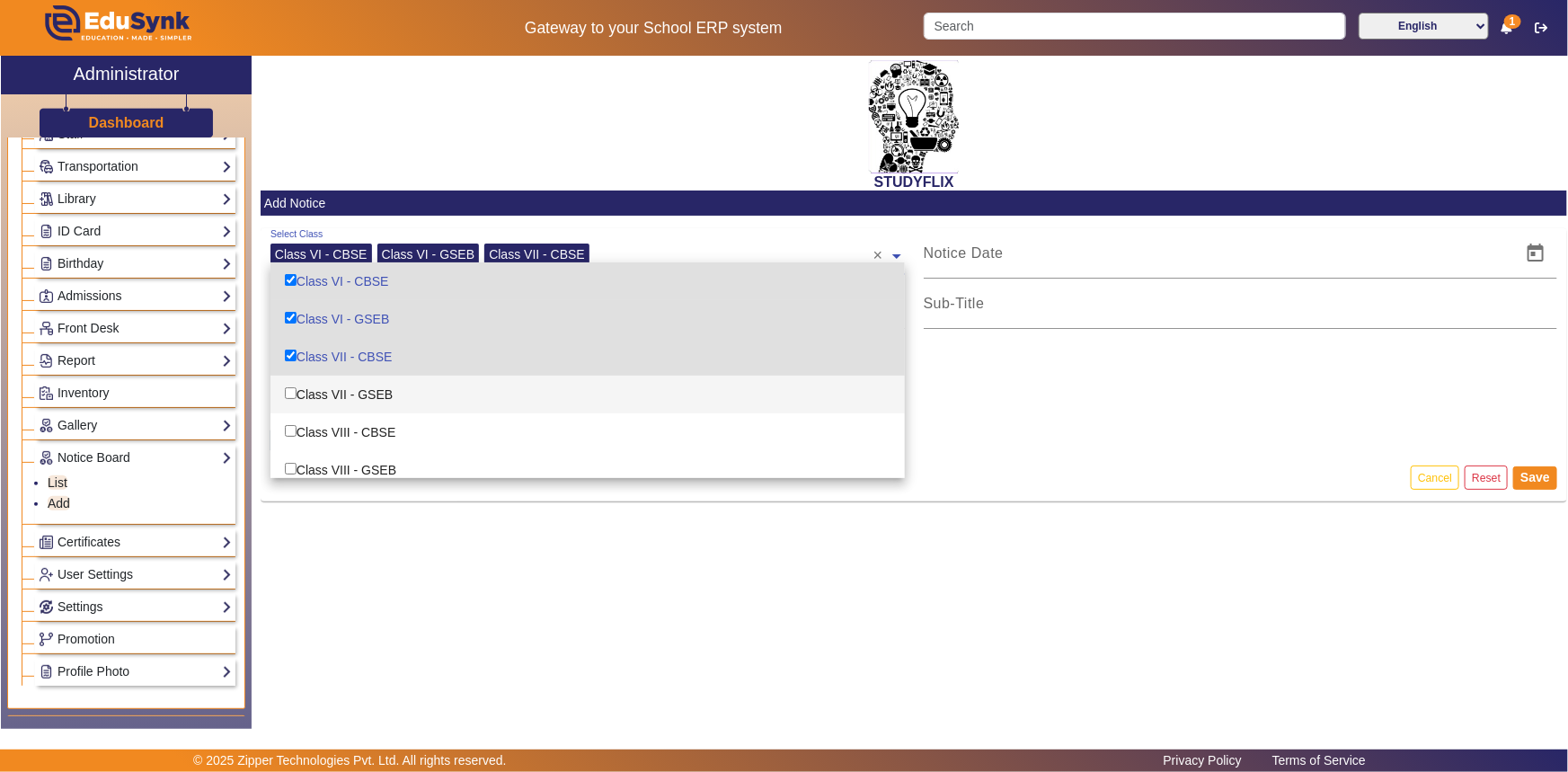
click at [303, 388] on div "Class VII - GSEB" at bounding box center [588, 394] width 635 height 38
checkbox input "true"
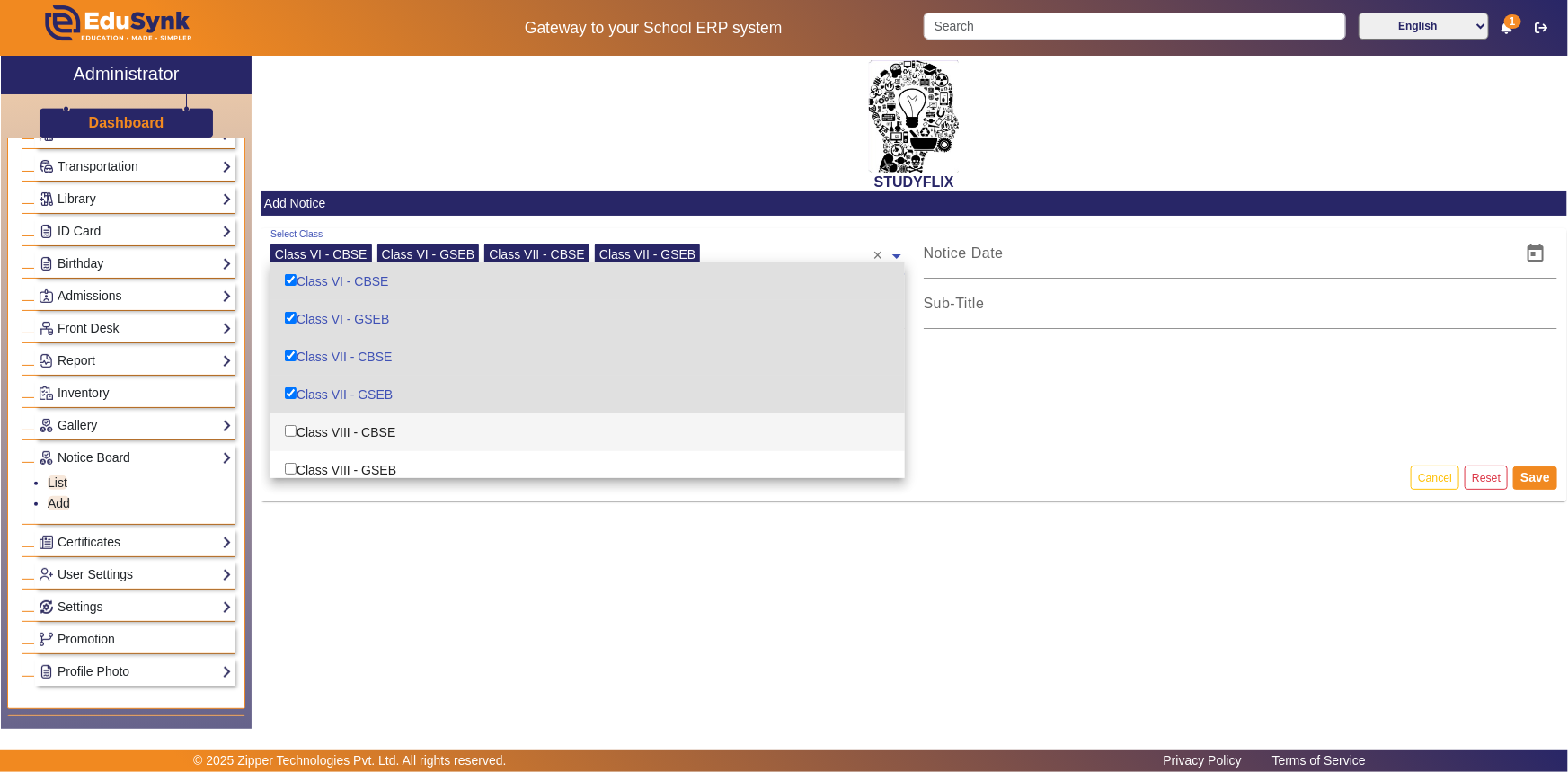
click at [302, 427] on div "Class VIII - CBSE" at bounding box center [588, 432] width 635 height 38
checkbox input "true"
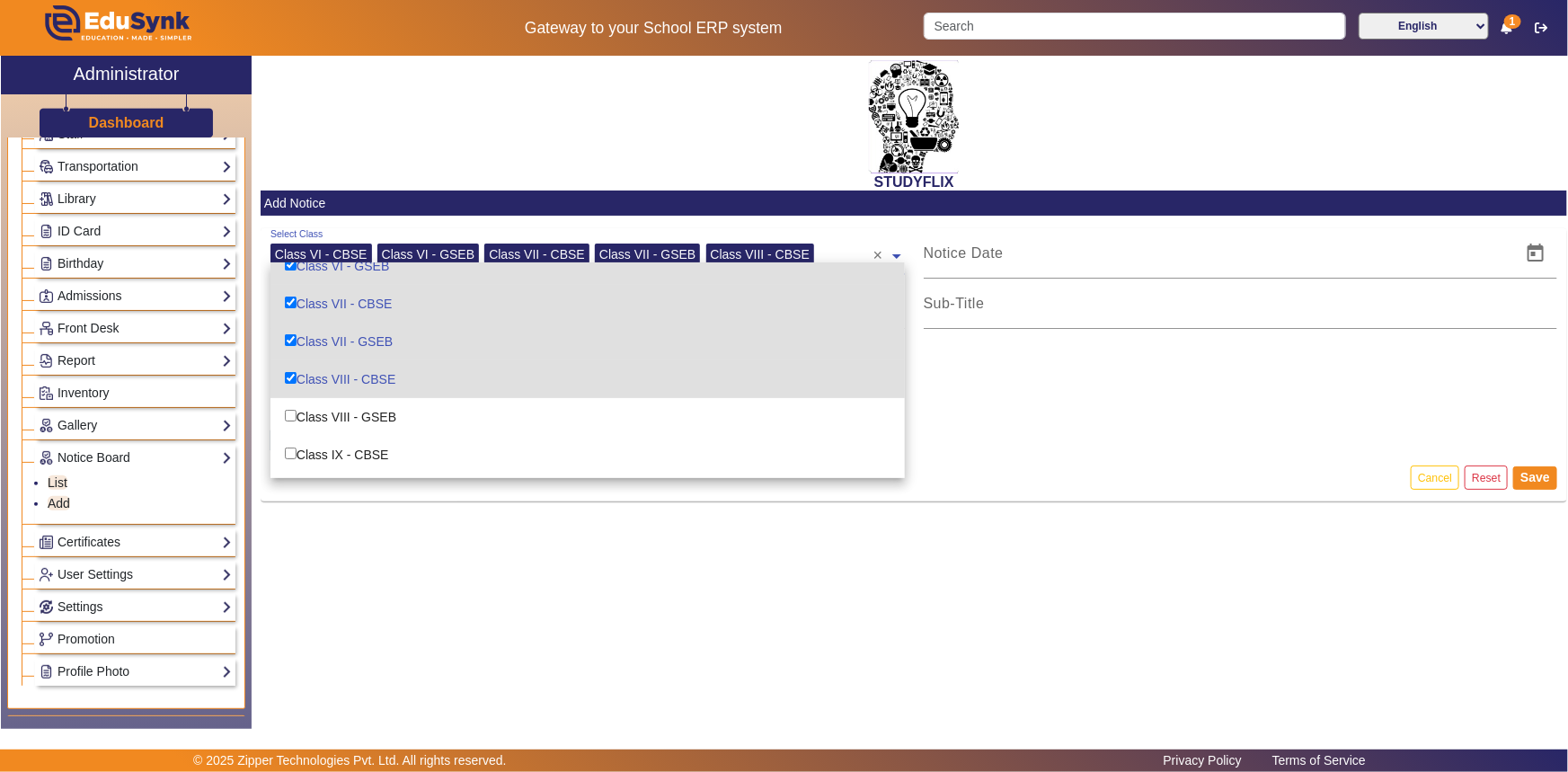
scroll to position [81, 0]
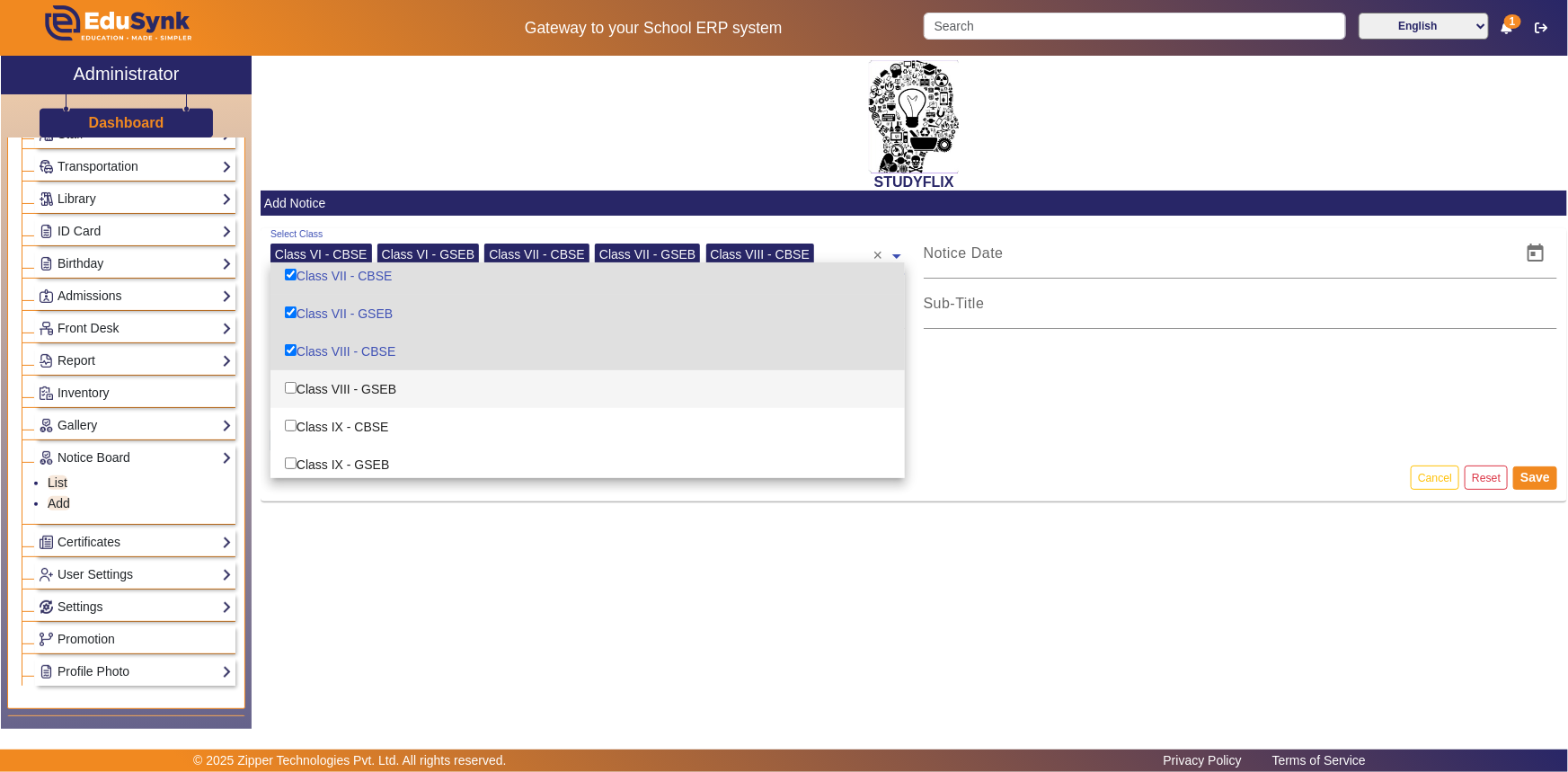
click at [316, 385] on div "Class VIII - GSEB" at bounding box center [588, 389] width 635 height 38
checkbox input "true"
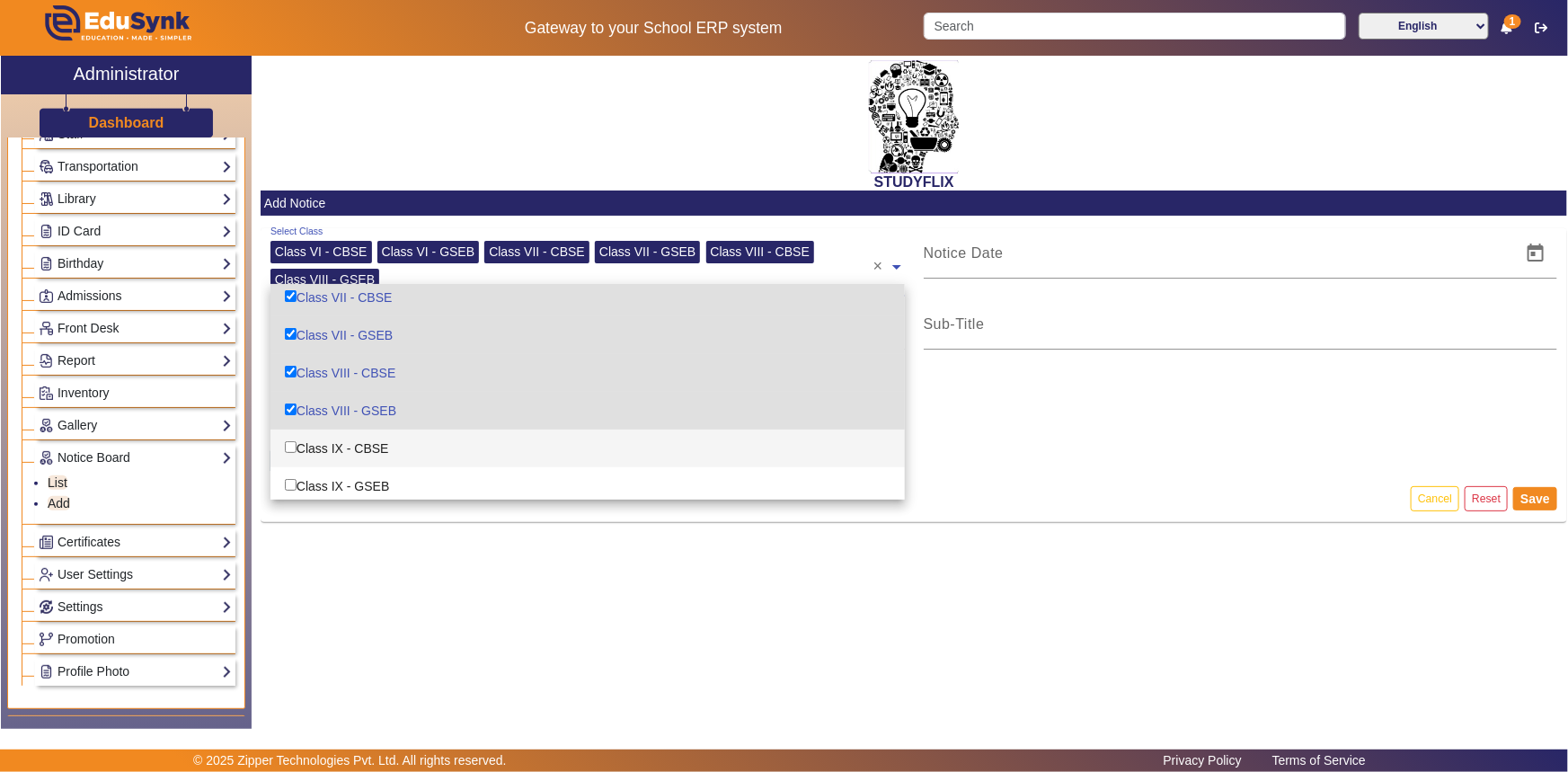
click at [309, 450] on div "Class IX - CBSE" at bounding box center [588, 449] width 635 height 38
checkbox input "true"
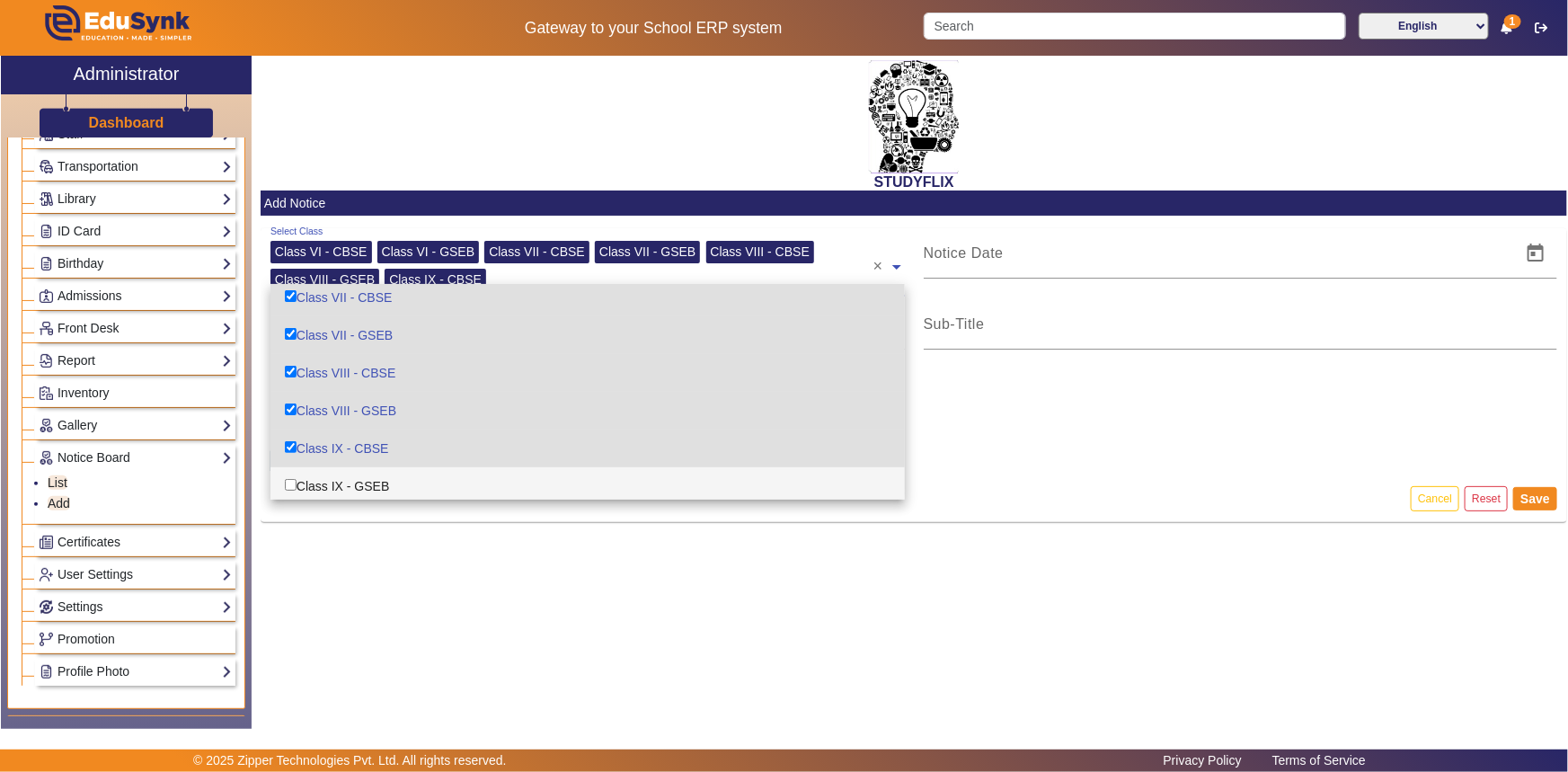
click at [305, 473] on div "Class IX - GSEB" at bounding box center [588, 486] width 635 height 38
checkbox input "true"
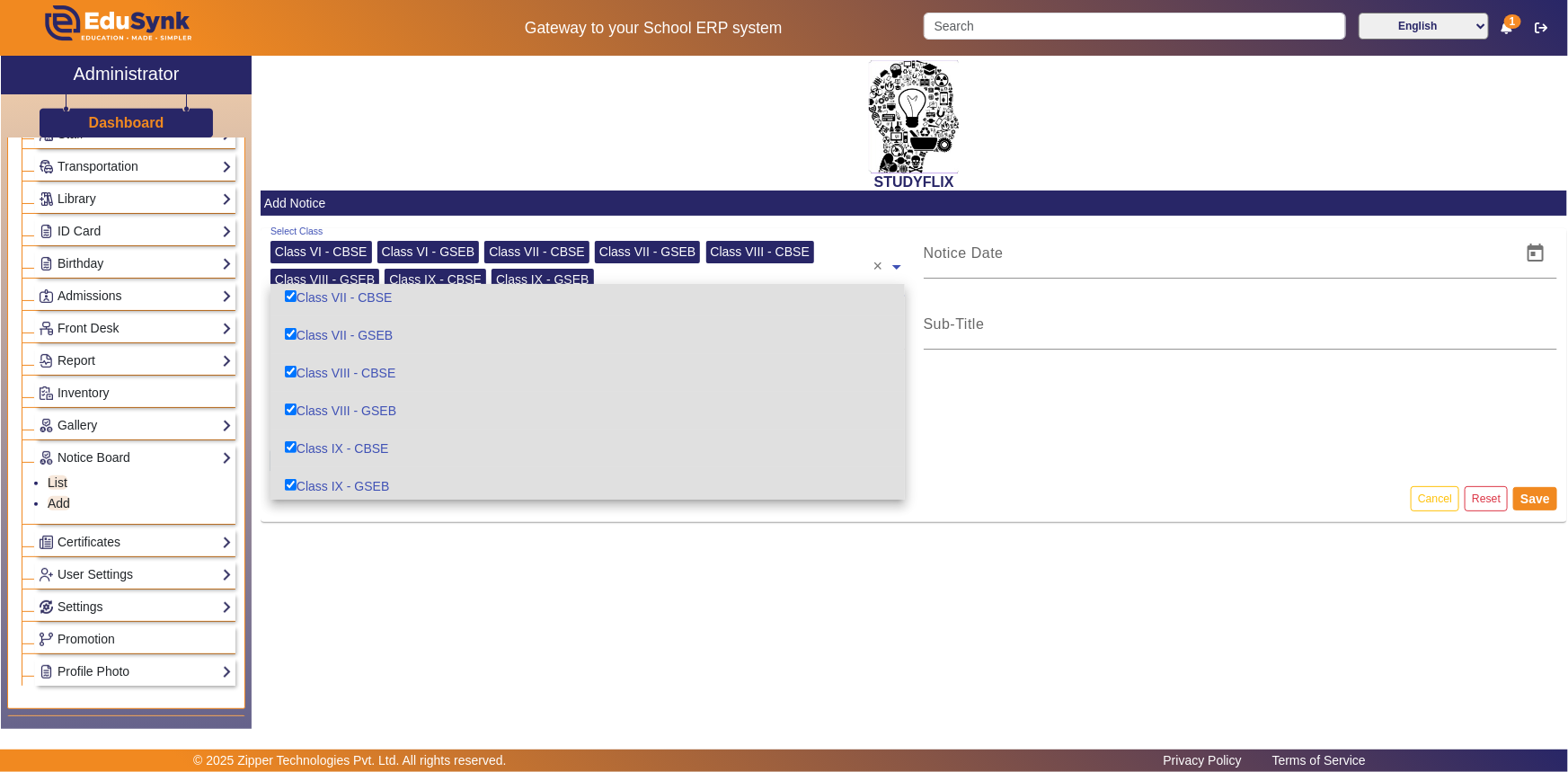
scroll to position [163, 0]
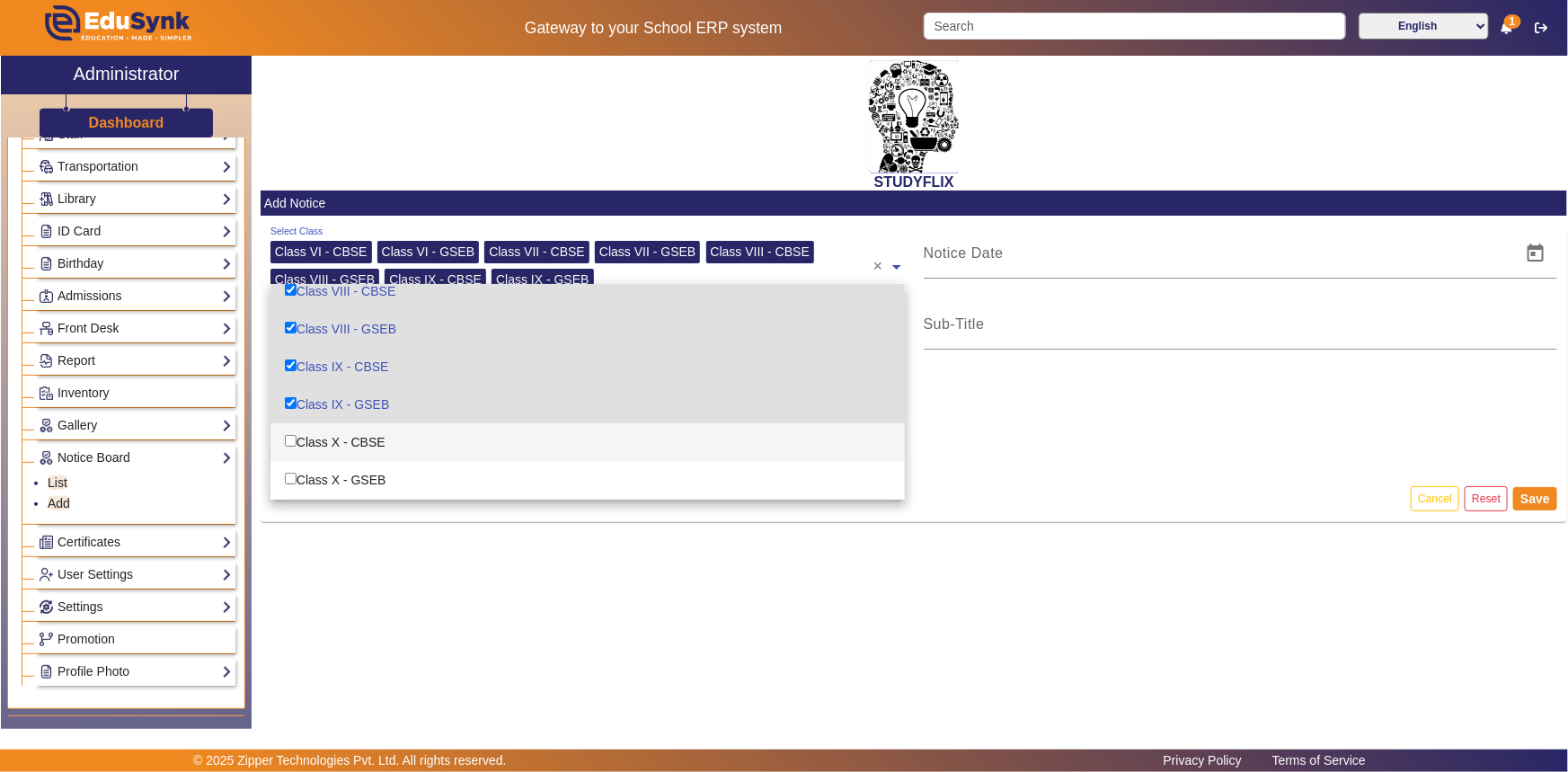
click at [312, 438] on div "Class X - CBSE" at bounding box center [588, 442] width 635 height 38
checkbox input "true"
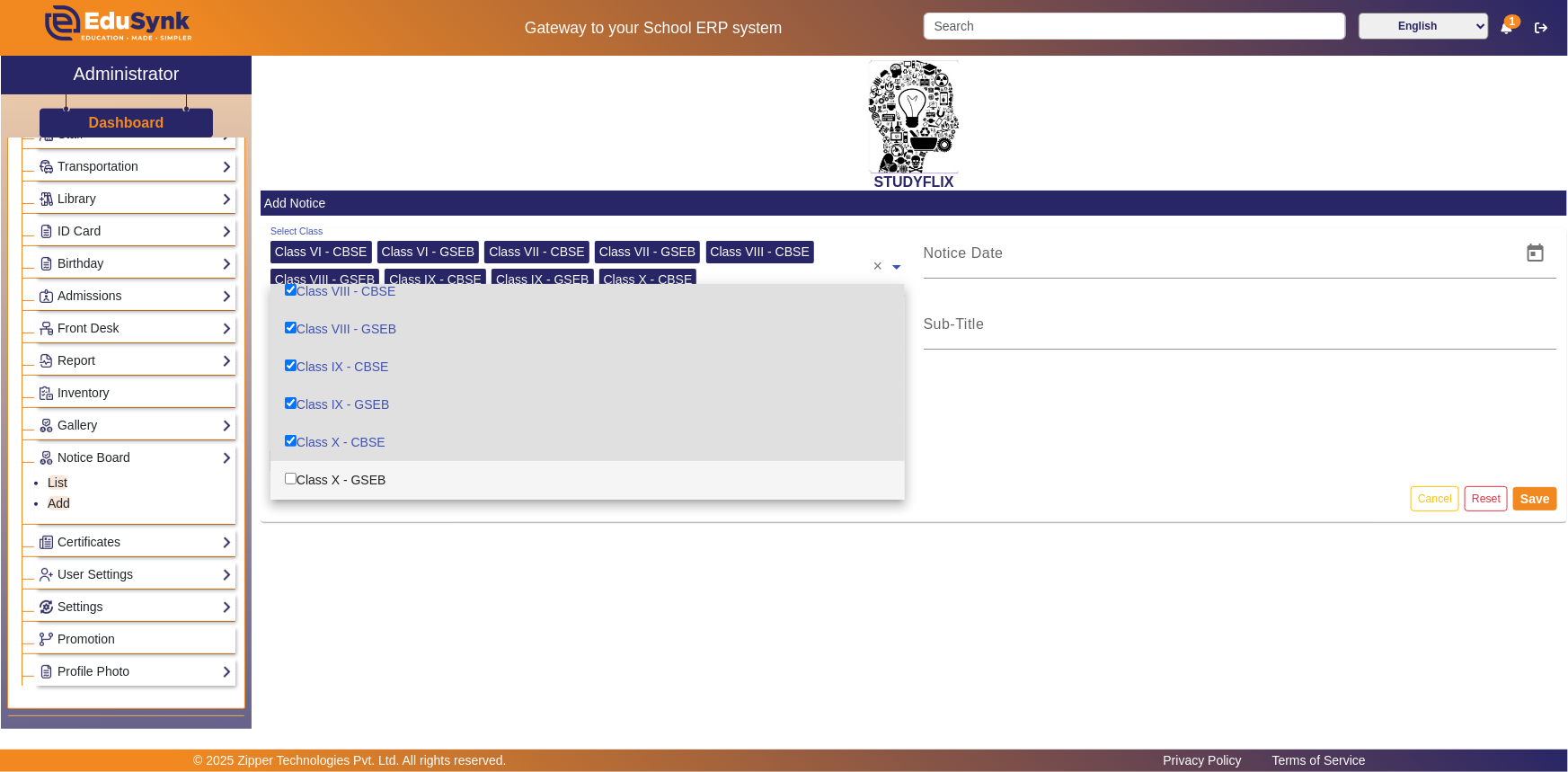
click at [314, 472] on div "Class X - GSEB" at bounding box center [588, 479] width 635 height 38
checkbox input "true"
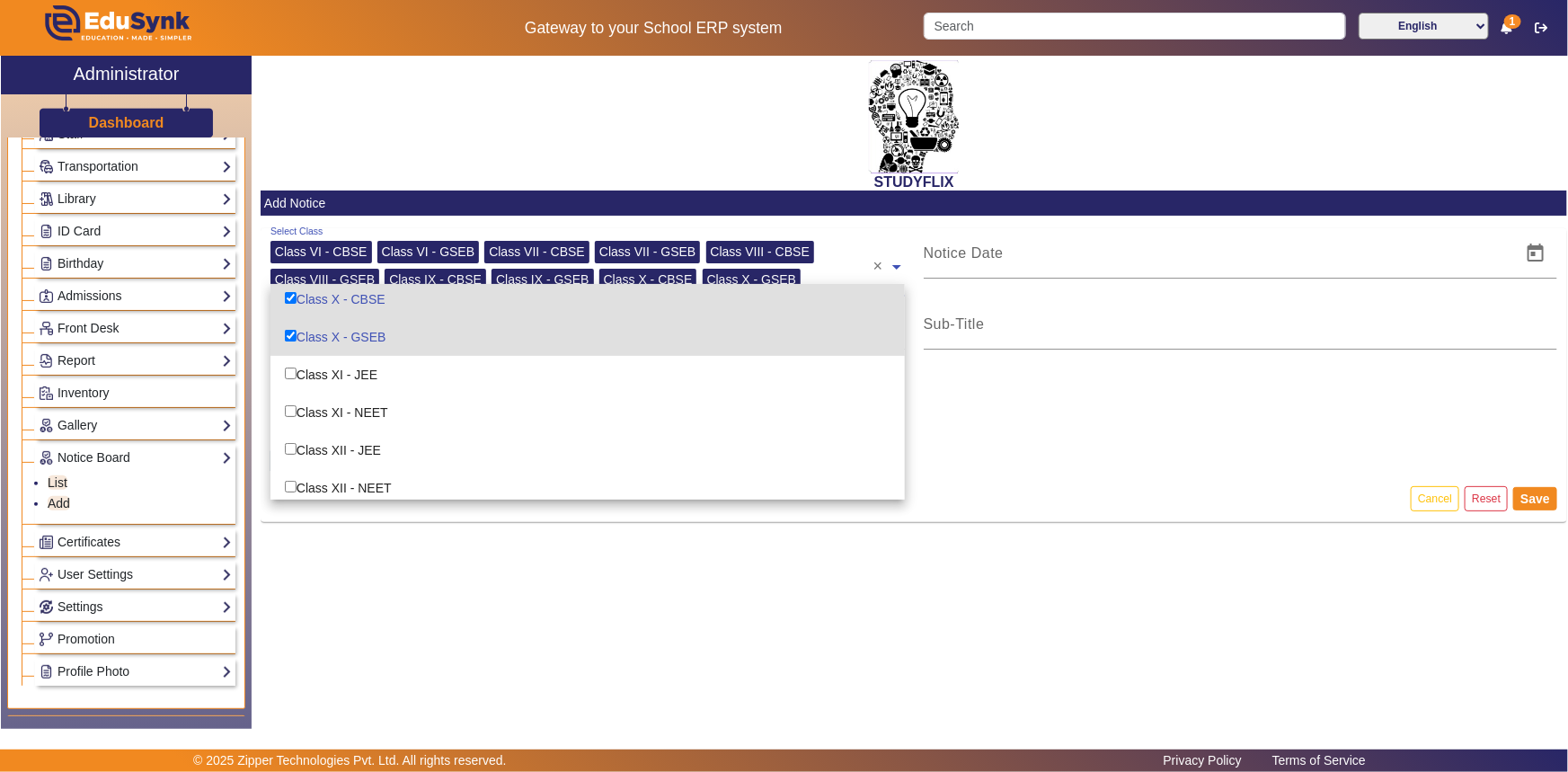
scroll to position [312, 0]
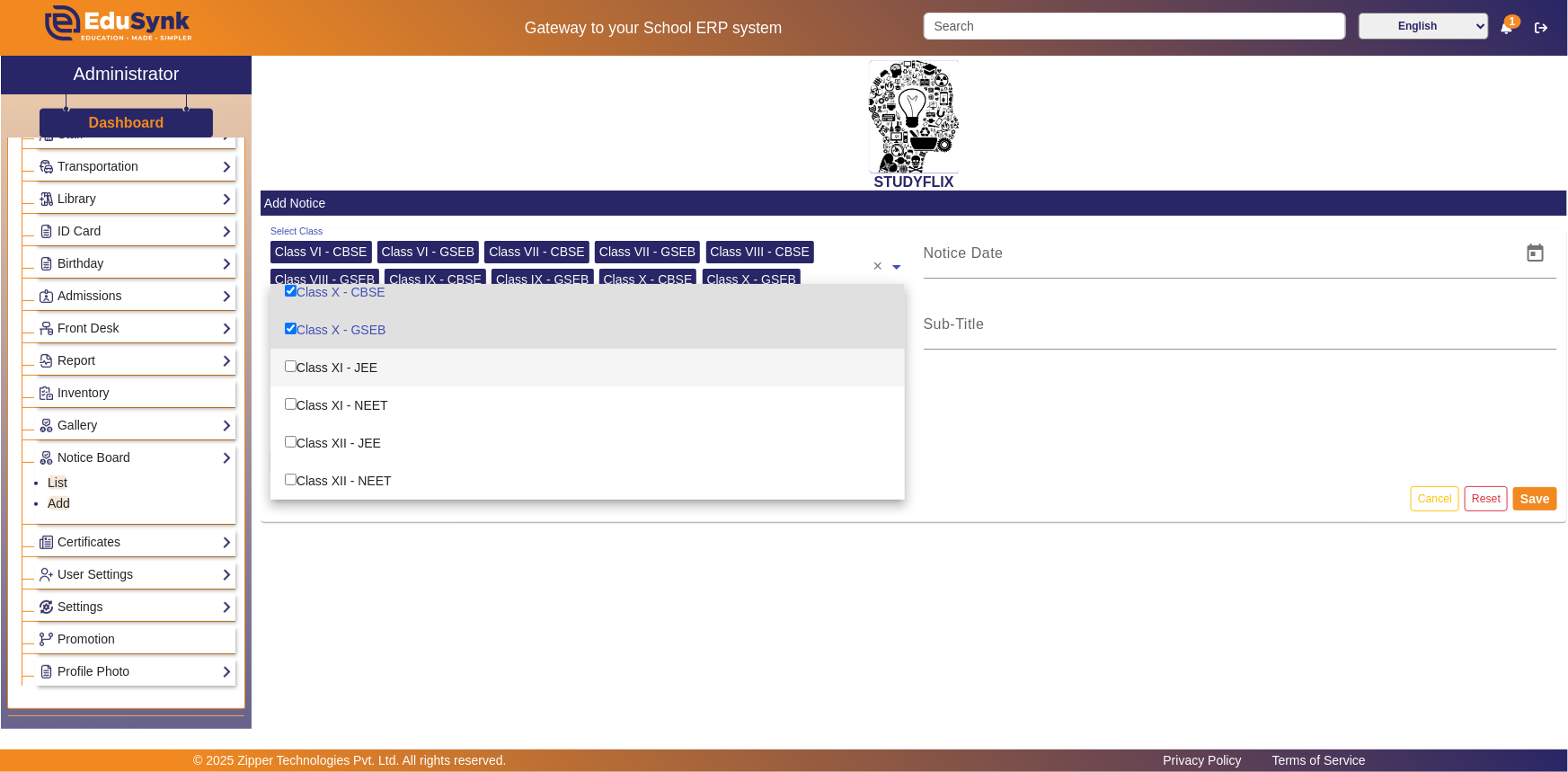
click at [322, 373] on div "Class XI - JEE" at bounding box center [588, 368] width 635 height 38
checkbox input "true"
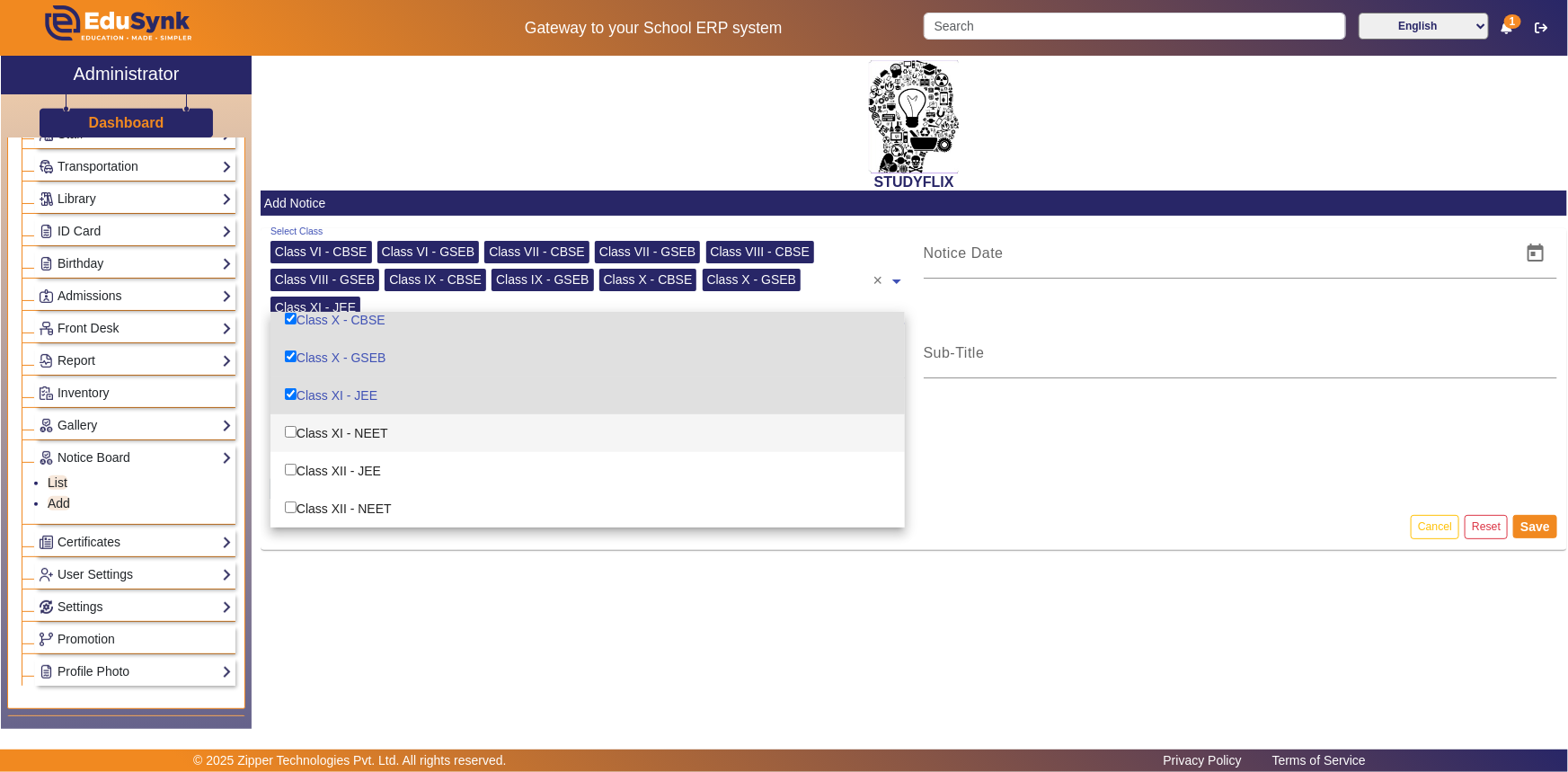
click at [321, 430] on div "Class XI - NEET" at bounding box center [588, 433] width 635 height 38
checkbox input "true"
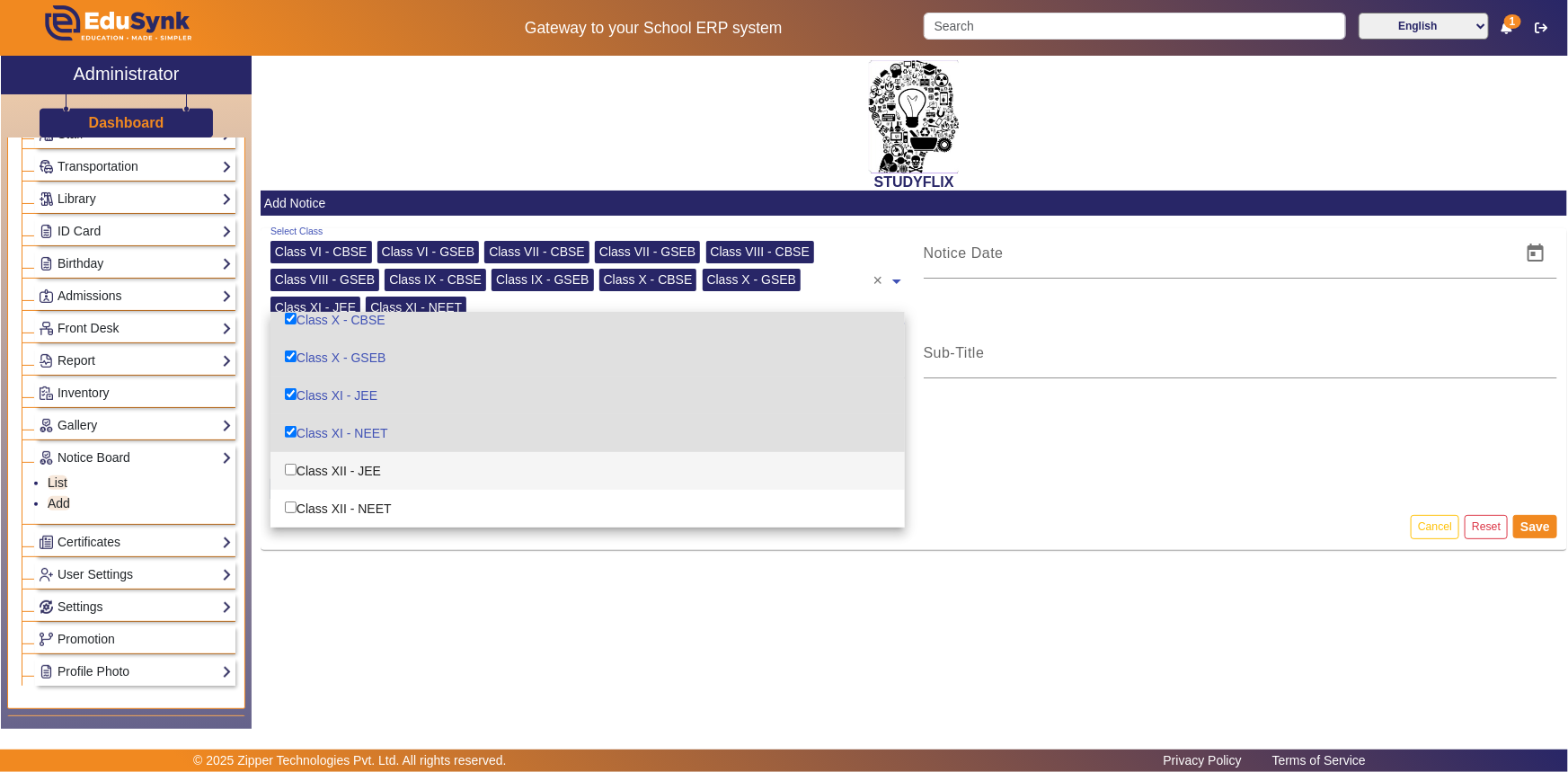
click at [319, 473] on div "Class XII - JEE" at bounding box center [588, 471] width 635 height 38
checkbox input "true"
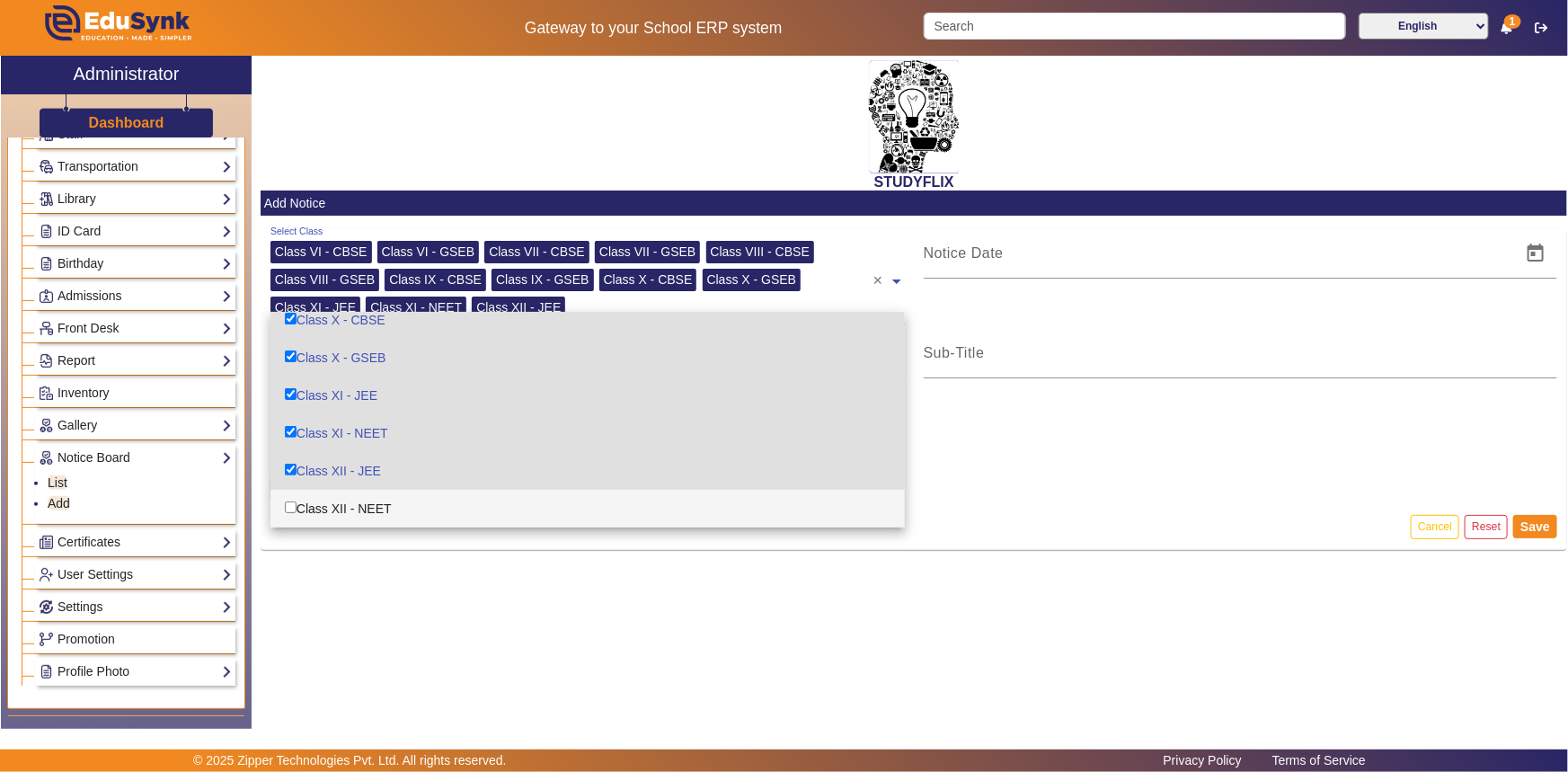
click at [316, 498] on div "Class XII - NEET" at bounding box center [588, 508] width 635 height 38
checkbox input "true"
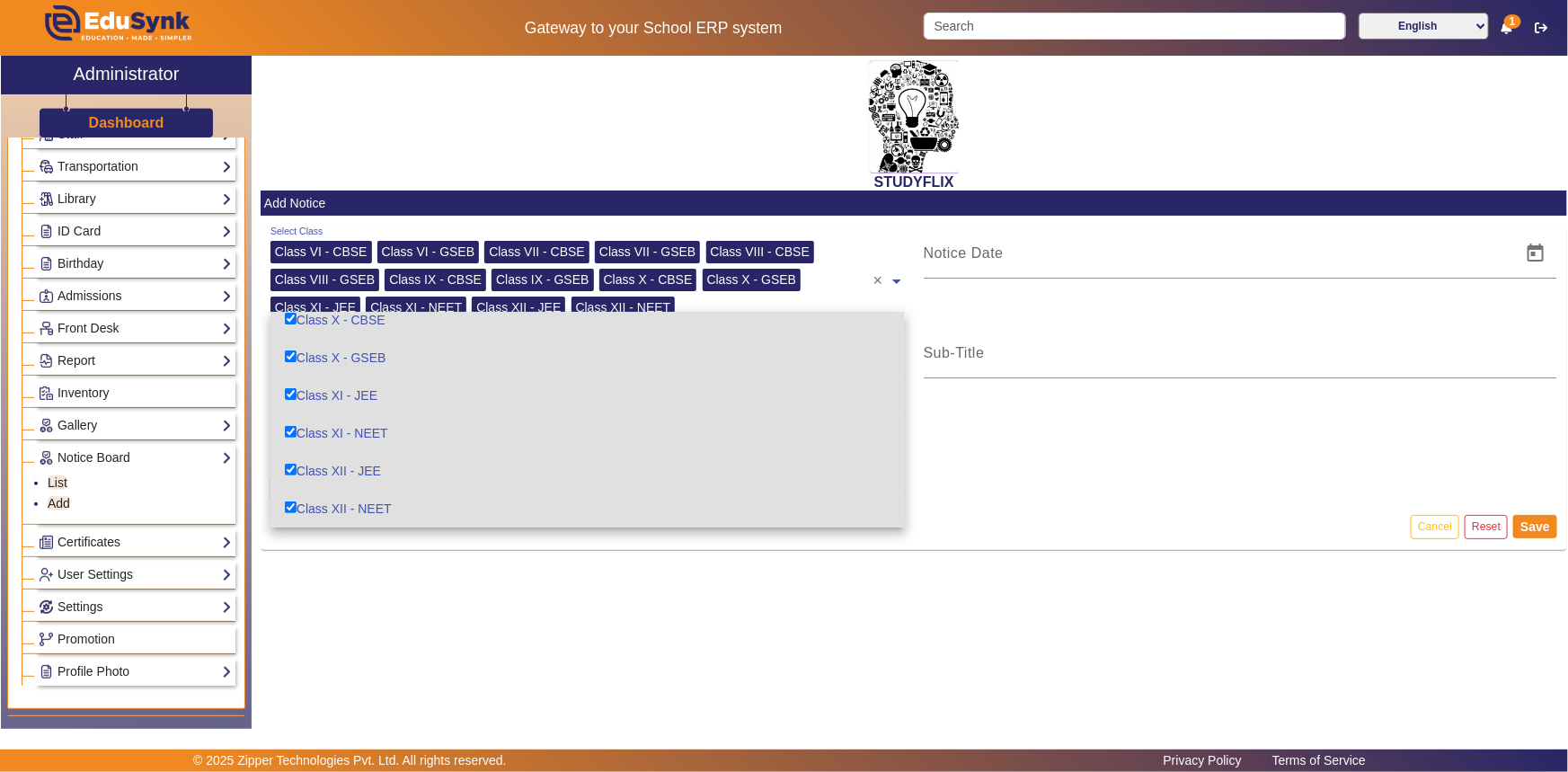
scroll to position [311, 0]
click at [1043, 475] on div "file_upload Upload File" at bounding box center [915, 457] width 1288 height 94
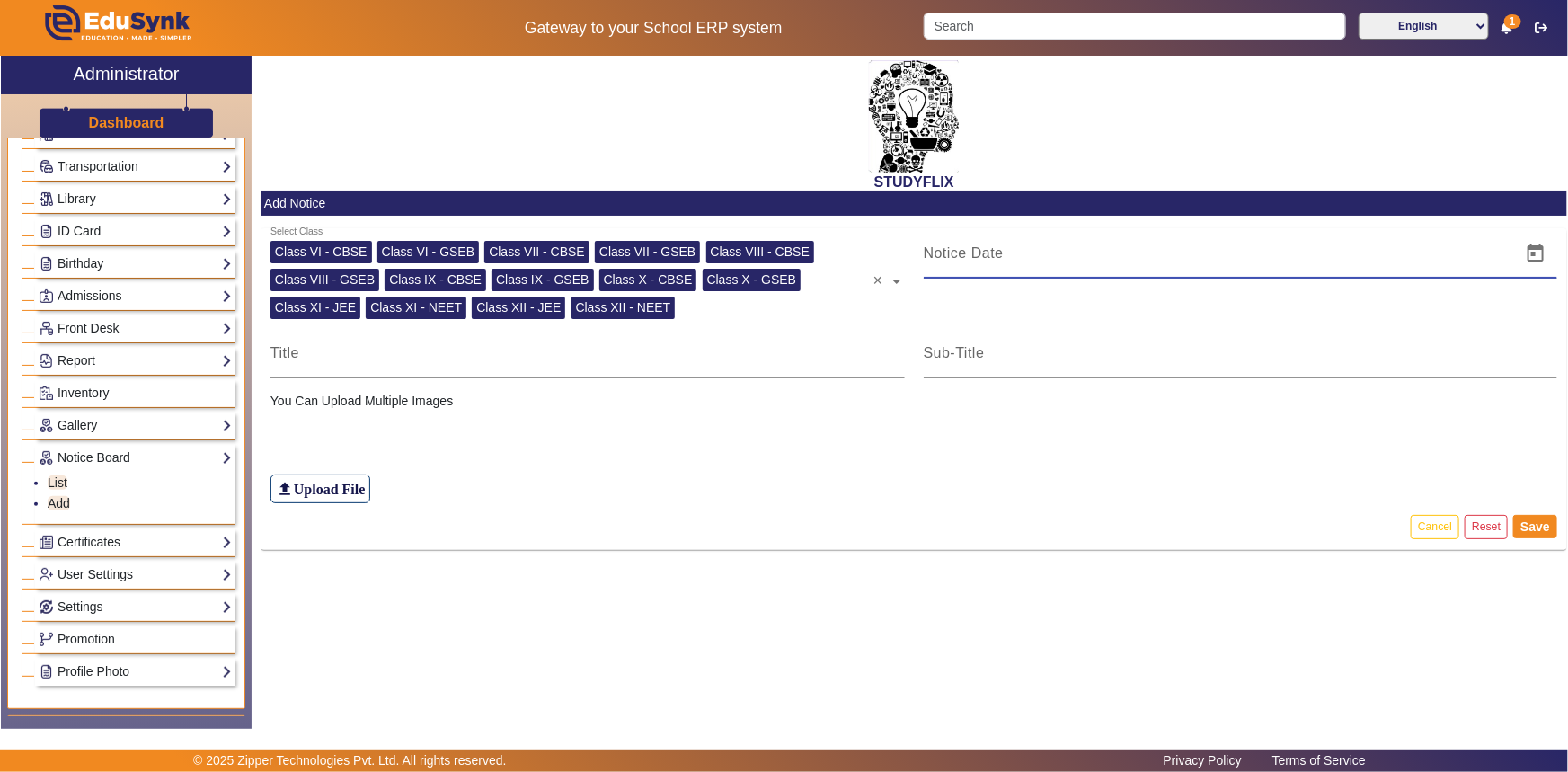
click at [965, 257] on input at bounding box center [1218, 253] width 588 height 22
click at [941, 250] on input "28/08/20258" at bounding box center [1218, 253] width 588 height 22
click at [1526, 252] on span "Open calendar" at bounding box center [1536, 254] width 44 height 43
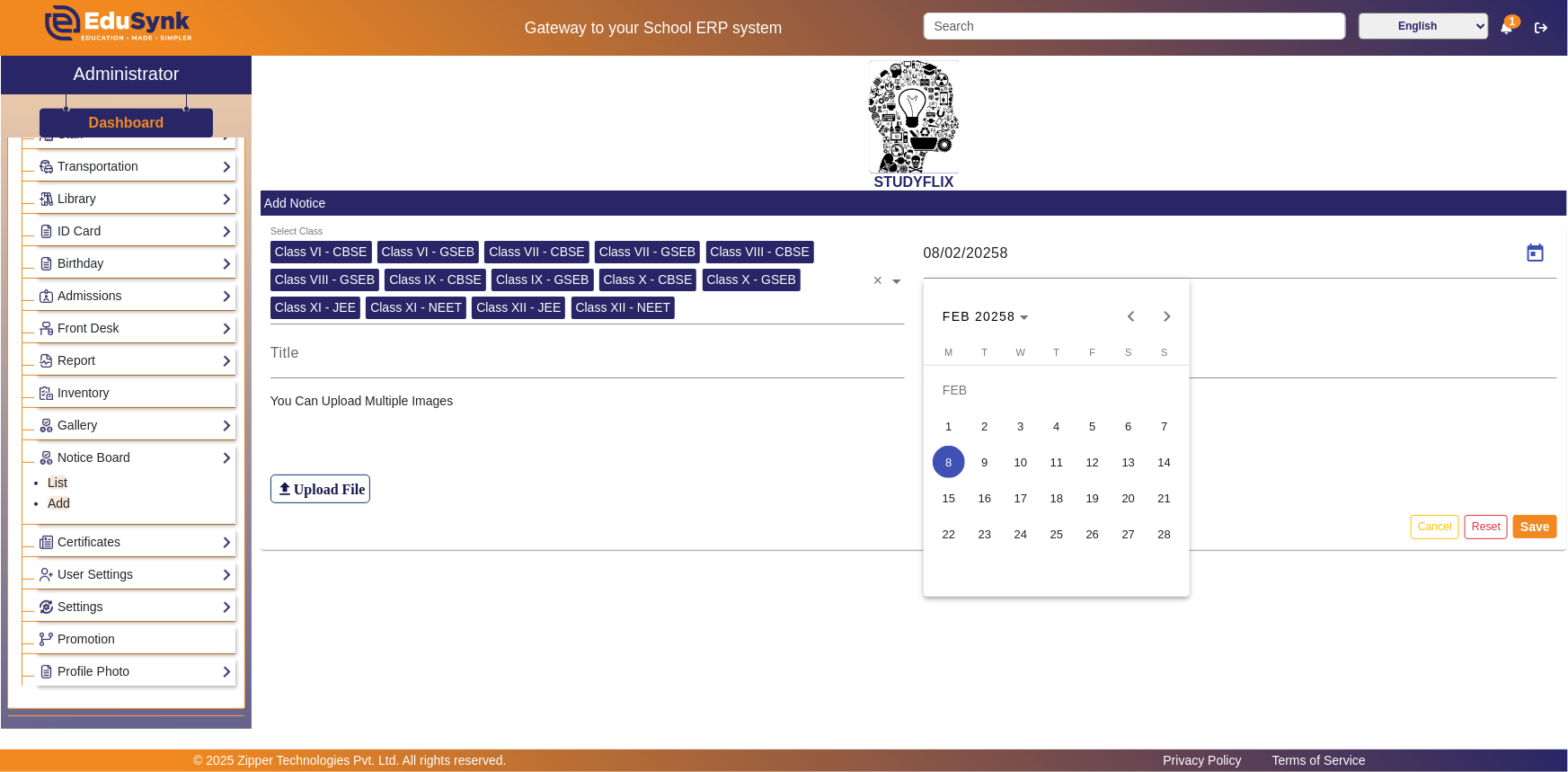
click at [1008, 257] on div at bounding box center [784, 386] width 1568 height 772
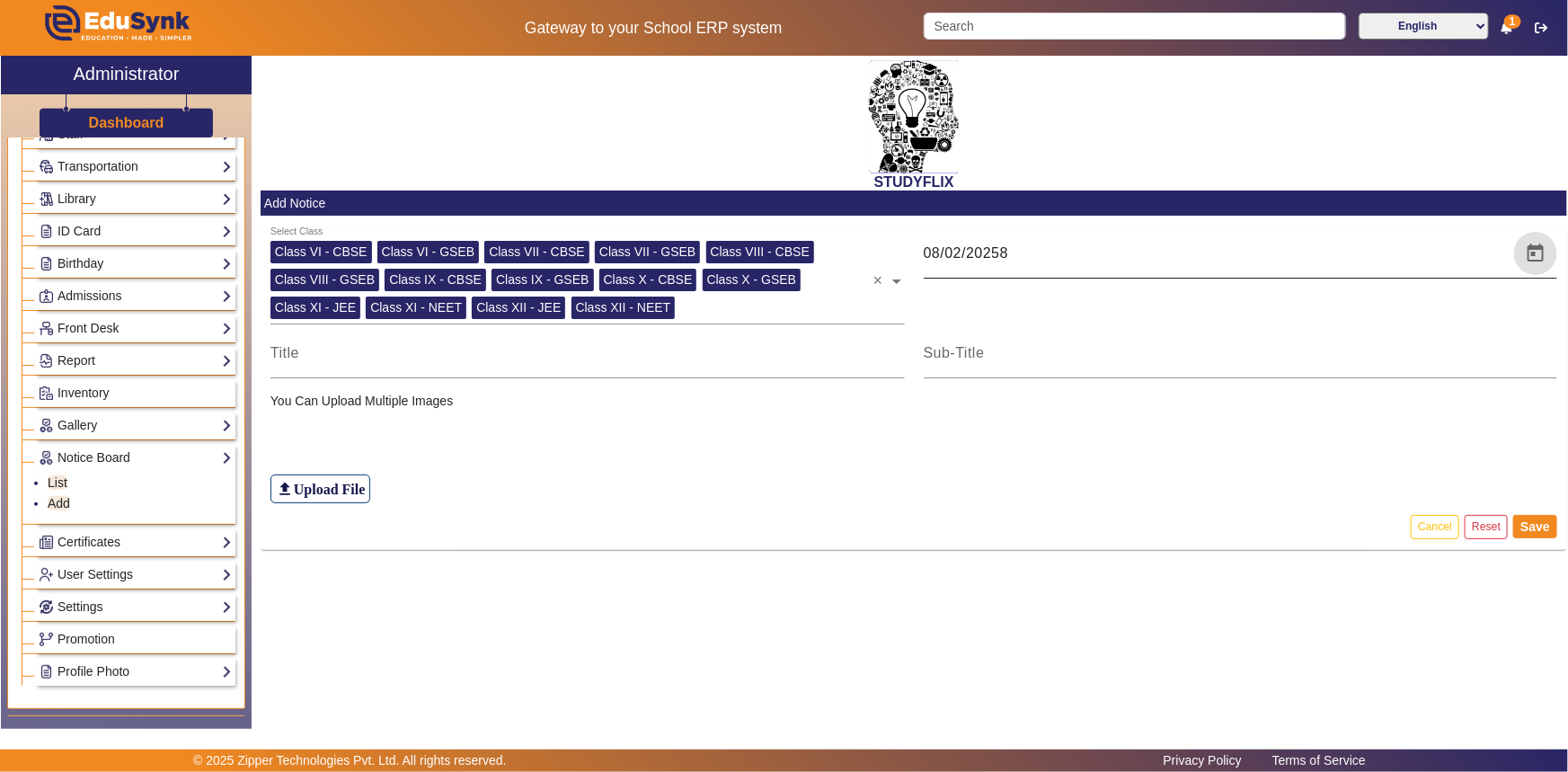
click at [1015, 249] on input "08/02/20258" at bounding box center [1218, 253] width 588 height 22
click at [1408, 358] on input at bounding box center [1242, 353] width 635 height 22
click at [1534, 253] on span "Open calendar" at bounding box center [1536, 254] width 44 height 43
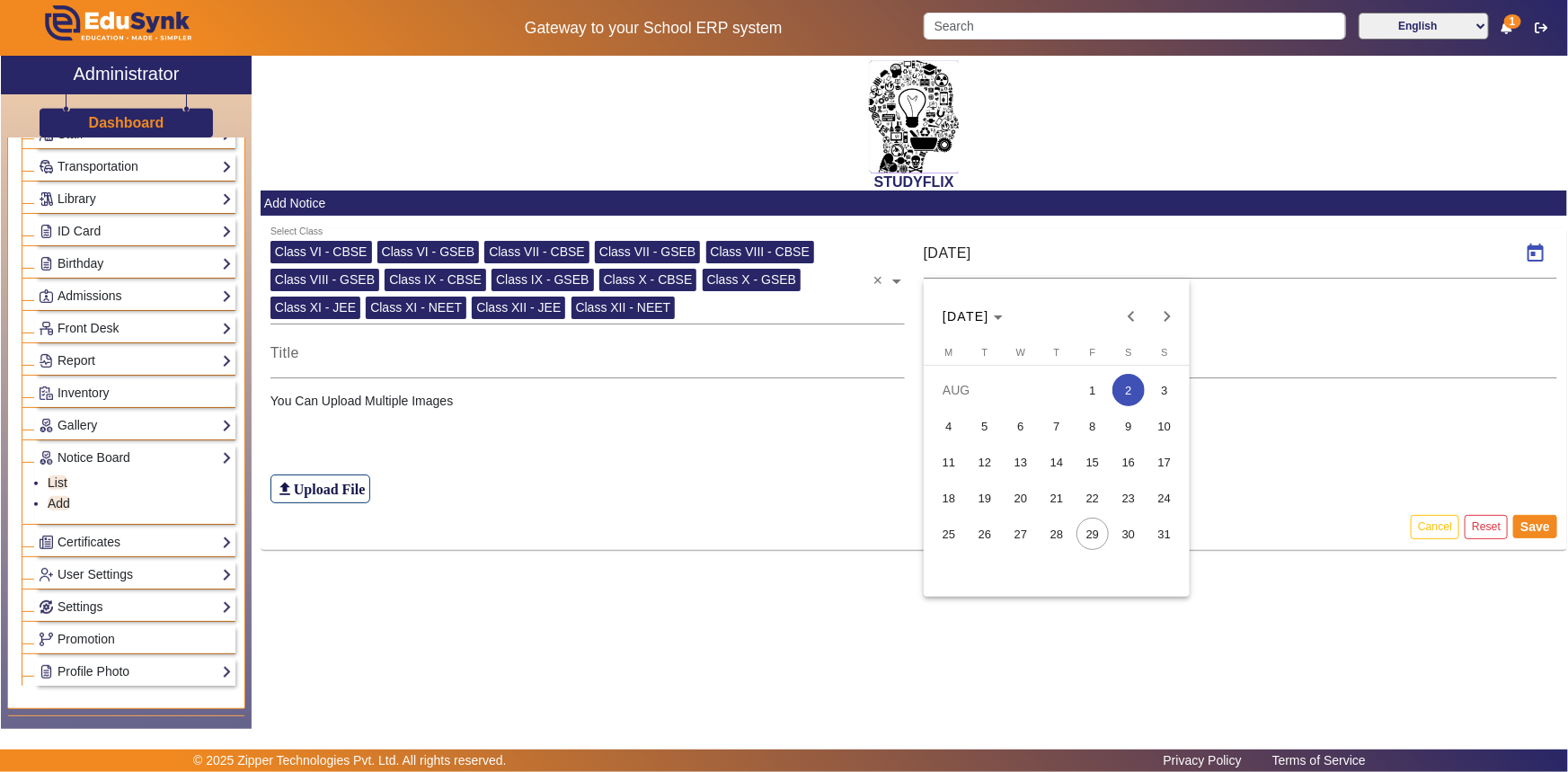
click at [1102, 536] on span "29" at bounding box center [1092, 534] width 33 height 33
type input "[DATE]"
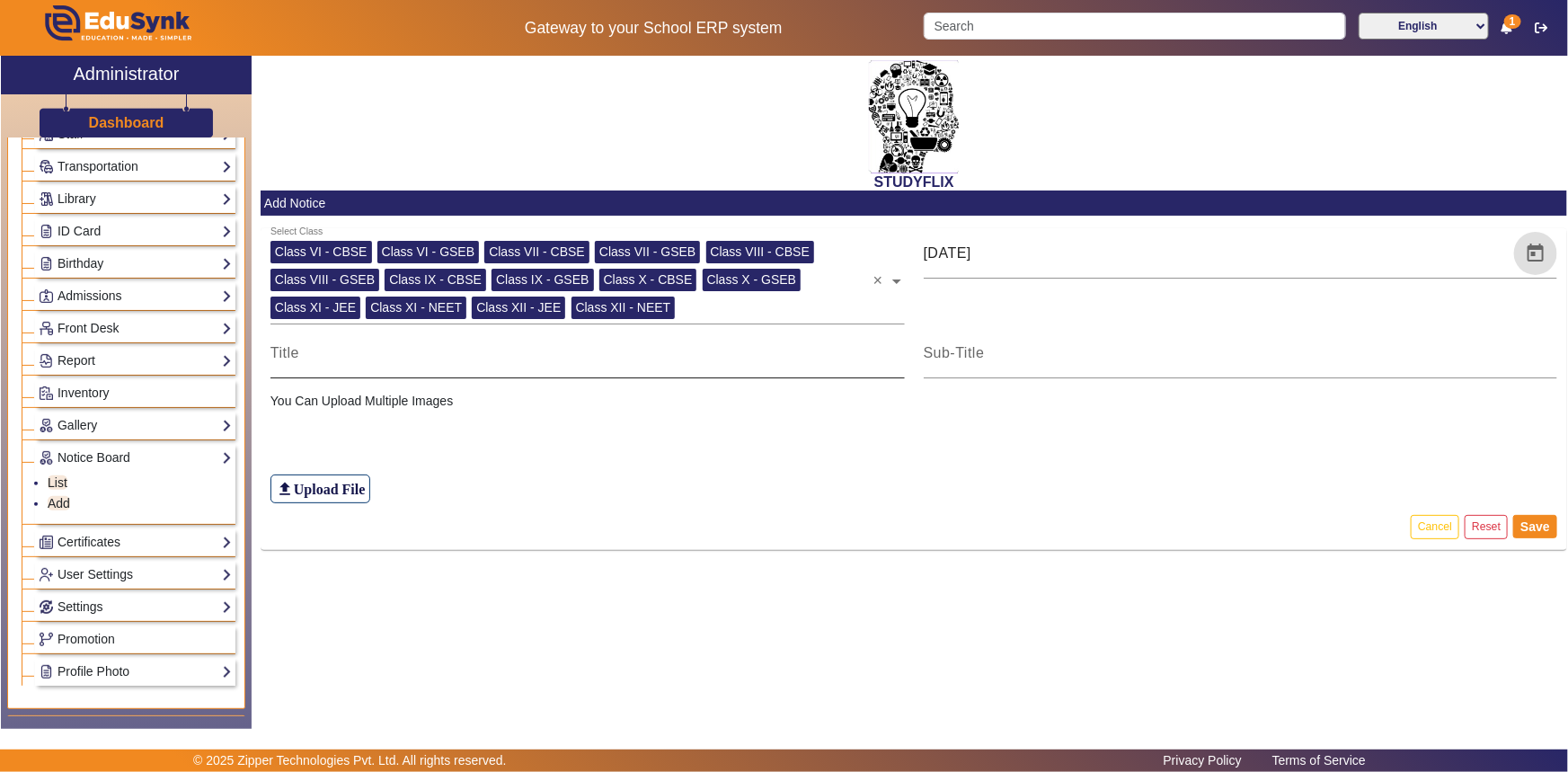
click at [451, 351] on input at bounding box center [588, 353] width 635 height 22
type input "TIME TABLE"
click at [451, 420] on div "file_upload Upload File" at bounding box center [915, 457] width 1288 height 94
click at [342, 485] on h6 "Upload File" at bounding box center [329, 488] width 72 height 17
click at [0, 0] on input "file_upload Upload File" at bounding box center [0, 0] width 0 height 0
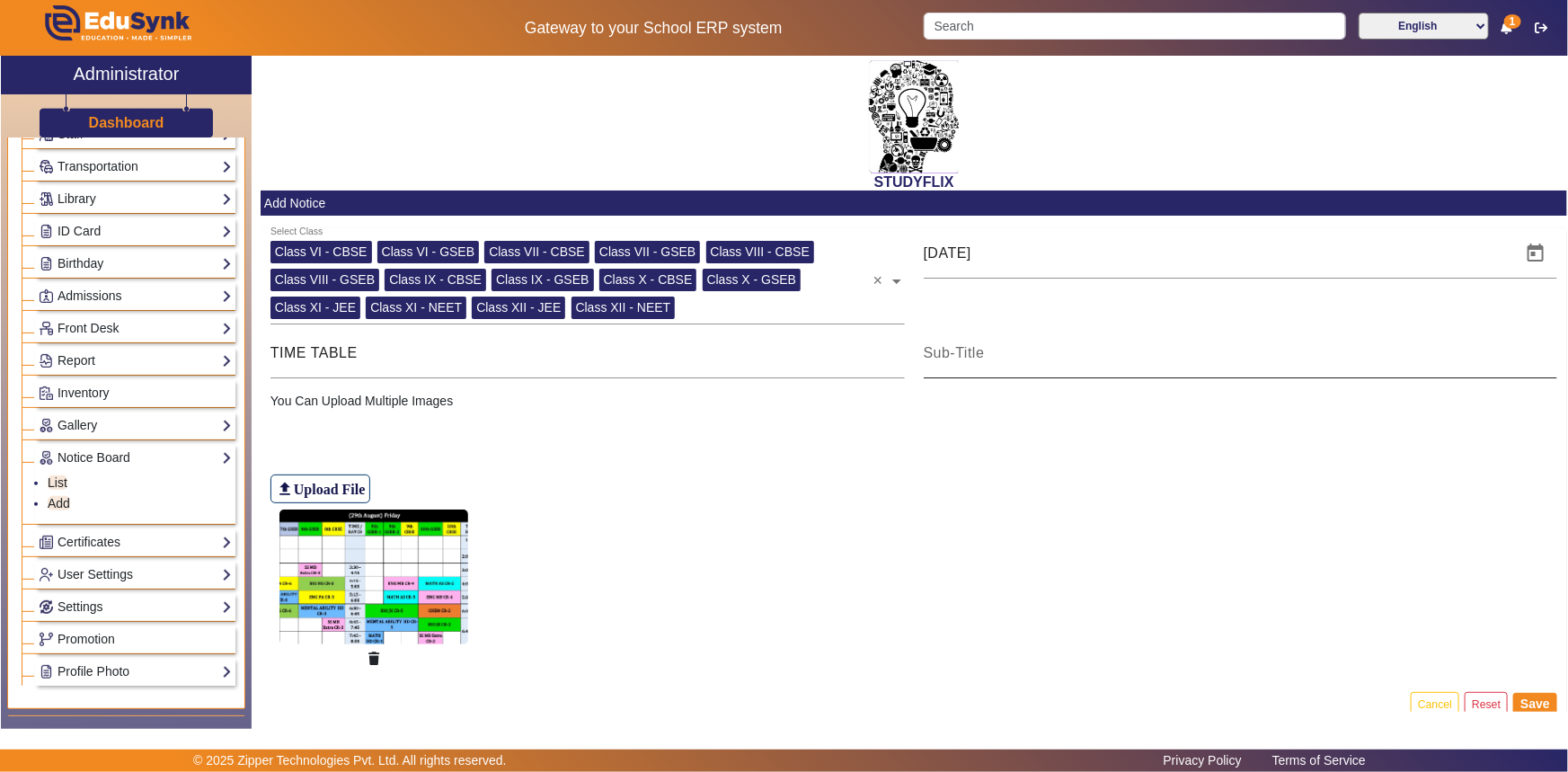
click at [949, 361] on input at bounding box center [1242, 353] width 635 height 22
type input "TIME TABLE"
click at [1525, 708] on button "Save" at bounding box center [1535, 705] width 44 height 24
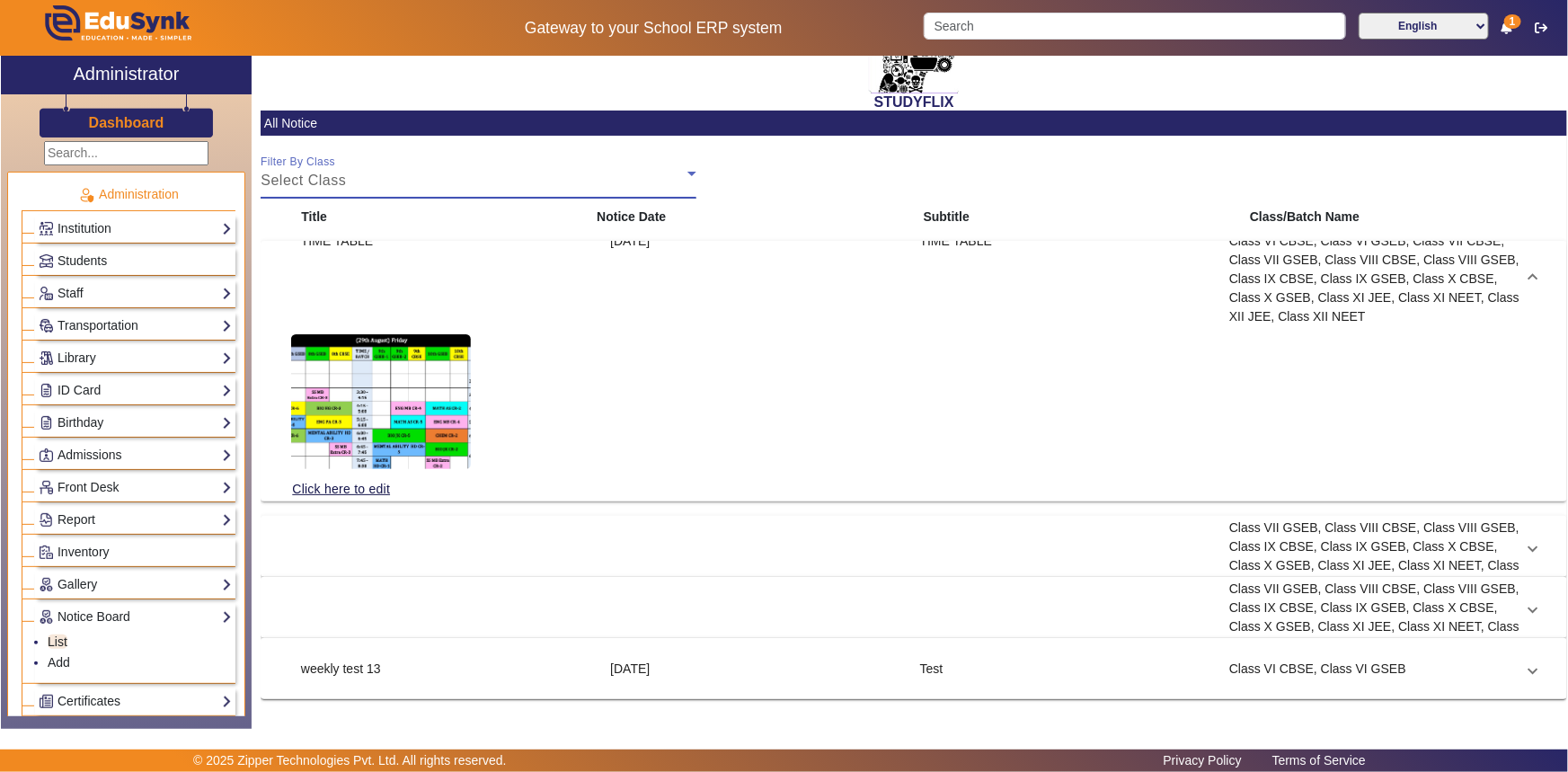
click at [690, 181] on icon at bounding box center [692, 174] width 22 height 22
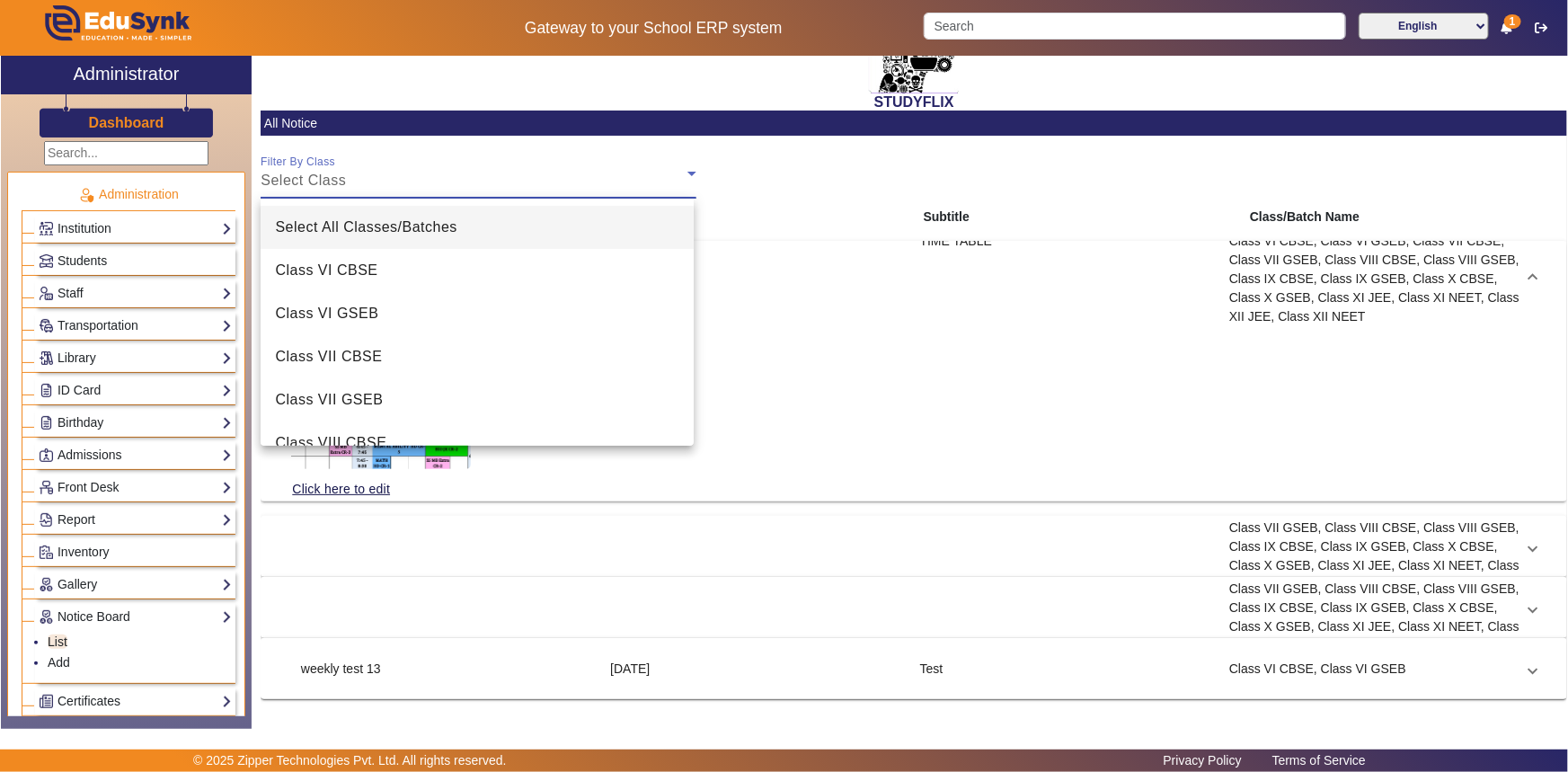
click at [776, 212] on div at bounding box center [784, 386] width 1568 height 772
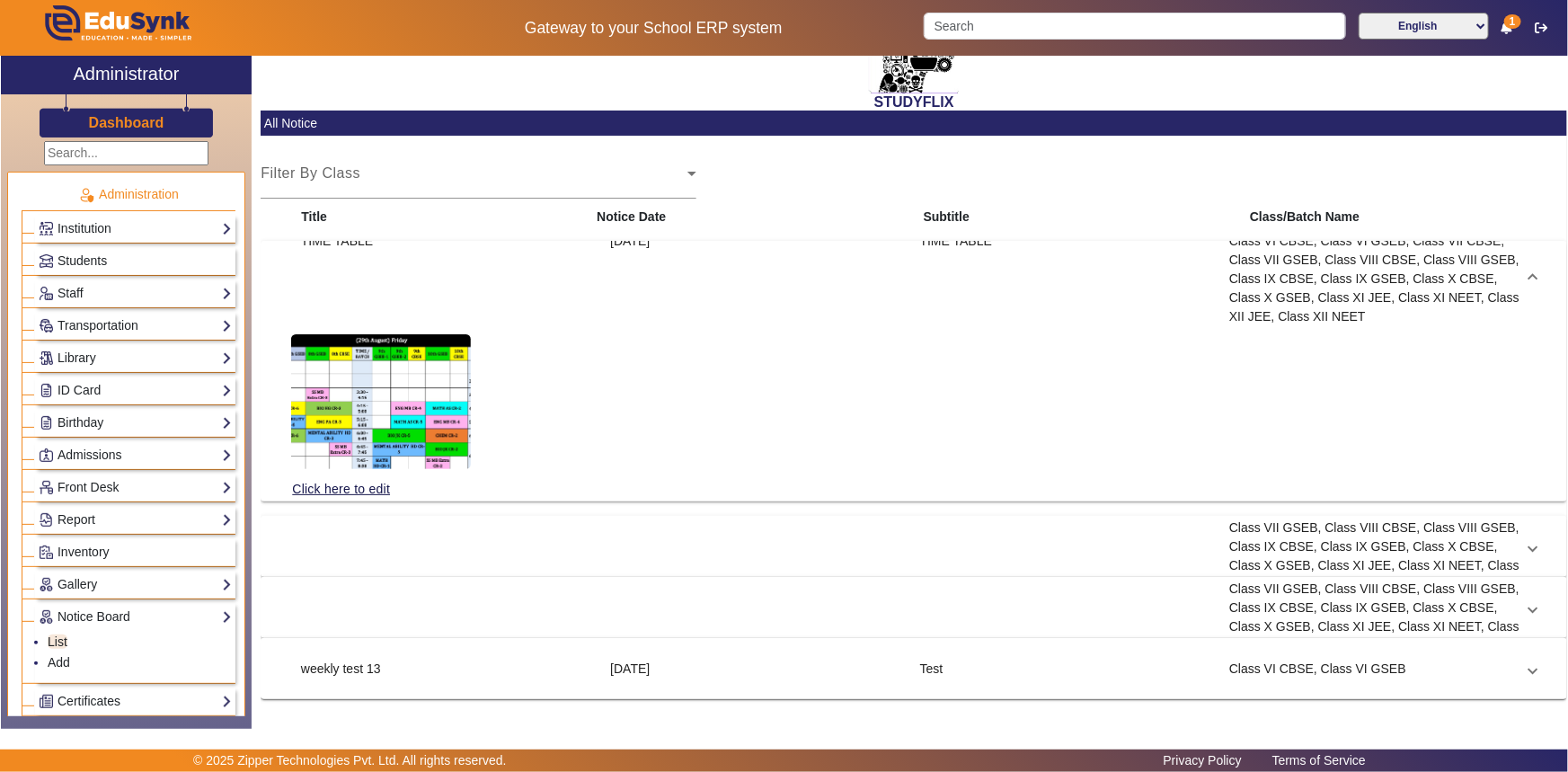
click at [1520, 270] on div "Class VI CBSE, Class VI GSEB, Class VII CBSE, Class VII GSEB, Class VIII CBSE, …" at bounding box center [1375, 279] width 309 height 94
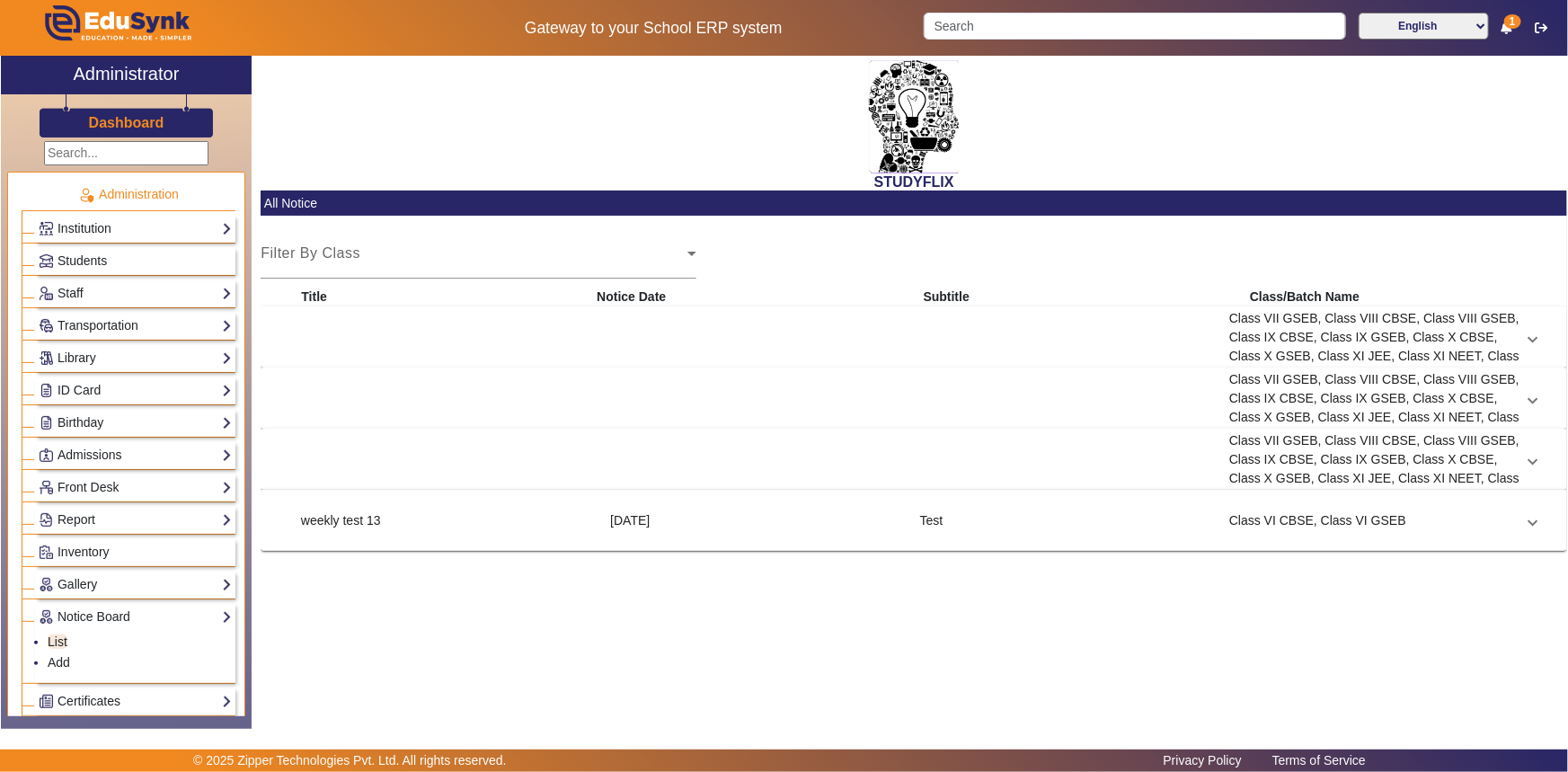
click at [1531, 401] on span at bounding box center [1532, 398] width 7 height 19
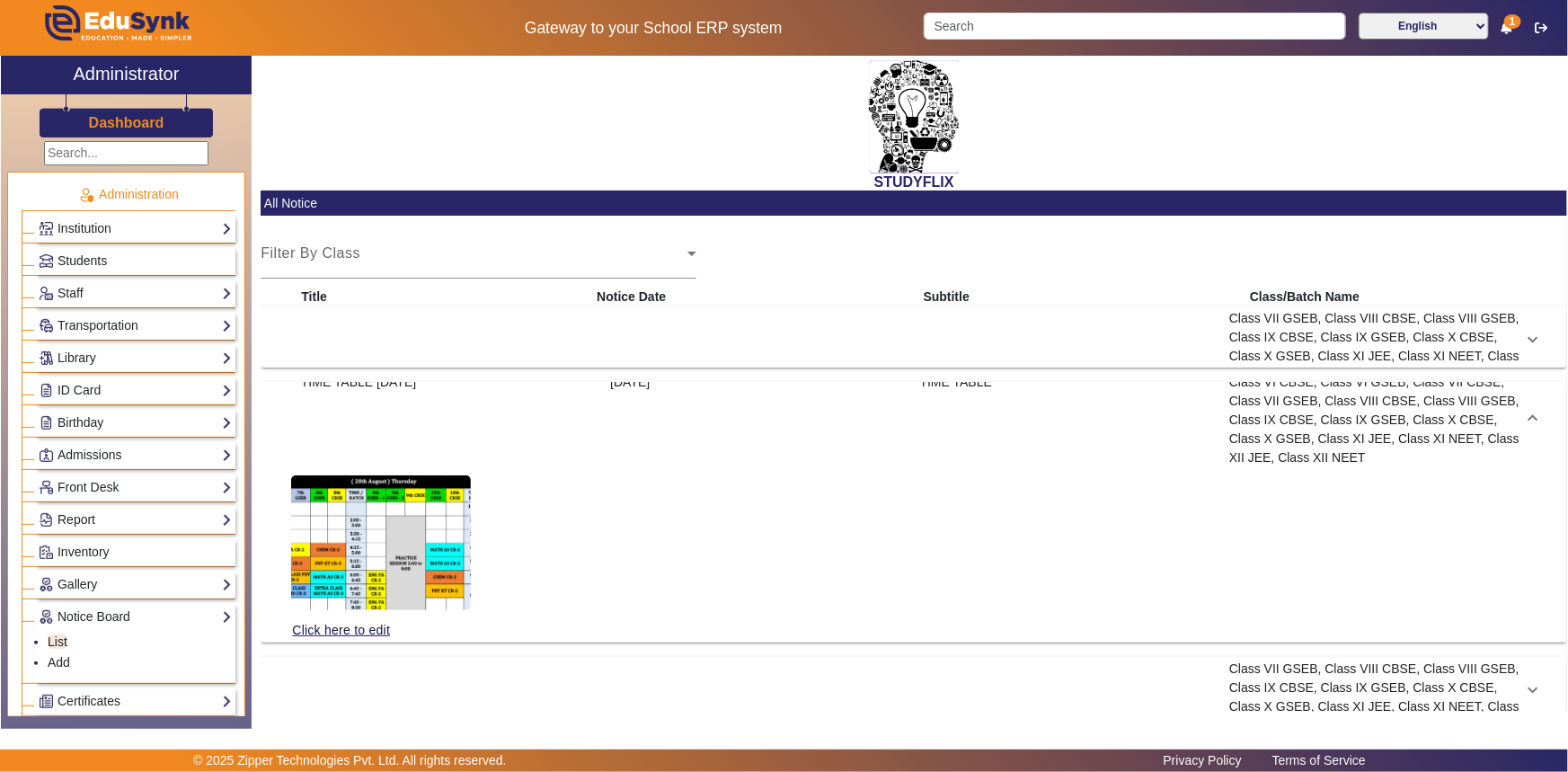
click at [1531, 401] on mat-expansion-panel-header "TIME TABLE [DATE] [DATE] TIME TABLE Class VI CBSE, Class VI GSEB, Class VII CBS…" at bounding box center [915, 419] width 1289 height 57
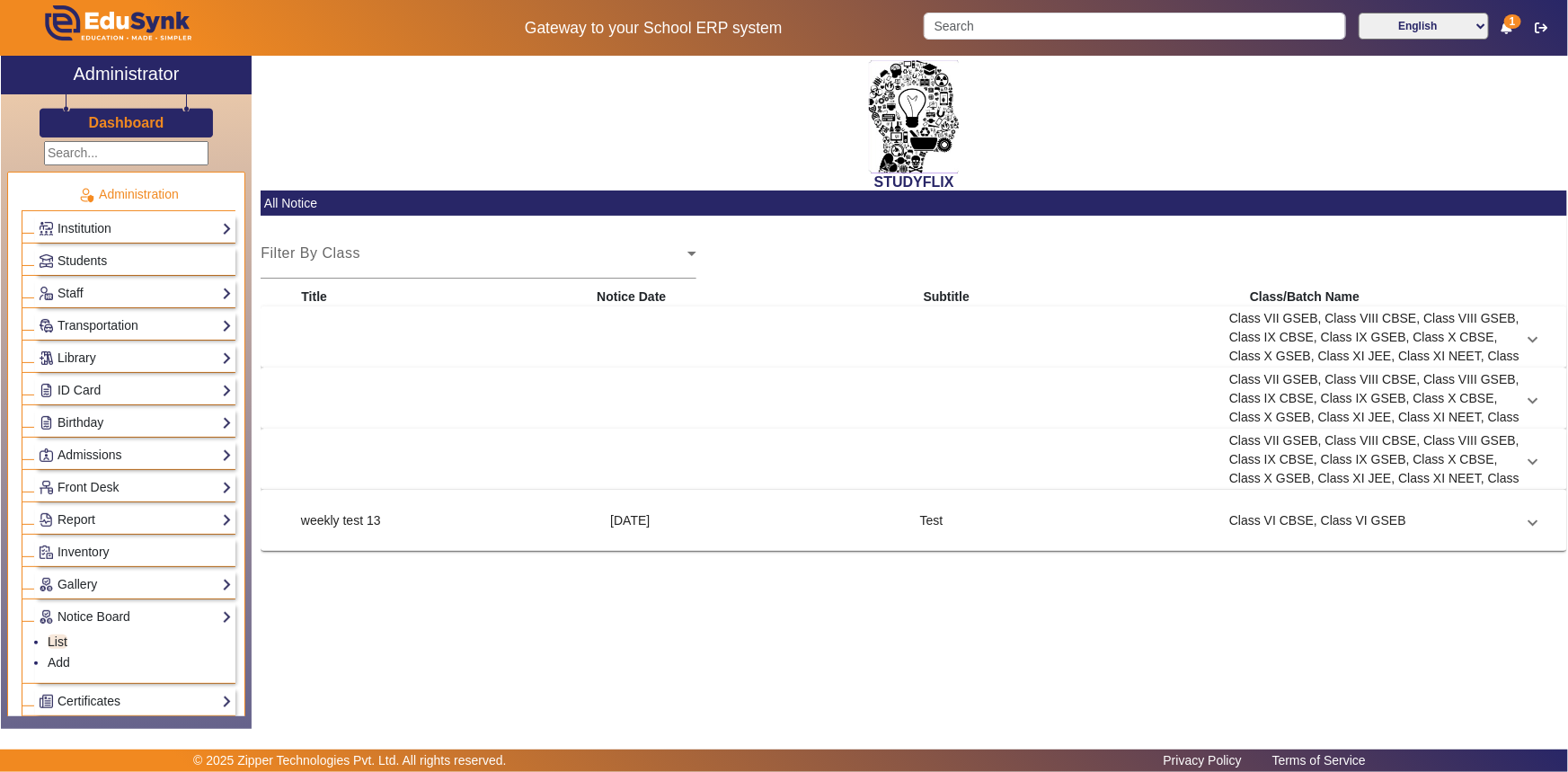
click at [959, 522] on div "Test" at bounding box center [1065, 520] width 309 height 19
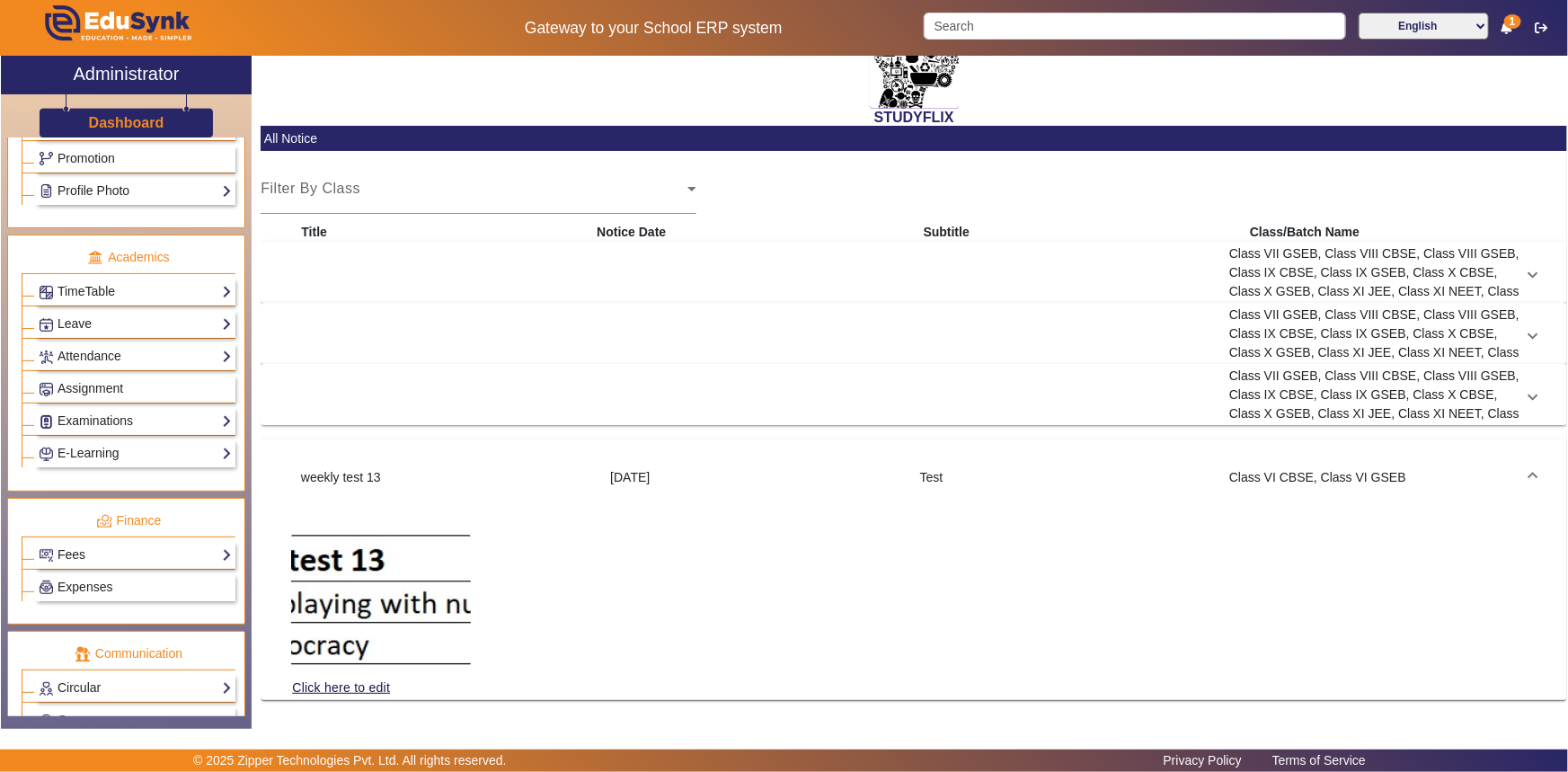
scroll to position [783, 0]
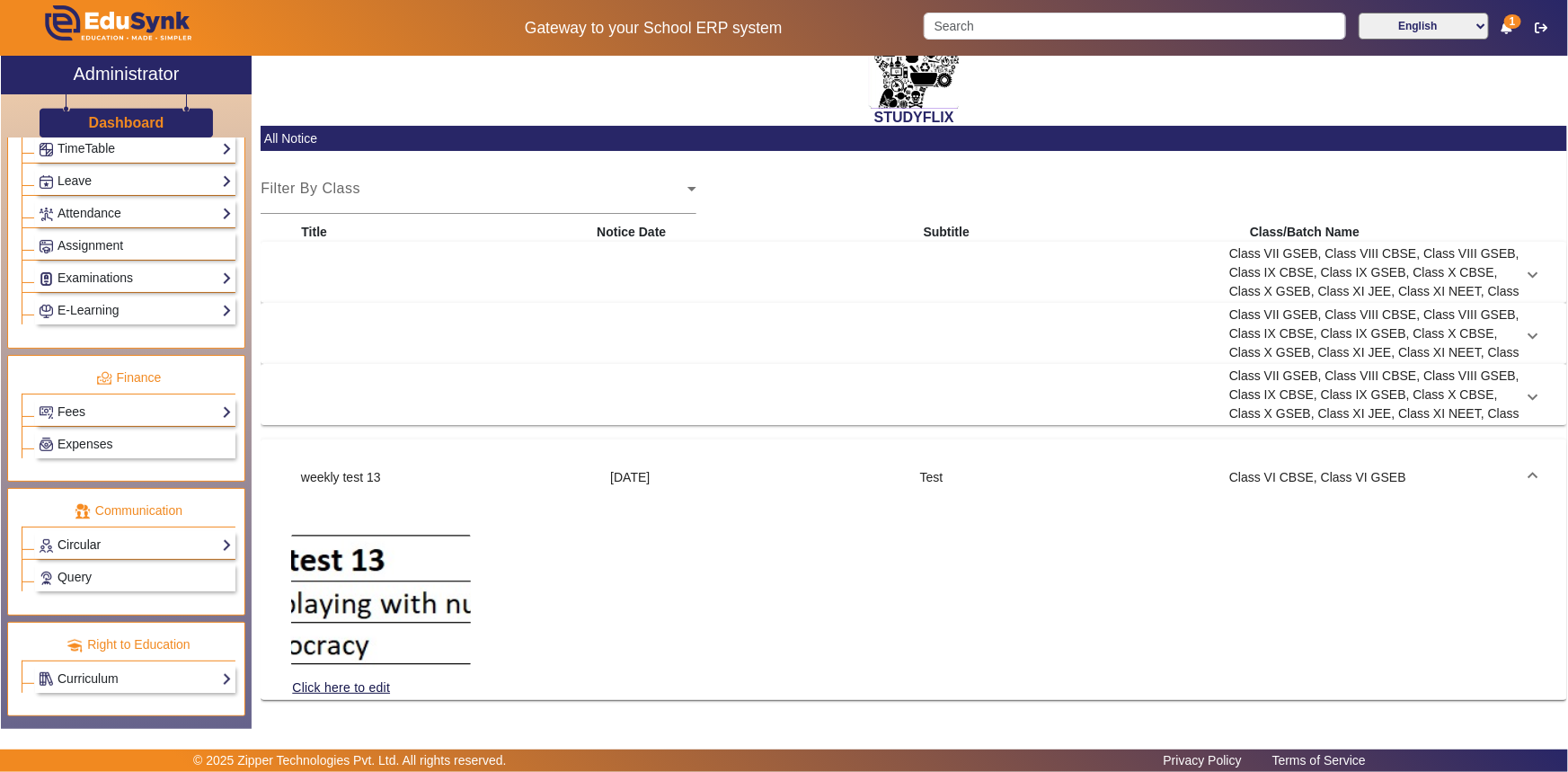
click at [81, 549] on link "Circular" at bounding box center [134, 545] width 193 height 21
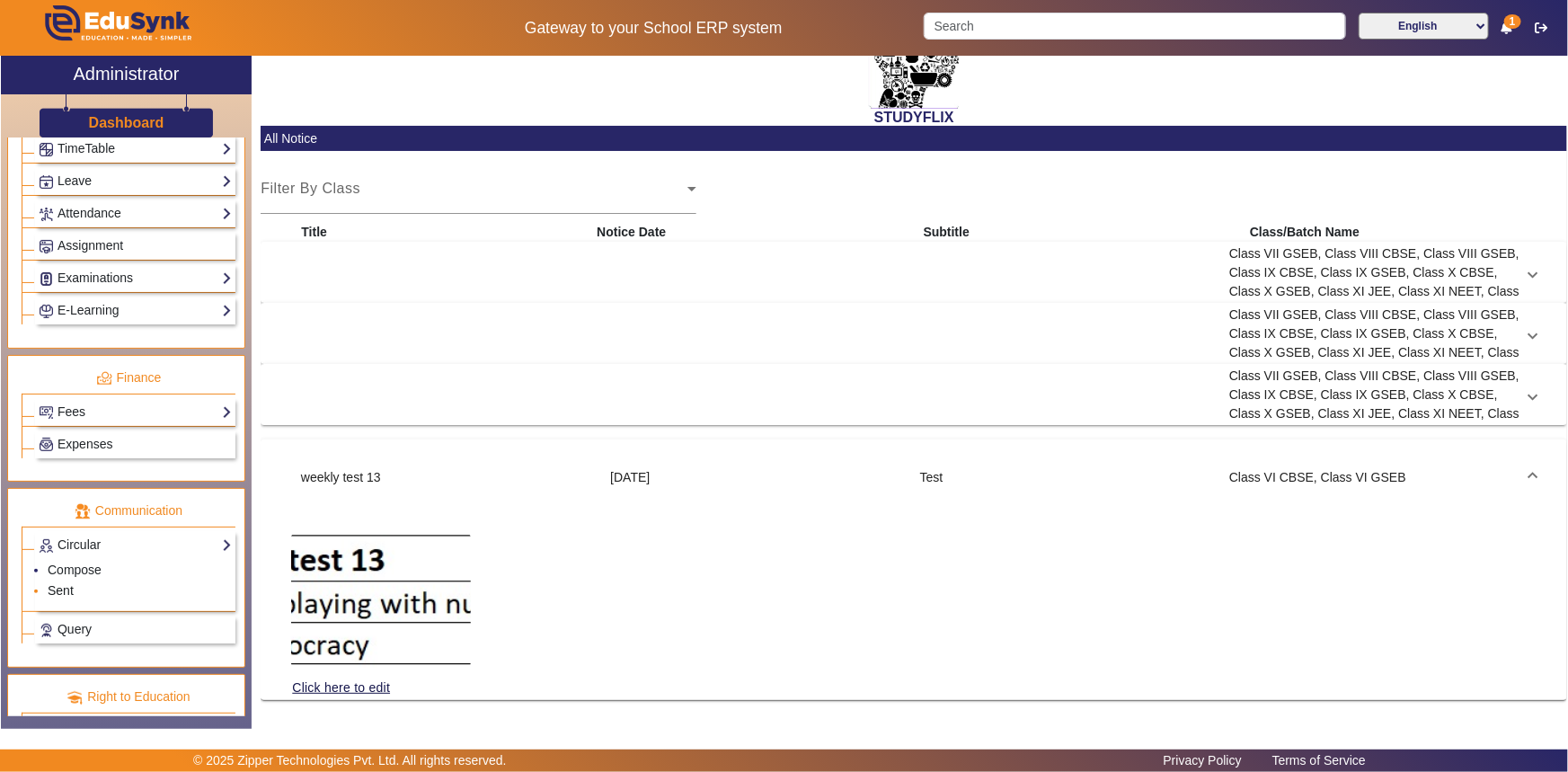
click at [65, 590] on link "Sent" at bounding box center [60, 590] width 26 height 15
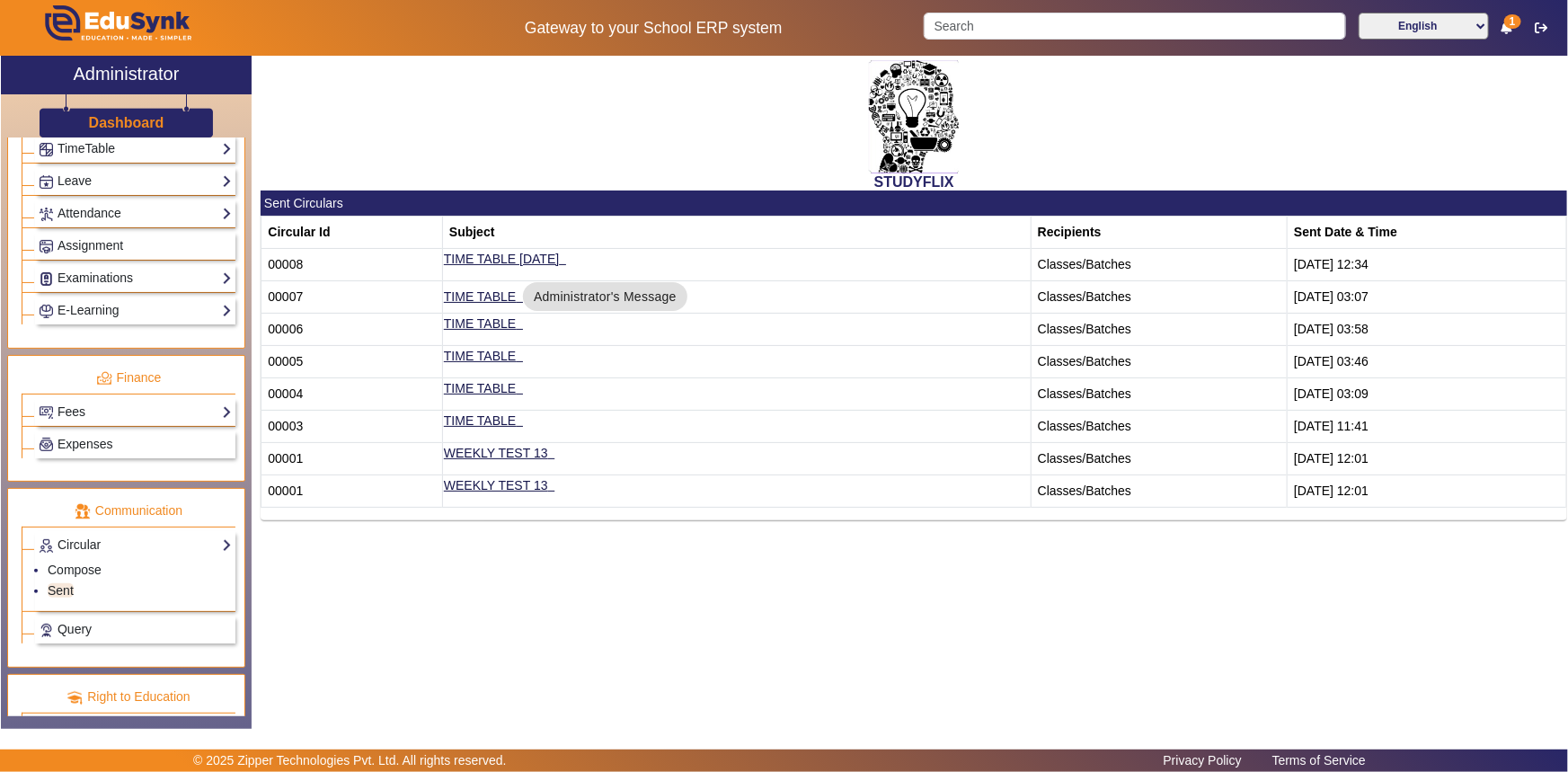
click at [1055, 487] on td "Classes/Batches" at bounding box center [1159, 491] width 256 height 33
click at [1312, 485] on td "[DATE] 12:01" at bounding box center [1428, 491] width 280 height 33
drag, startPoint x: 1312, startPoint y: 499, endPoint x: 717, endPoint y: 466, distance: 595.9
click at [1254, 493] on tr "00001 WEEKLY TEST 13 Classes/Batches [DATE] 12:01" at bounding box center [915, 491] width 1306 height 33
click at [523, 487] on link "WEEKLY TEST 13" at bounding box center [495, 485] width 104 height 15
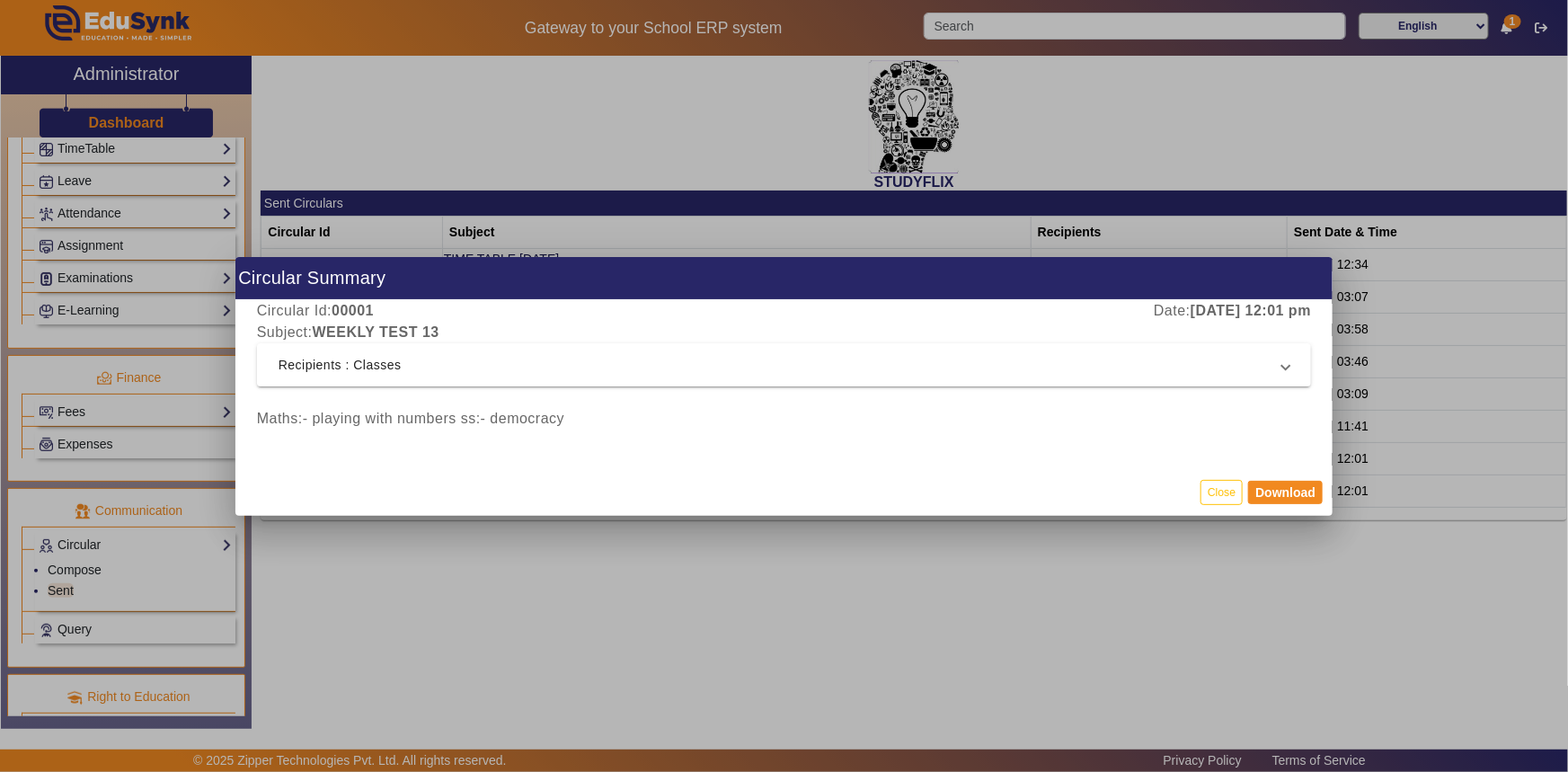
click at [512, 531] on div at bounding box center [784, 386] width 1568 height 772
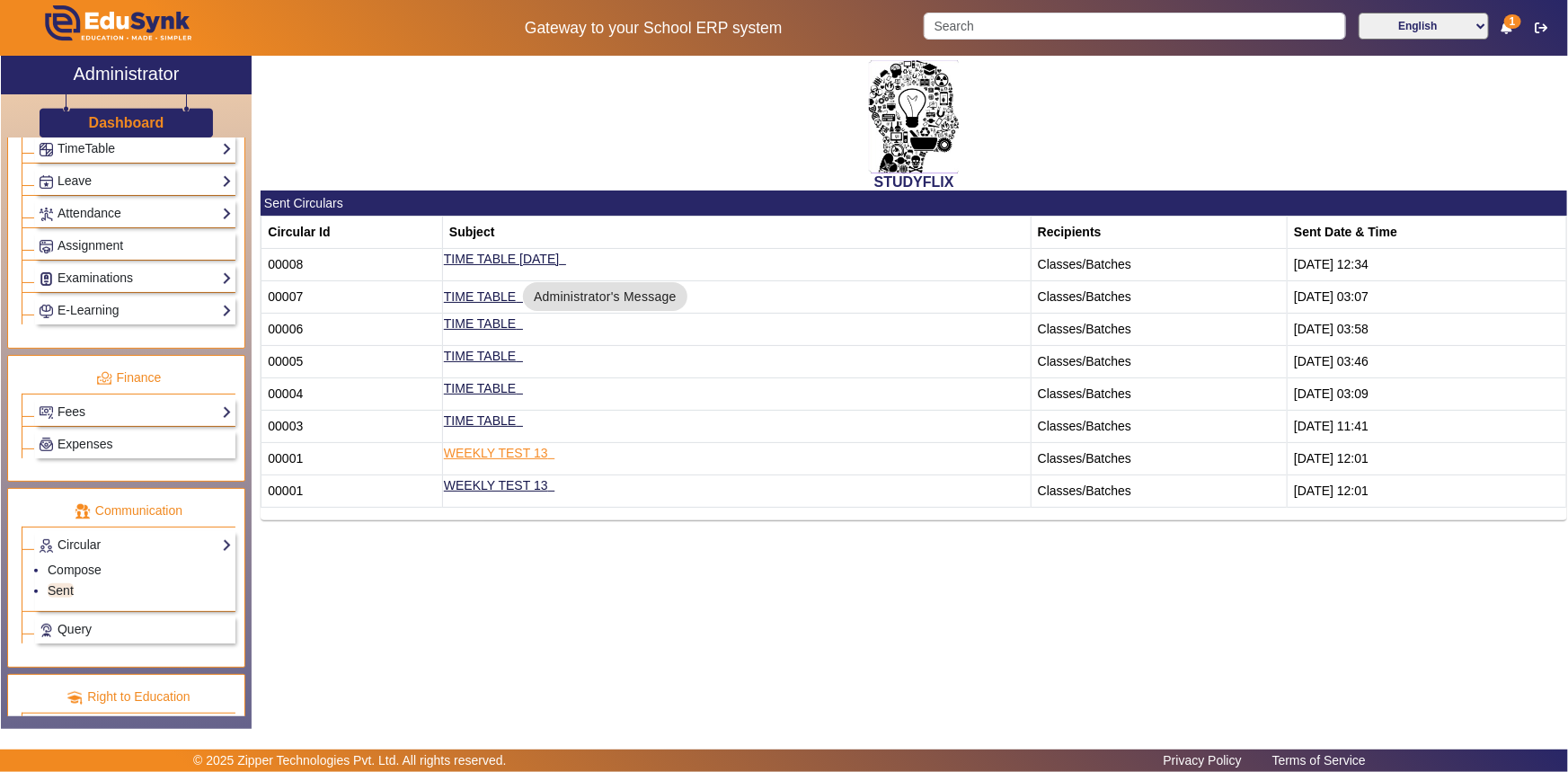
click at [509, 454] on link "WEEKLY TEST 13" at bounding box center [495, 453] width 104 height 15
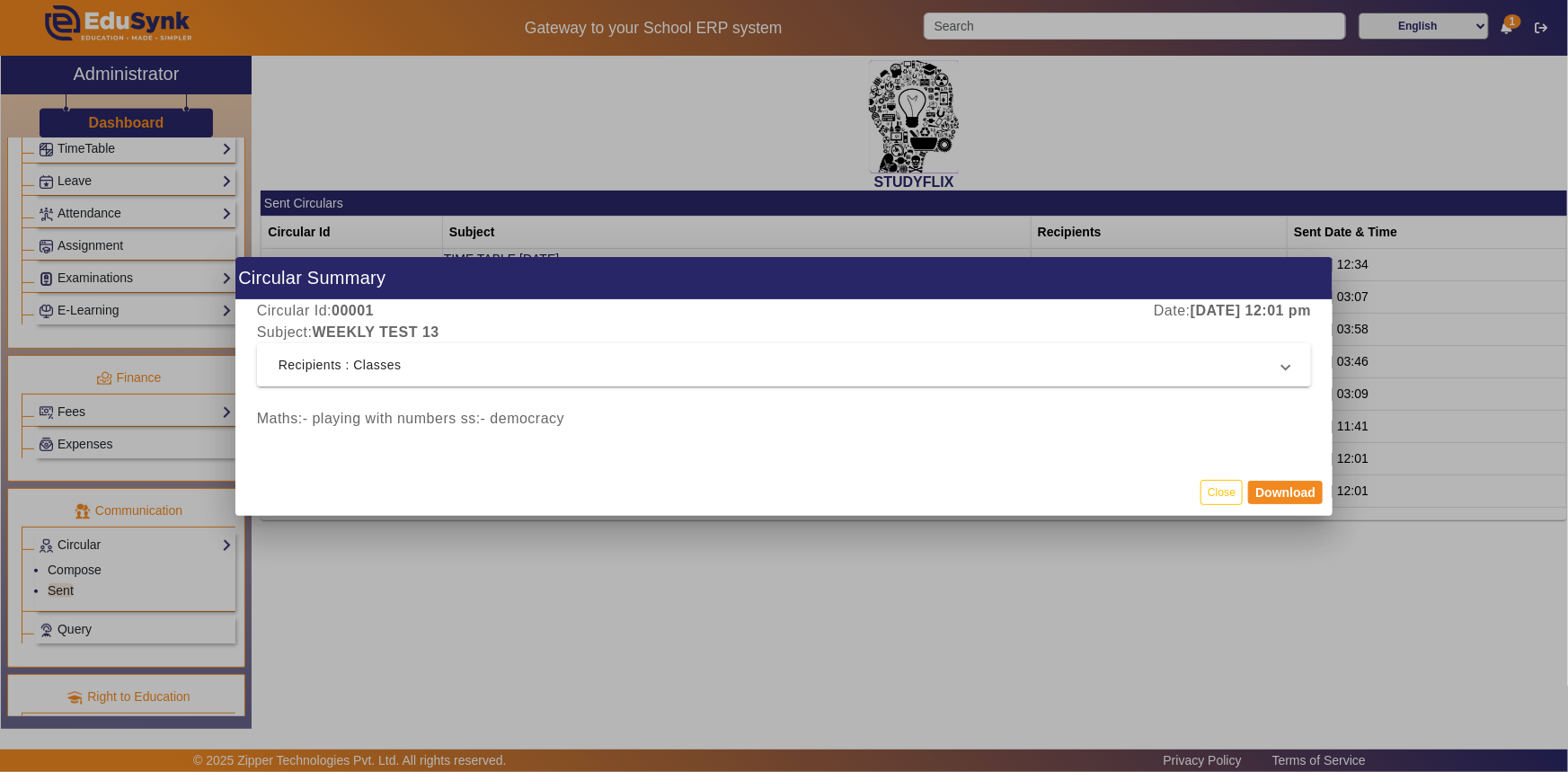
click at [488, 558] on div at bounding box center [784, 386] width 1568 height 772
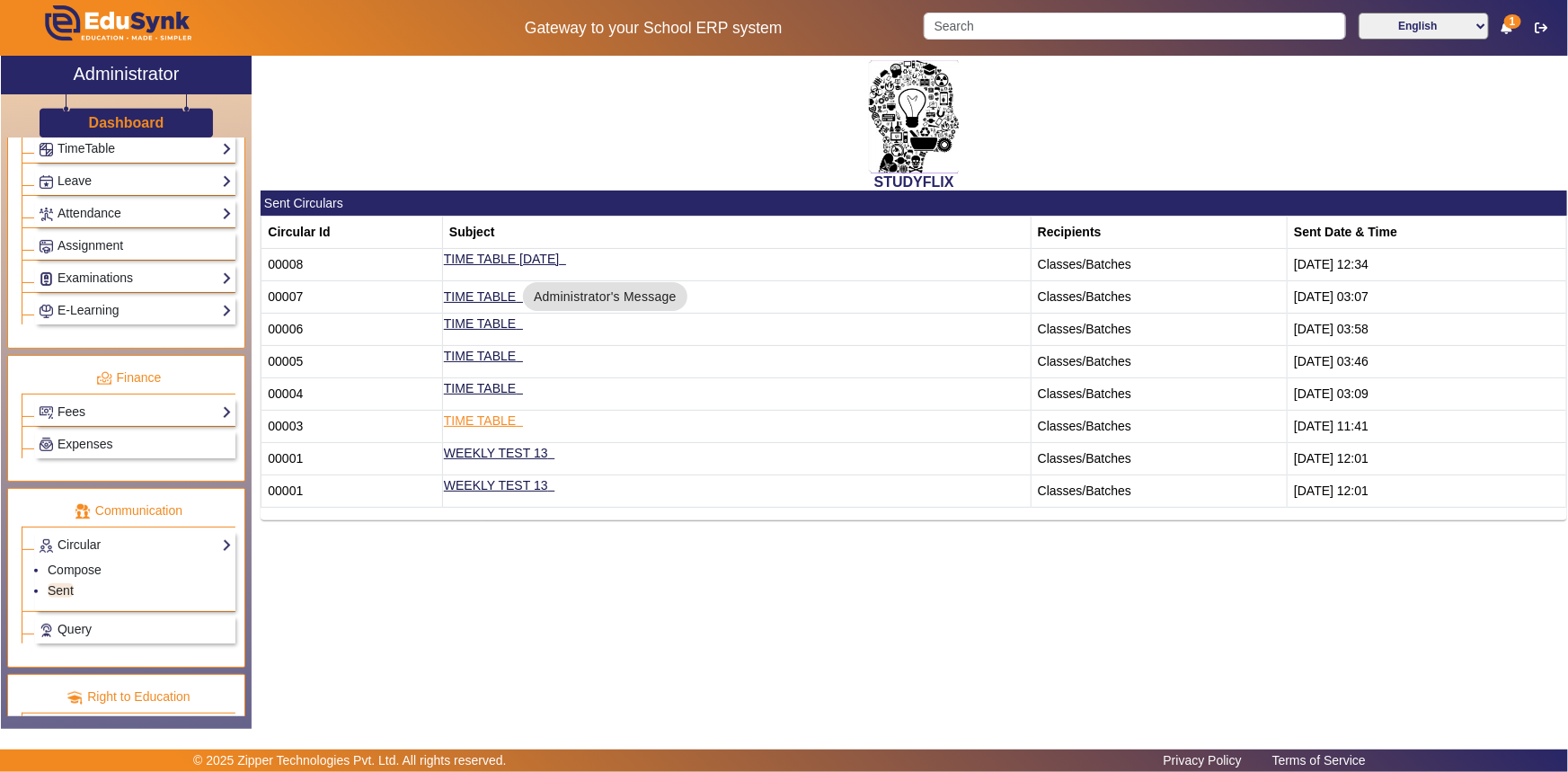
click at [488, 416] on link "TIME TABLE" at bounding box center [479, 420] width 72 height 15
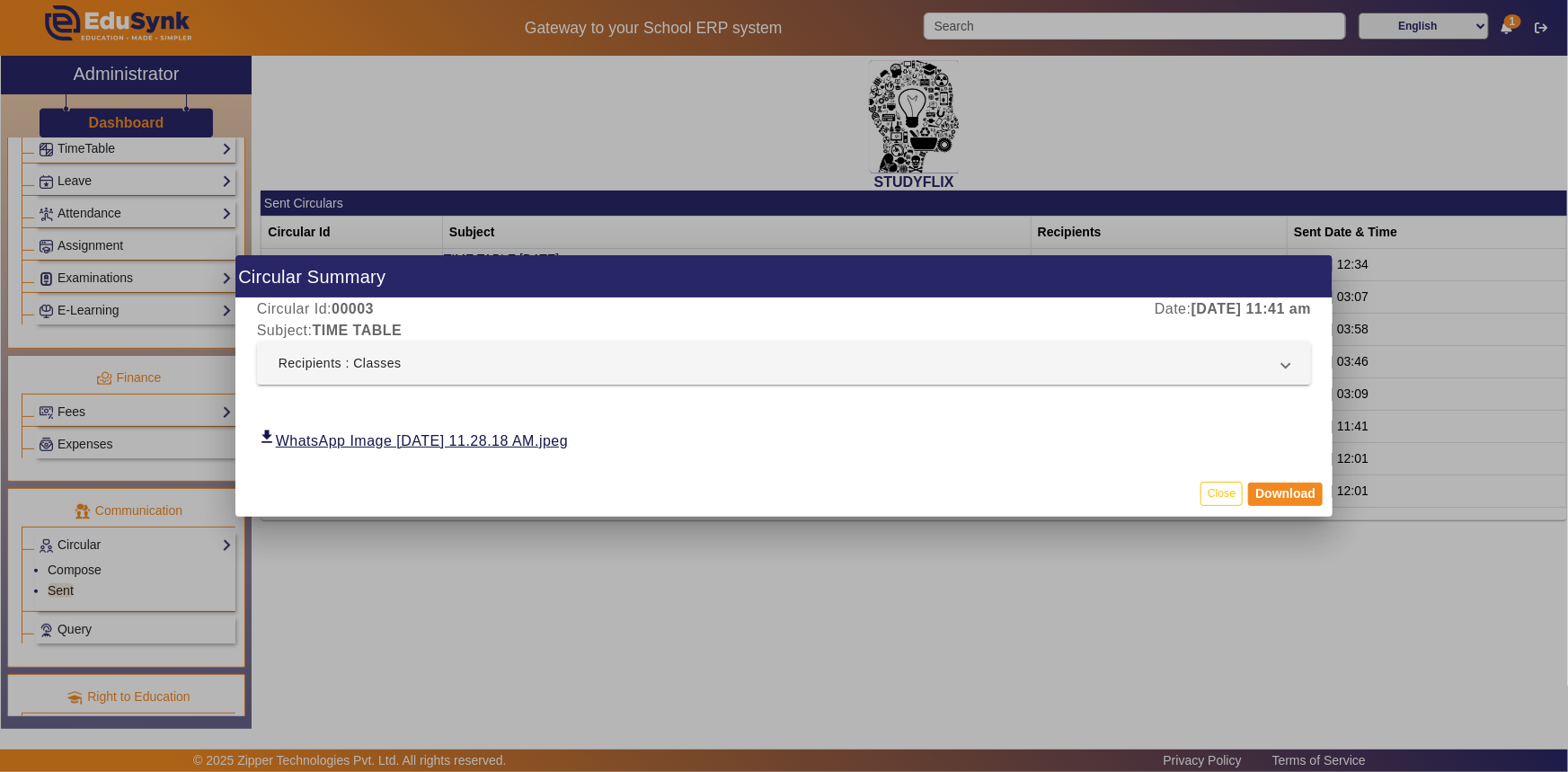
click at [461, 517] on div at bounding box center [784, 386] width 1568 height 772
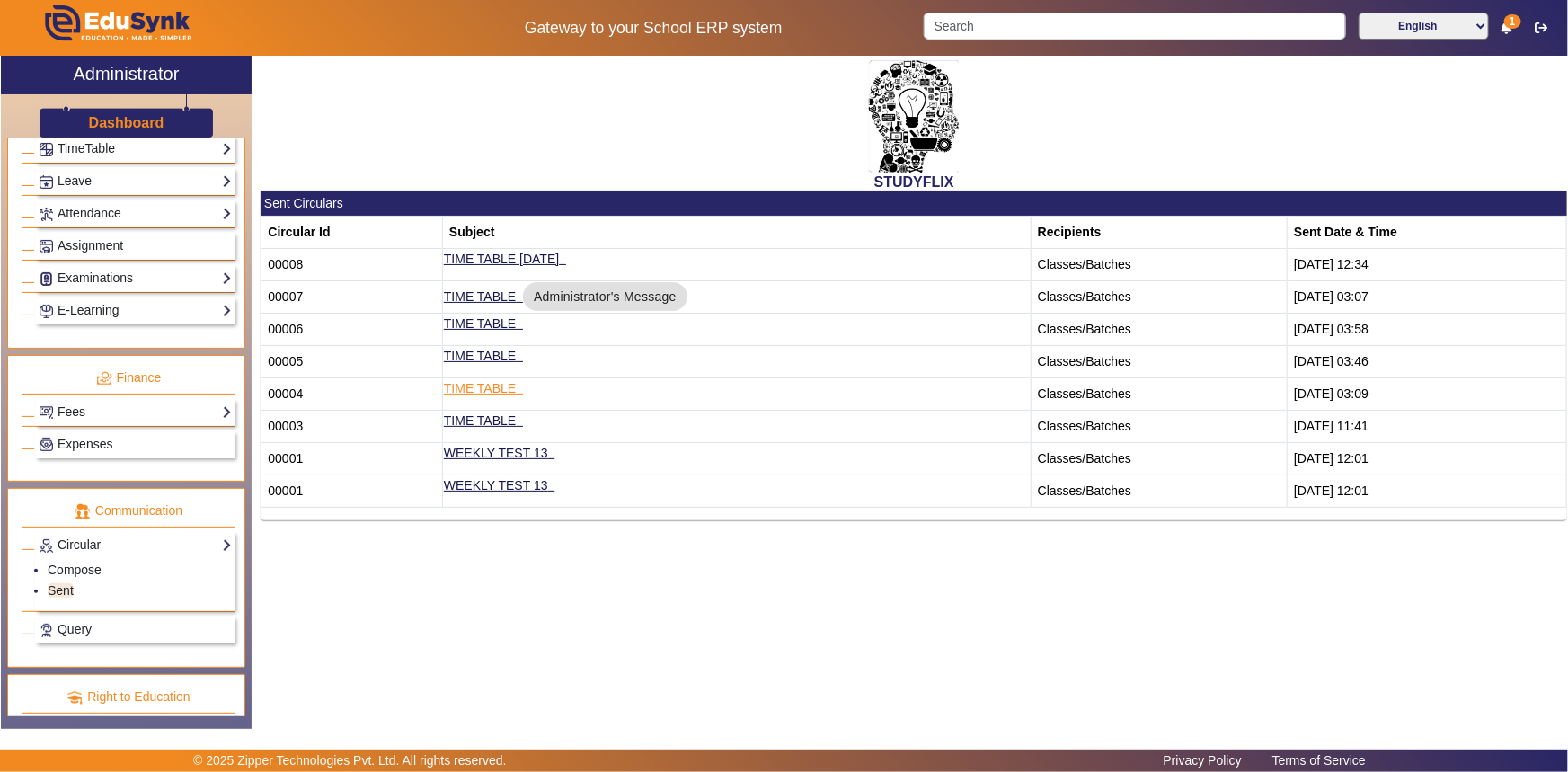
click at [490, 386] on link "TIME TABLE" at bounding box center [479, 387] width 72 height 15
